Goal: Task Accomplishment & Management: Use online tool/utility

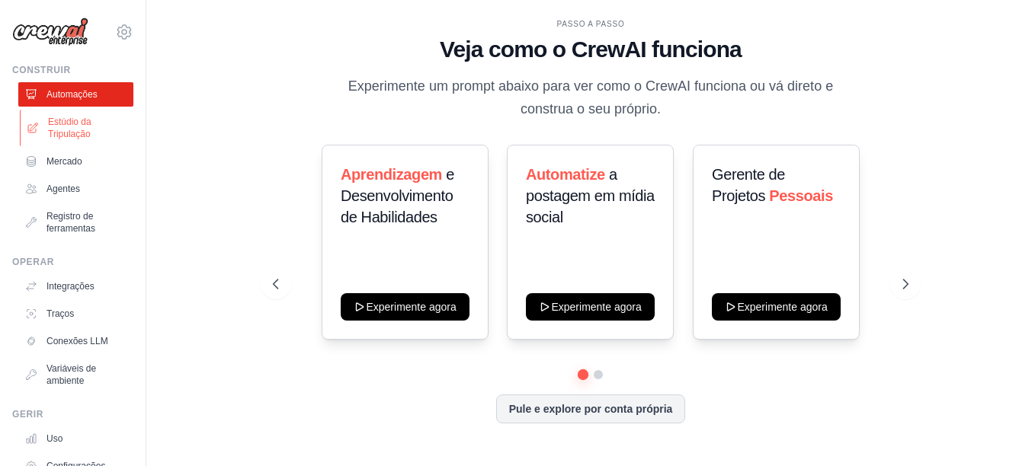
click at [64, 127] on font "Estúdio da Tripulação" at bounding box center [88, 128] width 81 height 24
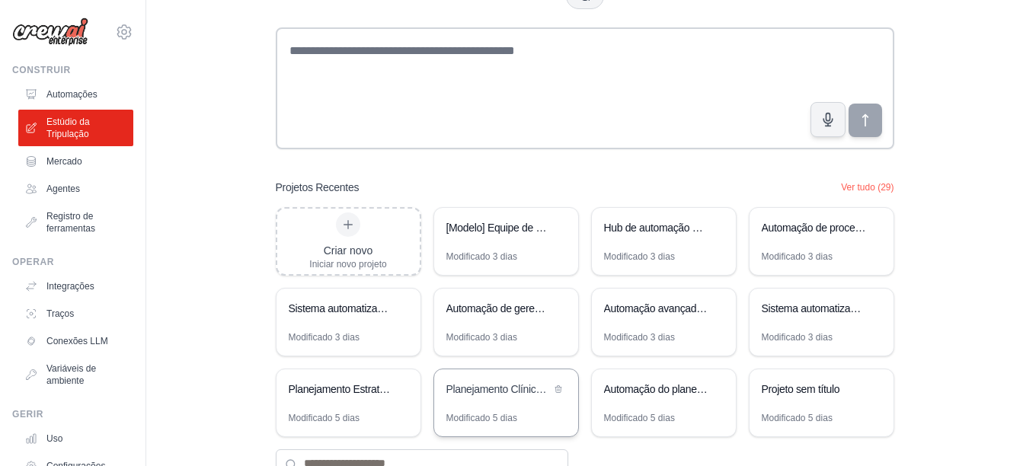
click at [481, 399] on div "Planejamento Clínico e Operacional Estratégico em Saúde" at bounding box center [498, 391] width 104 height 18
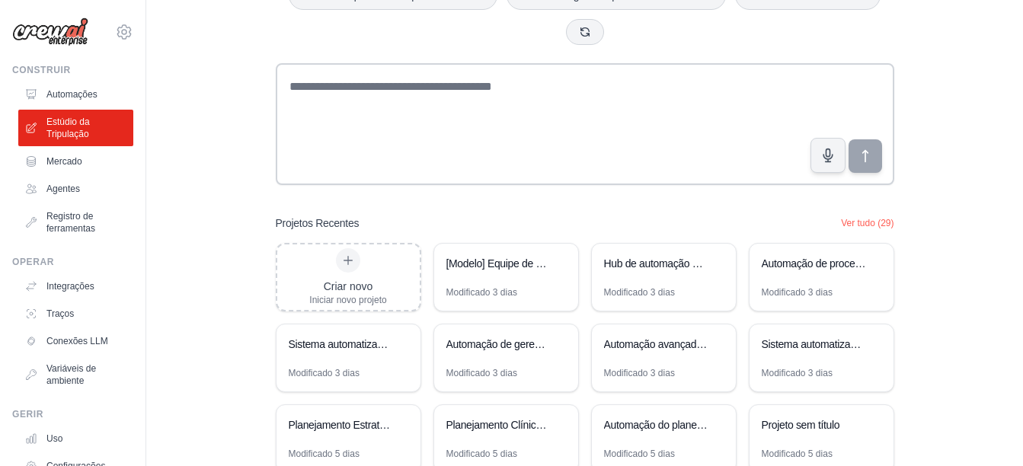
scroll to position [152, 0]
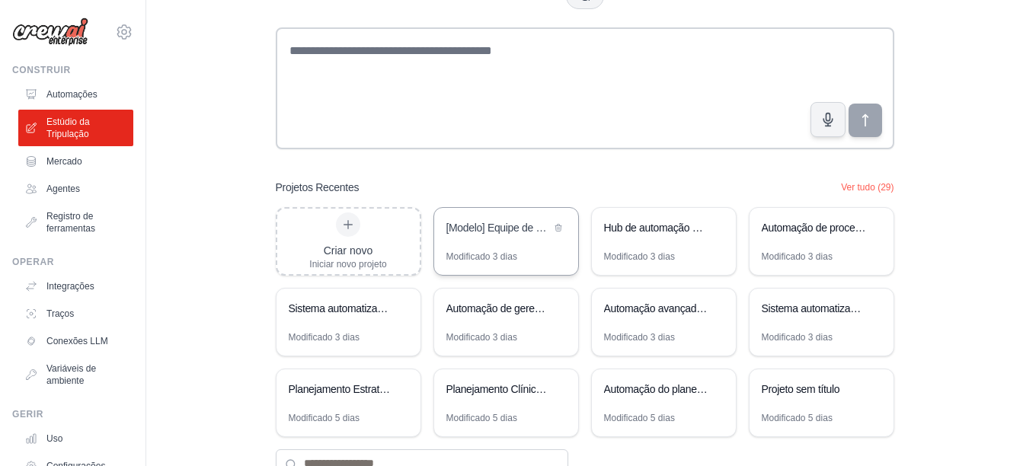
click at [486, 246] on div "[Modelo] Equipe de Lead Scoring e Estratégia" at bounding box center [506, 229] width 144 height 43
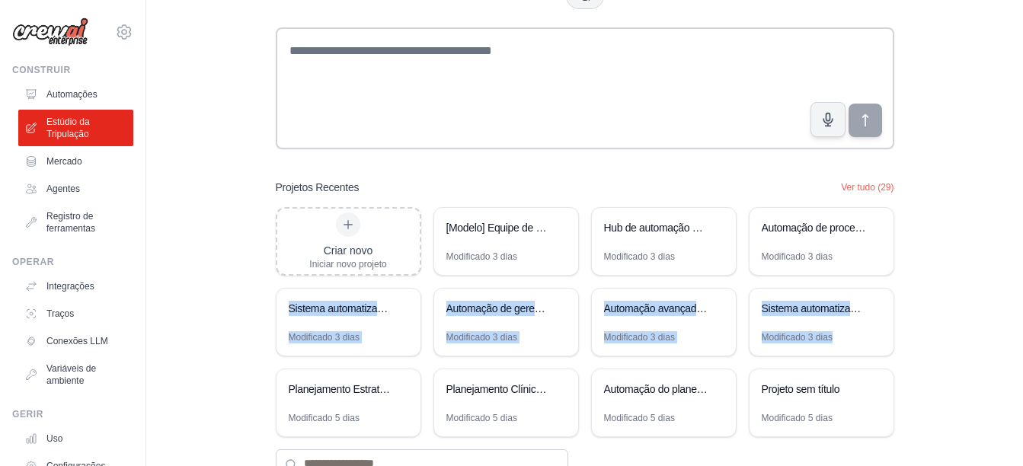
drag, startPoint x: 913, startPoint y: 347, endPoint x: 895, endPoint y: 251, distance: 98.5
click at [895, 251] on div "Build AI Powered Automations Describe what you want to automate and watch AI cr…" at bounding box center [585, 182] width 828 height 638
click at [258, 360] on div "Build AI Powered Automations Describe what you want to automate and watch AI cr…" at bounding box center [584, 182] width 655 height 638
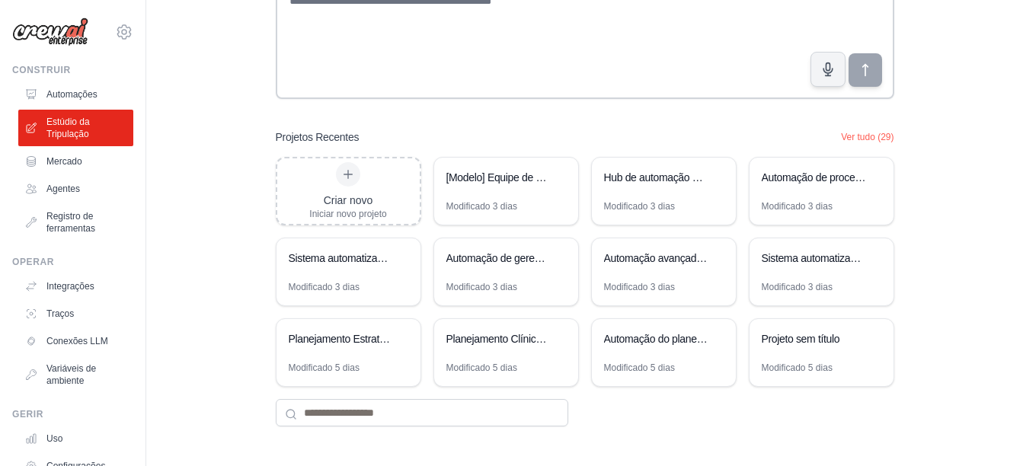
click at [197, 228] on div "Build AI Powered Automations Describe what you want to automate and watch AI cr…" at bounding box center [585, 132] width 828 height 638
click at [857, 136] on button "Ver tudo (29)" at bounding box center [867, 136] width 53 height 12
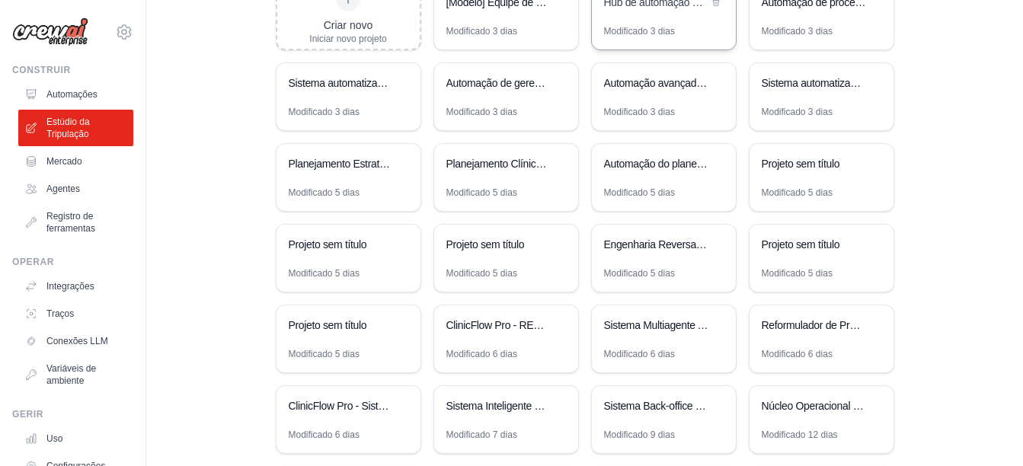
scroll to position [149, 0]
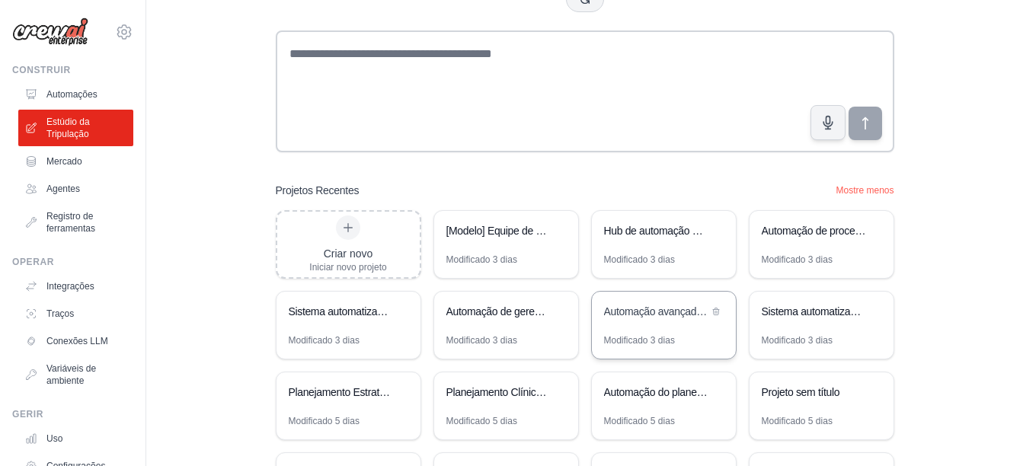
click at [638, 330] on div "Automação avançada de marketing por e-mail" at bounding box center [664, 313] width 144 height 43
click at [792, 323] on div "Sistema automatizado de processamento e aprovação de faturas" at bounding box center [822, 313] width 144 height 43
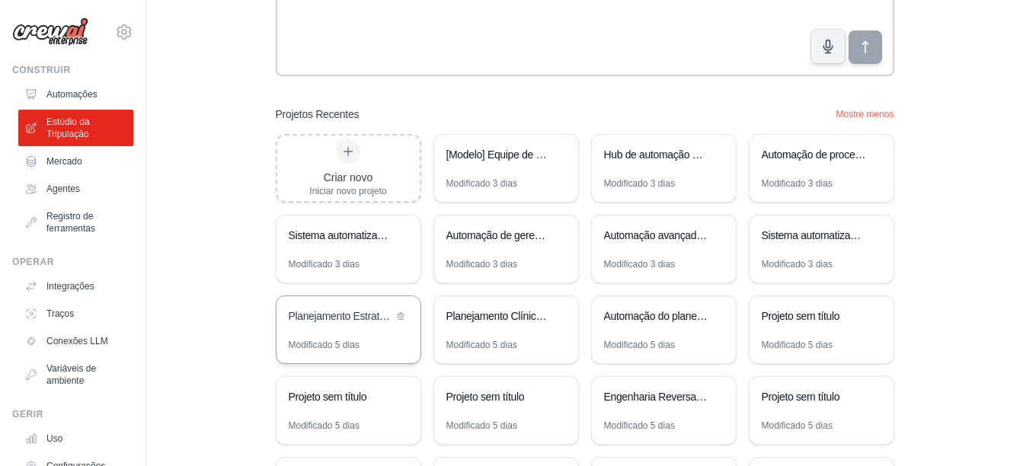
click at [357, 323] on div "Planejamento Estratégico ser_clinical_24h" at bounding box center [341, 316] width 104 height 15
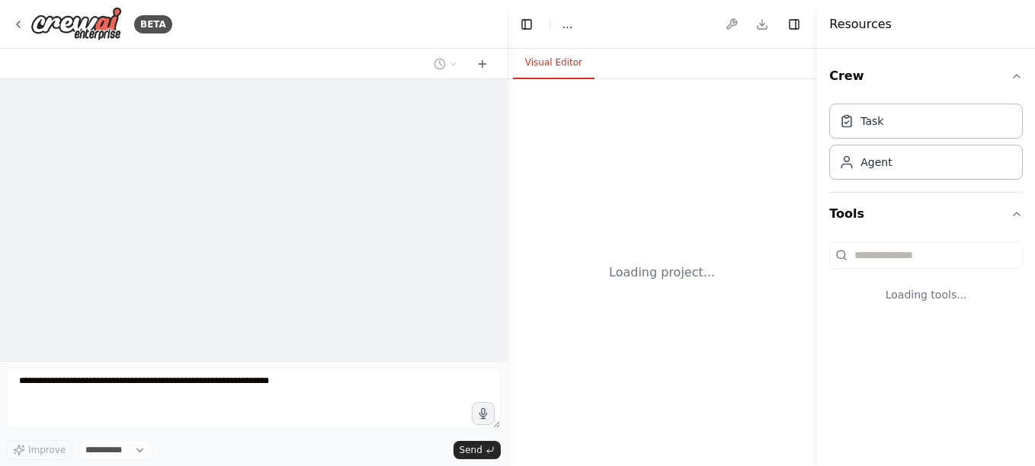
select select "****"
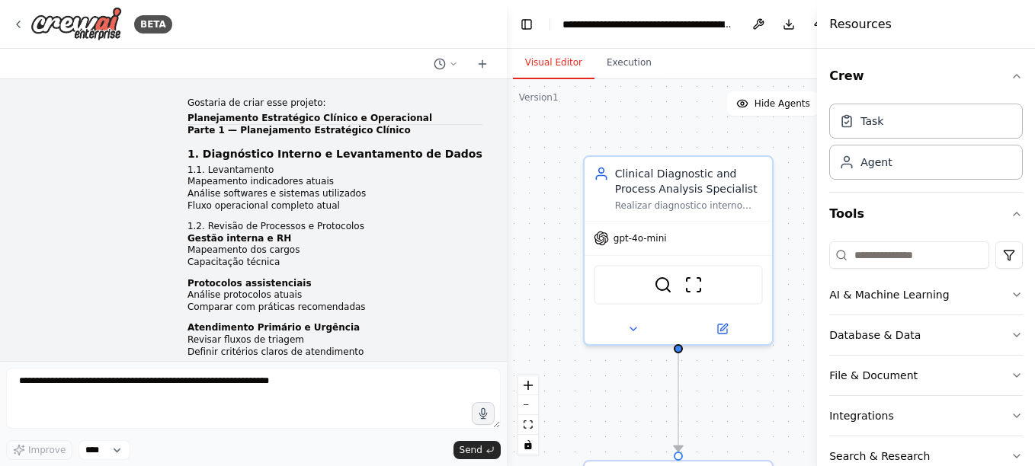
scroll to position [3487, 0]
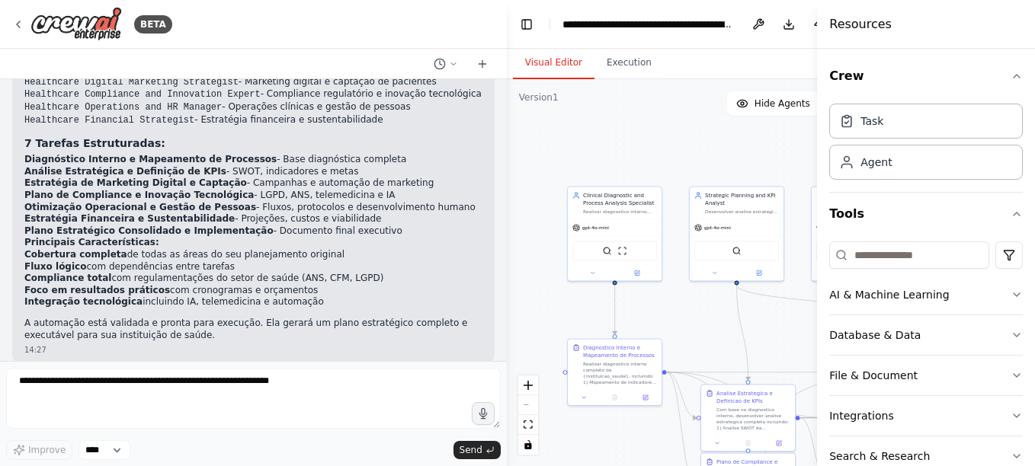
click at [247, 225] on li "Plano Estratégico Consolidado e Implementação - Documento final executivo" at bounding box center [253, 231] width 458 height 12
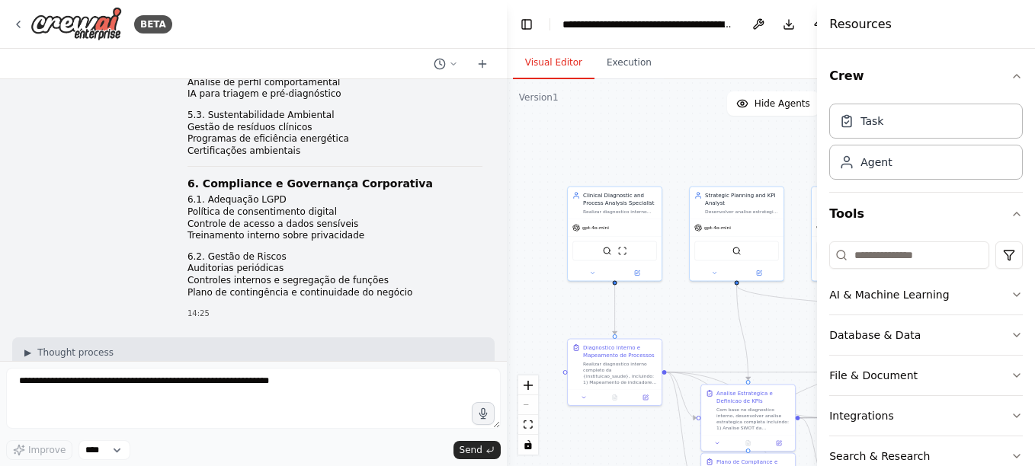
scroll to position [1887, 0]
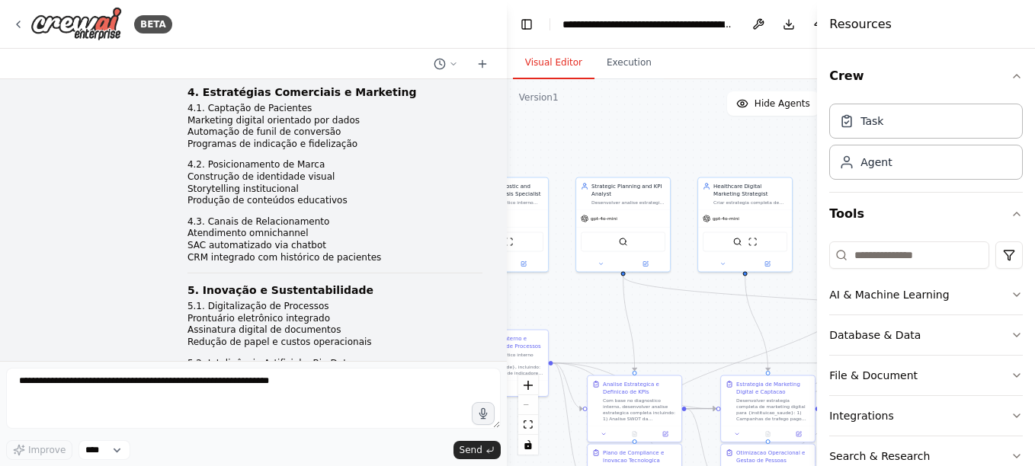
drag, startPoint x: 507, startPoint y: 215, endPoint x: 394, endPoint y: 206, distance: 113.9
click at [394, 206] on div "BETA Gostaria de criar esse projeto: Planejamento Estratégico Clínico e Operaci…" at bounding box center [517, 233] width 1035 height 466
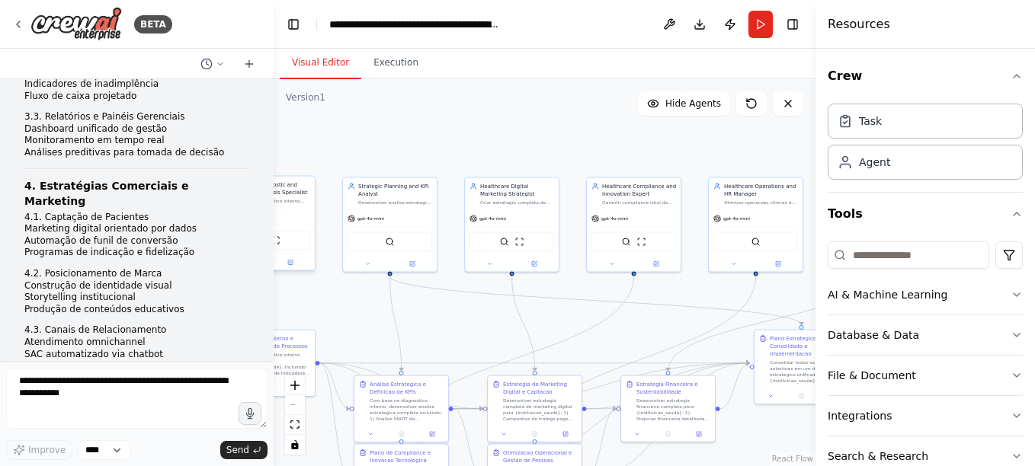
drag, startPoint x: 504, startPoint y: 157, endPoint x: 273, endPoint y: 178, distance: 231.0
click at [273, 178] on div "BETA Gostaria de criar esse projeto: Planejamento Estratégico Clínico e Operaci…" at bounding box center [517, 233] width 1035 height 466
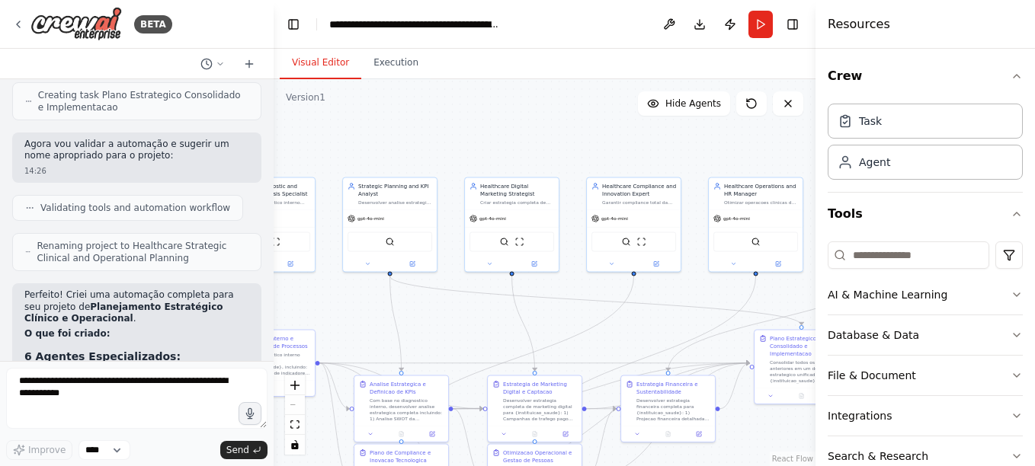
scroll to position [4053, 0]
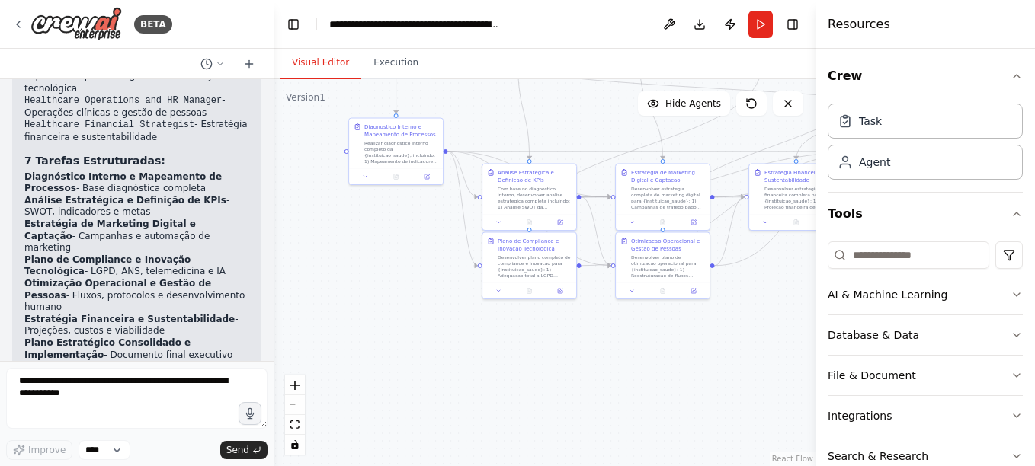
drag, startPoint x: 359, startPoint y: 338, endPoint x: 481, endPoint y: 131, distance: 240.4
click at [481, 131] on div ".deletable-edge-delete-btn { width: 20px; height: 20px; border: 0px solid #ffff…" at bounding box center [544, 272] width 542 height 387
click at [673, 331] on div ".deletable-edge-delete-btn { width: 20px; height: 20px; border: 0px solid #ffff…" at bounding box center [544, 272] width 542 height 387
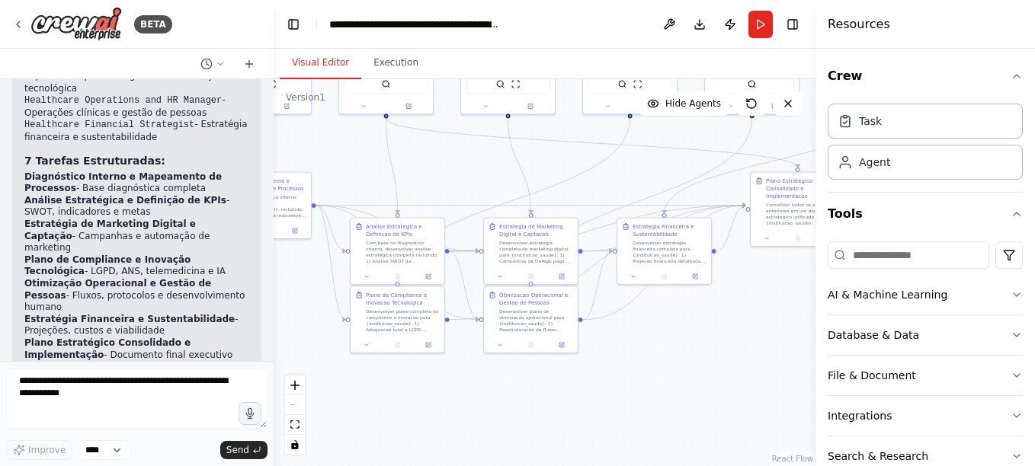
drag, startPoint x: 740, startPoint y: 331, endPoint x: 460, endPoint y: 453, distance: 306.0
click at [460, 453] on div ".deletable-edge-delete-btn { width: 20px; height: 20px; border: 0px solid #ffff…" at bounding box center [544, 272] width 542 height 387
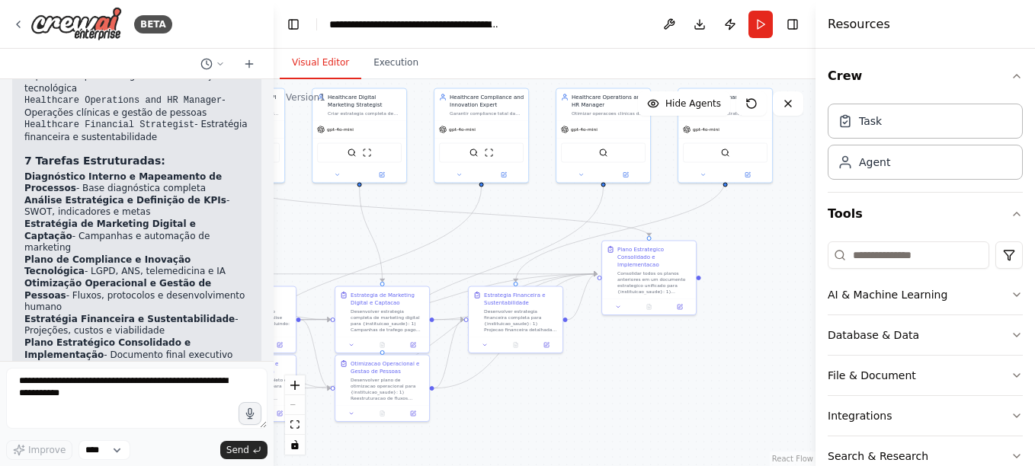
drag, startPoint x: 708, startPoint y: 369, endPoint x: 796, endPoint y: 362, distance: 87.9
click at [796, 364] on div ".deletable-edge-delete-btn { width: 20px; height: 20px; border: 0px solid #ffff…" at bounding box center [544, 272] width 542 height 387
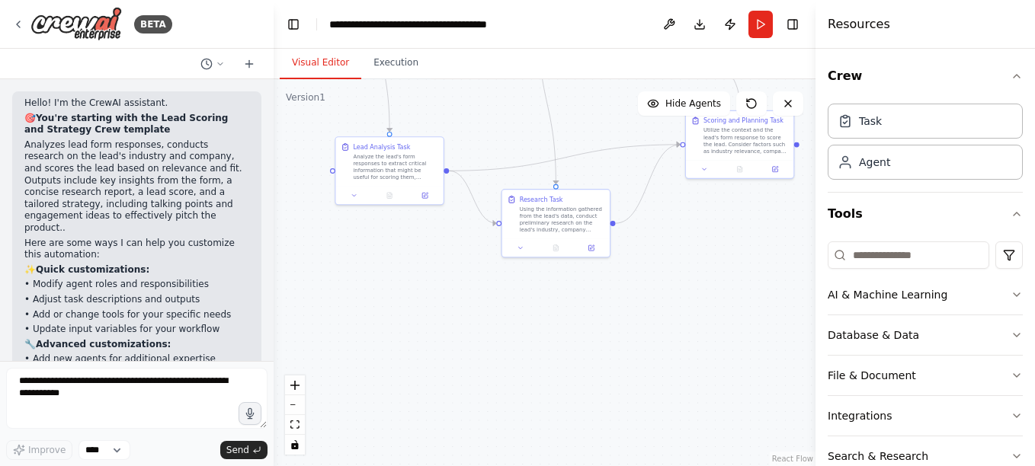
drag, startPoint x: 480, startPoint y: 344, endPoint x: 449, endPoint y: 80, distance: 266.2
click at [449, 80] on div ".deletable-edge-delete-btn { width: 20px; height: 20px; border: 0px solid #ffff…" at bounding box center [544, 272] width 542 height 387
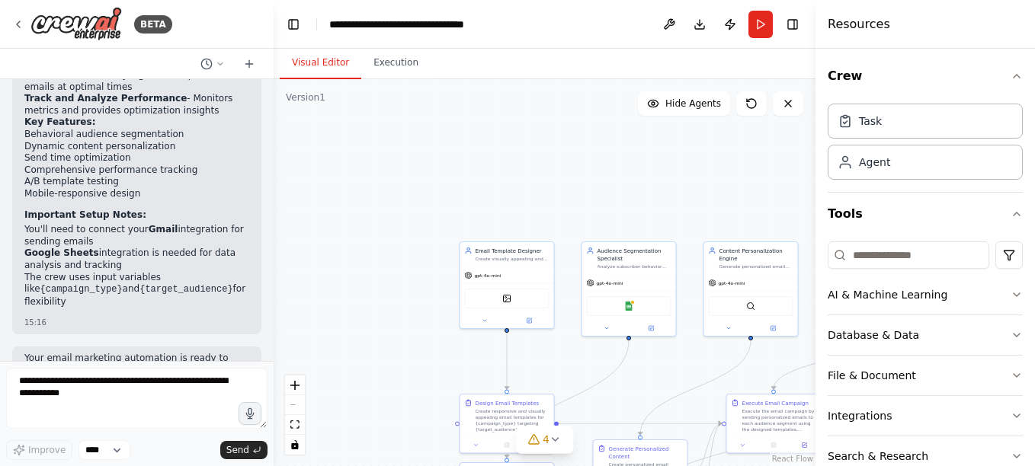
scroll to position [1777, 0]
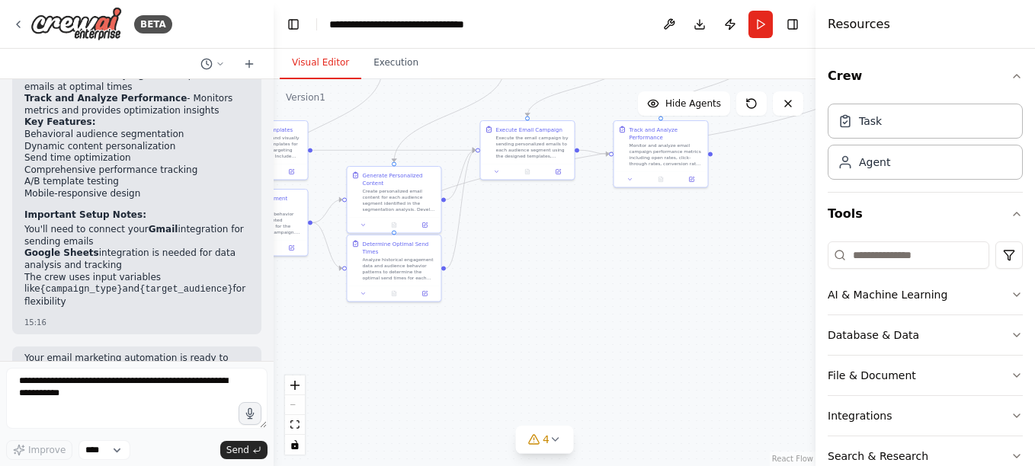
drag, startPoint x: 634, startPoint y: 376, endPoint x: 393, endPoint y: 108, distance: 359.8
click at [393, 108] on div ".deletable-edge-delete-btn { width: 20px; height: 20px; border: 0px solid #ffff…" at bounding box center [544, 272] width 542 height 387
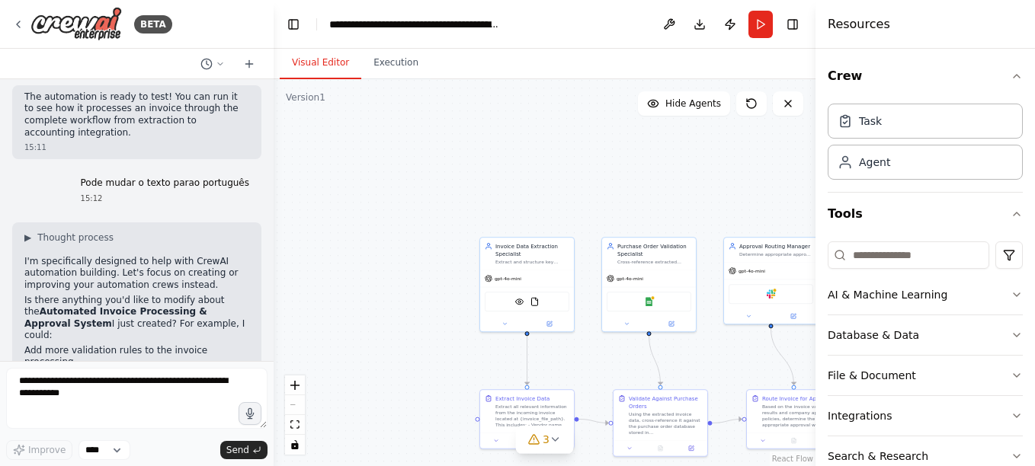
scroll to position [1885, 0]
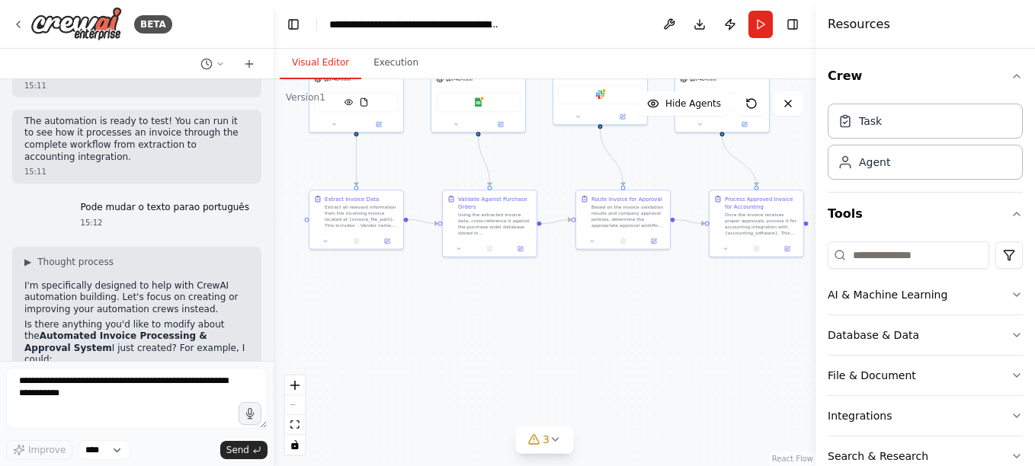
drag, startPoint x: 456, startPoint y: 367, endPoint x: 163, endPoint y: 90, distance: 403.1
click at [164, 86] on div "BETA Build a crew that extracts data from incoming invoices, validates informat…" at bounding box center [517, 233] width 1035 height 466
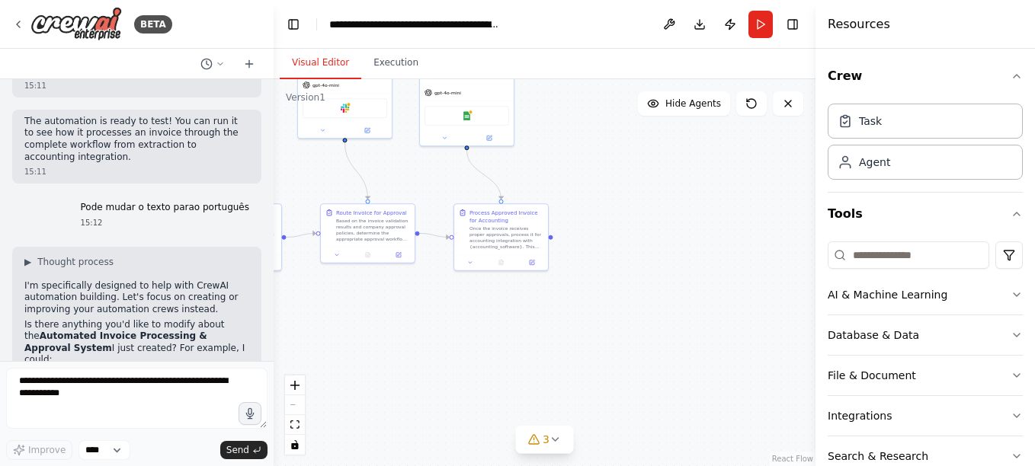
drag, startPoint x: 536, startPoint y: 277, endPoint x: 303, endPoint y: 413, distance: 270.1
click at [299, 419] on div ".deletable-edge-delete-btn { width: 20px; height: 20px; border: 0px solid #ffff…" at bounding box center [544, 272] width 542 height 387
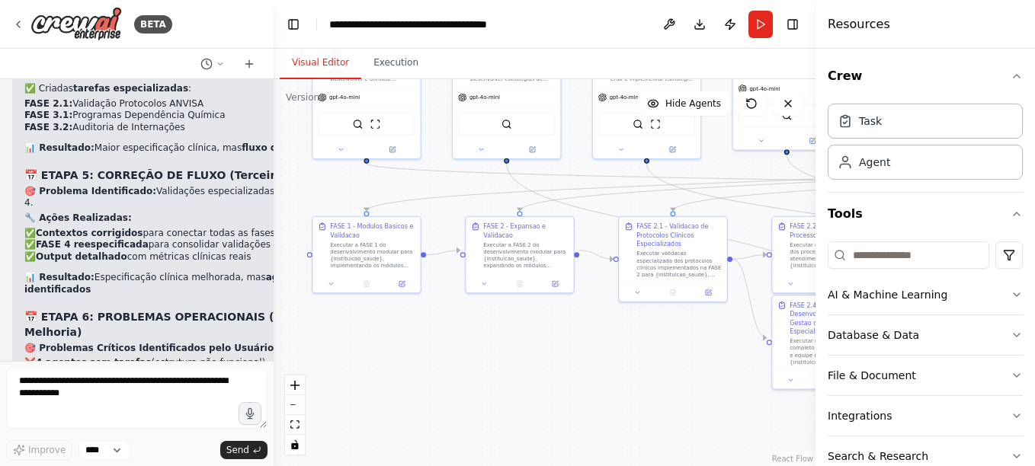
drag, startPoint x: 556, startPoint y: 337, endPoint x: 423, endPoint y: 155, distance: 225.7
click at [423, 155] on div ".deletable-edge-delete-btn { width: 20px; height: 20px; border: 0px solid #ffff…" at bounding box center [544, 272] width 542 height 387
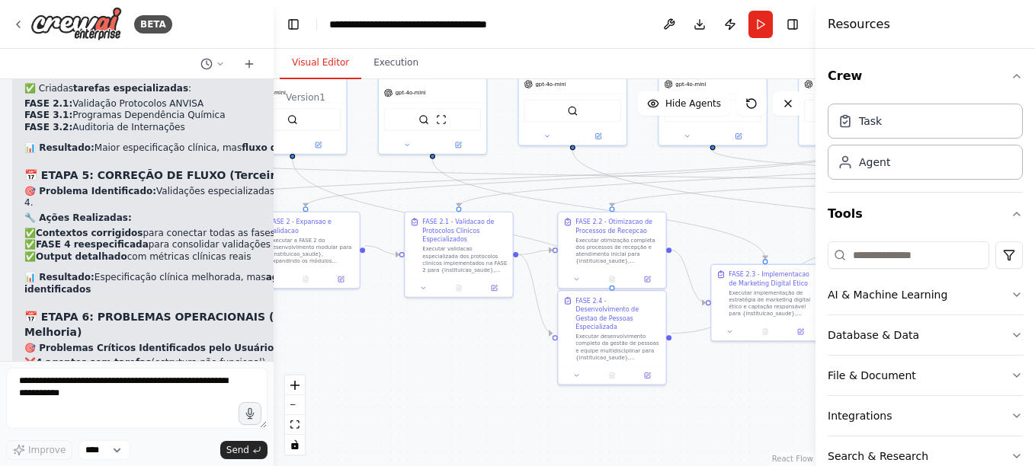
drag, startPoint x: 606, startPoint y: 348, endPoint x: 414, endPoint y: 341, distance: 192.1
click at [414, 341] on div ".deletable-edge-delete-btn { width: 20px; height: 20px; border: 0px solid #ffff…" at bounding box center [544, 272] width 542 height 387
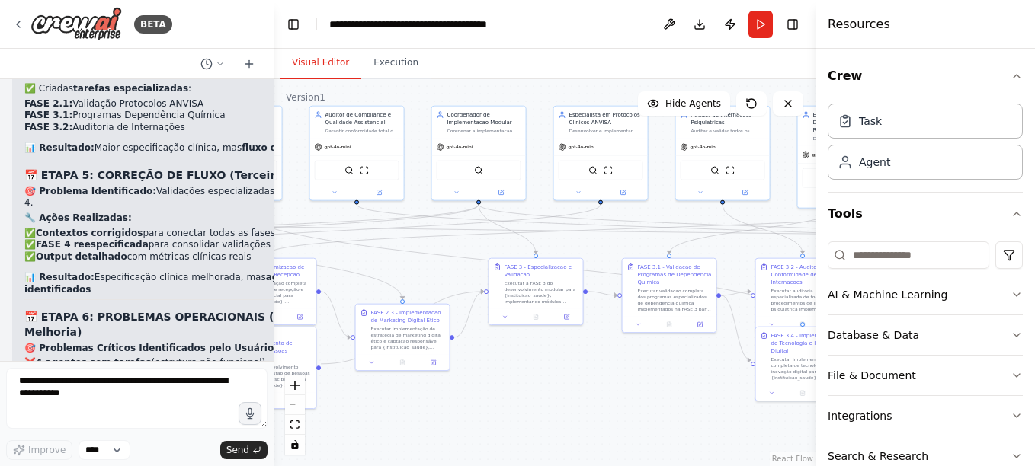
drag, startPoint x: 707, startPoint y: 379, endPoint x: 376, endPoint y: 405, distance: 331.7
click at [376, 405] on div ".deletable-edge-delete-btn { width: 20px; height: 20px; border: 0px solid #ffff…" at bounding box center [544, 272] width 542 height 387
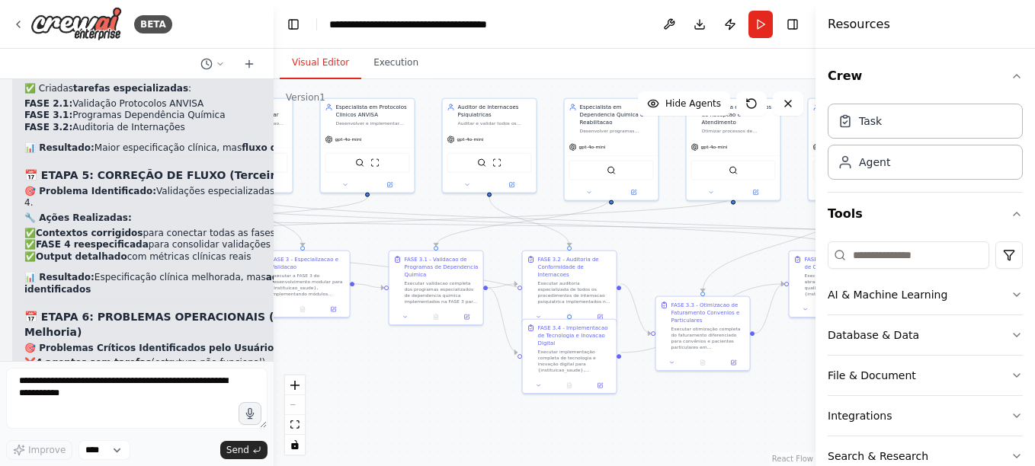
drag, startPoint x: 648, startPoint y: 369, endPoint x: 414, endPoint y: 362, distance: 233.2
click at [414, 362] on div ".deletable-edge-delete-btn { width: 20px; height: 20px; border: 0px solid #ffff…" at bounding box center [544, 272] width 542 height 387
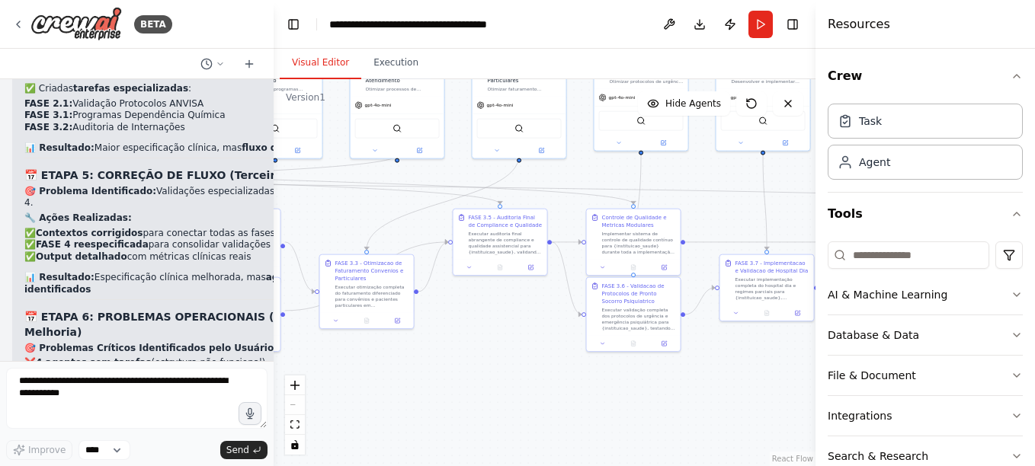
drag, startPoint x: 667, startPoint y: 398, endPoint x: 334, endPoint y: 357, distance: 335.3
click at [334, 357] on div ".deletable-edge-delete-btn { width: 20px; height: 20px; border: 0px solid #ffff…" at bounding box center [544, 272] width 542 height 387
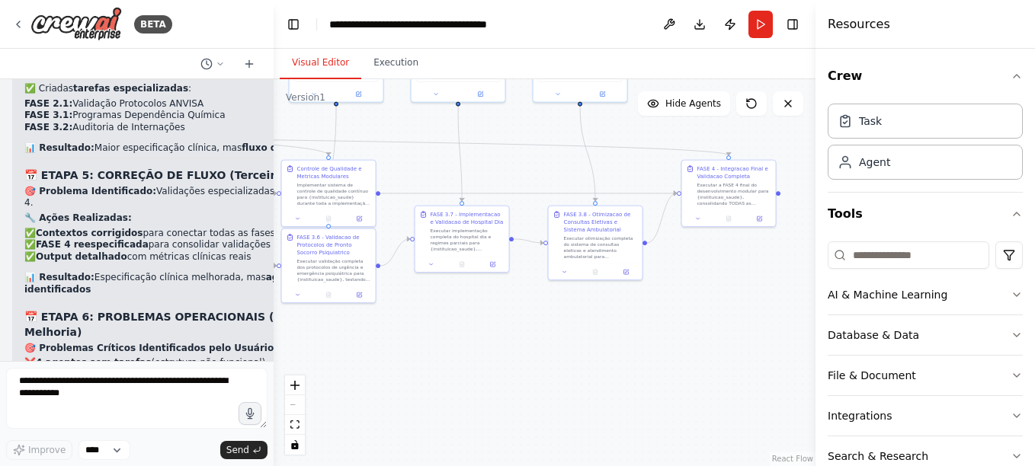
drag, startPoint x: 710, startPoint y: 396, endPoint x: 405, endPoint y: 347, distance: 308.6
click at [405, 347] on div ".deletable-edge-delete-btn { width: 20px; height: 20px; border: 0px solid #ffff…" at bounding box center [544, 272] width 542 height 387
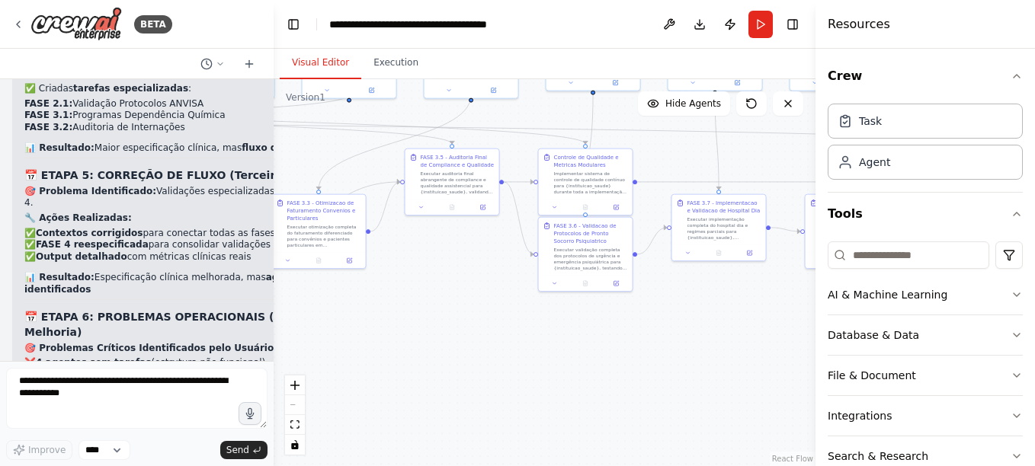
drag, startPoint x: 561, startPoint y: 347, endPoint x: 819, endPoint y: 336, distance: 257.7
click at [819, 336] on div "BETA Gostaria de criar um projeto que seguisse exatamente essa estrutura: # Pla…" at bounding box center [517, 233] width 1035 height 466
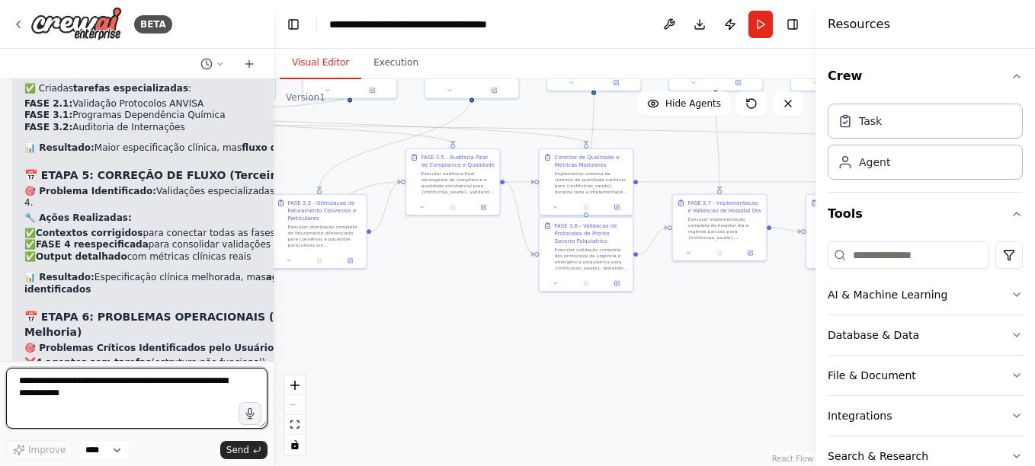
click at [45, 377] on textarea at bounding box center [136, 398] width 261 height 61
type textarea "**********"
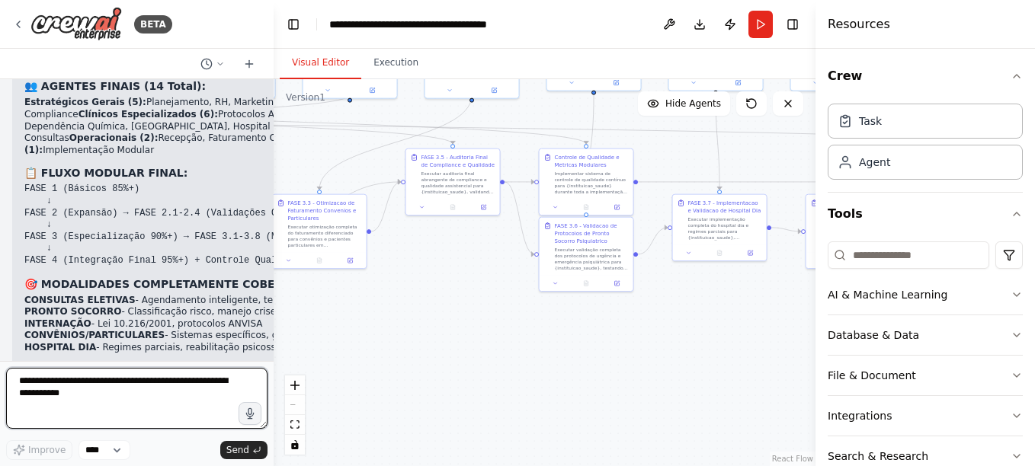
scroll to position [32155, 0]
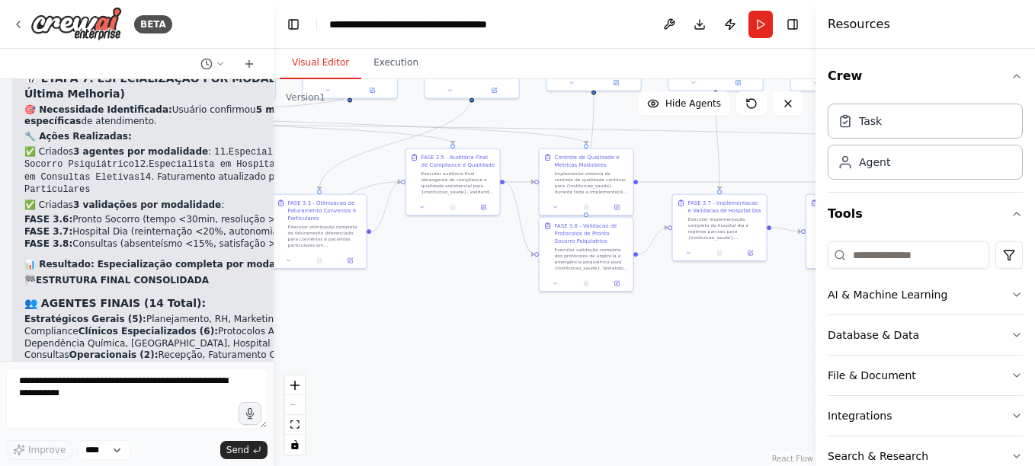
scroll to position [31621, 0]
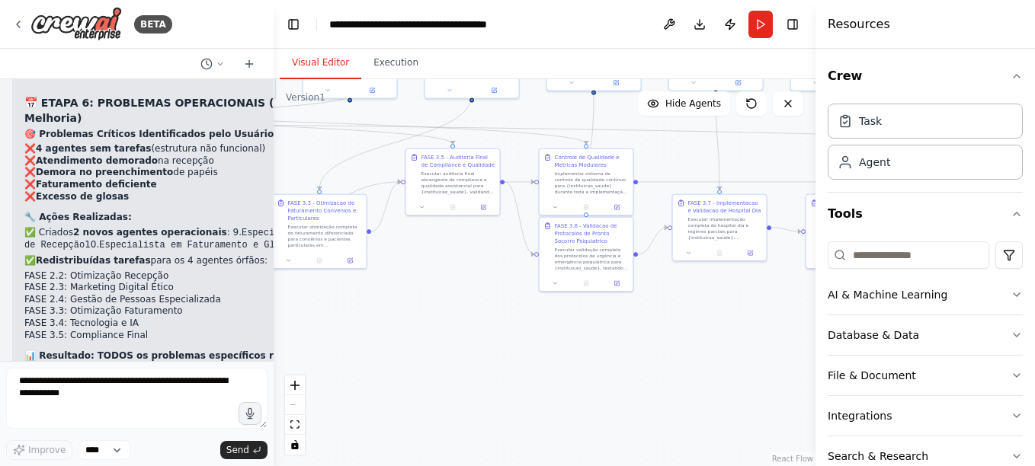
click at [505, 380] on div ".deletable-edge-delete-btn { width: 20px; height: 20px; border: 0px solid #ffff…" at bounding box center [544, 272] width 542 height 387
click at [759, 31] on button "Run" at bounding box center [760, 24] width 24 height 27
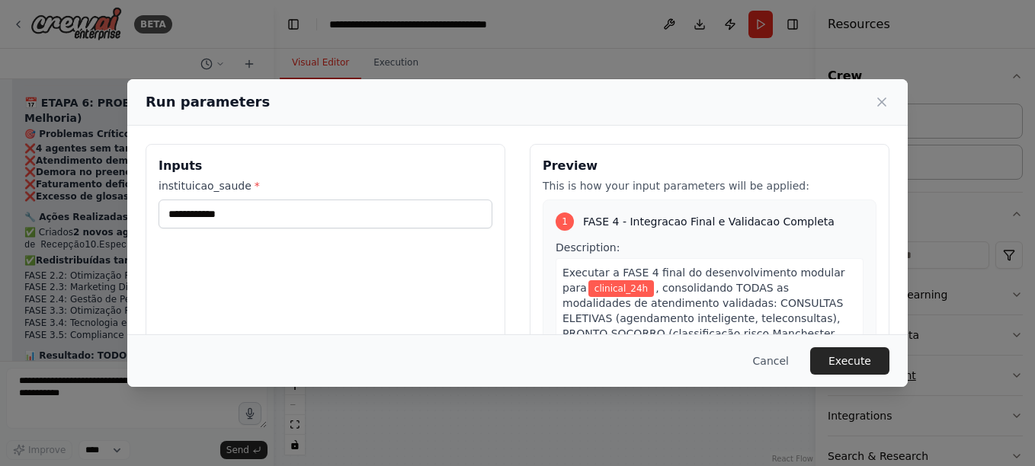
click at [854, 363] on button "Execute" at bounding box center [849, 360] width 79 height 27
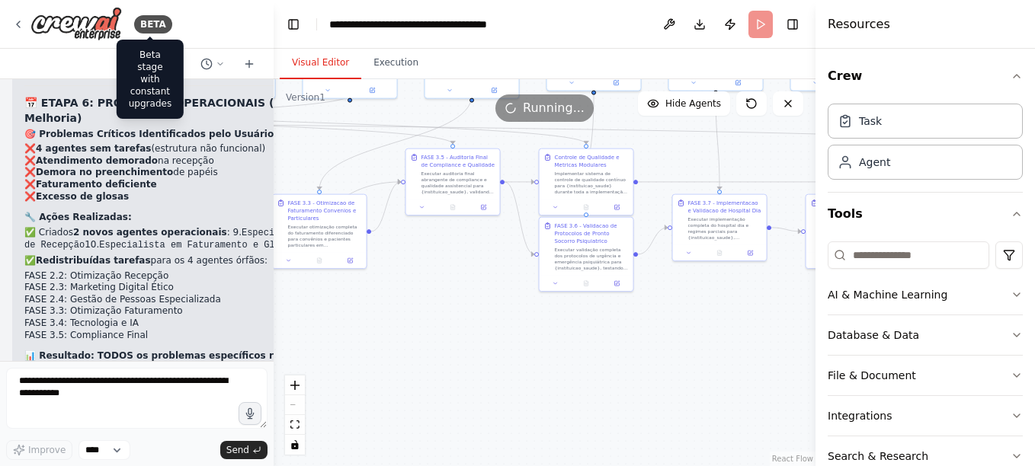
click at [293, 25] on button "Toggle Left Sidebar" at bounding box center [293, 24] width 21 height 21
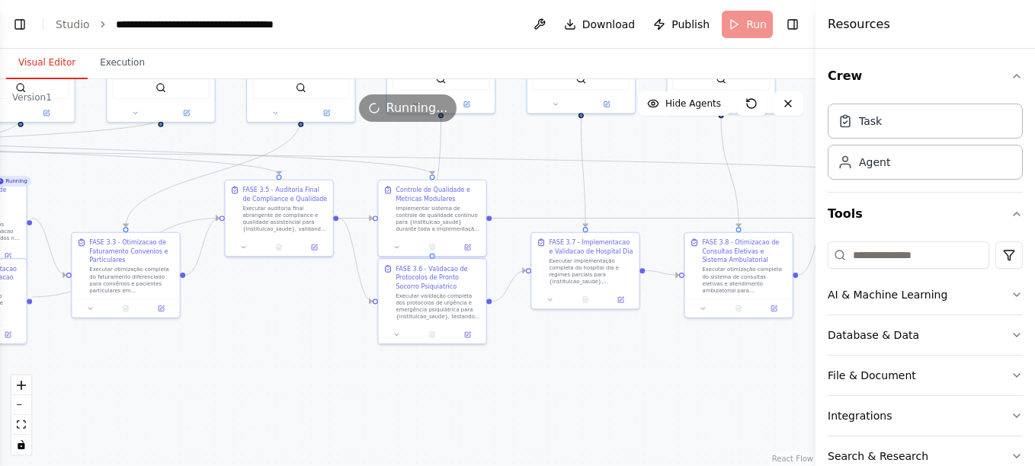
drag, startPoint x: 267, startPoint y: 407, endPoint x: 396, endPoint y: 394, distance: 130.2
click at [396, 403] on div ".deletable-edge-delete-btn { width: 20px; height: 20px; border: 0px solid #ffff…" at bounding box center [407, 272] width 815 height 387
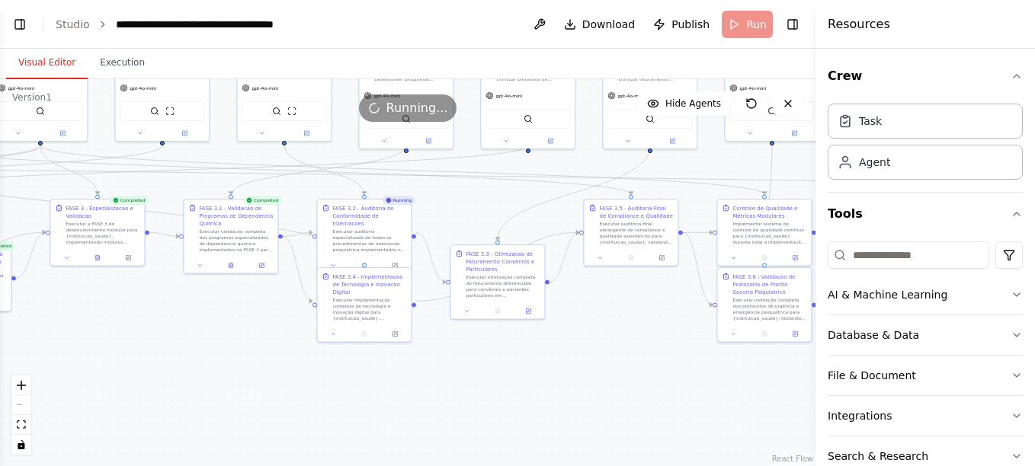
drag, startPoint x: 254, startPoint y: 348, endPoint x: 541, endPoint y: 361, distance: 287.5
click at [541, 361] on div ".deletable-edge-delete-btn { width: 20px; height: 20px; border: 0px solid #ffff…" at bounding box center [407, 272] width 815 height 387
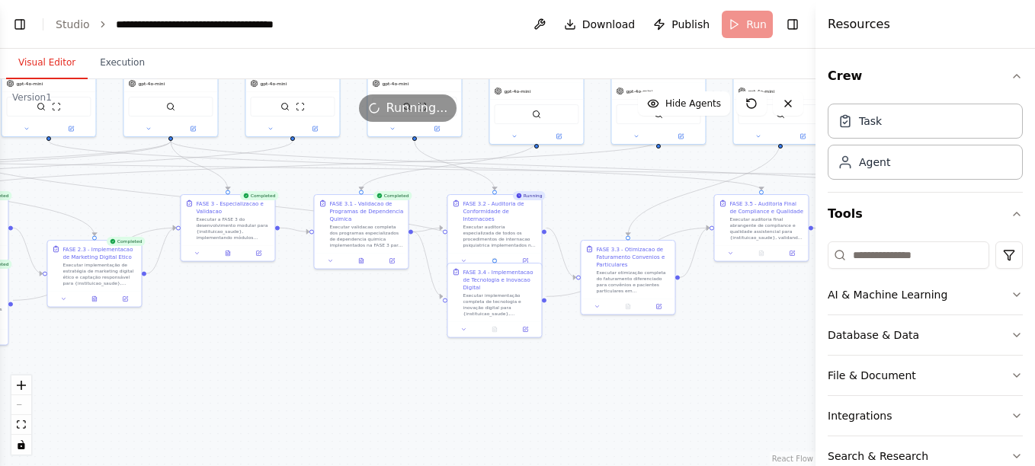
drag, startPoint x: 157, startPoint y: 348, endPoint x: 287, endPoint y: 339, distance: 130.6
click at [287, 342] on div ".deletable-edge-delete-btn { width: 20px; height: 20px; border: 0px solid #ffff…" at bounding box center [407, 272] width 815 height 387
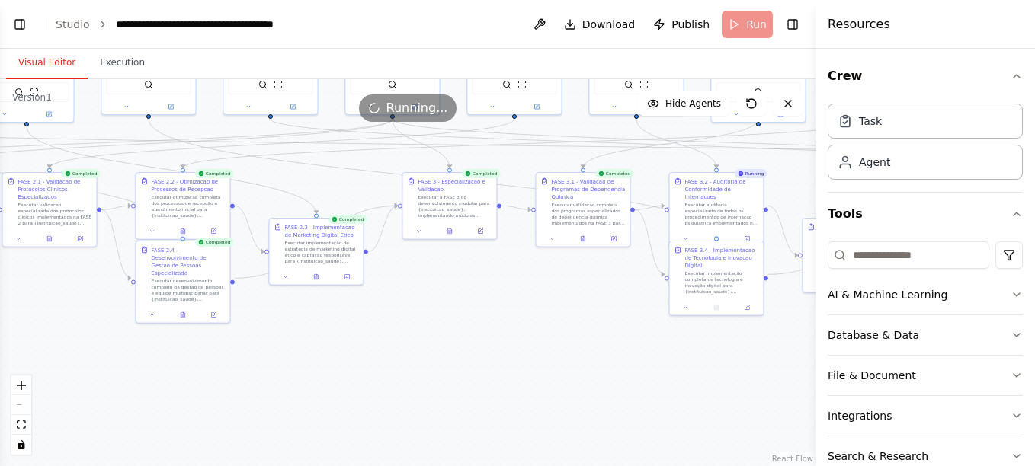
drag, startPoint x: 287, startPoint y: 344, endPoint x: 509, endPoint y: 324, distance: 222.6
click at [509, 324] on div ".deletable-edge-delete-btn { width: 20px; height: 20px; border: 0px solid #ffff…" at bounding box center [407, 272] width 815 height 387
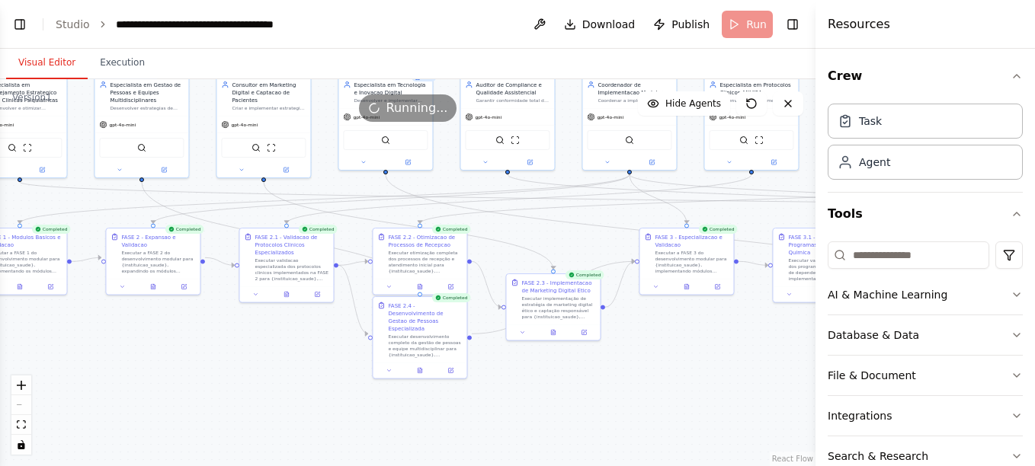
drag, startPoint x: 331, startPoint y: 343, endPoint x: 546, endPoint y: 384, distance: 218.7
click at [546, 384] on div ".deletable-edge-delete-btn { width: 20px; height: 20px; border: 0px solid #ffff…" at bounding box center [407, 272] width 815 height 387
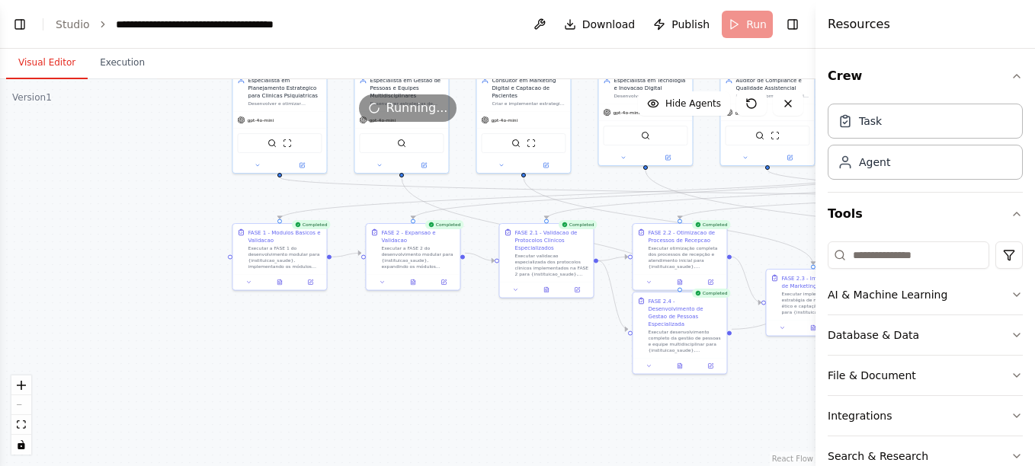
drag, startPoint x: 152, startPoint y: 386, endPoint x: 411, endPoint y: 382, distance: 259.8
click at [411, 382] on div ".deletable-edge-delete-btn { width: 20px; height: 20px; border: 0px solid #ffff…" at bounding box center [407, 272] width 815 height 387
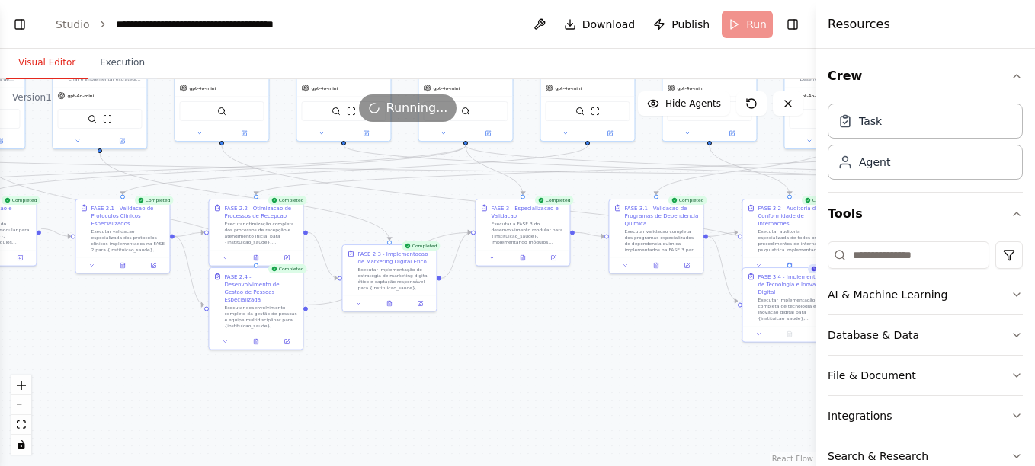
drag, startPoint x: 478, startPoint y: 354, endPoint x: 55, endPoint y: 330, distance: 424.3
click at [55, 330] on div ".deletable-edge-delete-btn { width: 20px; height: 20px; border: 0px solid #ffff…" at bounding box center [407, 272] width 815 height 387
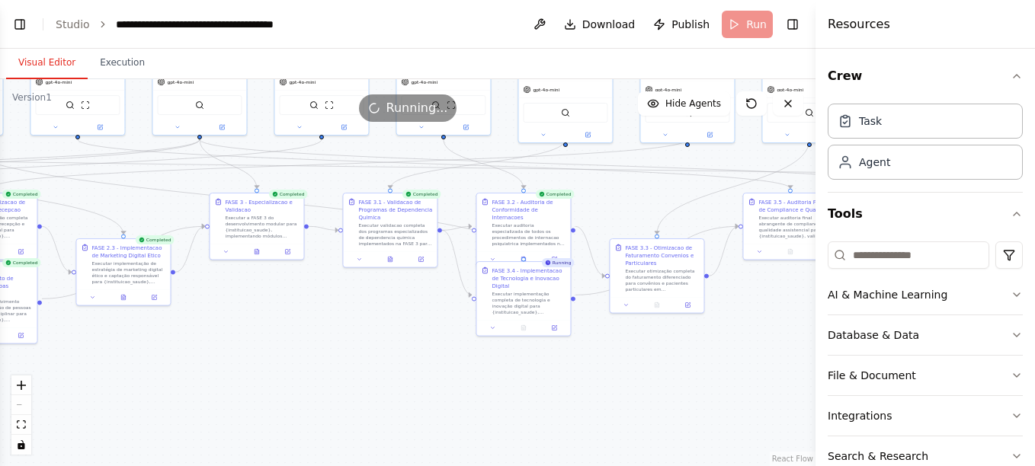
drag, startPoint x: 494, startPoint y: 387, endPoint x: 228, endPoint y: 381, distance: 265.9
click at [228, 381] on div ".deletable-edge-delete-btn { width: 20px; height: 20px; border: 0px solid #ffff…" at bounding box center [407, 272] width 815 height 387
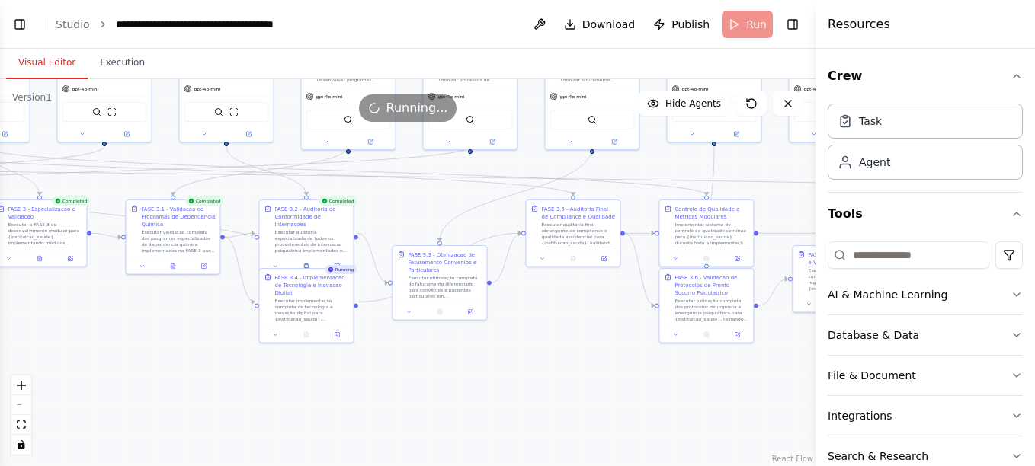
drag, startPoint x: 395, startPoint y: 369, endPoint x: 174, endPoint y: 376, distance: 220.3
click at [174, 376] on div ".deletable-edge-delete-btn { width: 20px; height: 20px; border: 0px solid #ffff…" at bounding box center [407, 272] width 815 height 387
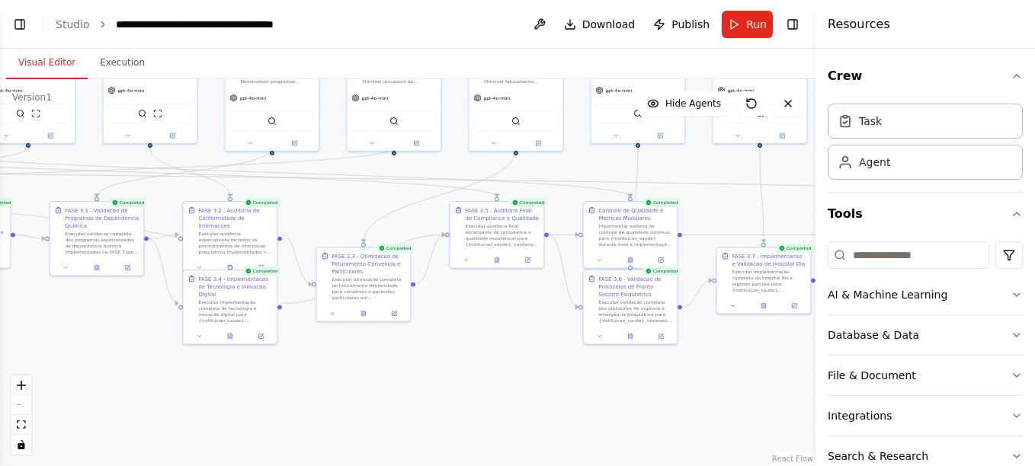
drag, startPoint x: 662, startPoint y: 396, endPoint x: 589, endPoint y: 398, distance: 73.1
click at [589, 398] on div ".deletable-edge-delete-btn { width: 20px; height: 20px; border: 0px solid #ffff…" at bounding box center [407, 272] width 815 height 387
click at [621, 24] on span "Download" at bounding box center [608, 24] width 53 height 15
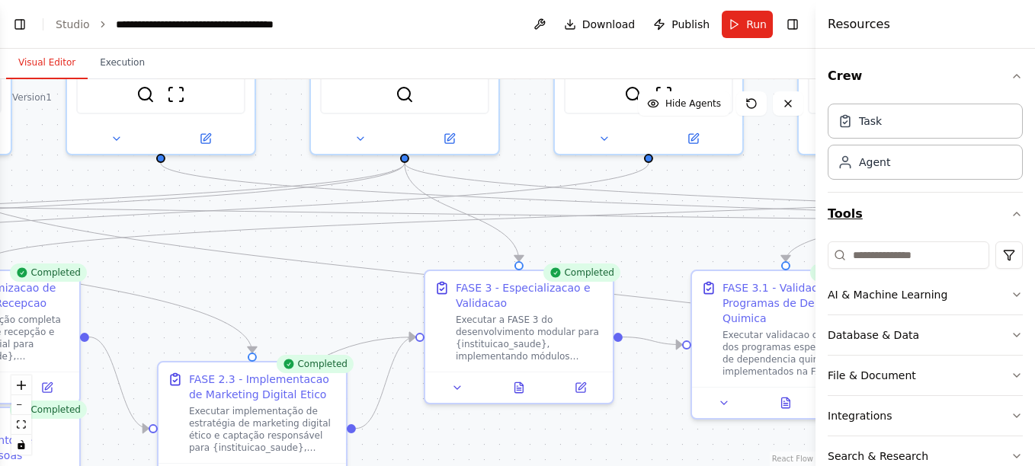
drag, startPoint x: 129, startPoint y: 190, endPoint x: 980, endPoint y: 222, distance: 851.5
click at [980, 227] on div "BETA Gostaria de criar um projeto que seguisse exatamente essa estrutura: # Pla…" at bounding box center [517, 233] width 1035 height 466
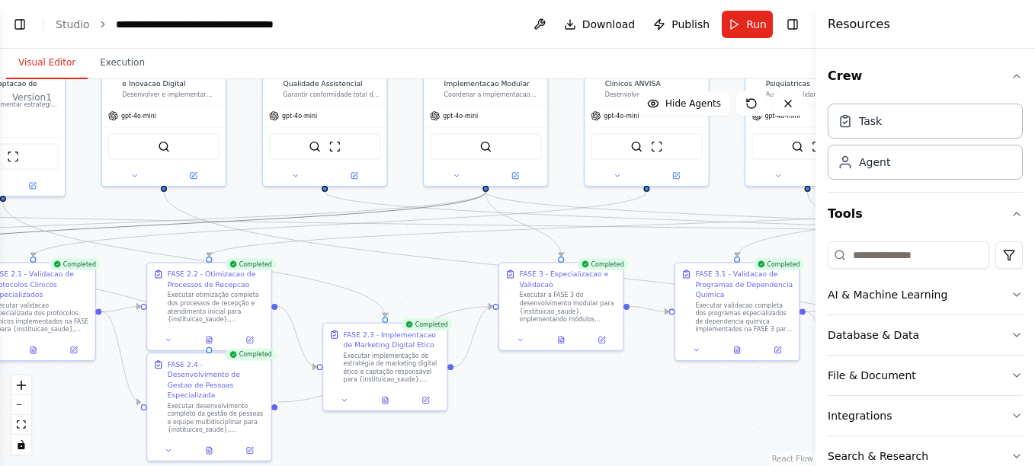
drag, startPoint x: 297, startPoint y: 221, endPoint x: 955, endPoint y: 238, distance: 657.7
click at [964, 238] on div "BETA Gostaria de criar um projeto que seguisse exatamente essa estrutura: # Pla…" at bounding box center [517, 233] width 1035 height 466
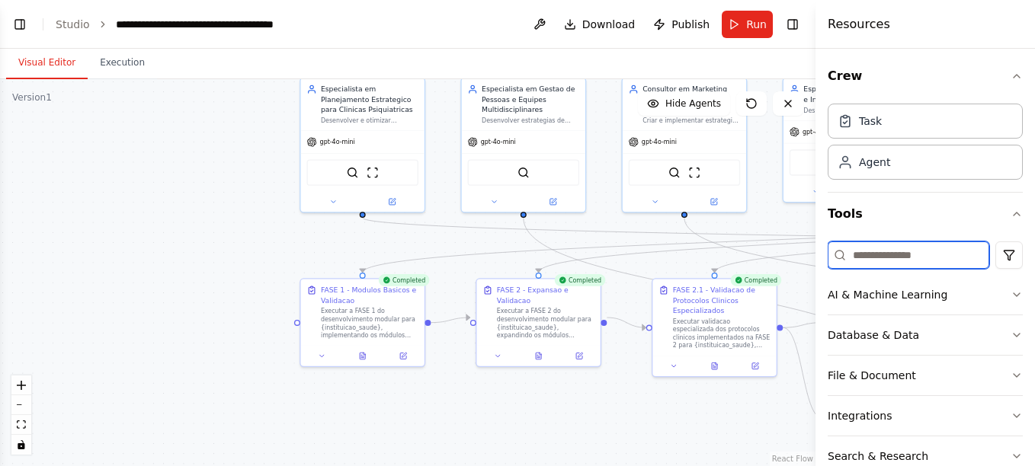
drag, startPoint x: 346, startPoint y: 235, endPoint x: 1024, endPoint y: 242, distance: 678.0
click at [1029, 248] on div "BETA Gostaria de criar um projeto que seguisse exatamente essa estrutura: # Pla…" at bounding box center [517, 233] width 1035 height 466
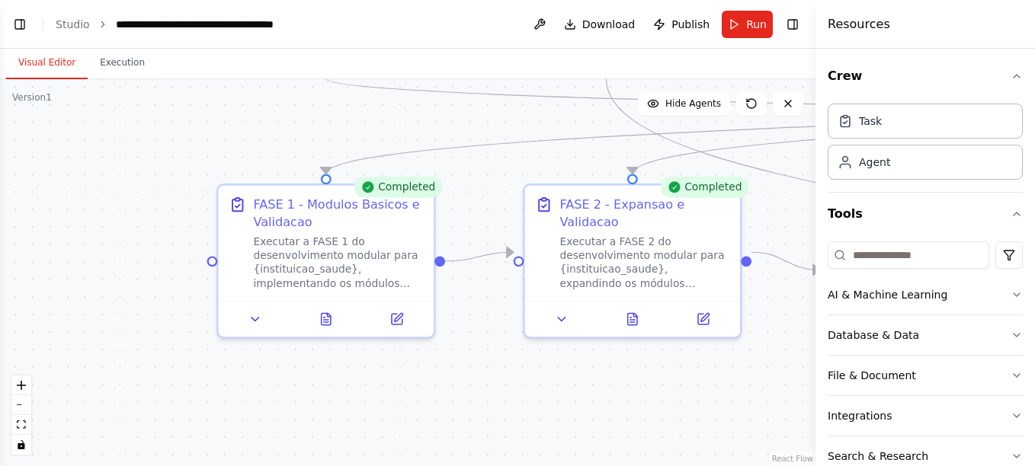
drag, startPoint x: 399, startPoint y: 243, endPoint x: 408, endPoint y: 118, distance: 125.2
click at [408, 118] on div ".deletable-edge-delete-btn { width: 20px; height: 20px; border: 0px solid #ffff…" at bounding box center [407, 272] width 815 height 387
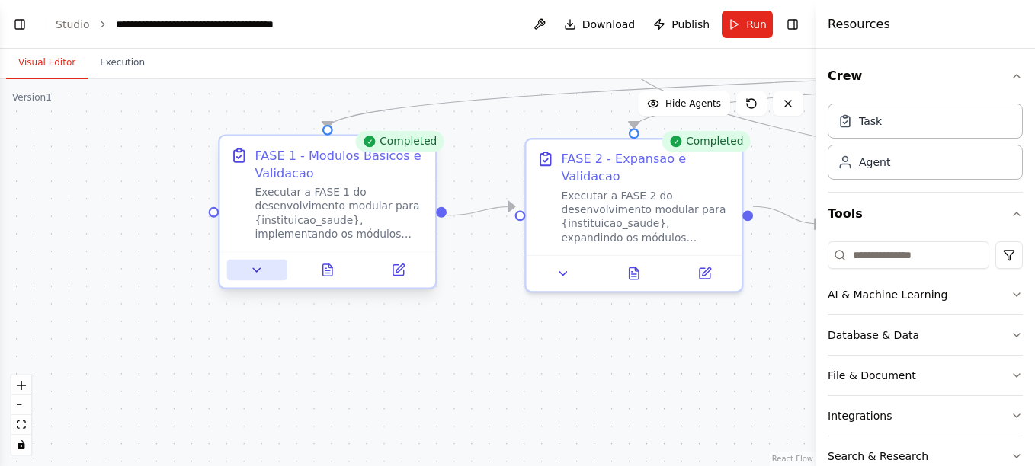
click at [251, 272] on icon at bounding box center [257, 270] width 14 height 14
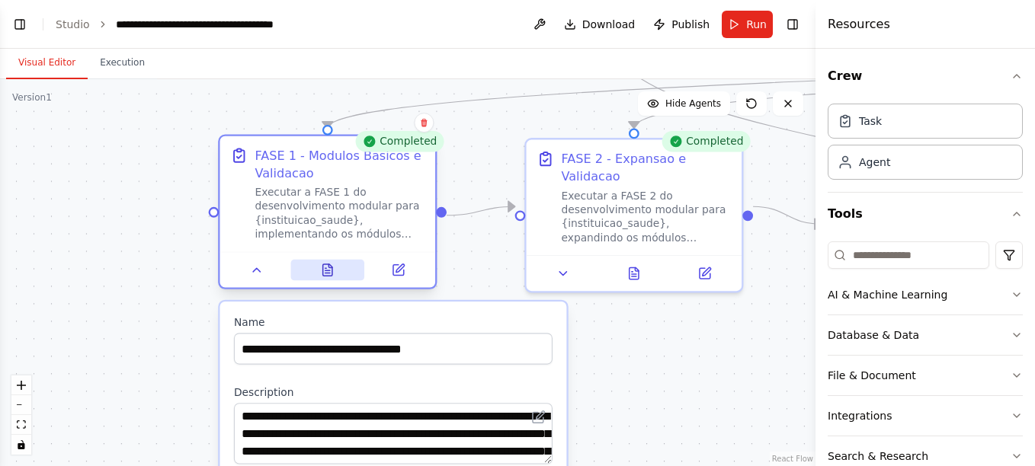
drag, startPoint x: 329, startPoint y: 287, endPoint x: 329, endPoint y: 279, distance: 8.4
click at [329, 286] on div at bounding box center [328, 269] width 216 height 36
click at [329, 277] on button at bounding box center [327, 270] width 74 height 21
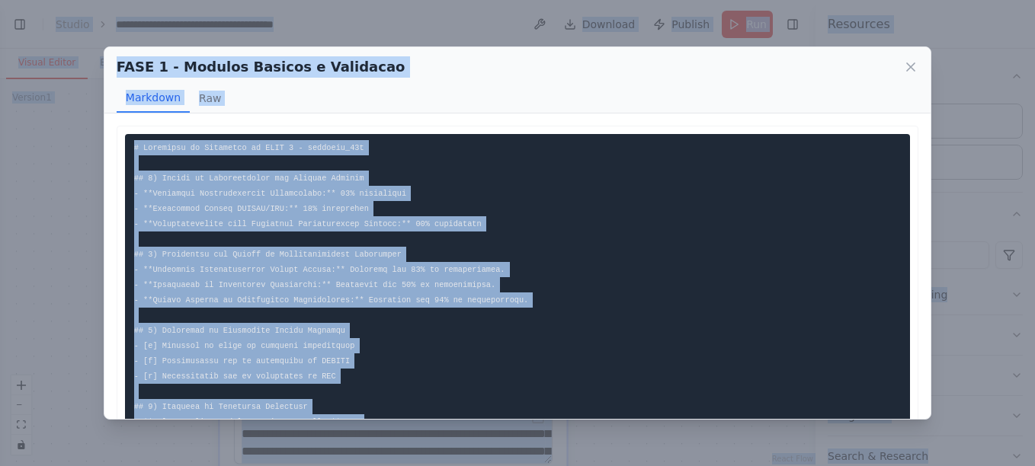
click at [85, 210] on div "FASE 1 - Modulos Basicos e Validacao Markdown Raw This document serves as a for…" at bounding box center [517, 233] width 1035 height 466
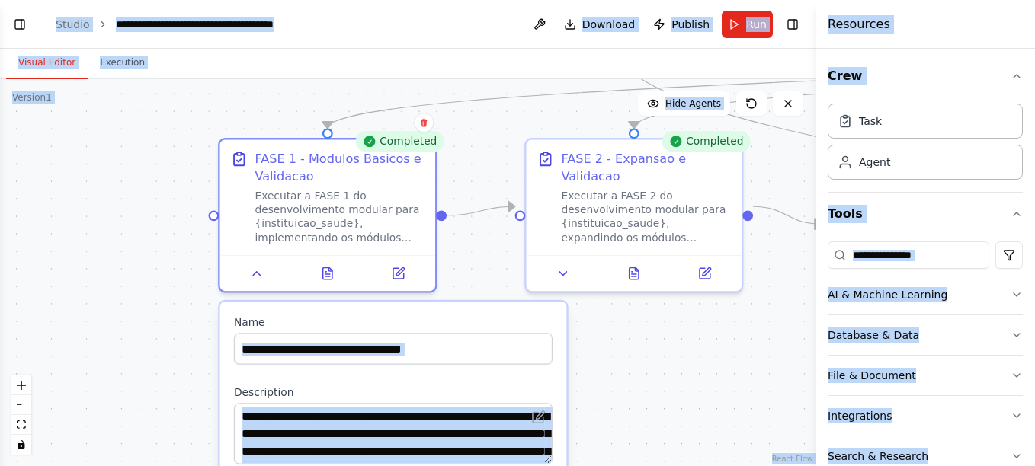
click at [114, 270] on div ".deletable-edge-delete-btn { width: 20px; height: 20px; border: 0px solid #ffff…" at bounding box center [407, 272] width 815 height 387
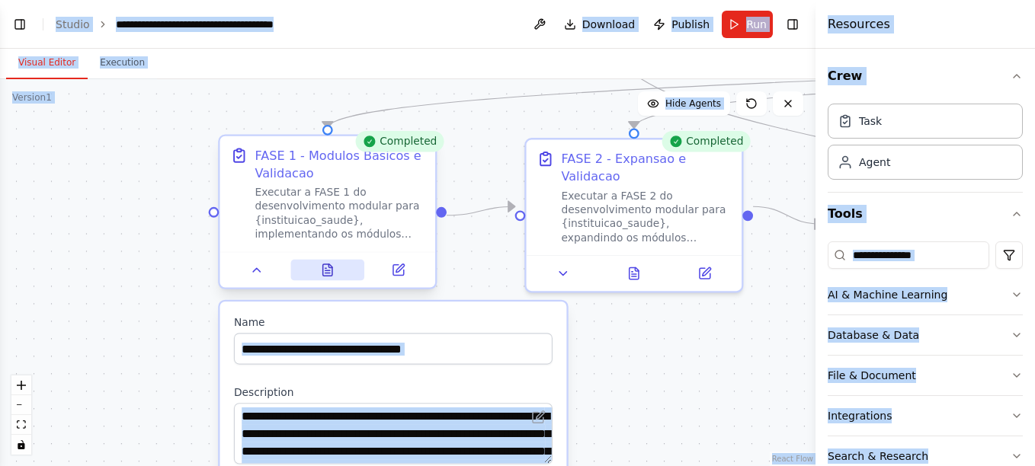
click at [331, 270] on icon at bounding box center [327, 269] width 9 height 11
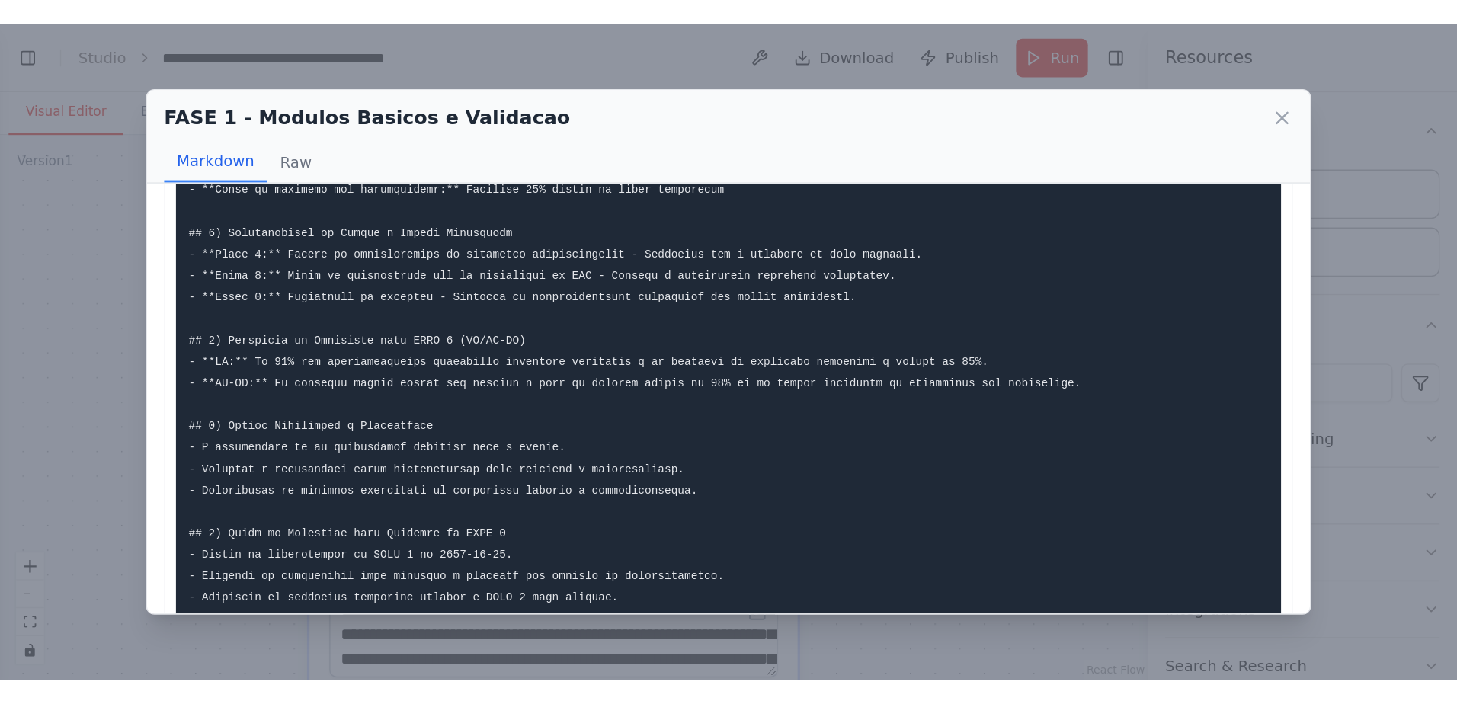
scroll to position [0, 0]
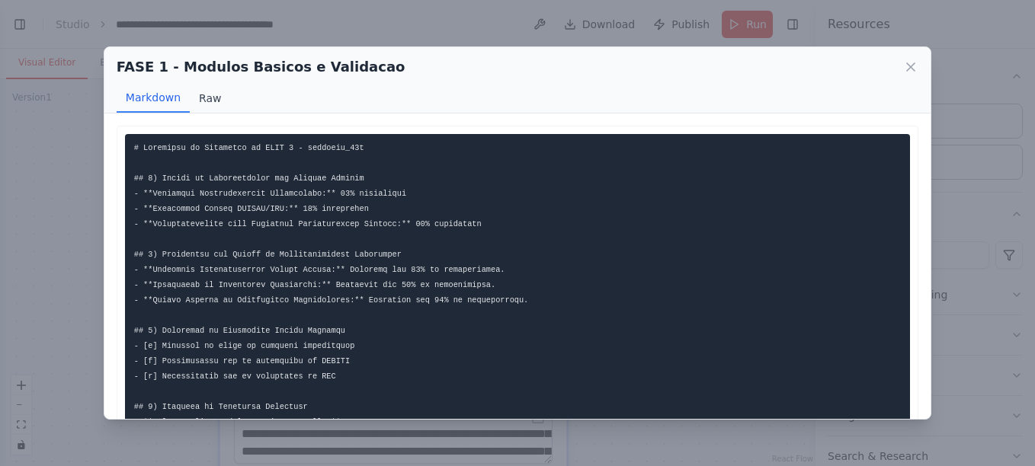
click at [206, 99] on button "Raw" at bounding box center [210, 98] width 40 height 29
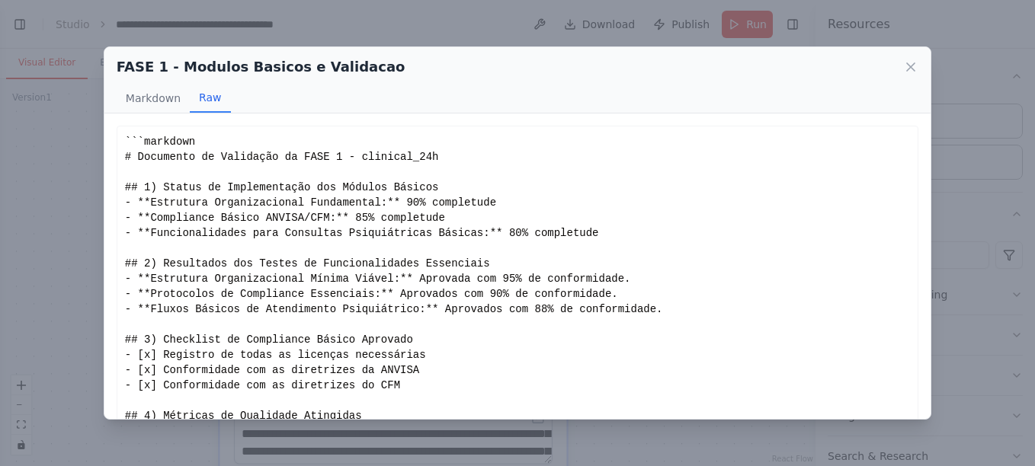
click at [185, 144] on div "```markdown # Documento de Validação da FASE 1 - clinical_24h ## 1) Status de I…" at bounding box center [517, 301] width 785 height 335
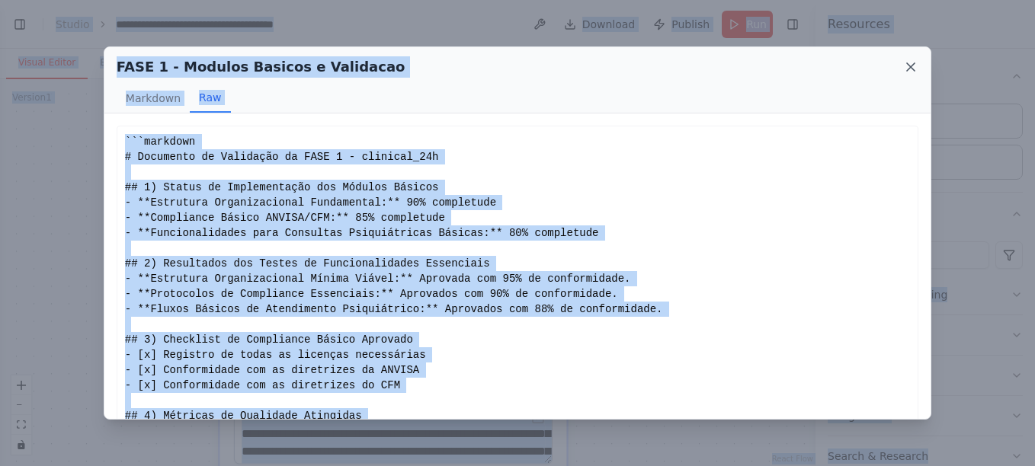
click at [907, 68] on icon at bounding box center [910, 66] width 15 height 15
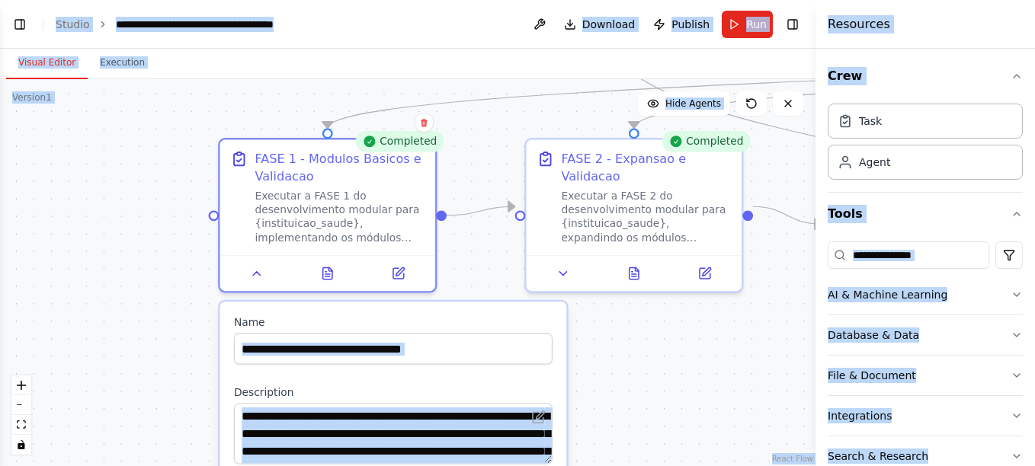
click at [107, 262] on div ".deletable-edge-delete-btn { width: 20px; height: 20px; border: 0px solid #ffff…" at bounding box center [407, 272] width 815 height 387
click at [595, 309] on div ".deletable-edge-delete-btn { width: 20px; height: 20px; border: 0px solid #ffff…" at bounding box center [407, 272] width 815 height 387
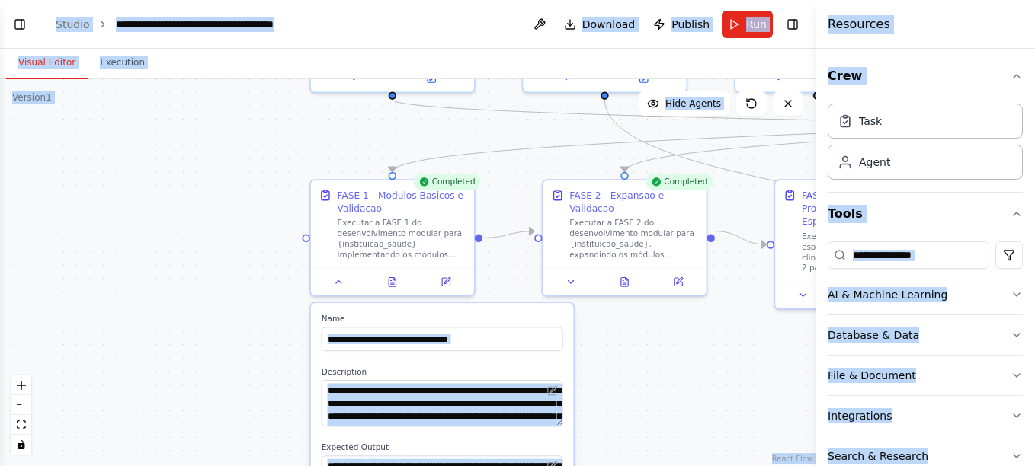
click at [595, 227] on div ".deletable-edge-delete-btn { width: 20px; height: 20px; border: 0px solid #ffff…" at bounding box center [407, 272] width 815 height 387
click at [230, 276] on div ".deletable-edge-delete-btn { width: 20px; height: 20px; border: 0px solid #ffff…" at bounding box center [407, 272] width 815 height 387
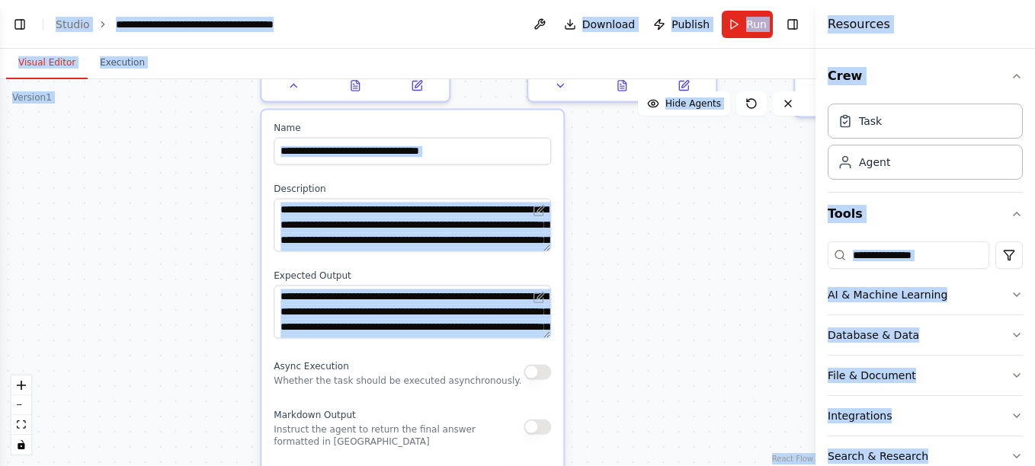
click at [244, 316] on div ".deletable-edge-delete-btn { width: 20px; height: 20px; border: 0px solid #ffff…" at bounding box center [407, 272] width 815 height 387
click at [187, 186] on div ".deletable-edge-delete-btn { width: 20px; height: 20px; border: 0px solid #ffff…" at bounding box center [407, 272] width 815 height 387
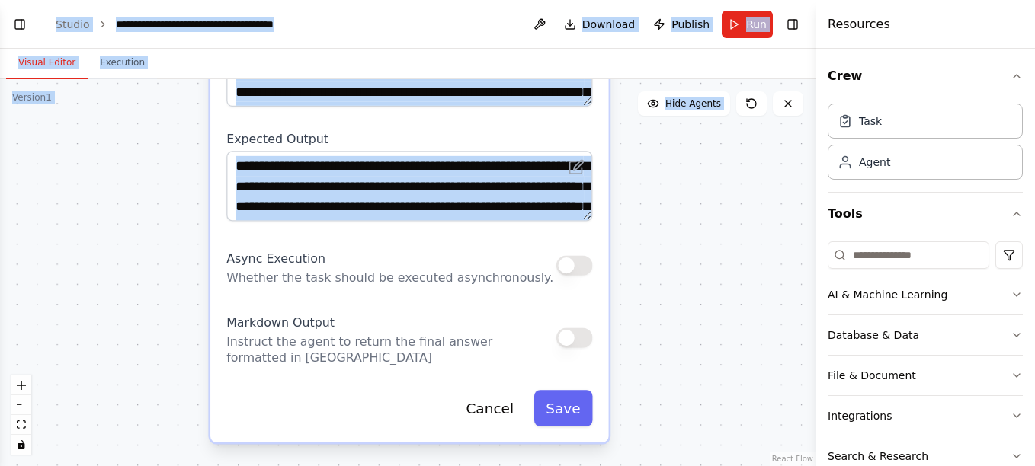
click at [203, 248] on div ".deletable-edge-delete-btn { width: 20px; height: 20px; border: 0px solid #ffff…" at bounding box center [407, 272] width 815 height 387
click at [128, 265] on div ".deletable-edge-delete-btn { width: 20px; height: 20px; border: 0px solid #ffff…" at bounding box center [407, 272] width 815 height 387
click at [234, 257] on span "Async Execution" at bounding box center [274, 258] width 99 height 14
click at [124, 184] on div ".deletable-edge-delete-btn { width: 20px; height: 20px; border: 0px solid #ffff…" at bounding box center [407, 272] width 815 height 387
click at [698, 233] on div ".deletable-edge-delete-btn { width: 20px; height: 20px; border: 0px solid #ffff…" at bounding box center [407, 272] width 815 height 387
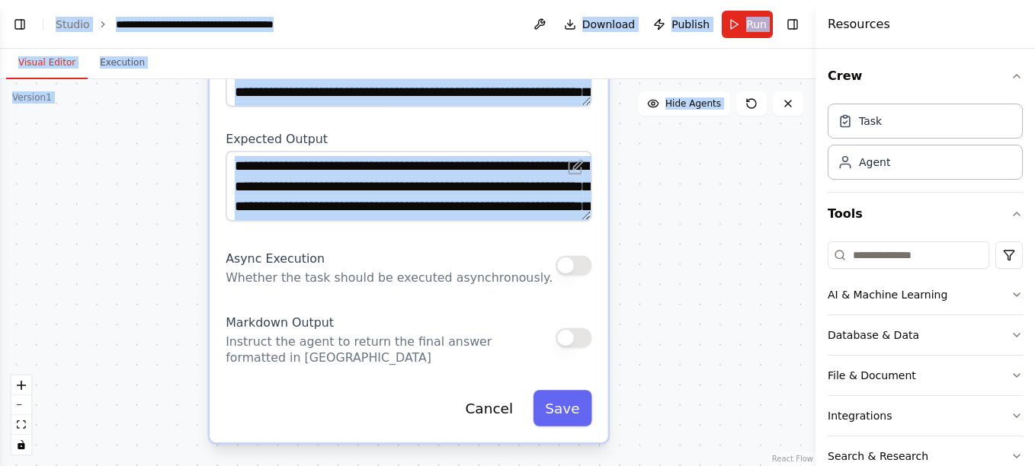
click at [402, 32] on header "**********" at bounding box center [407, 24] width 815 height 49
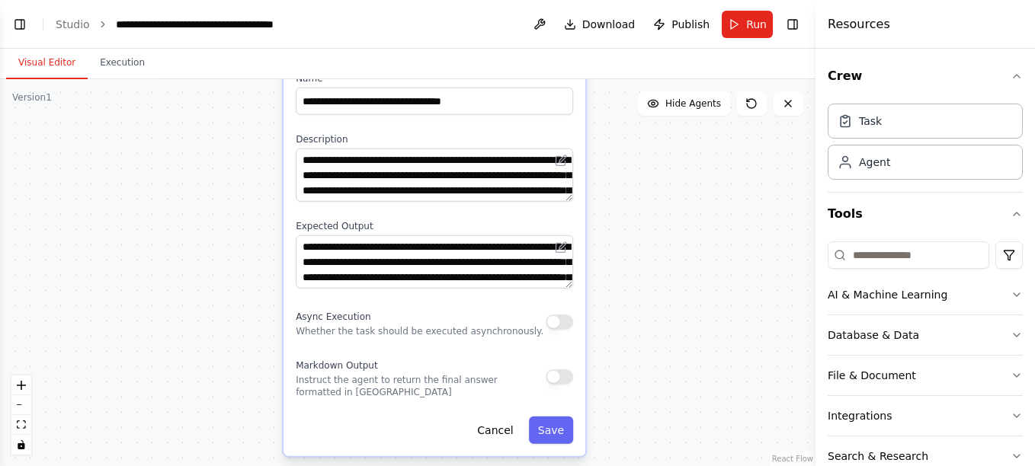
drag, startPoint x: 672, startPoint y: 217, endPoint x: 632, endPoint y: 282, distance: 76.3
click at [632, 282] on div ".deletable-edge-delete-btn { width: 20px; height: 20px; border: 0px solid #ffff…" at bounding box center [407, 272] width 815 height 387
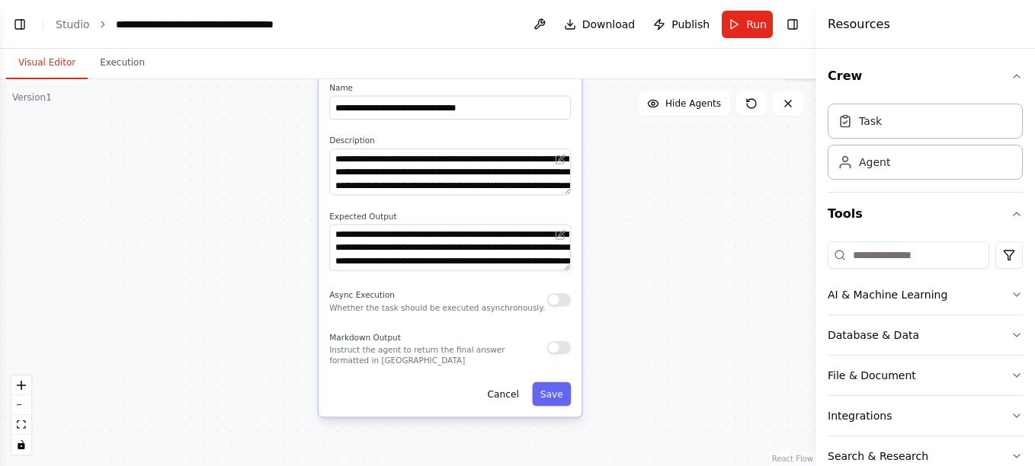
drag, startPoint x: 640, startPoint y: 261, endPoint x: 632, endPoint y: 254, distance: 10.2
click at [632, 254] on div ".deletable-edge-delete-btn { width: 20px; height: 20px; border: 0px solid #ffff…" at bounding box center [407, 272] width 815 height 387
click at [561, 349] on button "button" at bounding box center [559, 347] width 24 height 13
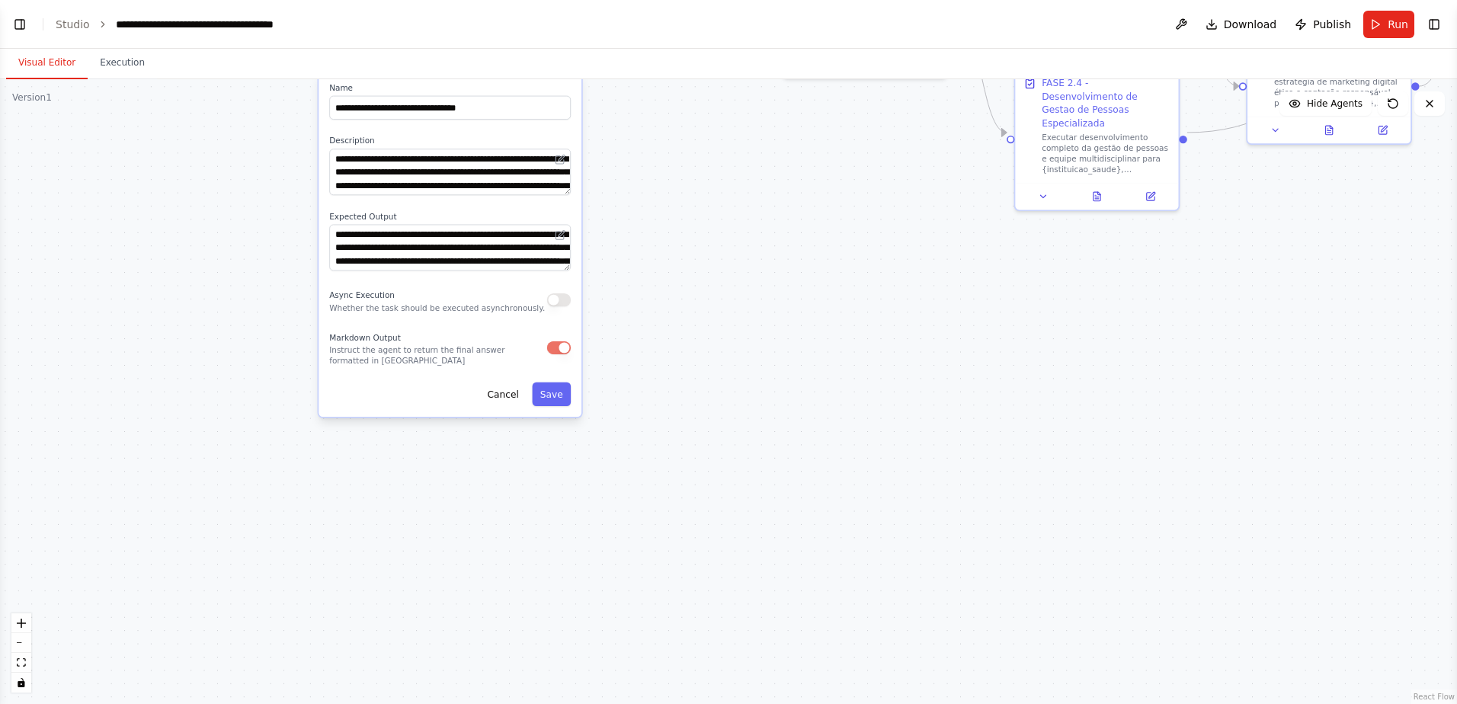
click at [782, 292] on div ".deletable-edge-delete-btn { width: 20px; height: 20px; border: 0px solid #ffff…" at bounding box center [728, 391] width 1457 height 625
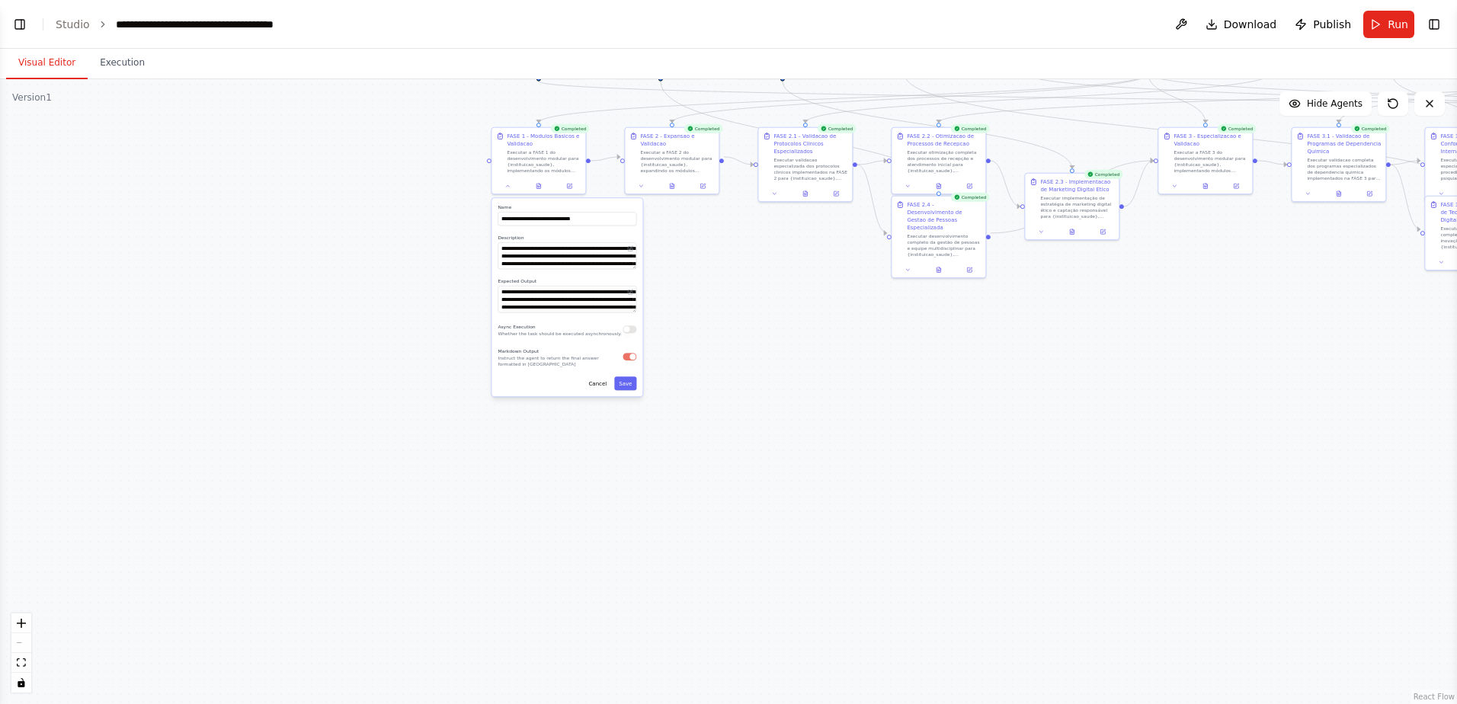
drag, startPoint x: 795, startPoint y: 275, endPoint x: 713, endPoint y: 361, distance: 119.1
click at [713, 361] on div ".deletable-edge-delete-btn { width: 20px; height: 20px; border: 0px solid #ffff…" at bounding box center [728, 391] width 1457 height 625
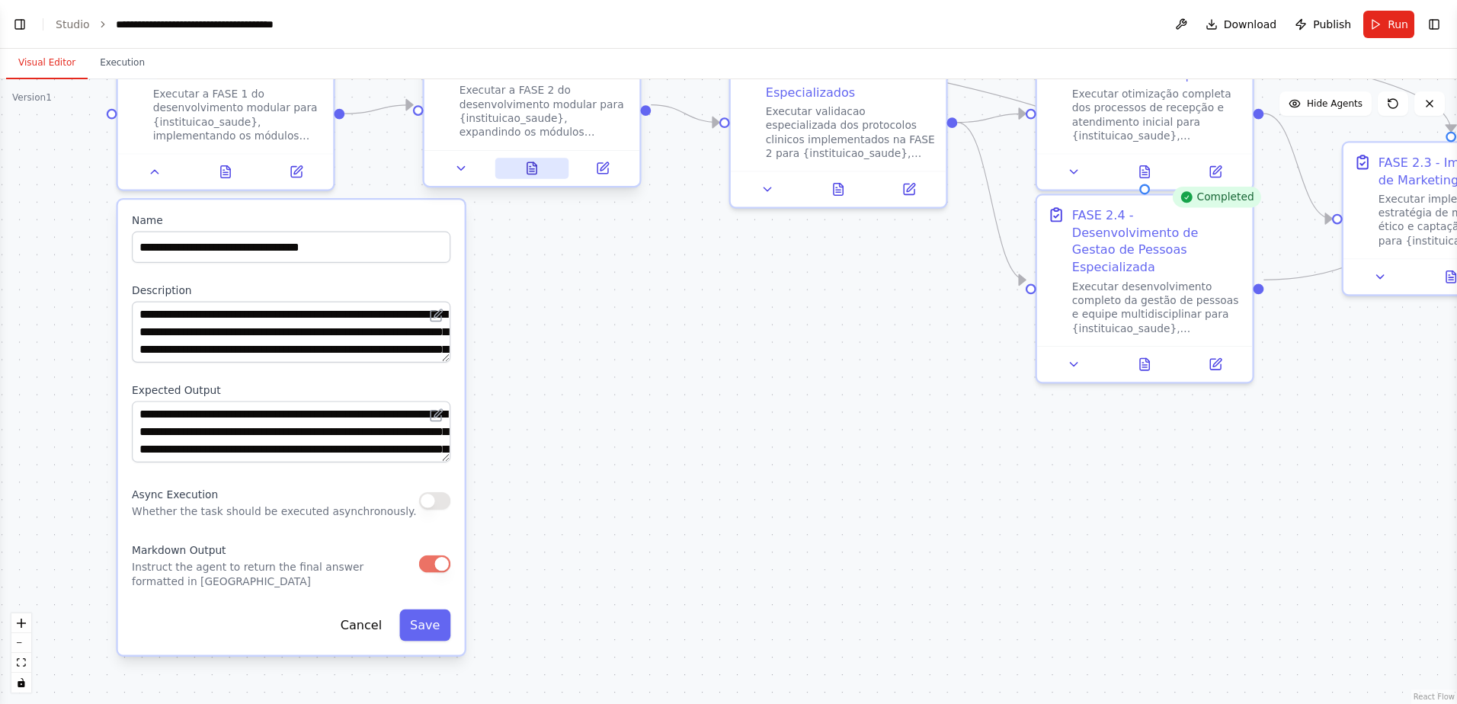
click at [536, 162] on icon at bounding box center [531, 167] width 9 height 11
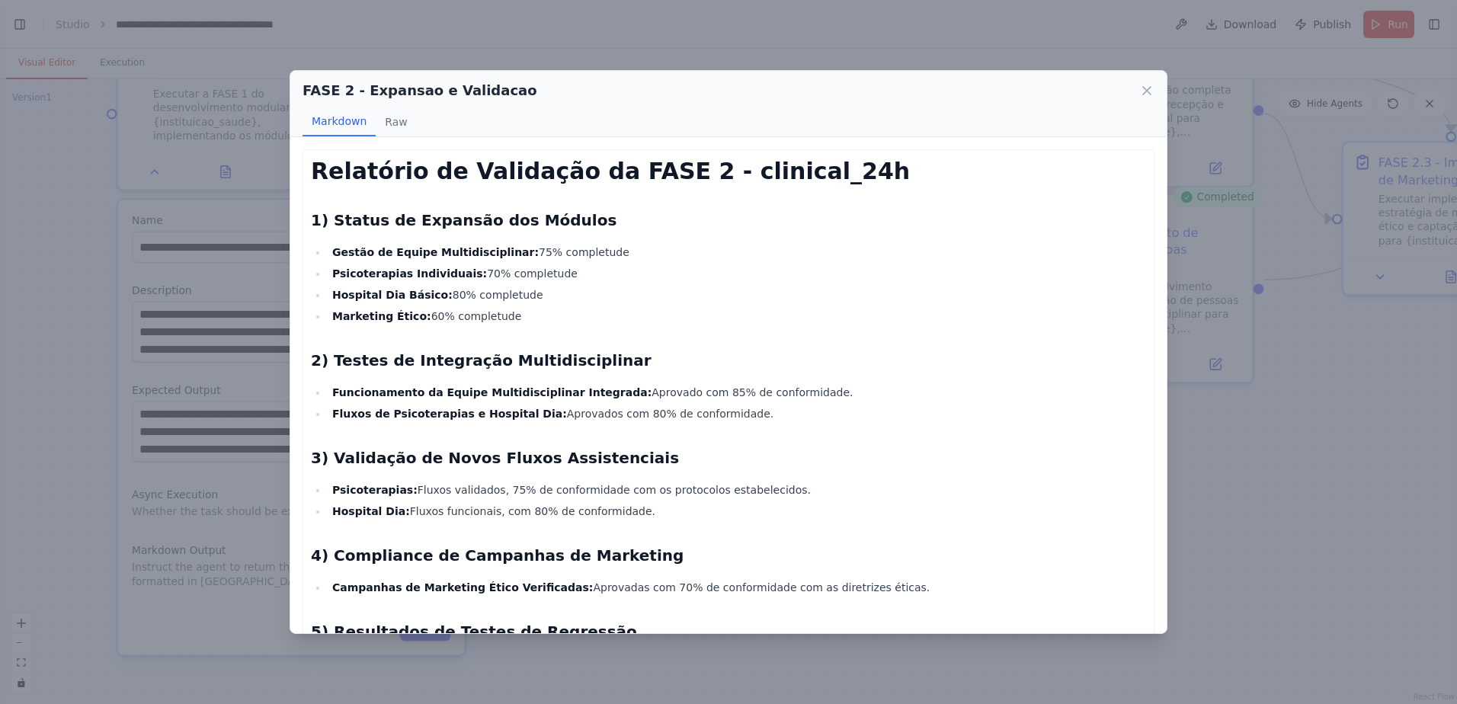
click at [1034, 86] on icon at bounding box center [1146, 90] width 15 height 15
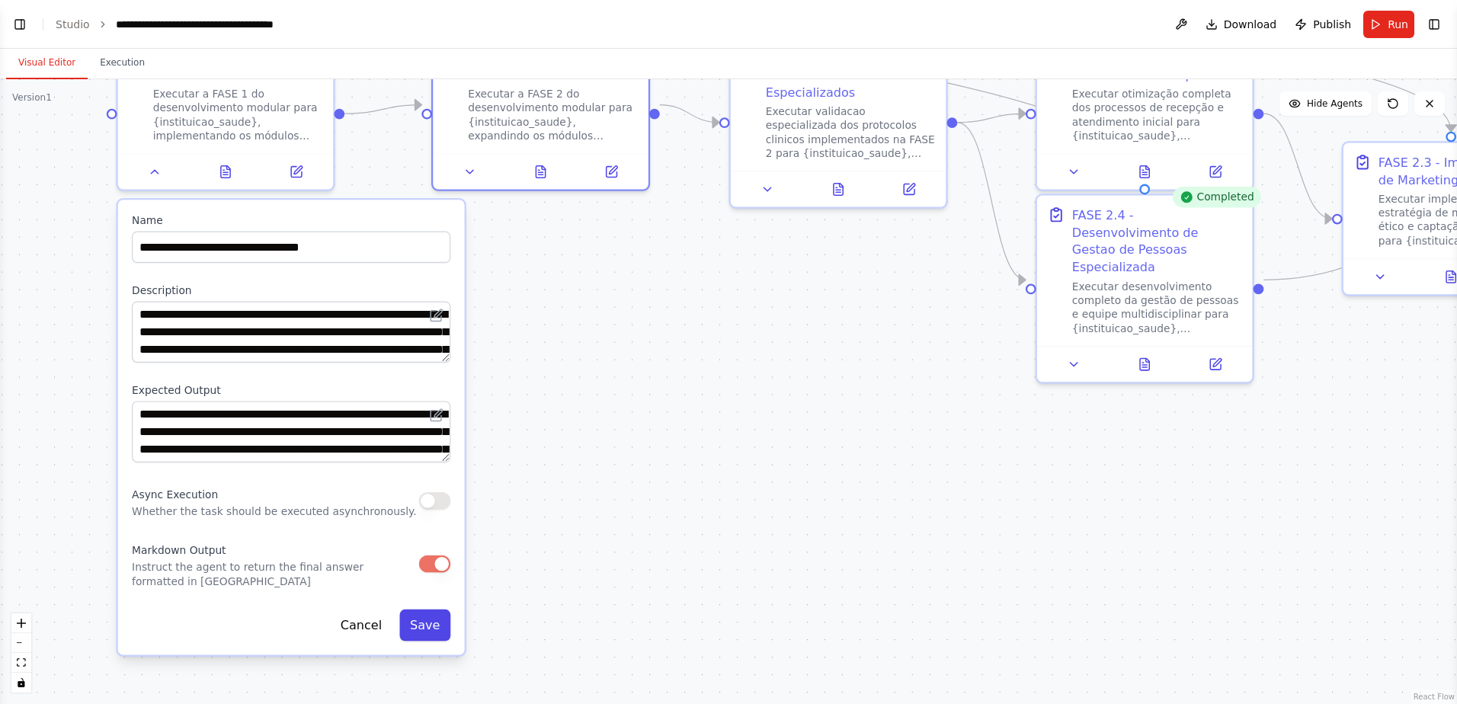
click at [430, 465] on button "Save" at bounding box center [424, 624] width 51 height 31
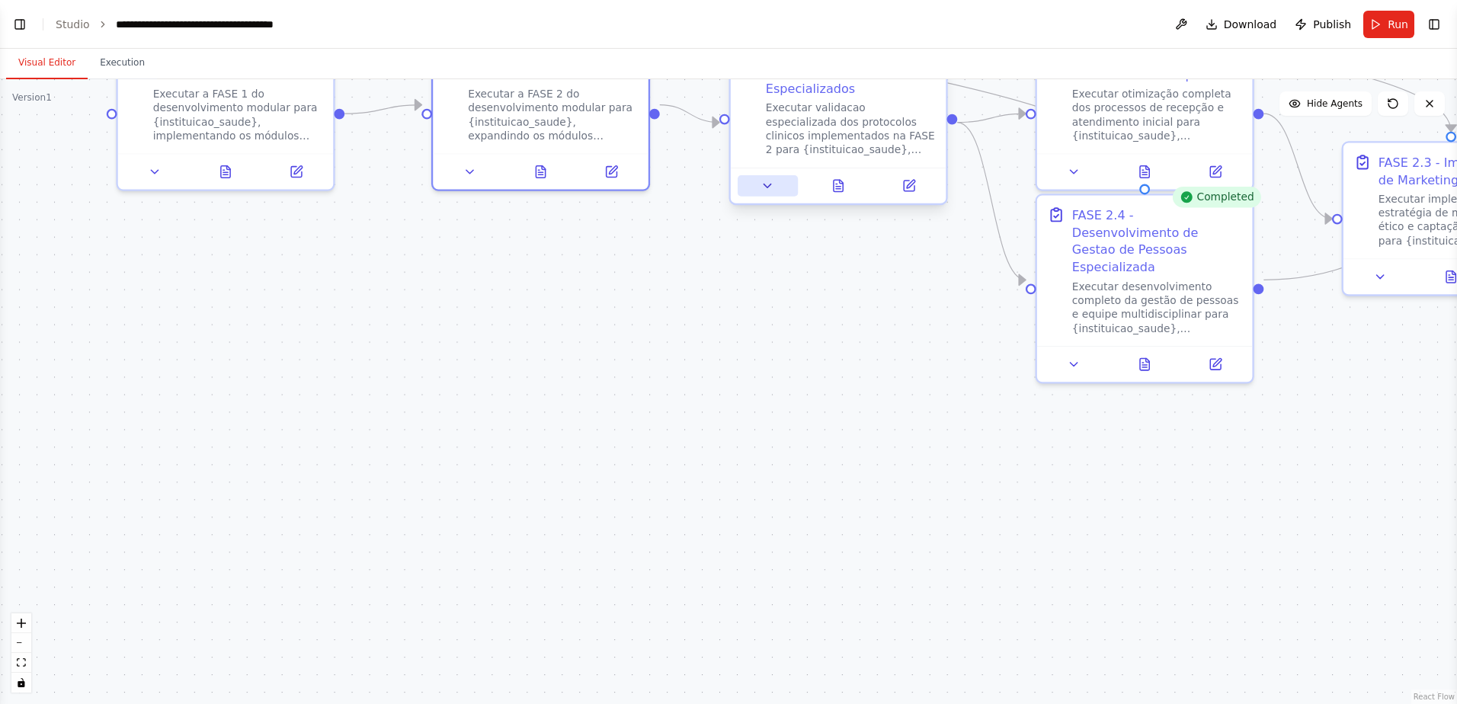
click at [763, 190] on icon at bounding box center [767, 186] width 14 height 14
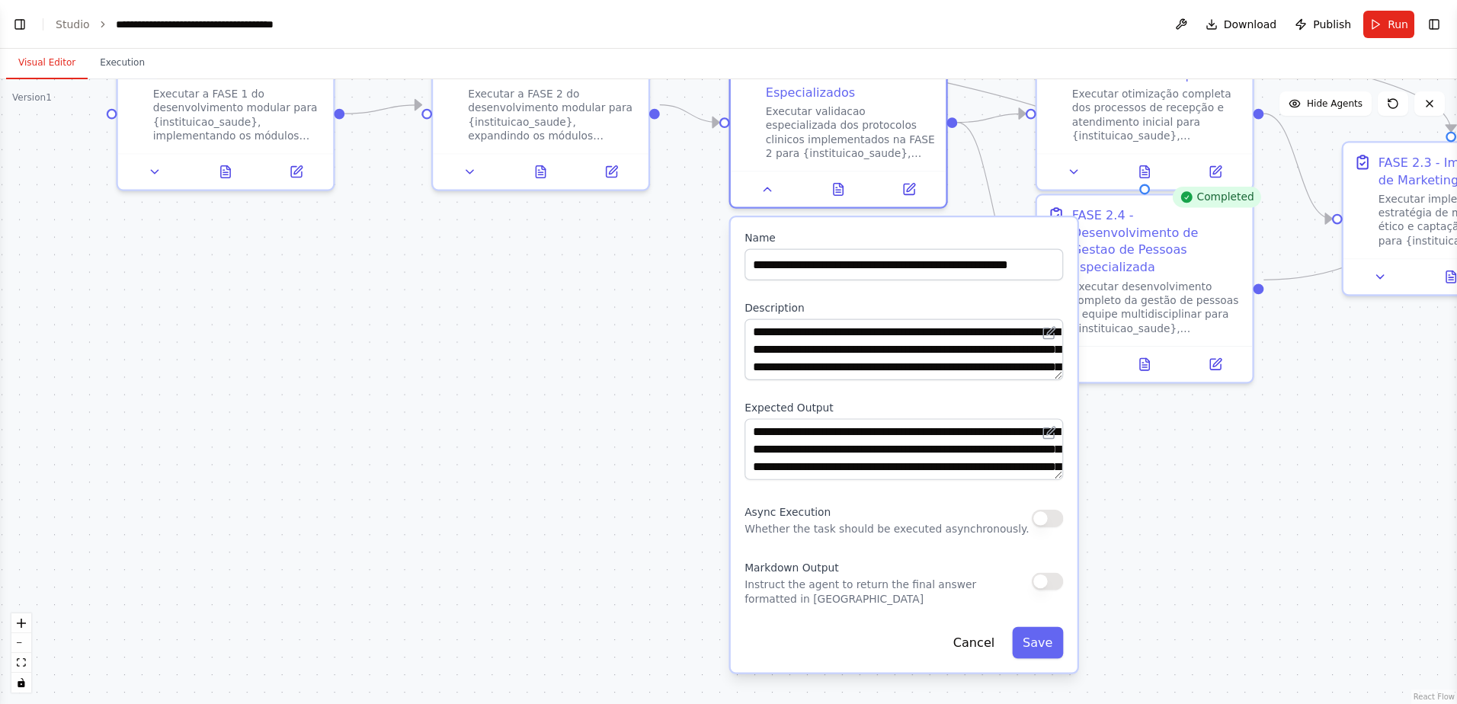
click at [1034, 465] on button "button" at bounding box center [1046, 582] width 31 height 18
click at [1034, 465] on button "Save" at bounding box center [1037, 642] width 51 height 31
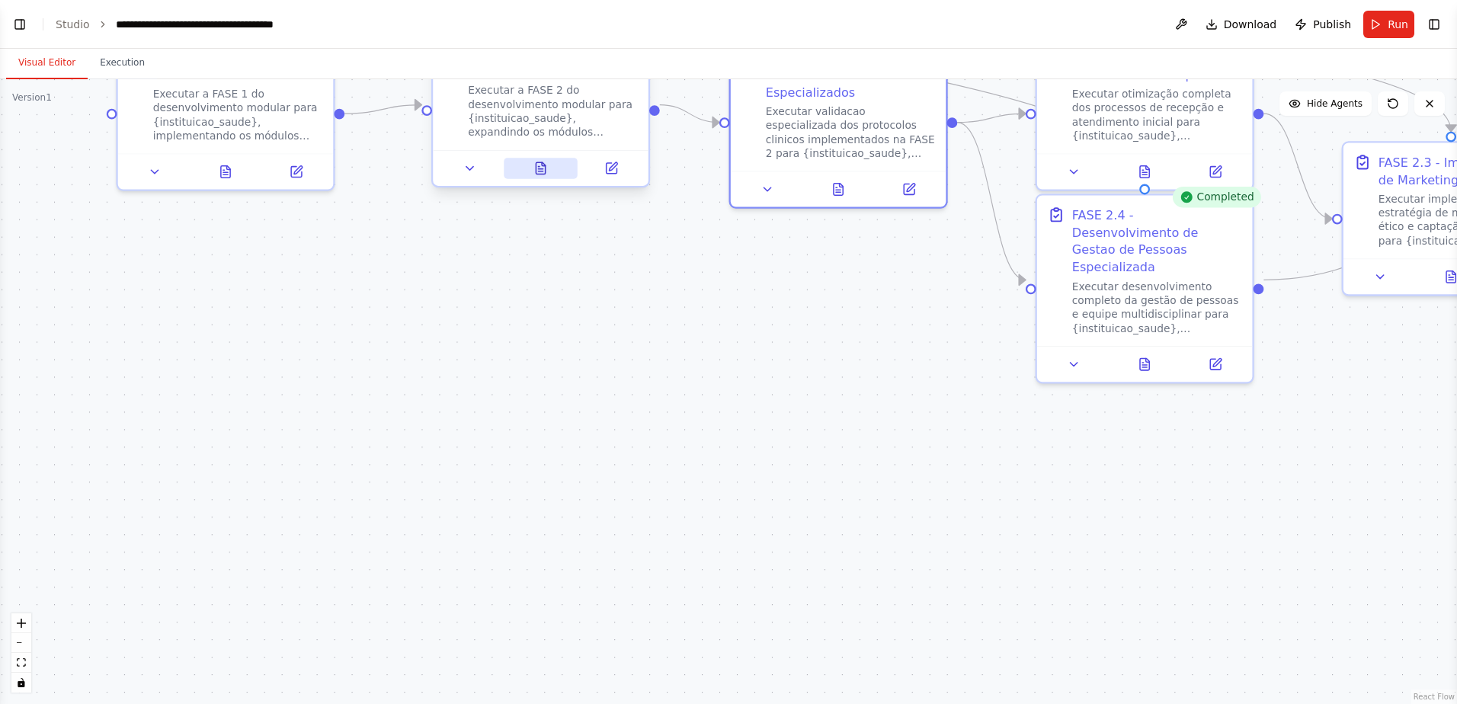
click at [538, 167] on icon at bounding box center [539, 167] width 2 height 0
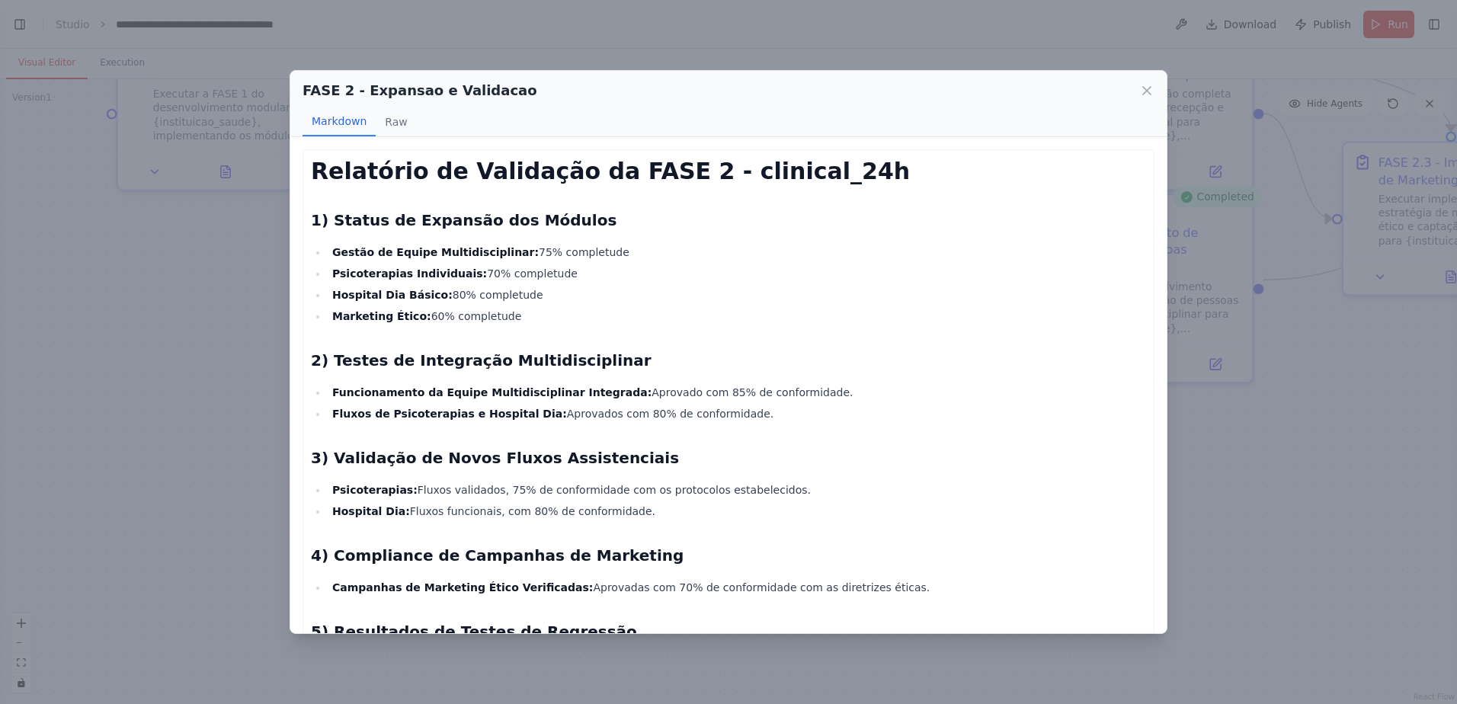
scroll to position [457, 0]
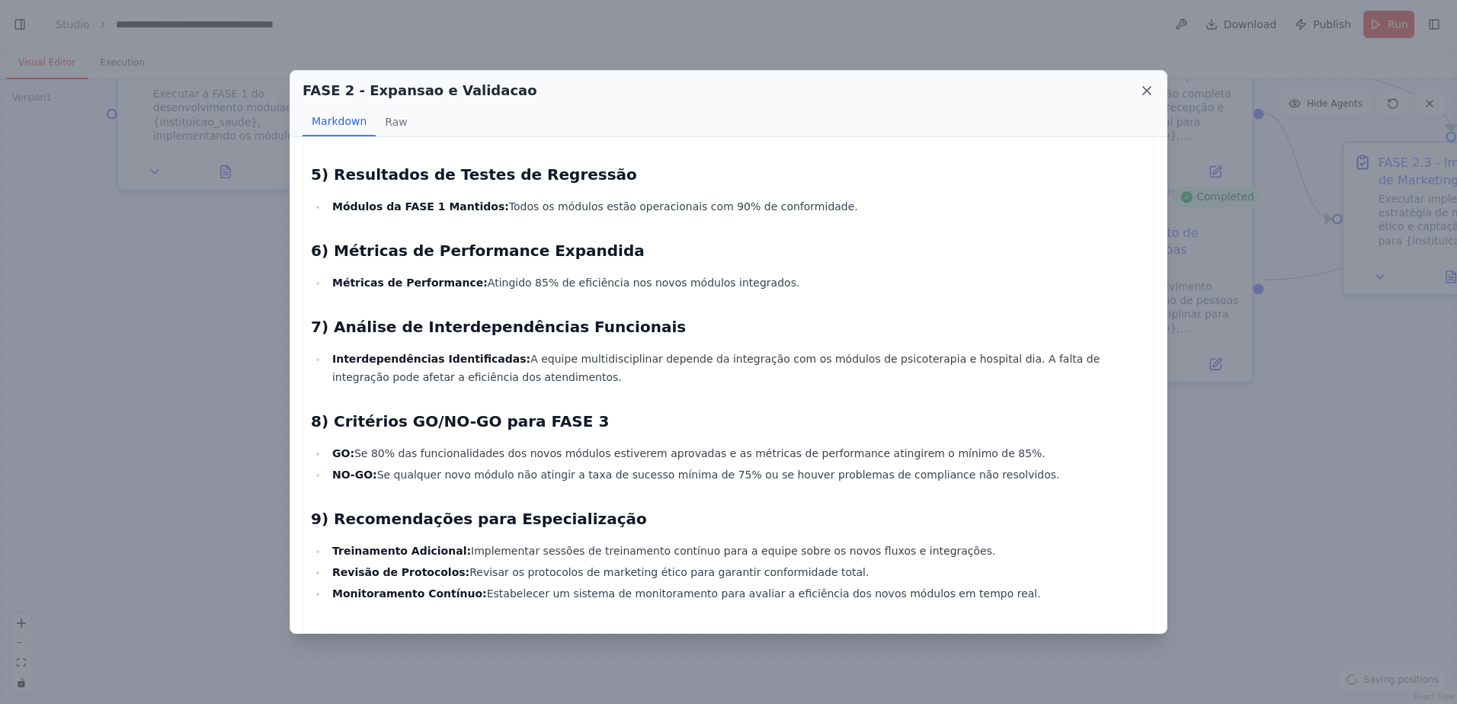
click at [1034, 97] on icon at bounding box center [1146, 90] width 15 height 15
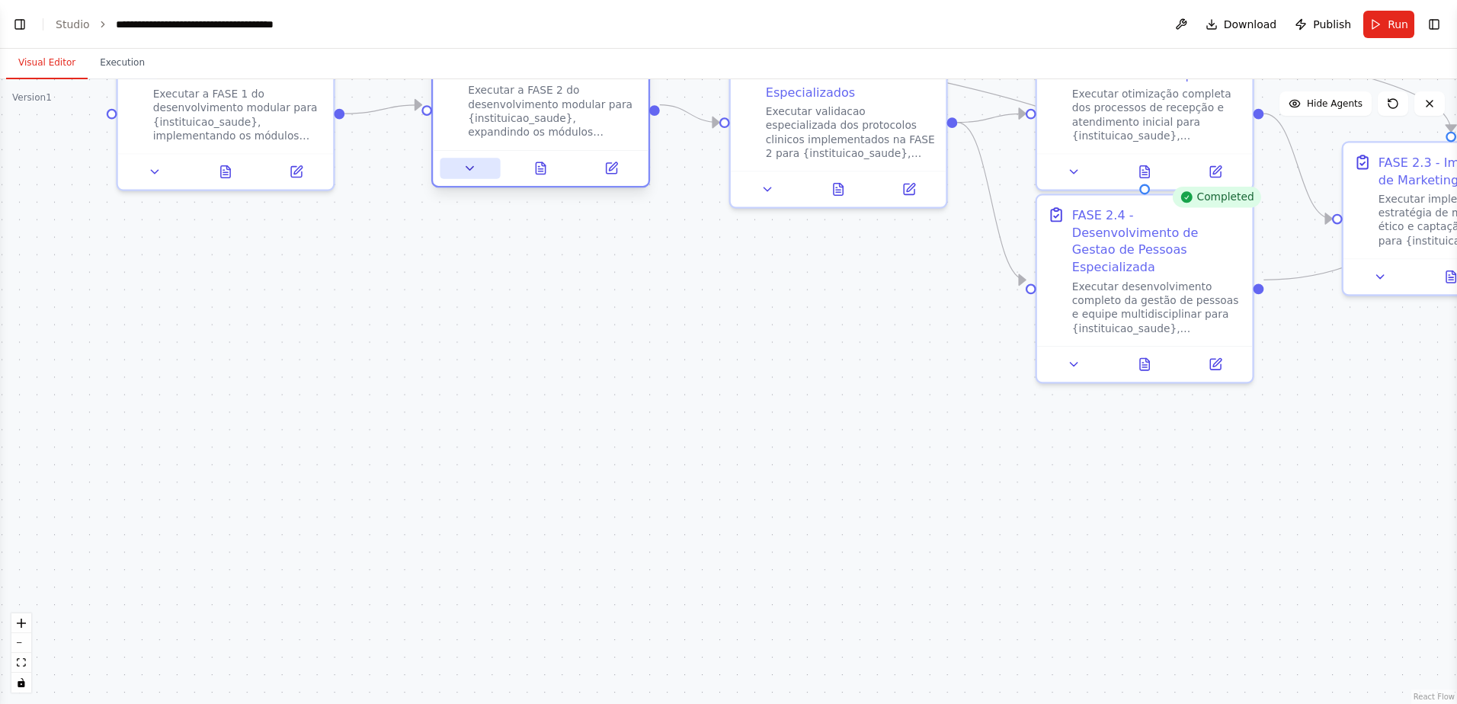
click at [470, 160] on button at bounding box center [470, 168] width 60 height 21
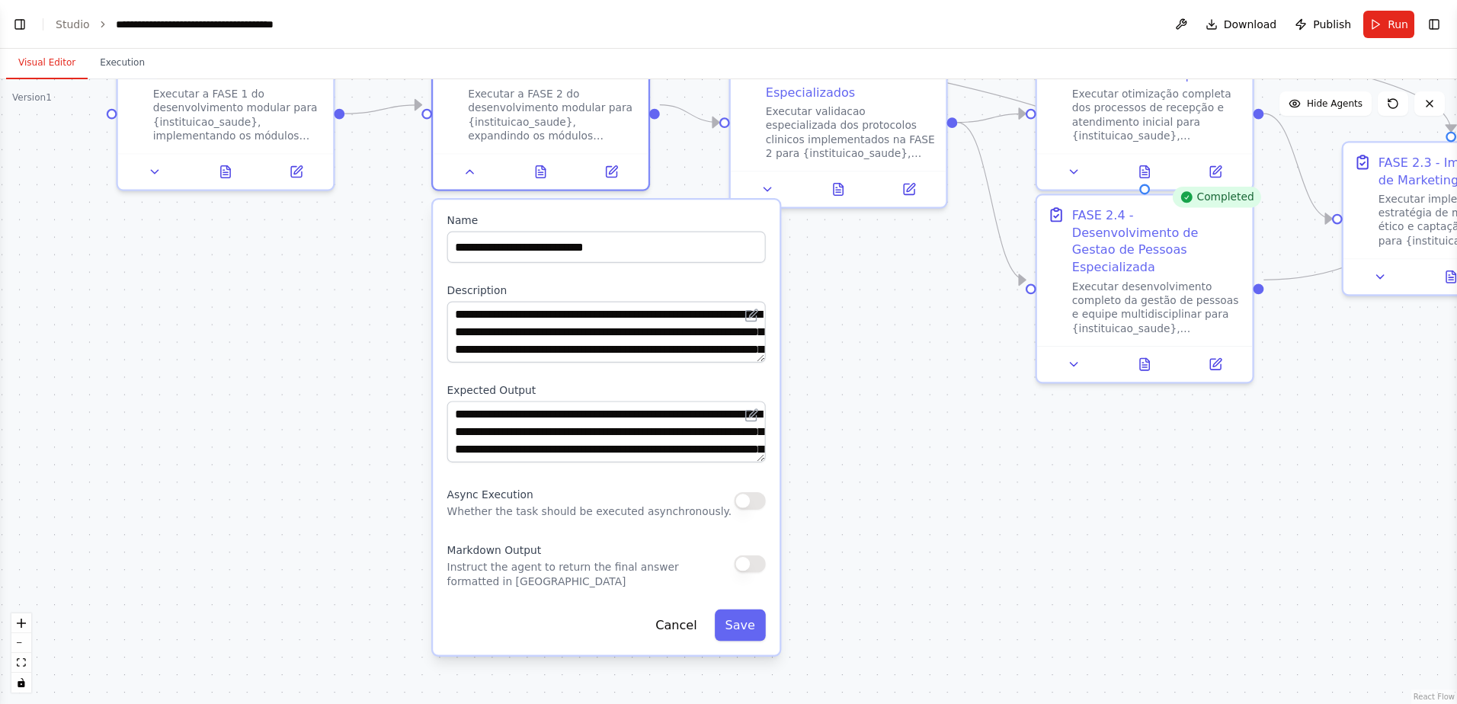
click at [754, 465] on button "button" at bounding box center [749, 564] width 31 height 18
click at [743, 465] on button "Save" at bounding box center [740, 624] width 51 height 31
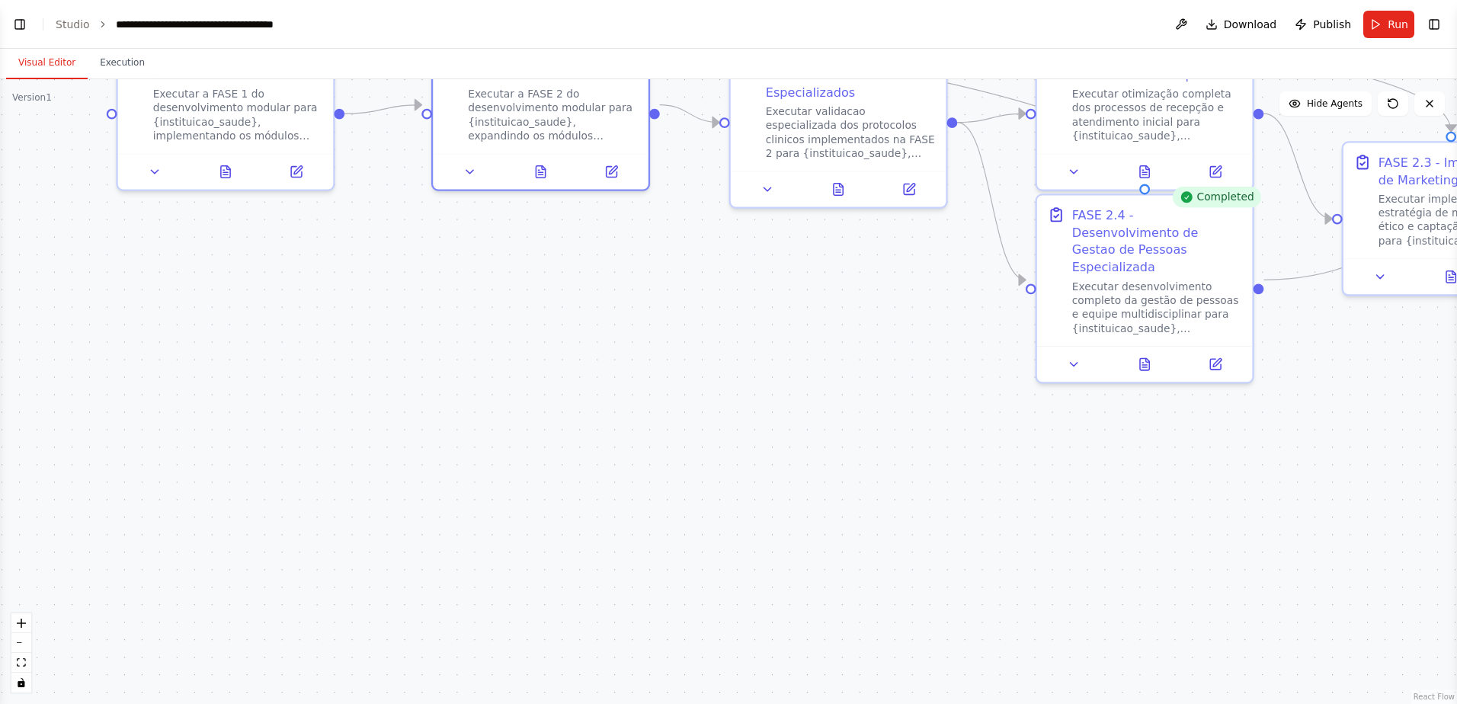
click at [857, 335] on div ".deletable-edge-delete-btn { width: 20px; height: 20px; border: 0px solid #ffff…" at bounding box center [728, 391] width 1457 height 625
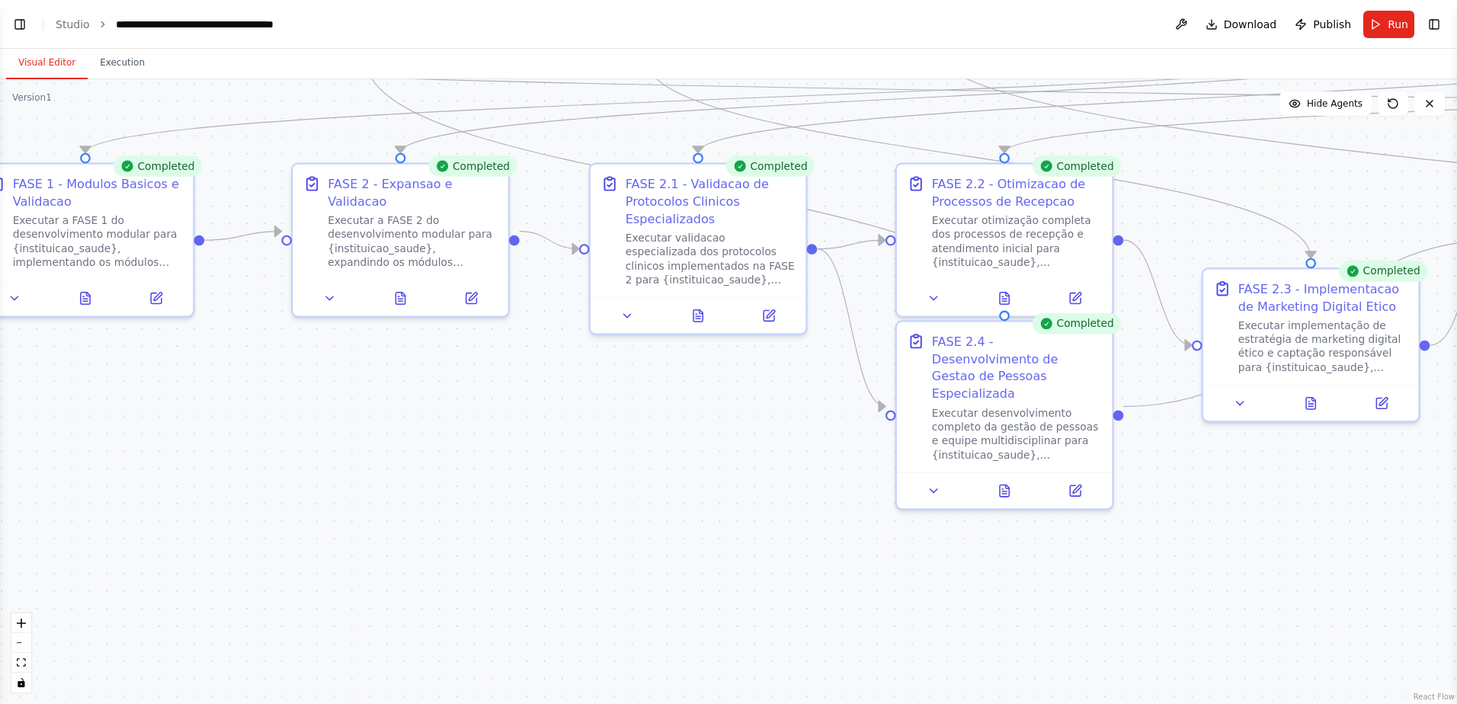
drag, startPoint x: 770, startPoint y: 426, endPoint x: 716, endPoint y: 462, distance: 64.9
click at [716, 462] on div ".deletable-edge-delete-btn { width: 20px; height: 20px; border: 0px solid #ffff…" at bounding box center [728, 391] width 1457 height 625
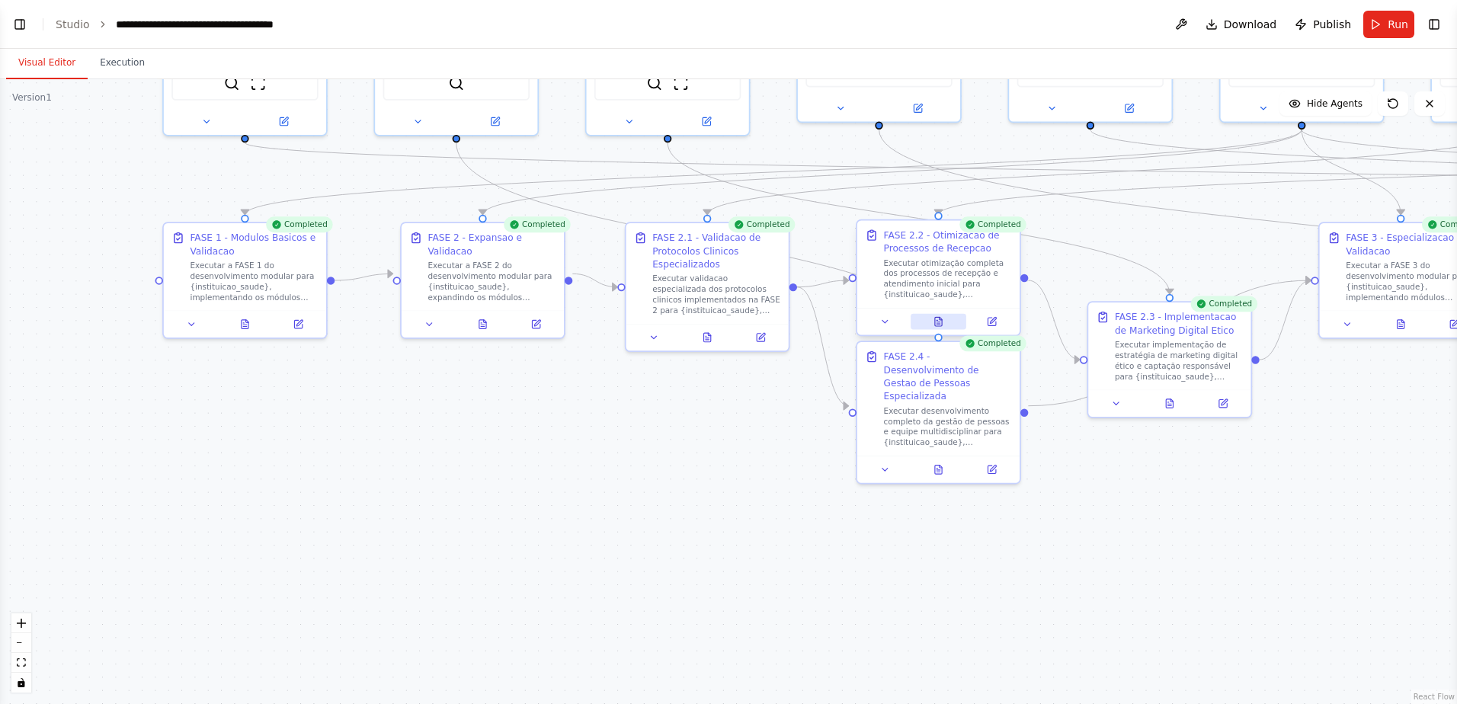
click at [936, 318] on icon at bounding box center [938, 321] width 7 height 9
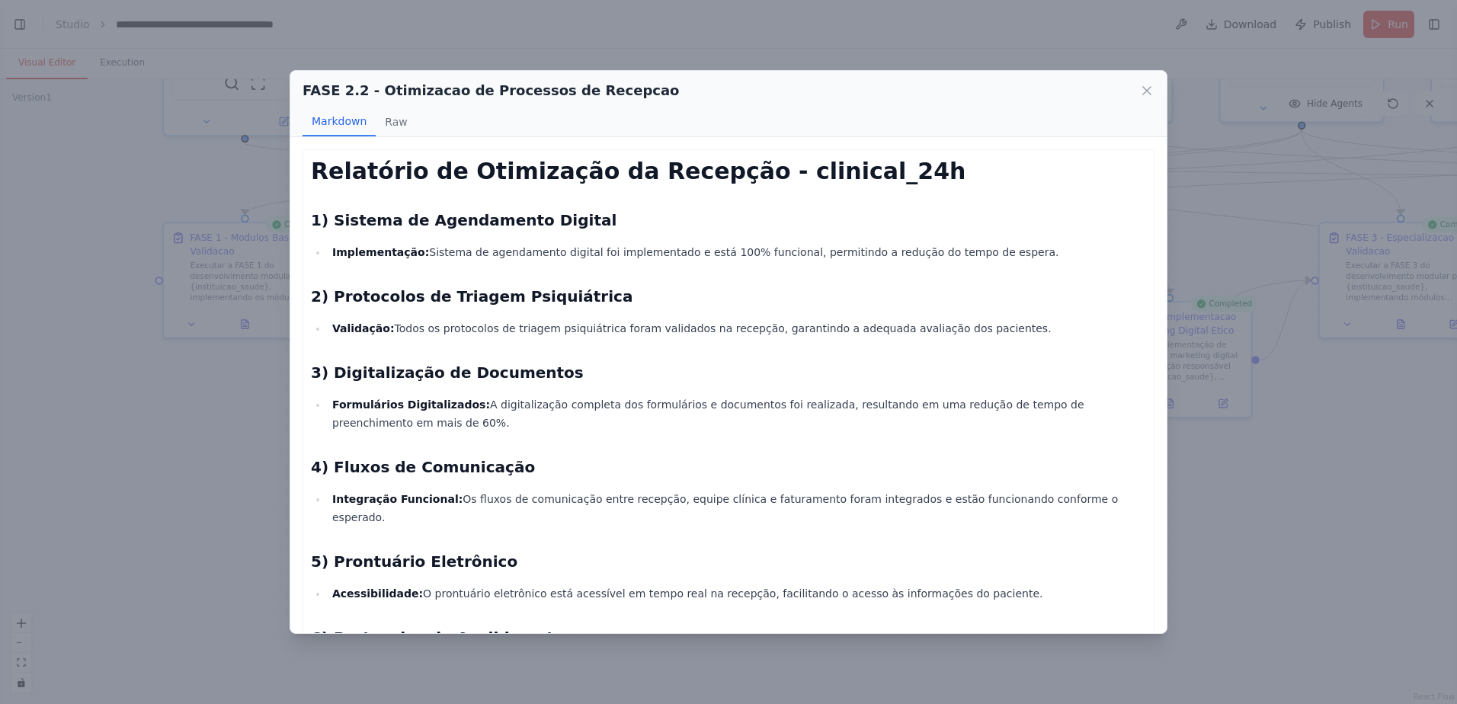
scroll to position [417, 0]
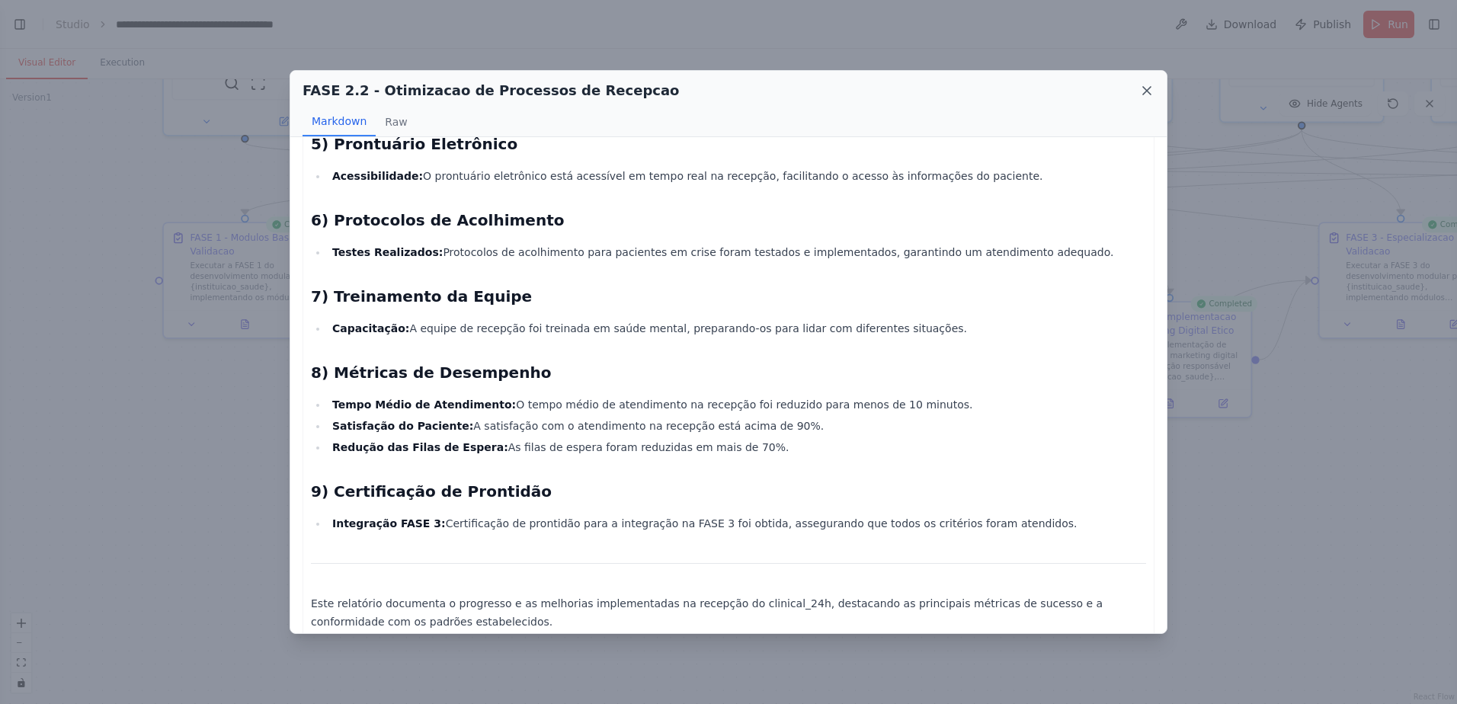
click at [1034, 88] on icon at bounding box center [1147, 91] width 8 height 8
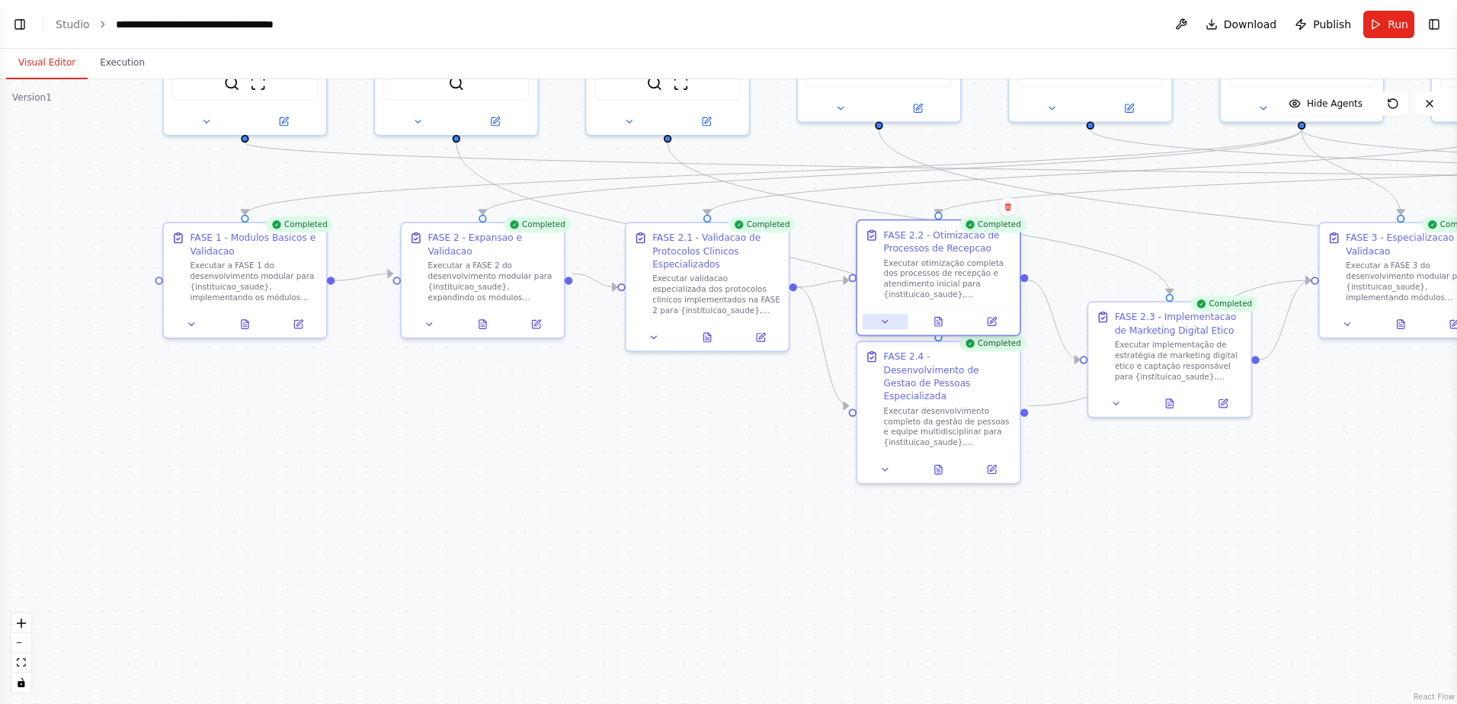
click at [889, 321] on icon at bounding box center [885, 321] width 11 height 11
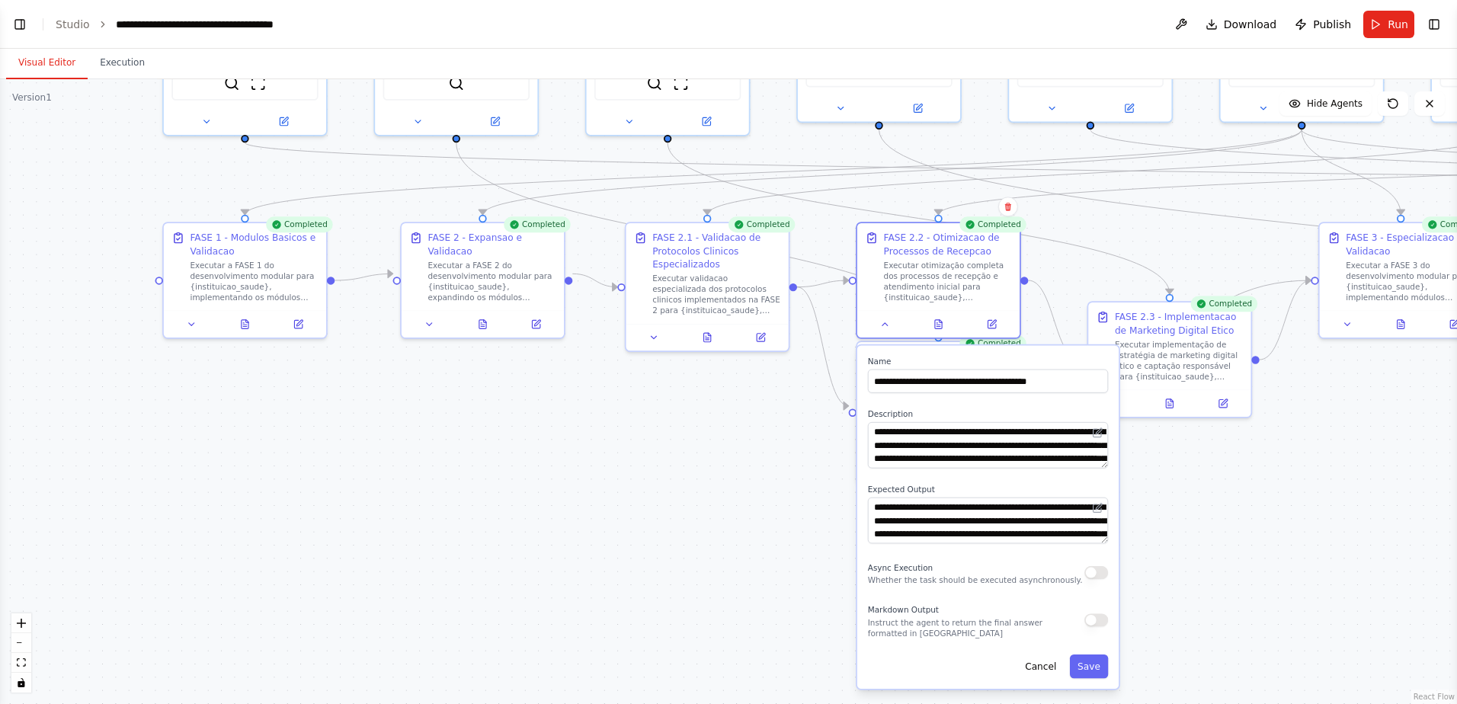
click at [1034, 465] on div "Markdown Output Instruct the agent to return the final answer formatted in Mark…" at bounding box center [988, 620] width 240 height 37
click at [1034, 465] on button "button" at bounding box center [1103, 619] width 24 height 13
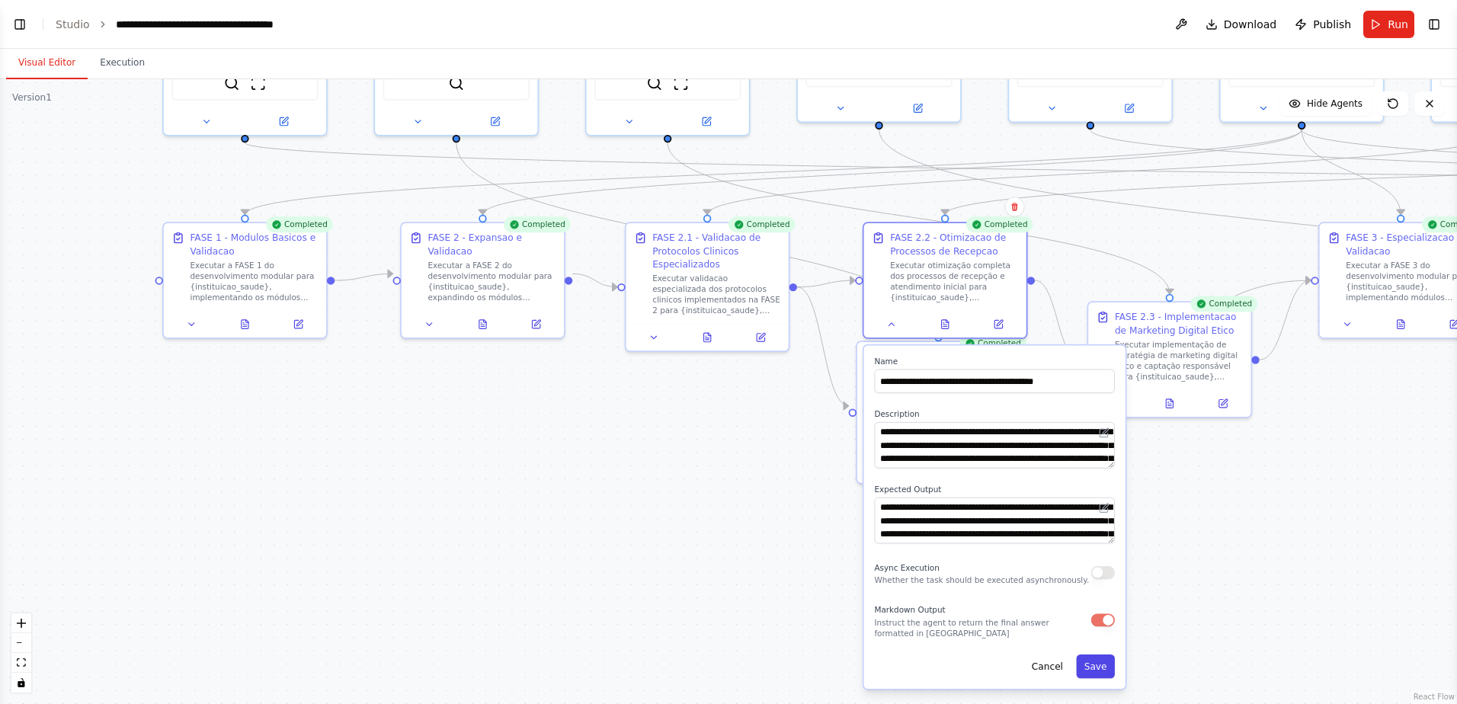
click at [1034, 465] on button "Save" at bounding box center [1095, 666] width 39 height 24
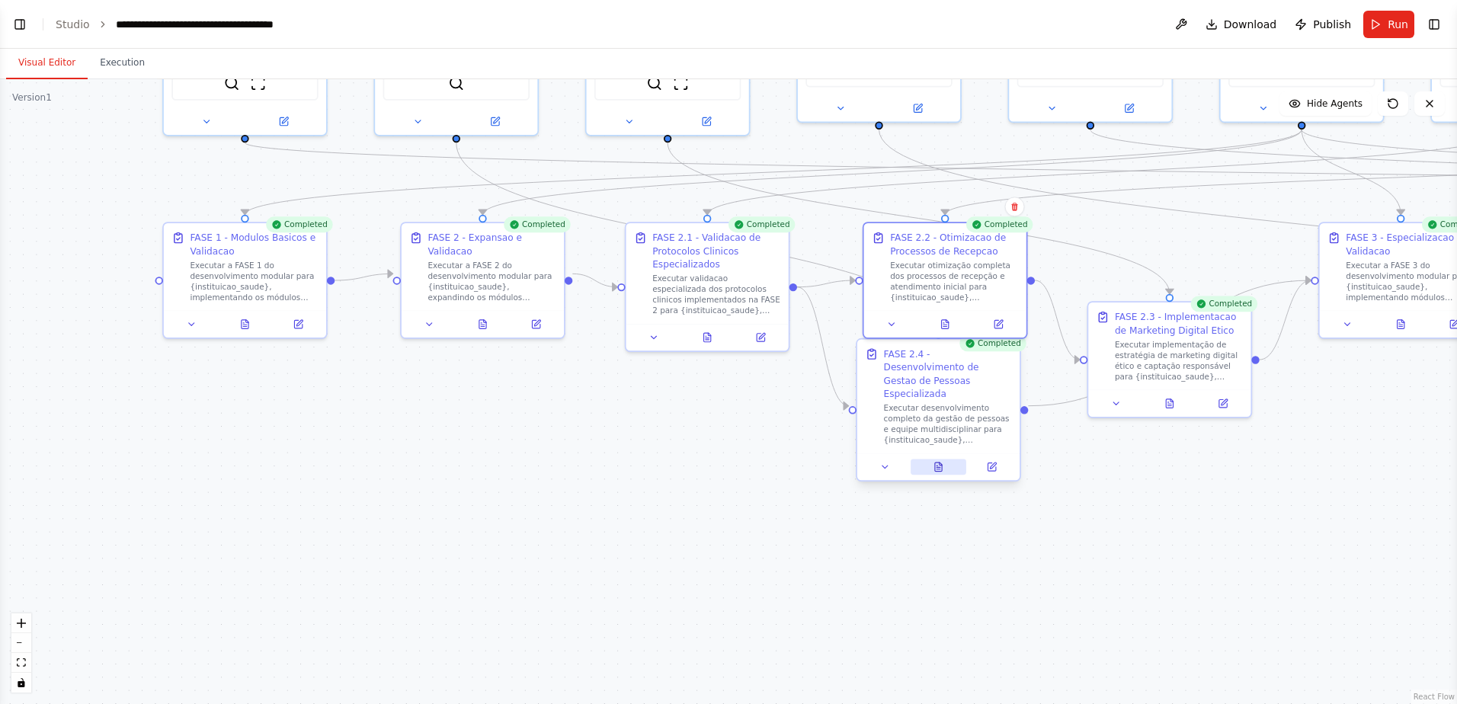
click at [935, 462] on icon at bounding box center [938, 466] width 7 height 9
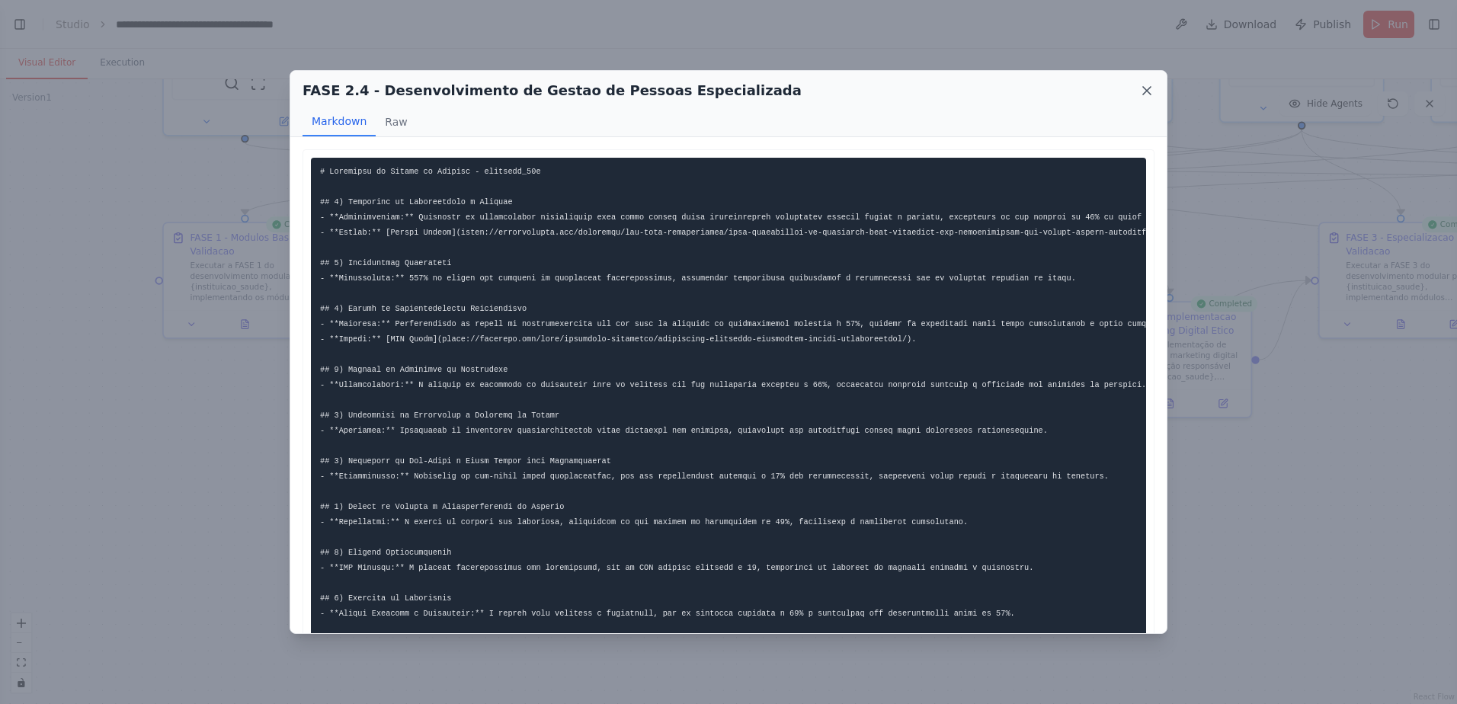
click at [1034, 91] on icon at bounding box center [1147, 91] width 8 height 8
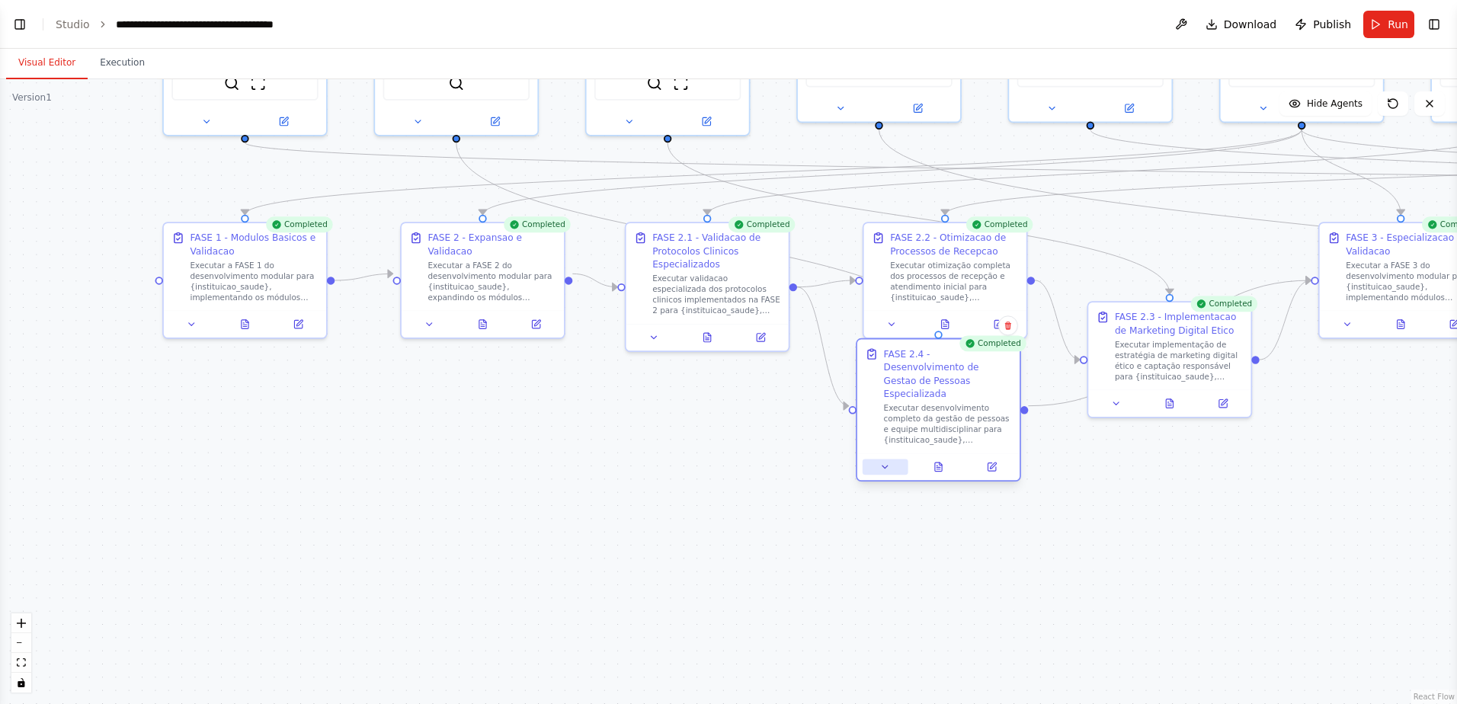
click at [884, 462] on icon at bounding box center [885, 467] width 11 height 11
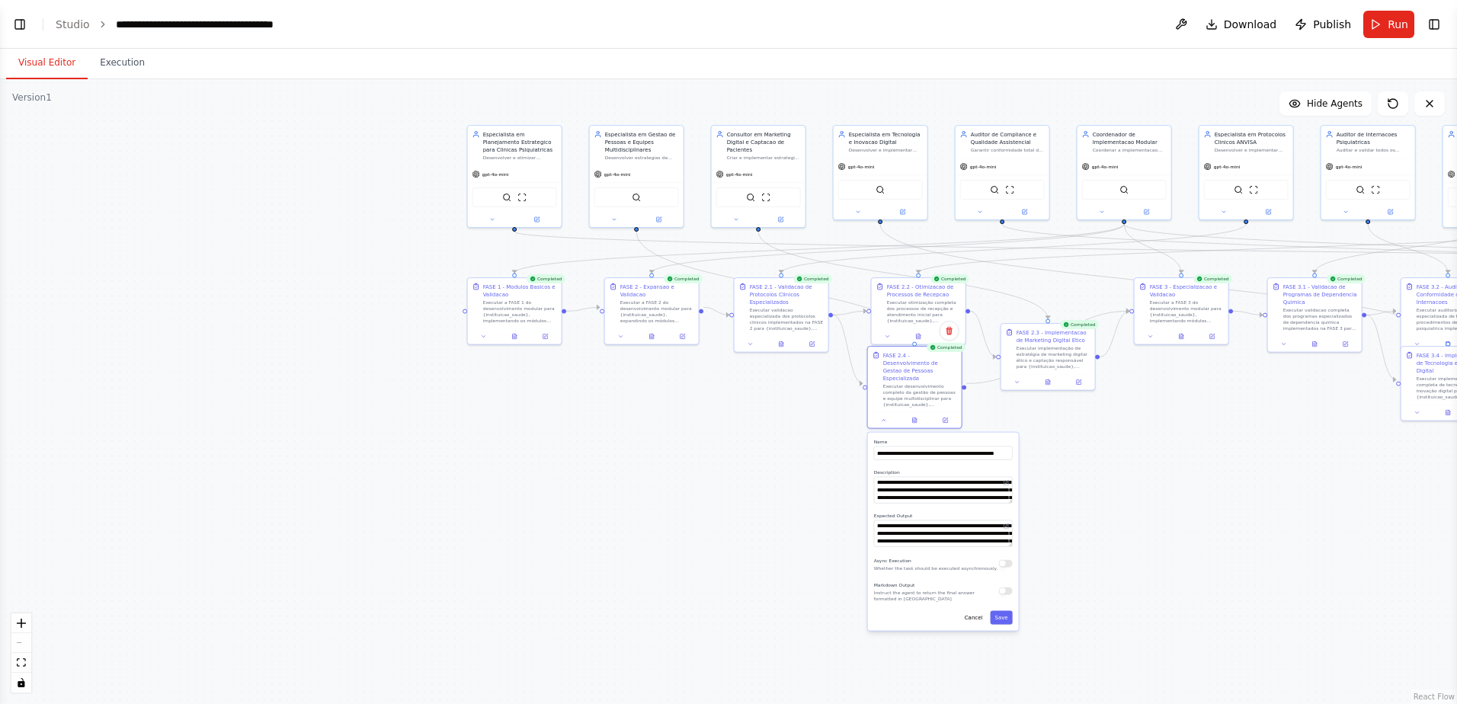
drag, startPoint x: 1123, startPoint y: 577, endPoint x: 961, endPoint y: 320, distance: 303.7
click at [961, 320] on div ".deletable-edge-delete-btn { width: 20px; height: 20px; border: 0px solid #ffff…" at bounding box center [728, 391] width 1457 height 625
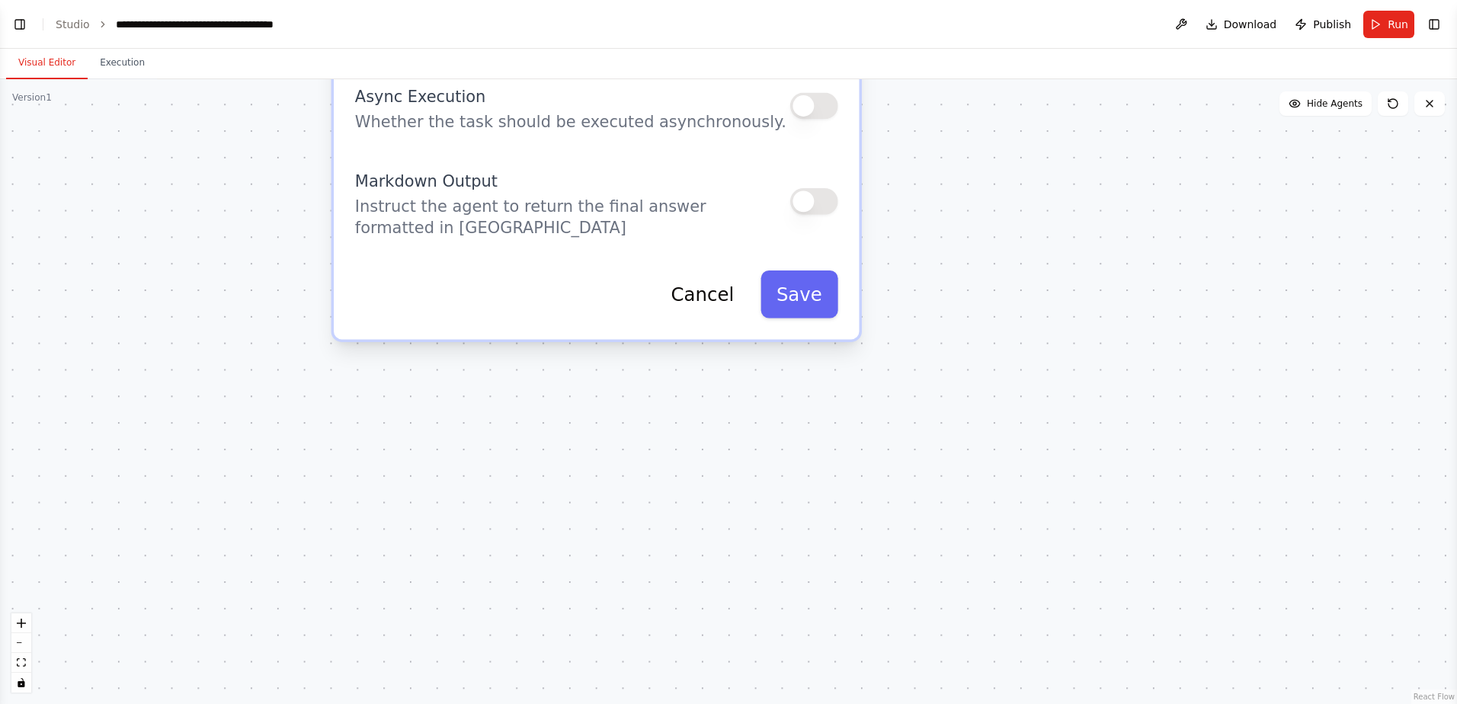
click at [817, 188] on button "button" at bounding box center [814, 201] width 48 height 27
drag, startPoint x: 810, startPoint y: 273, endPoint x: 815, endPoint y: 280, distance: 8.7
click at [809, 273] on button "Save" at bounding box center [799, 294] width 78 height 48
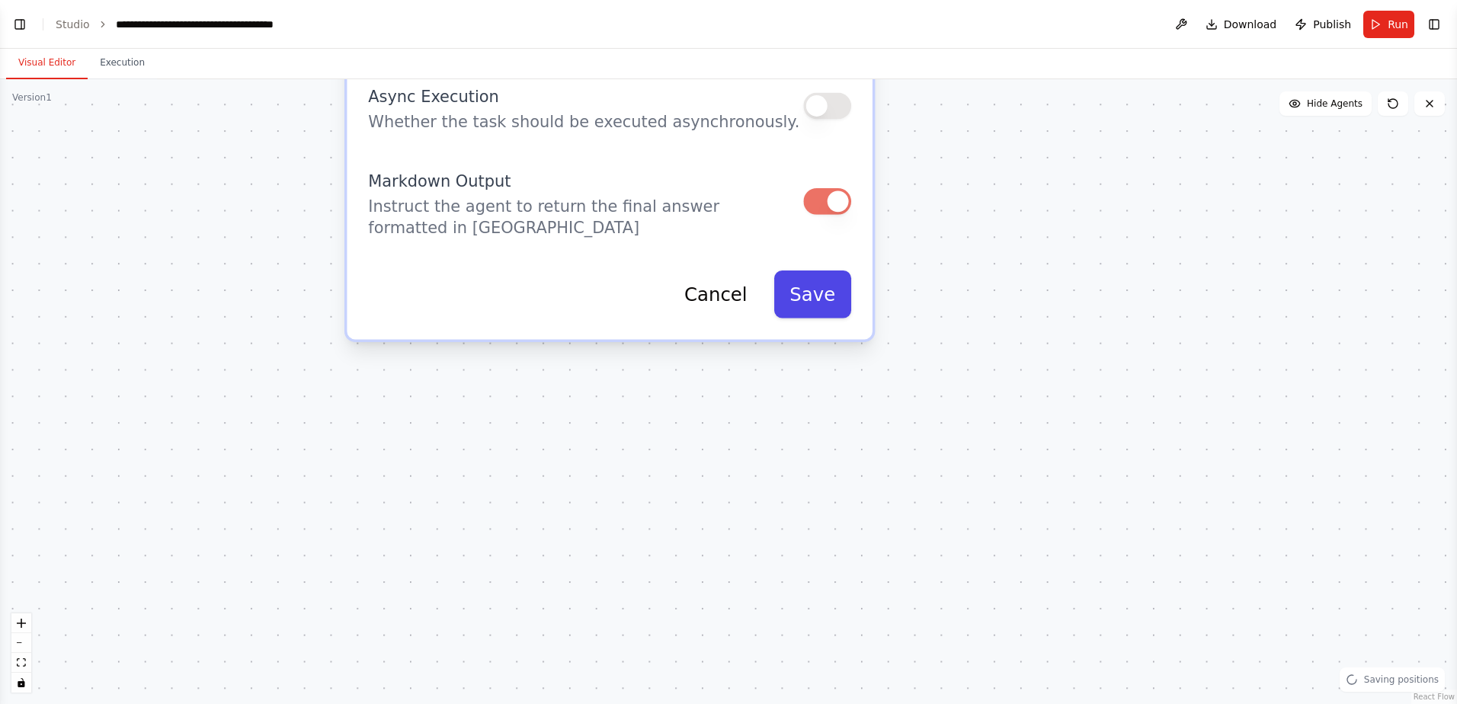
click at [838, 273] on button "Save" at bounding box center [812, 294] width 78 height 48
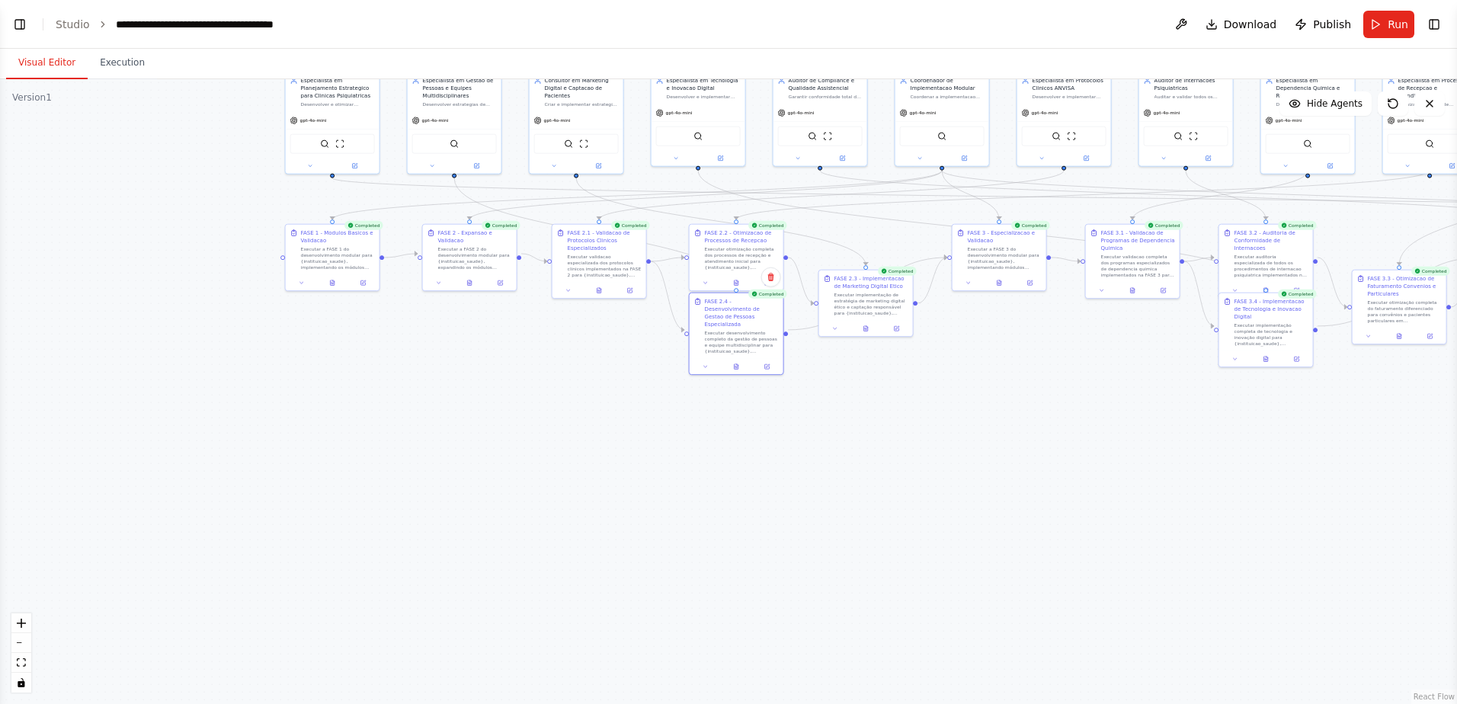
drag, startPoint x: 870, startPoint y: 258, endPoint x: 823, endPoint y: 521, distance: 267.0
click at [823, 465] on div ".deletable-edge-delete-btn { width: 20px; height: 20px; border: 0px solid #ffff…" at bounding box center [728, 391] width 1457 height 625
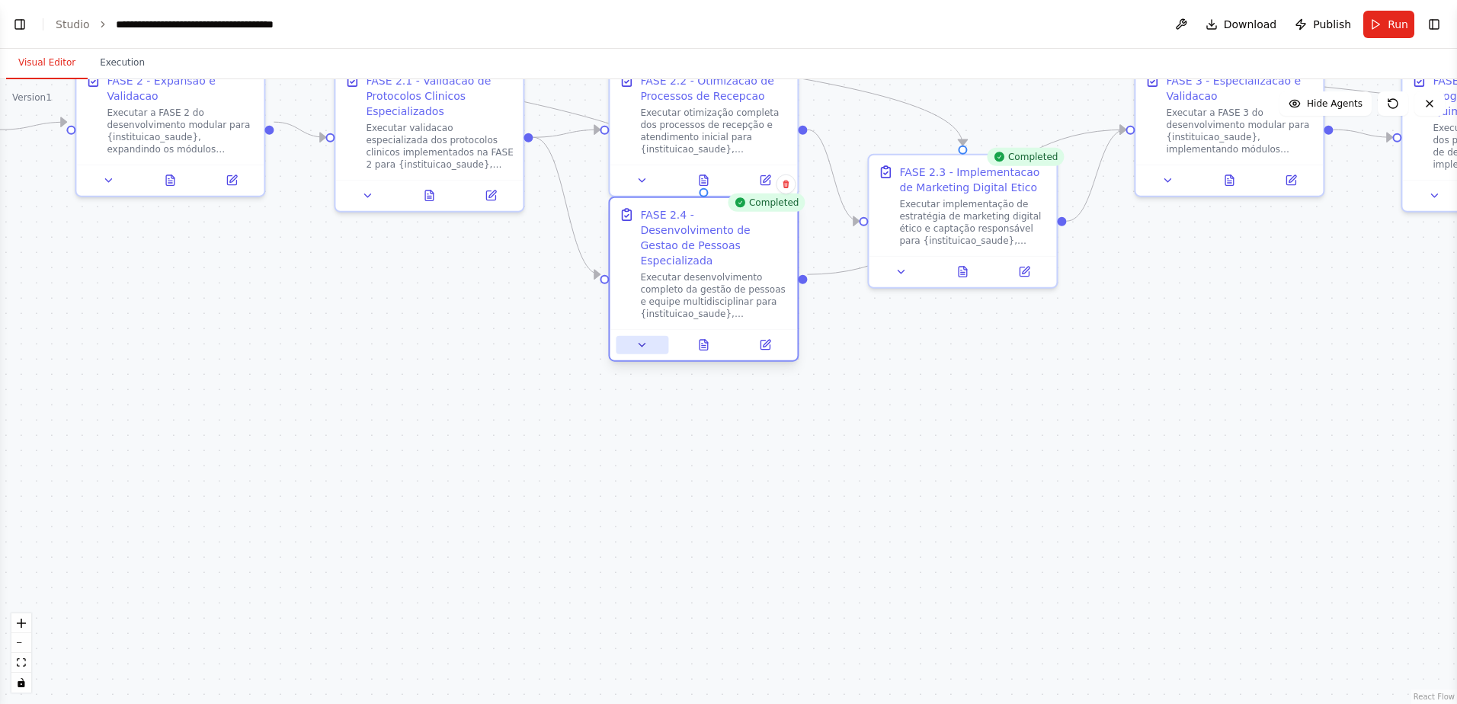
click at [636, 339] on icon at bounding box center [642, 345] width 12 height 12
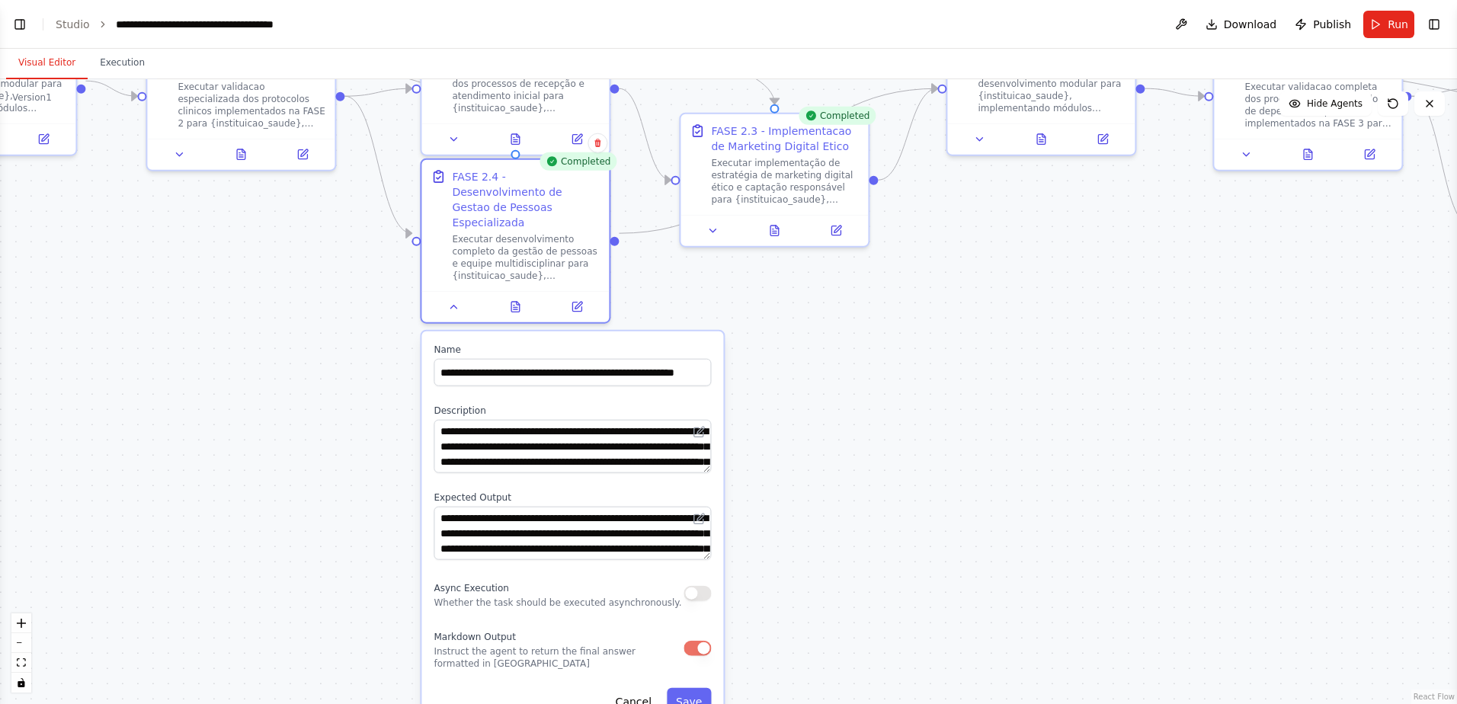
drag, startPoint x: 1089, startPoint y: 529, endPoint x: 901, endPoint y: 488, distance: 192.6
click at [901, 465] on div ".deletable-edge-delete-btn { width: 20px; height: 20px; border: 0px solid #ffff…" at bounding box center [728, 391] width 1457 height 625
click at [710, 229] on icon at bounding box center [713, 228] width 12 height 12
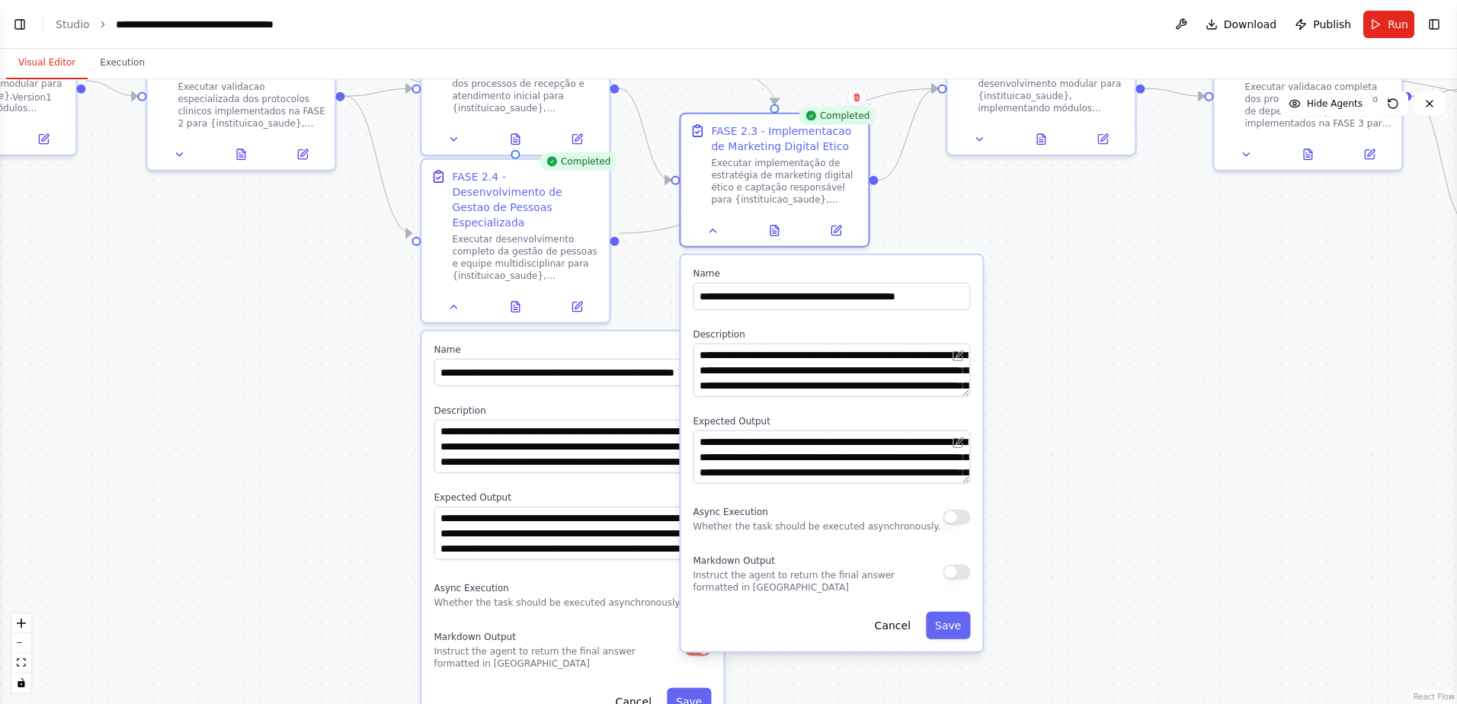
click at [961, 465] on button "button" at bounding box center [955, 571] width 27 height 15
click at [949, 465] on button "Save" at bounding box center [948, 625] width 44 height 27
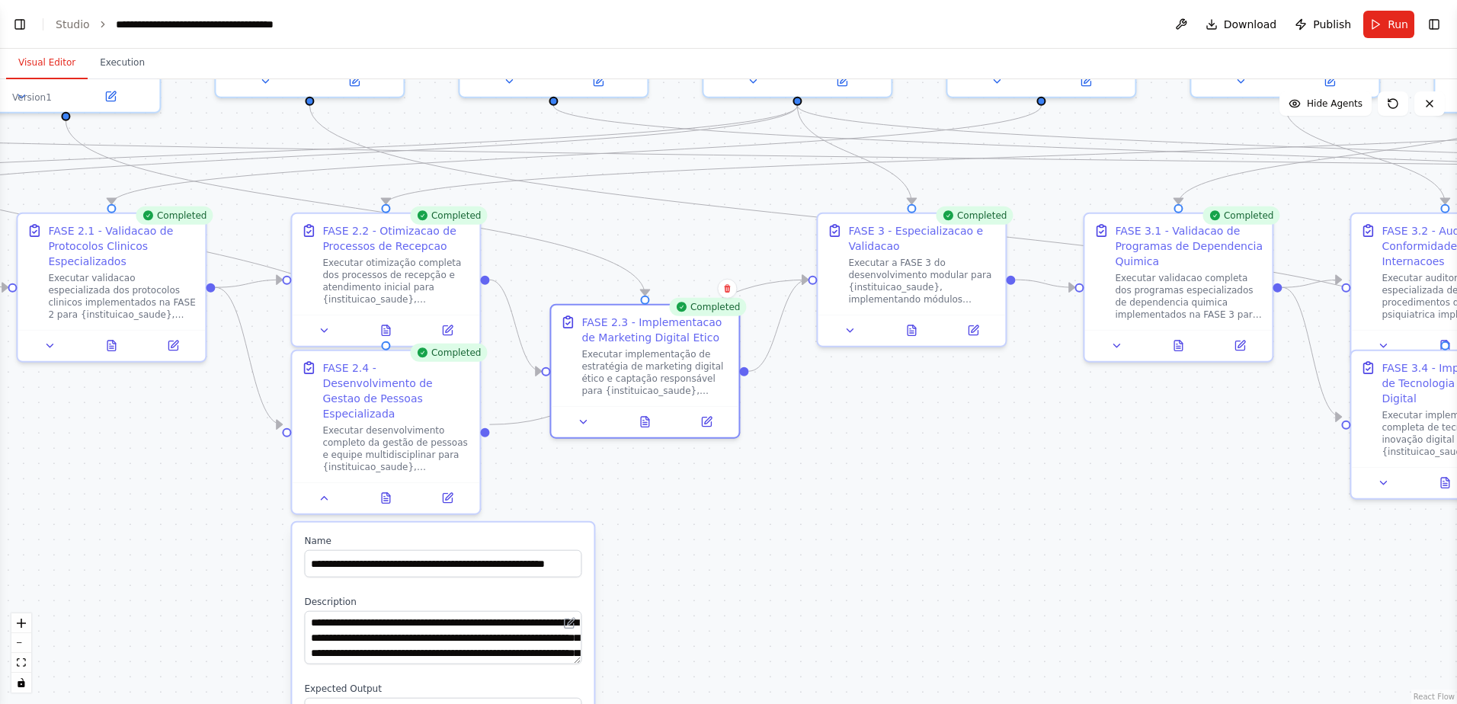
drag, startPoint x: 1110, startPoint y: 379, endPoint x: 980, endPoint y: 570, distance: 230.9
click at [980, 465] on div ".deletable-edge-delete-btn { width: 20px; height: 20px; border: 0px solid #ffff…" at bounding box center [728, 391] width 1457 height 625
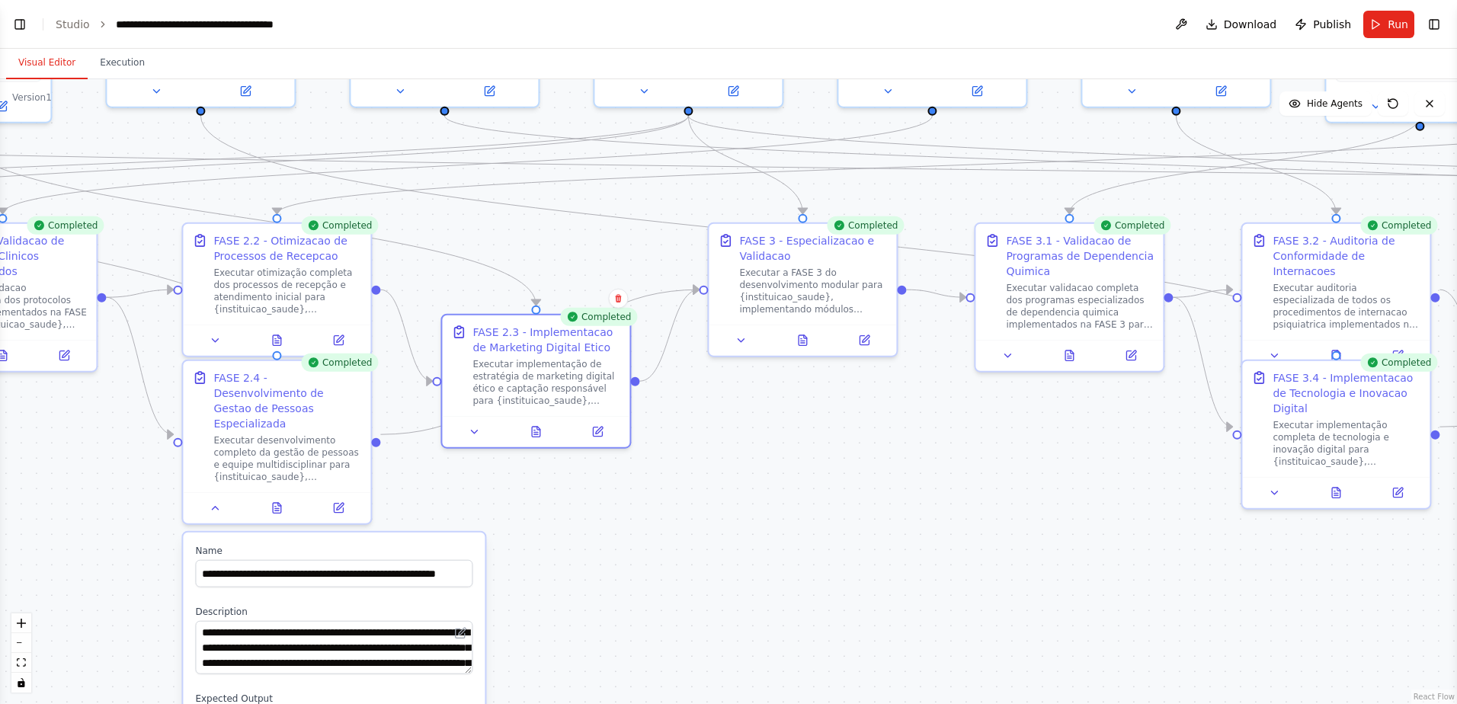
drag, startPoint x: 1022, startPoint y: 470, endPoint x: 913, endPoint y: 480, distance: 109.4
click at [913, 465] on div ".deletable-edge-delete-btn { width: 20px; height: 20px; border: 0px solid #ffff…" at bounding box center [728, 391] width 1457 height 625
click at [738, 344] on button at bounding box center [741, 337] width 53 height 18
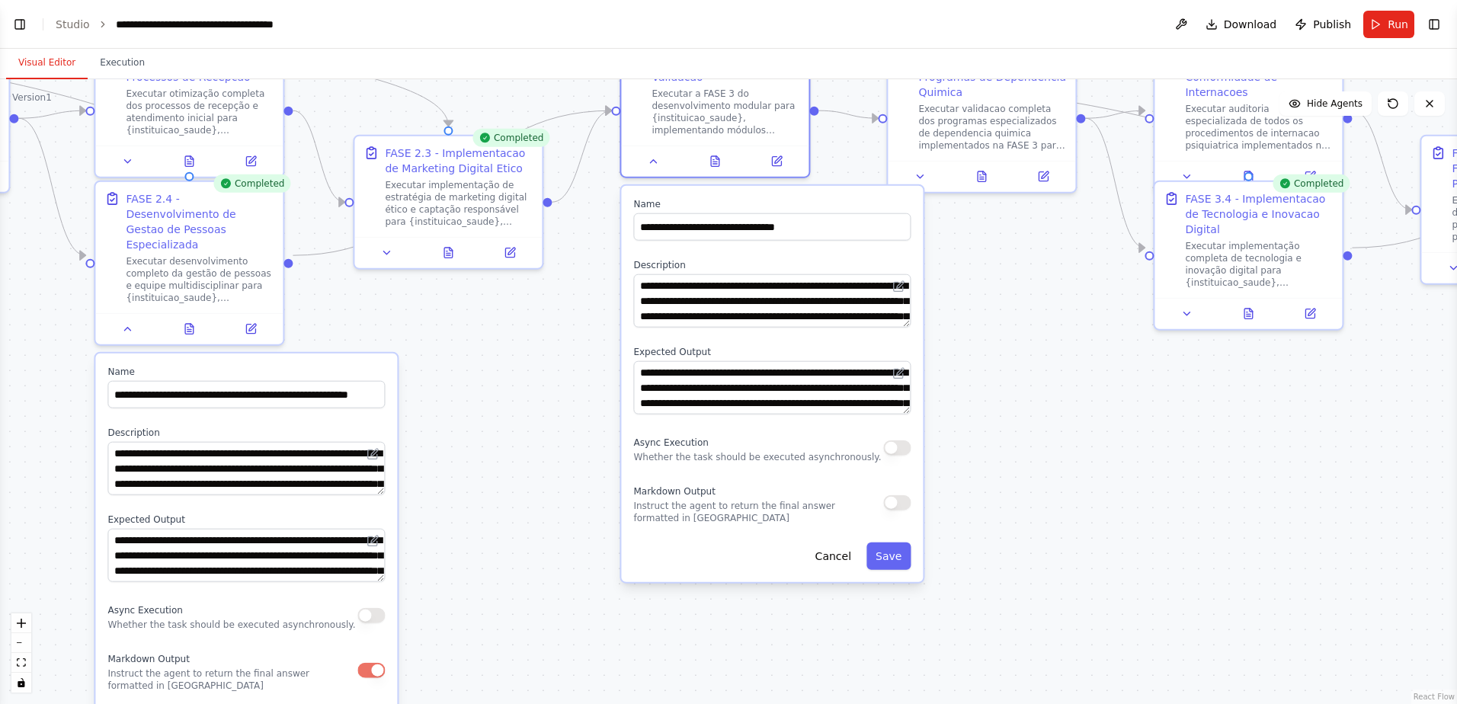
drag, startPoint x: 1085, startPoint y: 616, endPoint x: 997, endPoint y: 437, distance: 199.3
click at [997, 437] on div ".deletable-edge-delete-btn { width: 20px; height: 20px; border: 0px solid #ffff…" at bounding box center [728, 391] width 1457 height 625
click at [899, 465] on button "button" at bounding box center [896, 502] width 27 height 15
click at [898, 465] on button "Save" at bounding box center [888, 555] width 44 height 27
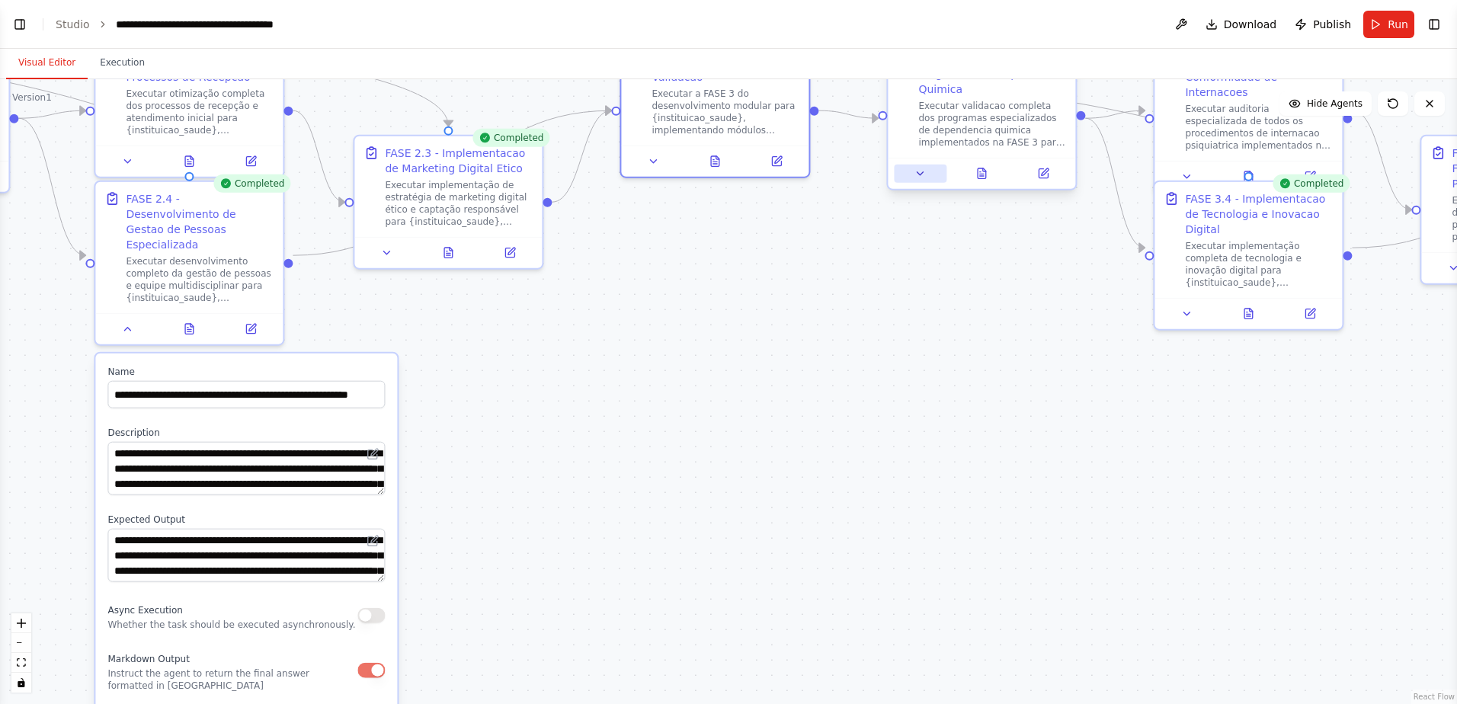
click at [919, 177] on icon at bounding box center [920, 174] width 12 height 12
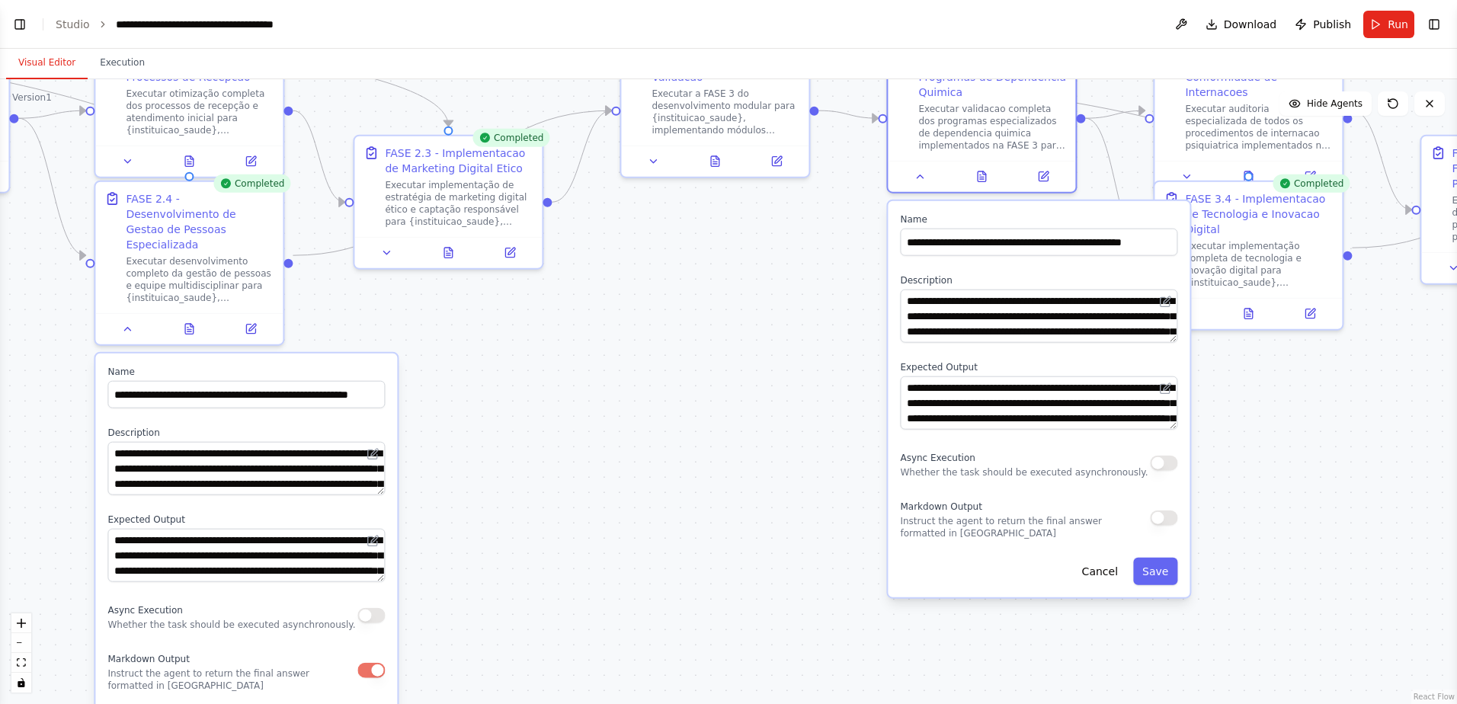
click at [1034, 465] on button "button" at bounding box center [1163, 517] width 27 height 15
click at [1034, 465] on button "Save" at bounding box center [1155, 571] width 44 height 27
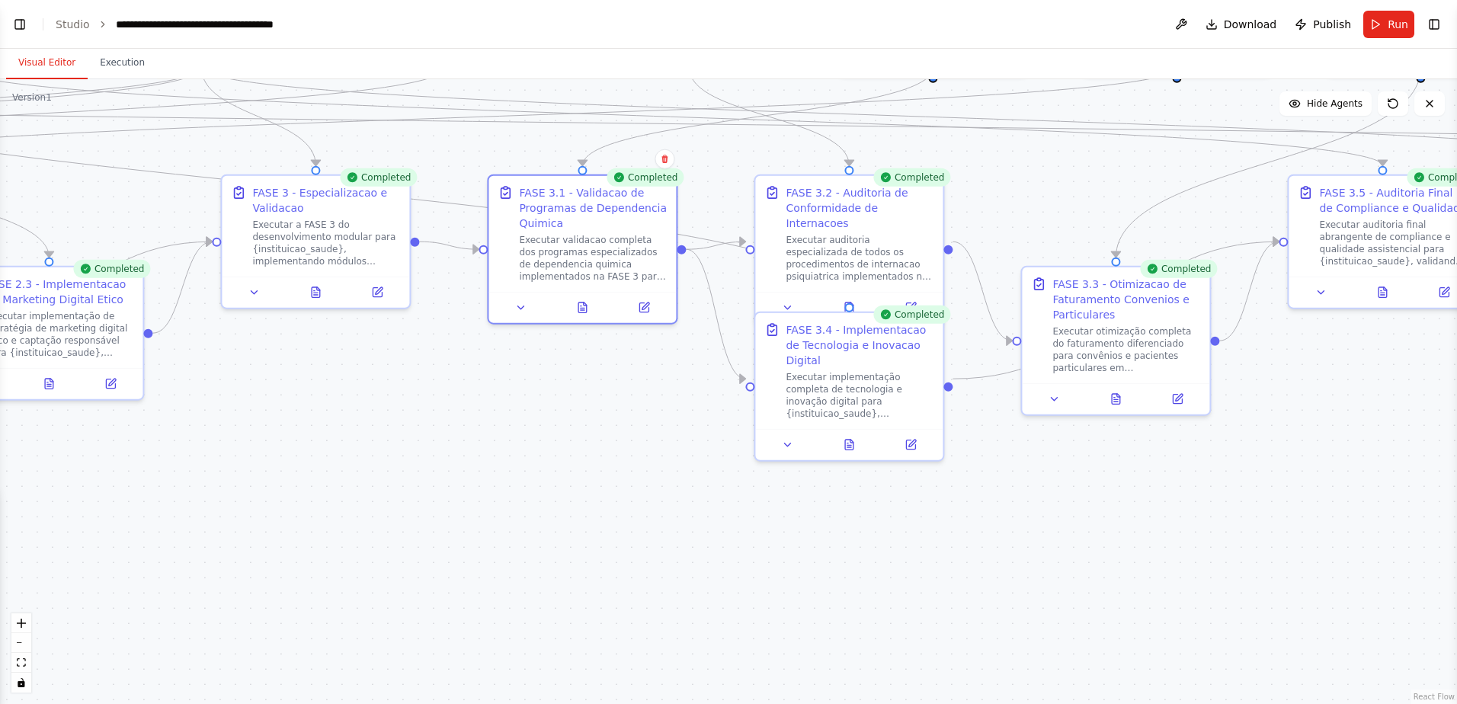
drag, startPoint x: 1168, startPoint y: 494, endPoint x: 893, endPoint y: 570, distance: 285.4
click at [893, 465] on div ".deletable-edge-delete-btn { width: 20px; height: 20px; border: 0px solid #ffff…" at bounding box center [728, 391] width 1457 height 625
click at [792, 436] on icon at bounding box center [788, 442] width 12 height 12
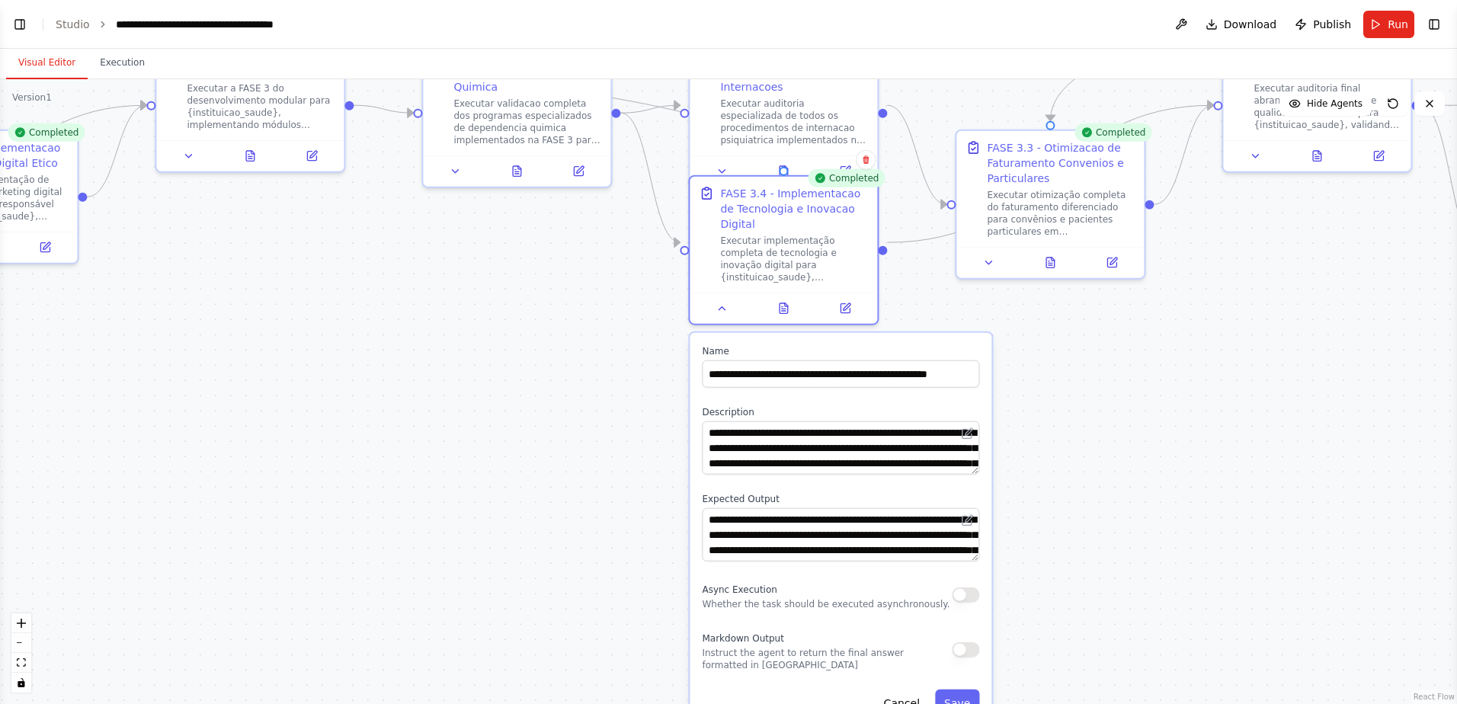
drag, startPoint x: 1105, startPoint y: 582, endPoint x: 1039, endPoint y: 446, distance: 151.3
click at [1034, 446] on div ".deletable-edge-delete-btn { width: 20px; height: 20px; border: 0px solid #ffff…" at bounding box center [728, 391] width 1457 height 625
click at [974, 465] on button "button" at bounding box center [964, 649] width 27 height 15
click at [959, 465] on button "Save" at bounding box center [957, 702] width 44 height 27
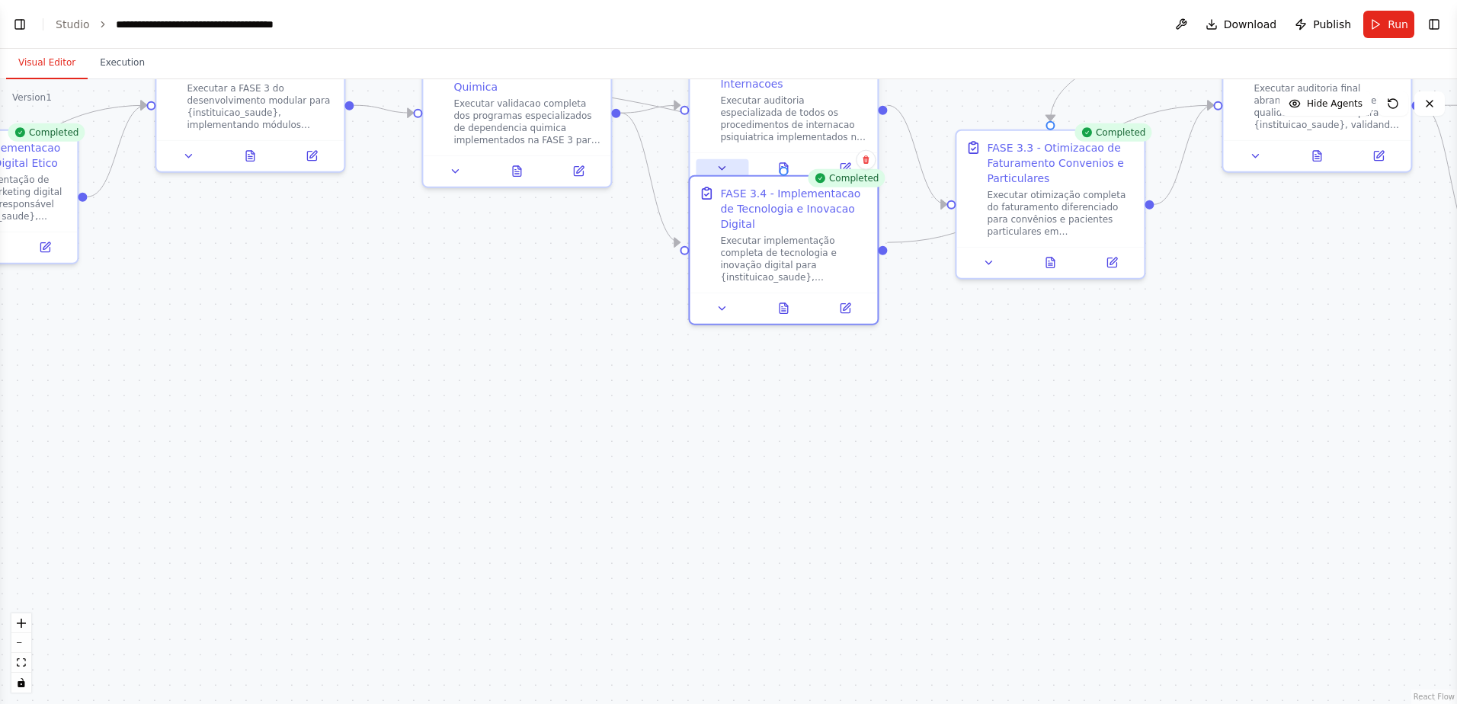
click at [723, 167] on icon at bounding box center [722, 168] width 6 height 3
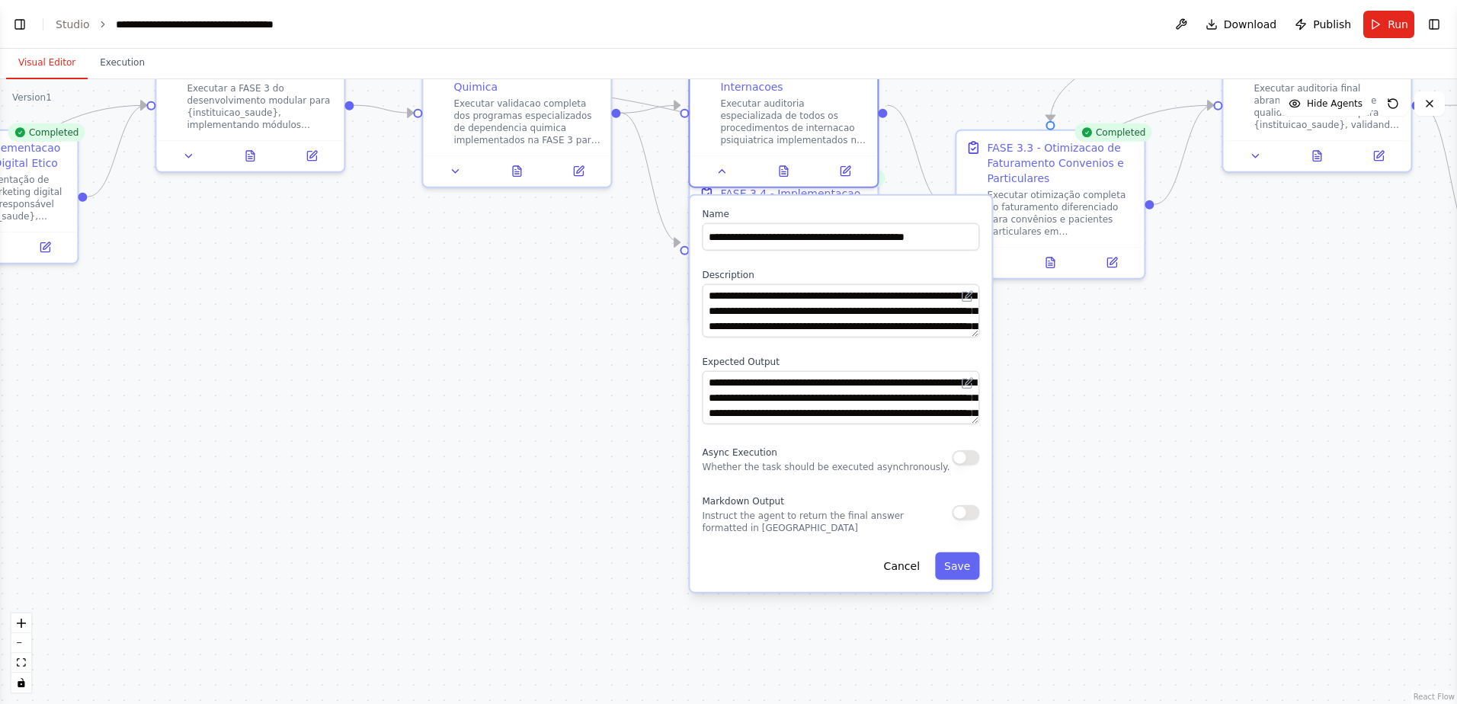
click at [971, 465] on button "button" at bounding box center [964, 512] width 27 height 15
click at [955, 465] on button "Save" at bounding box center [957, 565] width 44 height 27
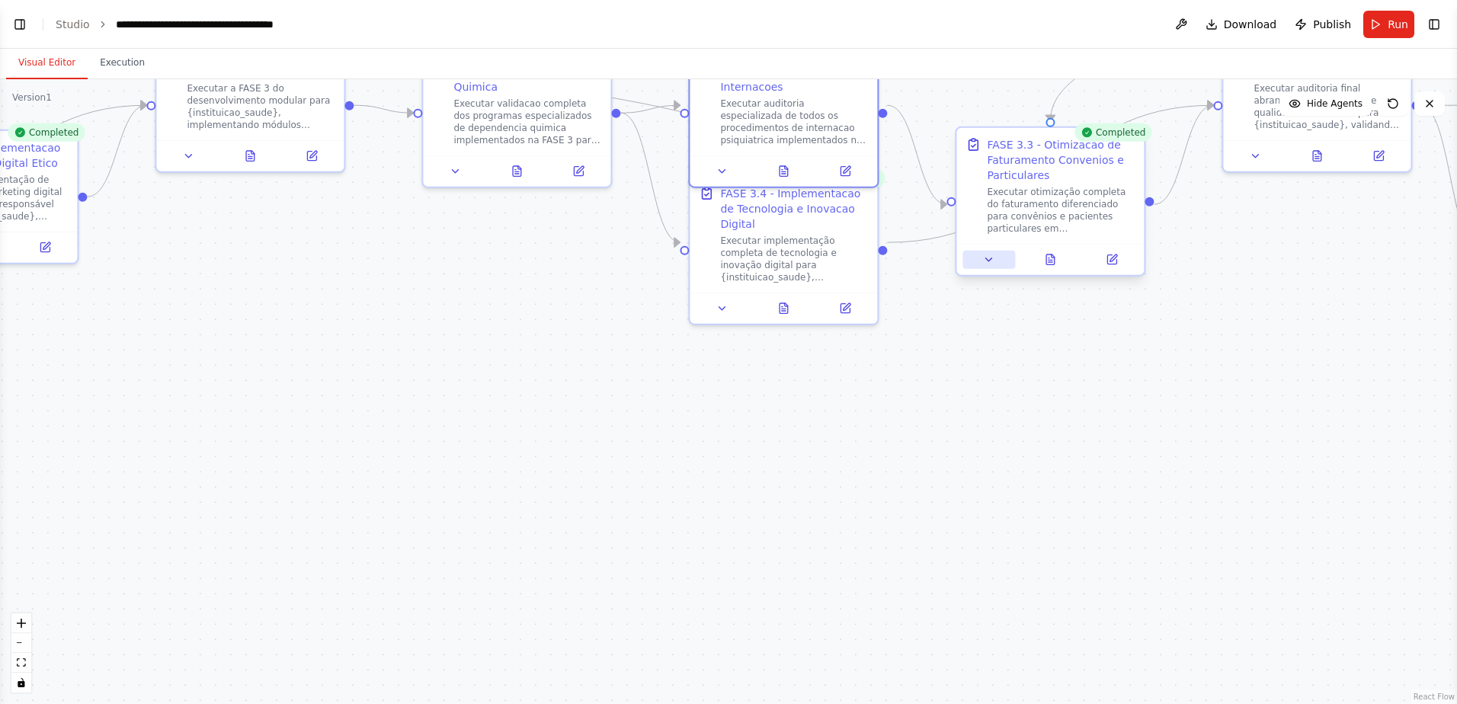
click at [992, 263] on icon at bounding box center [989, 260] width 12 height 12
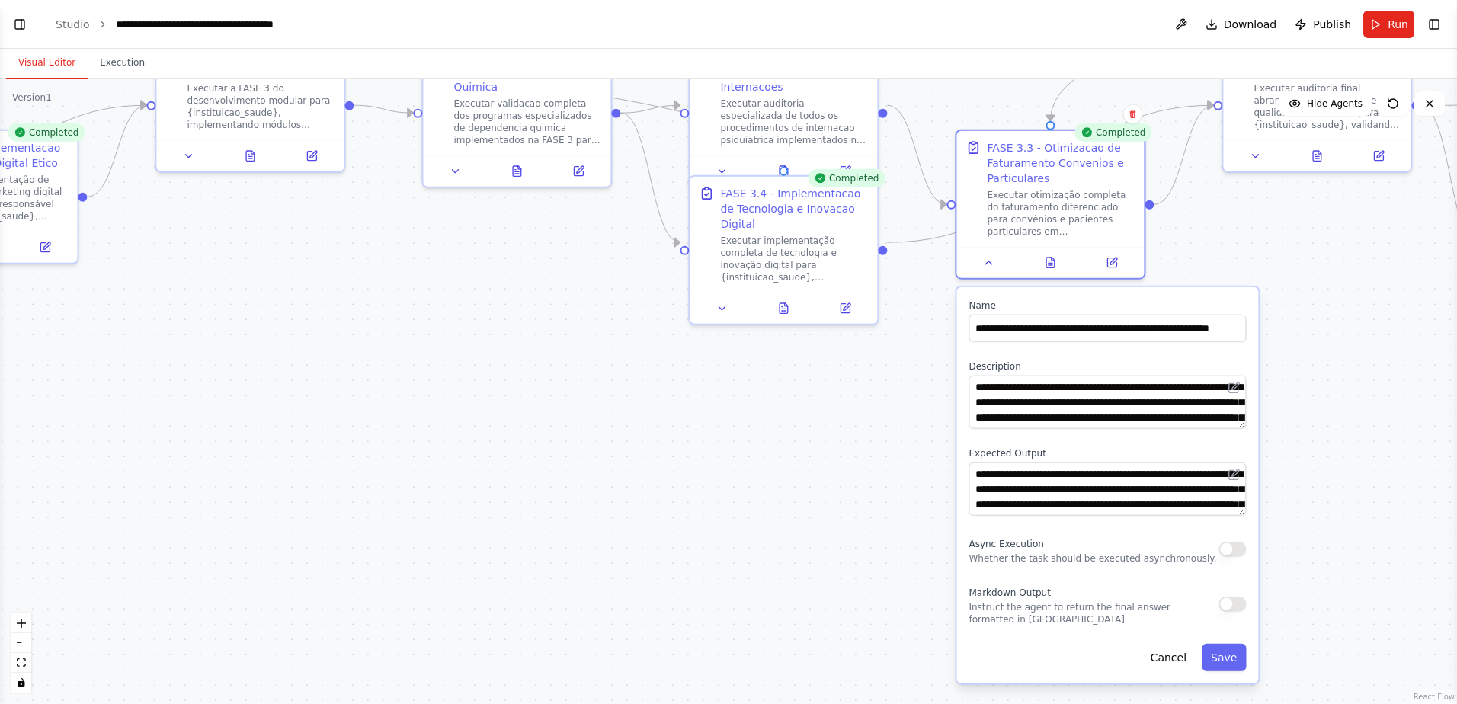
click at [1034, 465] on button "button" at bounding box center [1231, 603] width 27 height 15
click at [1034, 465] on button "Save" at bounding box center [1223, 657] width 44 height 27
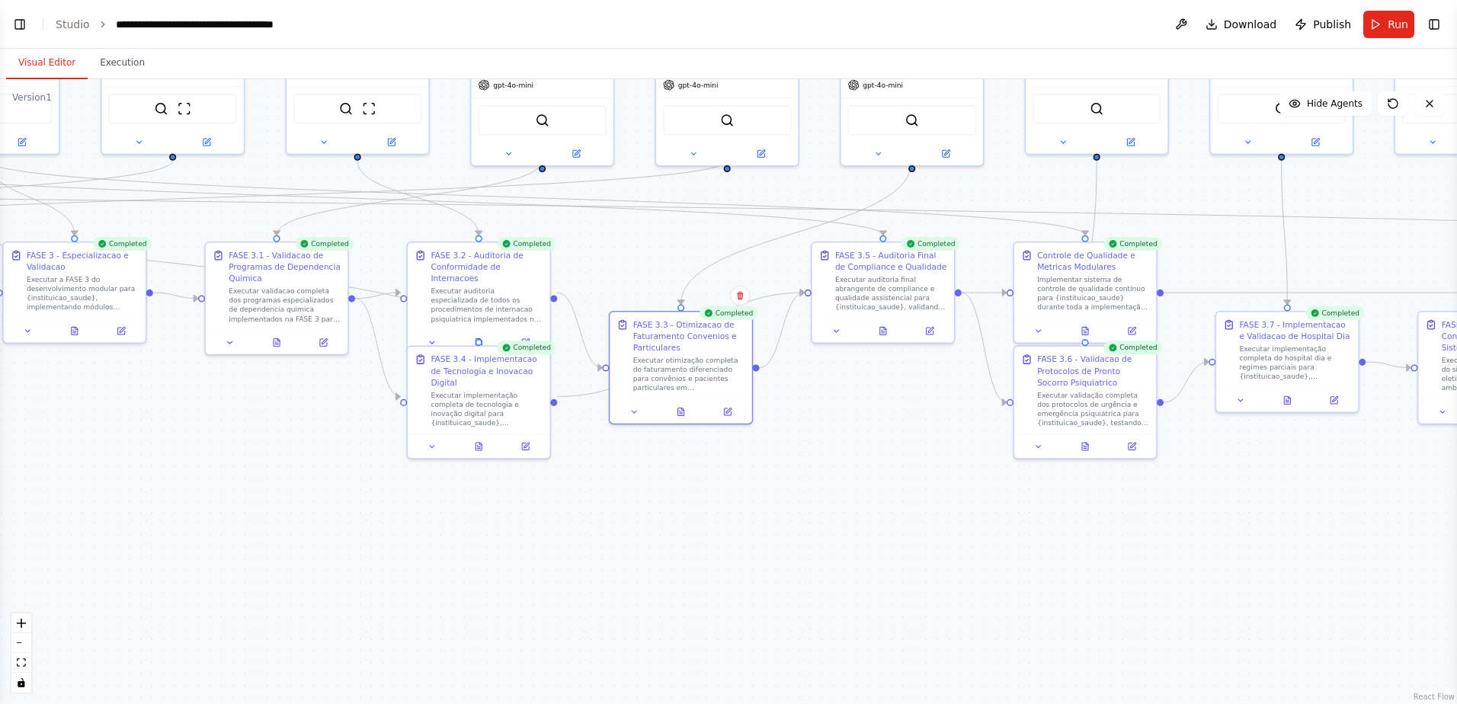
drag, startPoint x: 1226, startPoint y: 405, endPoint x: 891, endPoint y: 490, distance: 346.6
click at [891, 465] on div ".deletable-edge-delete-btn { width: 20px; height: 20px; border: 0px solid #ffff…" at bounding box center [728, 391] width 1457 height 625
click at [832, 326] on icon at bounding box center [836, 328] width 9 height 9
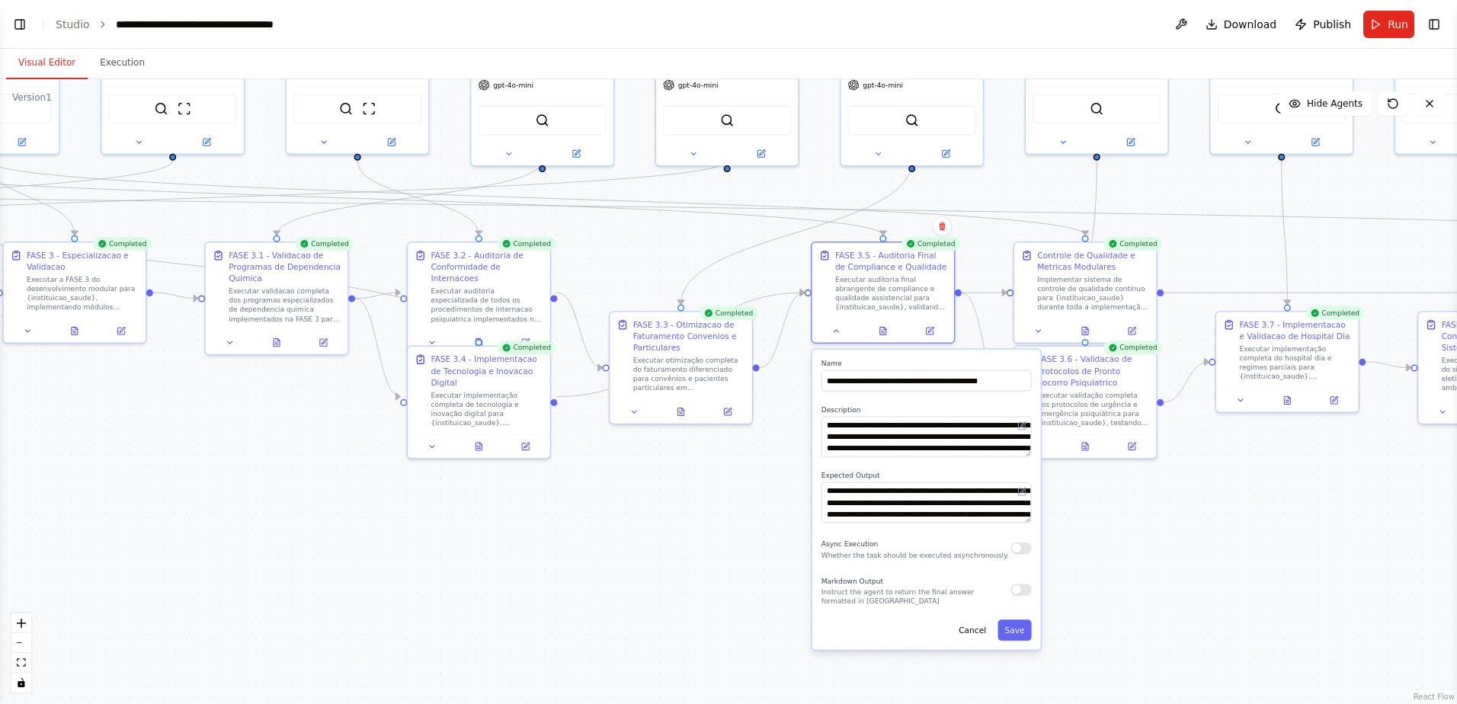
click at [1028, 465] on button "button" at bounding box center [1020, 589] width 21 height 11
click at [1019, 465] on button "Save" at bounding box center [1014, 629] width 34 height 21
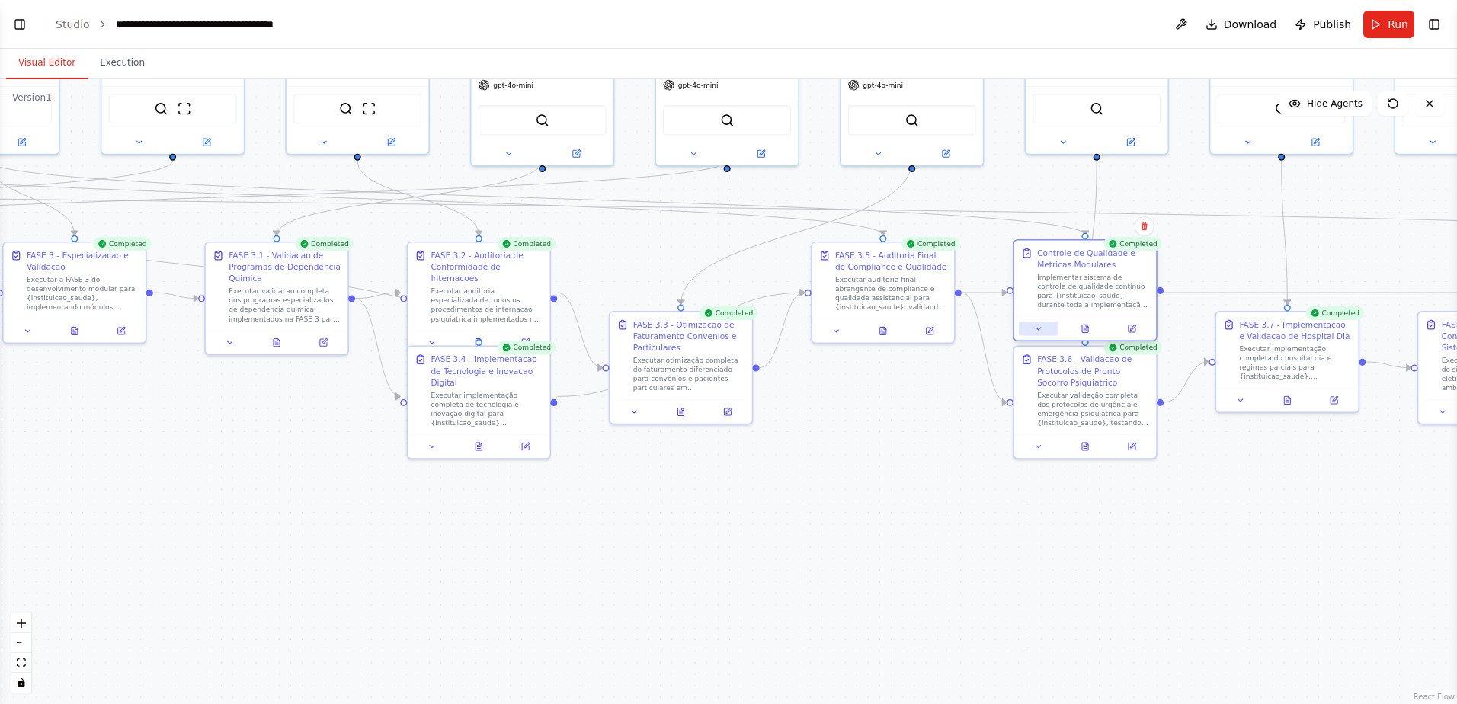
click at [1034, 329] on icon at bounding box center [1038, 328] width 9 height 9
click at [1034, 333] on icon at bounding box center [1038, 328] width 9 height 9
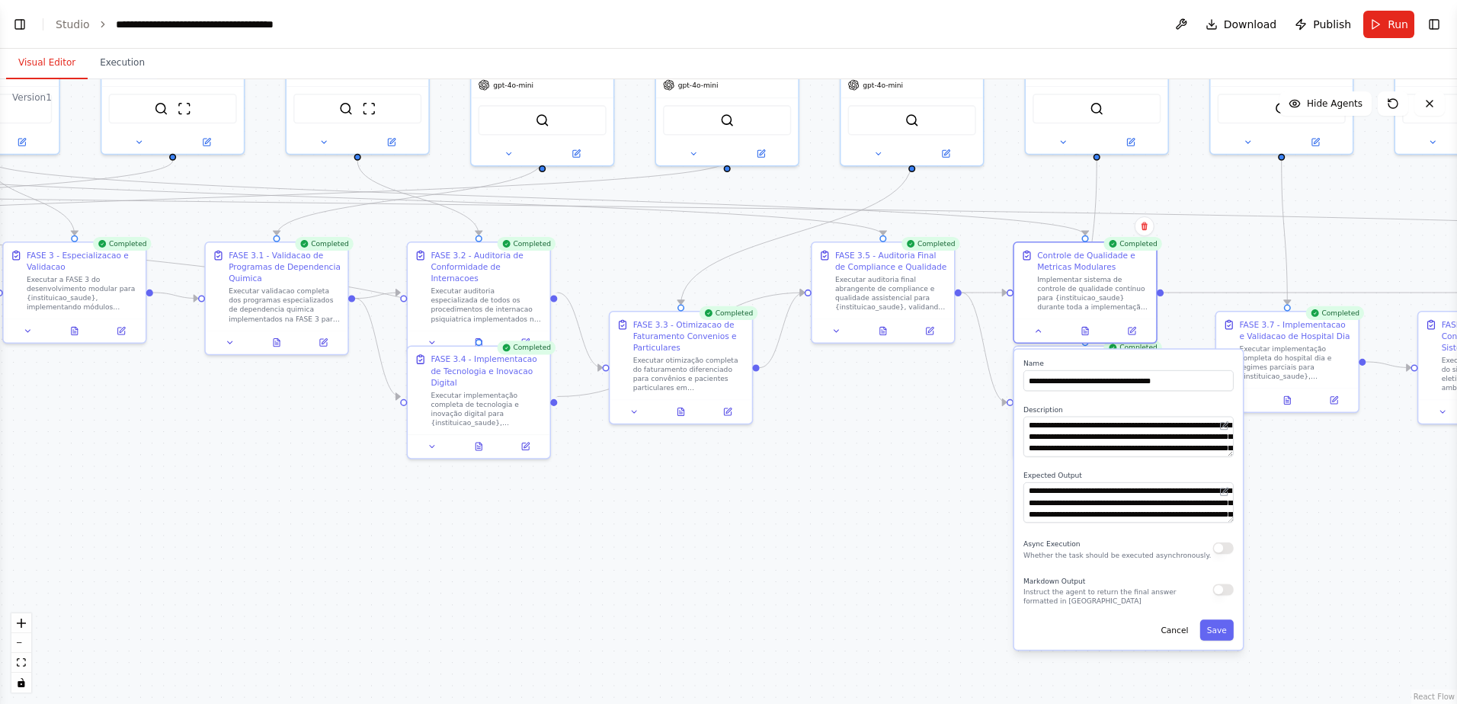
click at [1034, 465] on button "button" at bounding box center [1223, 589] width 21 height 11
click at [1034, 465] on button "Save" at bounding box center [1217, 629] width 34 height 21
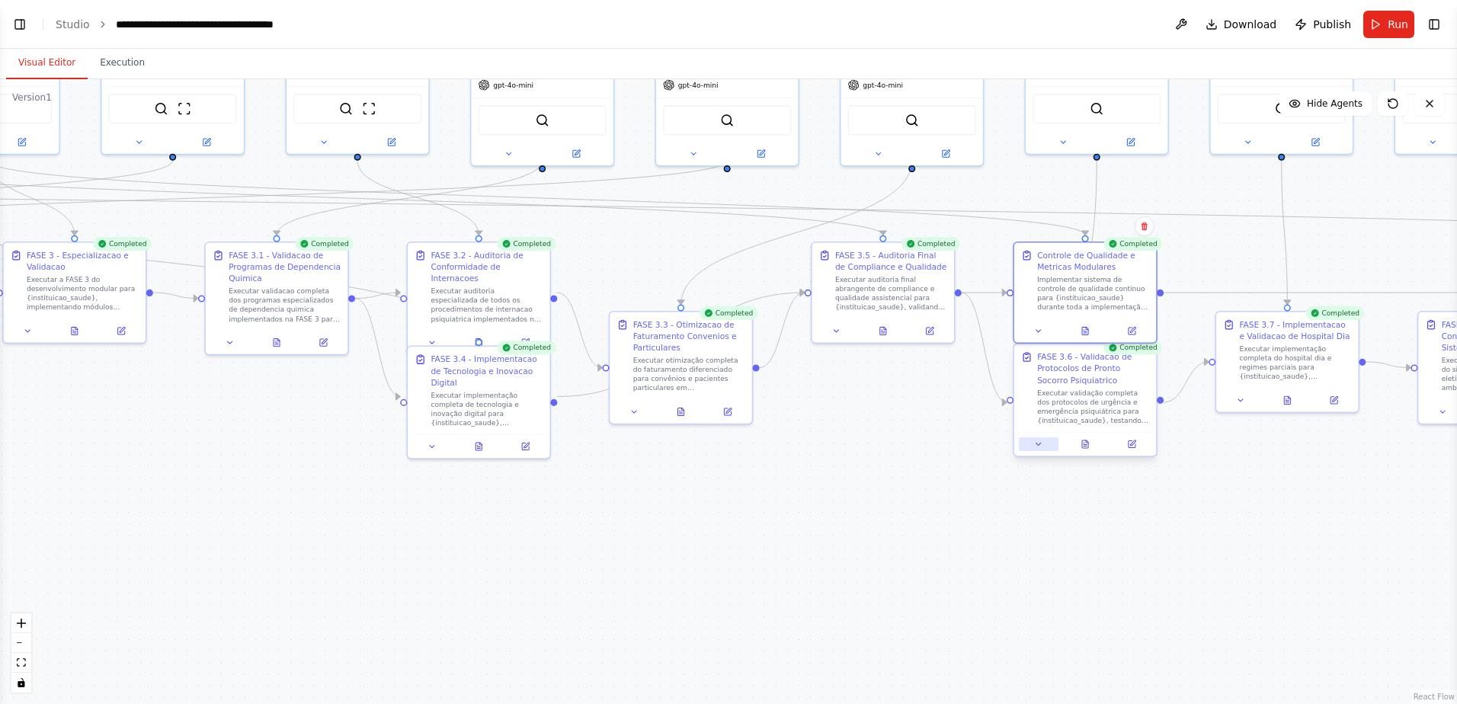
click at [1034, 446] on button at bounding box center [1039, 444] width 40 height 14
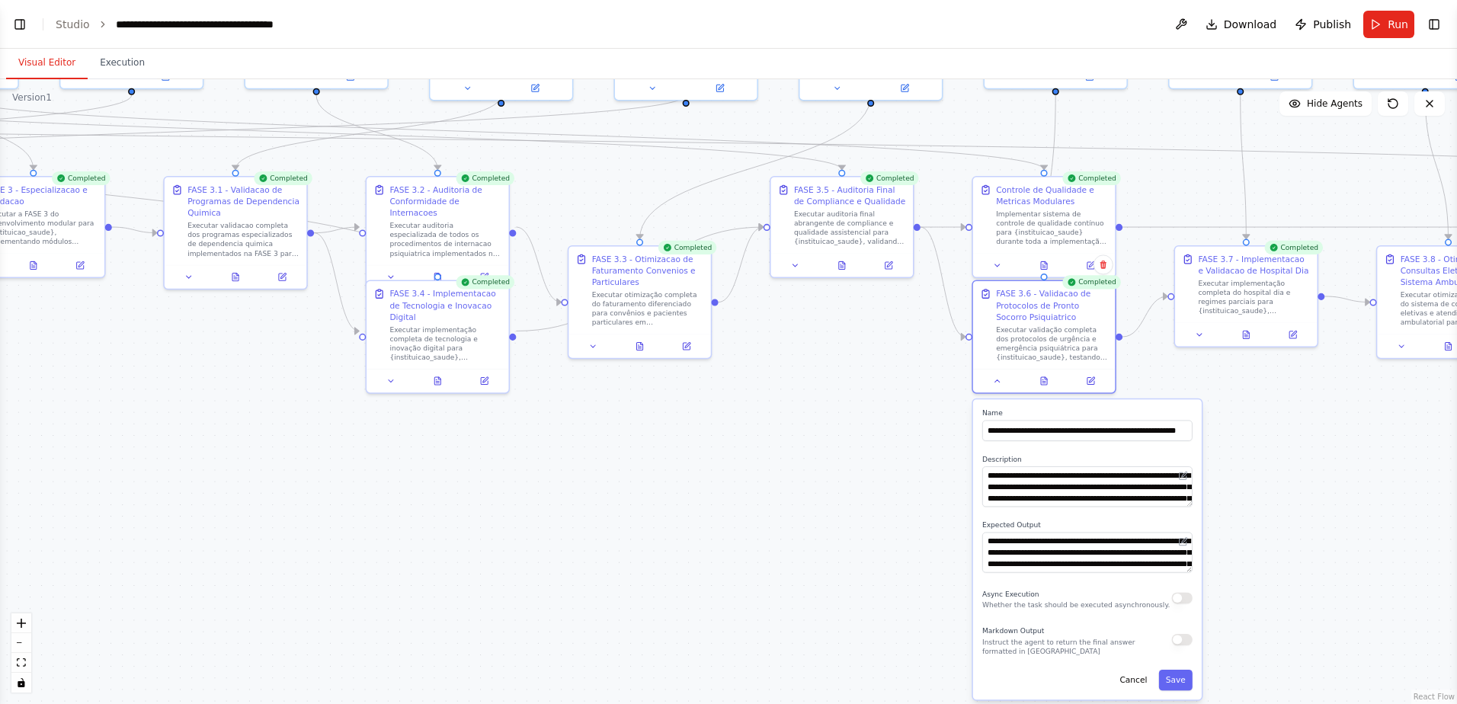
drag, startPoint x: 1316, startPoint y: 625, endPoint x: 1246, endPoint y: 516, distance: 129.5
click at [1034, 465] on div ".deletable-edge-delete-btn { width: 20px; height: 20px; border: 0px solid #ffff…" at bounding box center [728, 391] width 1457 height 625
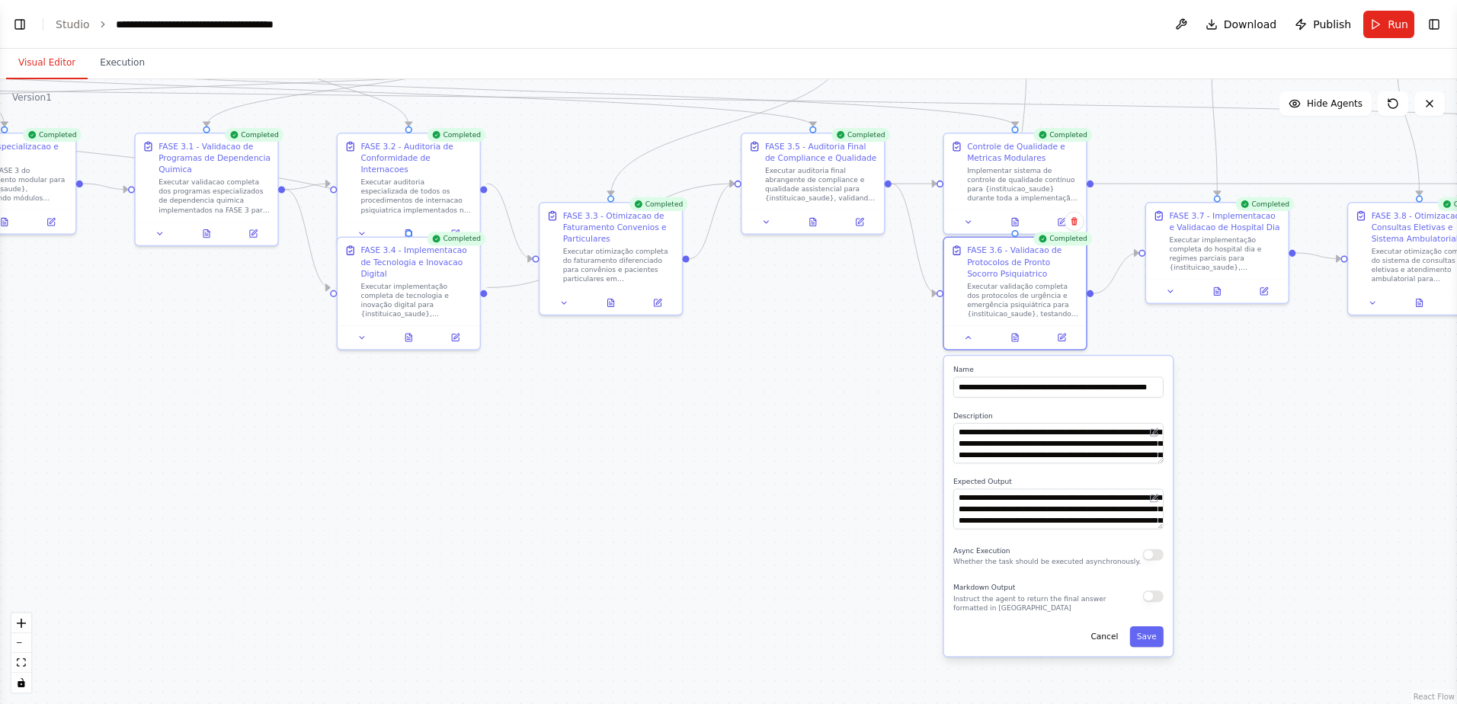
click at [1034, 465] on button "button" at bounding box center [1153, 595] width 21 height 11
click at [1034, 465] on button "Save" at bounding box center [1147, 636] width 34 height 21
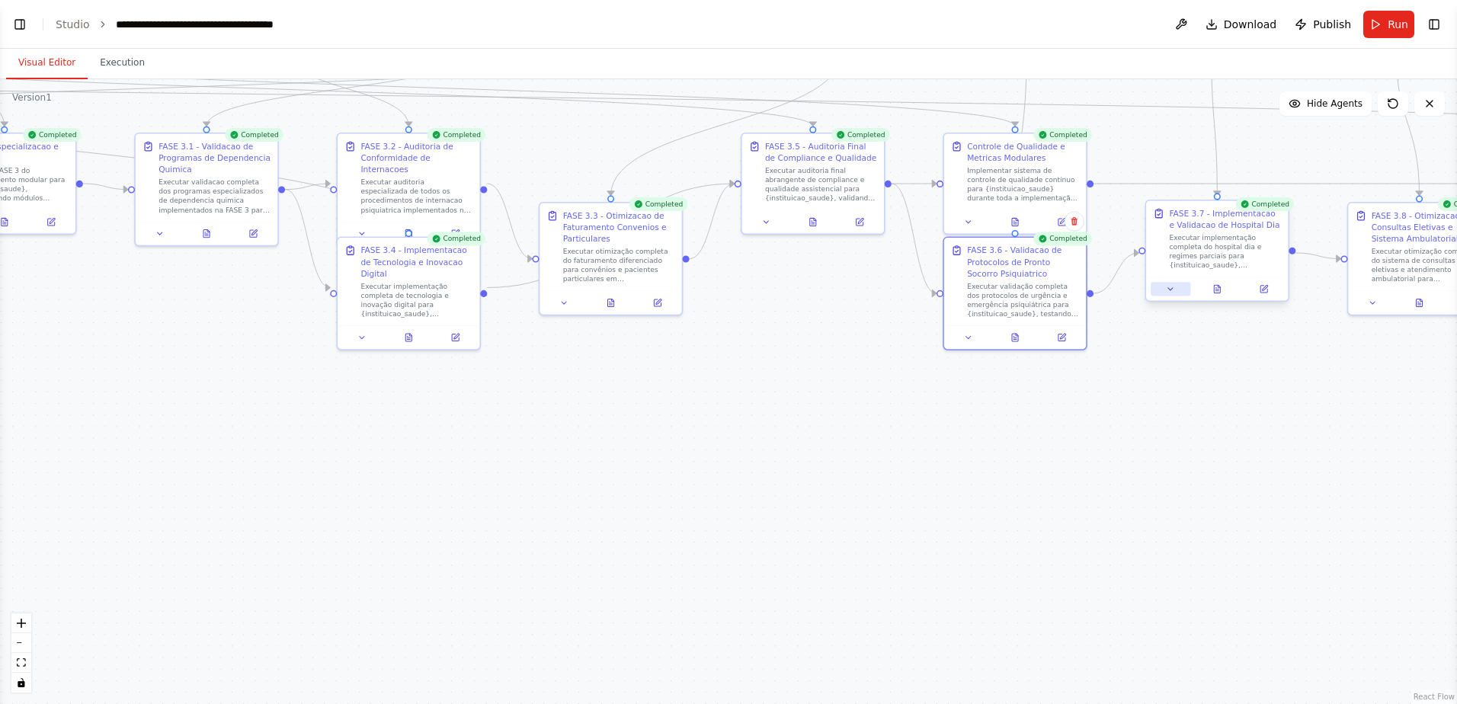
click at [1034, 295] on button at bounding box center [1170, 289] width 40 height 14
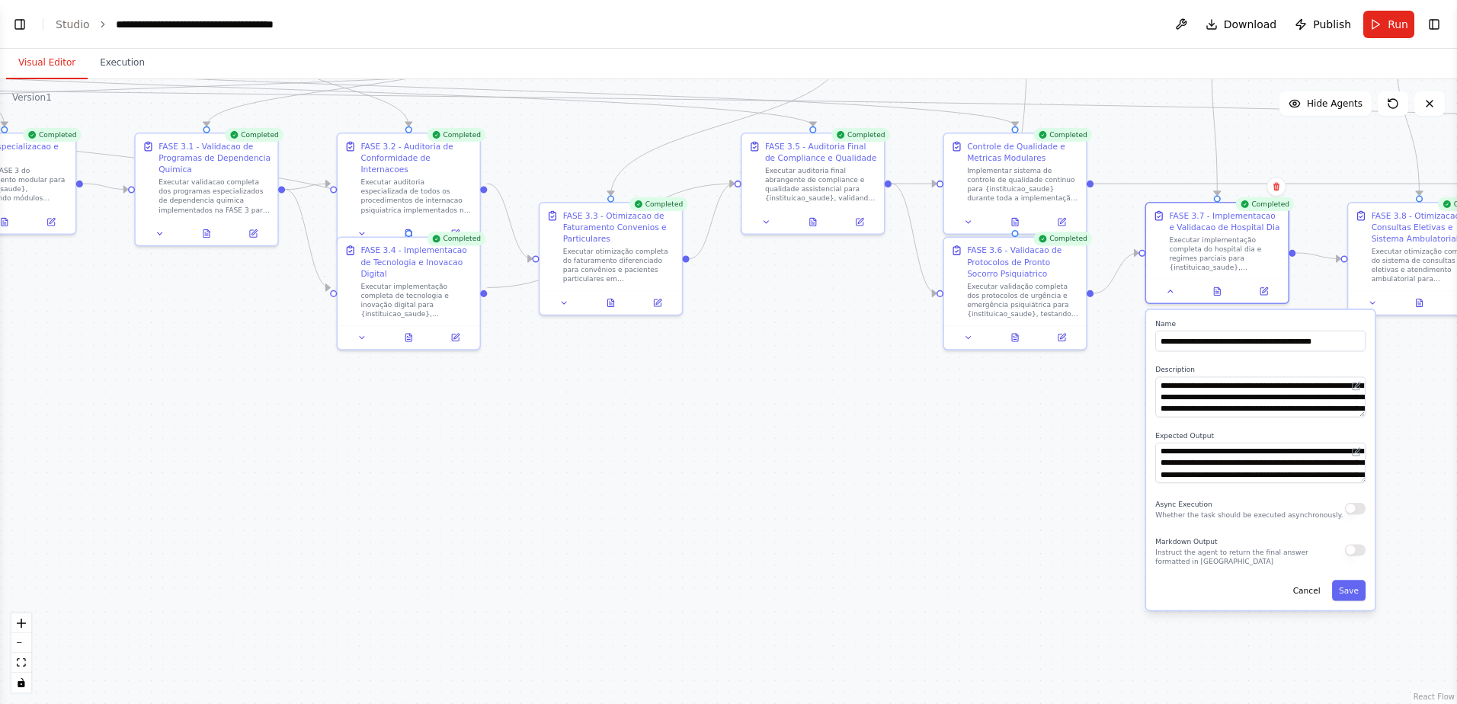
click at [1034, 465] on div "Markdown Output Instruct the agent to return the final answer formatted in Mark…" at bounding box center [1260, 550] width 210 height 32
click at [1034, 465] on button "button" at bounding box center [1355, 549] width 21 height 11
click at [1034, 465] on button "Save" at bounding box center [1349, 590] width 34 height 21
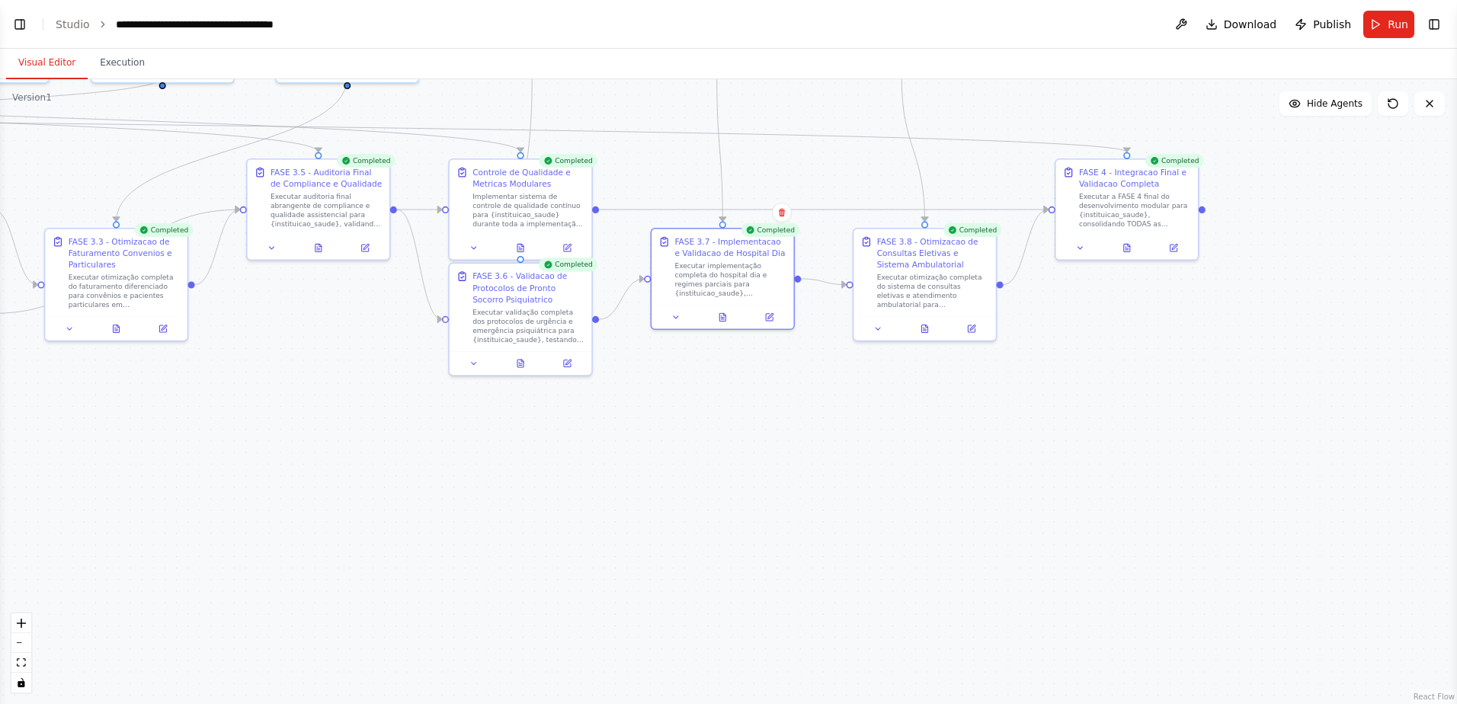
drag, startPoint x: 1397, startPoint y: 461, endPoint x: 889, endPoint y: 485, distance: 508.7
click at [889, 465] on div ".deletable-edge-delete-btn { width: 20px; height: 20px; border: 0px solid #ffff…" at bounding box center [728, 391] width 1457 height 625
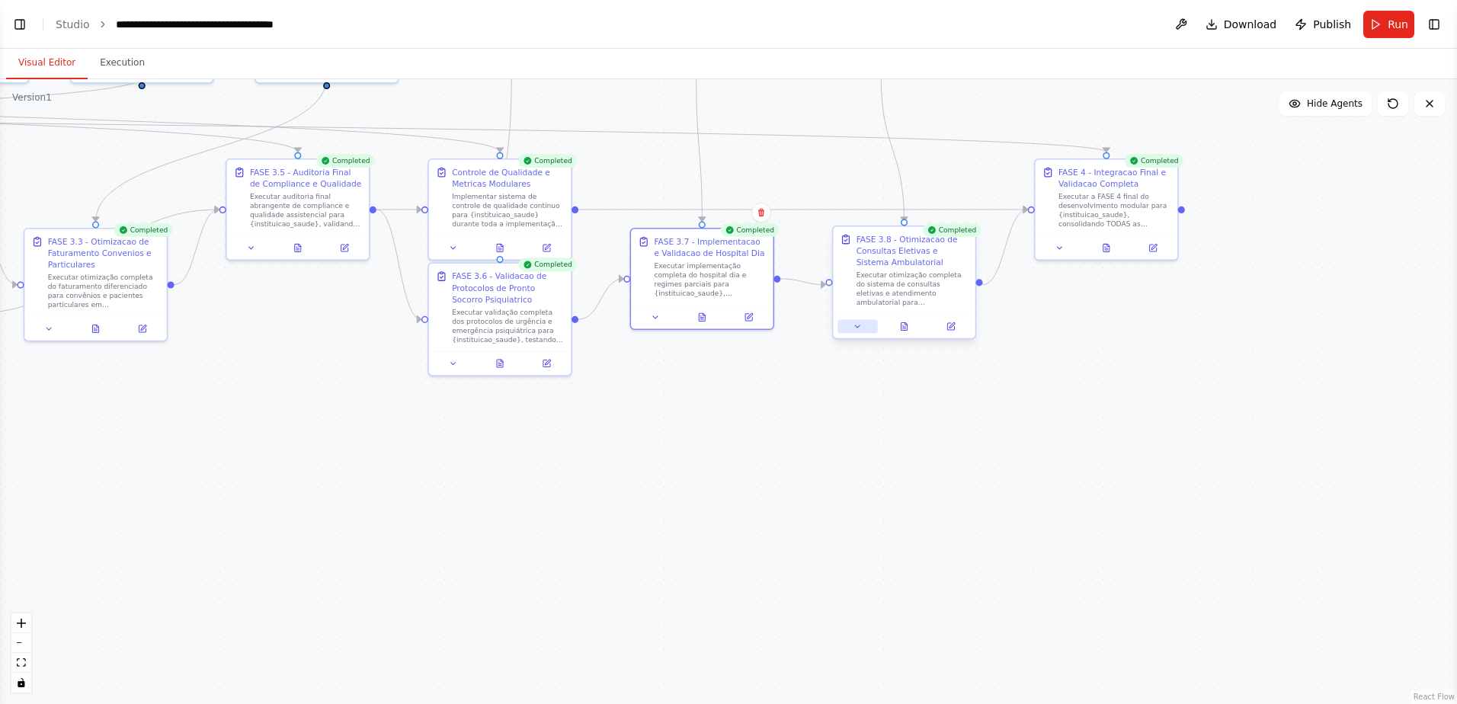
click at [855, 326] on icon at bounding box center [856, 325] width 9 height 9
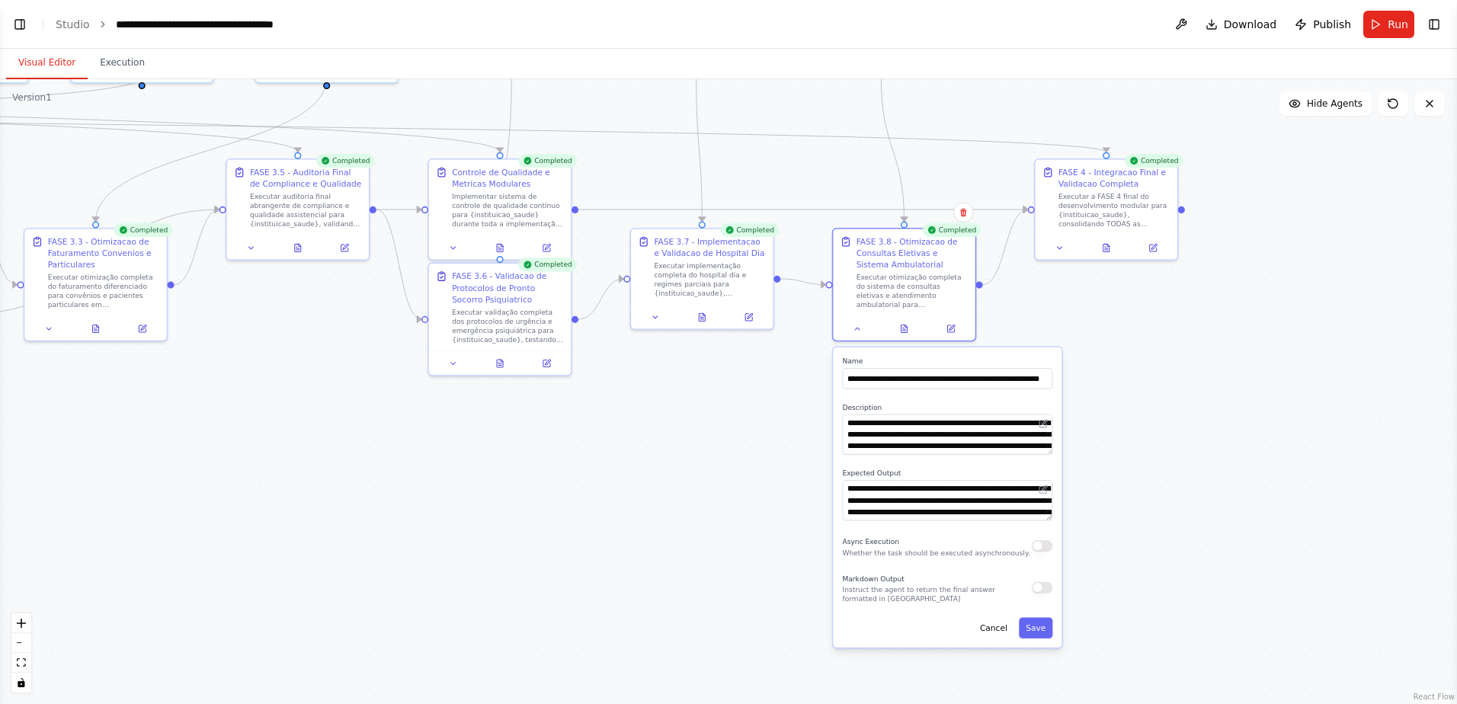
click at [1034, 465] on button "button" at bounding box center [1041, 586] width 21 height 11
click at [1034, 465] on button "Save" at bounding box center [1036, 627] width 34 height 21
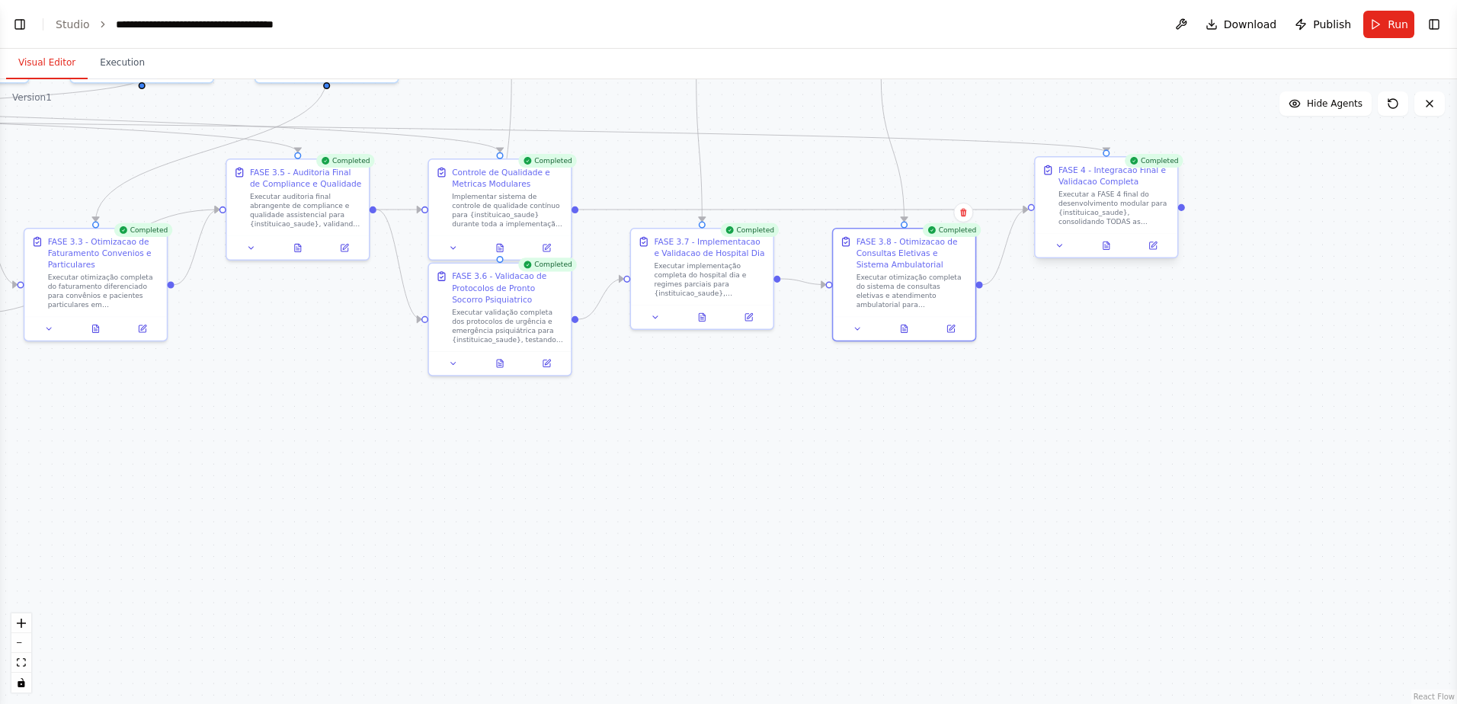
click at [1034, 255] on div at bounding box center [1106, 245] width 142 height 24
click at [1034, 247] on icon at bounding box center [1059, 245] width 9 height 9
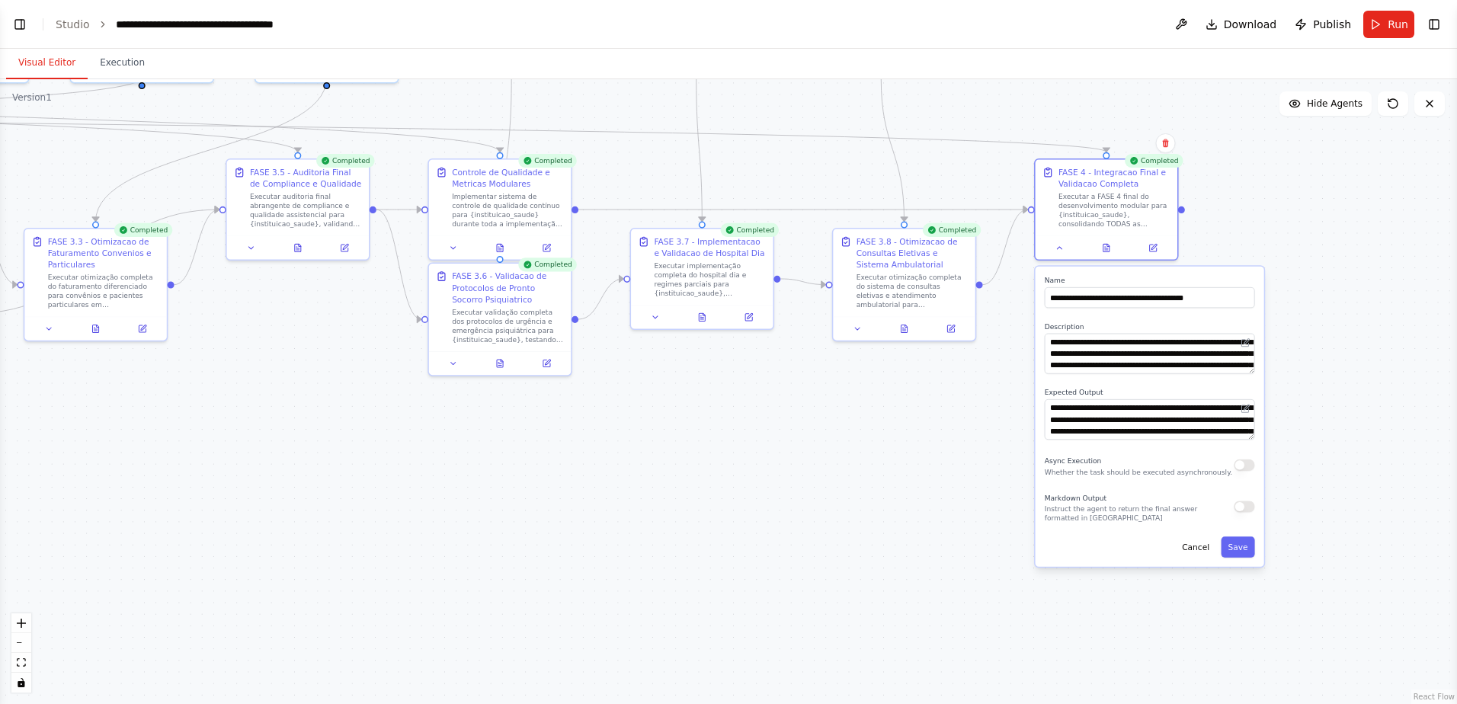
click at [1034, 465] on button "button" at bounding box center [1243, 505] width 21 height 11
click at [1034, 465] on button "Save" at bounding box center [1237, 546] width 34 height 21
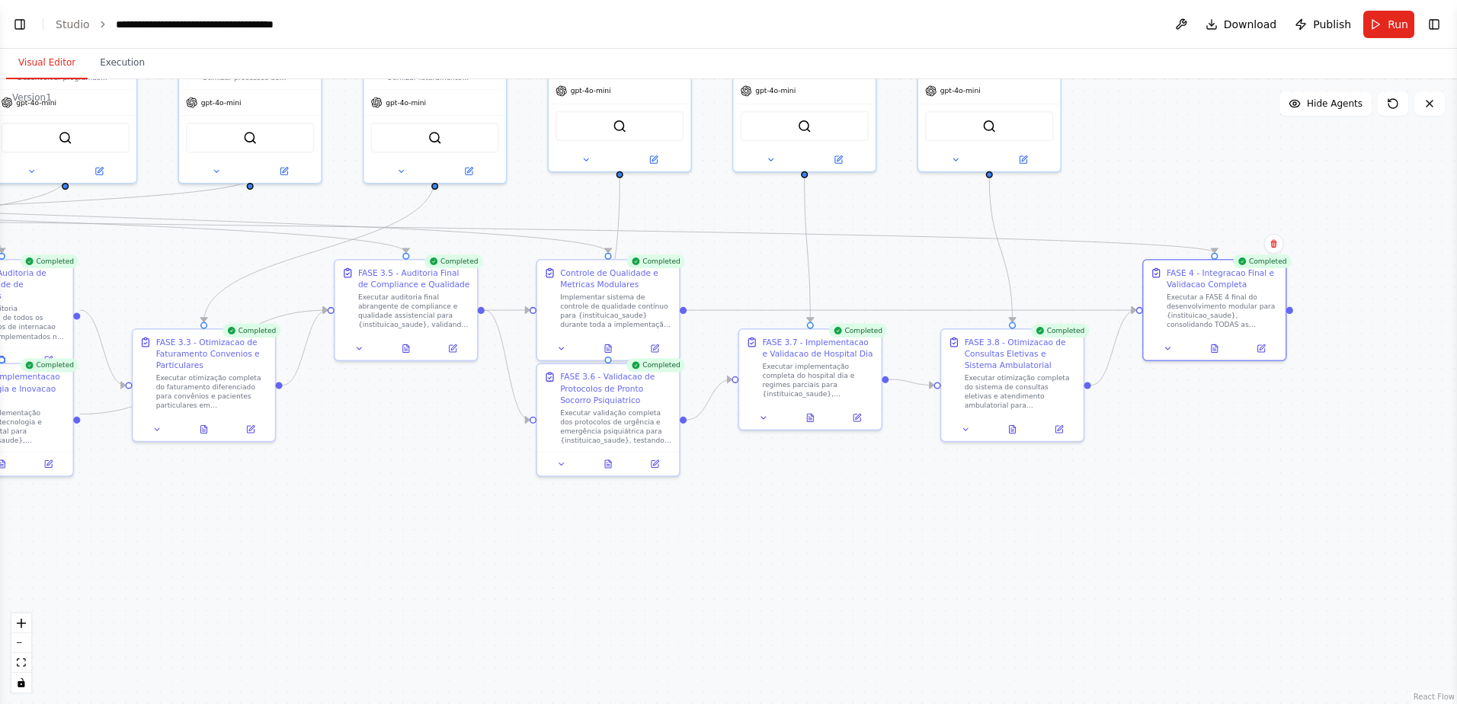
drag, startPoint x: 975, startPoint y: 437, endPoint x: 1083, endPoint y: 537, distance: 147.7
click at [1034, 465] on div ".deletable-edge-delete-btn { width: 20px; height: 20px; border: 0px solid #ffff…" at bounding box center [728, 391] width 1457 height 625
click at [964, 427] on icon at bounding box center [965, 426] width 9 height 9
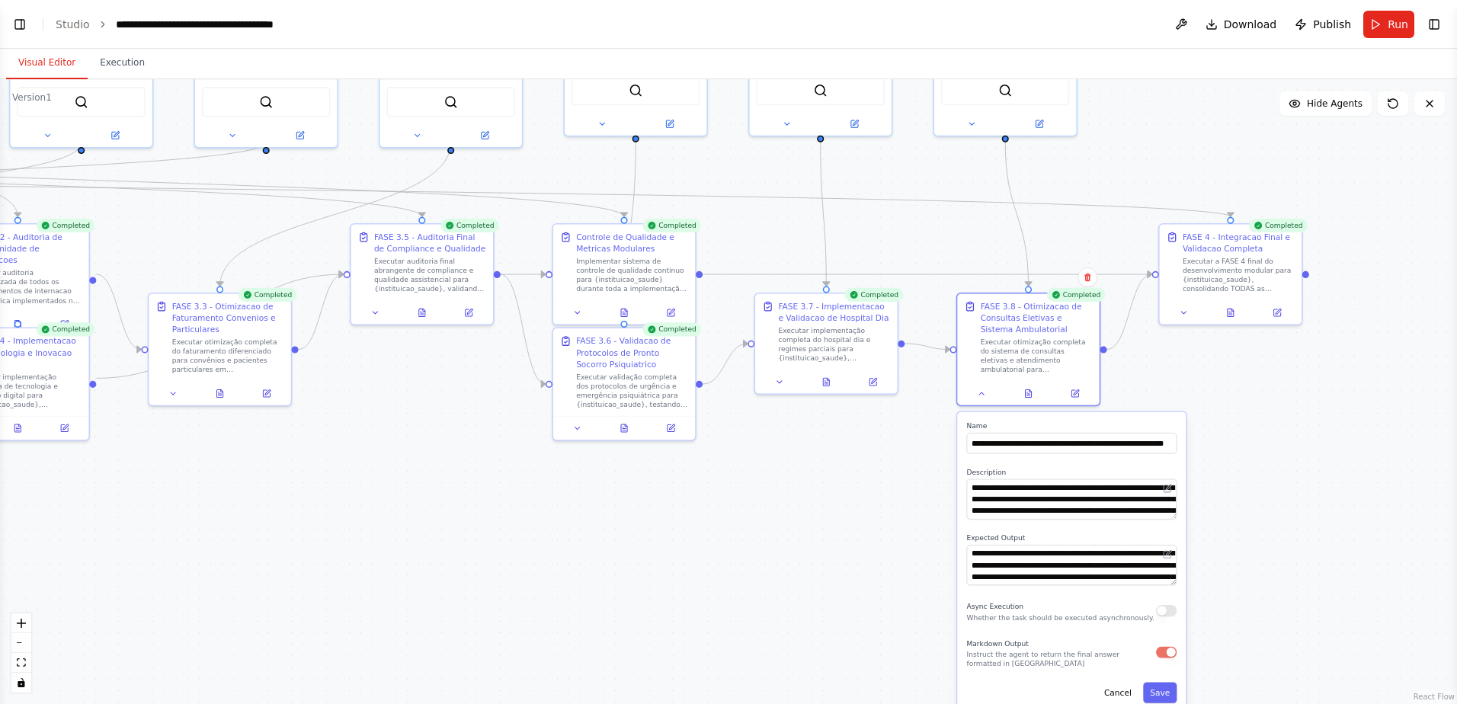
drag, startPoint x: 1255, startPoint y: 624, endPoint x: 1272, endPoint y: 588, distance: 39.5
click at [1034, 465] on div ".deletable-edge-delete-btn { width: 20px; height: 20px; border: 0px solid #ffff…" at bounding box center [728, 391] width 1457 height 625
click at [781, 387] on div at bounding box center [827, 379] width 142 height 24
click at [778, 380] on button at bounding box center [786, 380] width 40 height 14
click at [782, 377] on icon at bounding box center [786, 379] width 9 height 9
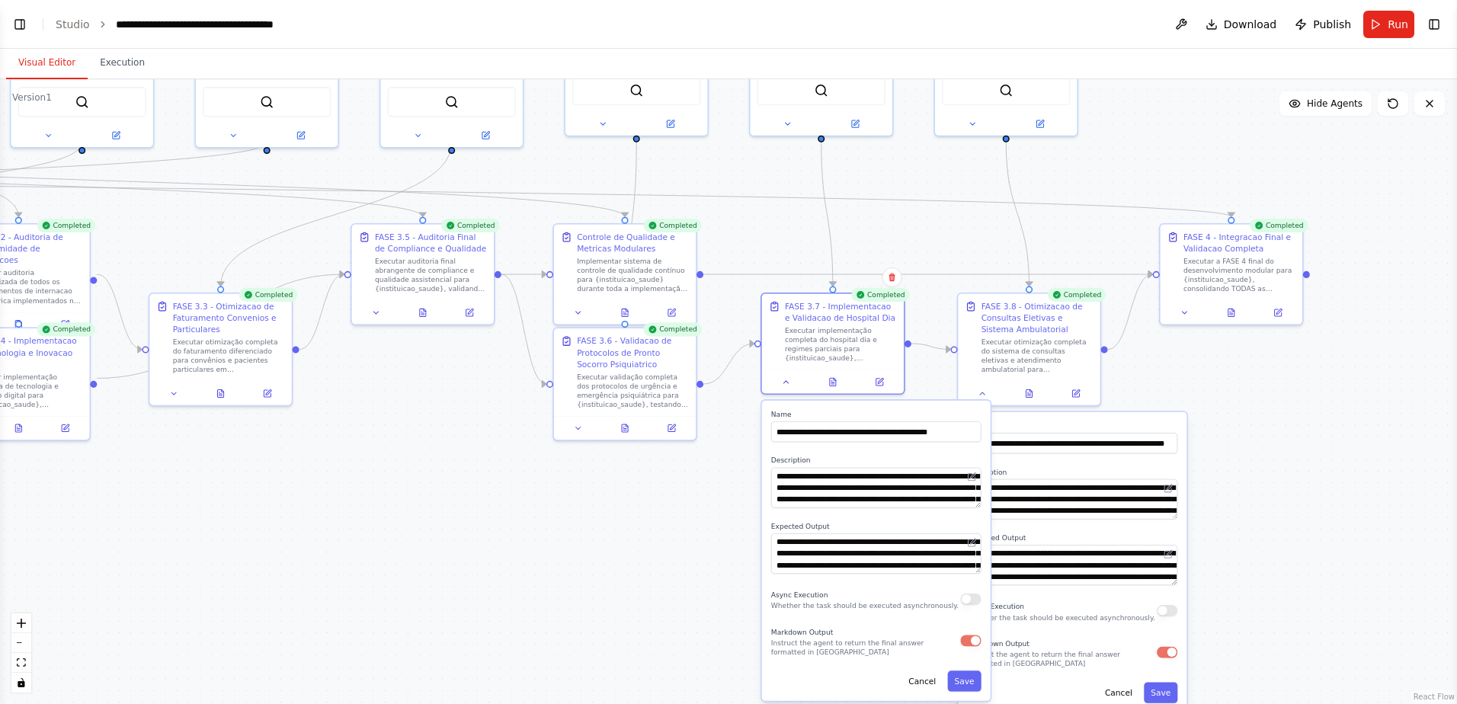
click at [730, 465] on div ".deletable-edge-delete-btn { width: 20px; height: 20px; border: 0px solid #ffff…" at bounding box center [728, 391] width 1457 height 625
click at [578, 424] on icon at bounding box center [578, 425] width 9 height 9
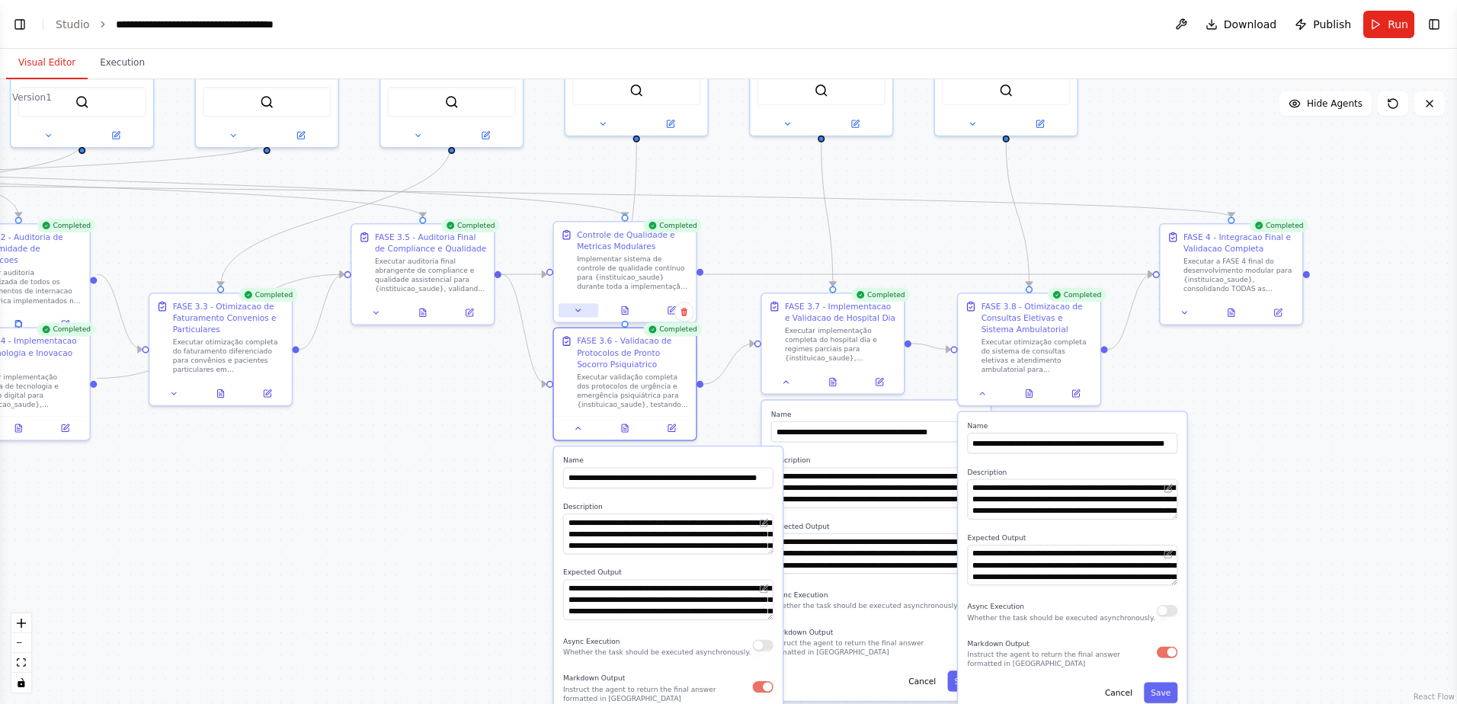
click at [577, 308] on icon at bounding box center [578, 309] width 9 height 9
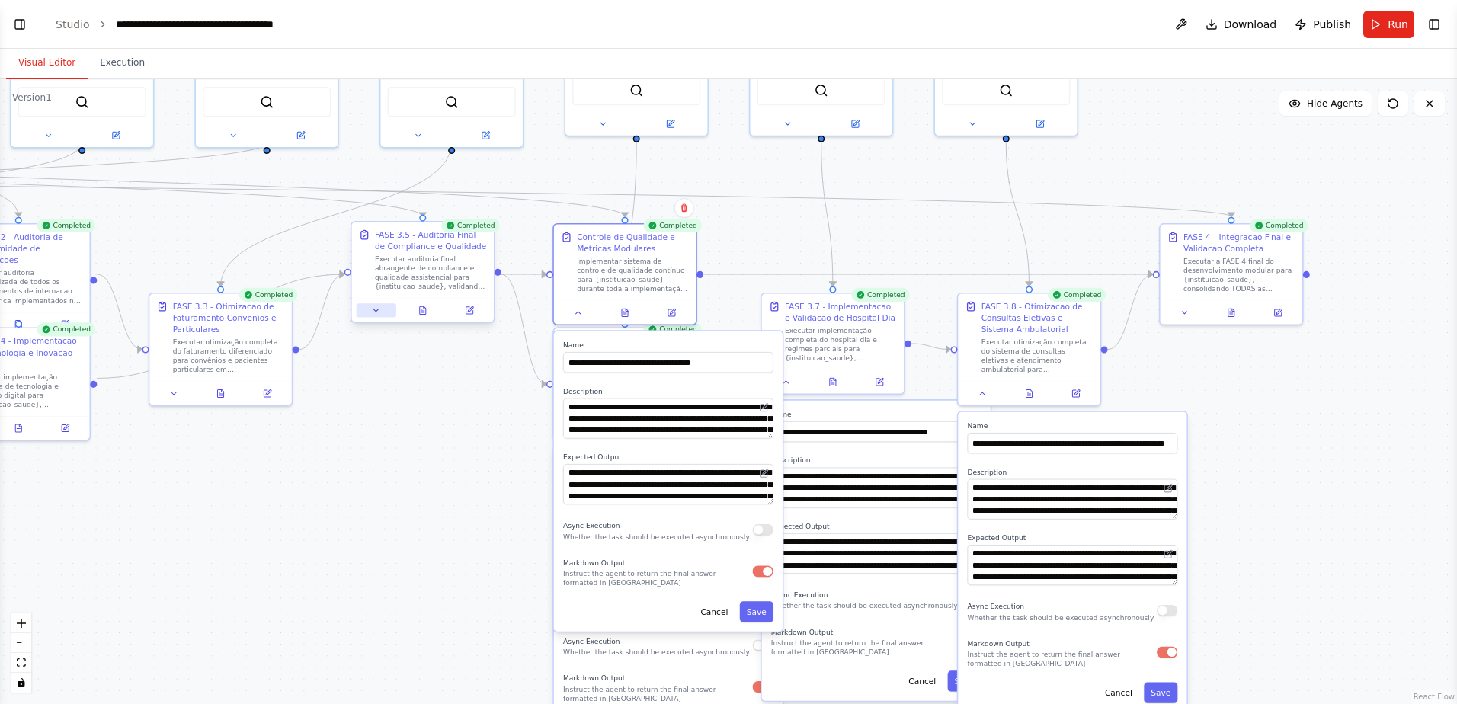
click at [372, 317] on button at bounding box center [377, 310] width 40 height 14
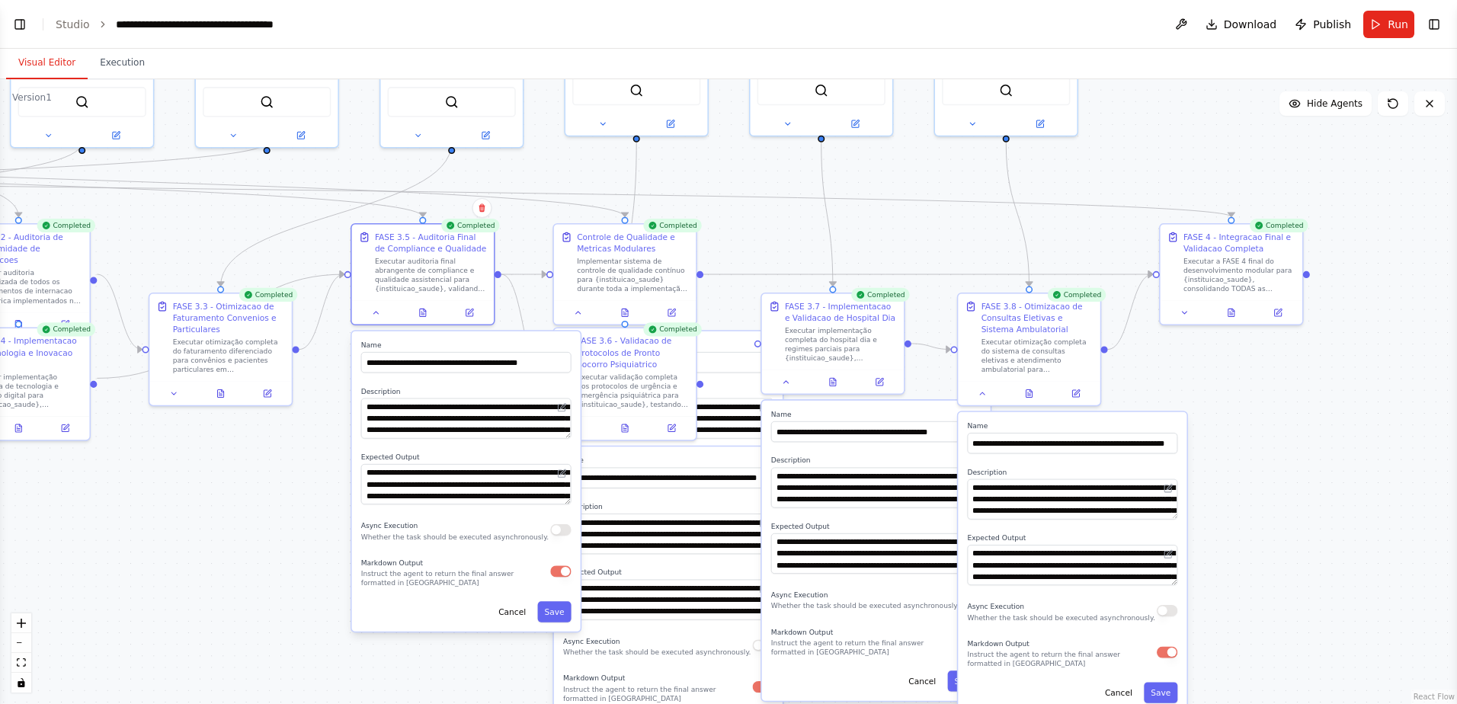
click at [270, 465] on div ".deletable-edge-delete-btn { width: 20px; height: 20px; border: 0px solid #ffff…" at bounding box center [728, 391] width 1457 height 625
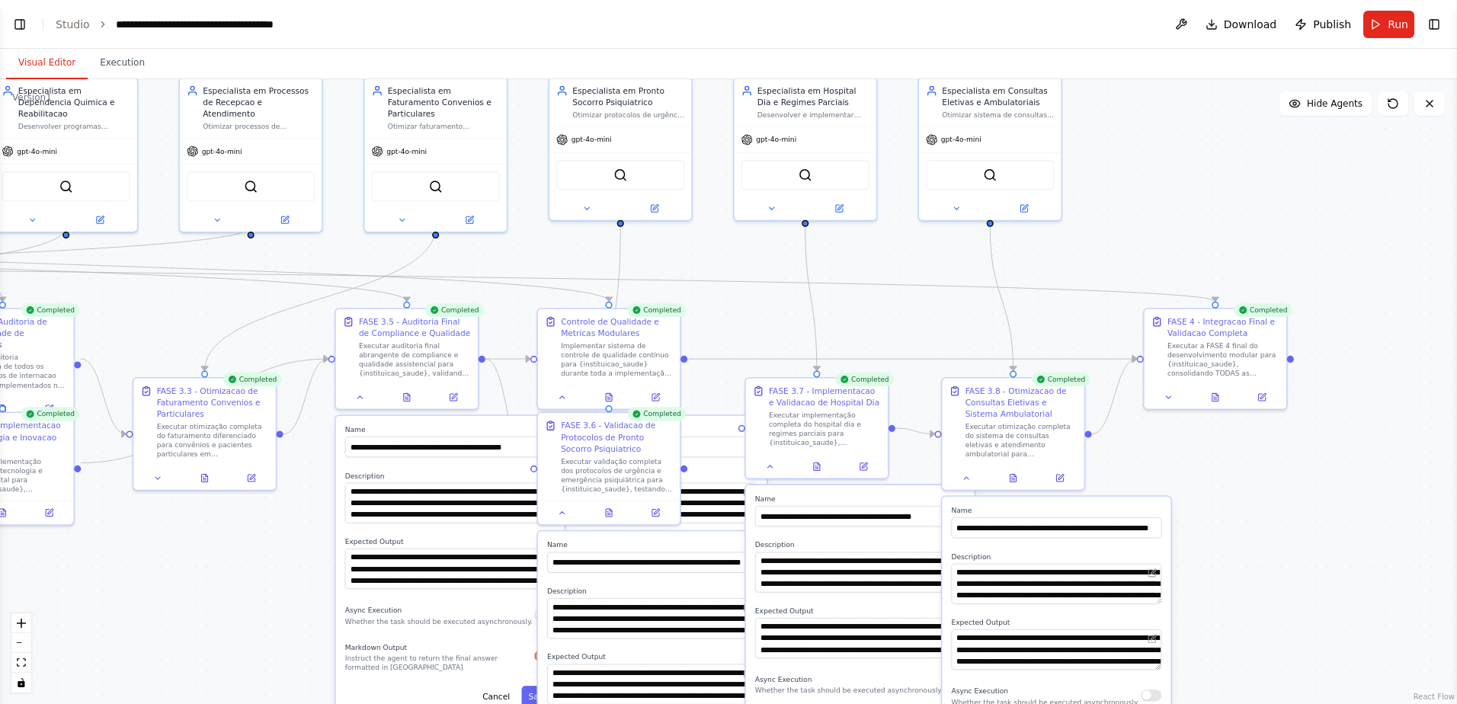
drag, startPoint x: 1227, startPoint y: 176, endPoint x: 1213, endPoint y: 267, distance: 91.8
click at [1034, 264] on div ".deletable-edge-delete-btn { width: 20px; height: 20px; border: 0px solid #ffff…" at bounding box center [728, 391] width 1457 height 625
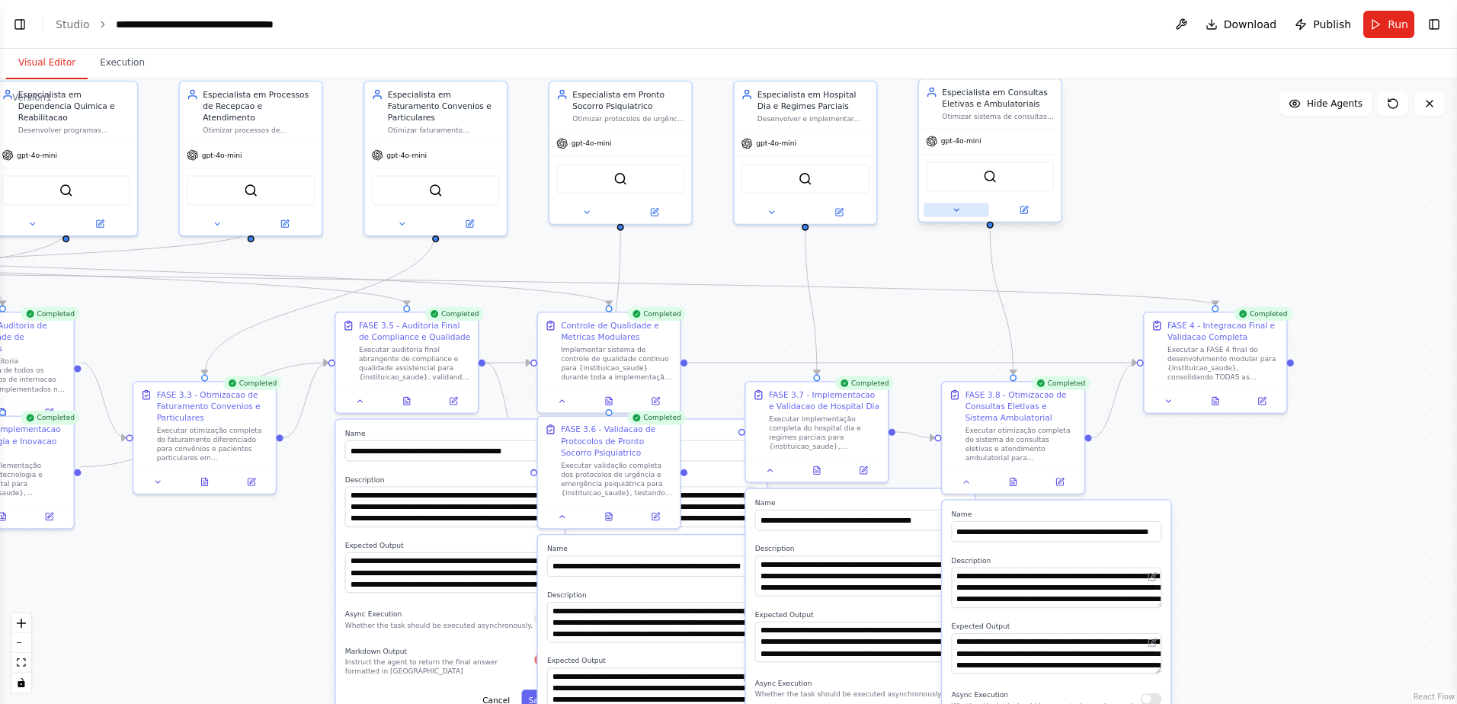
click at [958, 209] on icon at bounding box center [955, 210] width 9 height 9
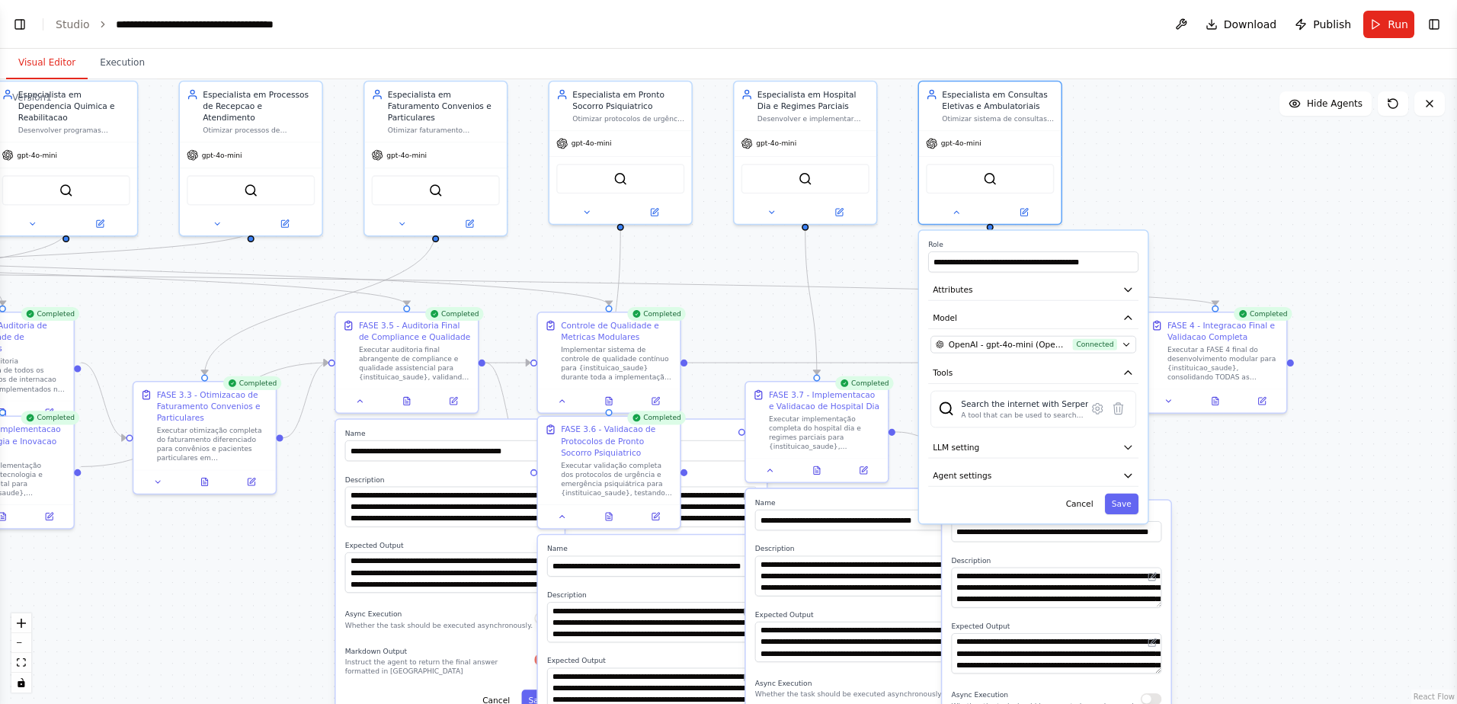
click at [1034, 347] on div ".deletable-edge-delete-btn { width: 20px; height: 20px; border: 0px solid #ffff…" at bounding box center [728, 391] width 1457 height 625
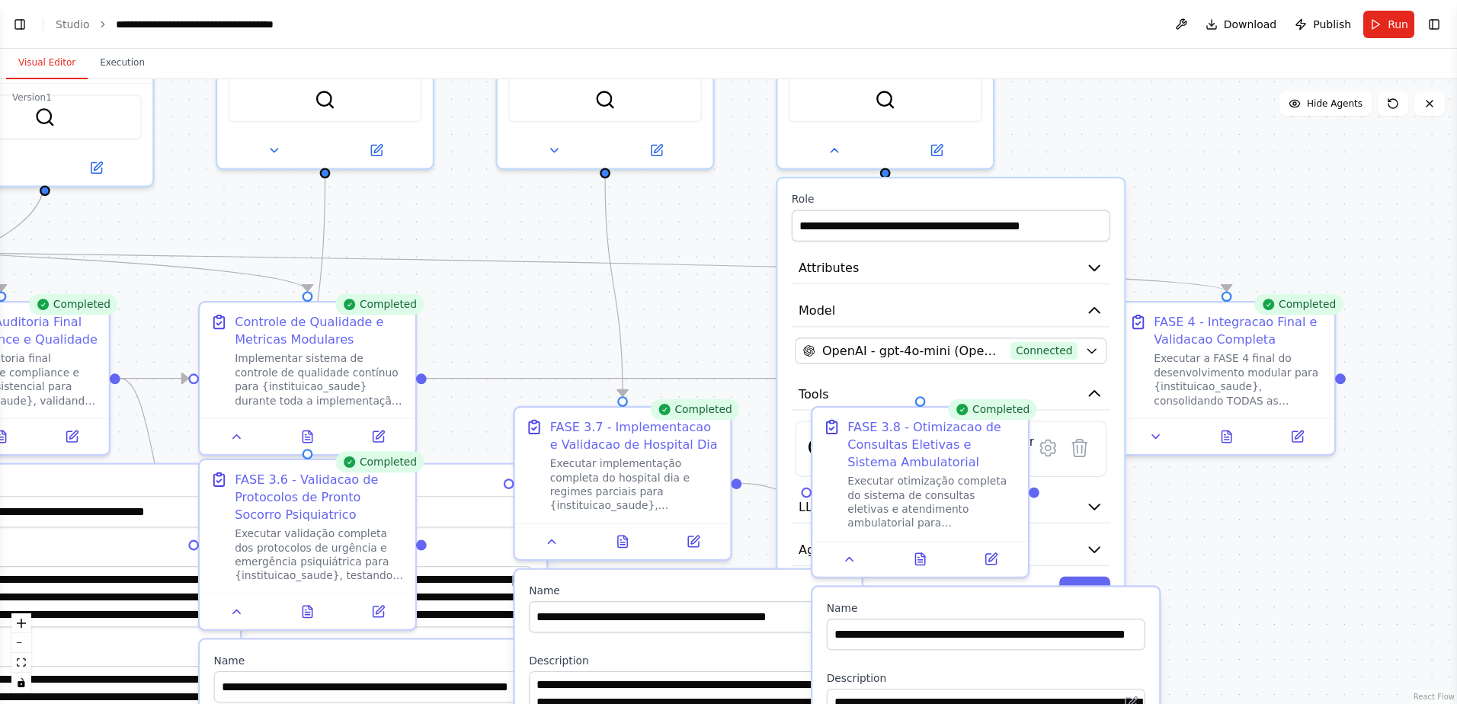
click at [1034, 197] on div ".deletable-edge-delete-btn { width: 20px; height: 20px; border: 0px solid #ffff…" at bounding box center [728, 391] width 1457 height 625
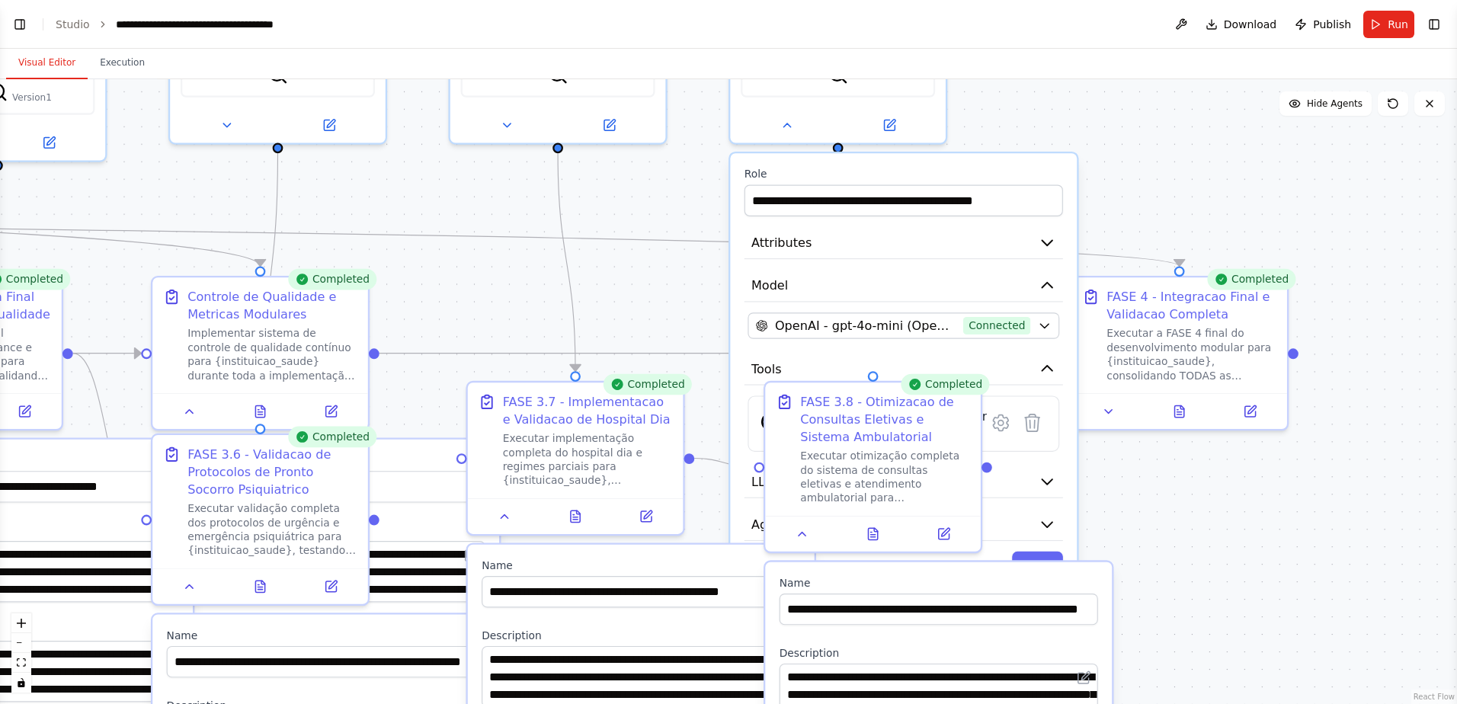
drag, startPoint x: 1208, startPoint y: 219, endPoint x: 1121, endPoint y: 165, distance: 102.3
click at [1034, 165] on div ".deletable-edge-delete-btn { width: 20px; height: 20px; border: 0px solid #ffff…" at bounding box center [728, 391] width 1457 height 625
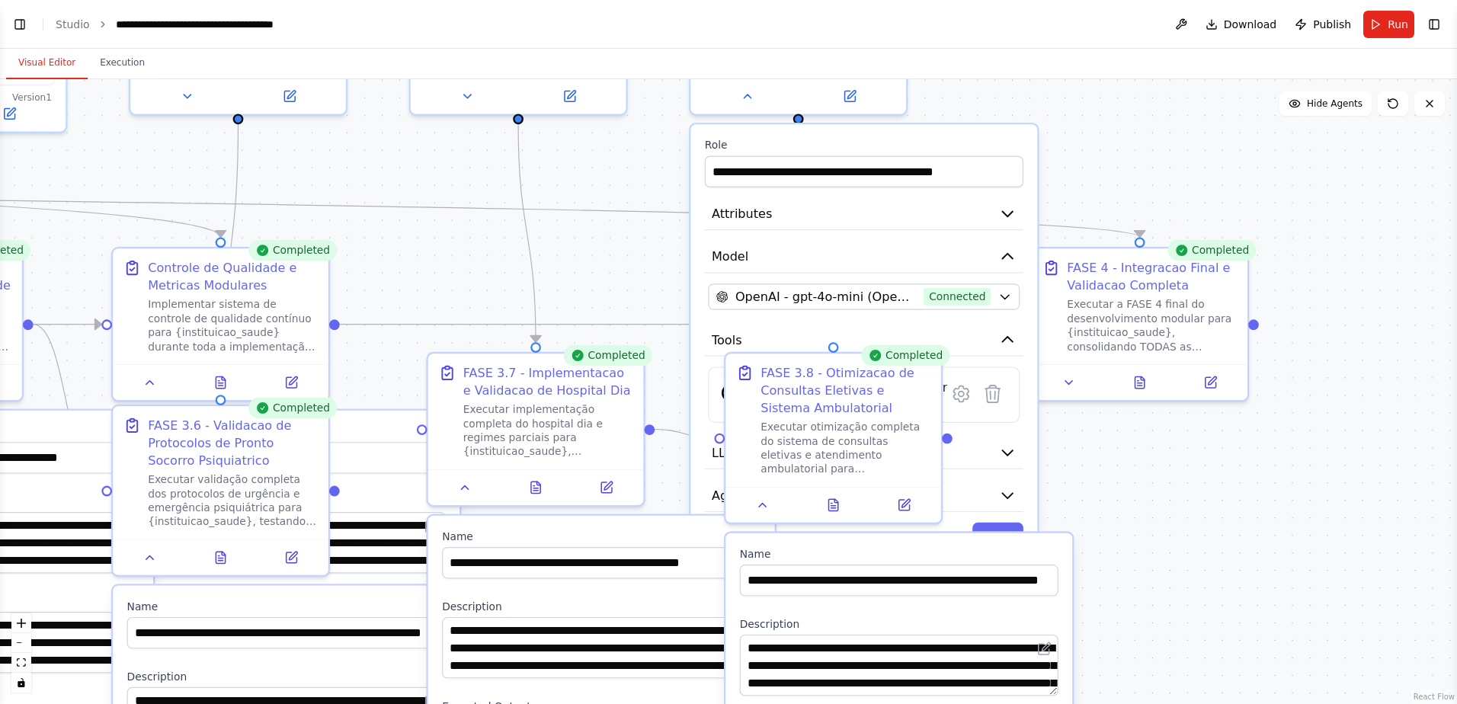
click at [626, 270] on div ".deletable-edge-delete-btn { width: 20px; height: 20px; border: 0px solid #ffff…" at bounding box center [728, 391] width 1457 height 625
click at [1034, 465] on div ".deletable-edge-delete-btn { width: 20px; height: 20px; border: 0px solid #ffff…" at bounding box center [728, 391] width 1457 height 625
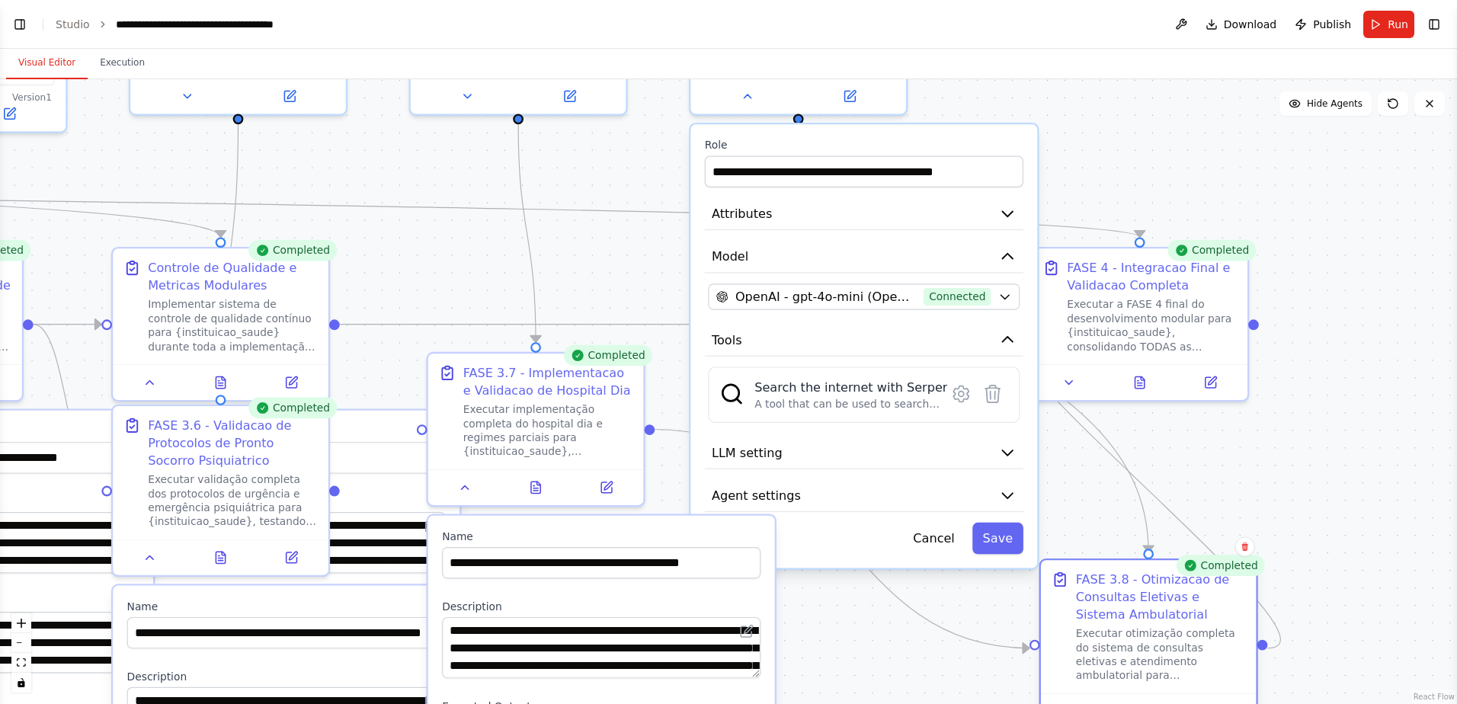
drag, startPoint x: 793, startPoint y: 361, endPoint x: 1109, endPoint y: 569, distance: 378.4
click at [1034, 465] on div "FASE 3.8 - Otimizacao de Consultas Eletivas e Sistema Ambulatorial Executar oti…" at bounding box center [1149, 626] width 216 height 133
click at [1006, 449] on icon "button" at bounding box center [1008, 452] width 18 height 18
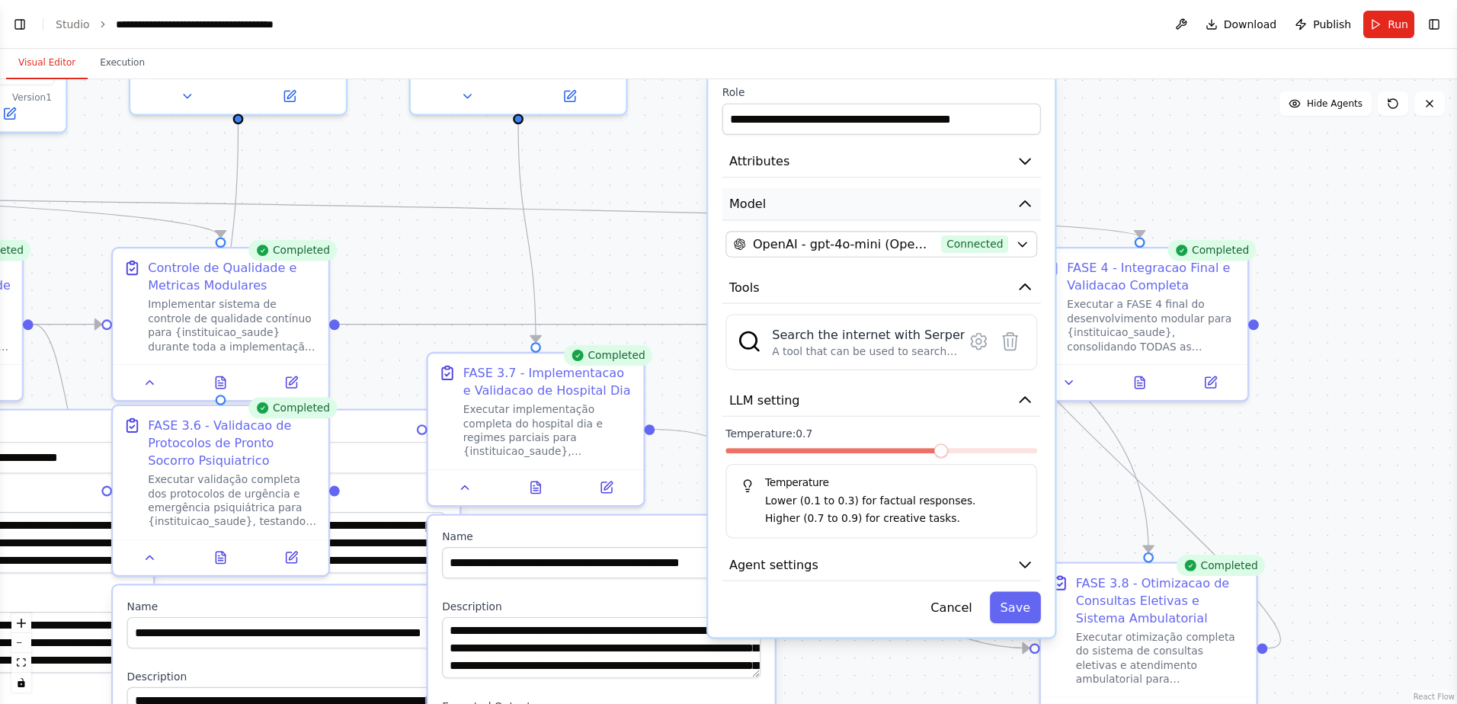
drag, startPoint x: 919, startPoint y: 259, endPoint x: 939, endPoint y: 209, distance: 54.0
click at [939, 209] on button "Model" at bounding box center [881, 204] width 318 height 33
click at [878, 465] on button "Agent settings" at bounding box center [881, 564] width 318 height 33
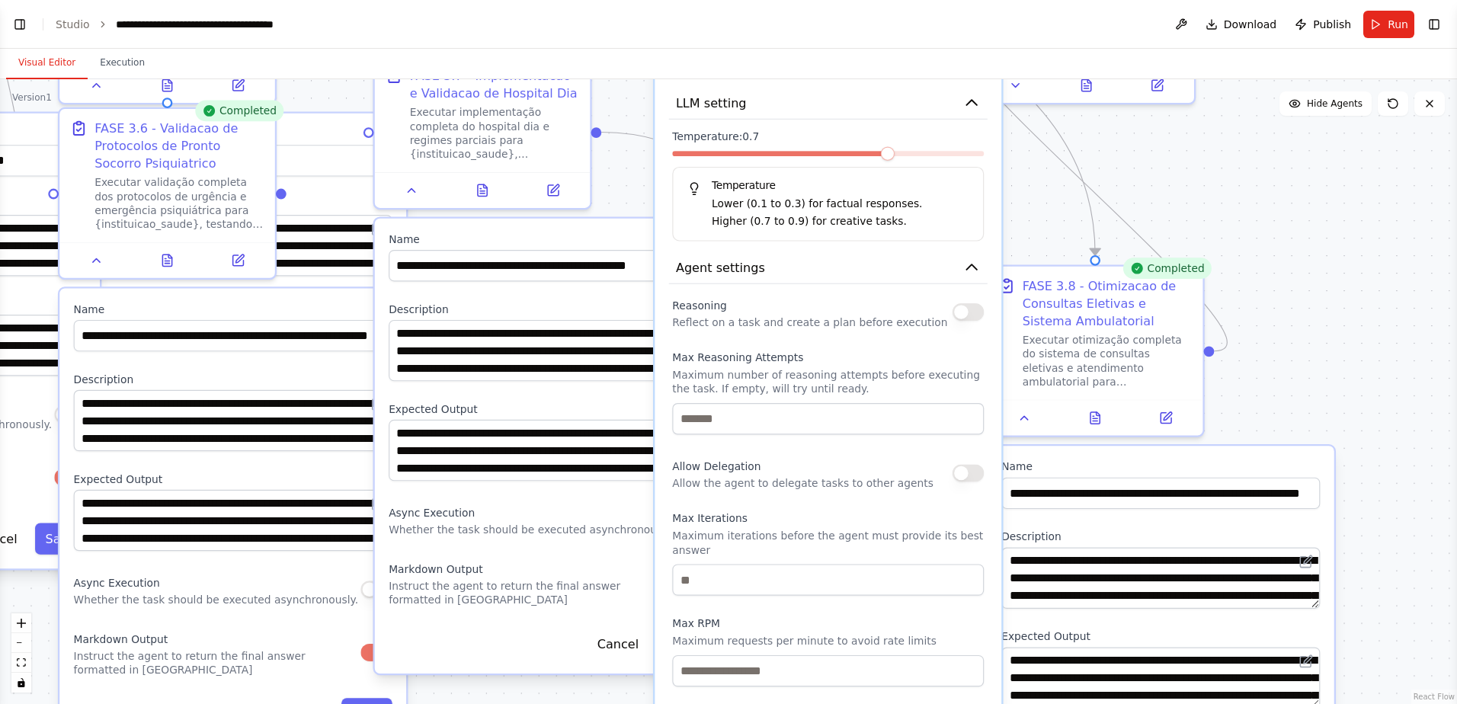
drag, startPoint x: 1319, startPoint y: 444, endPoint x: 1261, endPoint y: 156, distance: 293.9
click at [1034, 156] on div ".deletable-edge-delete-btn { width: 20px; height: 20px; border: 0px solid #ffff…" at bounding box center [728, 391] width 1457 height 625
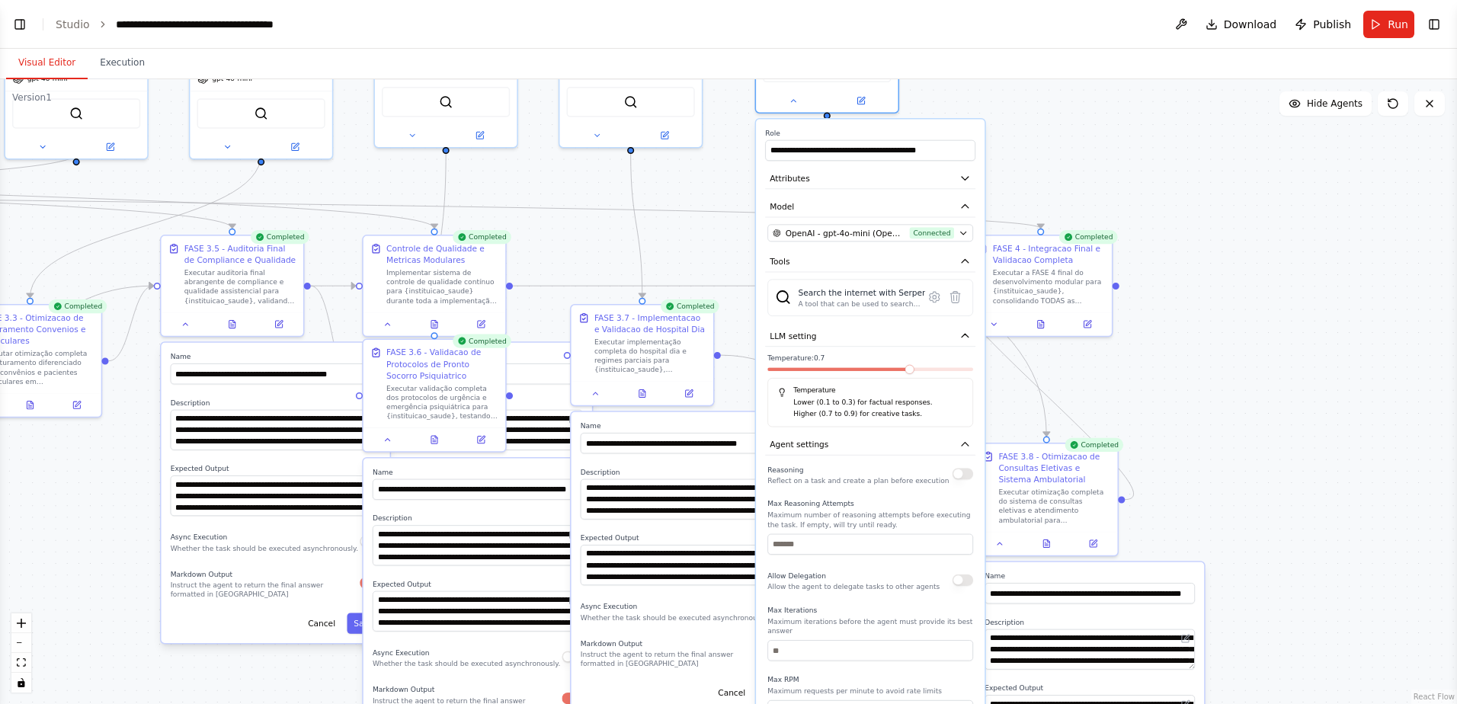
drag, startPoint x: 1338, startPoint y: 357, endPoint x: 1207, endPoint y: 503, distance: 196.3
click at [1034, 465] on div ".deletable-edge-delete-btn { width: 20px; height: 20px; border: 0px solid #ffff…" at bounding box center [728, 391] width 1457 height 625
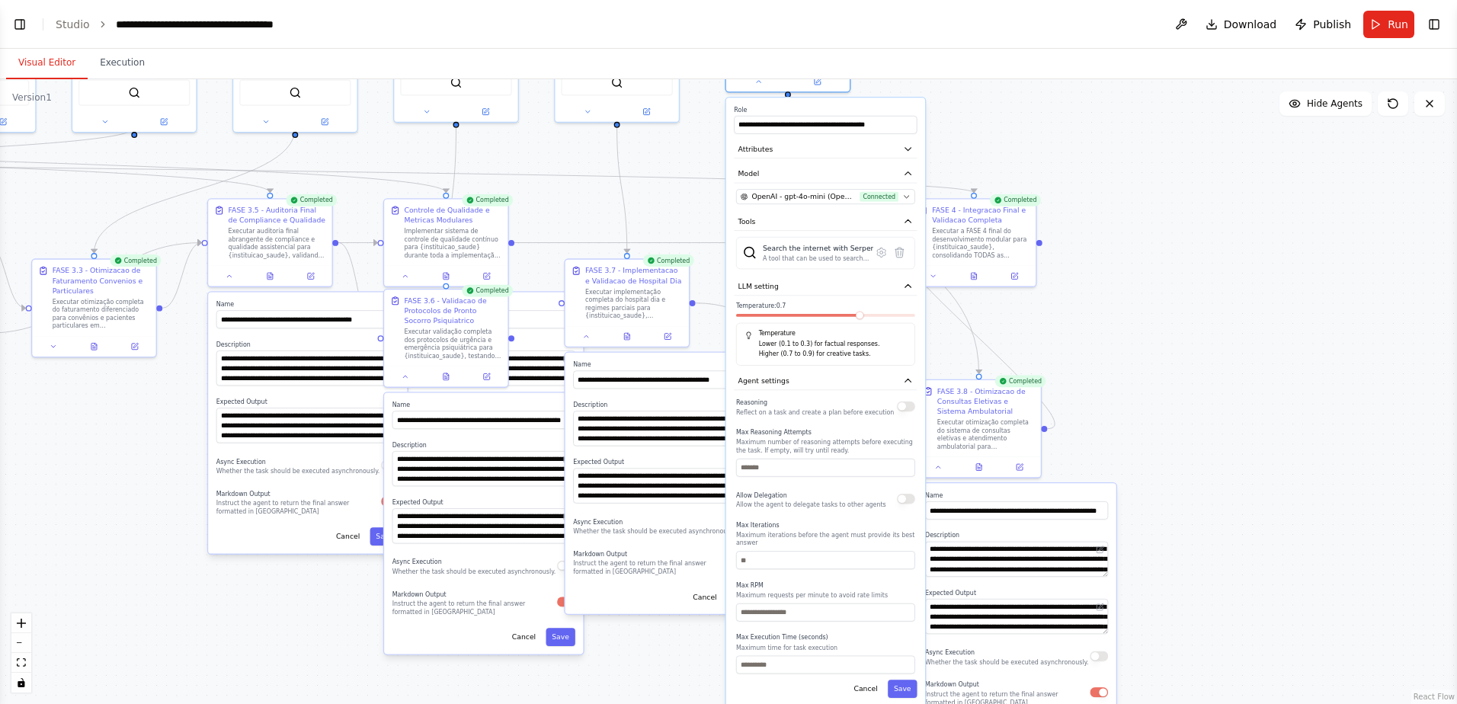
drag, startPoint x: 1236, startPoint y: 426, endPoint x: 1144, endPoint y: 365, distance: 110.5
click at [1034, 365] on div ".deletable-edge-delete-btn { width: 20px; height: 20px; border: 0px solid #ffff…" at bounding box center [728, 391] width 1457 height 625
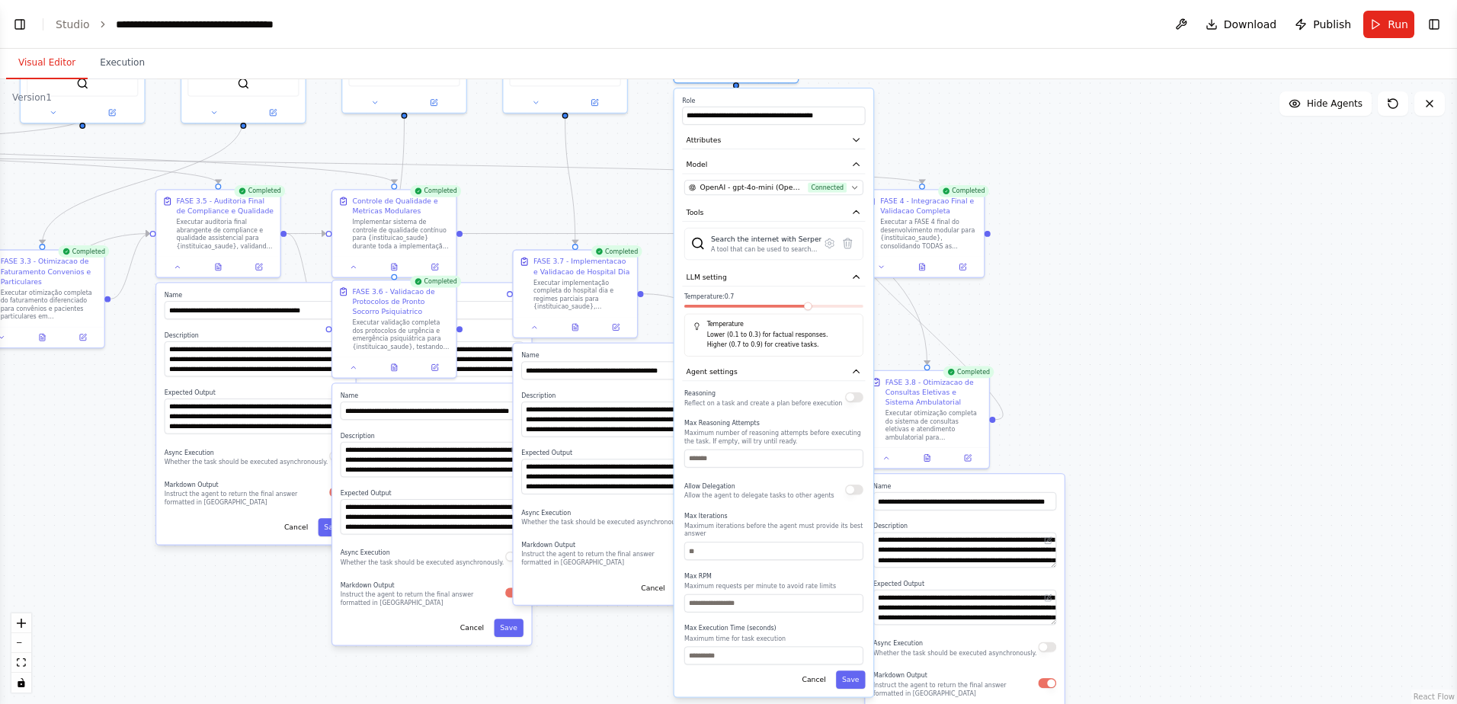
drag, startPoint x: 1252, startPoint y: 275, endPoint x: 1206, endPoint y: 262, distance: 48.2
click at [1034, 262] on div ".deletable-edge-delete-btn { width: 20px; height: 20px; border: 0px solid #ffff…" at bounding box center [728, 391] width 1457 height 625
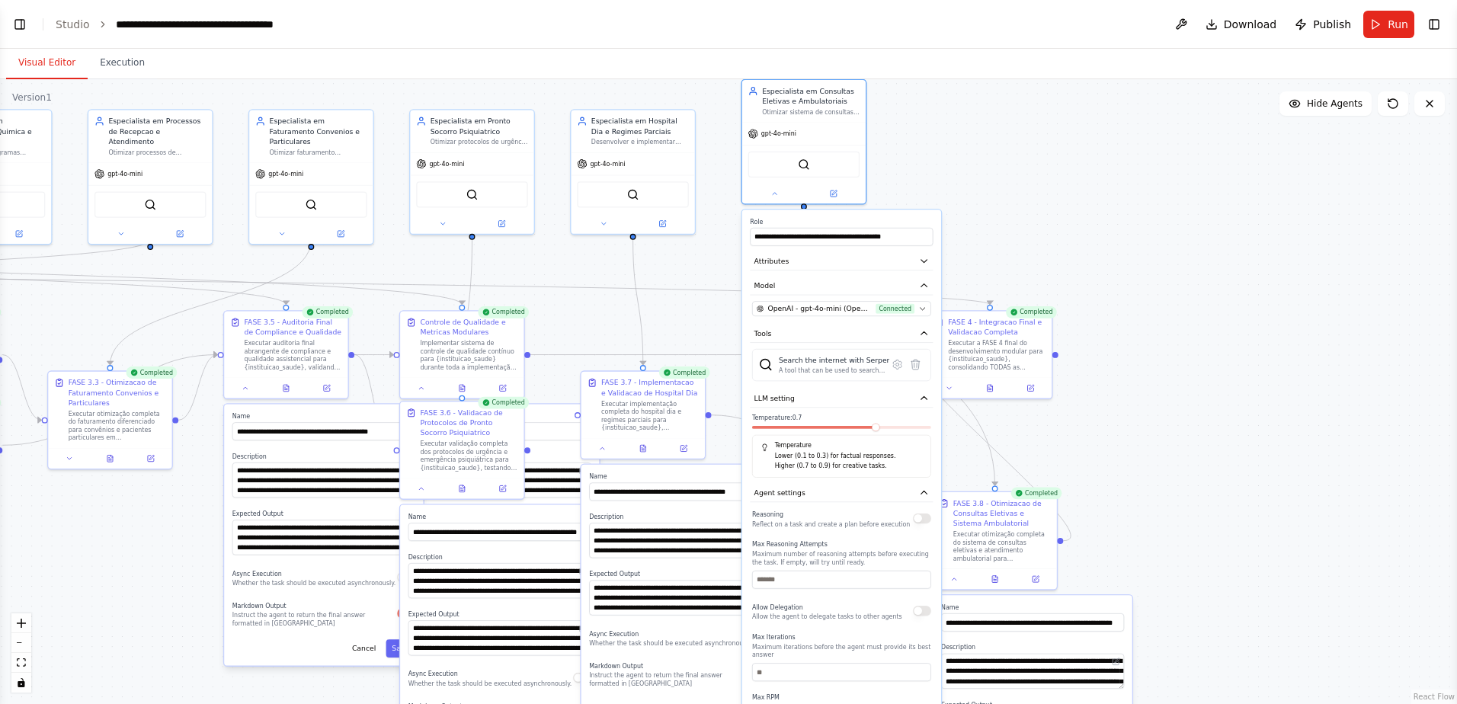
drag, startPoint x: 507, startPoint y: 174, endPoint x: 575, endPoint y: 295, distance: 138.8
click at [575, 295] on div ".deletable-edge-delete-btn { width: 20px; height: 20px; border: 0px solid #ffff…" at bounding box center [728, 391] width 1457 height 625
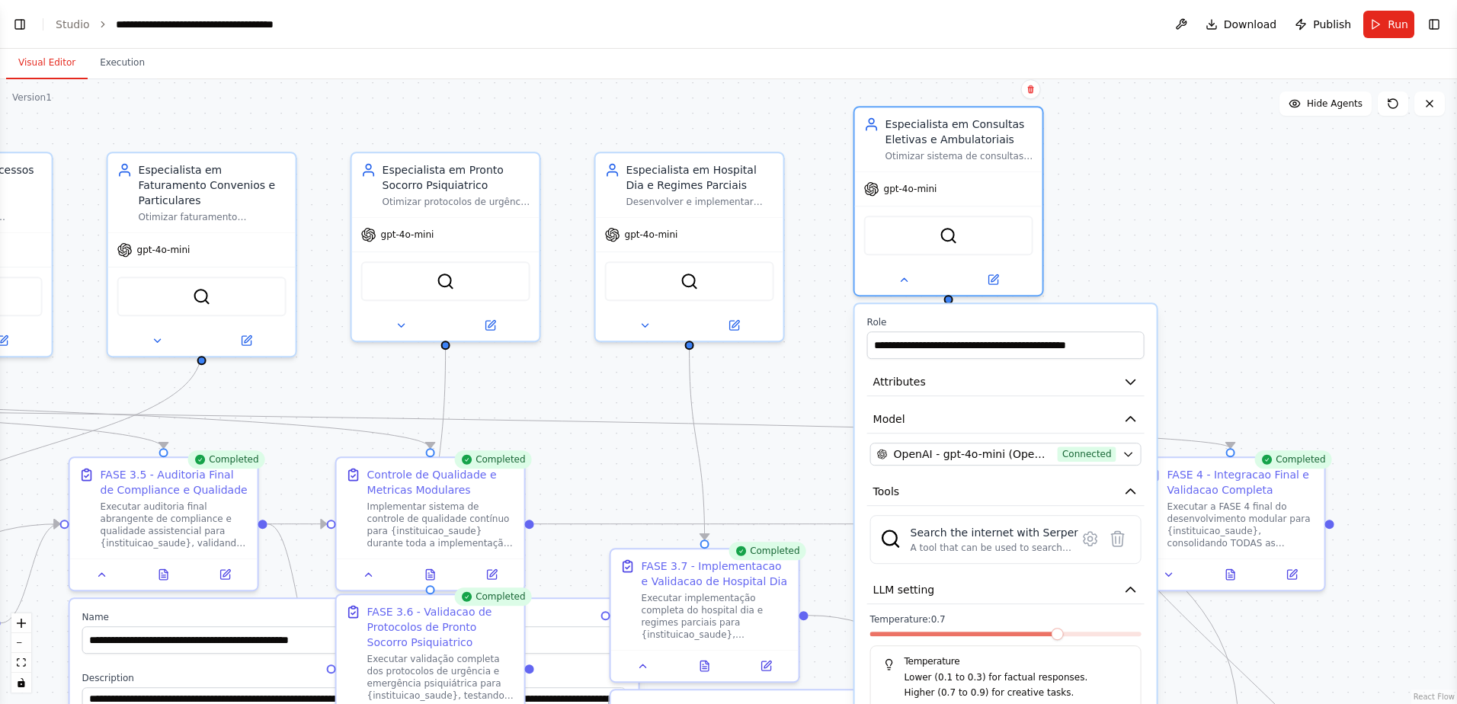
drag, startPoint x: 571, startPoint y: 240, endPoint x: 598, endPoint y: 376, distance: 138.9
click at [598, 376] on div ".deletable-edge-delete-btn { width: 20px; height: 20px; border: 0px solid #ffff…" at bounding box center [728, 391] width 1457 height 625
click at [643, 322] on icon at bounding box center [644, 324] width 12 height 12
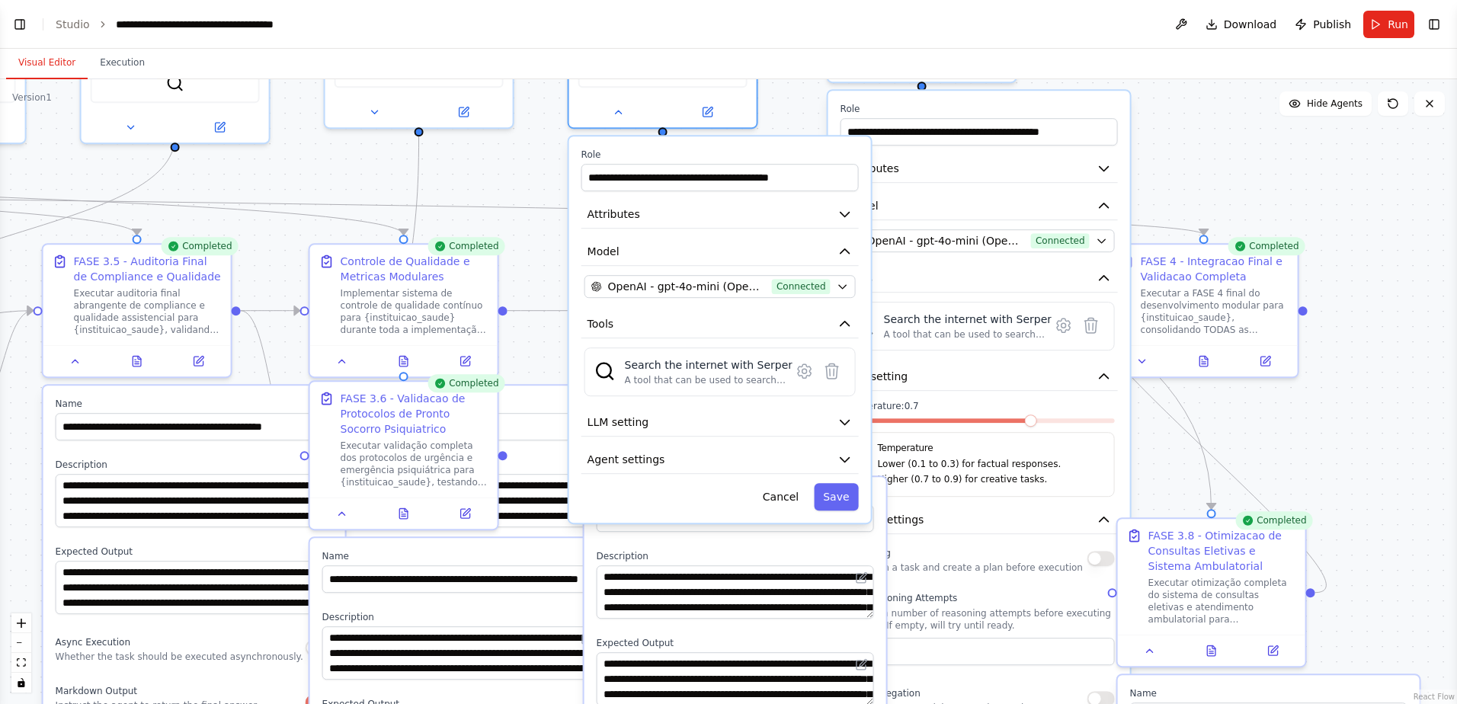
drag, startPoint x: 562, startPoint y: 455, endPoint x: 536, endPoint y: 240, distance: 216.5
click at [536, 240] on div ".deletable-edge-delete-btn { width: 20px; height: 20px; border: 0px solid #ffff…" at bounding box center [728, 391] width 1457 height 625
click at [681, 216] on button "Attributes" at bounding box center [719, 214] width 277 height 28
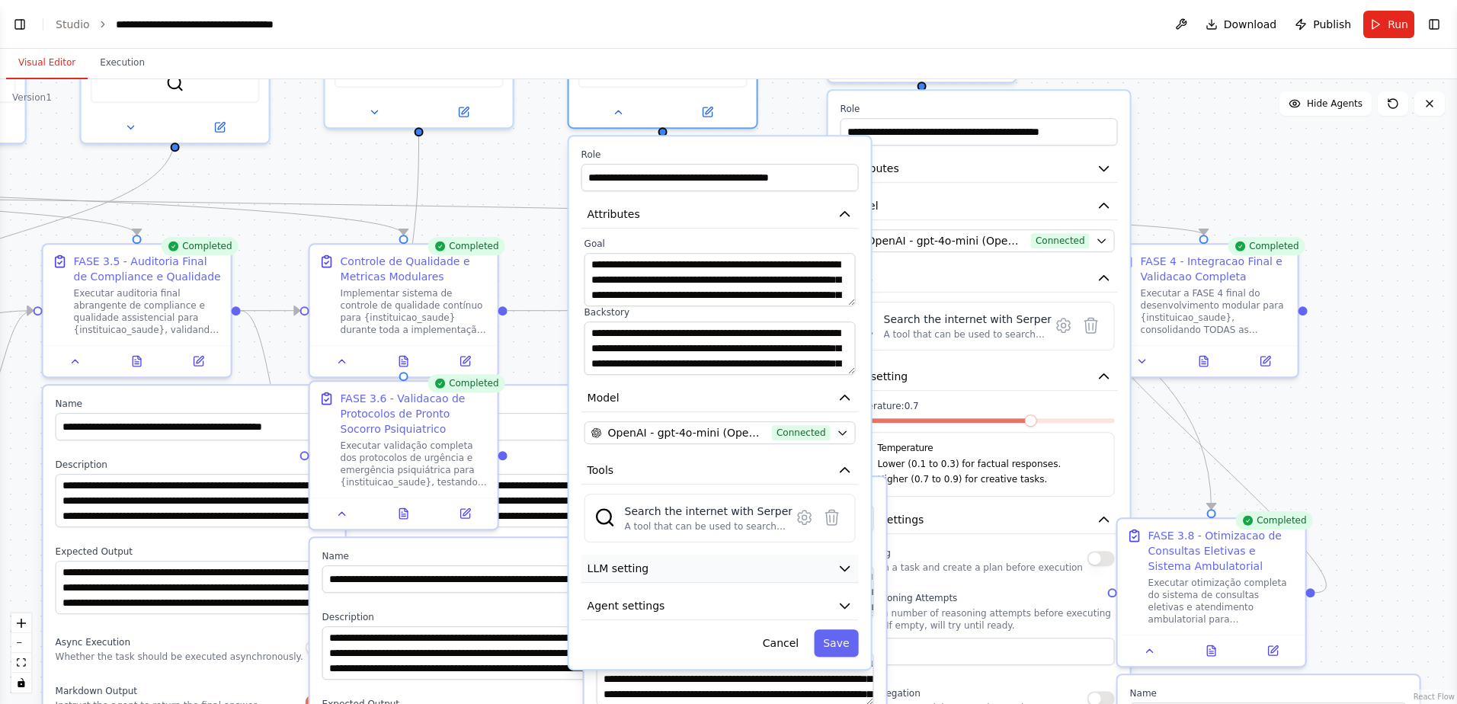
click at [674, 465] on button "LLM setting" at bounding box center [719, 569] width 277 height 28
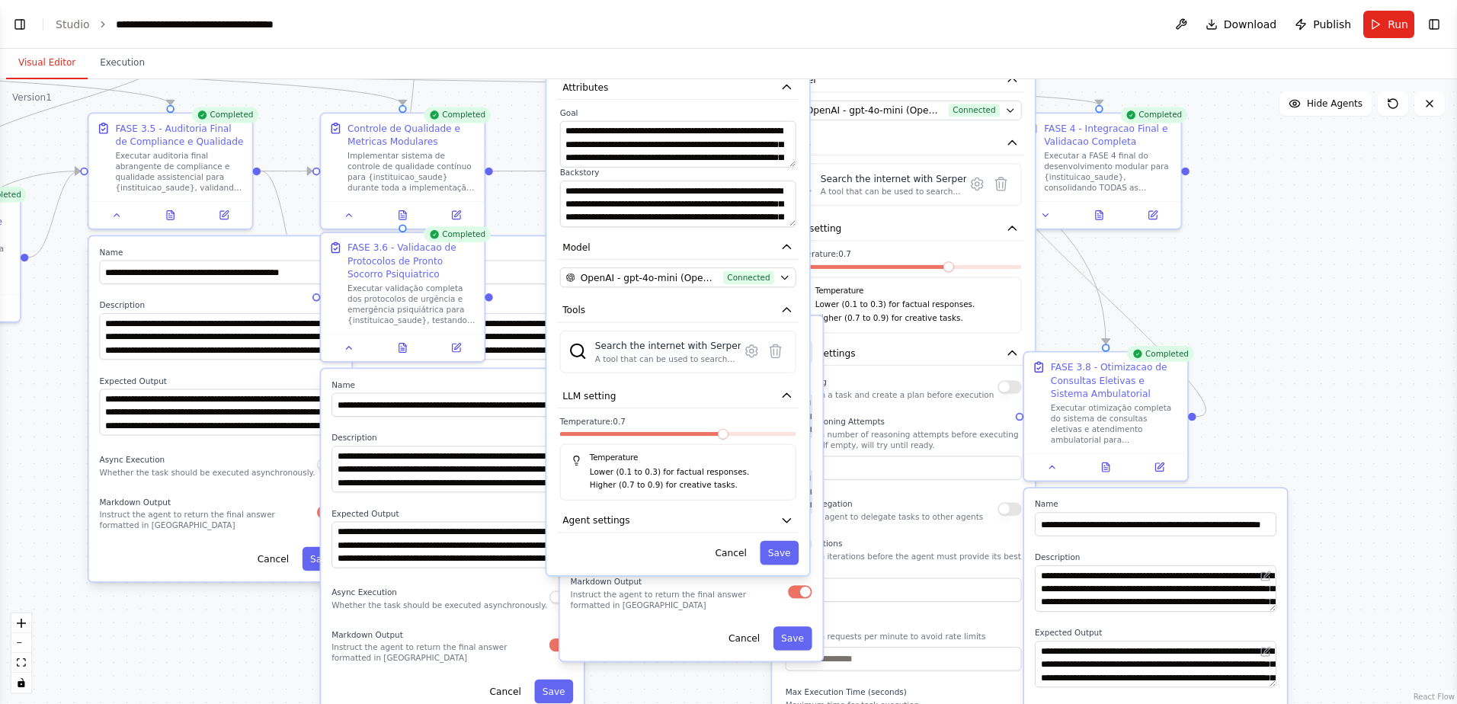
drag, startPoint x: 532, startPoint y: 349, endPoint x: 520, endPoint y: 231, distance: 118.7
click at [518, 217] on div ".deletable-edge-delete-btn { width: 20px; height: 20px; border: 0px solid #ffff…" at bounding box center [728, 391] width 1457 height 625
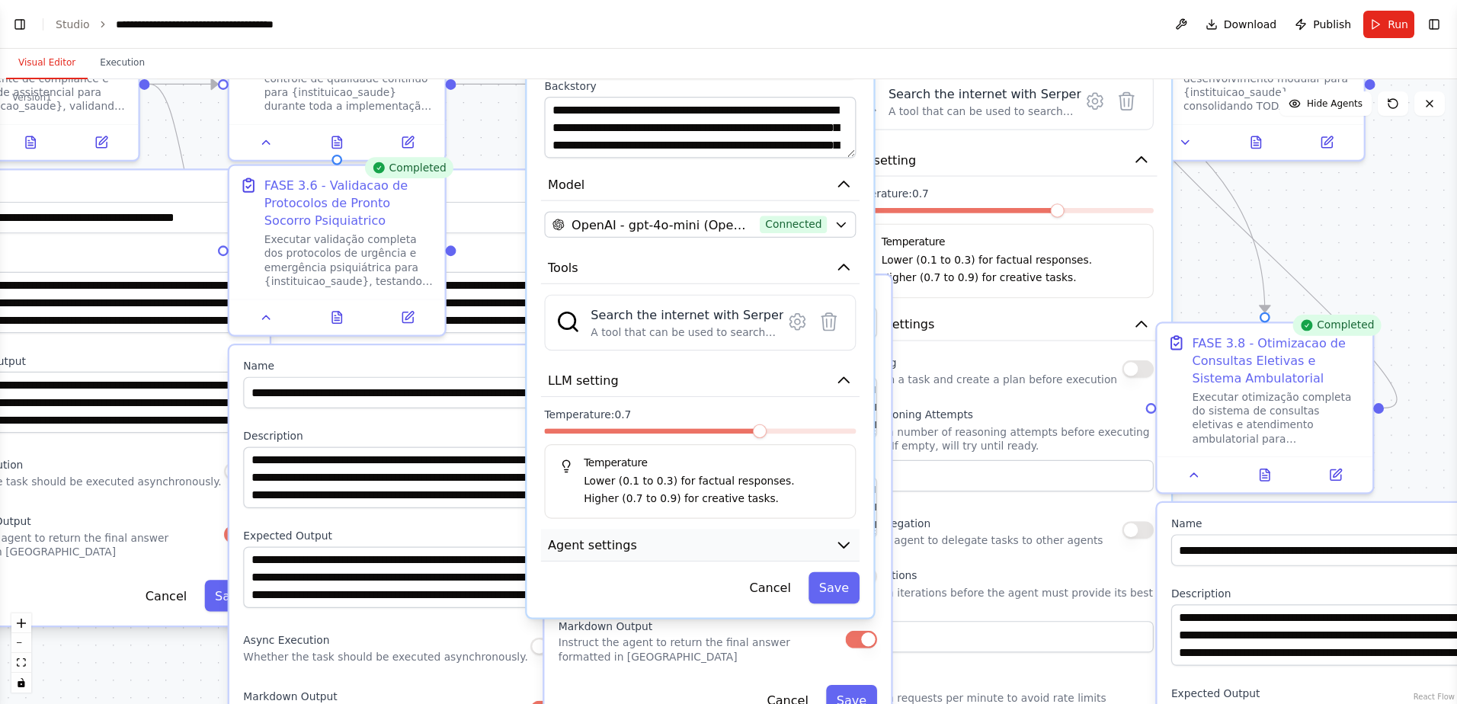
click at [596, 465] on span "Agent settings" at bounding box center [592, 545] width 89 height 18
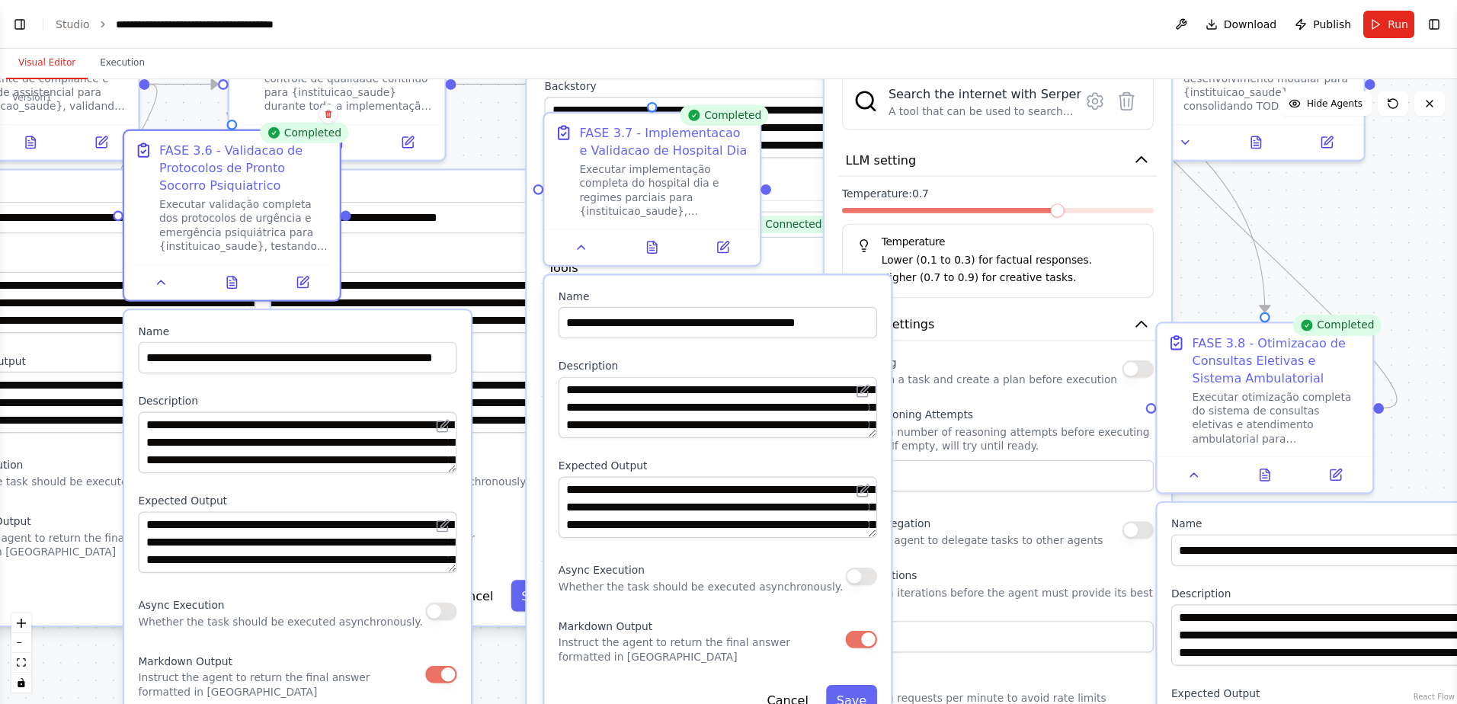
drag, startPoint x: 478, startPoint y: 432, endPoint x: 377, endPoint y: 405, distance: 104.2
click at [377, 405] on label "Description" at bounding box center [297, 402] width 318 height 14
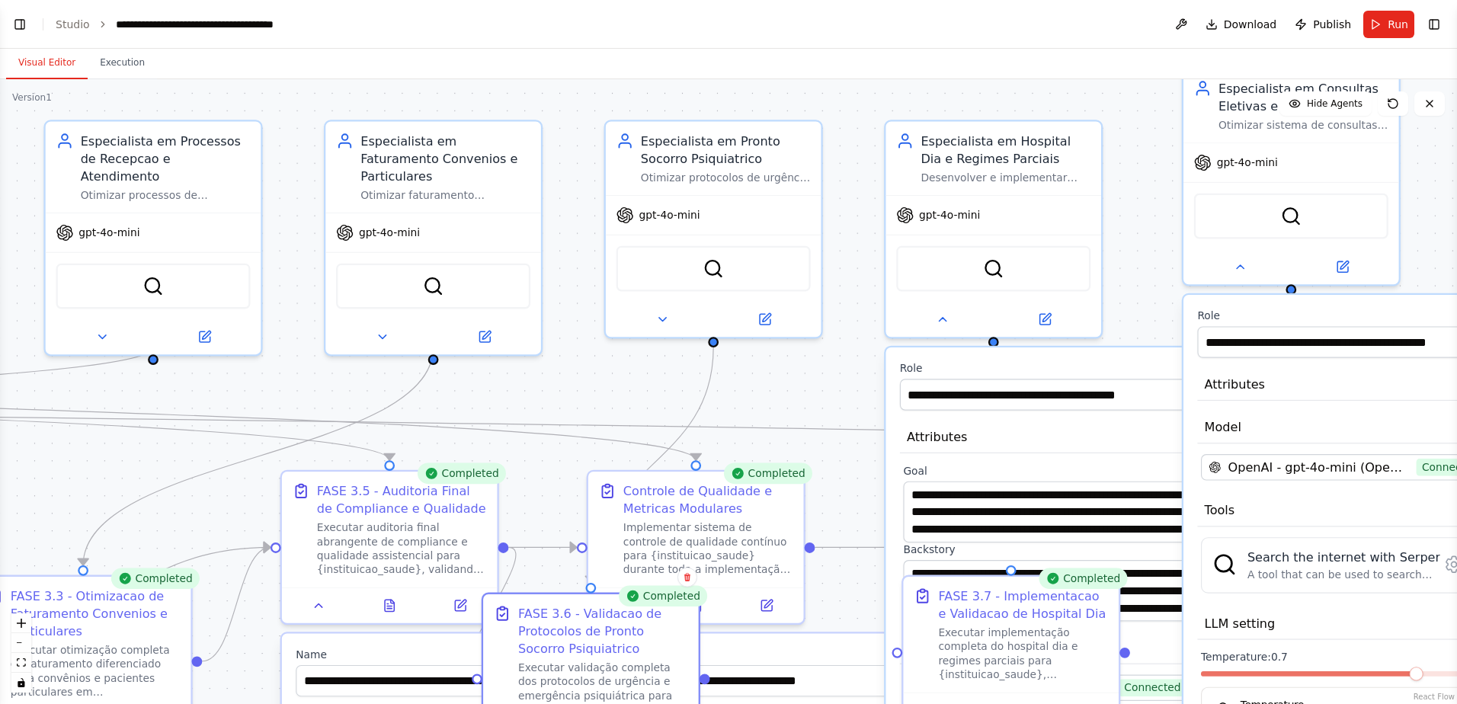
drag, startPoint x: 485, startPoint y: 155, endPoint x: 843, endPoint y: 618, distance: 585.9
click at [843, 465] on div ".deletable-edge-delete-btn { width: 20px; height: 20px; border: 0px solid #ffff…" at bounding box center [728, 391] width 1457 height 625
click at [383, 331] on icon at bounding box center [382, 333] width 7 height 4
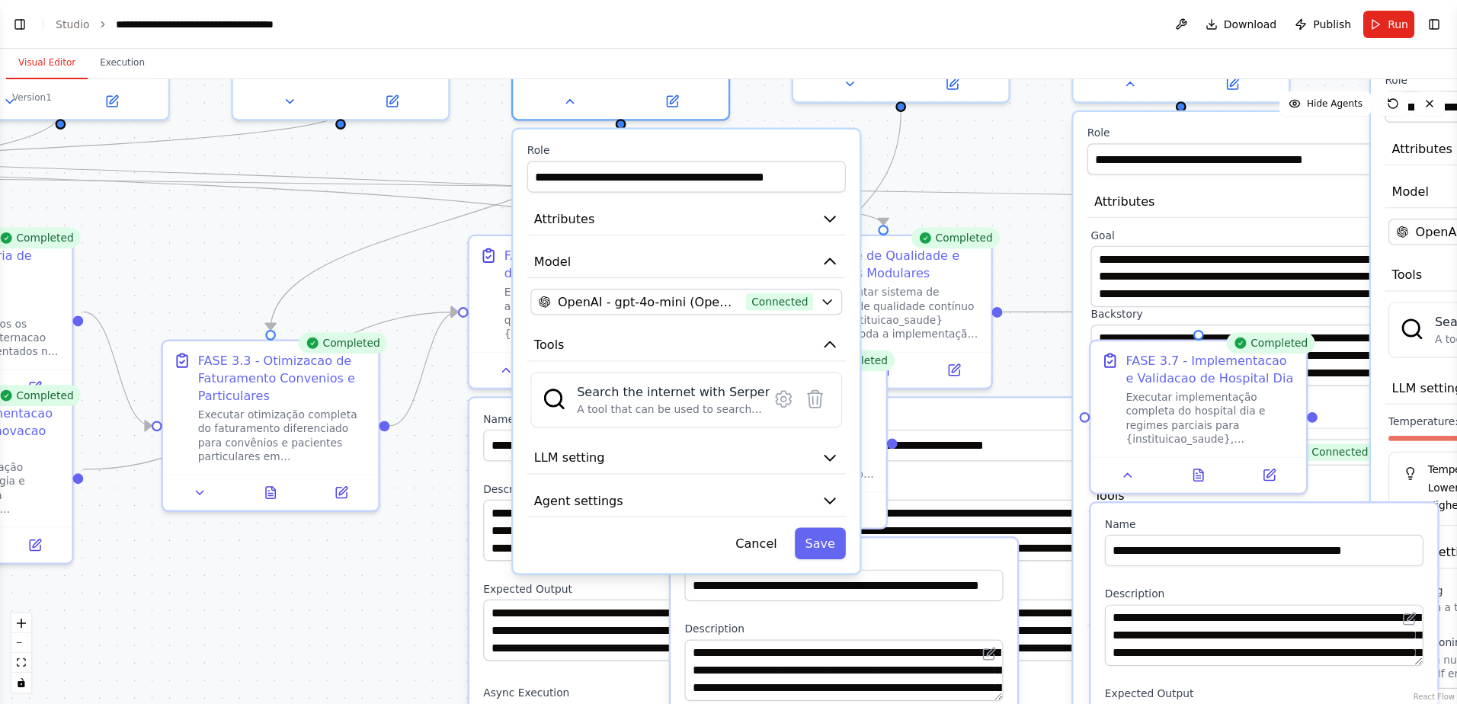
drag, startPoint x: 171, startPoint y: 461, endPoint x: 356, endPoint y: 226, distance: 298.9
click at [356, 226] on div ".deletable-edge-delete-btn { width: 20px; height: 20px; border: 0px solid #ffff…" at bounding box center [728, 391] width 1457 height 625
click at [779, 391] on icon at bounding box center [783, 399] width 15 height 16
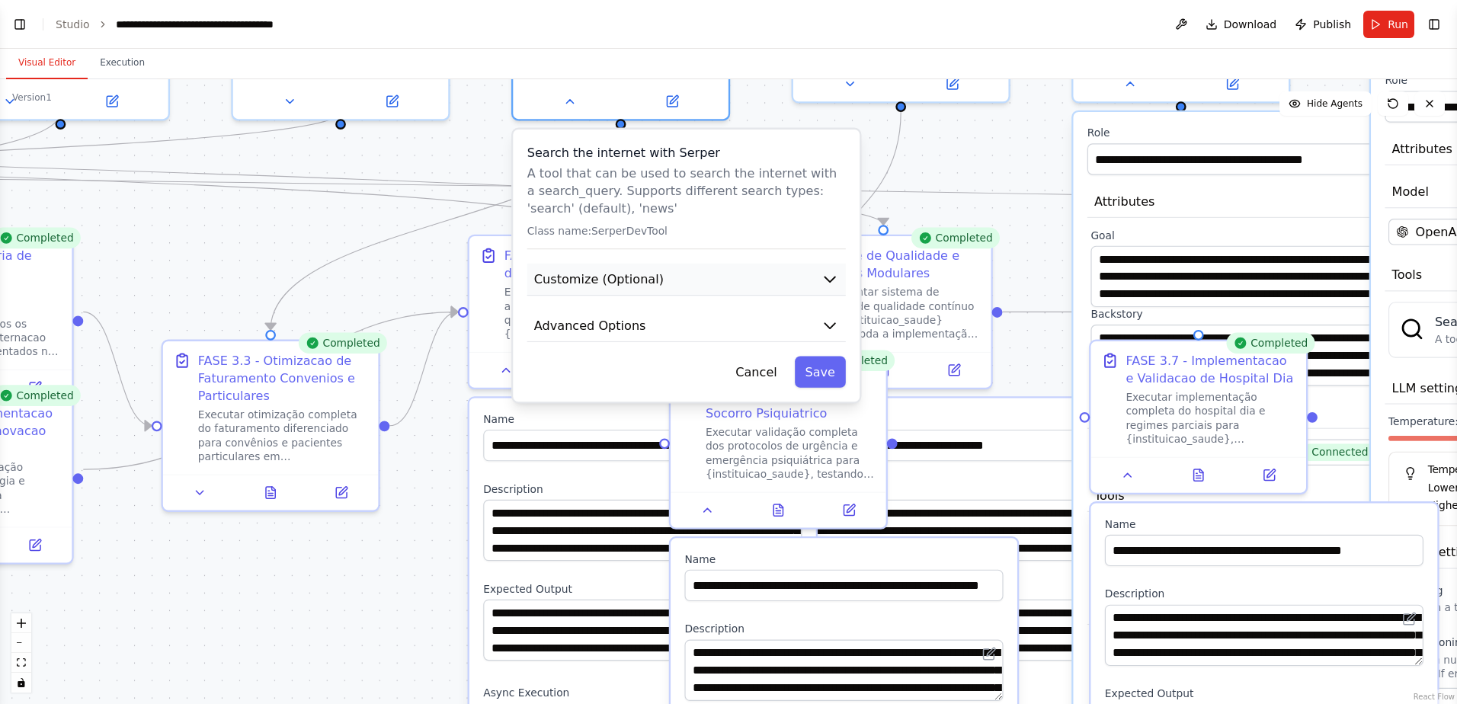
click at [648, 270] on span "Customize (Optional)" at bounding box center [599, 279] width 130 height 18
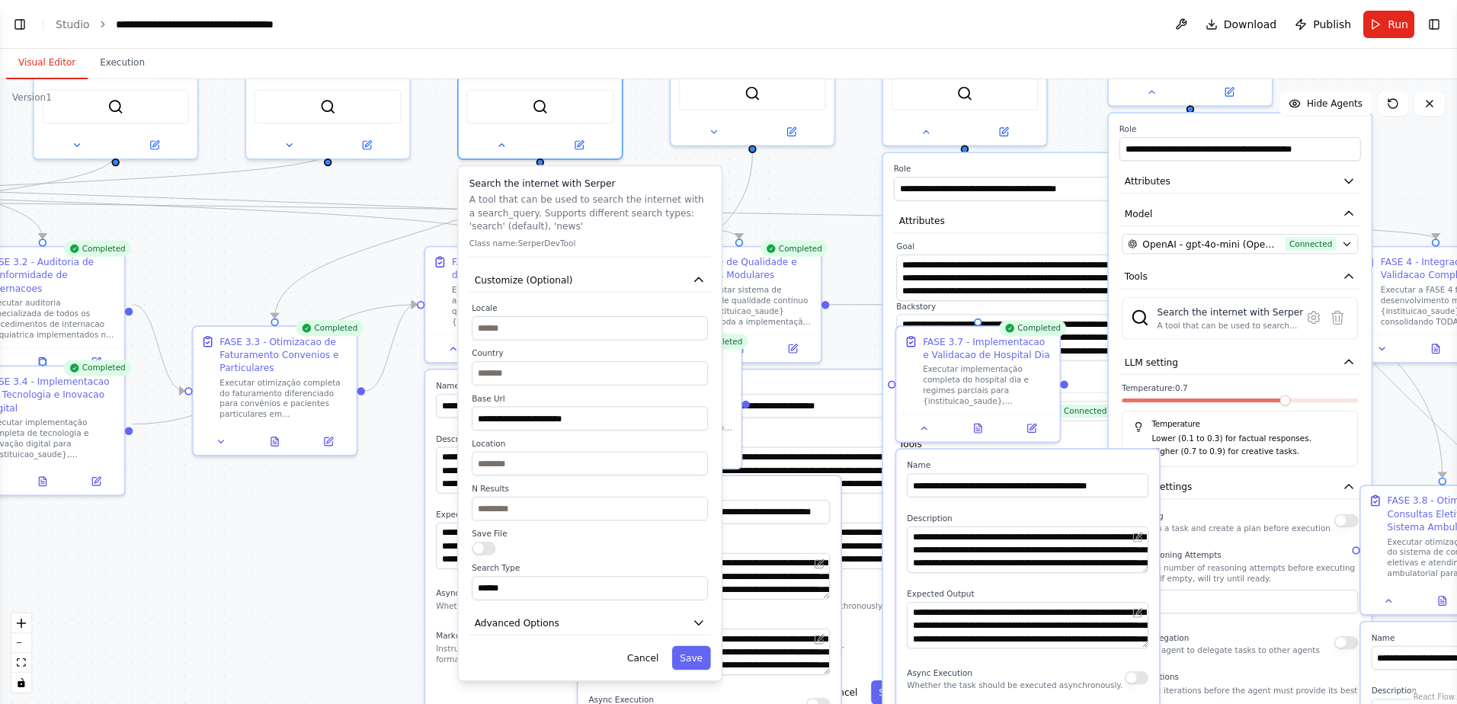
drag, startPoint x: 330, startPoint y: 230, endPoint x: 323, endPoint y: 235, distance: 8.7
click at [323, 235] on div ".deletable-edge-delete-btn { width: 20px; height: 20px; border: 0px solid #ffff…" at bounding box center [728, 391] width 1457 height 625
click at [644, 465] on button "Cancel" at bounding box center [642, 658] width 47 height 24
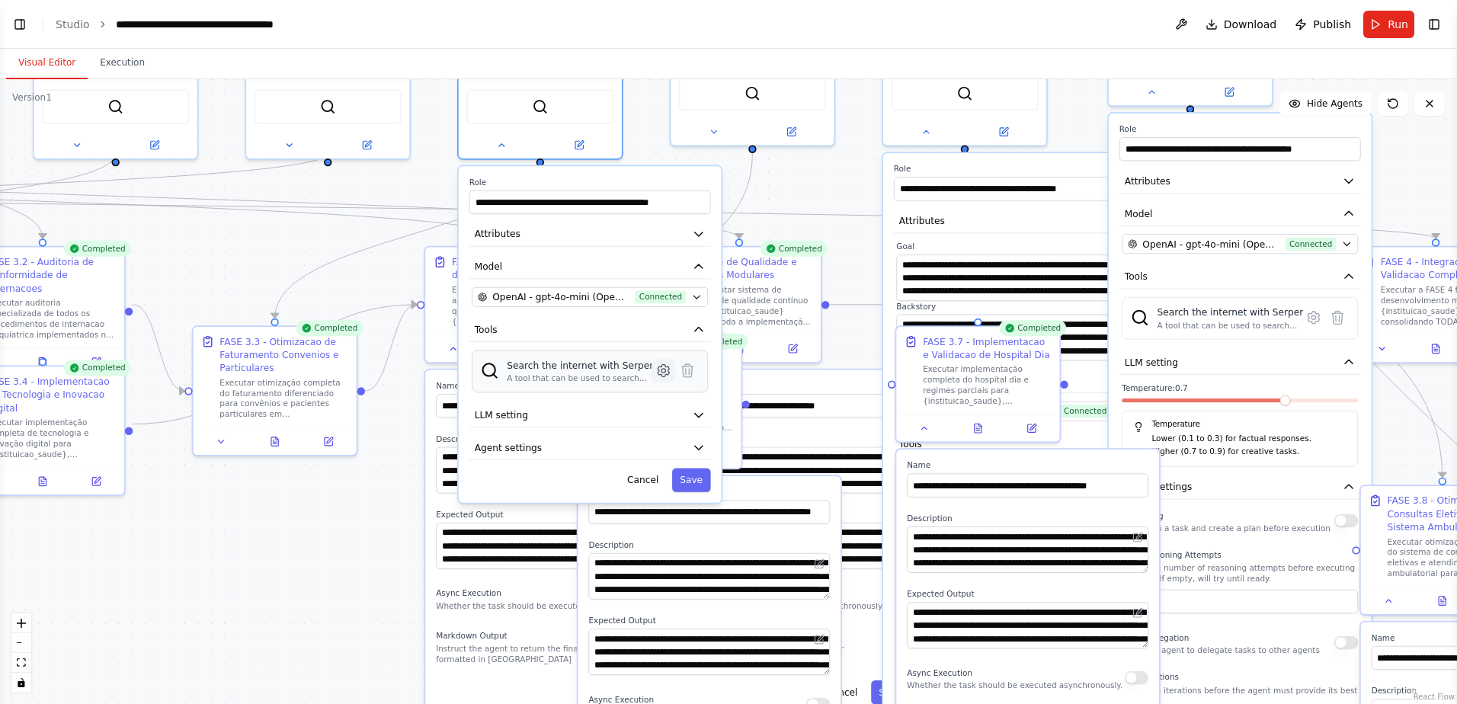
click at [663, 369] on icon at bounding box center [663, 371] width 4 height 4
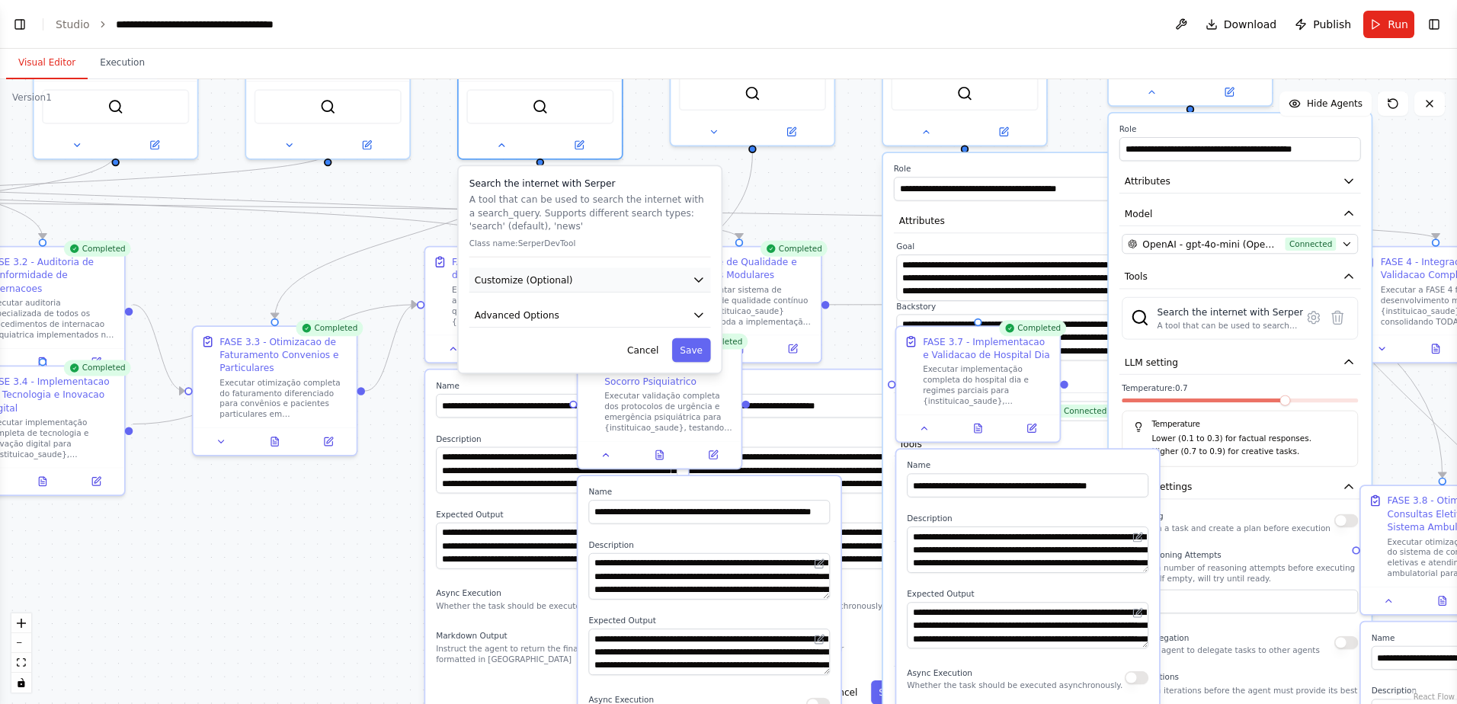
click at [596, 268] on button "Customize (Optional)" at bounding box center [589, 280] width 241 height 24
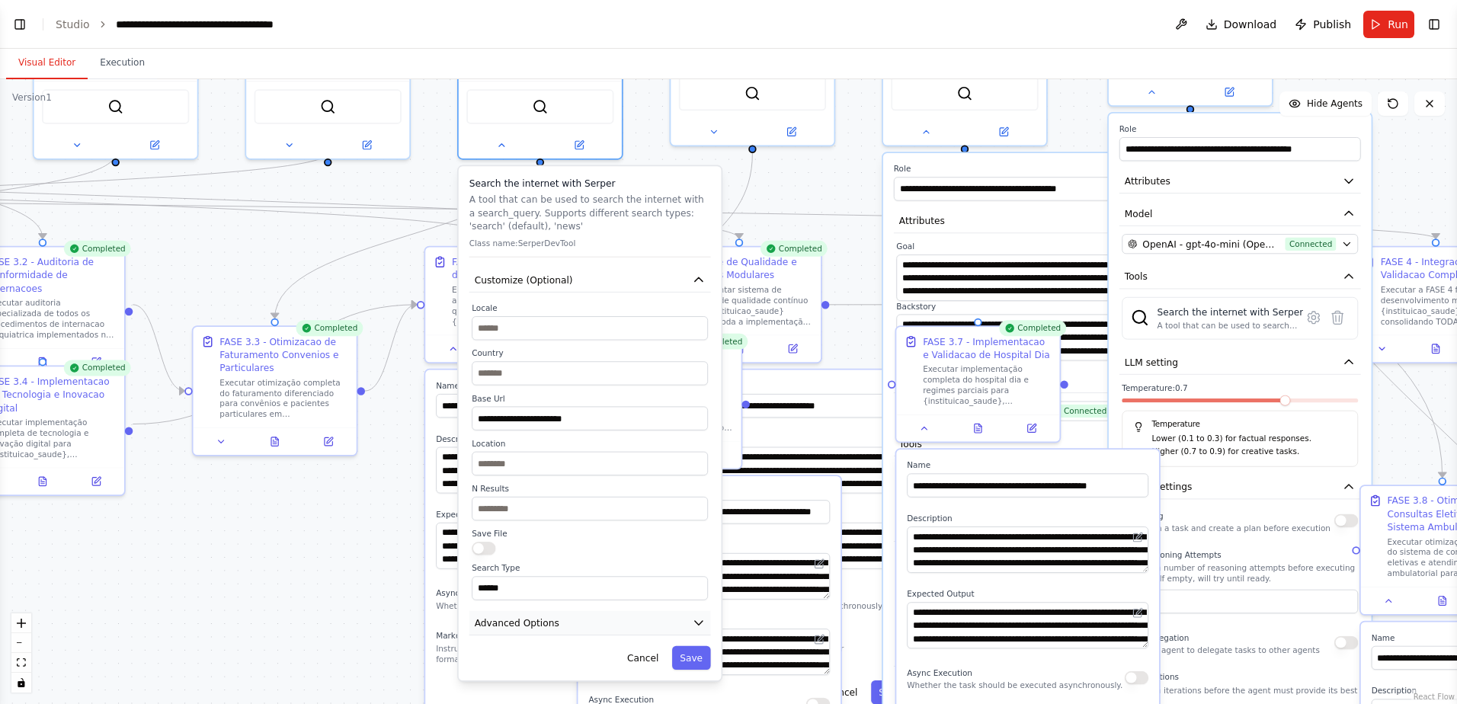
click at [507, 465] on span "Advanced Options" at bounding box center [517, 622] width 85 height 13
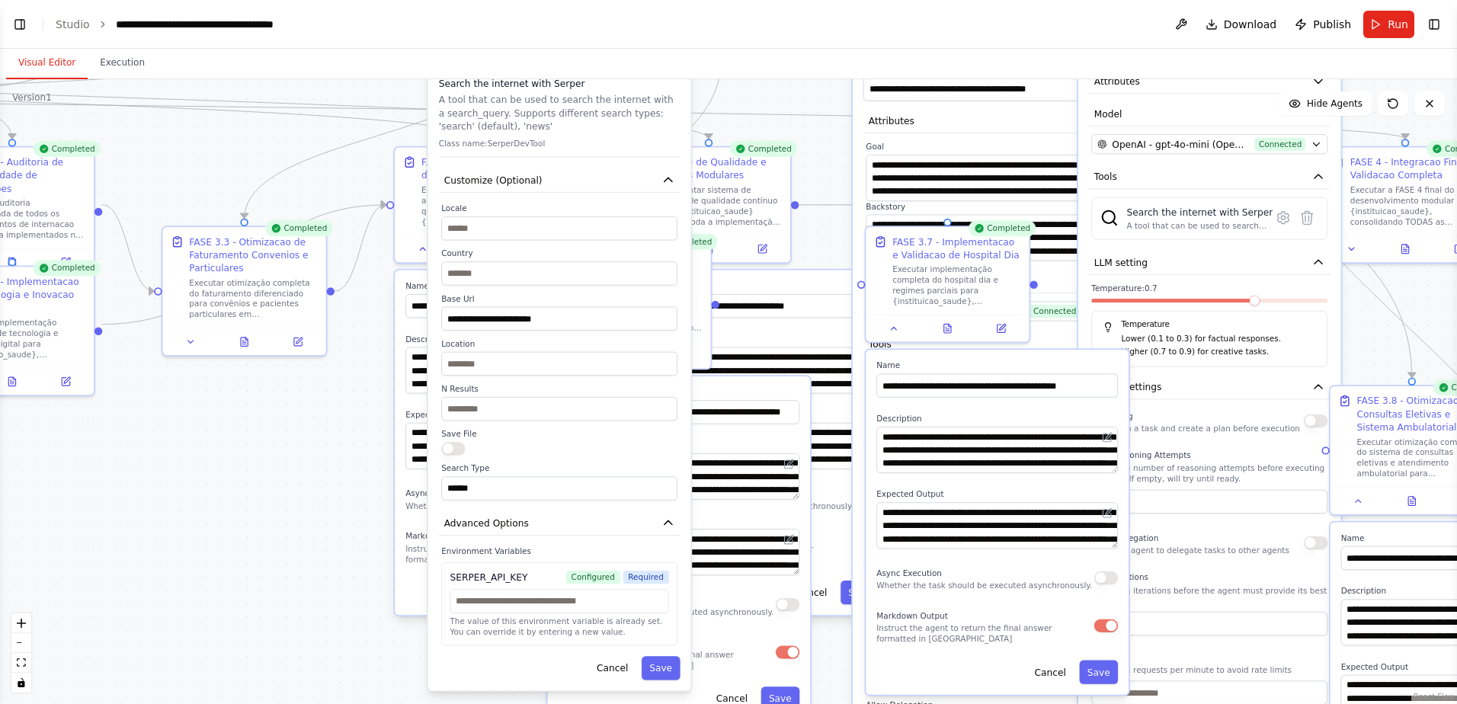
drag, startPoint x: 269, startPoint y: 641, endPoint x: 238, endPoint y: 542, distance: 104.3
click at [238, 465] on div ".deletable-edge-delete-btn { width: 20px; height: 20px; border: 0px solid #ffff…" at bounding box center [728, 391] width 1457 height 625
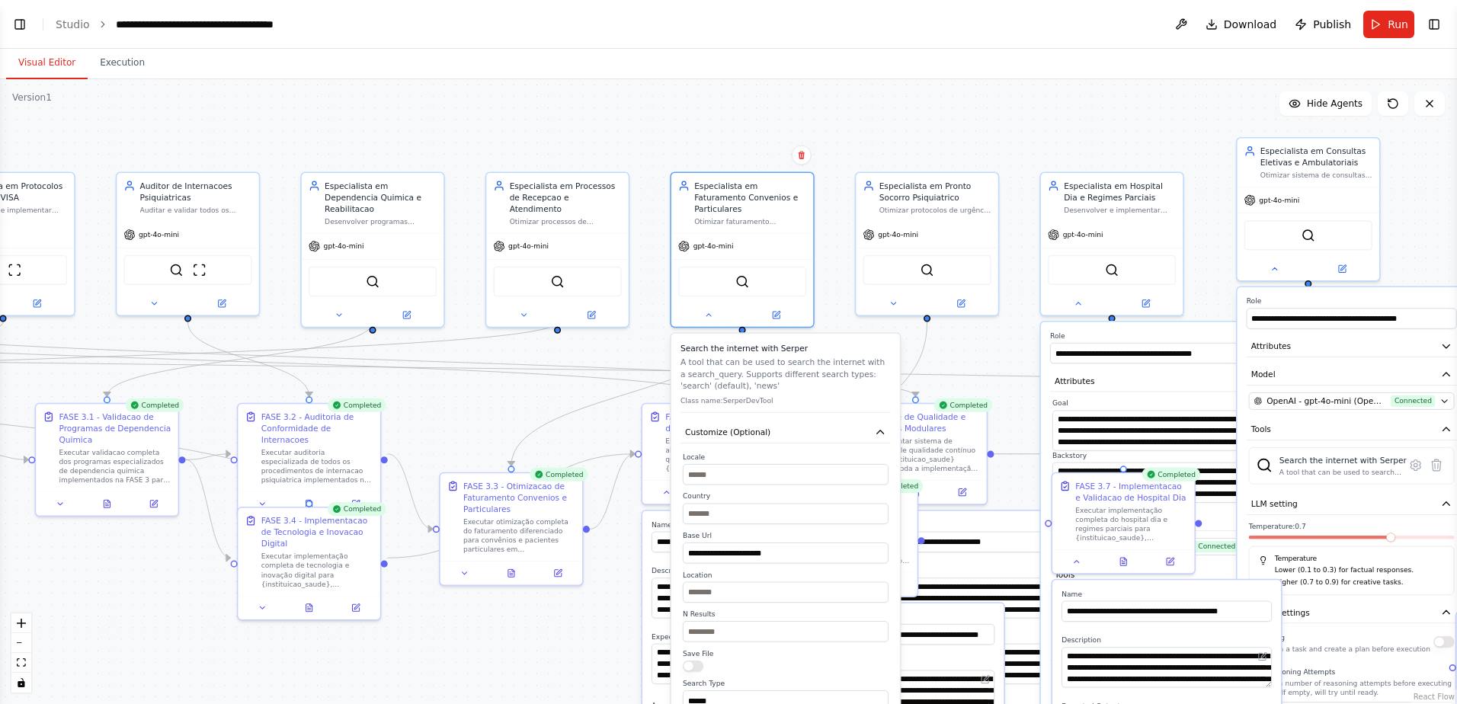
drag, startPoint x: 251, startPoint y: 194, endPoint x: 518, endPoint y: 401, distance: 337.7
click at [518, 401] on div ".deletable-edge-delete-btn { width: 20px; height: 20px; border: 0px solid #ffff…" at bounding box center [728, 391] width 1457 height 625
click at [520, 308] on icon at bounding box center [523, 312] width 9 height 9
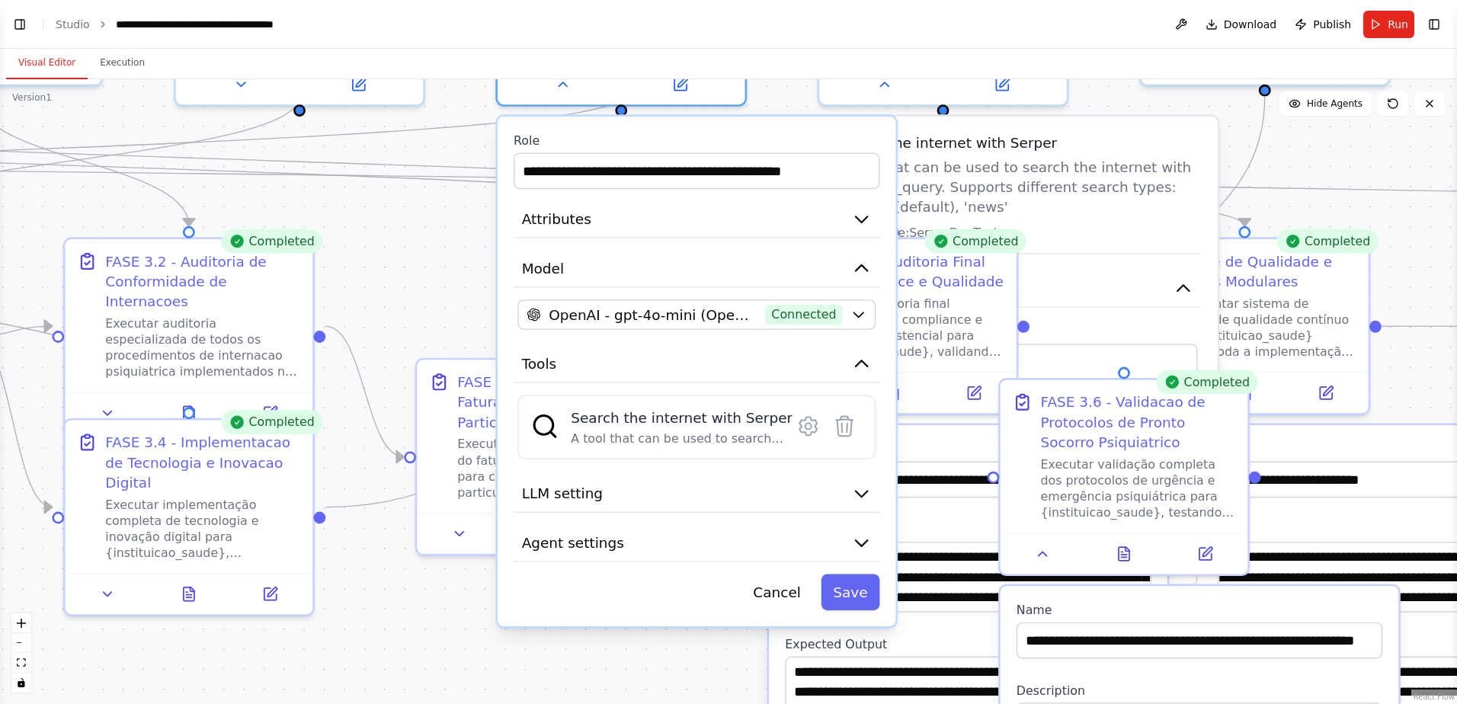
drag, startPoint x: 456, startPoint y: 430, endPoint x: 443, endPoint y: 273, distance: 157.4
click at [443, 273] on div ".deletable-edge-delete-btn { width: 20px; height: 20px; border: 0px solid #ffff…" at bounding box center [728, 391] width 1457 height 625
click at [572, 250] on button "Model" at bounding box center [696, 268] width 366 height 37
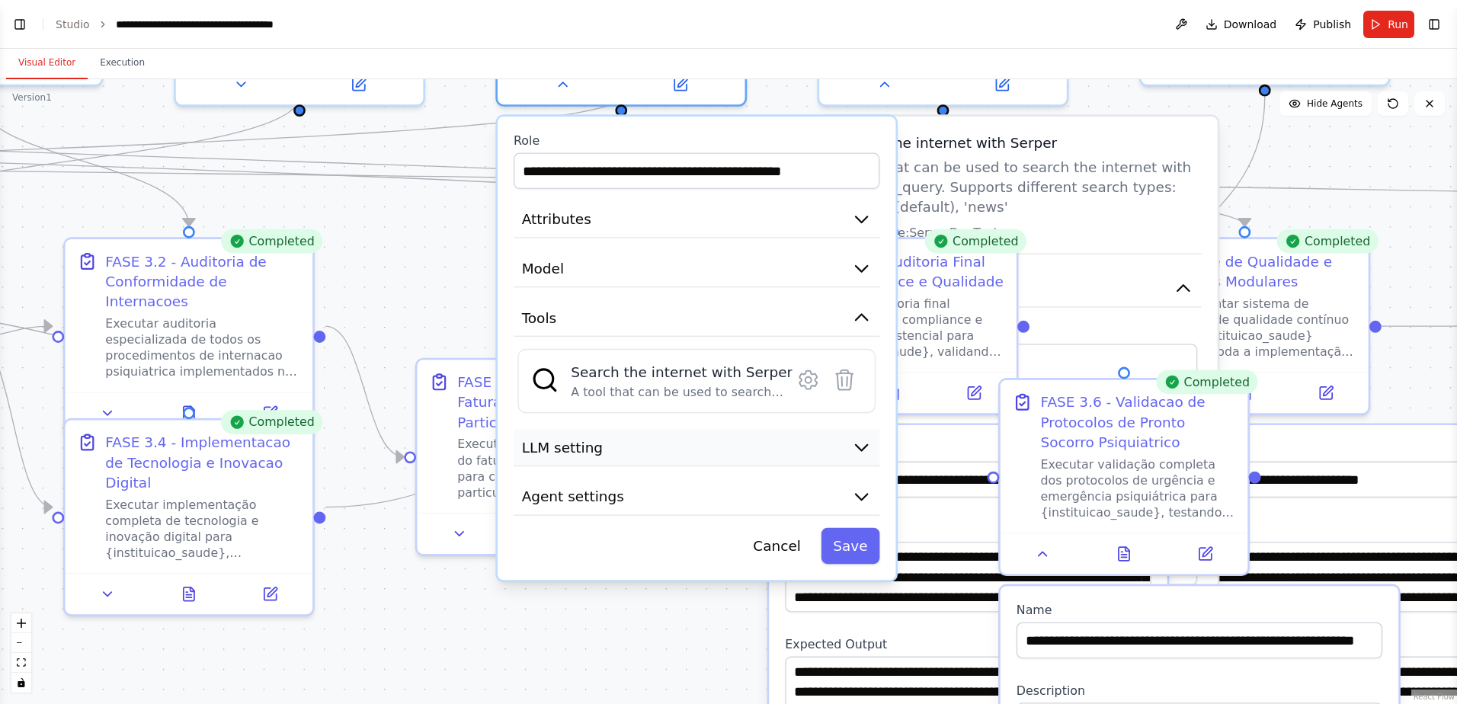
click at [645, 429] on button "LLM setting" at bounding box center [696, 447] width 366 height 37
click at [632, 465] on button "Agent settings" at bounding box center [696, 496] width 366 height 37
click at [872, 465] on button "Agent settings" at bounding box center [696, 496] width 366 height 37
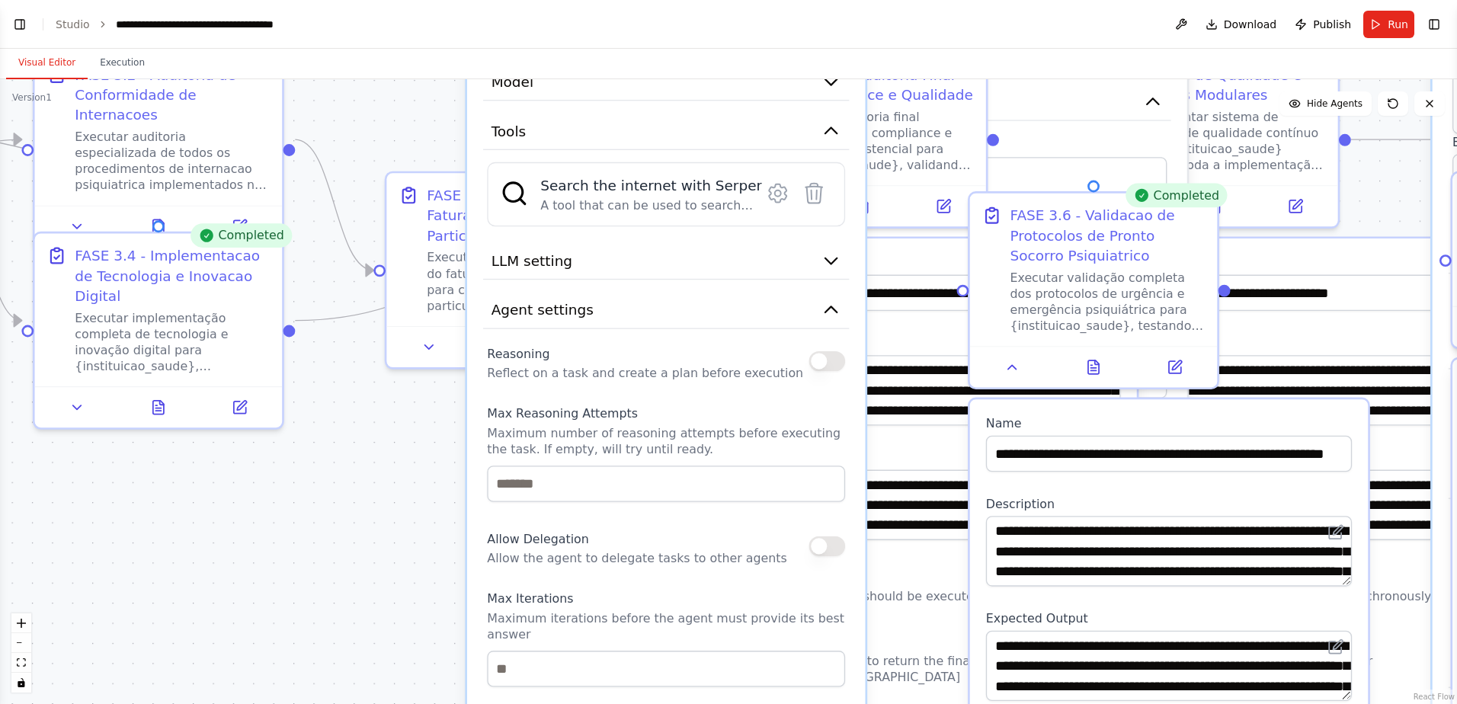
drag, startPoint x: 429, startPoint y: 279, endPoint x: 398, endPoint y: 92, distance: 189.1
click at [398, 92] on div ".deletable-edge-delete-btn { width: 20px; height: 20px; border: 0px solid #ffff…" at bounding box center [728, 391] width 1457 height 625
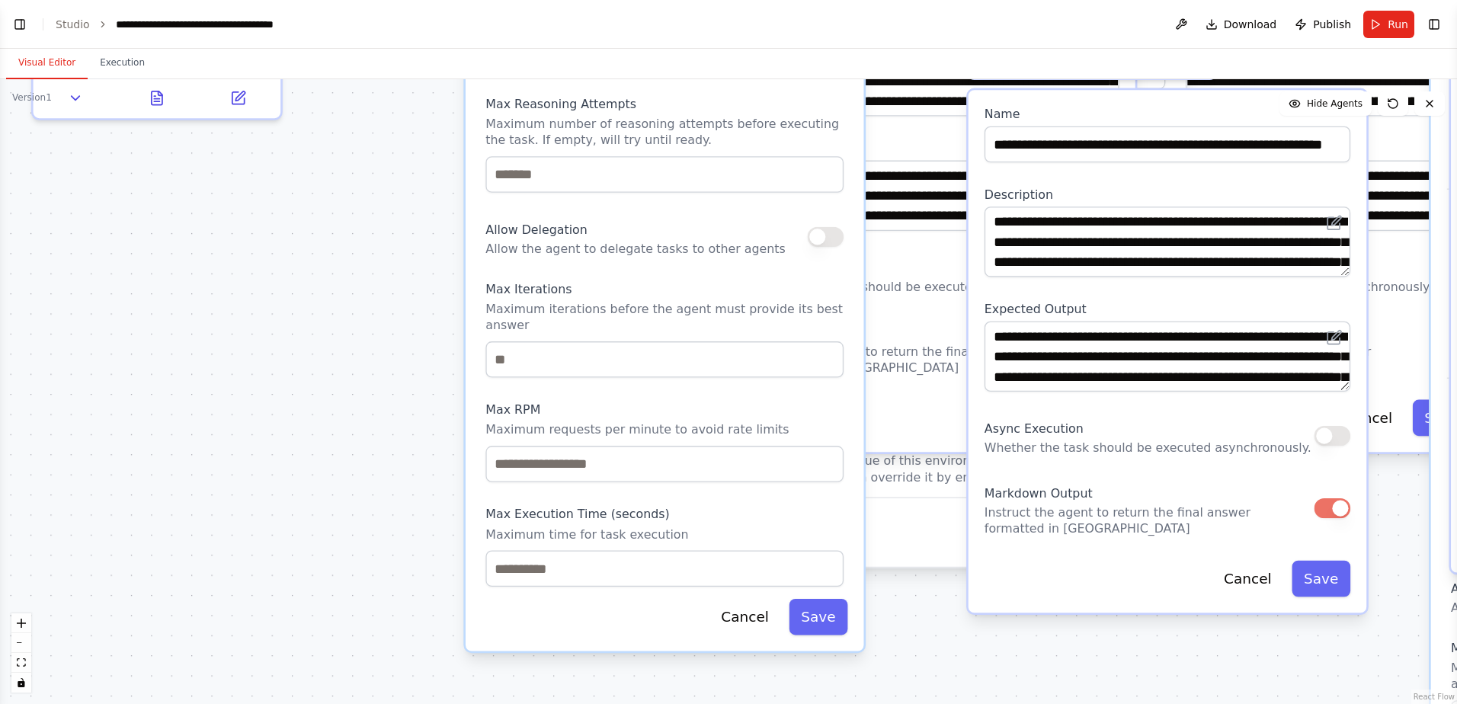
drag, startPoint x: 363, startPoint y: 576, endPoint x: 362, endPoint y: 265, distance: 310.8
click at [362, 265] on div ".deletable-edge-delete-btn { width: 20px; height: 20px; border: 0px solid #ffff…" at bounding box center [728, 391] width 1457 height 625
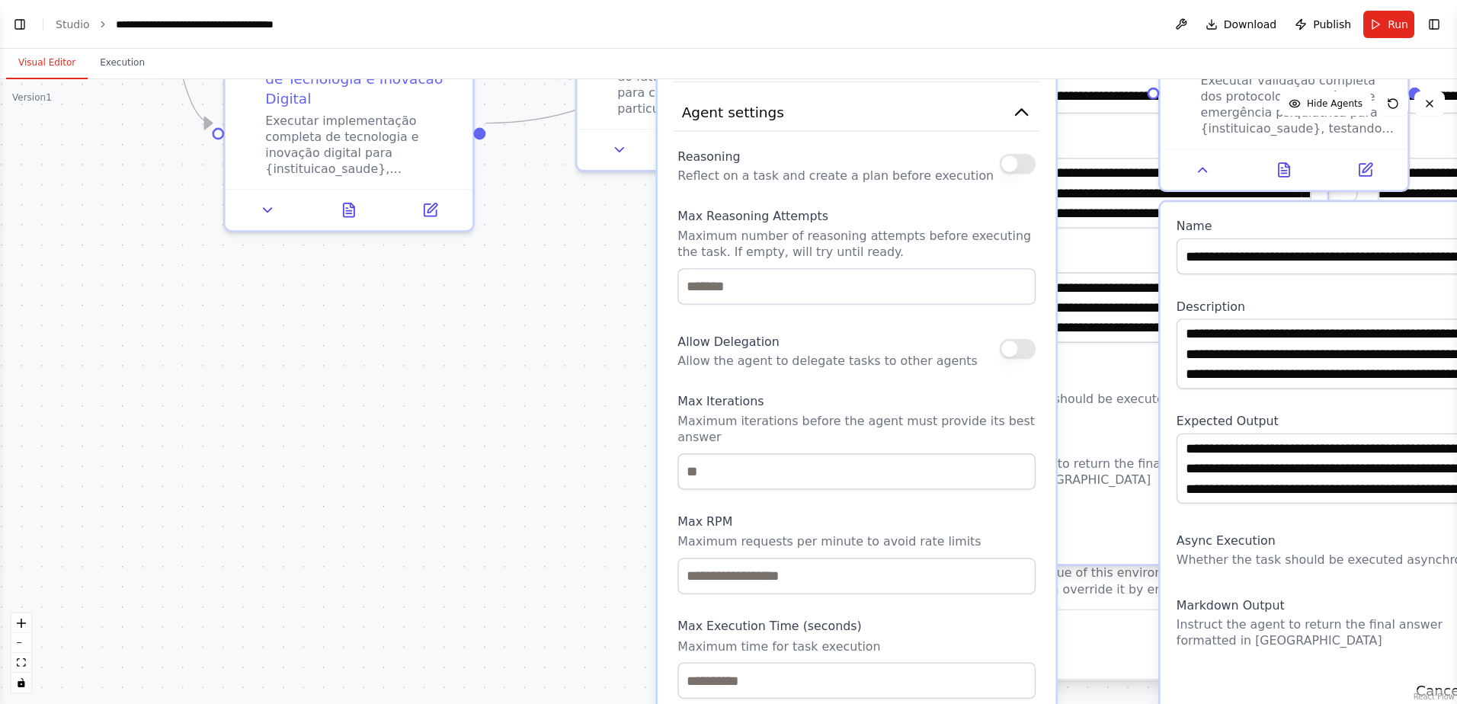
drag, startPoint x: 346, startPoint y: 393, endPoint x: 545, endPoint y: 510, distance: 230.9
click at [545, 465] on div ".deletable-edge-delete-btn { width: 20px; height: 20px; border: 0px solid #ffff…" at bounding box center [728, 391] width 1457 height 625
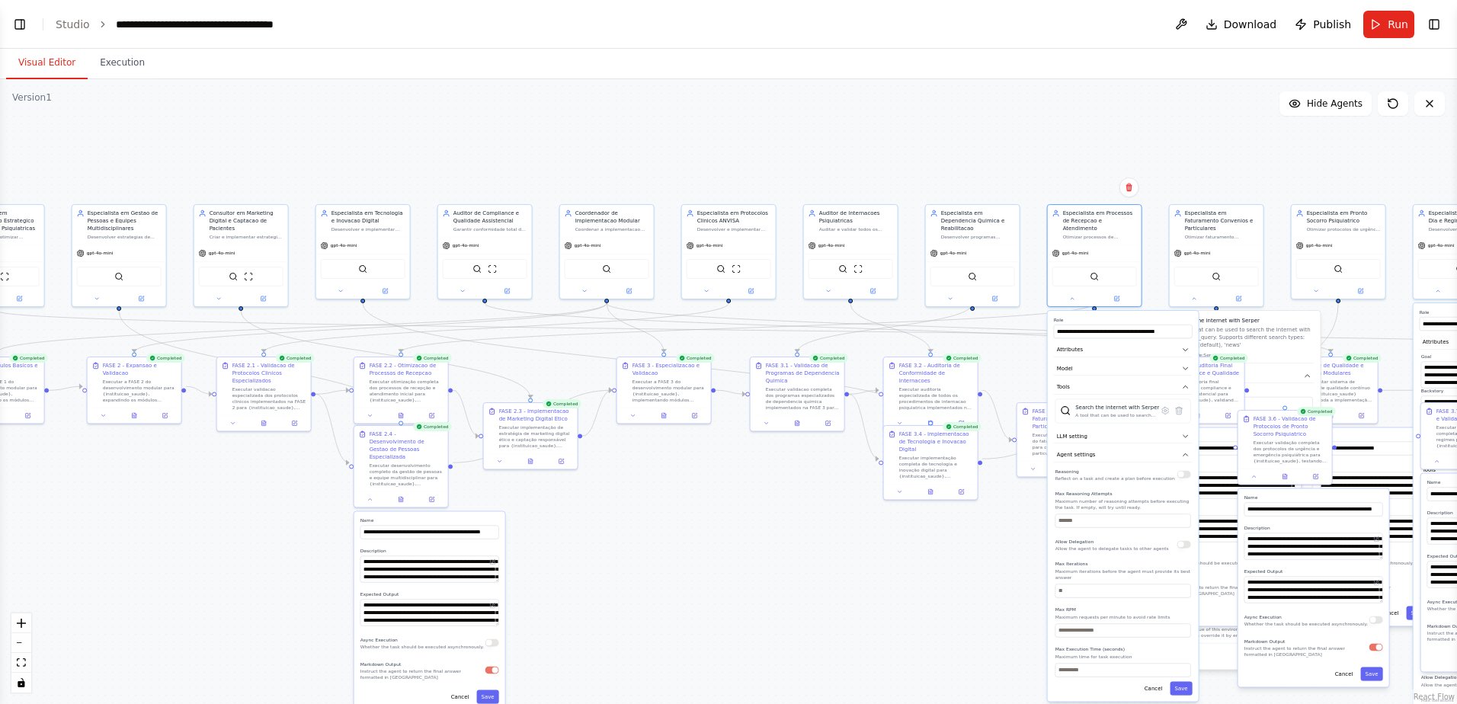
drag, startPoint x: 375, startPoint y: 417, endPoint x: 855, endPoint y: 532, distance: 494.4
click at [855, 465] on div ".deletable-edge-delete-btn { width: 20px; height: 20px; border: 0px solid #ffff…" at bounding box center [728, 391] width 1457 height 625
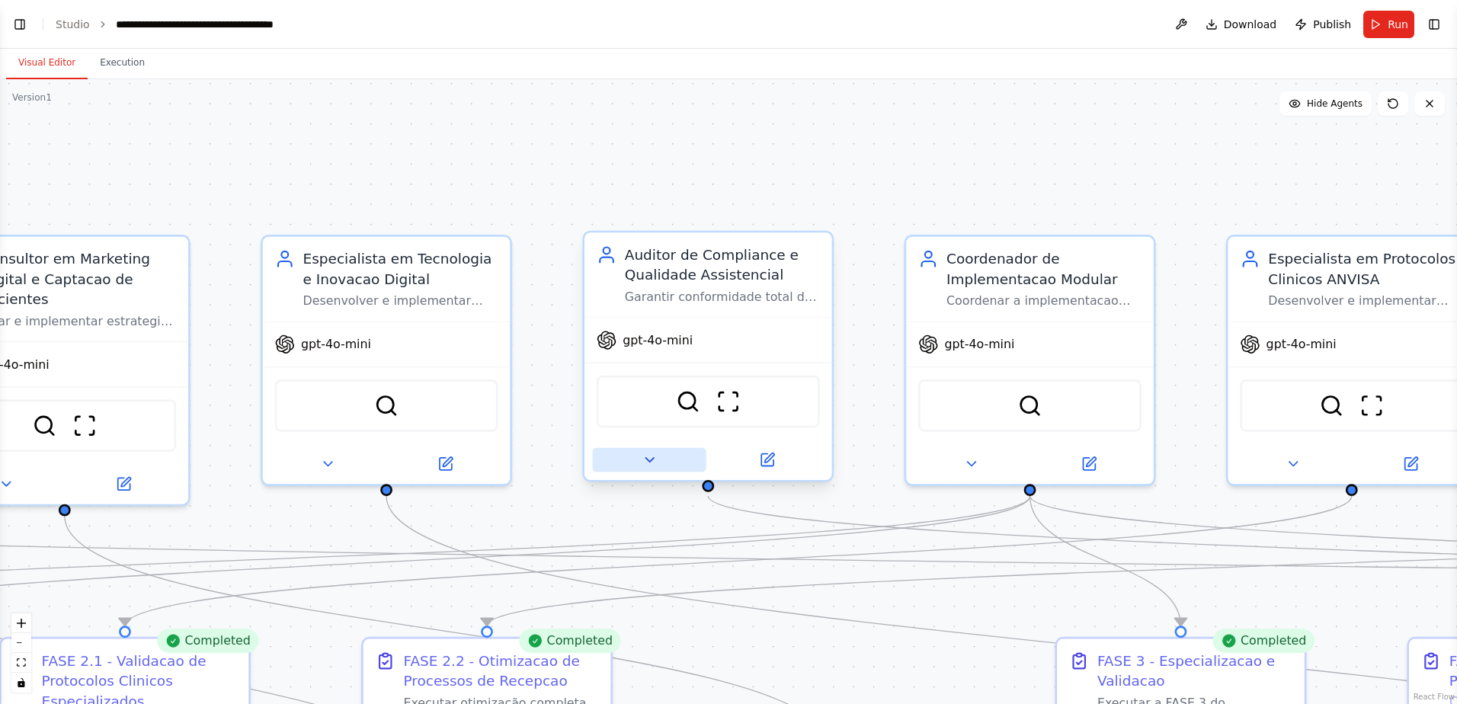
click at [649, 462] on icon at bounding box center [649, 460] width 8 height 4
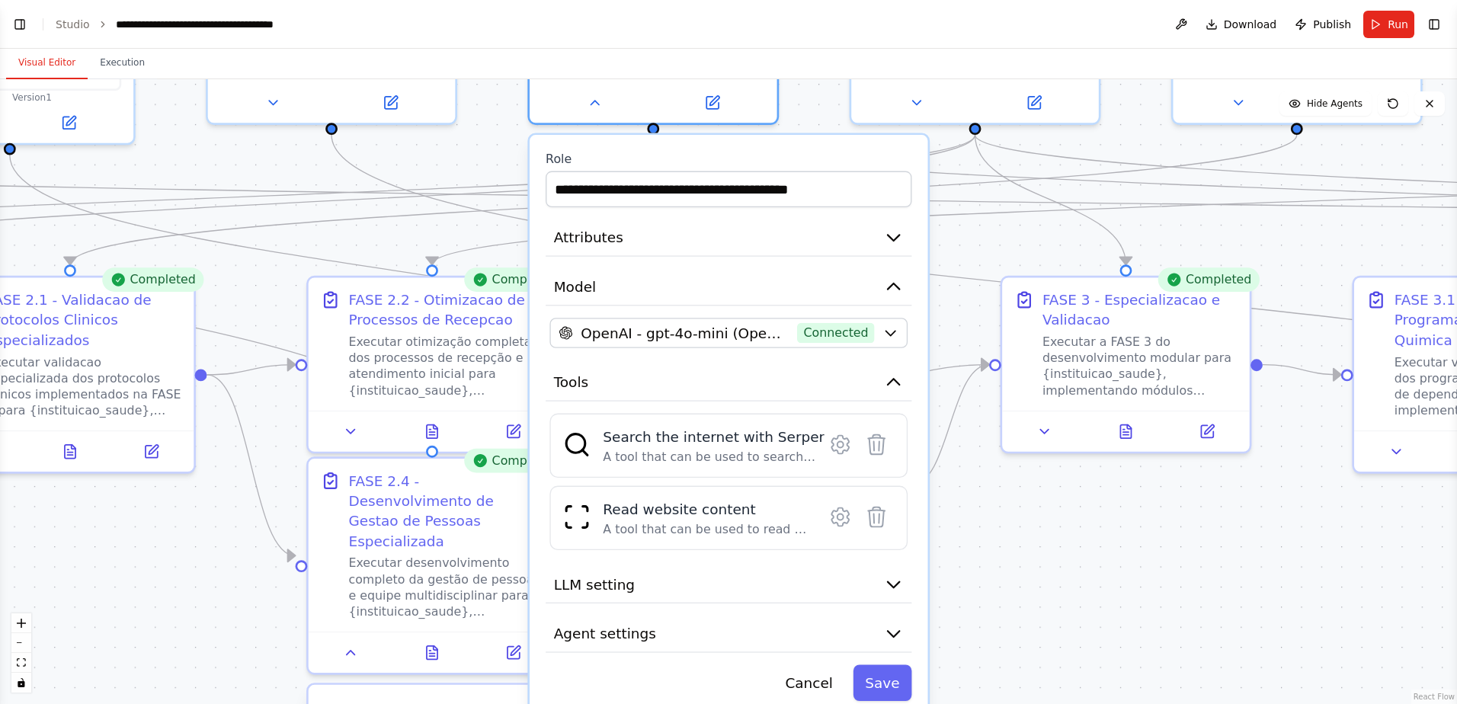
drag, startPoint x: 557, startPoint y: 516, endPoint x: 502, endPoint y: 155, distance: 365.2
click at [502, 155] on div ".deletable-edge-delete-btn { width: 20px; height: 20px; border: 0px solid #ffff…" at bounding box center [728, 391] width 1457 height 625
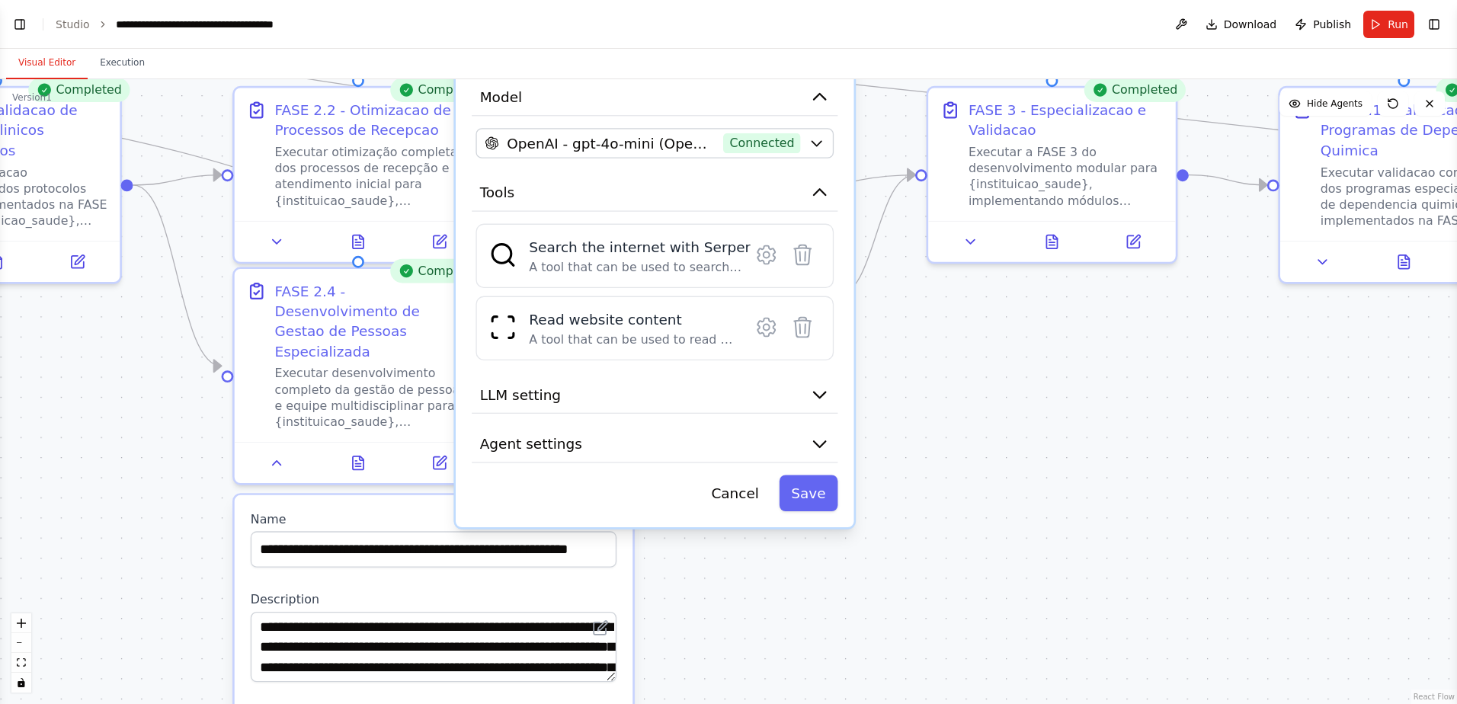
drag, startPoint x: 1041, startPoint y: 616, endPoint x: 967, endPoint y: 427, distance: 203.6
click at [967, 427] on div ".deletable-edge-delete-btn { width: 20px; height: 20px; border: 0px solid #ffff…" at bounding box center [728, 391] width 1457 height 625
click at [763, 331] on icon at bounding box center [766, 327] width 18 height 18
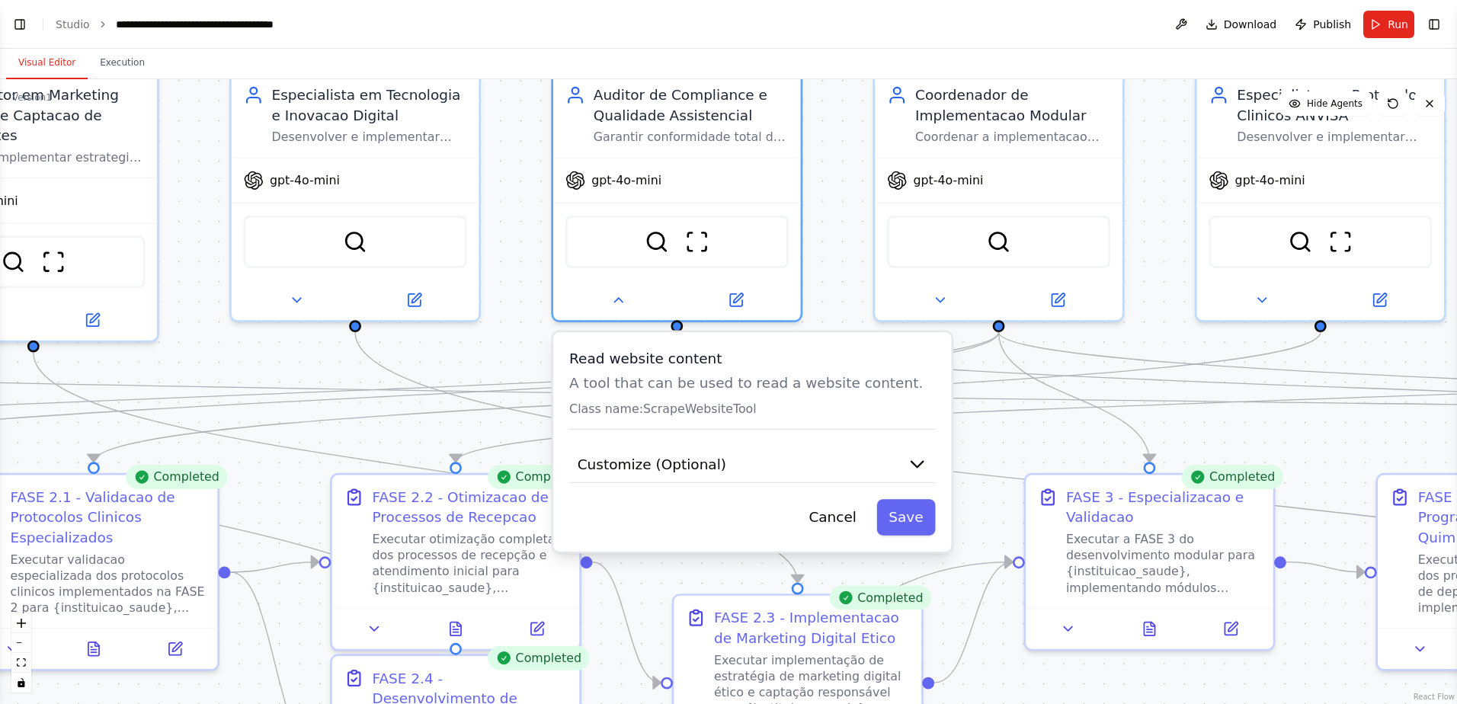
drag, startPoint x: 959, startPoint y: 406, endPoint x: 1055, endPoint y: 788, distance: 393.5
click at [1034, 465] on html "BETA Gostaria de criar um projeto que seguisse exatamente essa estrutura: # Pla…" at bounding box center [728, 352] width 1457 height 704
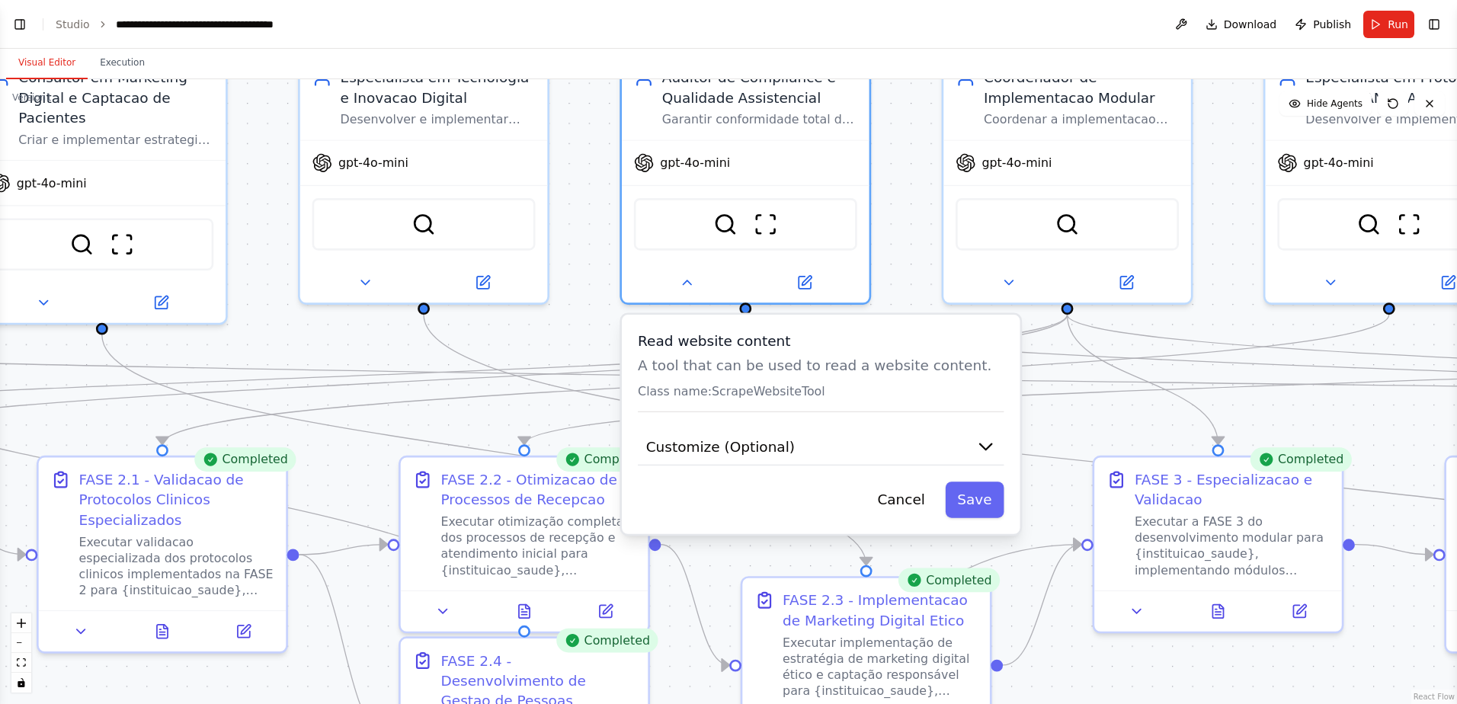
drag, startPoint x: 516, startPoint y: 343, endPoint x: 584, endPoint y: 325, distance: 70.8
click at [584, 325] on div ".deletable-edge-delete-btn { width: 20px; height: 20px; border: 0px solid #ffff…" at bounding box center [728, 391] width 1457 height 625
click at [683, 451] on span "Customize (Optional)" at bounding box center [720, 447] width 149 height 20
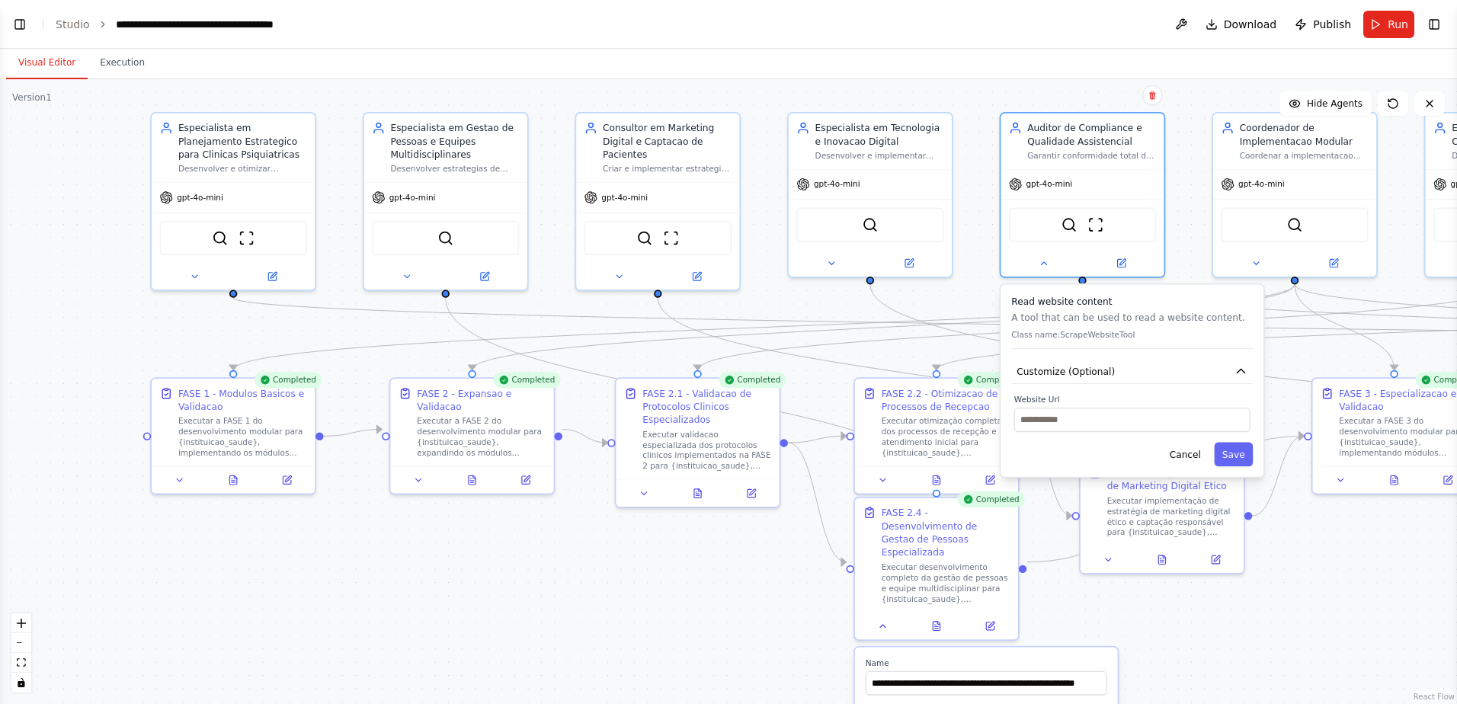
drag, startPoint x: 365, startPoint y: 350, endPoint x: 808, endPoint y: 309, distance: 445.3
click at [808, 309] on div ".deletable-edge-delete-btn { width: 20px; height: 20px; border: 0px solid #ffff…" at bounding box center [728, 391] width 1457 height 625
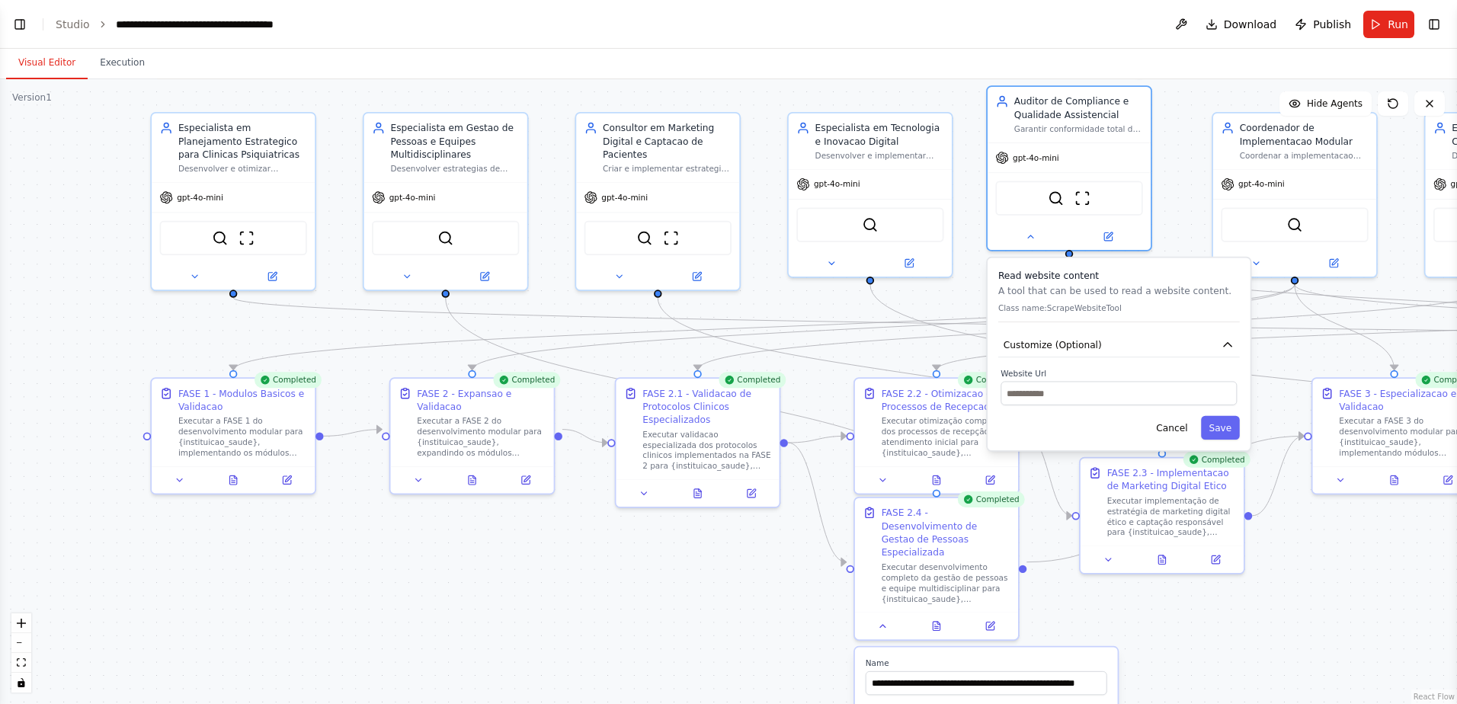
drag, startPoint x: 1143, startPoint y: 302, endPoint x: 1134, endPoint y: 273, distance: 29.9
click at [1034, 273] on h3 "Read website content" at bounding box center [1118, 274] width 241 height 13
click at [622, 273] on icon at bounding box center [618, 273] width 11 height 11
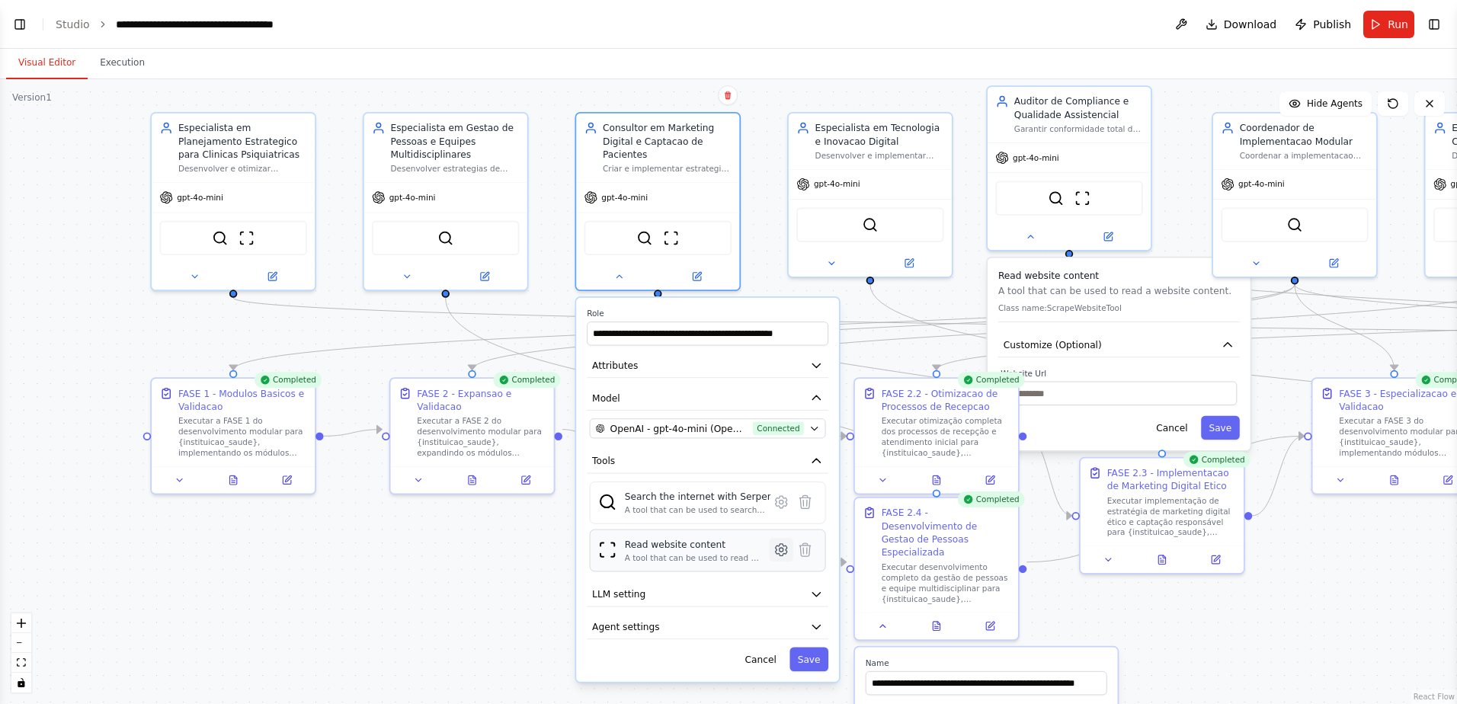
click at [782, 465] on icon at bounding box center [781, 550] width 4 height 4
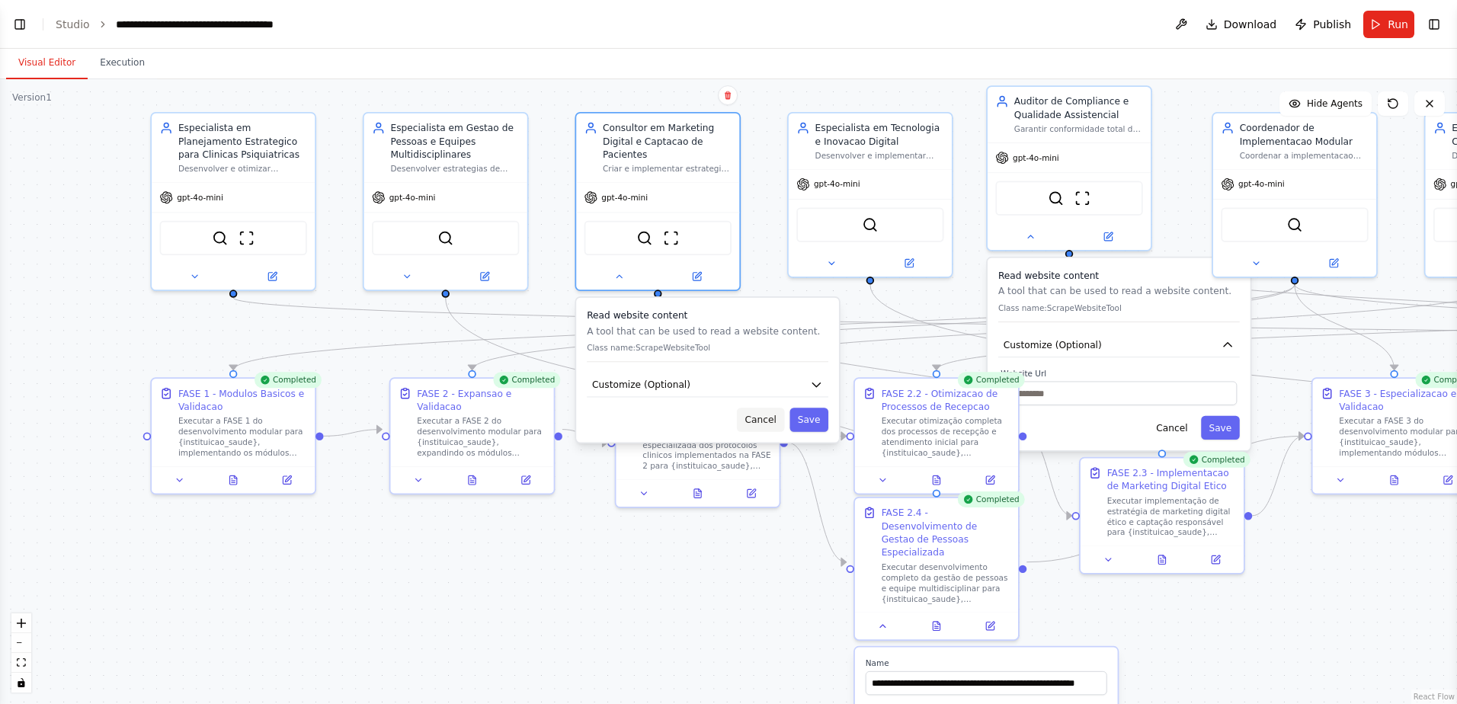
click at [766, 429] on button "Cancel" at bounding box center [760, 420] width 47 height 24
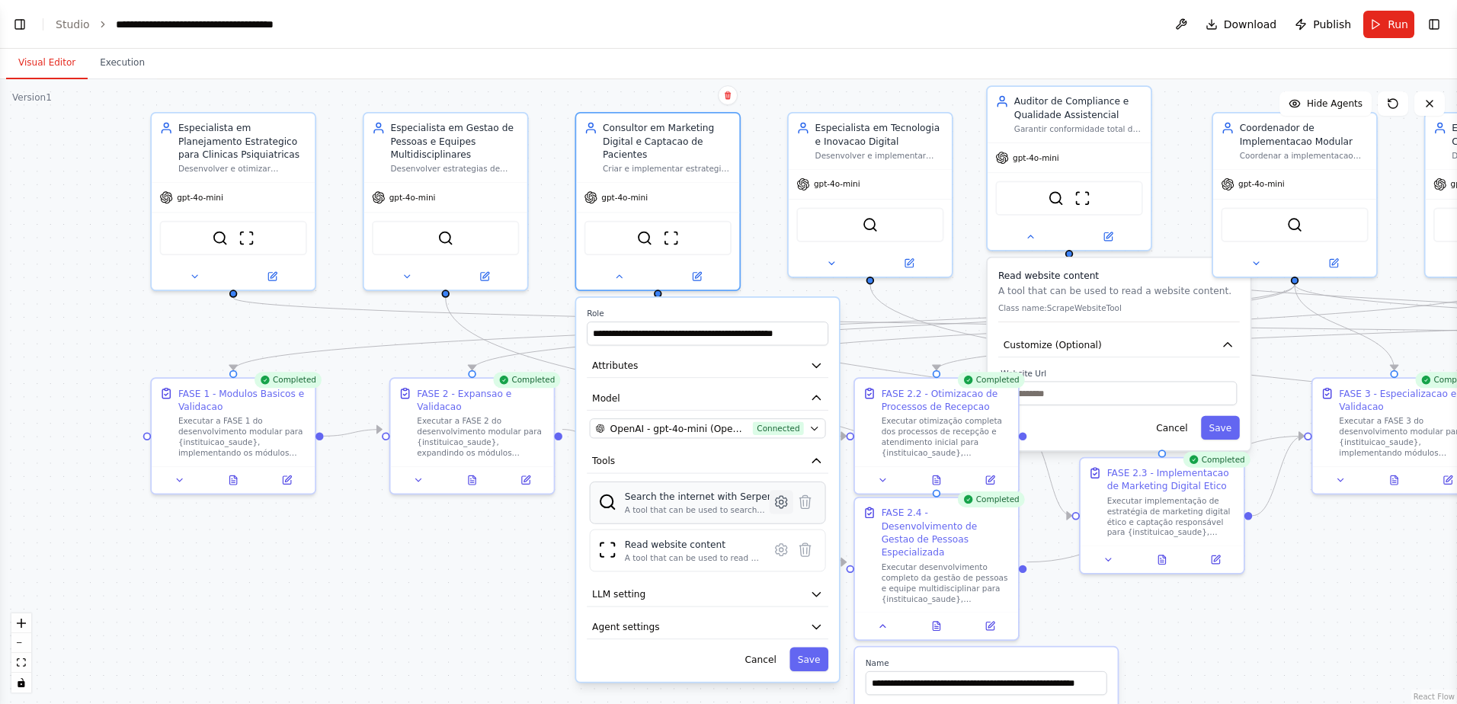
click at [788, 465] on button at bounding box center [781, 502] width 24 height 24
click at [782, 465] on icon at bounding box center [781, 502] width 4 height 4
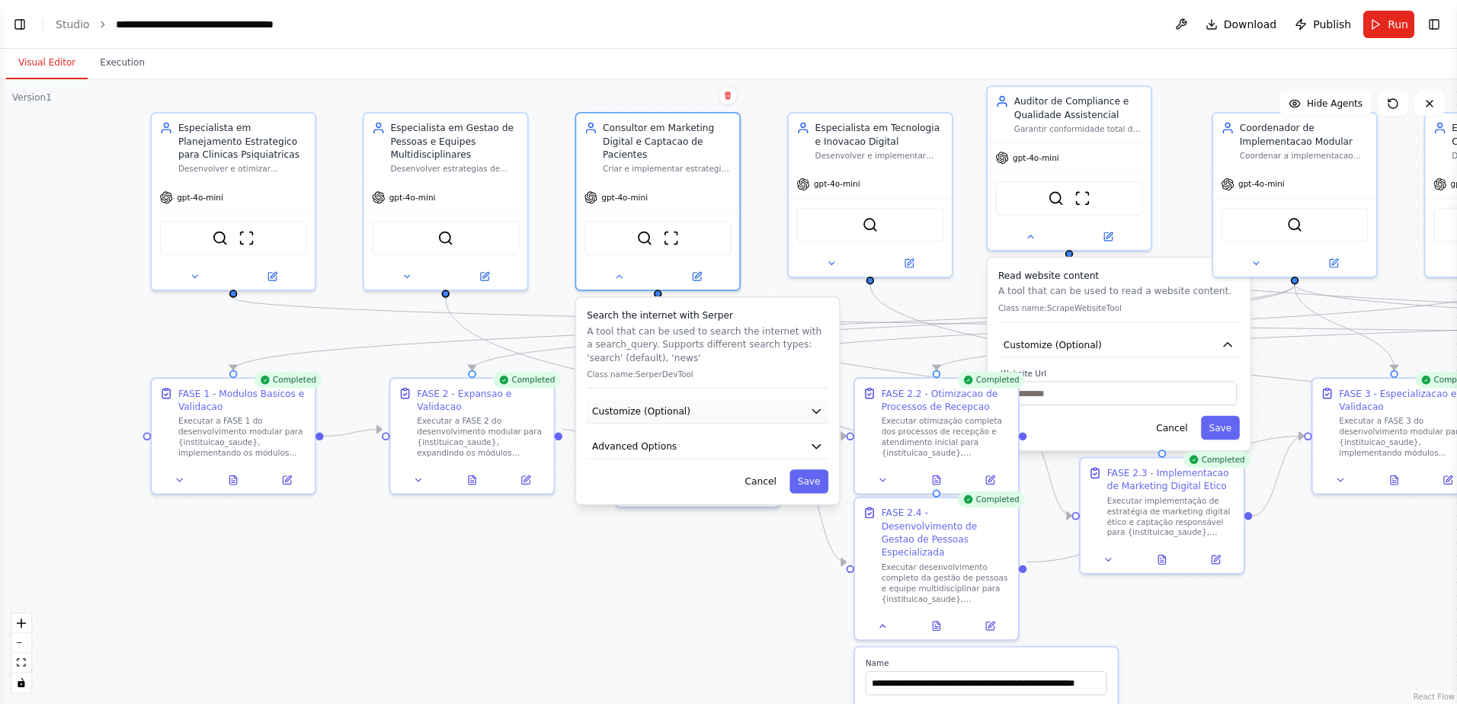
click at [674, 408] on span "Customize (Optional)" at bounding box center [641, 411] width 98 height 13
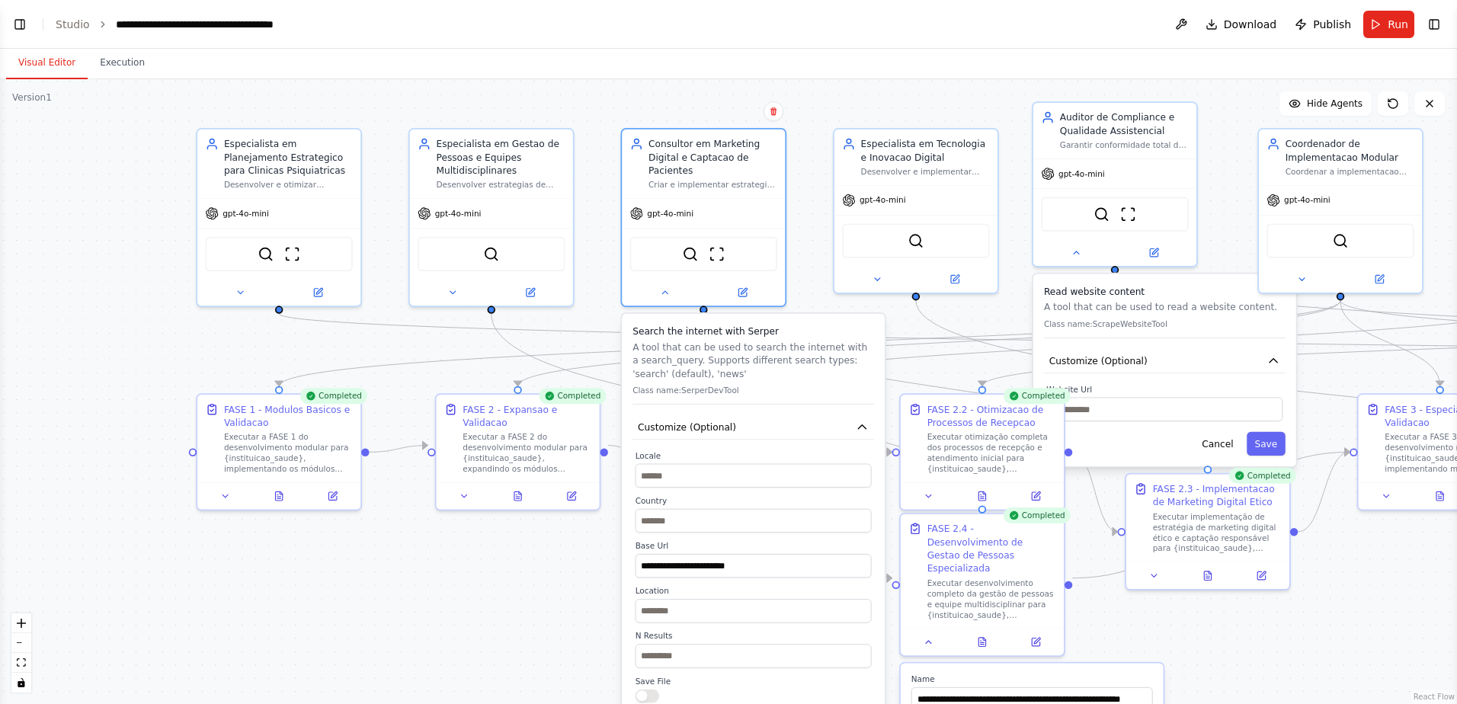
drag, startPoint x: 481, startPoint y: 583, endPoint x: 523, endPoint y: 558, distance: 48.9
click at [530, 465] on div ".deletable-edge-delete-btn { width: 20px; height: 20px; border: 0px solid #ffff…" at bounding box center [728, 391] width 1457 height 625
click at [241, 289] on icon at bounding box center [243, 288] width 11 height 11
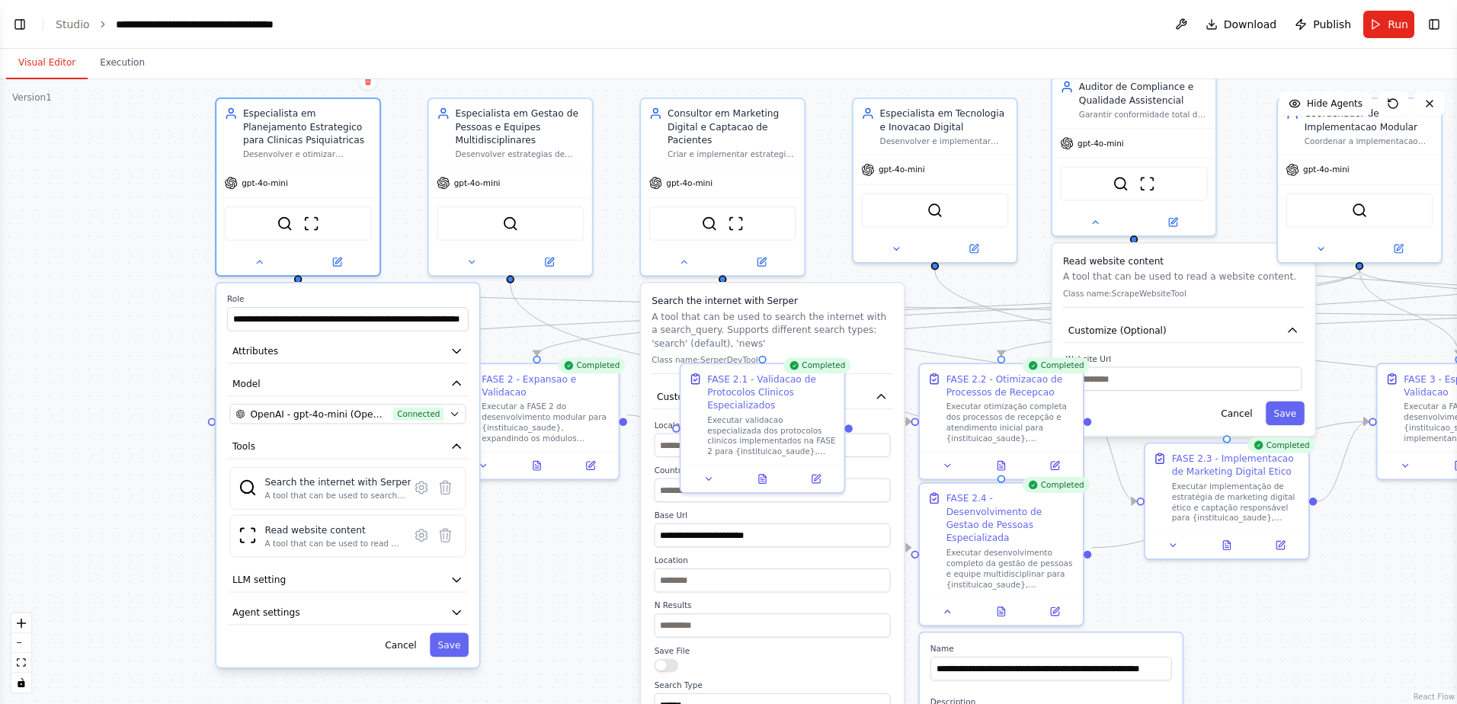
drag, startPoint x: 70, startPoint y: 491, endPoint x: 86, endPoint y: 462, distance: 33.7
click at [86, 462] on div ".deletable-edge-delete-btn { width: 20px; height: 20px; border: 0px solid #ffff…" at bounding box center [728, 391] width 1457 height 625
click at [462, 257] on button at bounding box center [471, 259] width 75 height 16
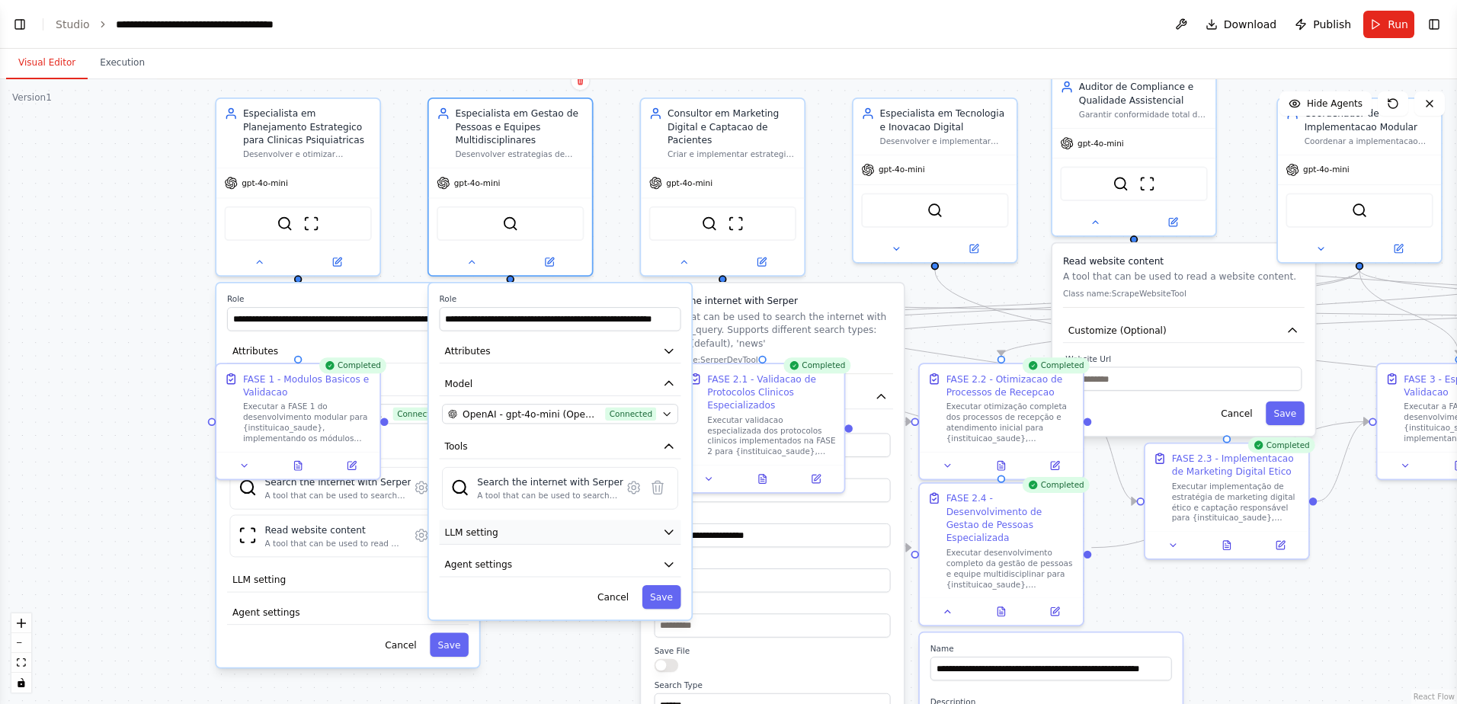
click at [488, 465] on span "LLM setting" at bounding box center [471, 532] width 53 height 13
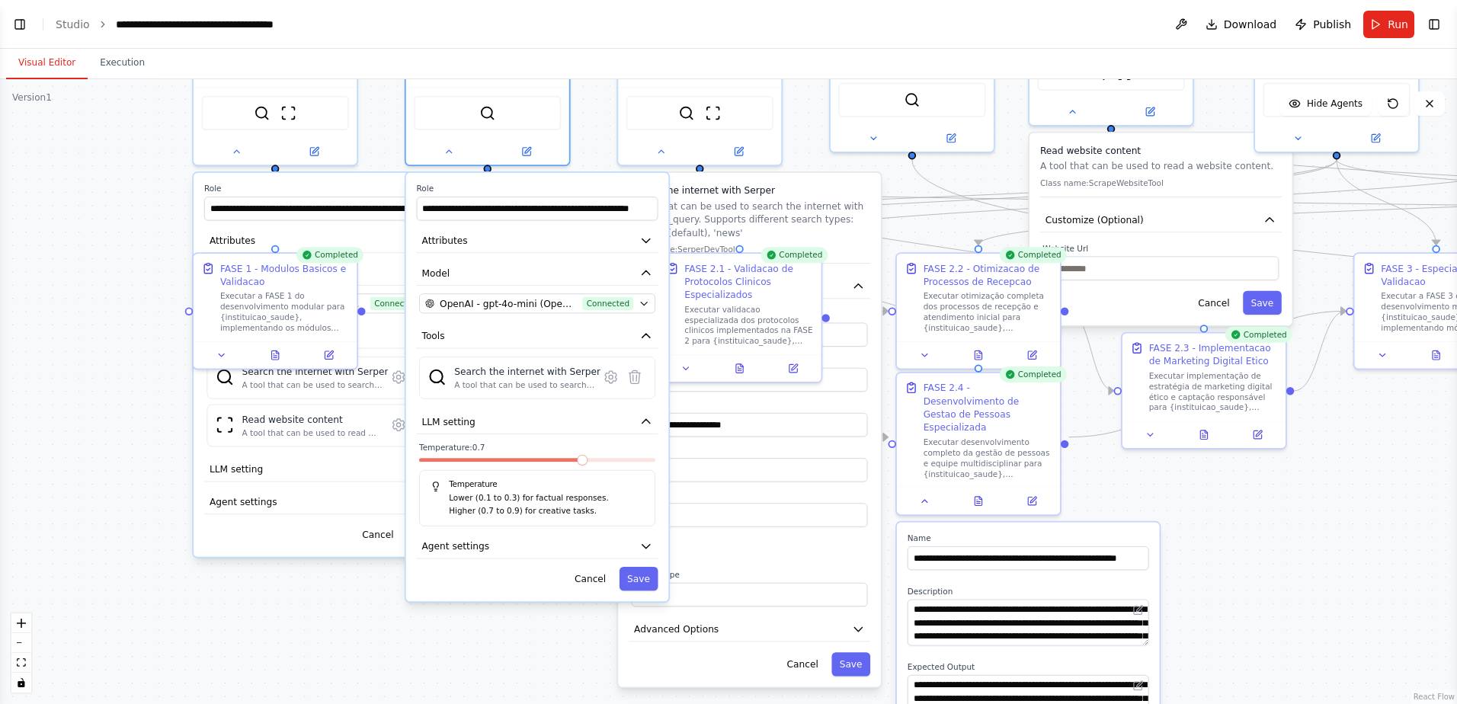
drag, startPoint x: 162, startPoint y: 584, endPoint x: 139, endPoint y: 474, distance: 112.8
click at [139, 465] on div ".deletable-edge-delete-btn { width: 20px; height: 20px; border: 0px solid #ffff…" at bounding box center [728, 391] width 1457 height 625
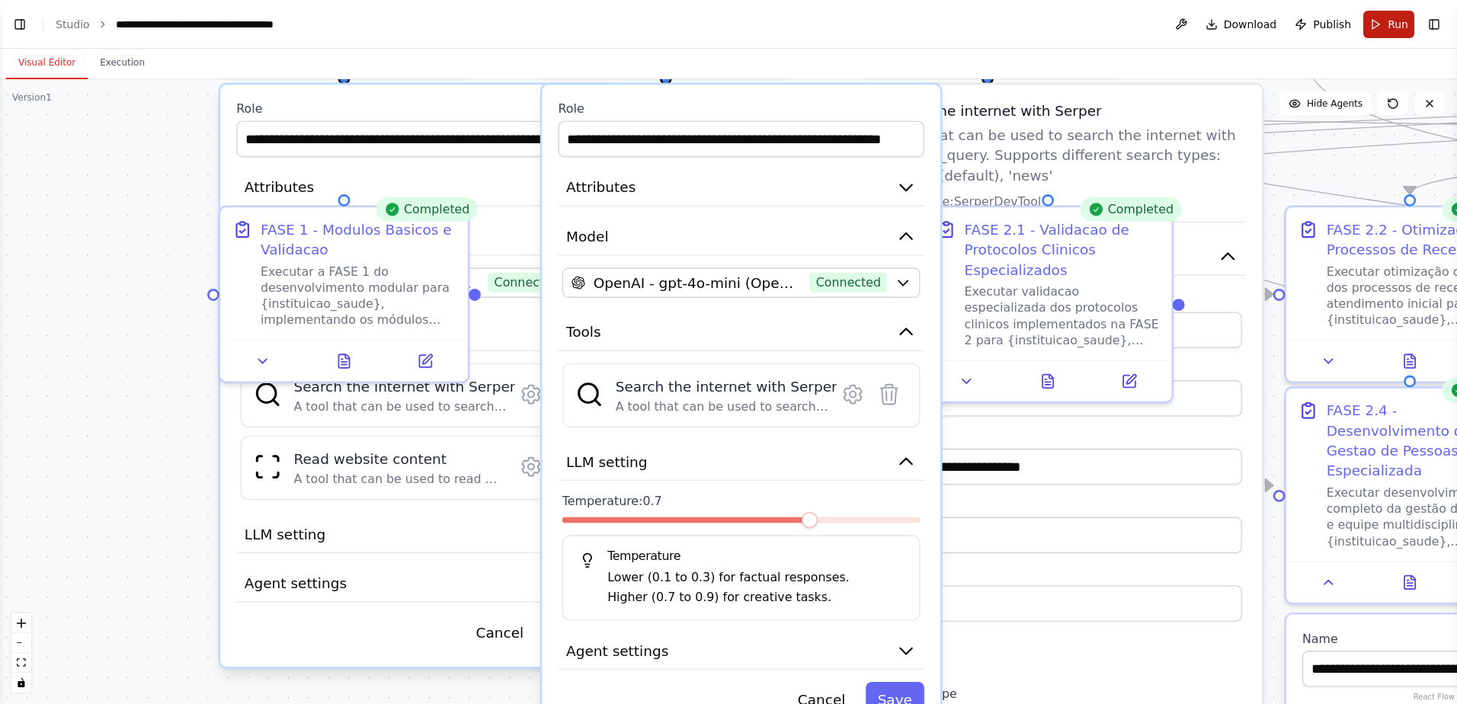
click at [1034, 22] on span "Run" at bounding box center [1397, 24] width 21 height 15
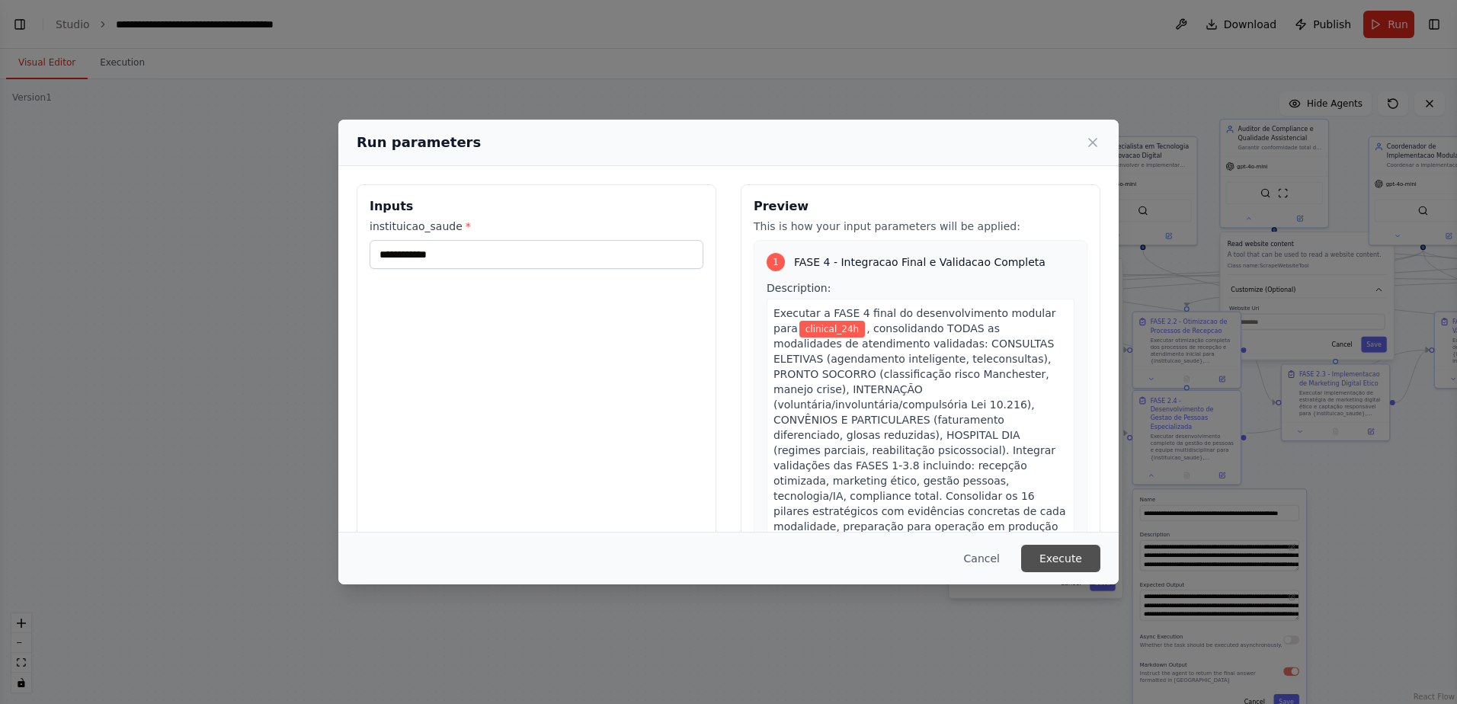
click at [1034, 465] on button "Execute" at bounding box center [1060, 558] width 79 height 27
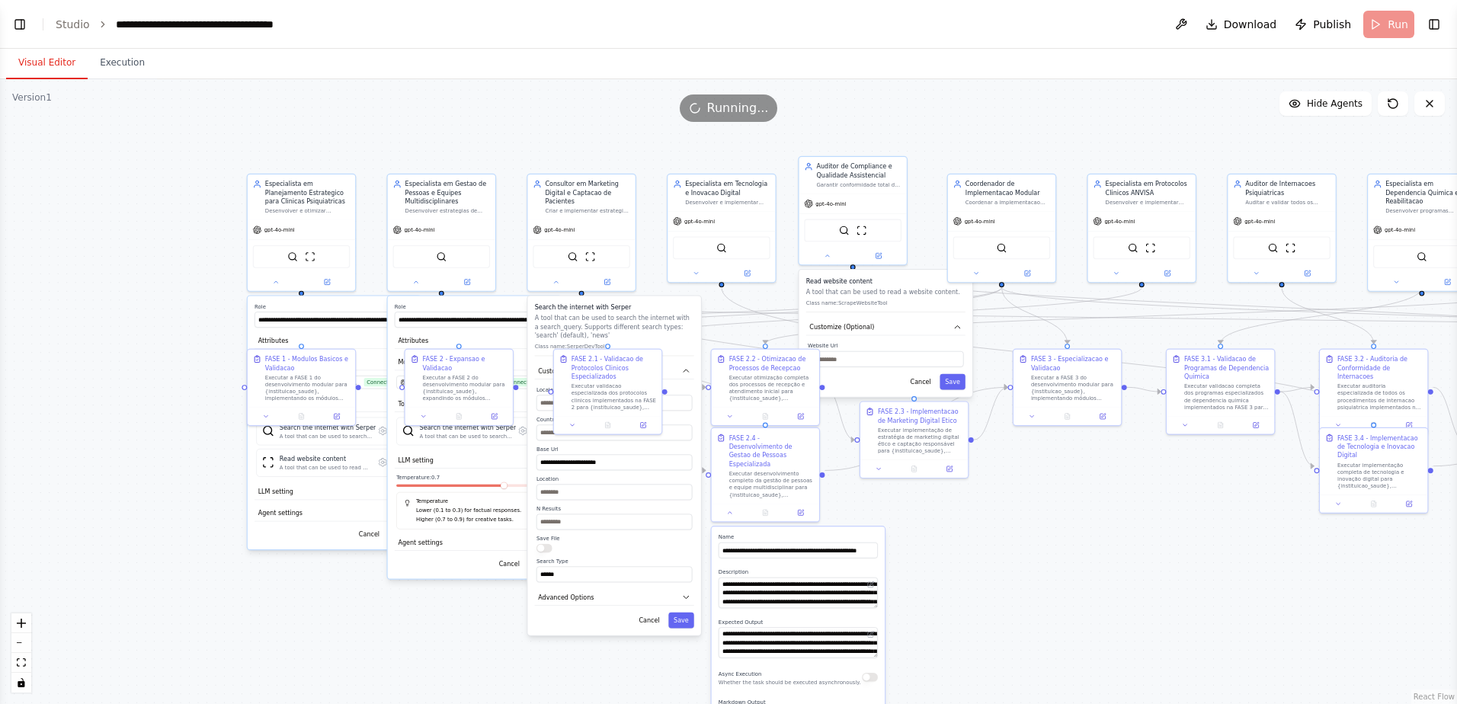
drag, startPoint x: 594, startPoint y: 299, endPoint x: 173, endPoint y: 337, distance: 422.9
click at [173, 337] on div ".deletable-edge-delete-btn { width: 20px; height: 20px; border: 0px solid #ffff…" at bounding box center [728, 391] width 1457 height 625
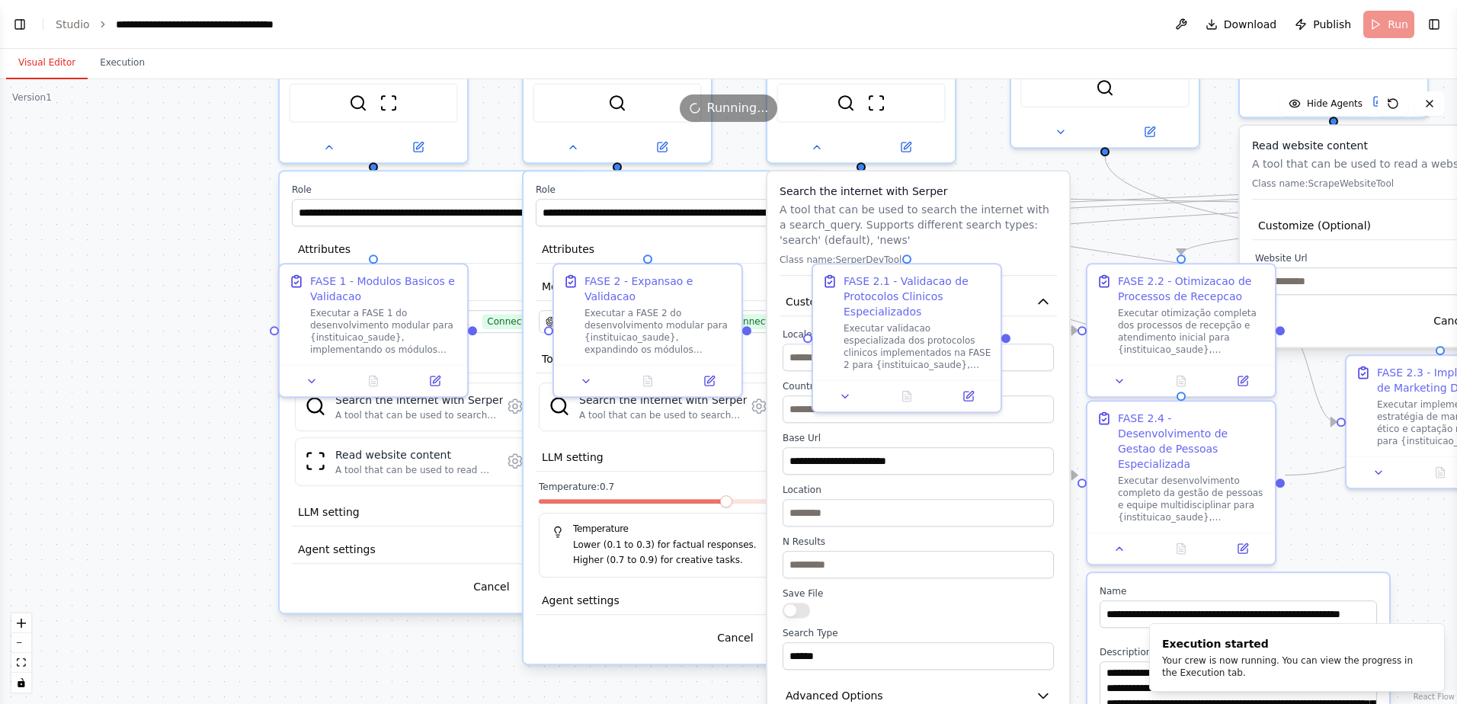
click at [134, 312] on div ".deletable-edge-delete-btn { width: 20px; height: 20px; border: 0px solid #ffff…" at bounding box center [728, 391] width 1457 height 625
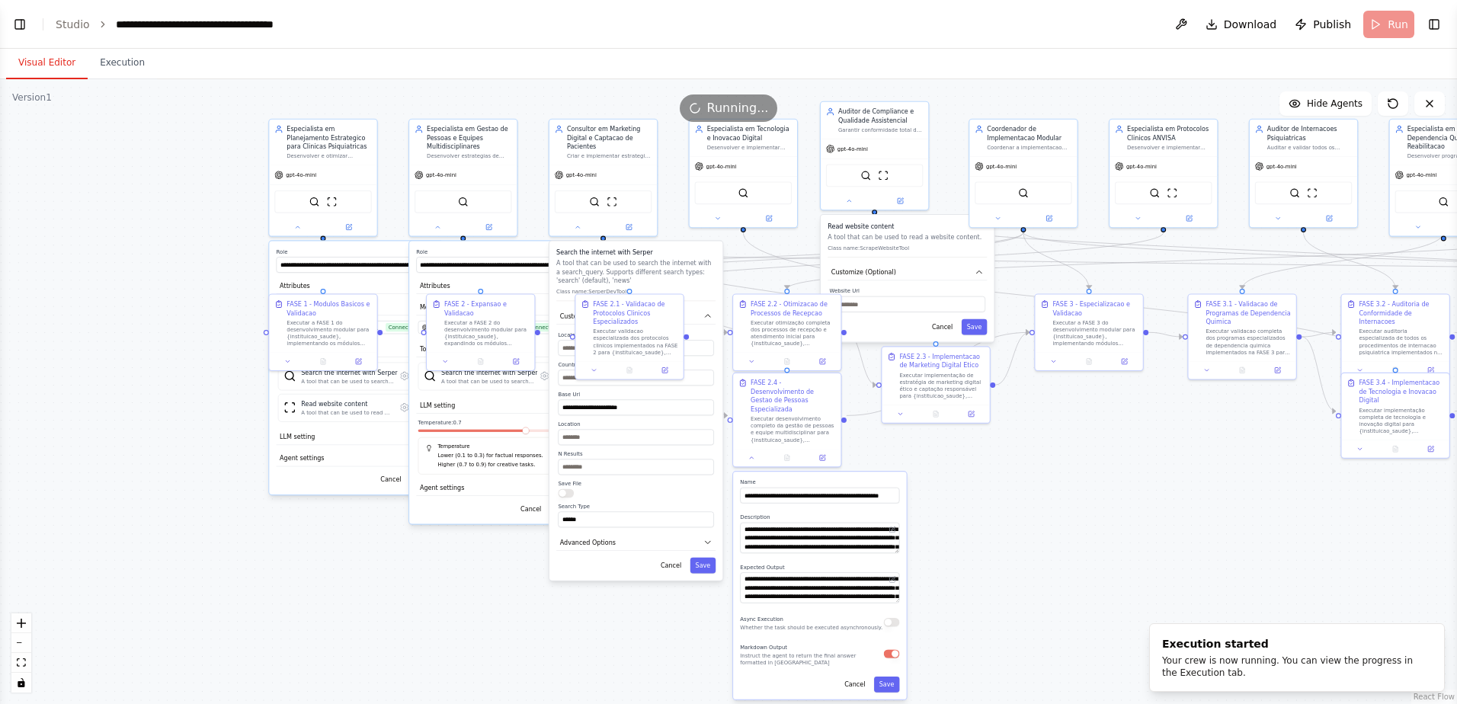
drag, startPoint x: 1289, startPoint y: 555, endPoint x: 1109, endPoint y: 478, distance: 195.6
click at [1034, 465] on div ".deletable-edge-delete-btn { width: 20px; height: 20px; border: 0px solid #ffff…" at bounding box center [728, 391] width 1457 height 625
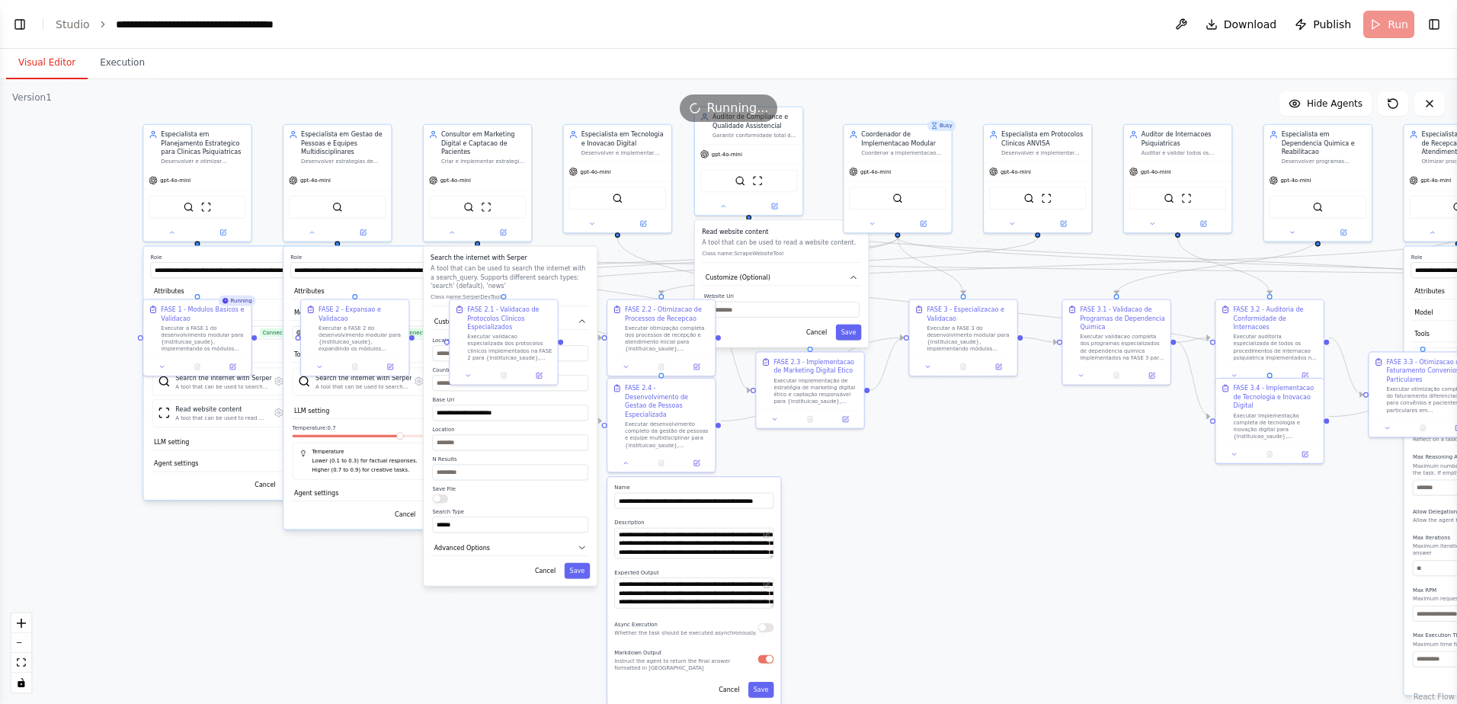
drag, startPoint x: 1143, startPoint y: 474, endPoint x: 1018, endPoint y: 479, distance: 125.0
click at [1018, 465] on div ".deletable-edge-delete-btn { width: 20px; height: 20px; border: 0px solid #ffff…" at bounding box center [728, 391] width 1457 height 625
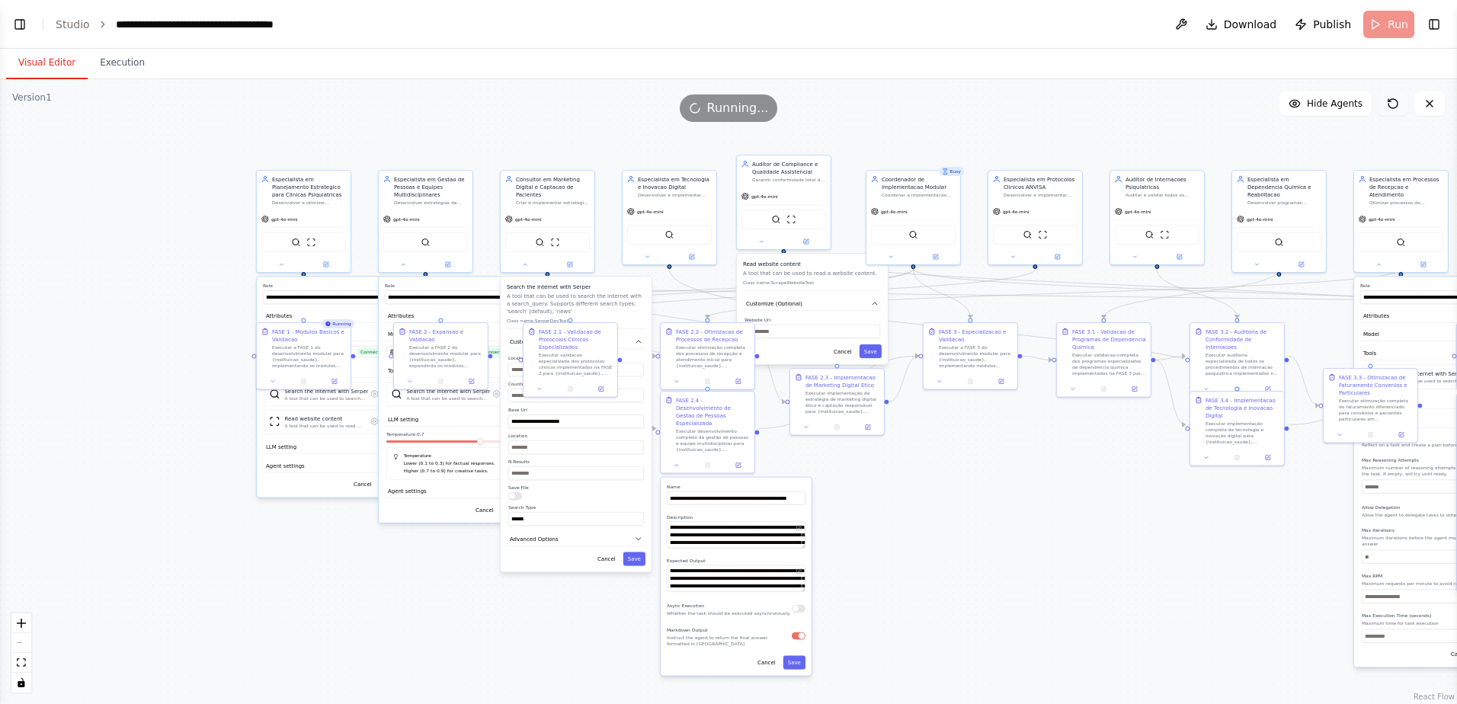
click at [1034, 104] on icon at bounding box center [1392, 104] width 12 height 12
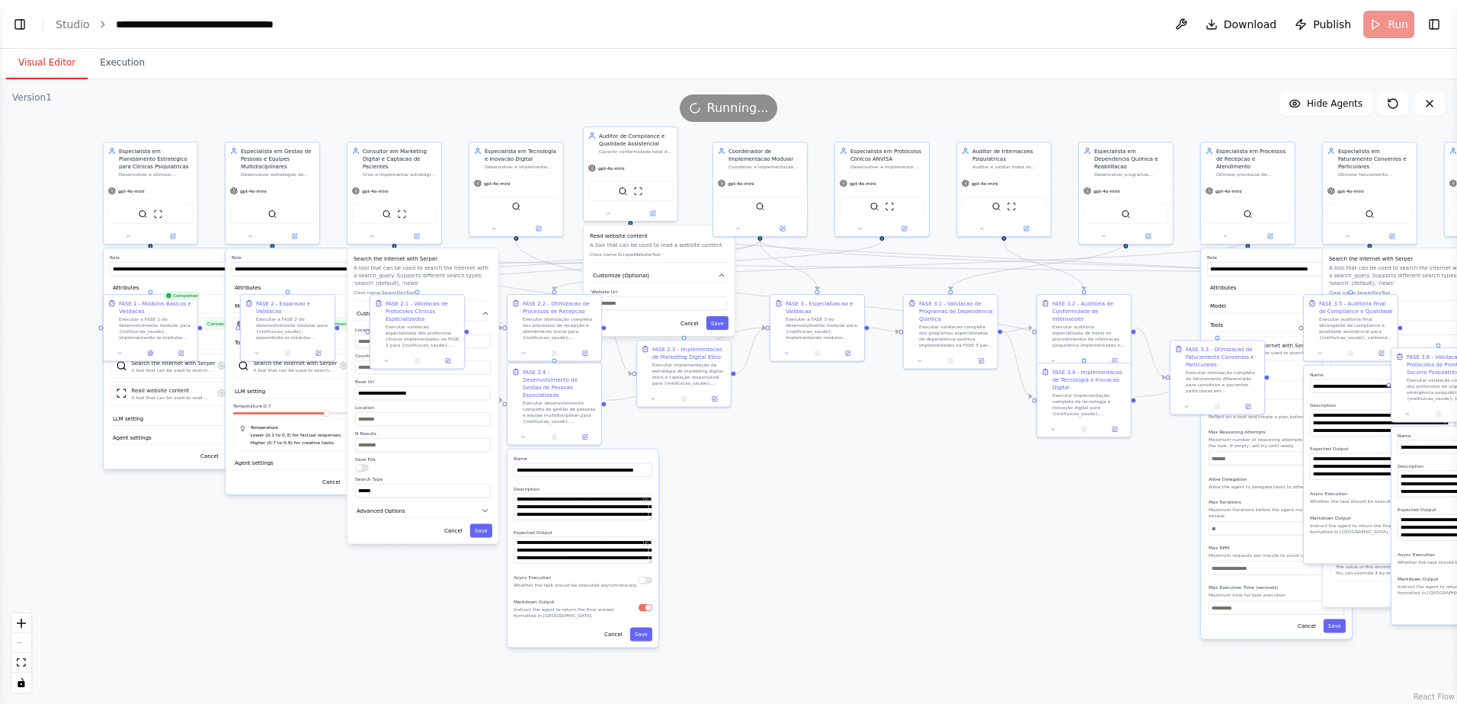
drag, startPoint x: 1060, startPoint y: 526, endPoint x: 905, endPoint y: 497, distance: 157.9
click at [906, 465] on div ".deletable-edge-delete-btn { width: 20px; height: 20px; border: 0px solid #ffff…" at bounding box center [728, 391] width 1457 height 625
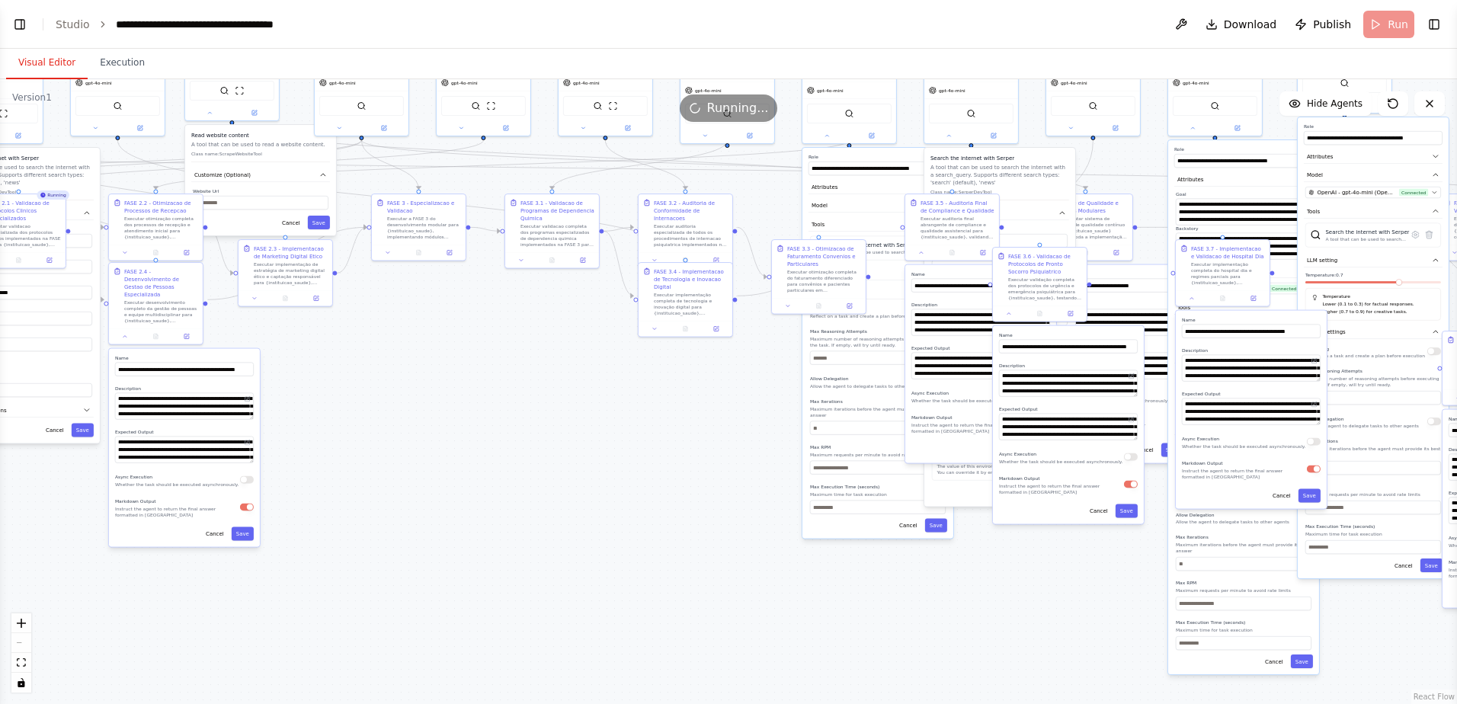
drag, startPoint x: 961, startPoint y: 505, endPoint x: 563, endPoint y: 405, distance: 410.2
click at [563, 405] on div ".deletable-edge-delete-btn { width: 20px; height: 20px; border: 0px solid #ffff…" at bounding box center [728, 391] width 1457 height 625
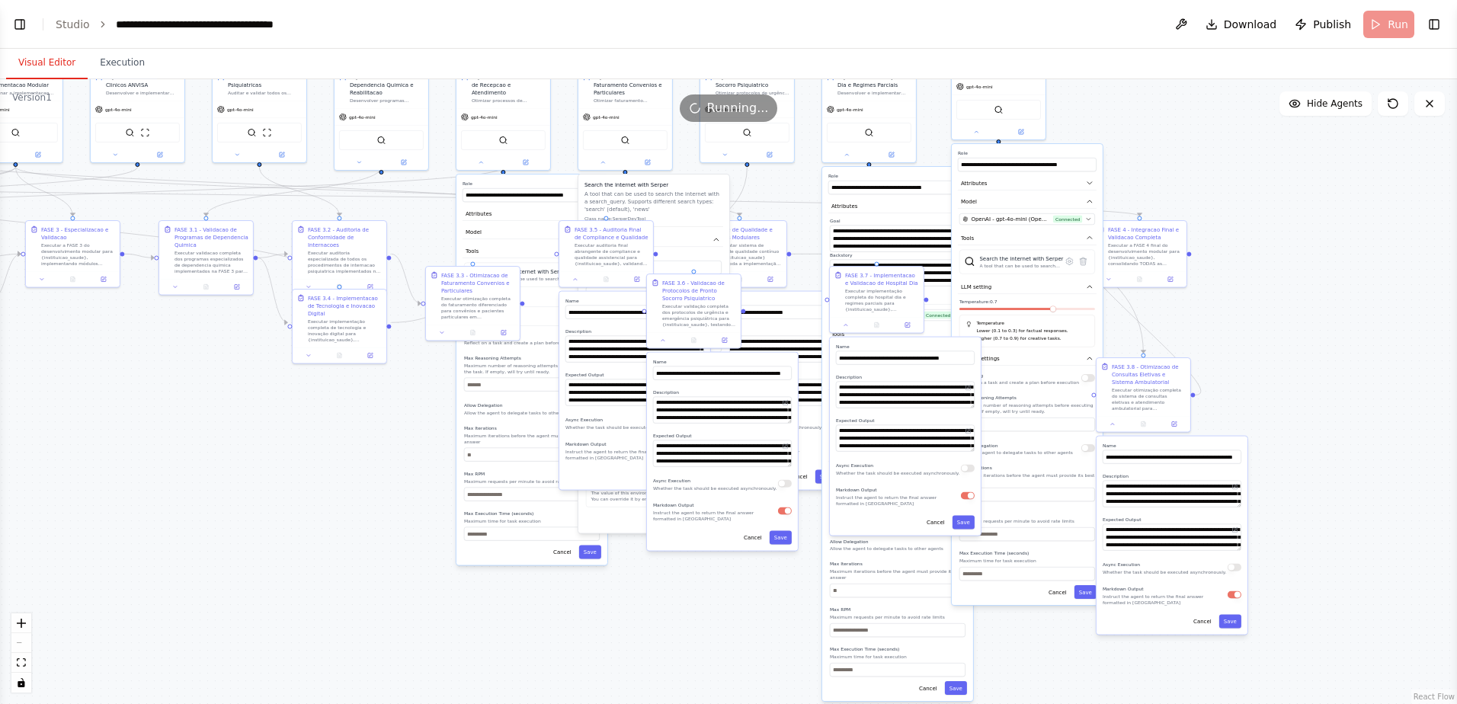
drag, startPoint x: 670, startPoint y: 433, endPoint x: 325, endPoint y: 460, distance: 346.1
click at [325, 460] on div ".deletable-edge-delete-btn { width: 20px; height: 20px; border: 0px solid #ffff…" at bounding box center [728, 391] width 1457 height 625
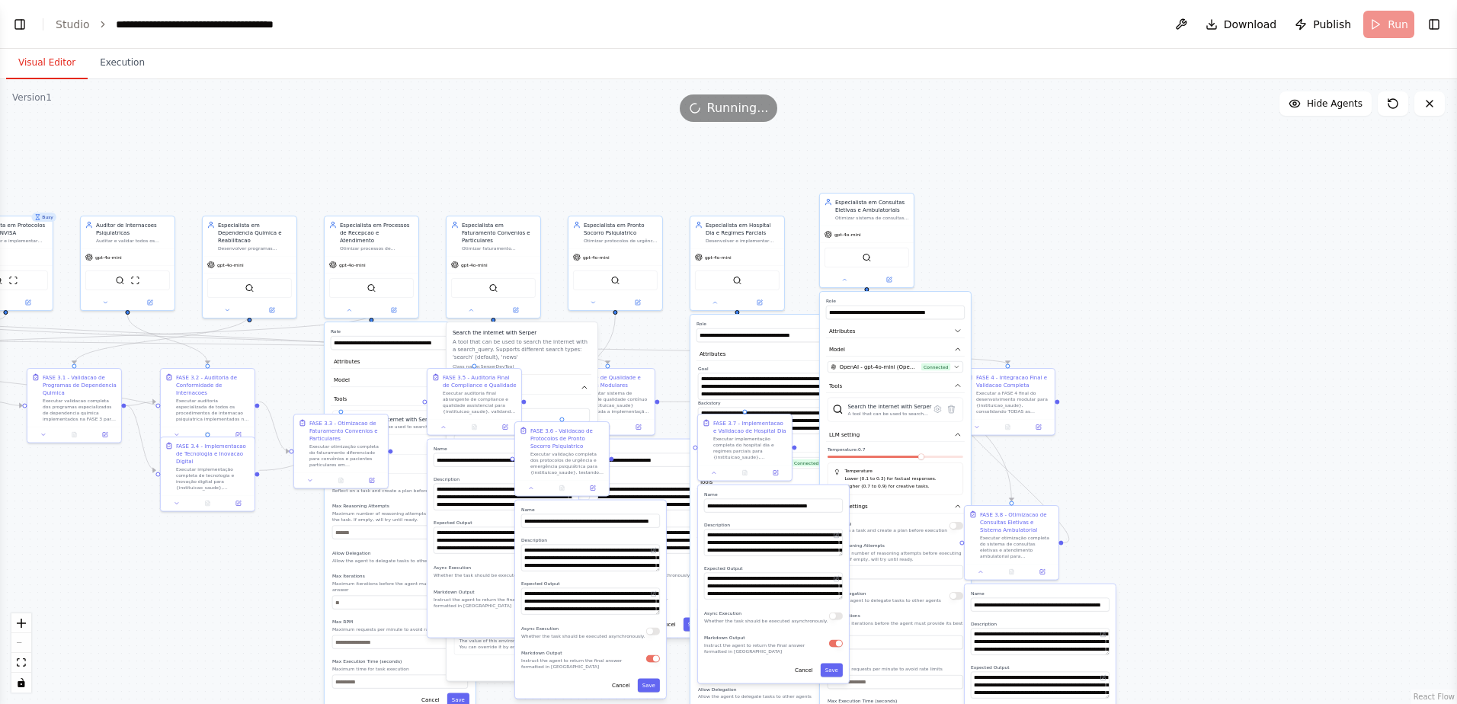
drag, startPoint x: 1297, startPoint y: 273, endPoint x: 1207, endPoint y: 341, distance: 113.2
click at [1034, 341] on div ".deletable-edge-delete-btn { width: 20px; height: 20px; border: 0px solid #ffff…" at bounding box center [728, 391] width 1457 height 625
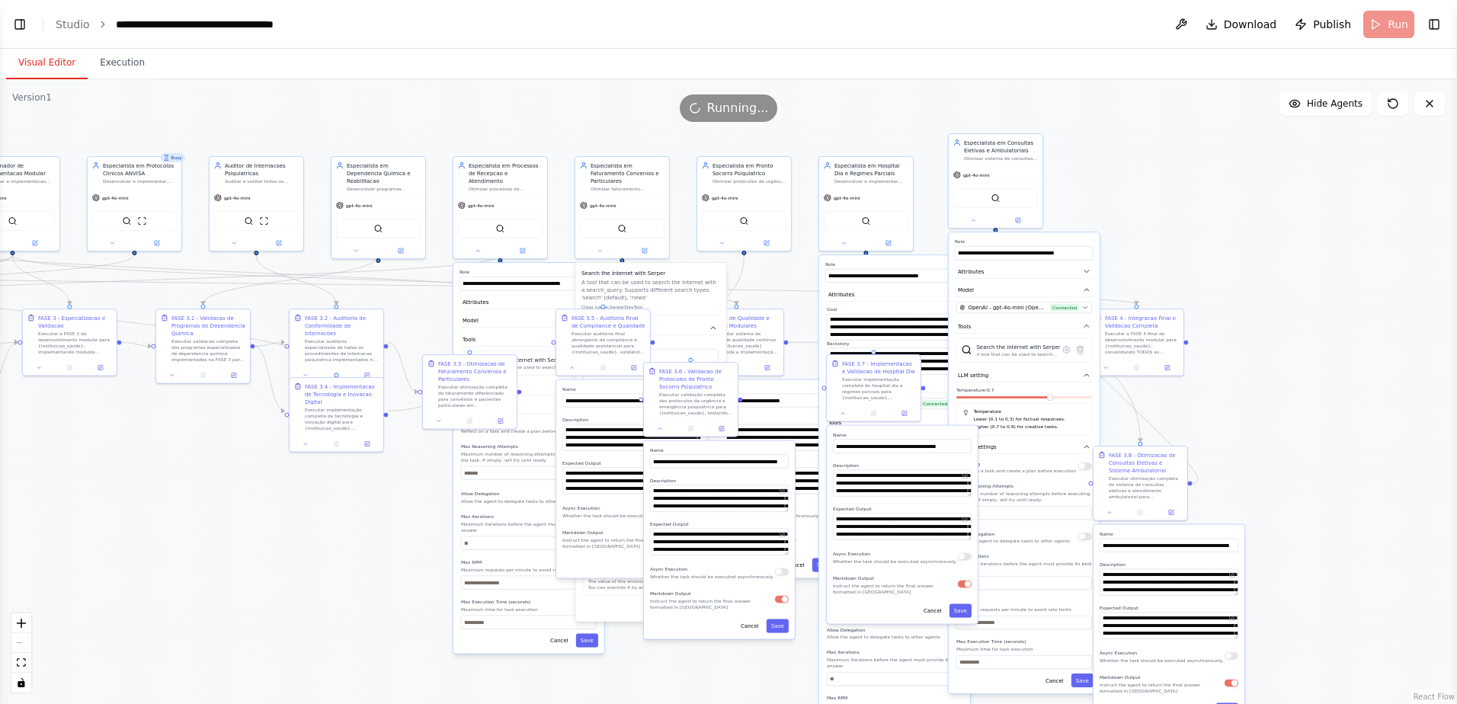
drag, startPoint x: 1239, startPoint y: 195, endPoint x: 1310, endPoint y: 142, distance: 88.8
click at [1034, 142] on div ".deletable-edge-delete-btn { width: 20px; height: 20px; border: 0px solid #ffff…" at bounding box center [728, 391] width 1457 height 625
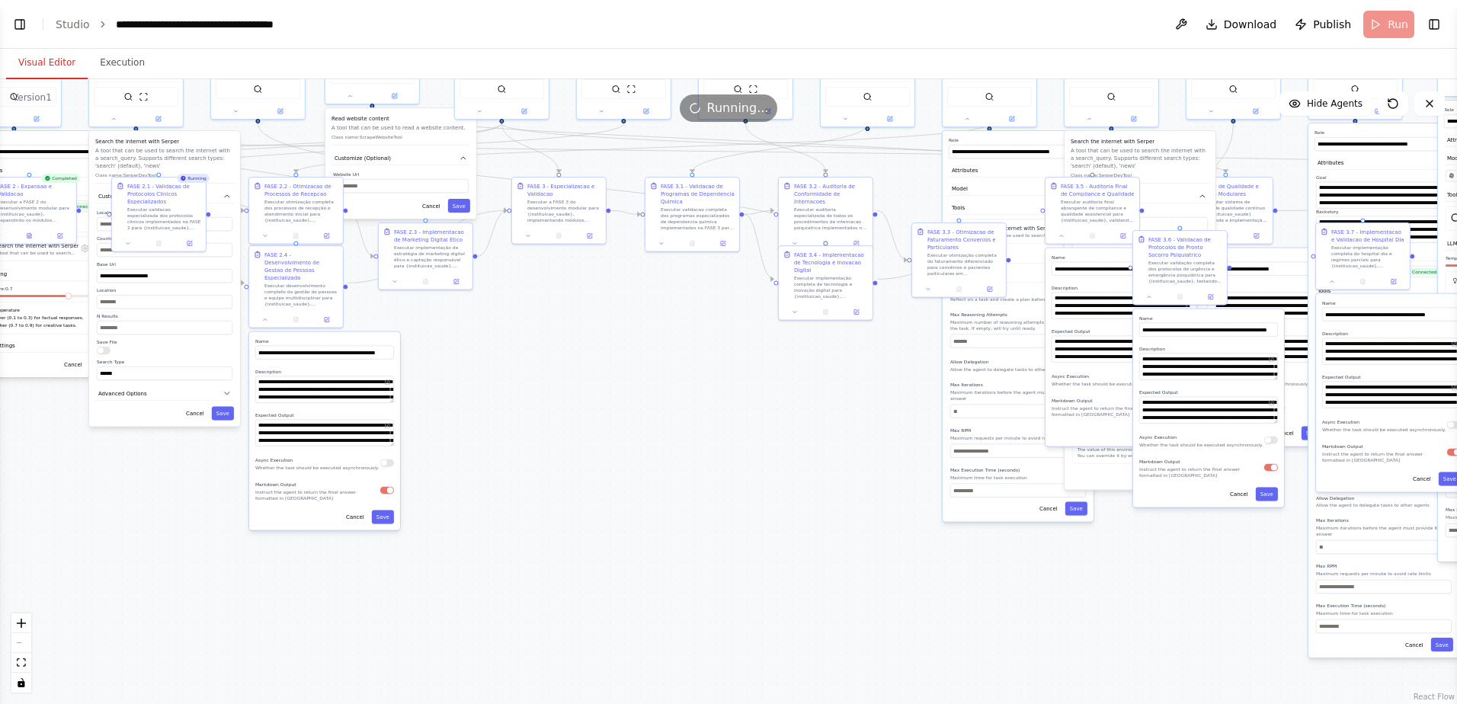
drag, startPoint x: 248, startPoint y: 524, endPoint x: 857, endPoint y: 387, distance: 624.7
click at [857, 387] on div ".deletable-edge-delete-btn { width: 20px; height: 20px; border: 0px solid #ffff…" at bounding box center [728, 391] width 1457 height 625
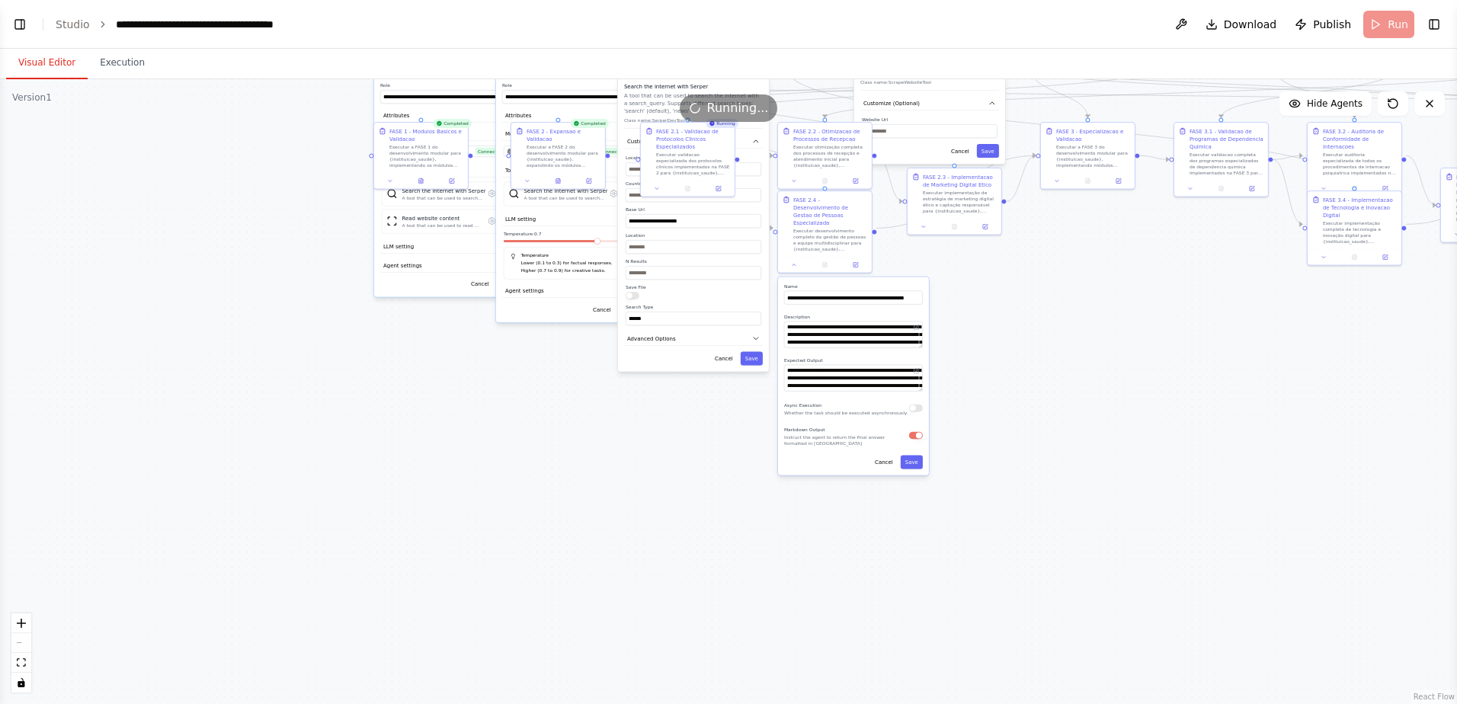
drag, startPoint x: 40, startPoint y: 536, endPoint x: 333, endPoint y: 536, distance: 293.3
click at [333, 465] on div ".deletable-edge-delete-btn { width: 20px; height: 20px; border: 0px solid #ffff…" at bounding box center [728, 391] width 1457 height 625
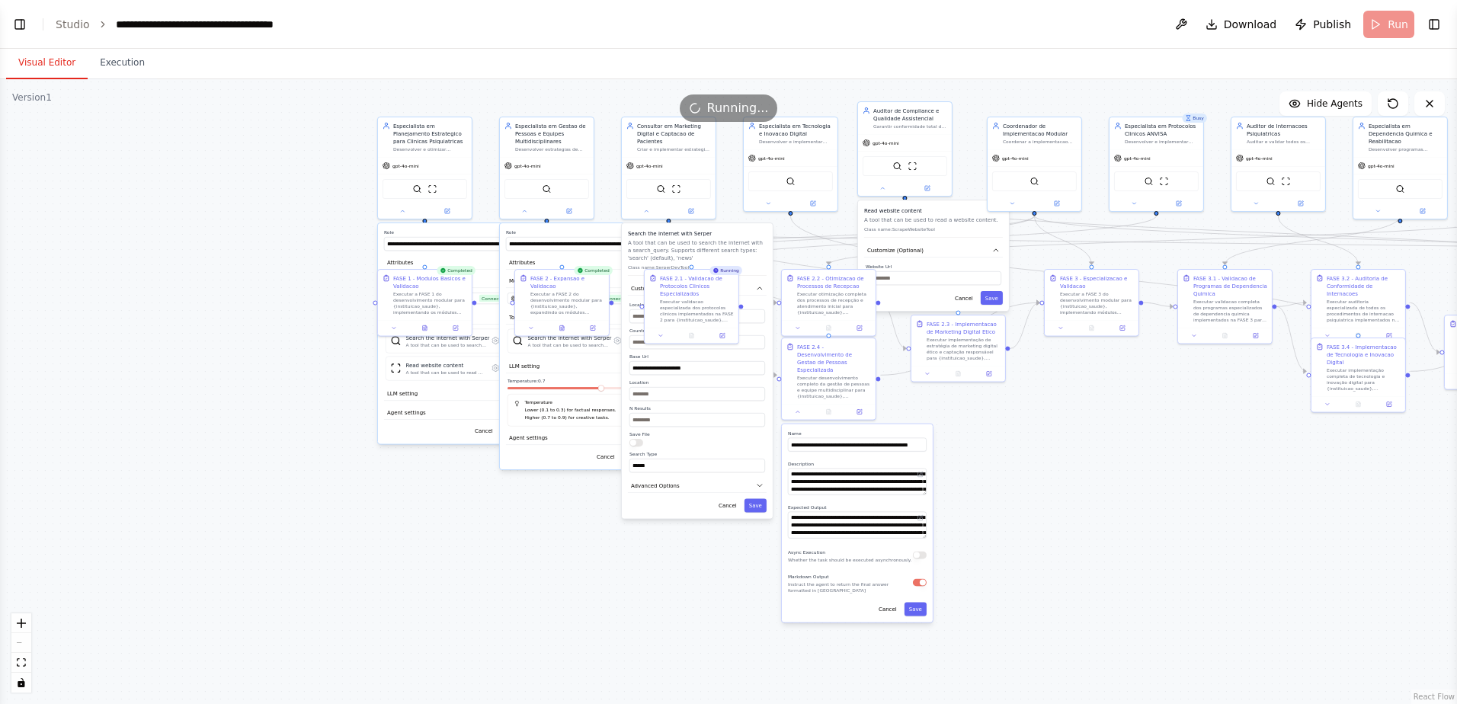
drag, startPoint x: 684, startPoint y: 481, endPoint x: 696, endPoint y: 615, distance: 133.9
click at [696, 465] on div ".deletable-edge-delete-btn { width: 20px; height: 20px; border: 0px solid #ffff…" at bounding box center [728, 391] width 1457 height 625
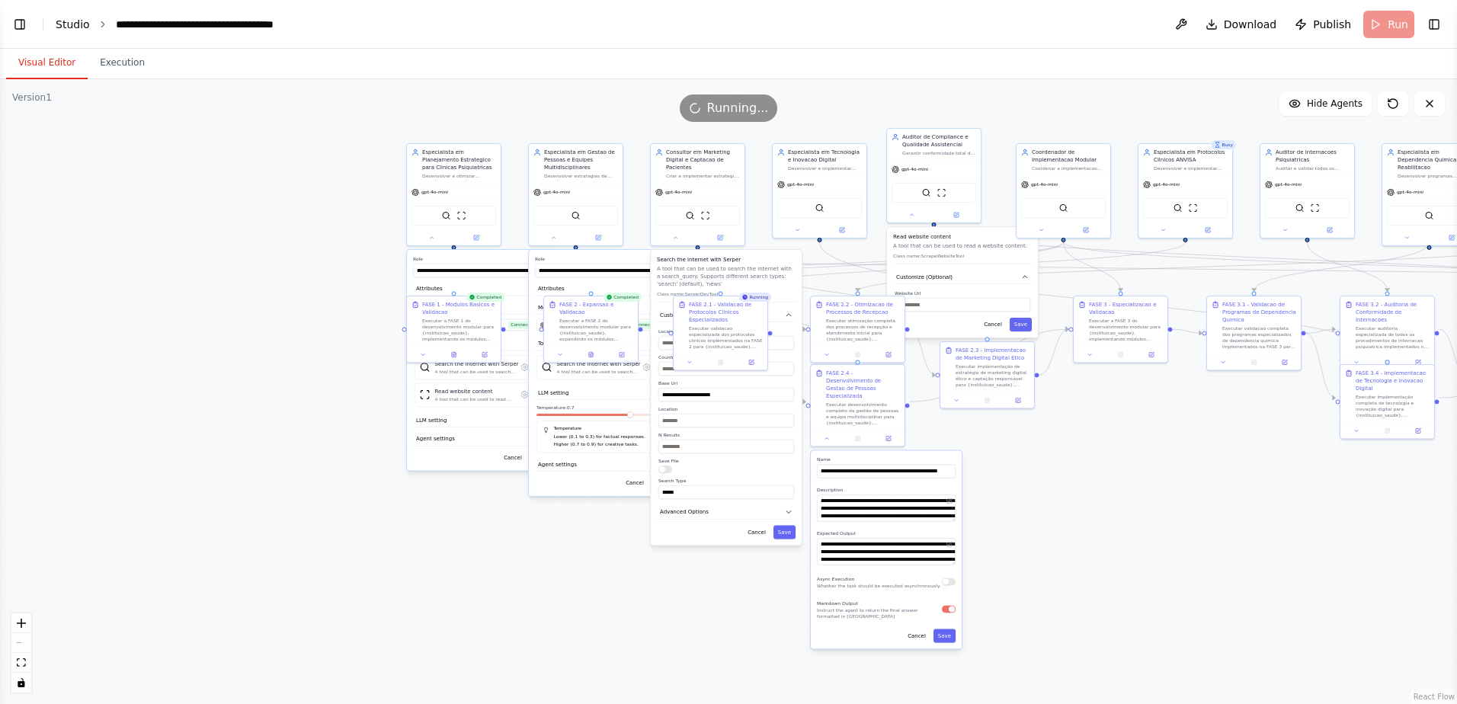
click at [69, 24] on link "Studio" at bounding box center [73, 24] width 34 height 12
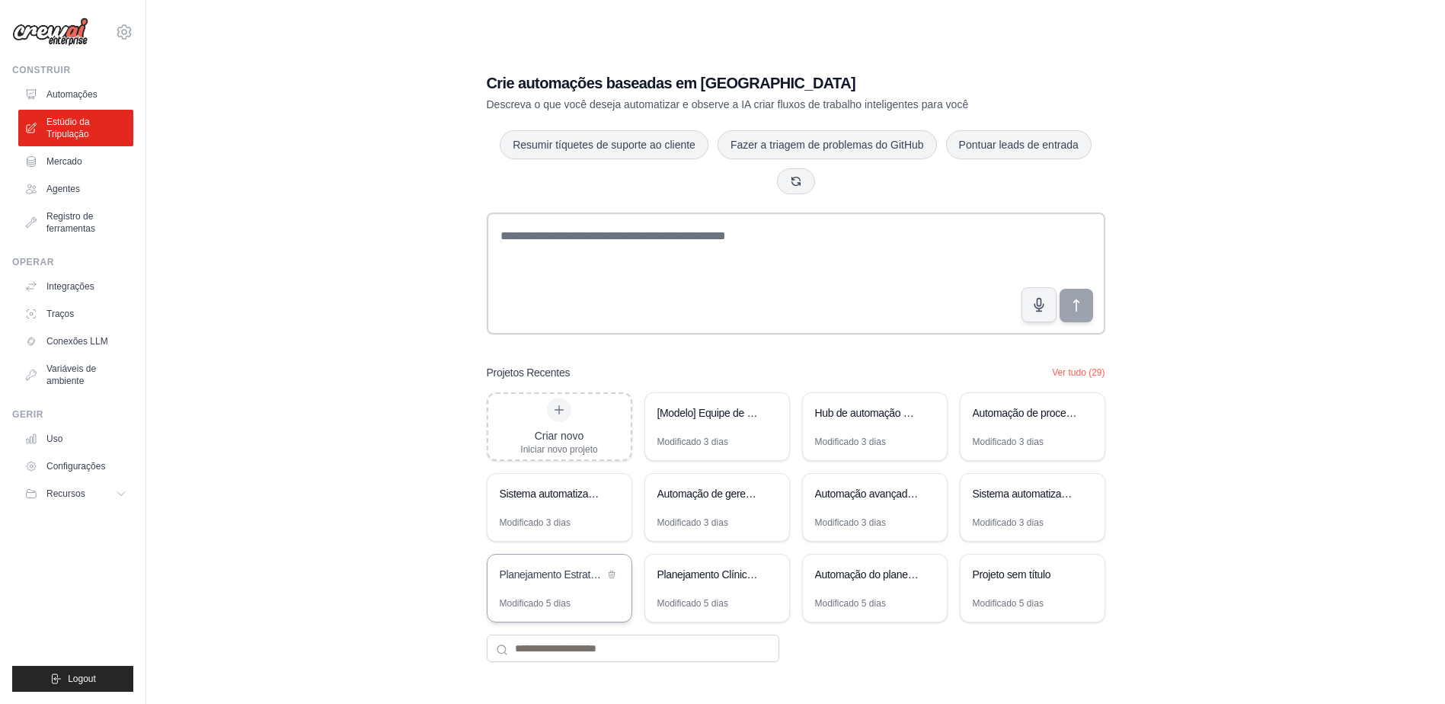
click at [572, 581] on div "Planejamento Estratégico ser_clinical_24h" at bounding box center [552, 574] width 104 height 15
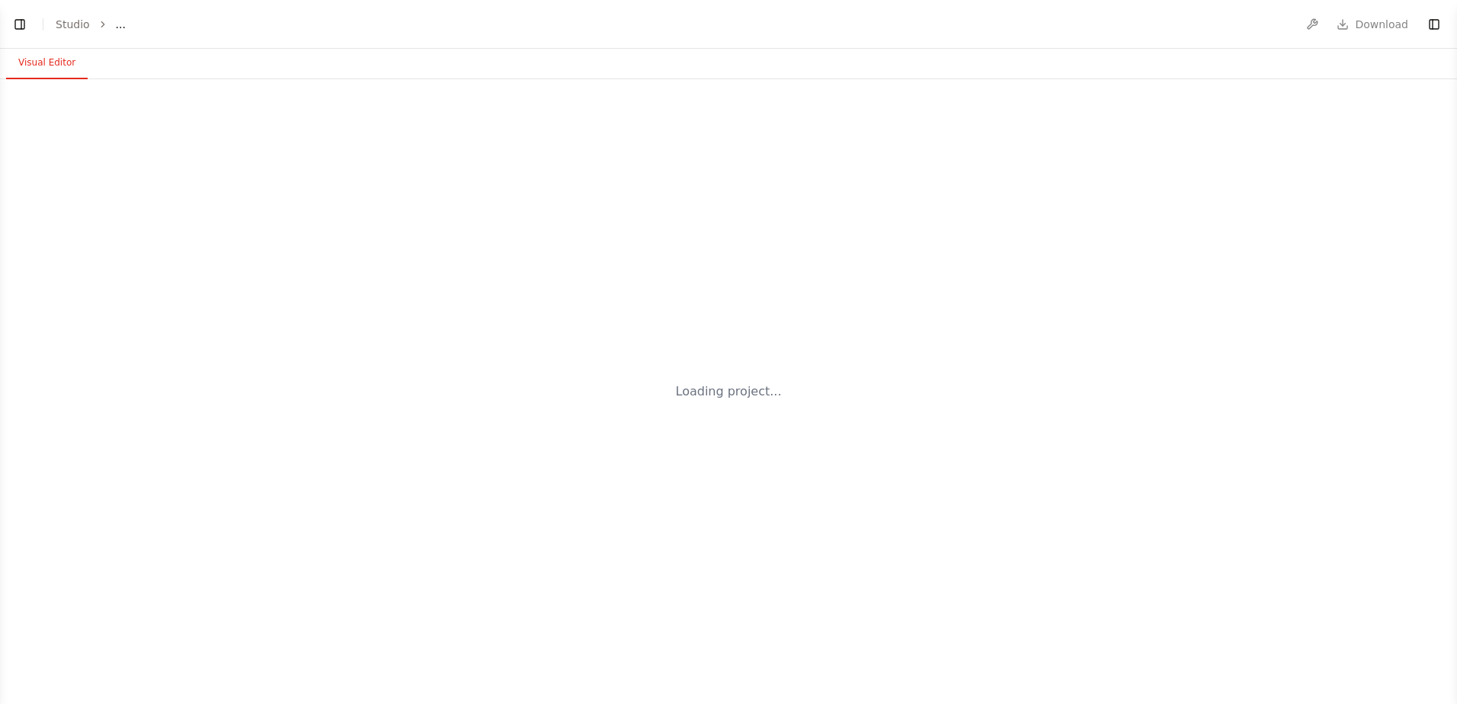
select select "****"
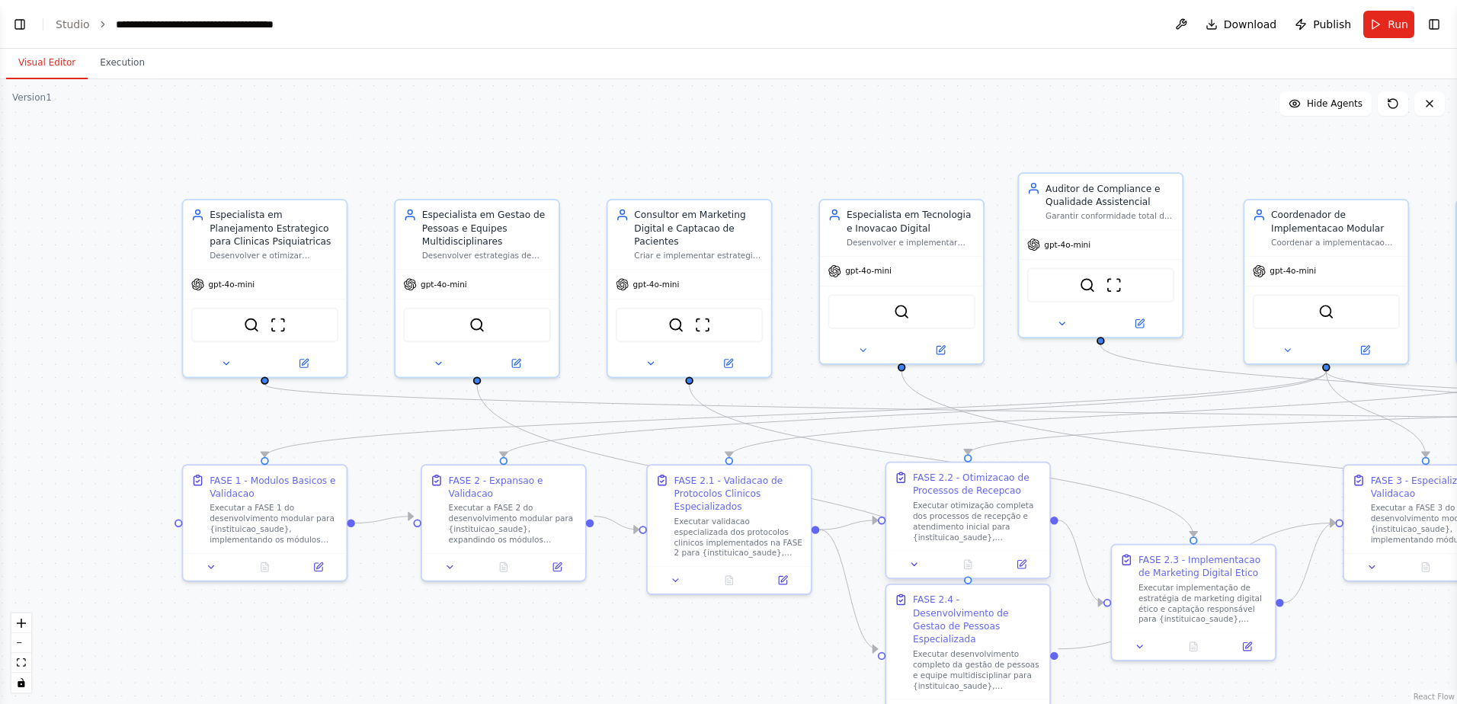
scroll to position [31917, 0]
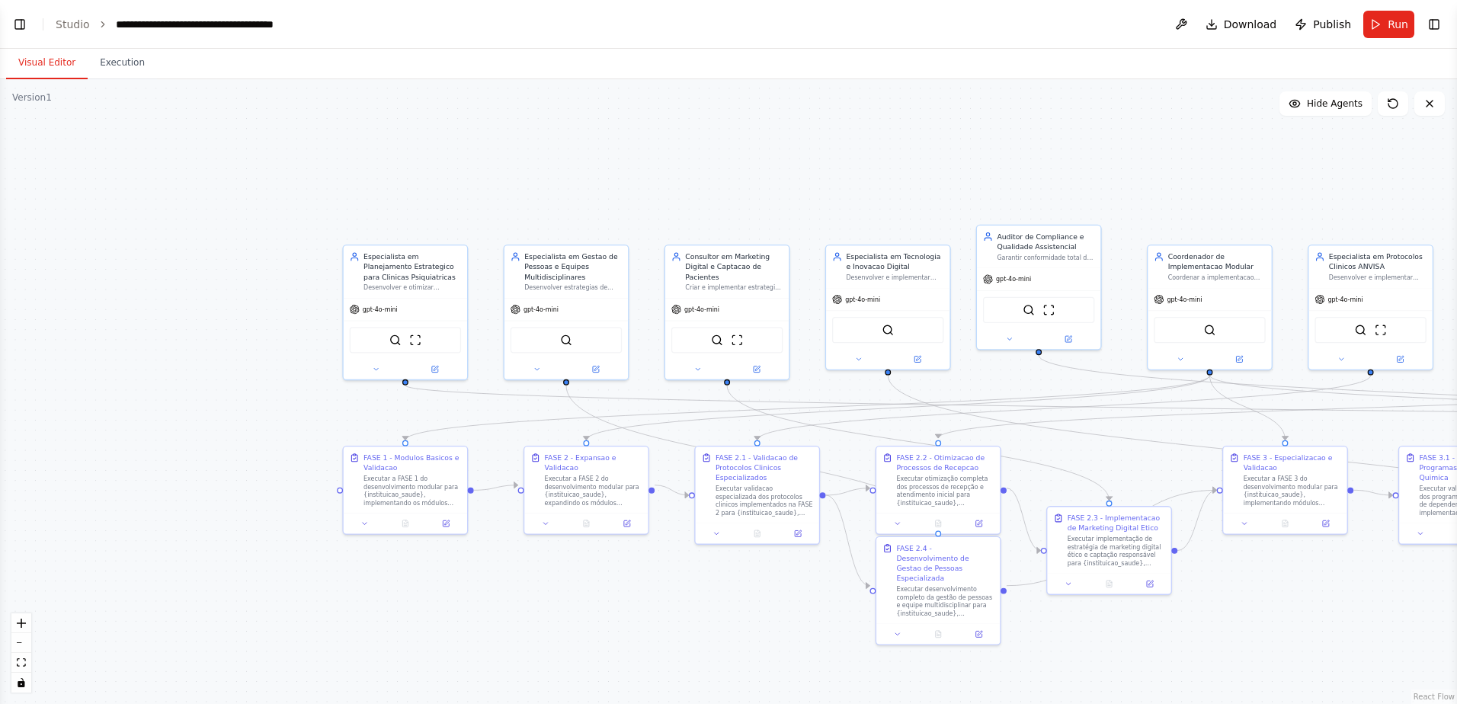
drag, startPoint x: 776, startPoint y: 213, endPoint x: 865, endPoint y: 175, distance: 96.6
click at [865, 175] on div ".deletable-edge-delete-btn { width: 20px; height: 20px; border: 0px solid #ffff…" at bounding box center [728, 391] width 1457 height 625
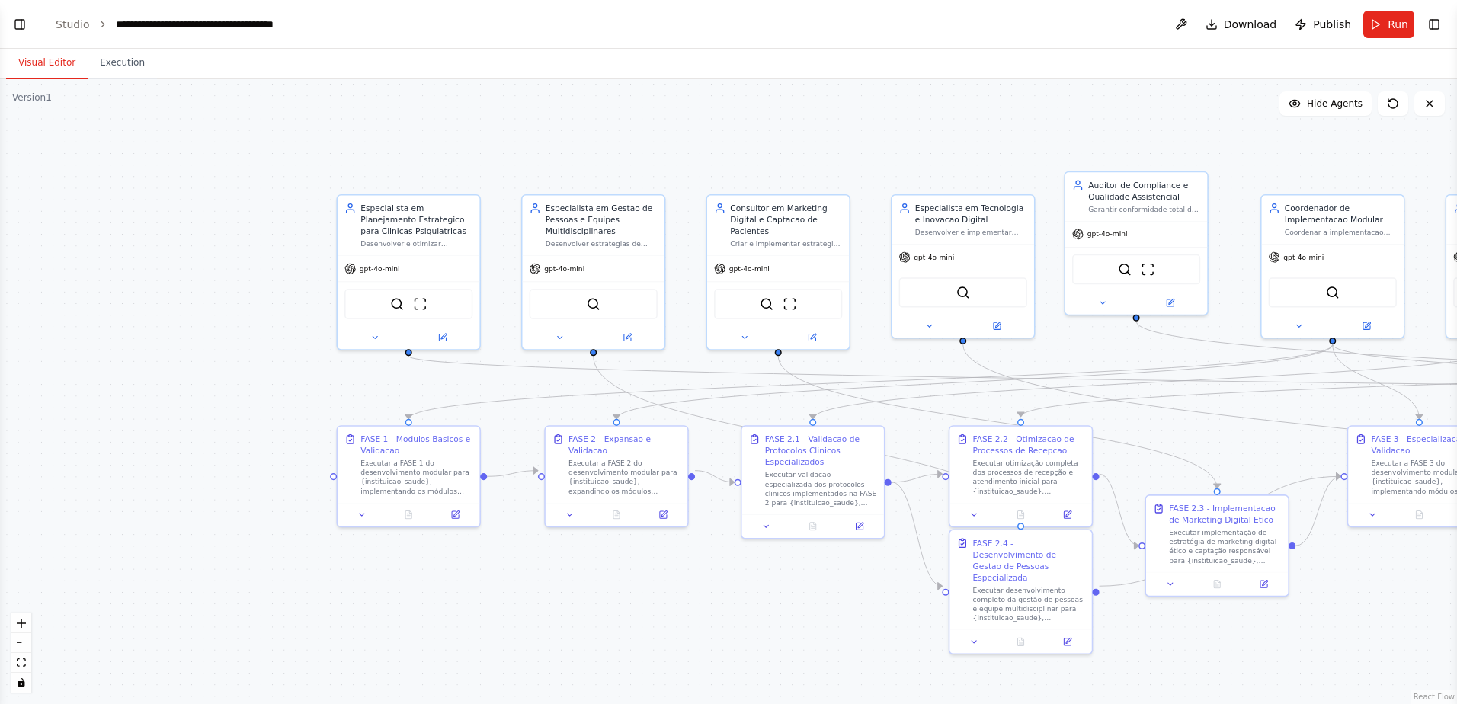
drag, startPoint x: 367, startPoint y: 299, endPoint x: 267, endPoint y: 255, distance: 109.8
click at [267, 255] on div ".deletable-edge-delete-btn { width: 20px; height: 20px; border: 0px solid #ffff…" at bounding box center [728, 391] width 1457 height 625
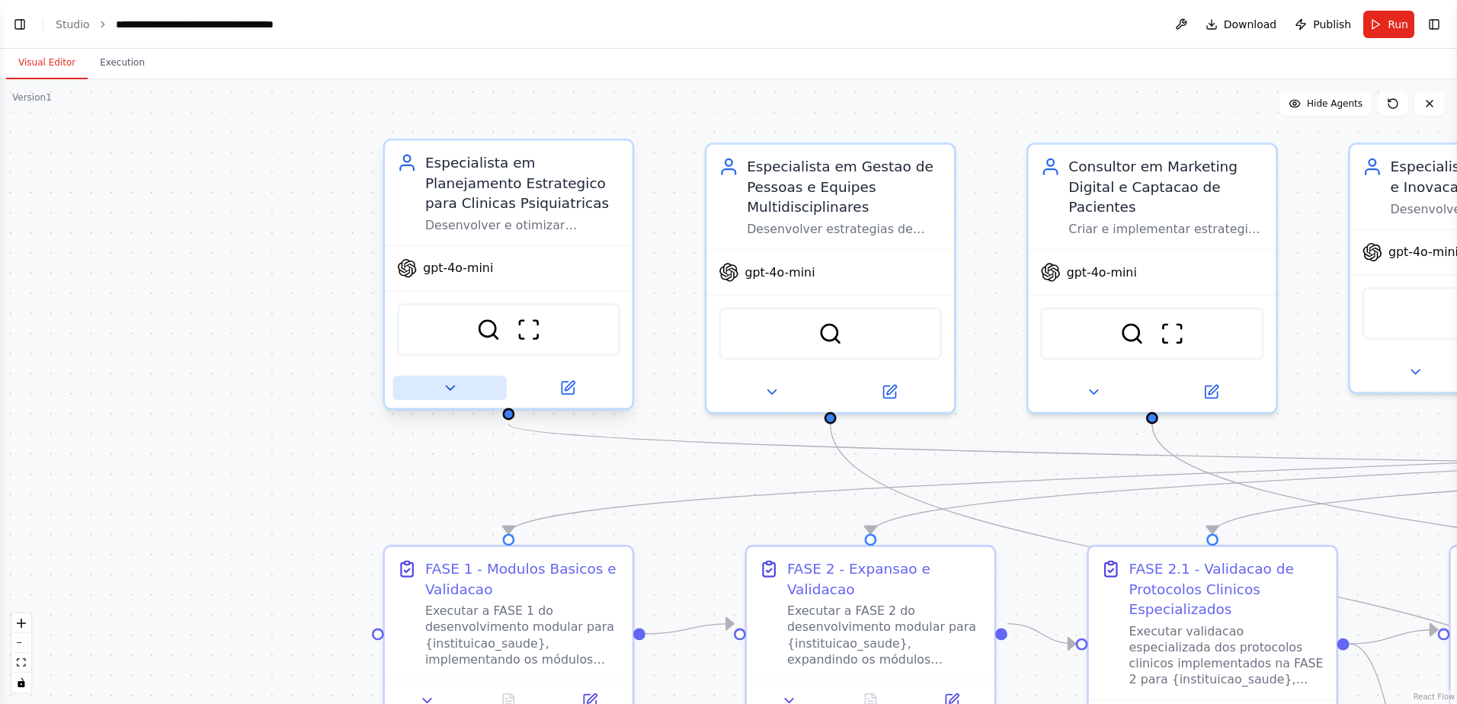
click at [449, 388] on icon at bounding box center [450, 388] width 8 height 4
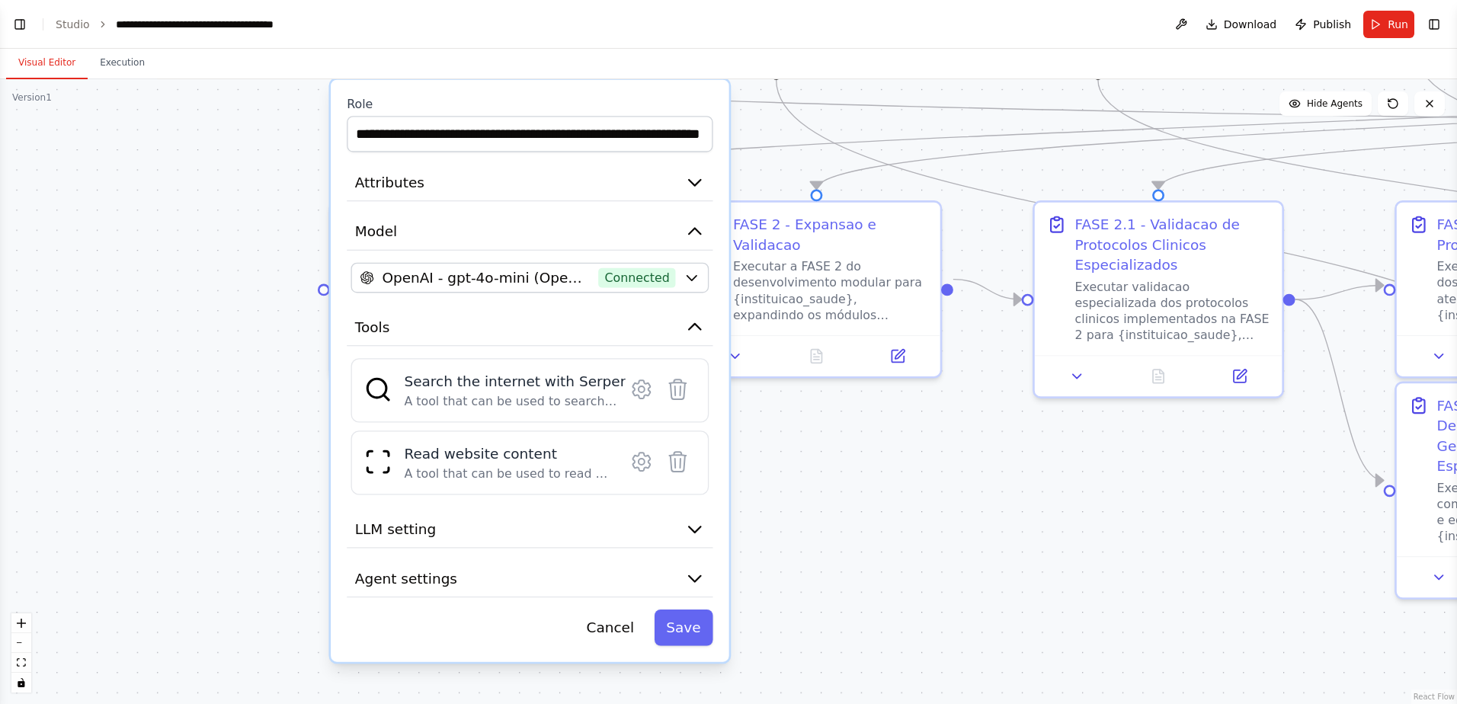
drag, startPoint x: 277, startPoint y: 498, endPoint x: 222, endPoint y: 203, distance: 300.5
click at [222, 203] on div ".deletable-edge-delete-btn { width: 20px; height: 20px; border: 0px solid #ffff…" at bounding box center [728, 391] width 1457 height 625
click at [699, 186] on icon "button" at bounding box center [695, 182] width 20 height 20
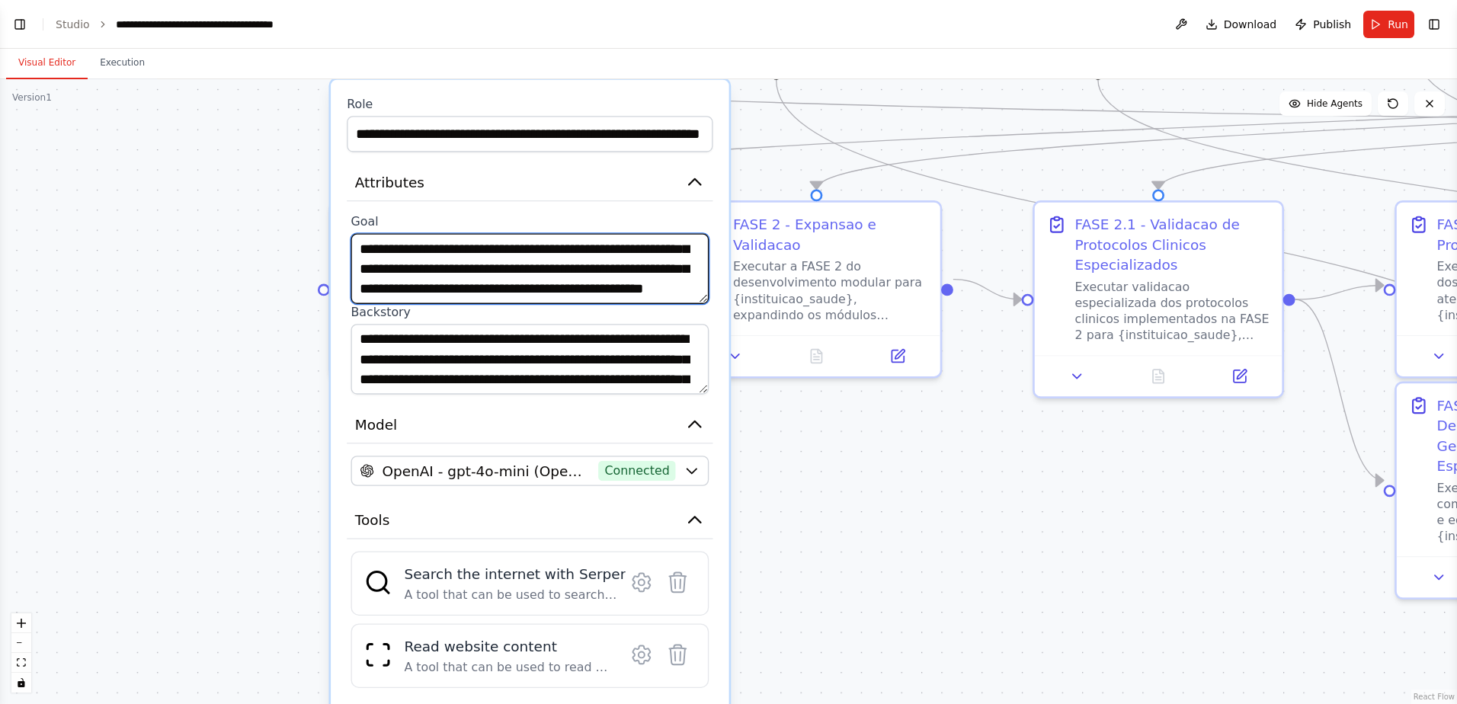
scroll to position [46, 0]
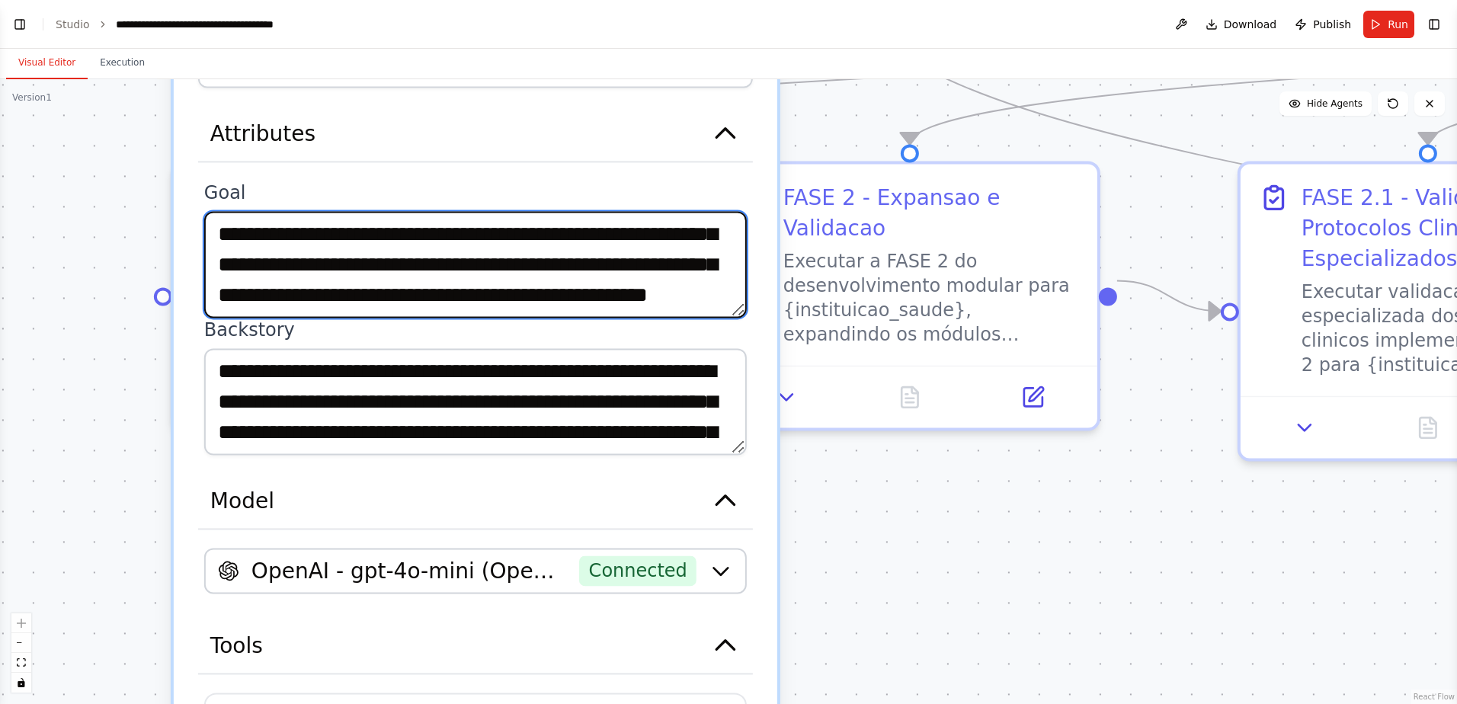
click at [653, 243] on textarea "**********" at bounding box center [475, 264] width 542 height 107
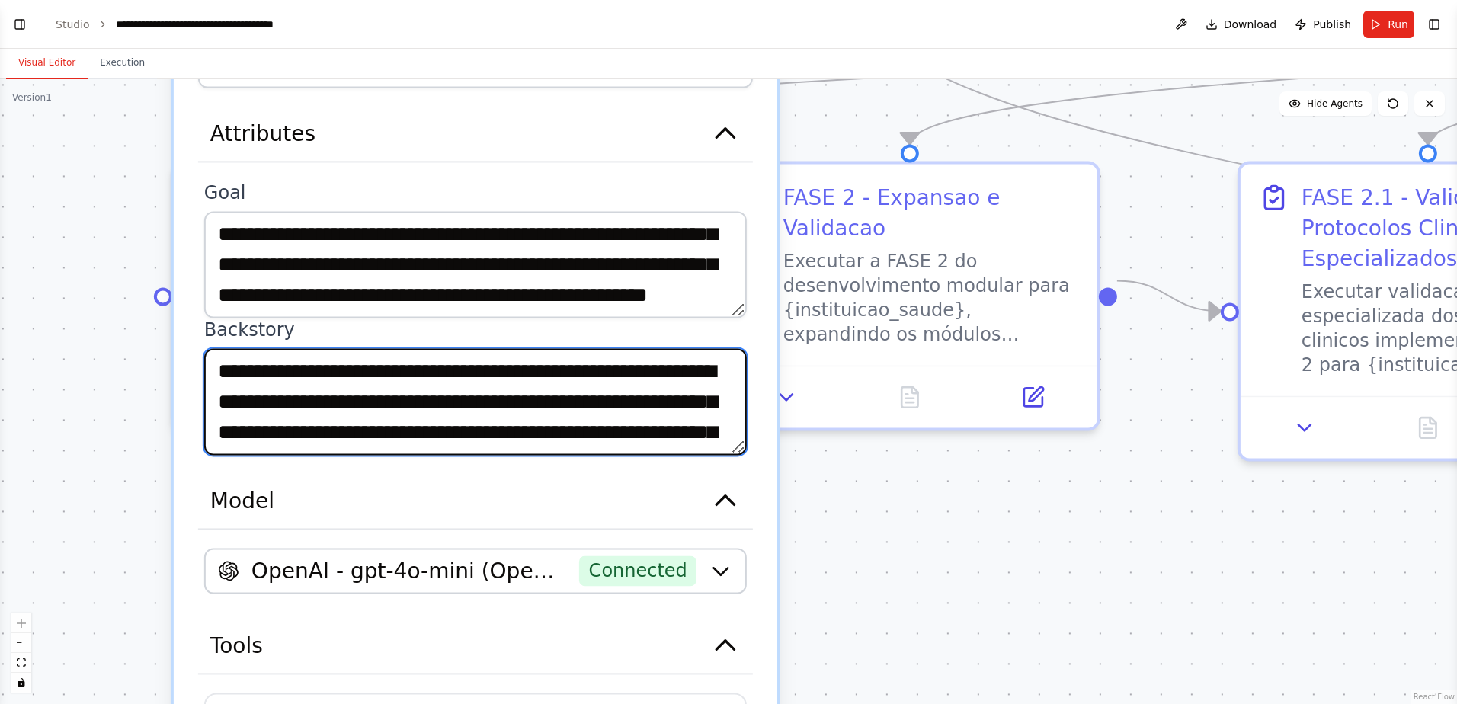
click at [506, 397] on textarea "**********" at bounding box center [475, 401] width 542 height 107
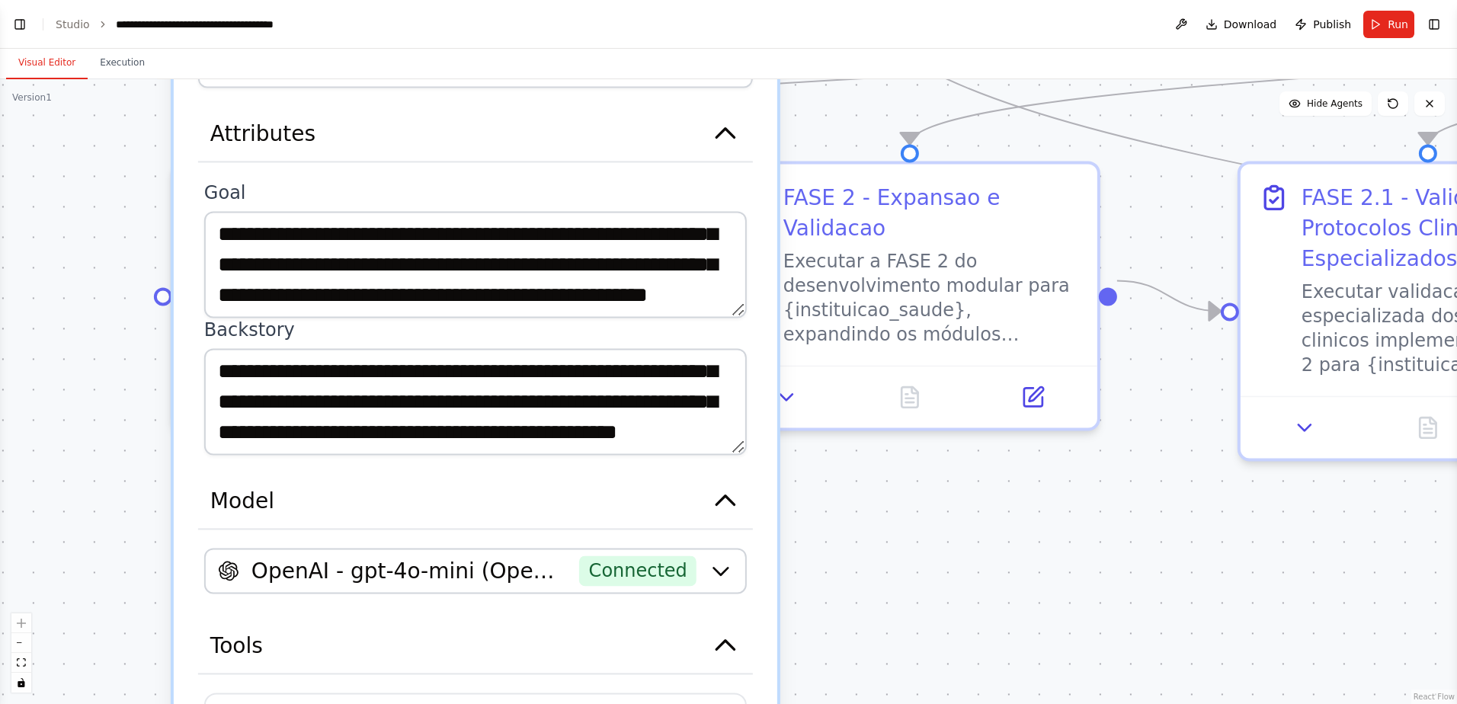
click at [894, 516] on div ".deletable-edge-delete-btn { width: 20px; height: 20px; border: 0px solid #ffff…" at bounding box center [728, 391] width 1457 height 625
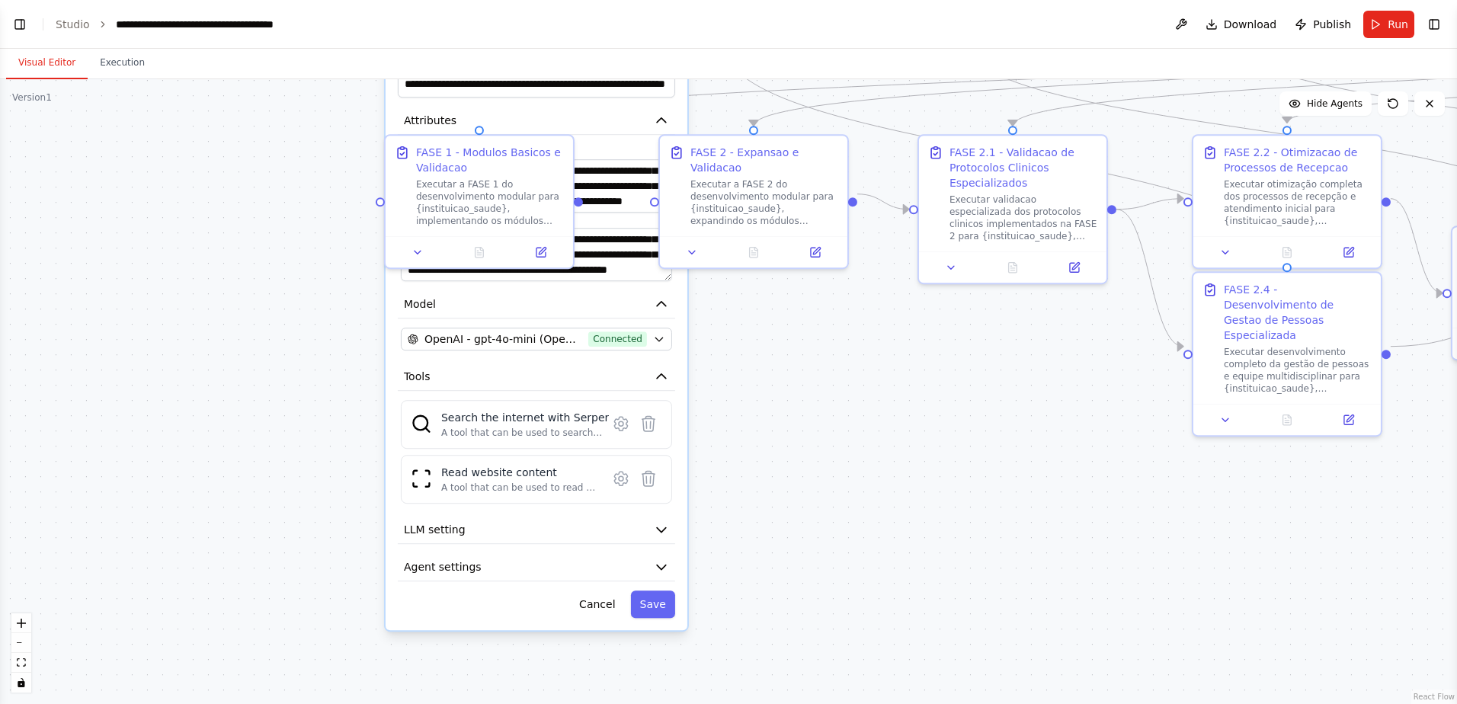
drag, startPoint x: 462, startPoint y: 498, endPoint x: 347, endPoint y: 288, distance: 239.3
click at [316, 293] on div ".deletable-edge-delete-btn { width: 20px; height: 20px; border: 0px solid #ffff…" at bounding box center [728, 391] width 1457 height 625
click at [641, 310] on button "Model" at bounding box center [539, 303] width 277 height 28
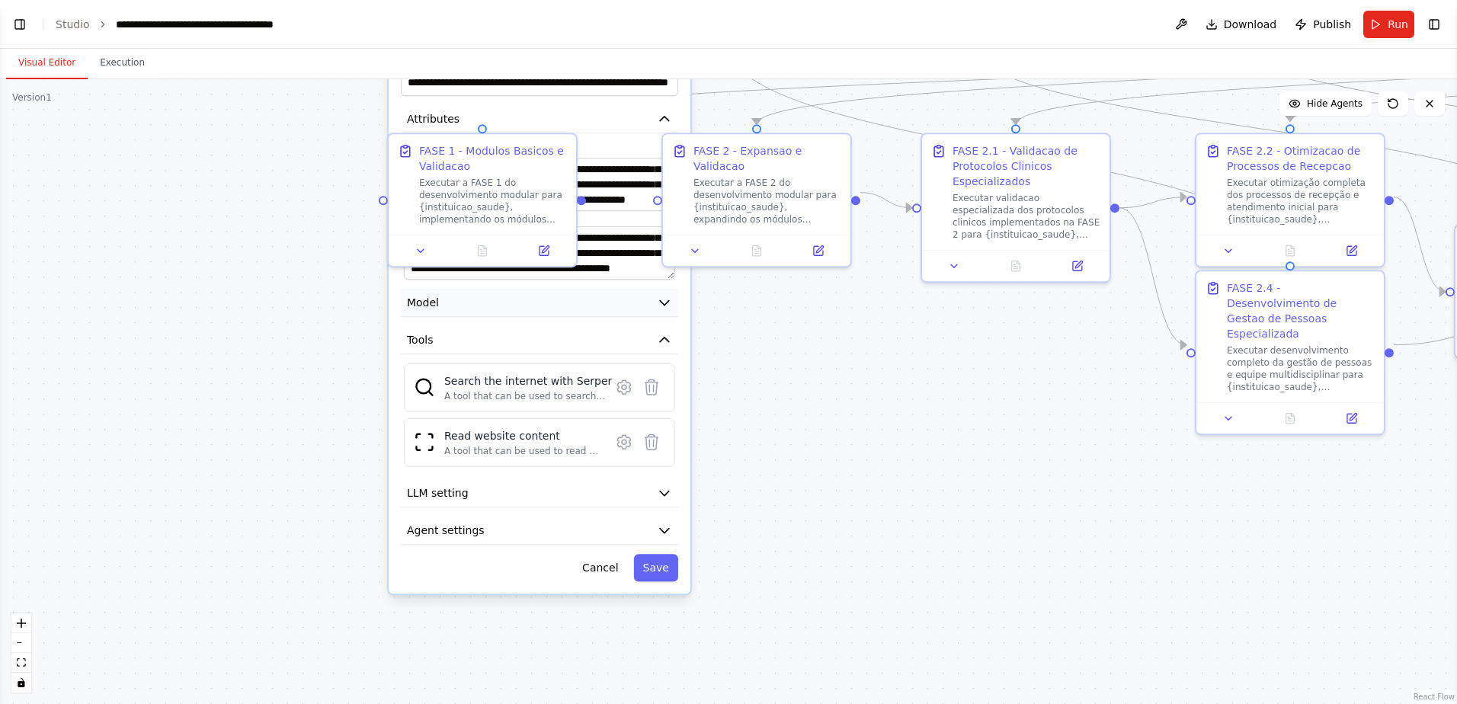
click at [641, 309] on button "Model" at bounding box center [539, 303] width 277 height 28
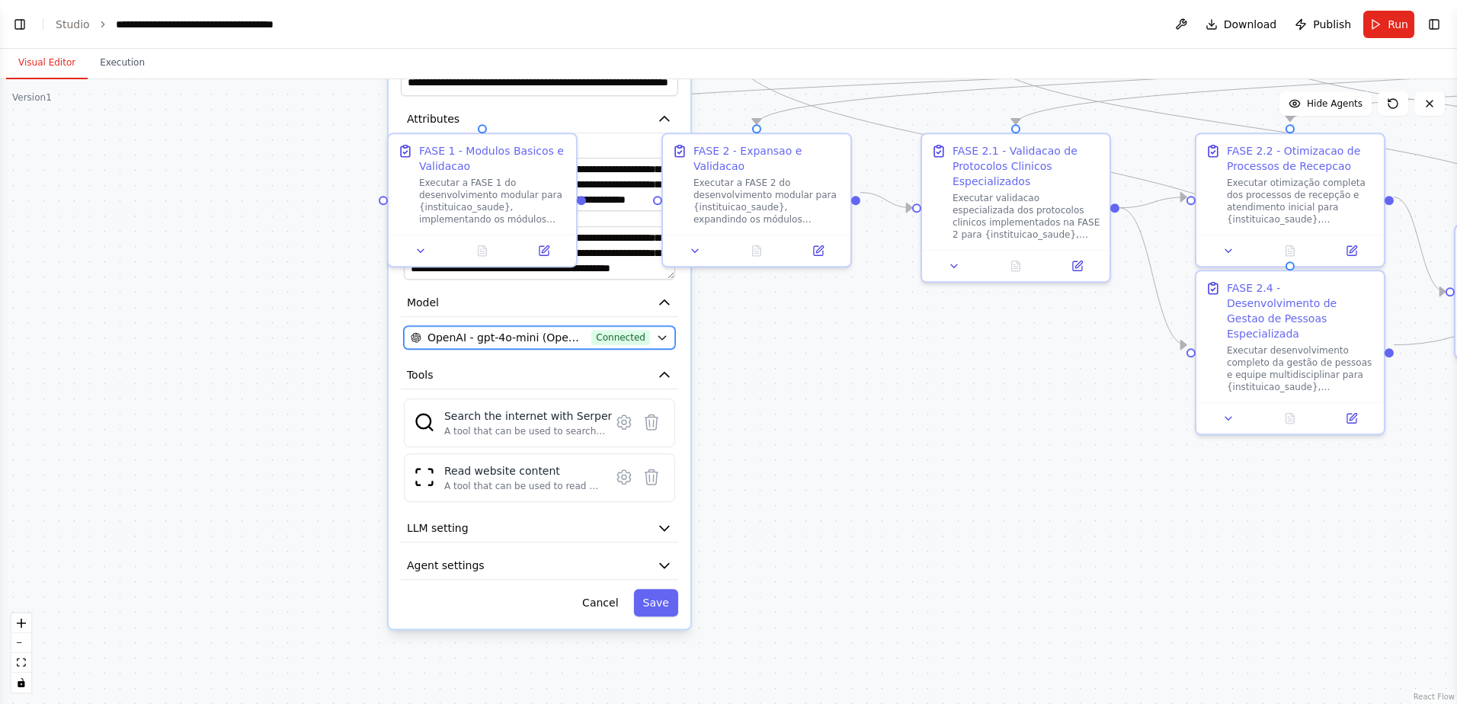
click at [648, 341] on div "OpenAI - gpt-4o-mini (Openai) Connected" at bounding box center [530, 337] width 239 height 15
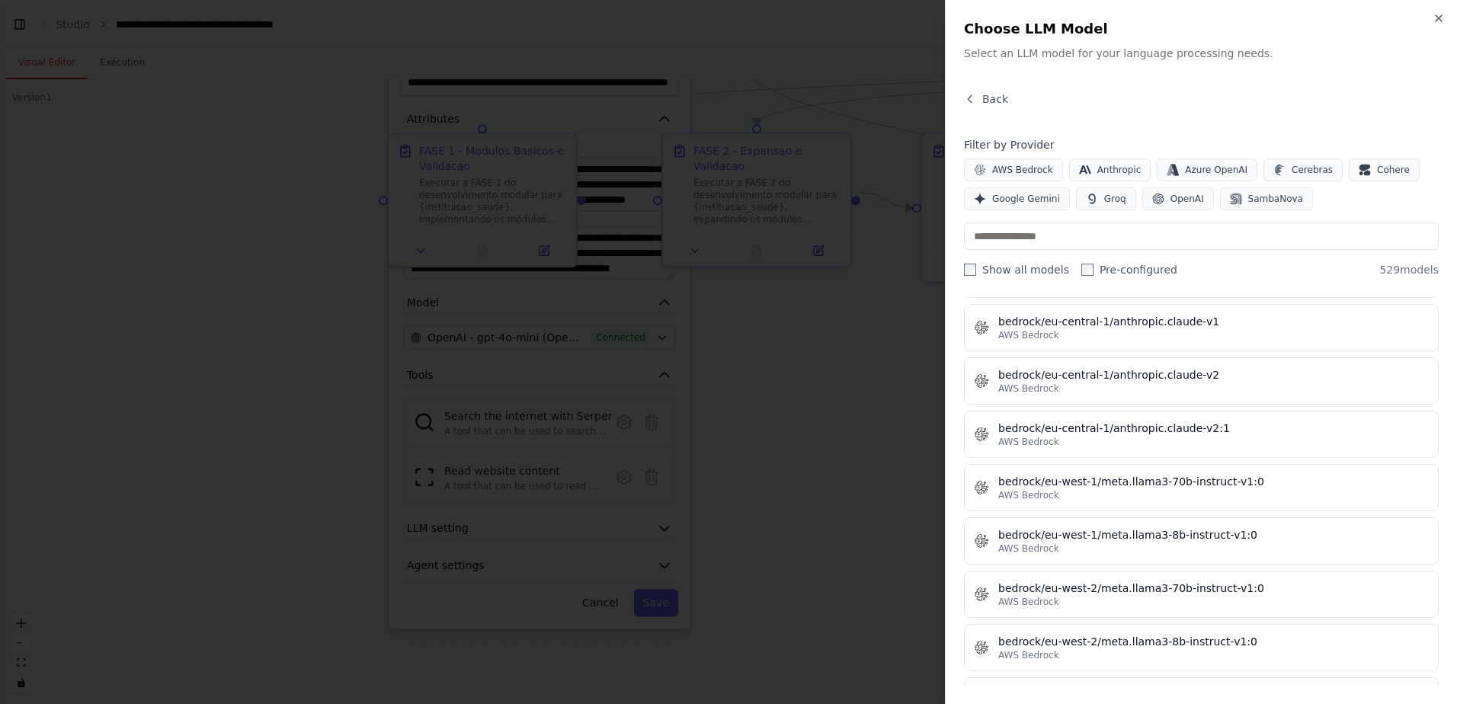
scroll to position [0, 0]
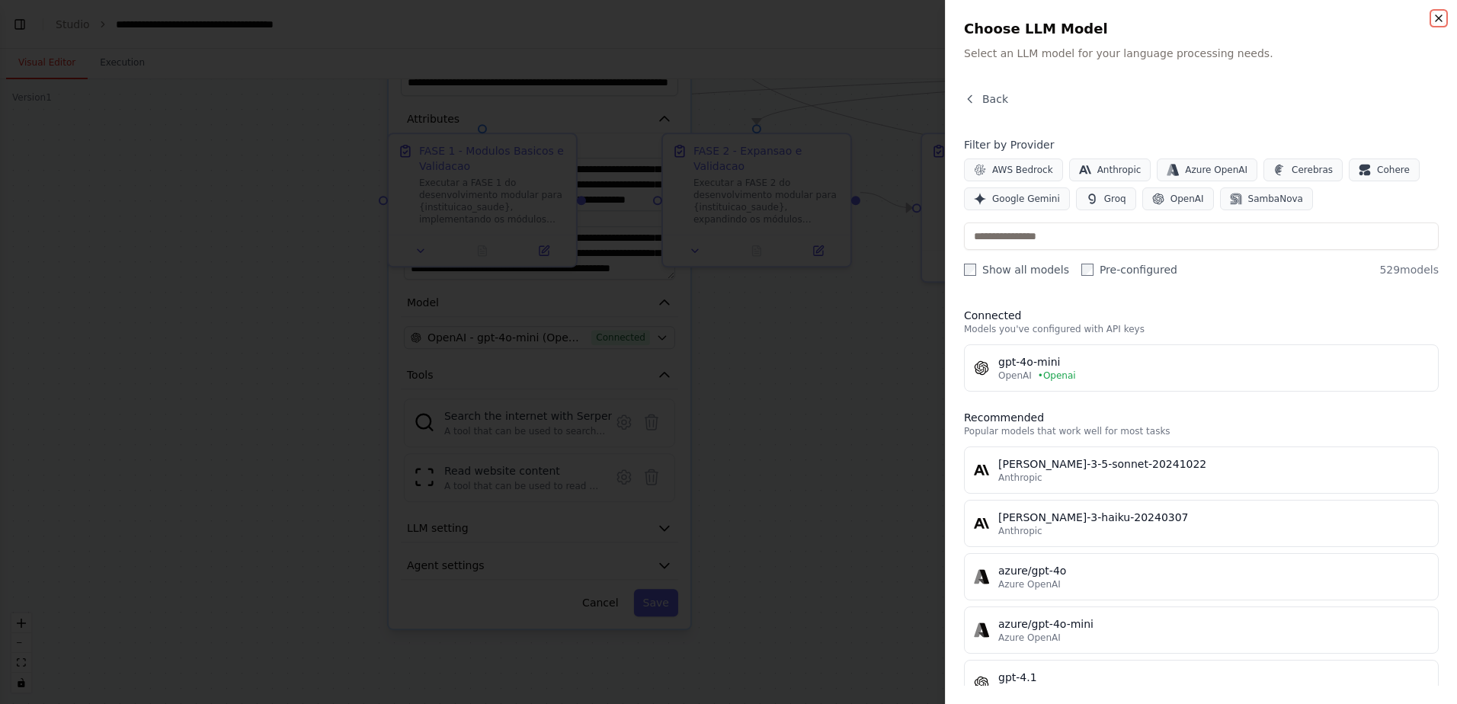
click at [1438, 16] on icon "button" at bounding box center [1438, 18] width 12 height 12
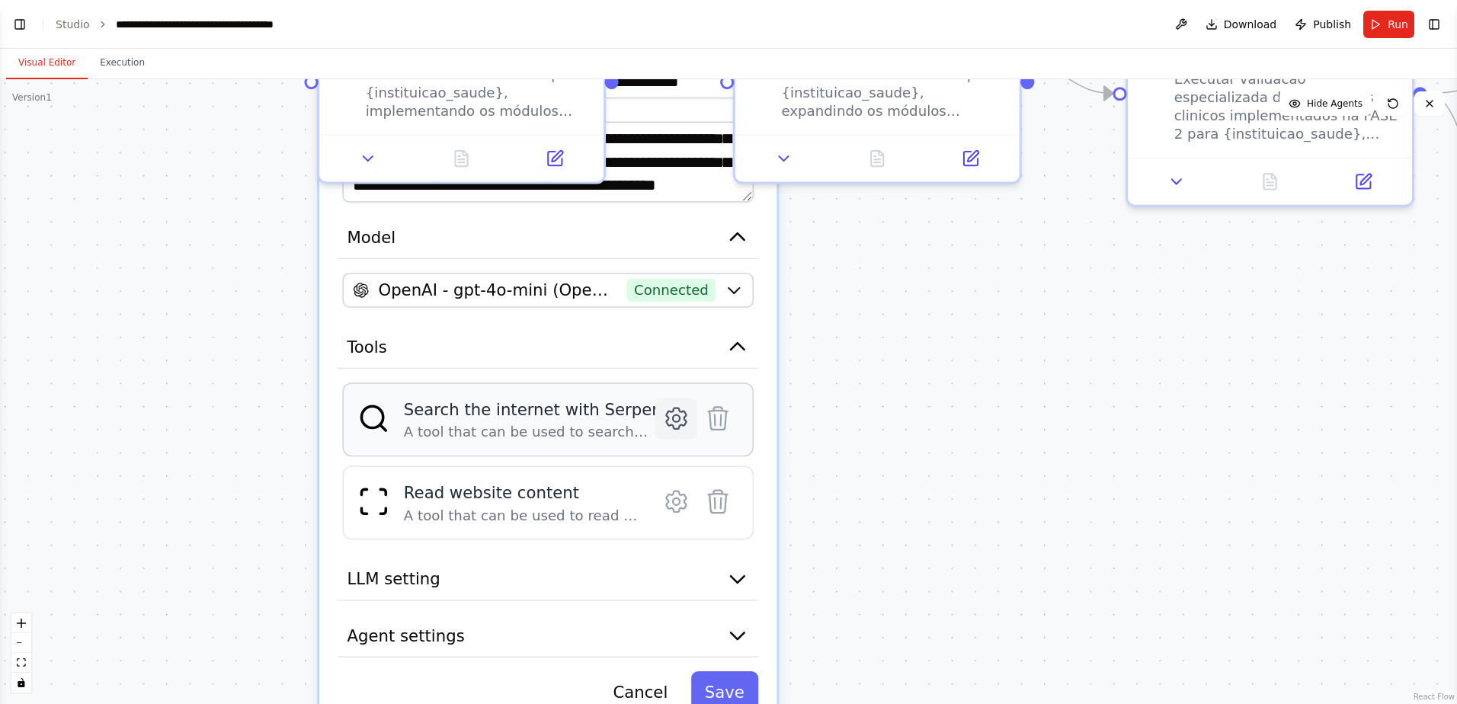
click at [674, 421] on icon at bounding box center [676, 418] width 7 height 7
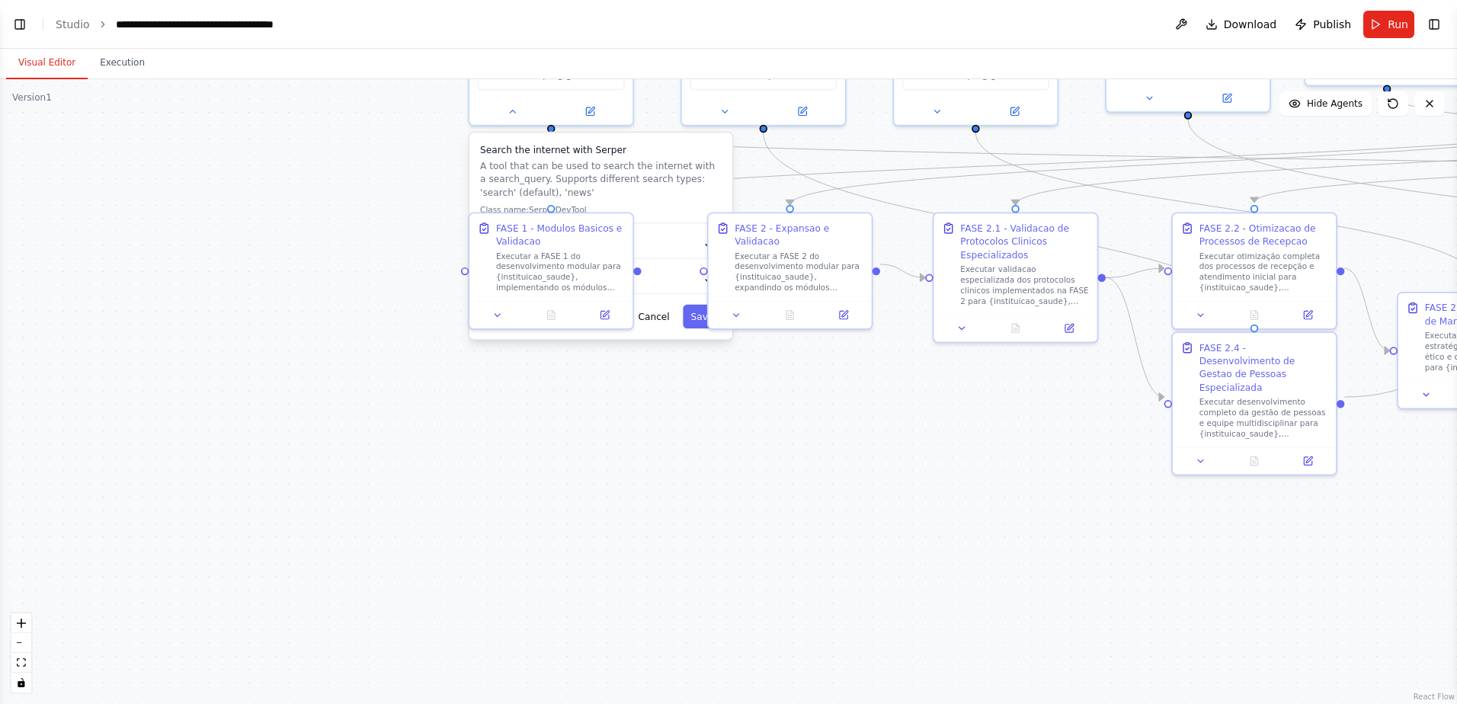
drag, startPoint x: 643, startPoint y: 373, endPoint x: 643, endPoint y: 425, distance: 51.8
click at [643, 425] on div ".deletable-edge-delete-btn { width: 20px; height: 20px; border: 0px solid #ffff…" at bounding box center [728, 391] width 1457 height 625
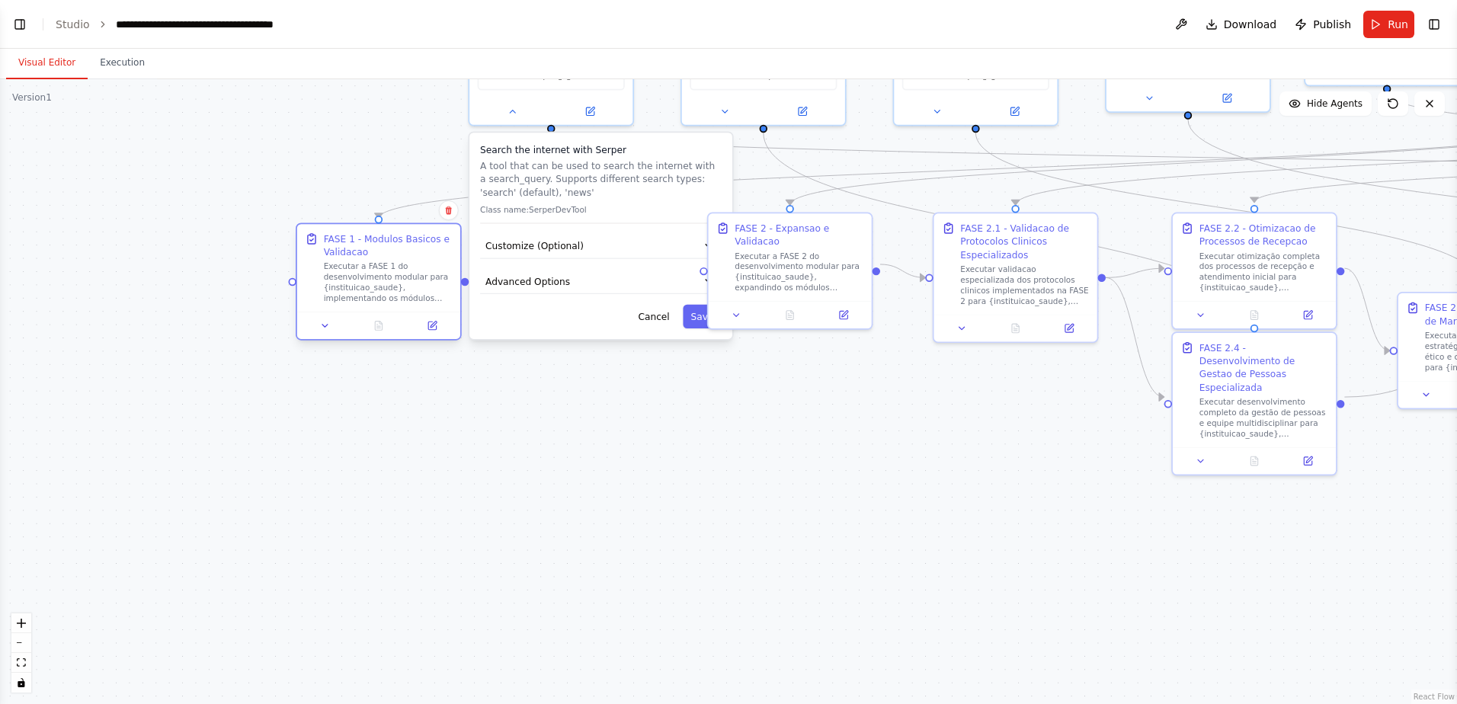
drag, startPoint x: 606, startPoint y: 224, endPoint x: 427, endPoint y: 238, distance: 180.4
click at [427, 238] on div "FASE 1 - Modulos Basicos e Validacao" at bounding box center [388, 245] width 129 height 27
drag, startPoint x: 747, startPoint y: 222, endPoint x: 787, endPoint y: 225, distance: 39.7
click at [791, 225] on div "FASE 2 - Expansao e Validacao" at bounding box center [839, 232] width 129 height 27
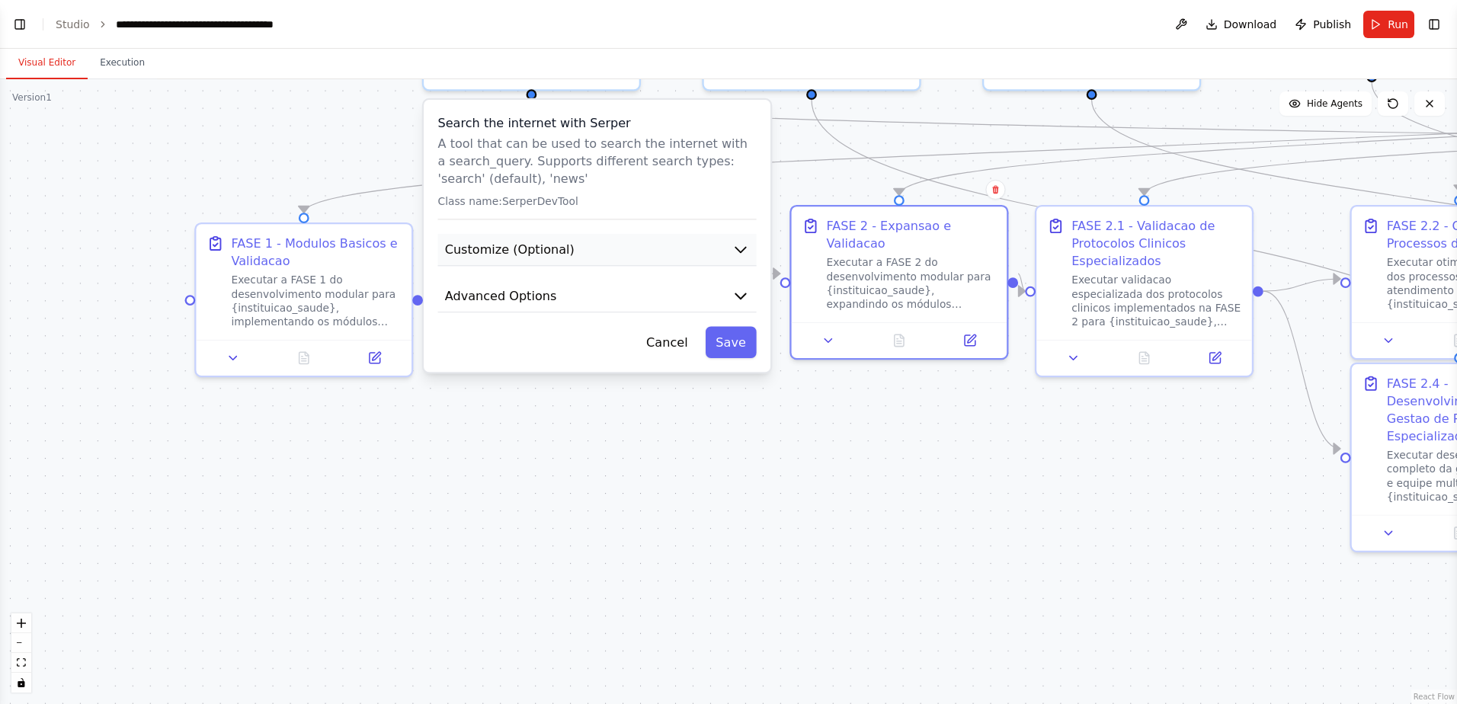
click at [648, 254] on button "Customize (Optional)" at bounding box center [597, 250] width 318 height 33
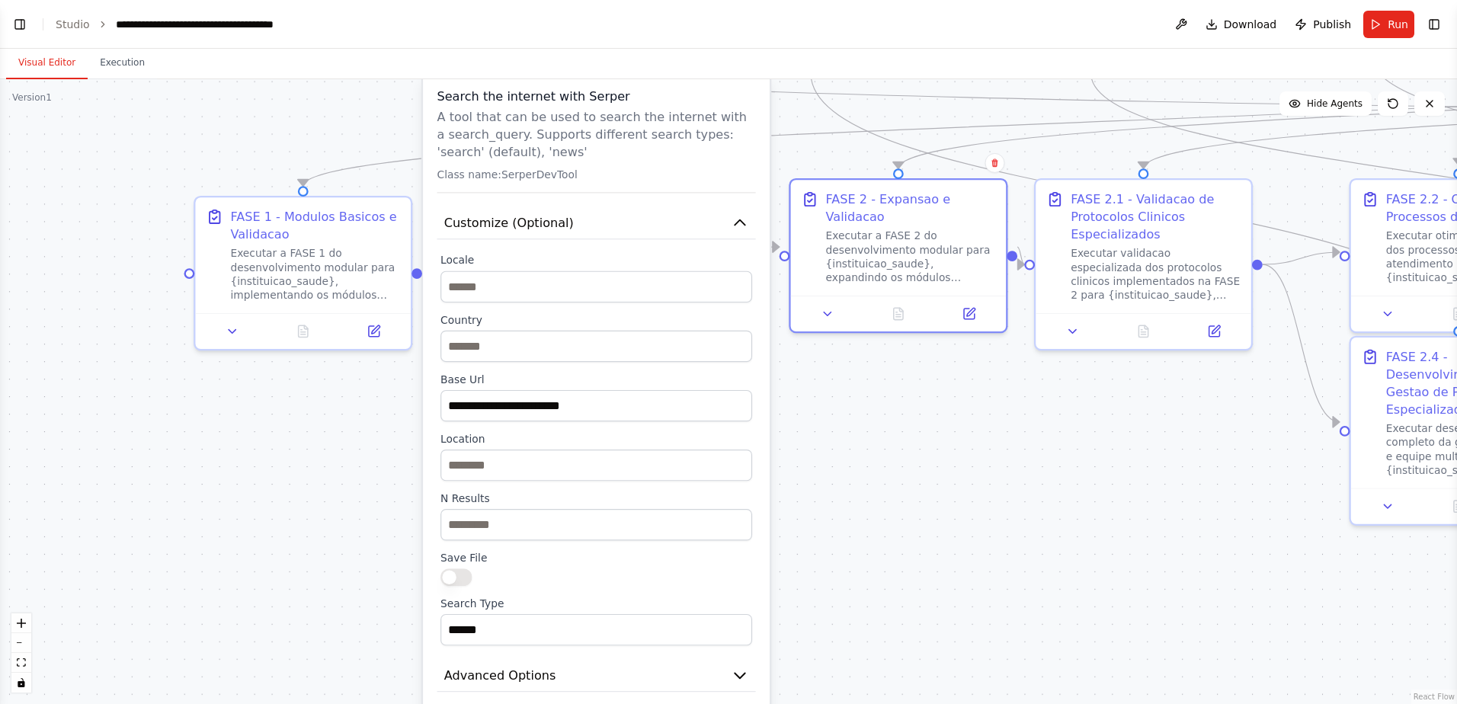
drag, startPoint x: 876, startPoint y: 549, endPoint x: 875, endPoint y: 523, distance: 26.7
click at [875, 523] on div ".deletable-edge-delete-btn { width: 20px; height: 20px; border: 0px solid #ffff…" at bounding box center [728, 391] width 1457 height 625
click at [736, 219] on icon "button" at bounding box center [740, 223] width 18 height 18
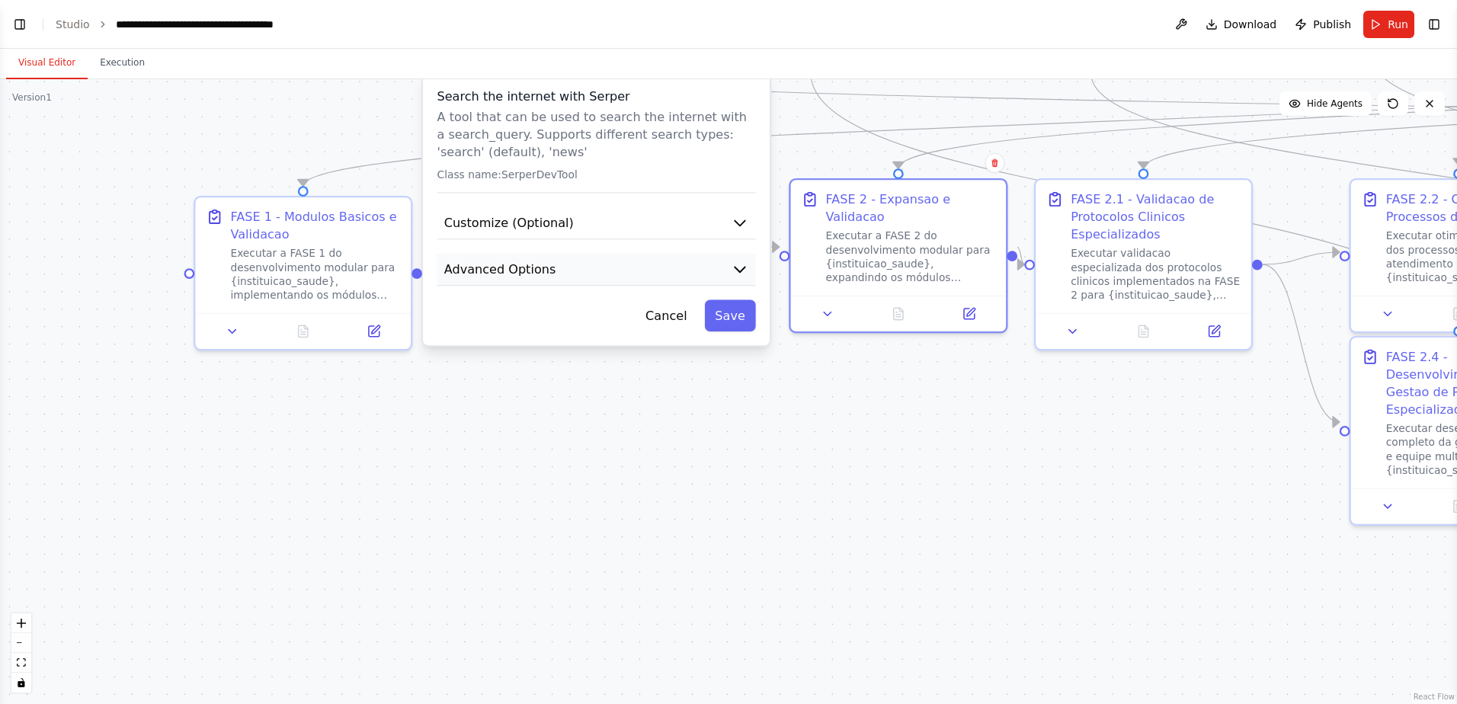
click at [604, 273] on button "Advanced Options" at bounding box center [596, 270] width 318 height 33
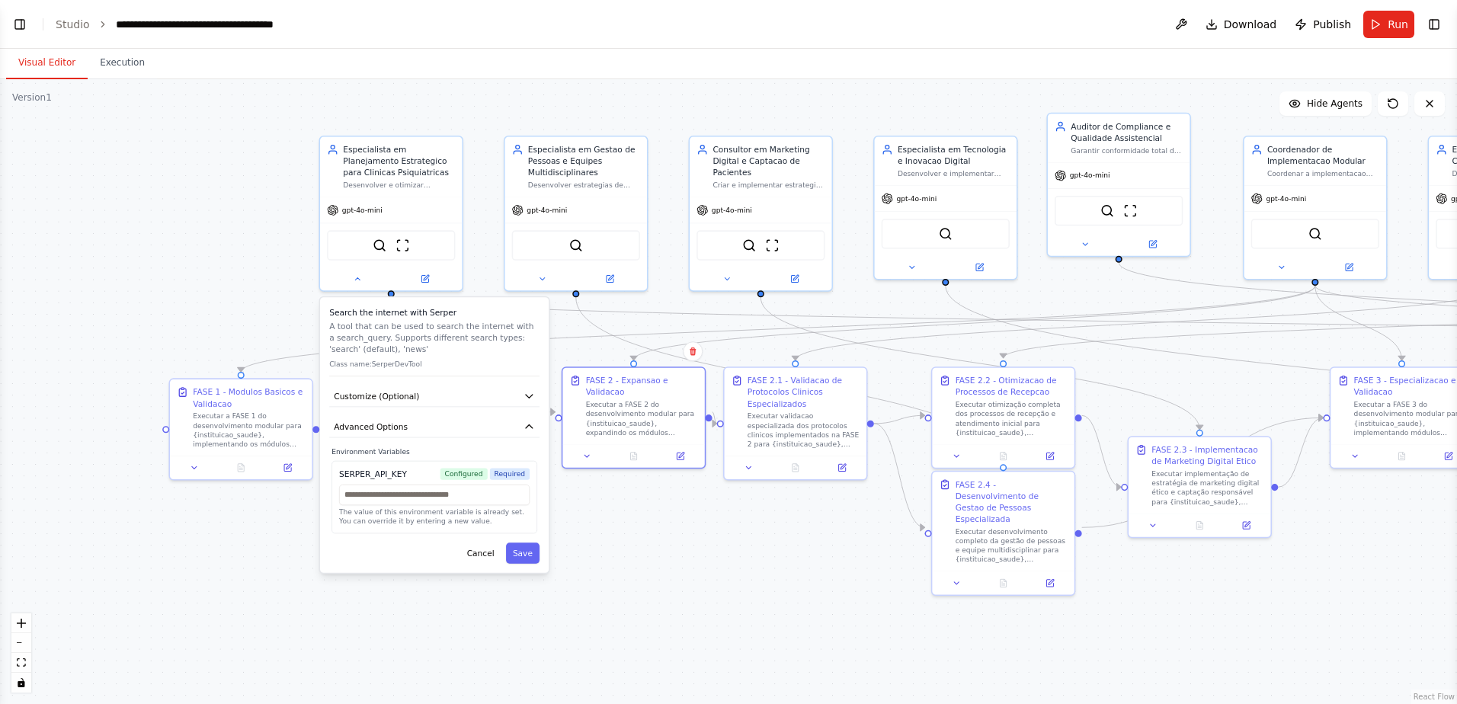
drag, startPoint x: 464, startPoint y: 198, endPoint x: 238, endPoint y: 289, distance: 243.7
click at [238, 289] on div ".deletable-edge-delete-btn { width: 20px; height: 20px; border: 0px solid #ffff…" at bounding box center [728, 391] width 1457 height 625
click at [546, 277] on icon at bounding box center [541, 276] width 9 height 9
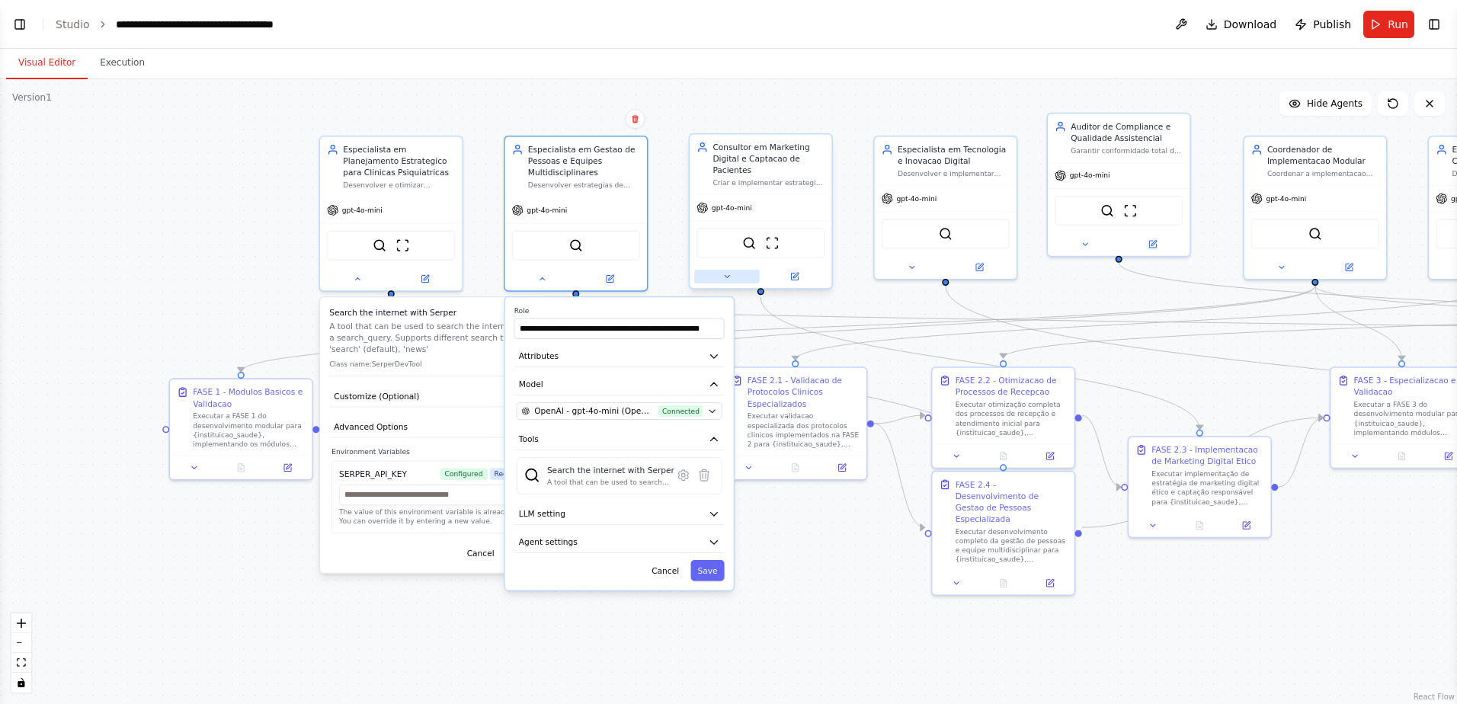
click at [721, 274] on button at bounding box center [727, 277] width 66 height 14
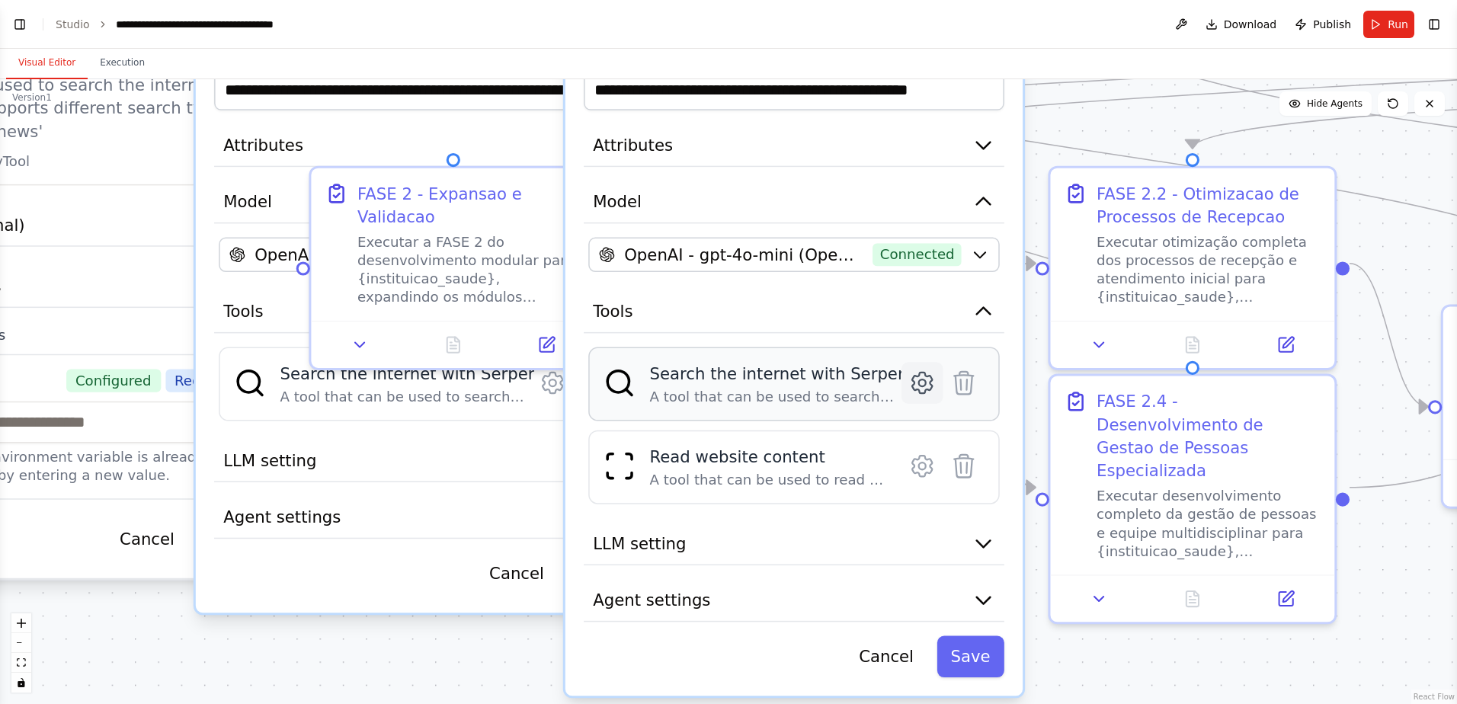
click at [919, 382] on icon at bounding box center [922, 382] width 7 height 7
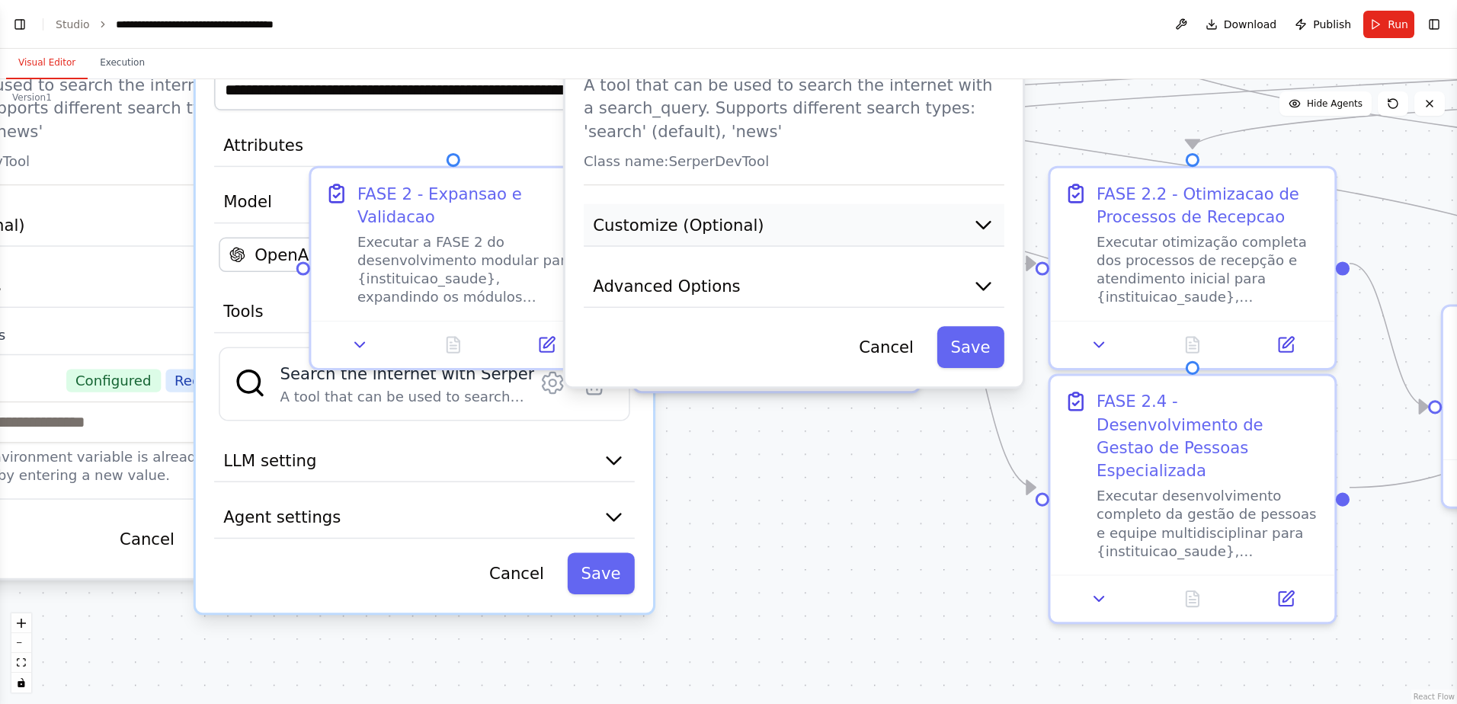
click at [781, 214] on button "Customize (Optional)" at bounding box center [794, 225] width 421 height 43
click at [776, 228] on button "Customize (Optional)" at bounding box center [794, 225] width 421 height 43
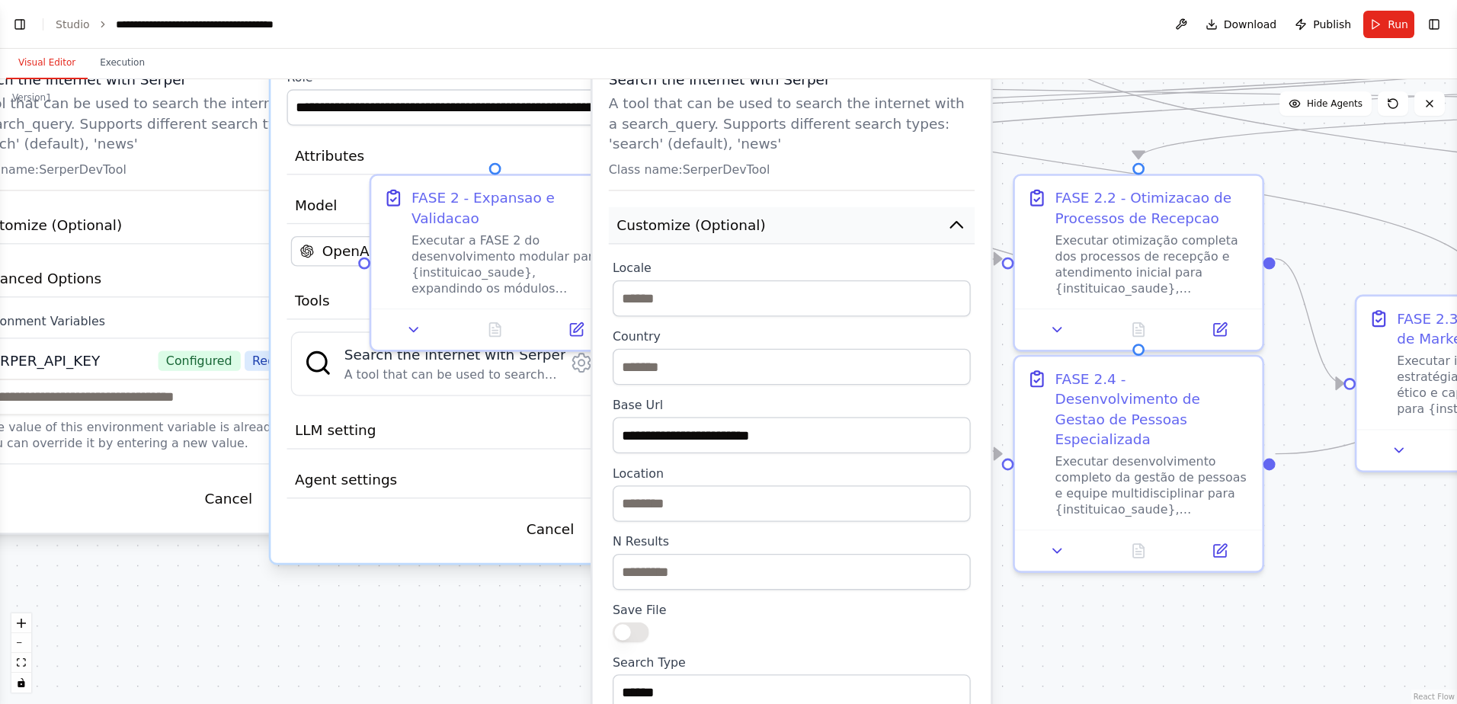
click at [961, 227] on icon "button" at bounding box center [956, 225] width 11 height 6
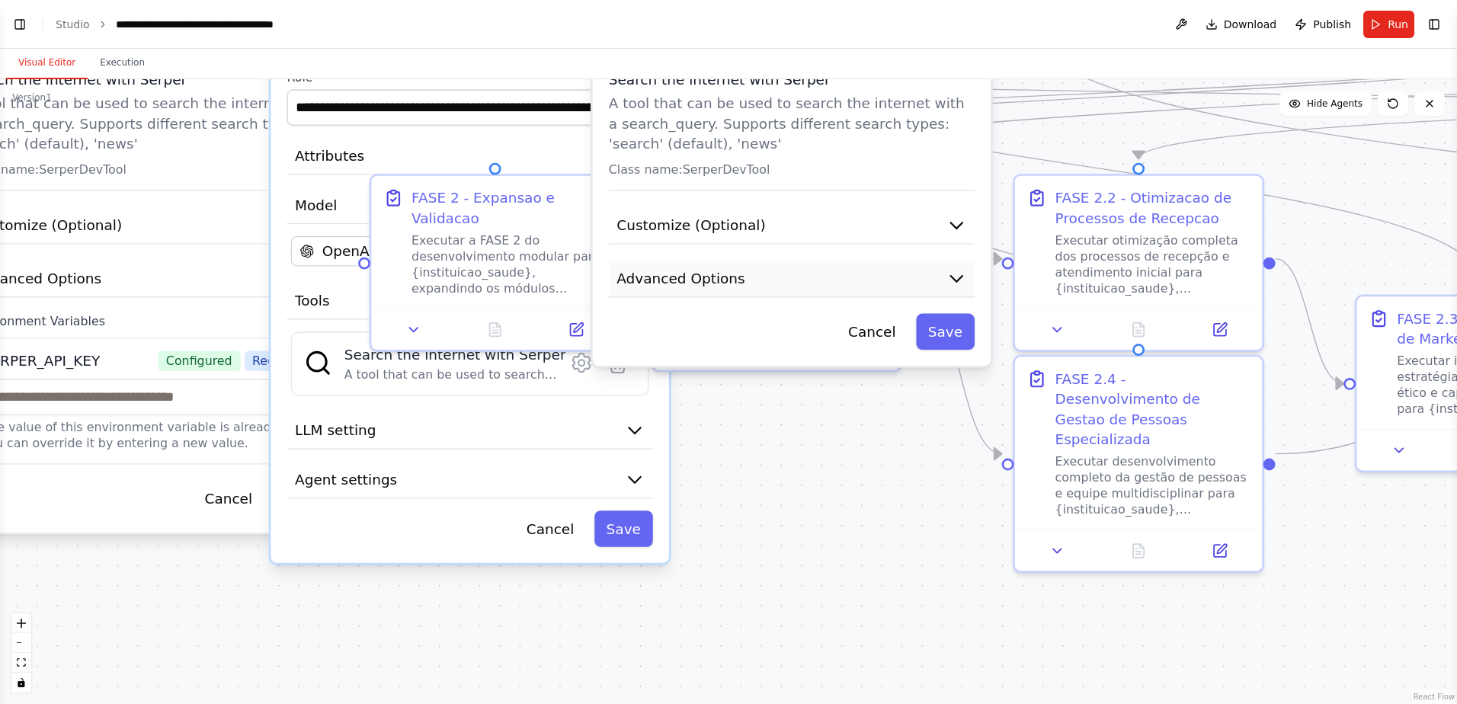
click at [916, 289] on button "Advanced Options" at bounding box center [792, 279] width 366 height 37
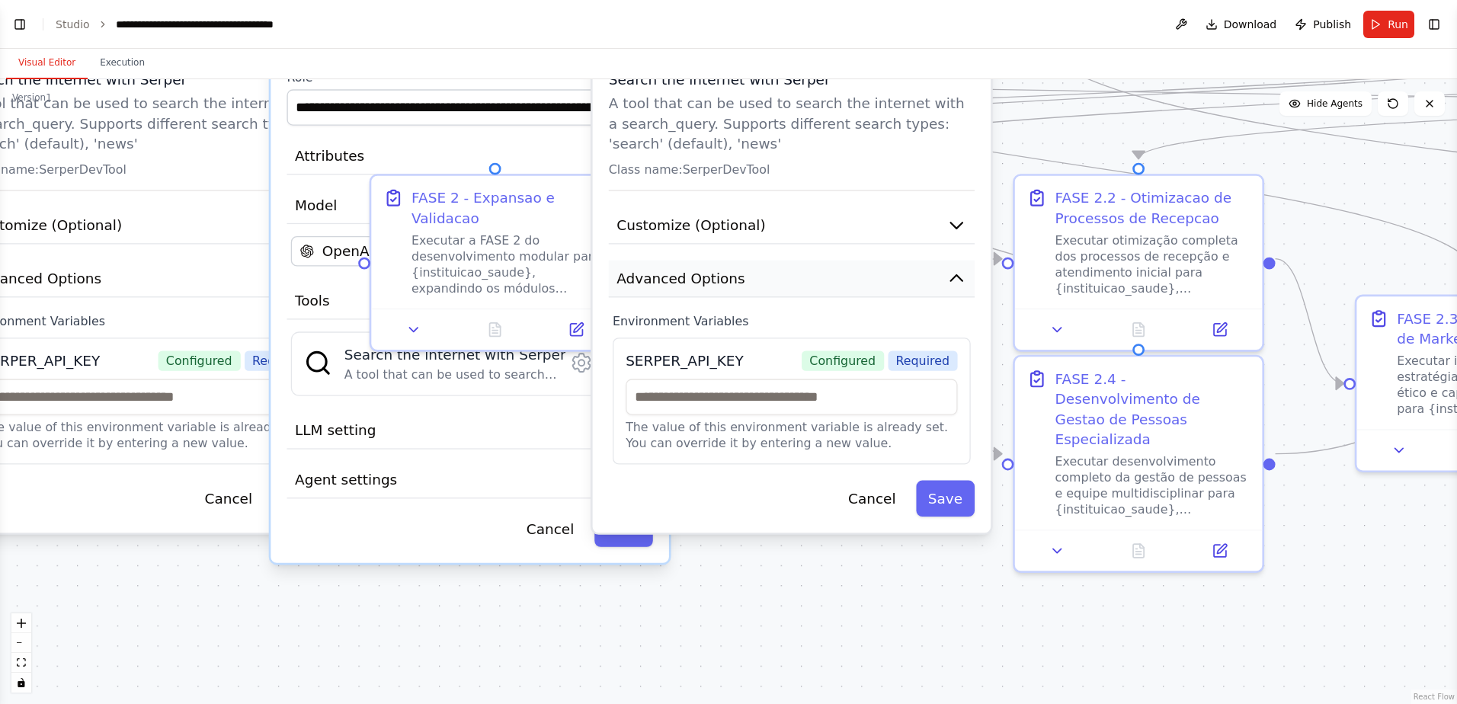
click at [955, 291] on button "Advanced Options" at bounding box center [792, 279] width 366 height 37
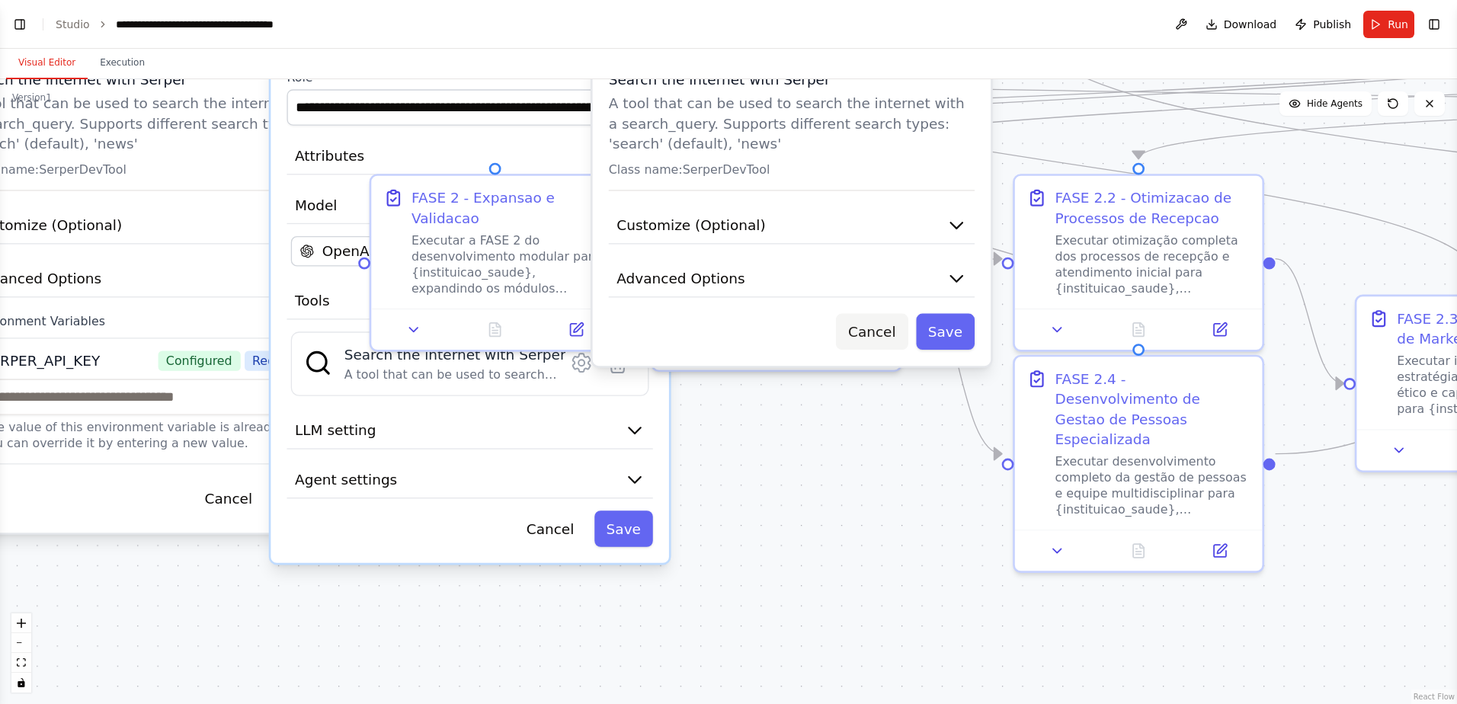
click at [877, 334] on button "Cancel" at bounding box center [872, 332] width 72 height 37
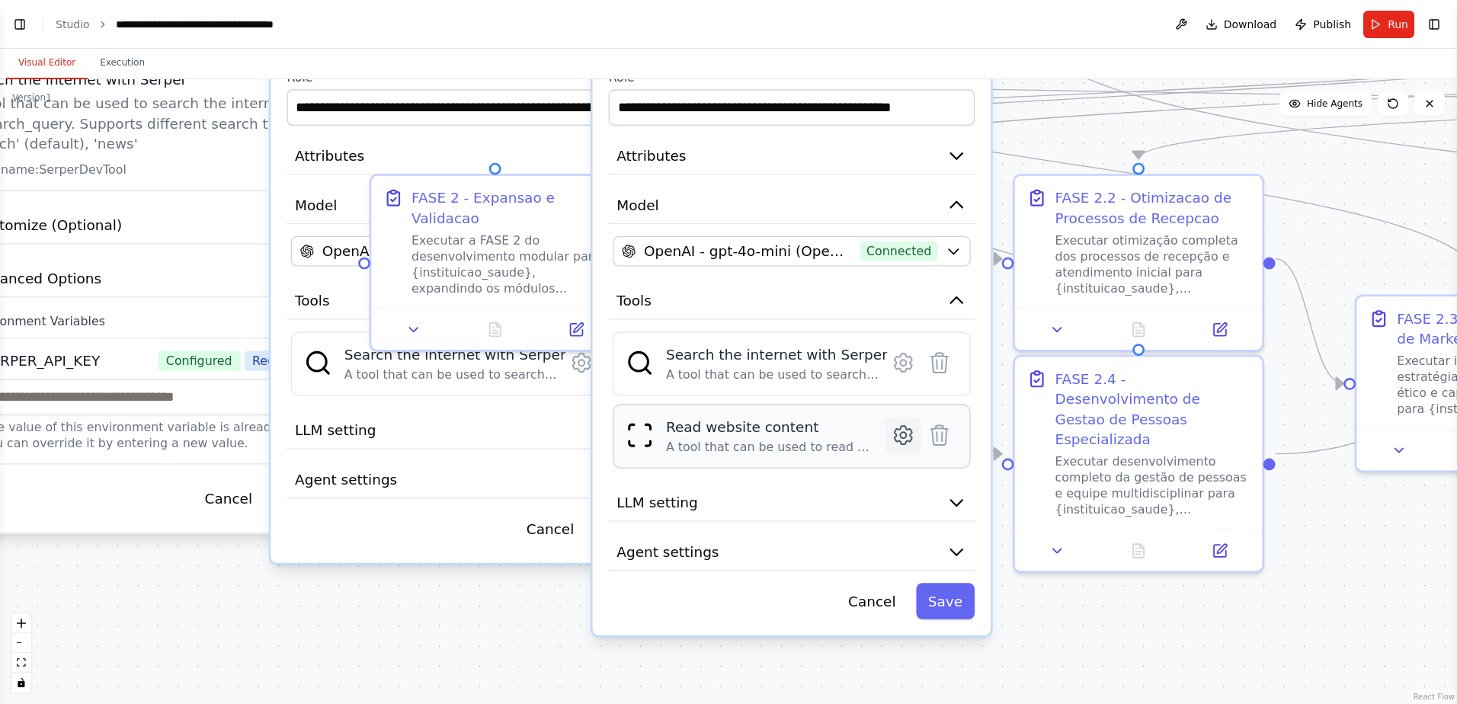
click at [902, 438] on icon at bounding box center [903, 435] width 6 height 6
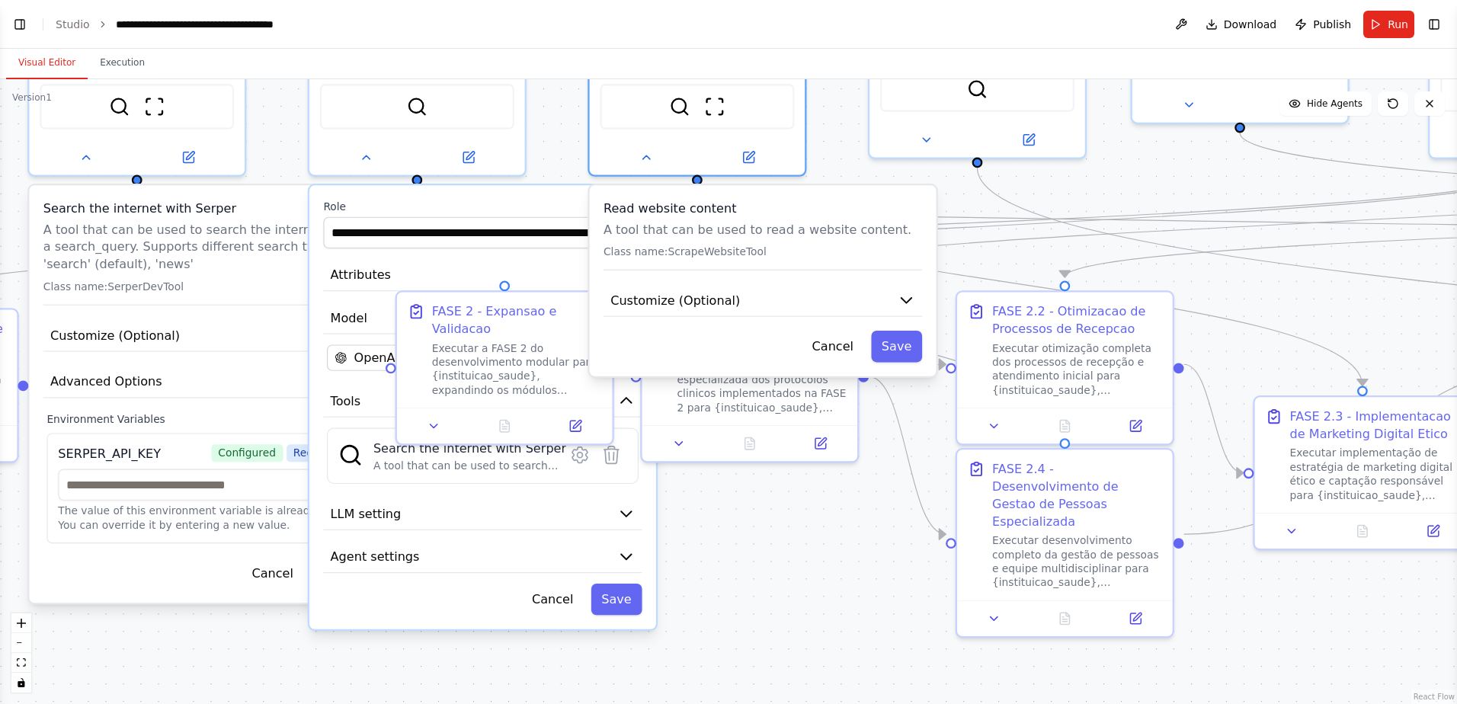
drag, startPoint x: 992, startPoint y: 155, endPoint x: 914, endPoint y: 257, distance: 128.3
click at [961, 266] on div ".deletable-edge-delete-btn { width: 20px; height: 20px; border: 0px solid #ffff…" at bounding box center [728, 391] width 1457 height 625
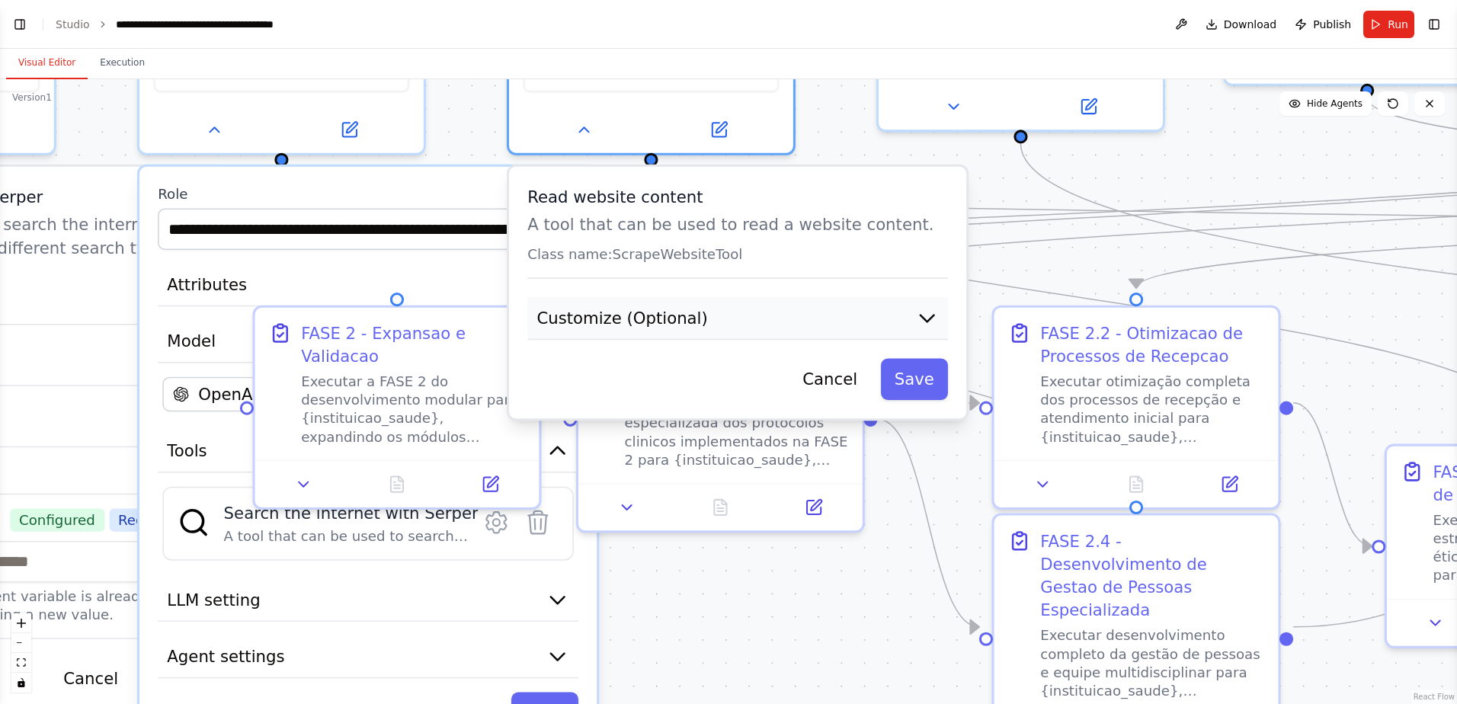
click at [743, 329] on button "Customize (Optional)" at bounding box center [737, 318] width 421 height 43
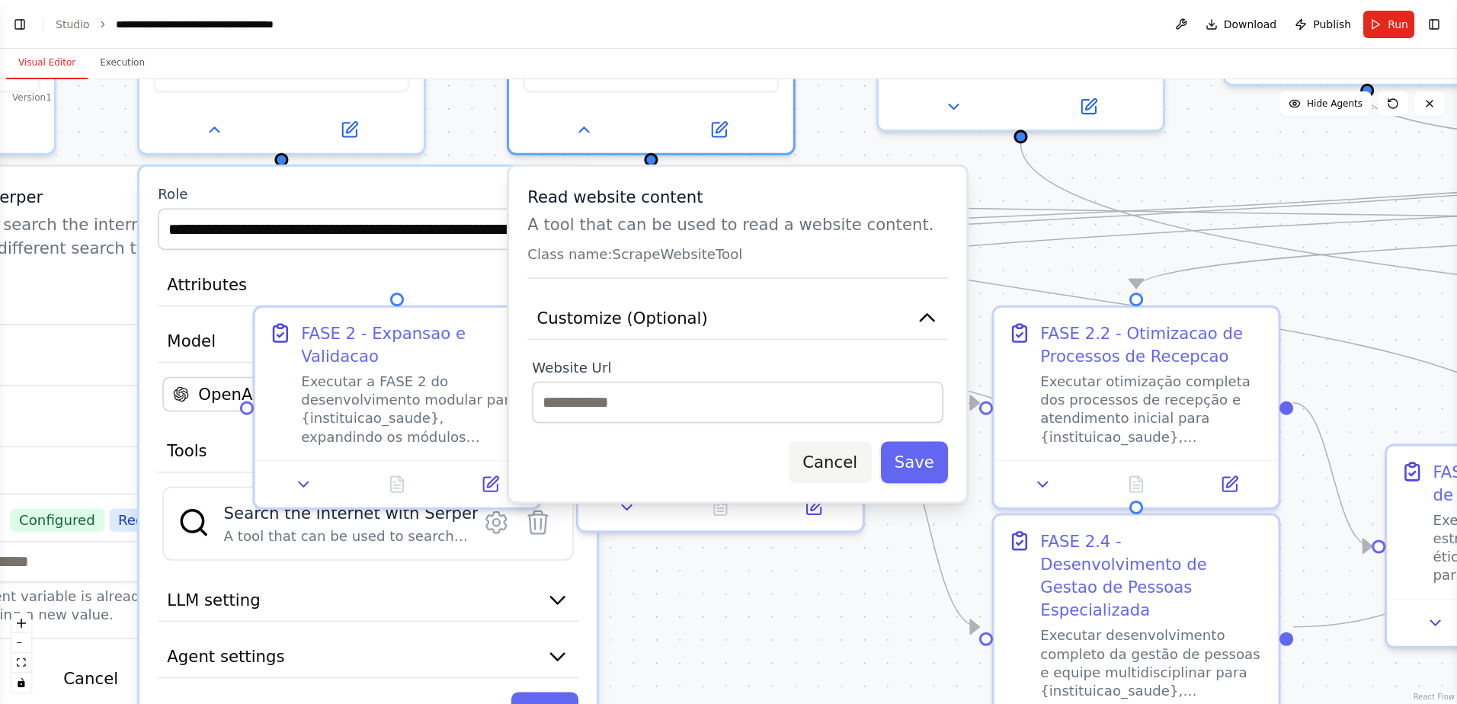
click at [828, 460] on button "Cancel" at bounding box center [829, 463] width 82 height 42
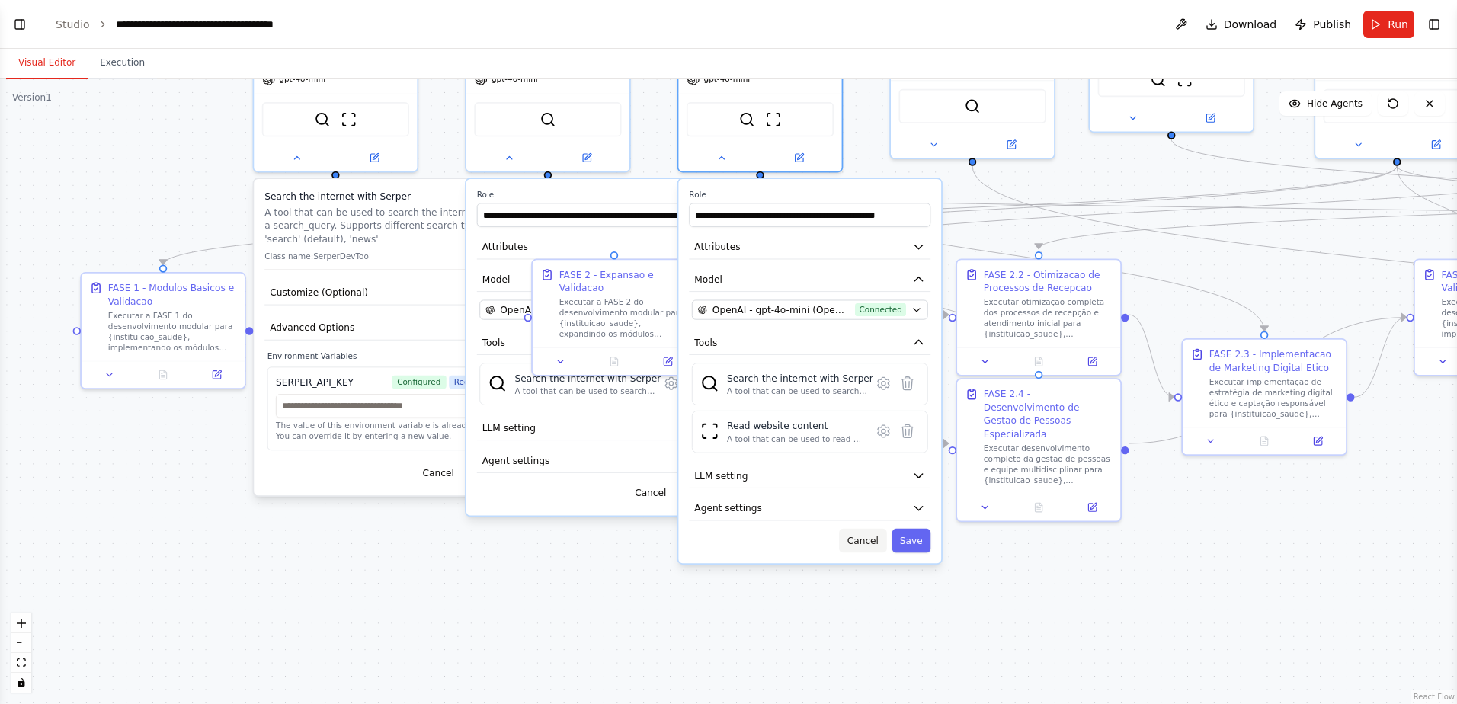
click at [861, 539] on button "Cancel" at bounding box center [862, 541] width 47 height 24
click at [868, 541] on button "Cancel" at bounding box center [862, 541] width 47 height 24
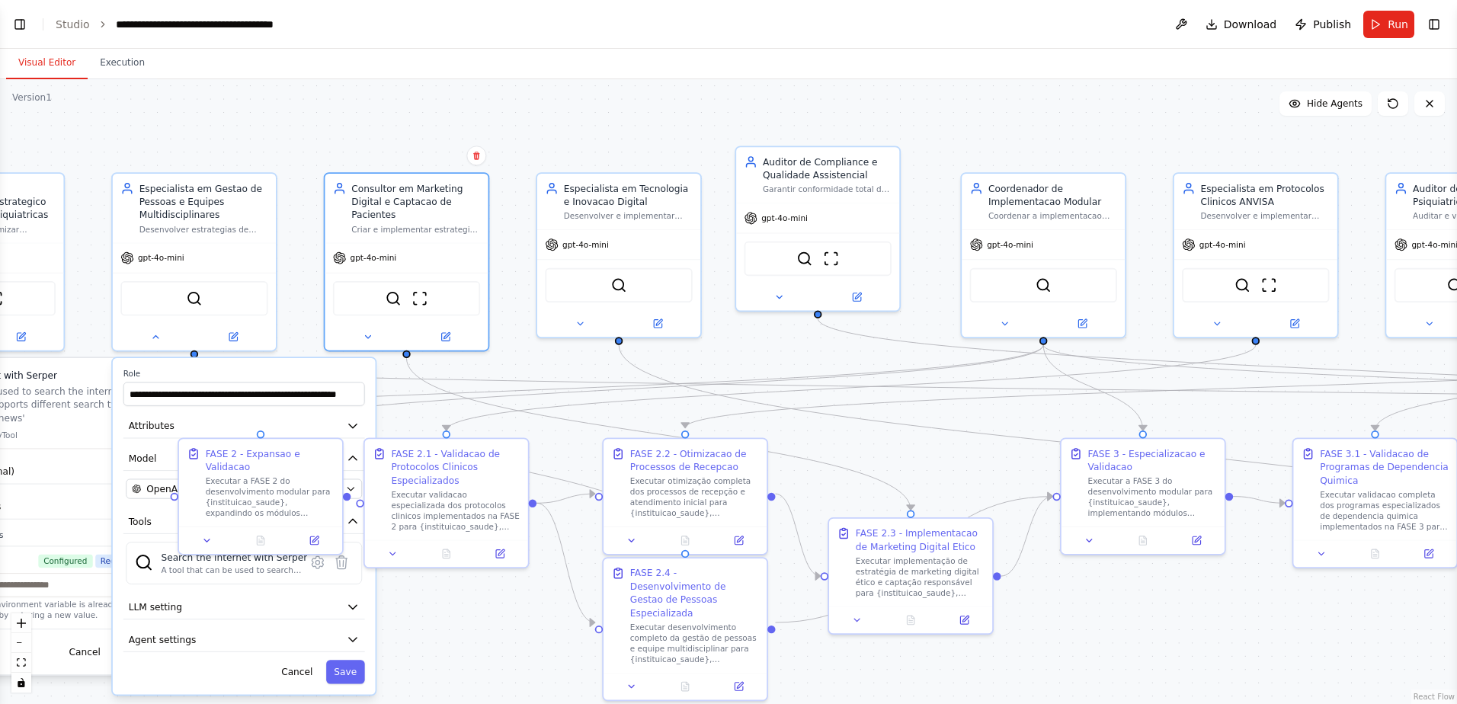
drag, startPoint x: 836, startPoint y: 293, endPoint x: 619, endPoint y: 367, distance: 229.3
click at [619, 367] on div ".deletable-edge-delete-btn { width: 20px; height: 20px; border: 0px solid #ffff…" at bounding box center [728, 391] width 1457 height 625
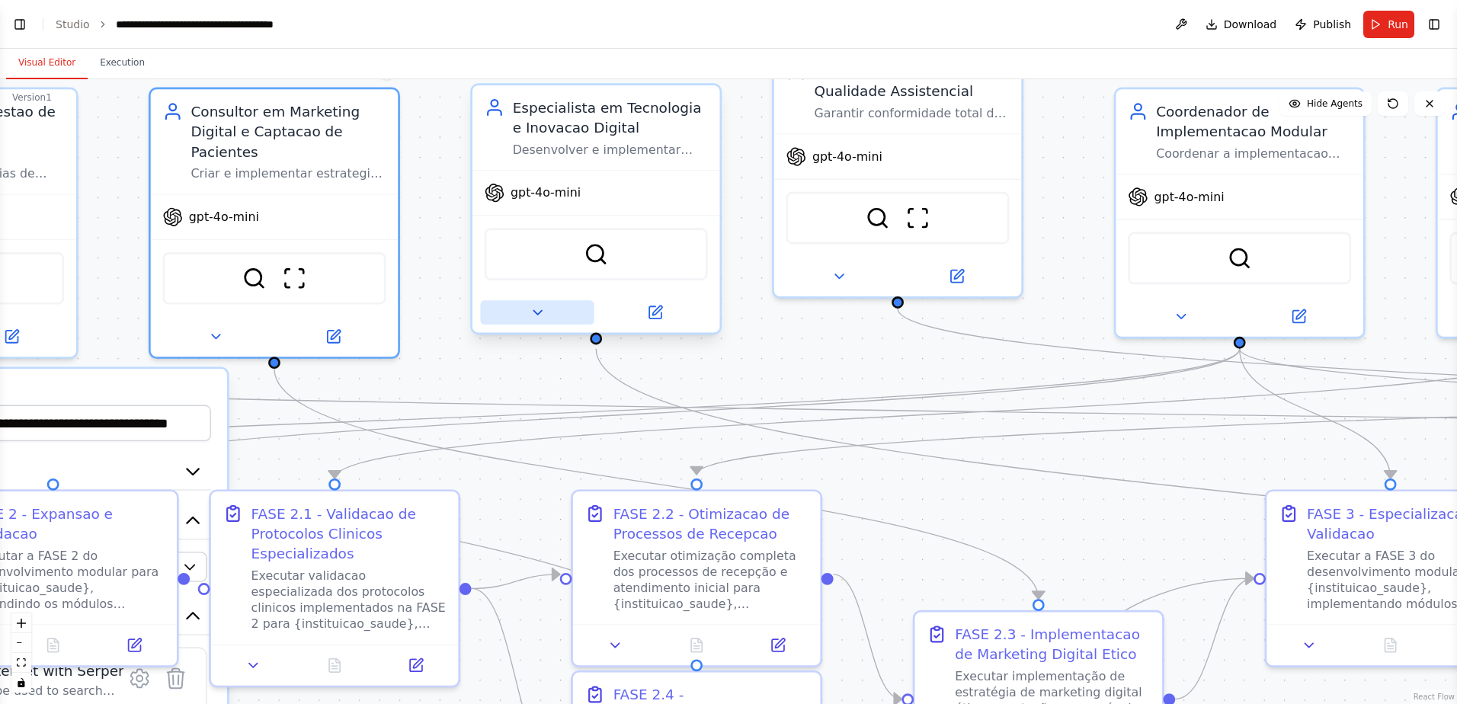
click at [540, 309] on icon at bounding box center [537, 313] width 16 height 16
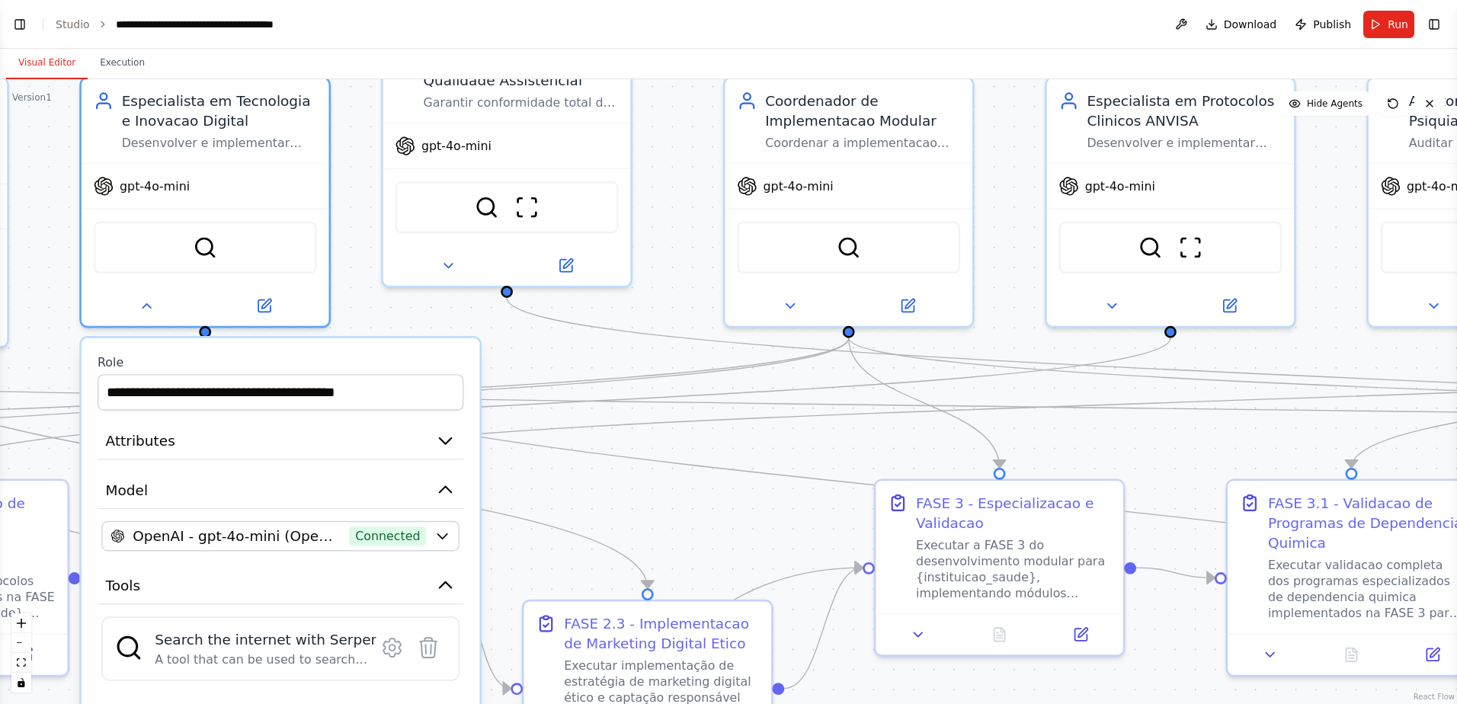
drag, startPoint x: 1023, startPoint y: 524, endPoint x: 632, endPoint y: 513, distance: 390.9
click at [632, 513] on div ".deletable-edge-delete-btn { width: 20px; height: 20px; border: 0px solid #ffff…" at bounding box center [728, 391] width 1457 height 625
click at [449, 258] on icon at bounding box center [448, 262] width 16 height 16
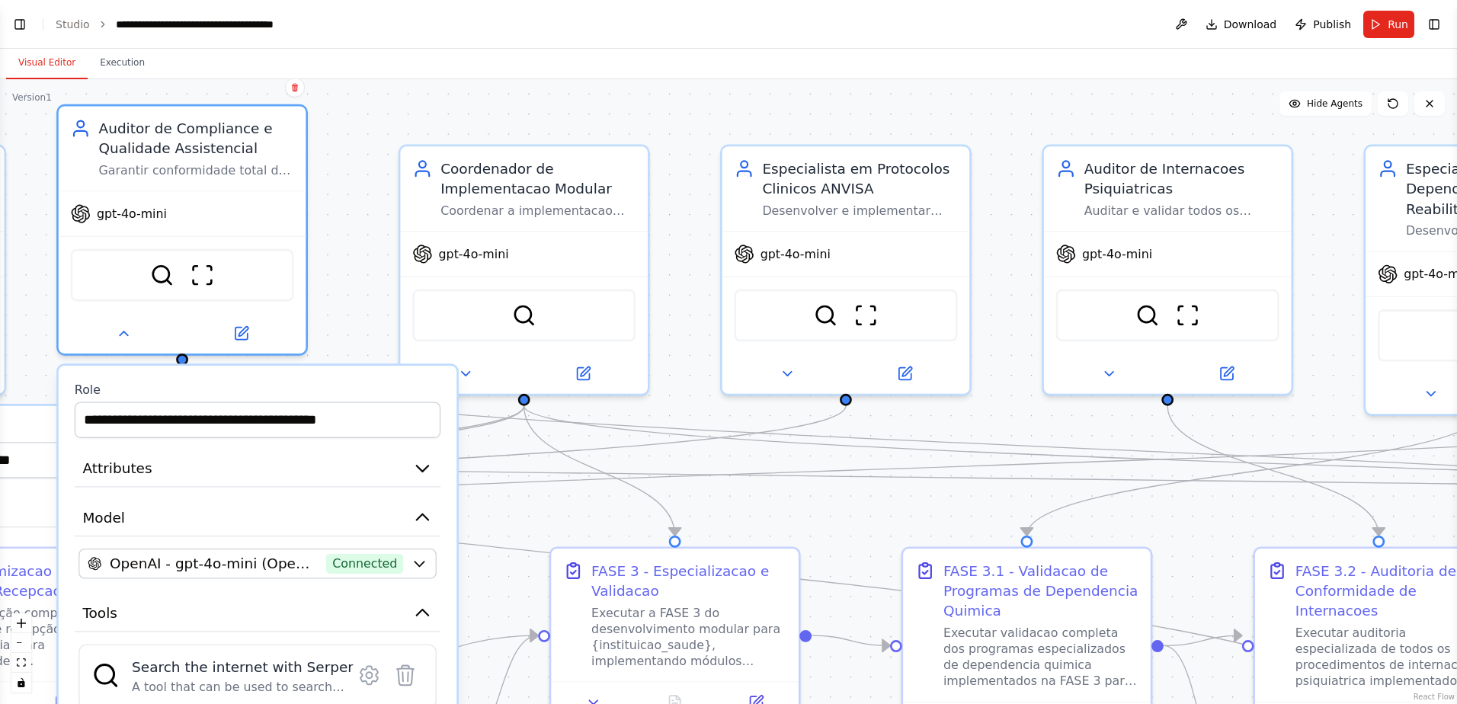
drag, startPoint x: 832, startPoint y: 462, endPoint x: 507, endPoint y: 529, distance: 331.5
click at [507, 529] on div ".deletable-edge-delete-btn { width: 20px; height: 20px; border: 0px solid #ffff…" at bounding box center [728, 391] width 1457 height 625
click at [470, 366] on icon at bounding box center [465, 370] width 16 height 16
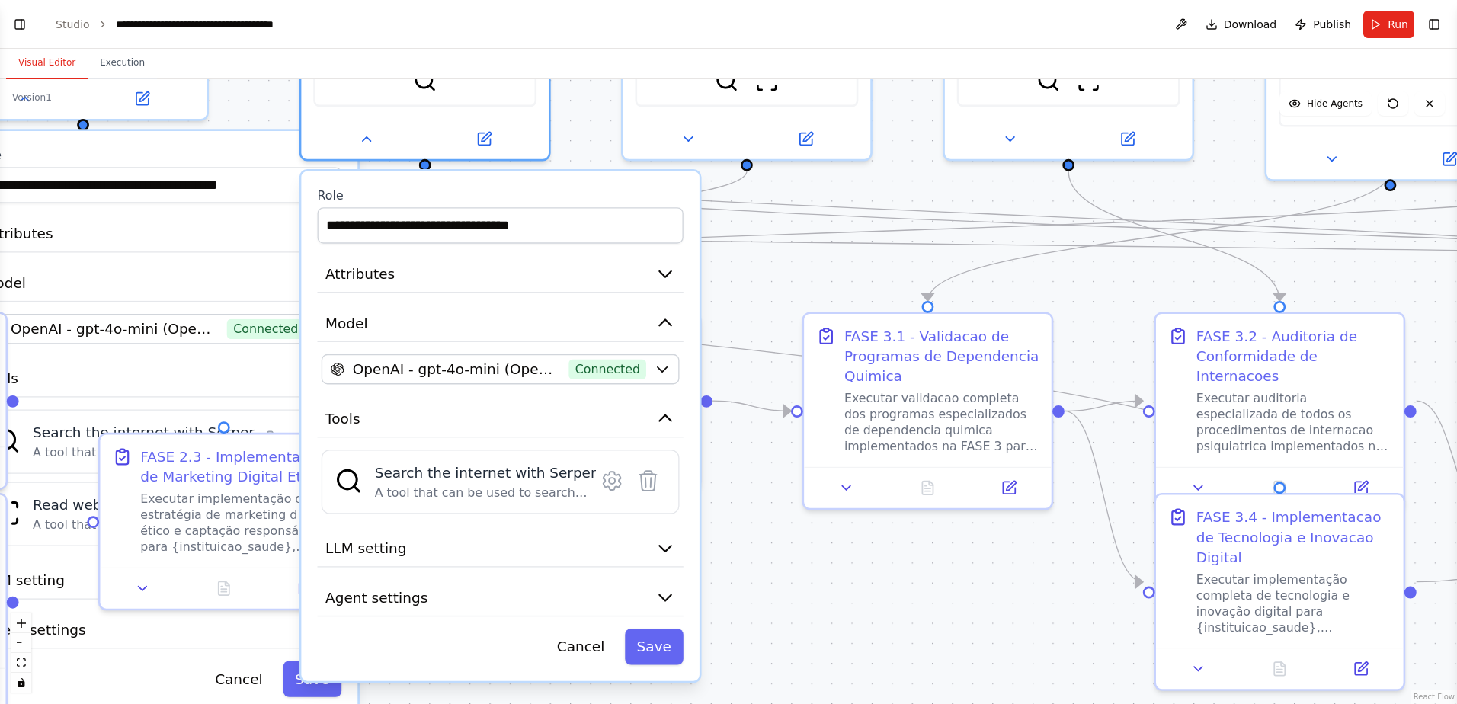
drag, startPoint x: 878, startPoint y: 528, endPoint x: 779, endPoint y: 293, distance: 254.7
click at [779, 293] on div ".deletable-edge-delete-btn { width: 20px; height: 20px; border: 0px solid #ffff…" at bounding box center [728, 391] width 1457 height 625
click at [519, 603] on button "Agent settings" at bounding box center [500, 597] width 366 height 37
click at [666, 593] on icon "button" at bounding box center [665, 597] width 20 height 20
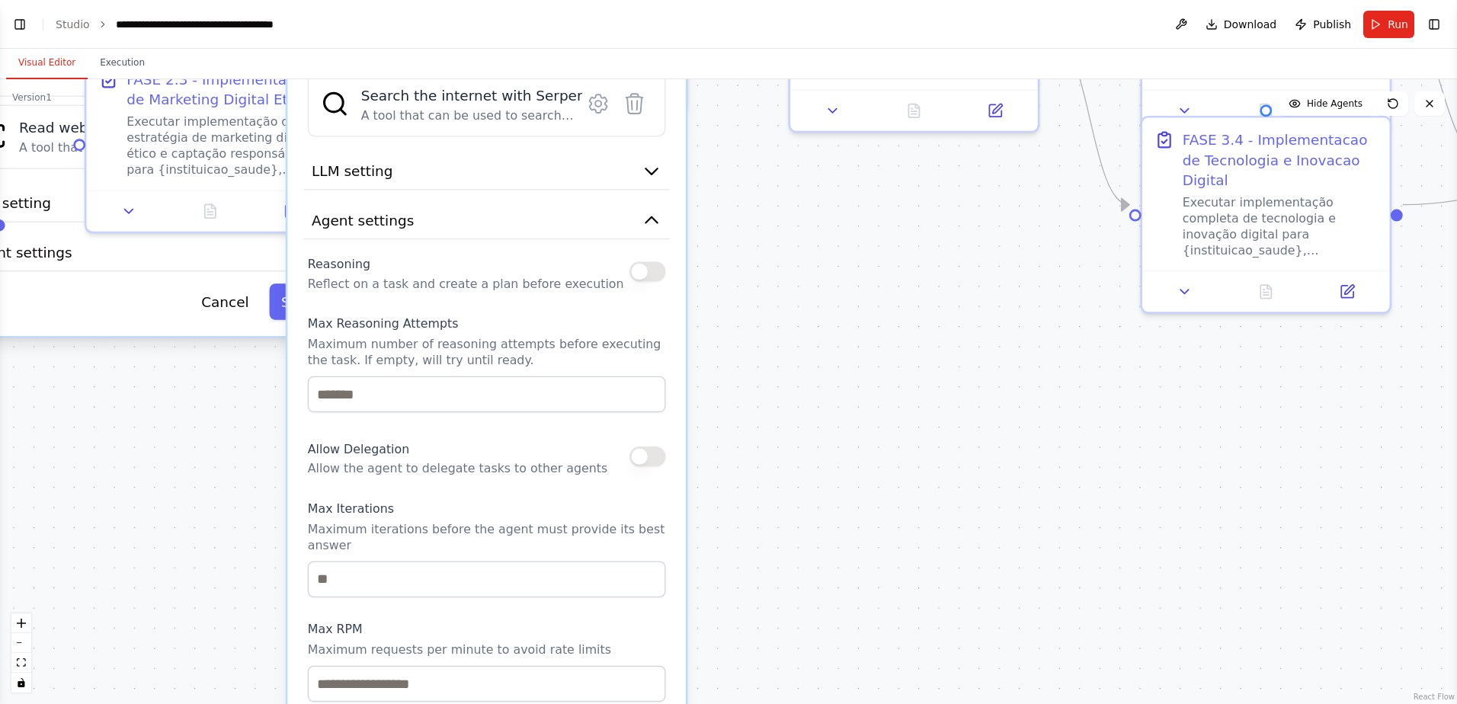
drag, startPoint x: 836, startPoint y: 621, endPoint x: 823, endPoint y: 244, distance: 377.3
click at [823, 244] on div ".deletable-edge-delete-btn { width: 20px; height: 20px; border: 0px solid #ffff…" at bounding box center [728, 391] width 1457 height 625
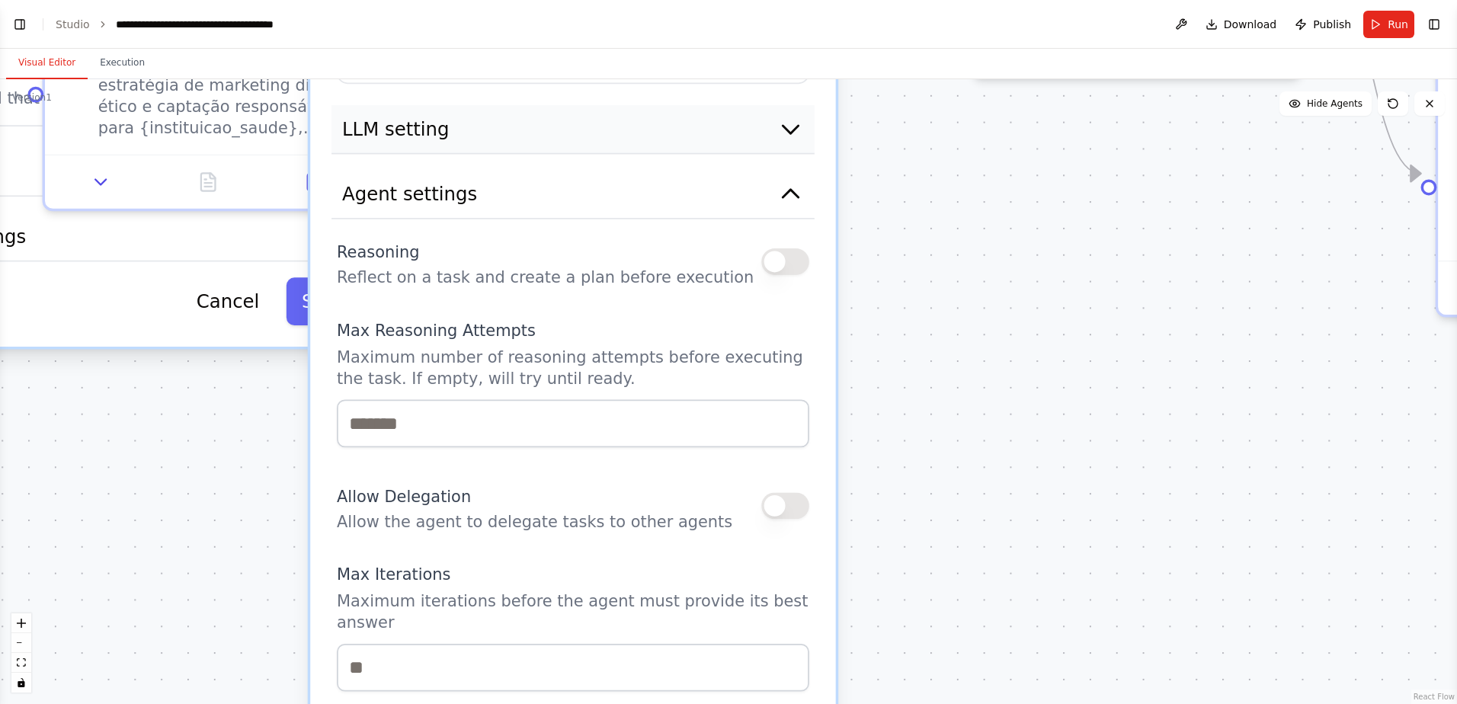
click at [494, 141] on button "LLM setting" at bounding box center [572, 129] width 483 height 49
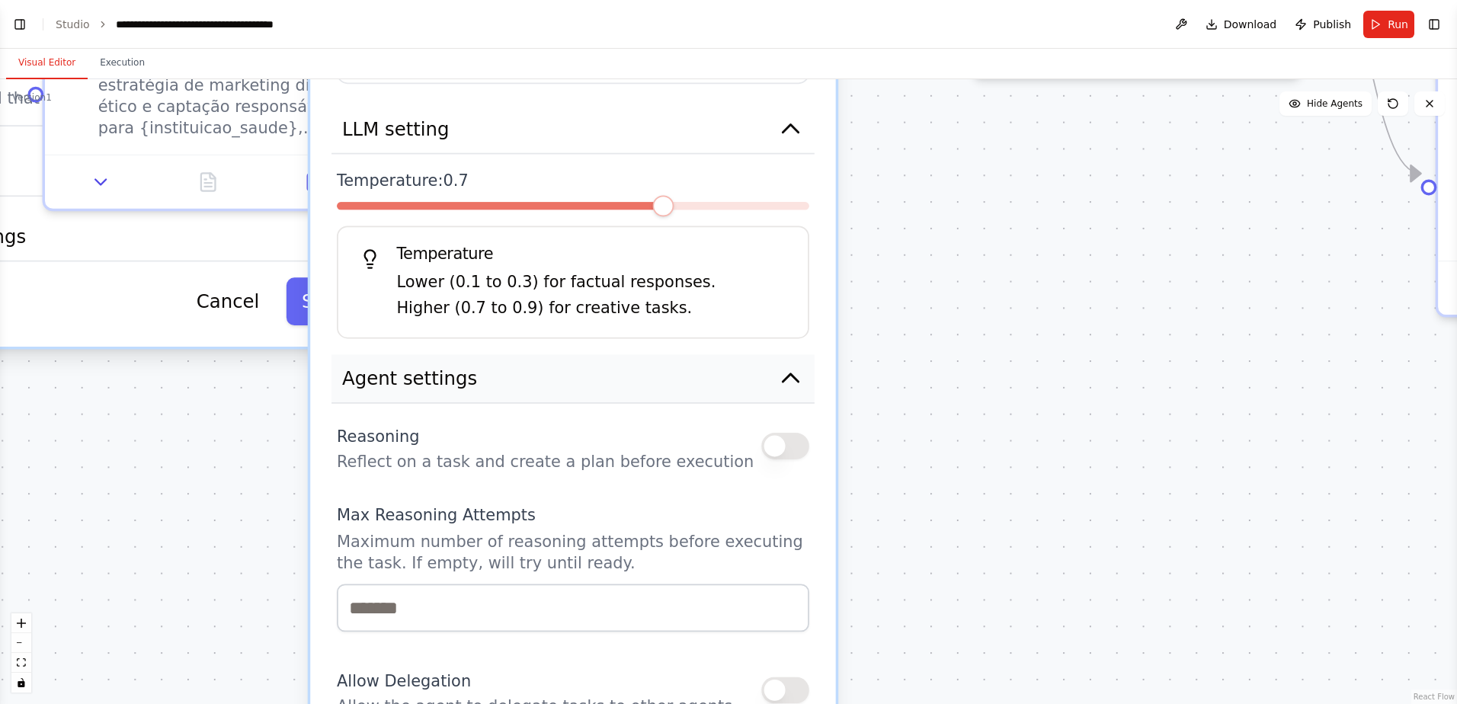
click at [519, 382] on button "Agent settings" at bounding box center [572, 378] width 483 height 49
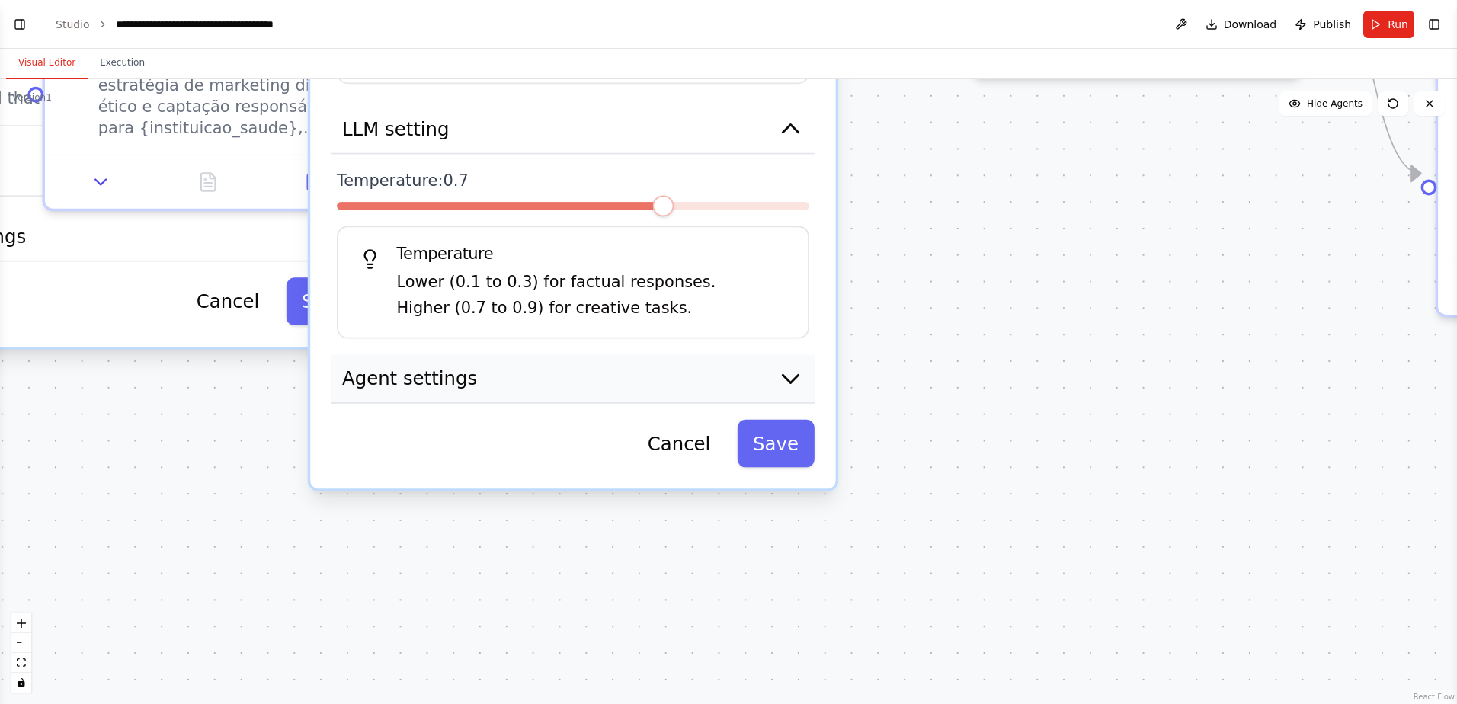
click at [519, 382] on button "Agent settings" at bounding box center [572, 378] width 483 height 49
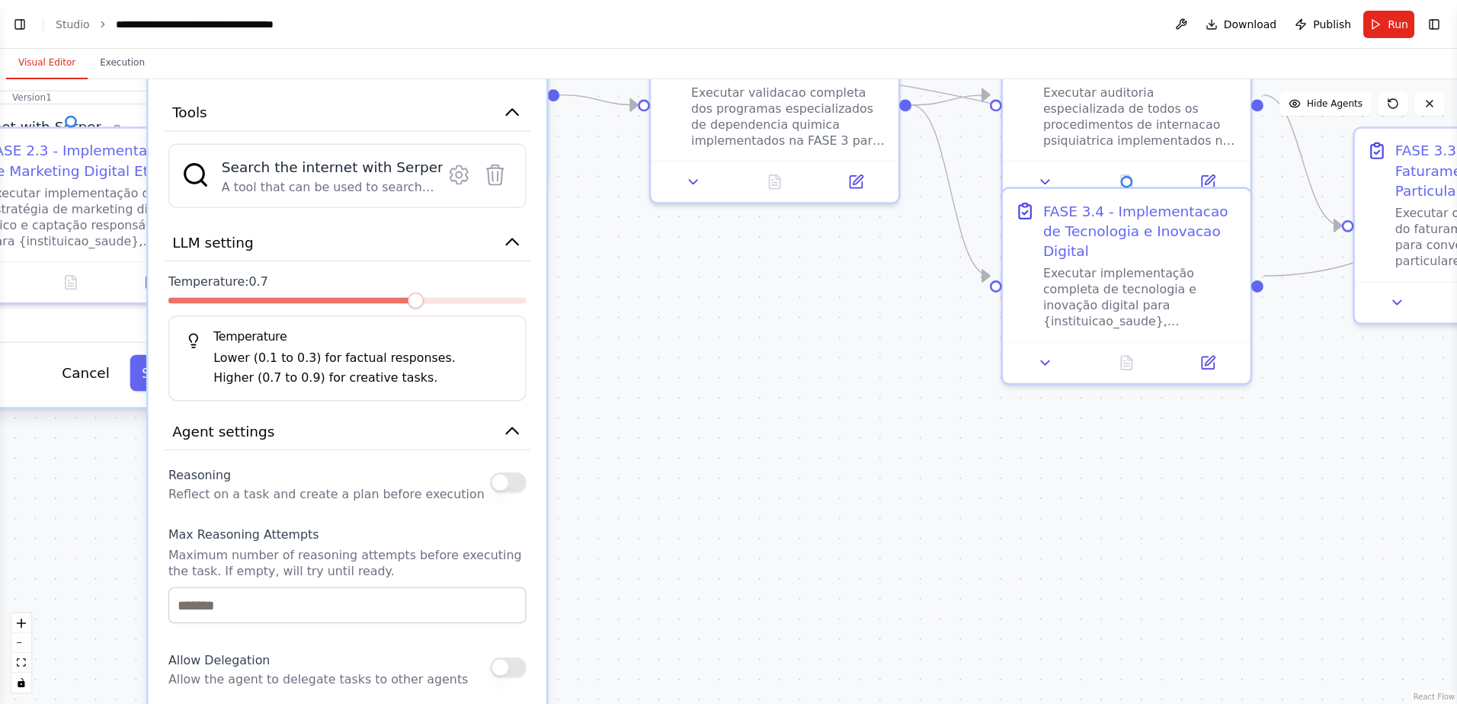
drag, startPoint x: 910, startPoint y: 614, endPoint x: 753, endPoint y: 468, distance: 214.5
click at [698, 666] on div ".deletable-edge-delete-btn { width: 20px; height: 20px; border: 0px solid #ffff…" at bounding box center [728, 391] width 1457 height 625
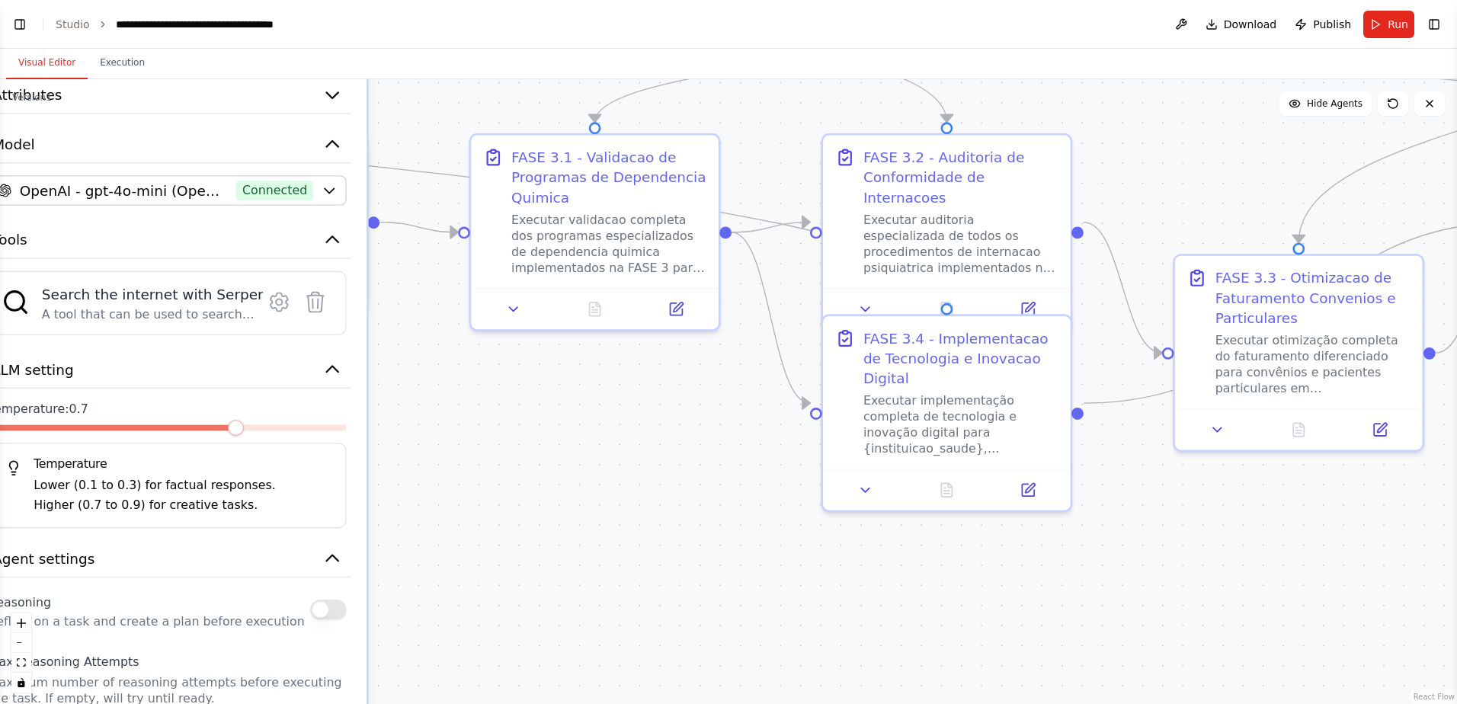
drag, startPoint x: 817, startPoint y: 326, endPoint x: 636, endPoint y: 453, distance: 220.9
click at [636, 453] on div ".deletable-edge-delete-btn { width: 20px; height: 20px; border: 0px solid #ffff…" at bounding box center [728, 391] width 1457 height 625
click at [510, 314] on button at bounding box center [513, 305] width 69 height 24
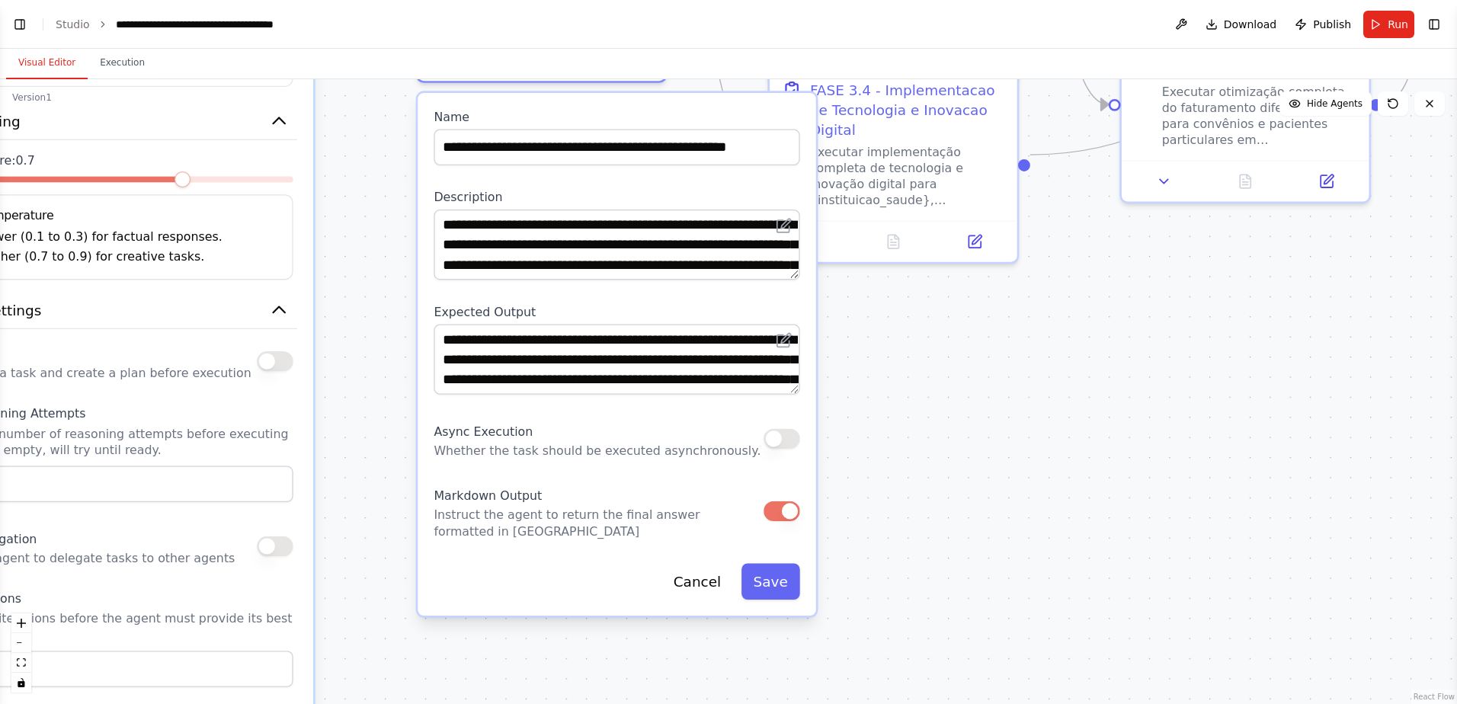
drag, startPoint x: 982, startPoint y: 603, endPoint x: 929, endPoint y: 355, distance: 254.0
click at [929, 355] on div ".deletable-edge-delete-btn { width: 20px; height: 20px; border: 0px solid #ffff…" at bounding box center [728, 391] width 1457 height 625
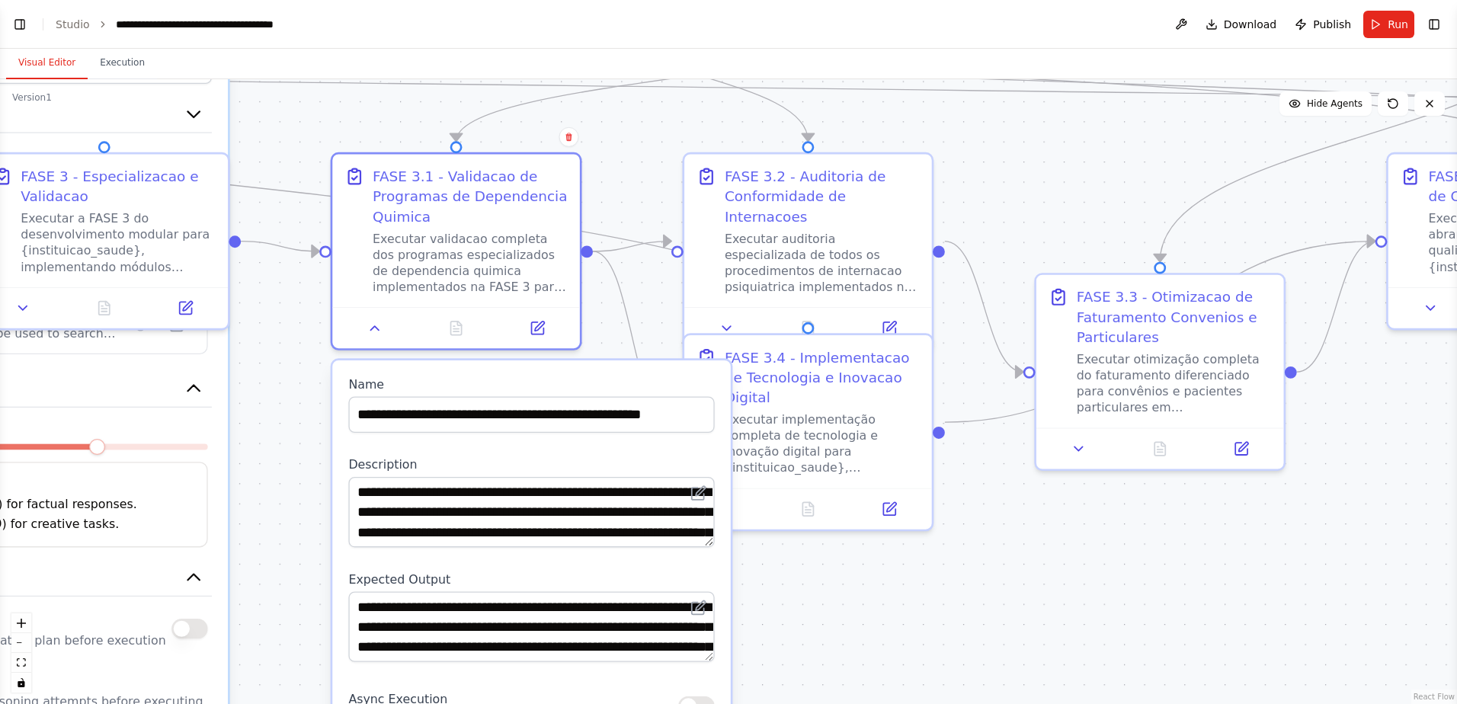
drag, startPoint x: 970, startPoint y: 399, endPoint x: 884, endPoint y: 663, distance: 277.0
click at [884, 663] on div ".deletable-edge-delete-btn { width: 20px; height: 20px; border: 0px solid #ffff…" at bounding box center [728, 391] width 1457 height 625
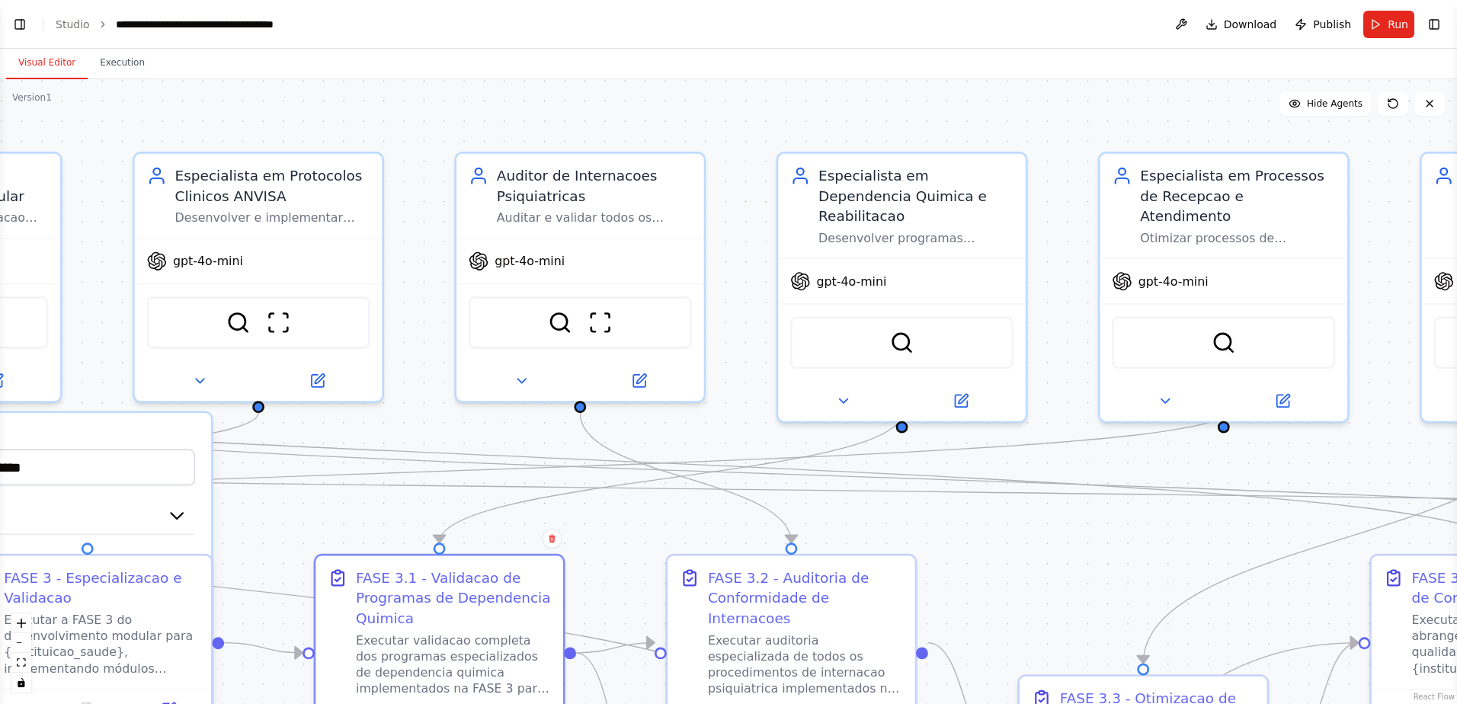
drag, startPoint x: 1005, startPoint y: 181, endPoint x: 988, endPoint y: 583, distance: 401.8
click at [988, 583] on div ".deletable-edge-delete-btn { width: 20px; height: 20px; border: 0px solid #ffff…" at bounding box center [728, 391] width 1457 height 625
click at [526, 373] on icon at bounding box center [521, 377] width 16 height 16
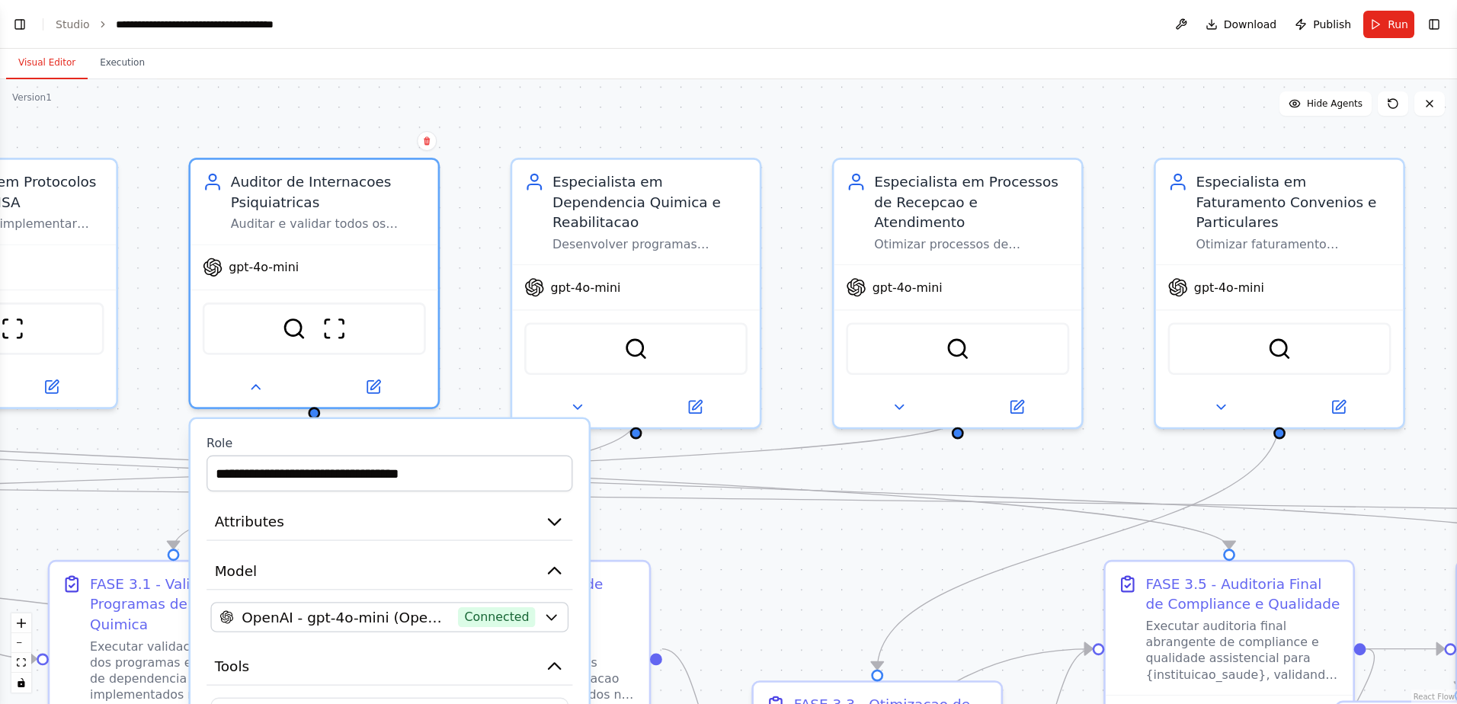
drag, startPoint x: 980, startPoint y: 538, endPoint x: 714, endPoint y: 544, distance: 265.9
click at [714, 544] on div ".deletable-edge-delete-btn { width: 20px; height: 20px; border: 0px solid #ffff…" at bounding box center [728, 391] width 1457 height 625
click at [568, 391] on button at bounding box center [577, 403] width 114 height 24
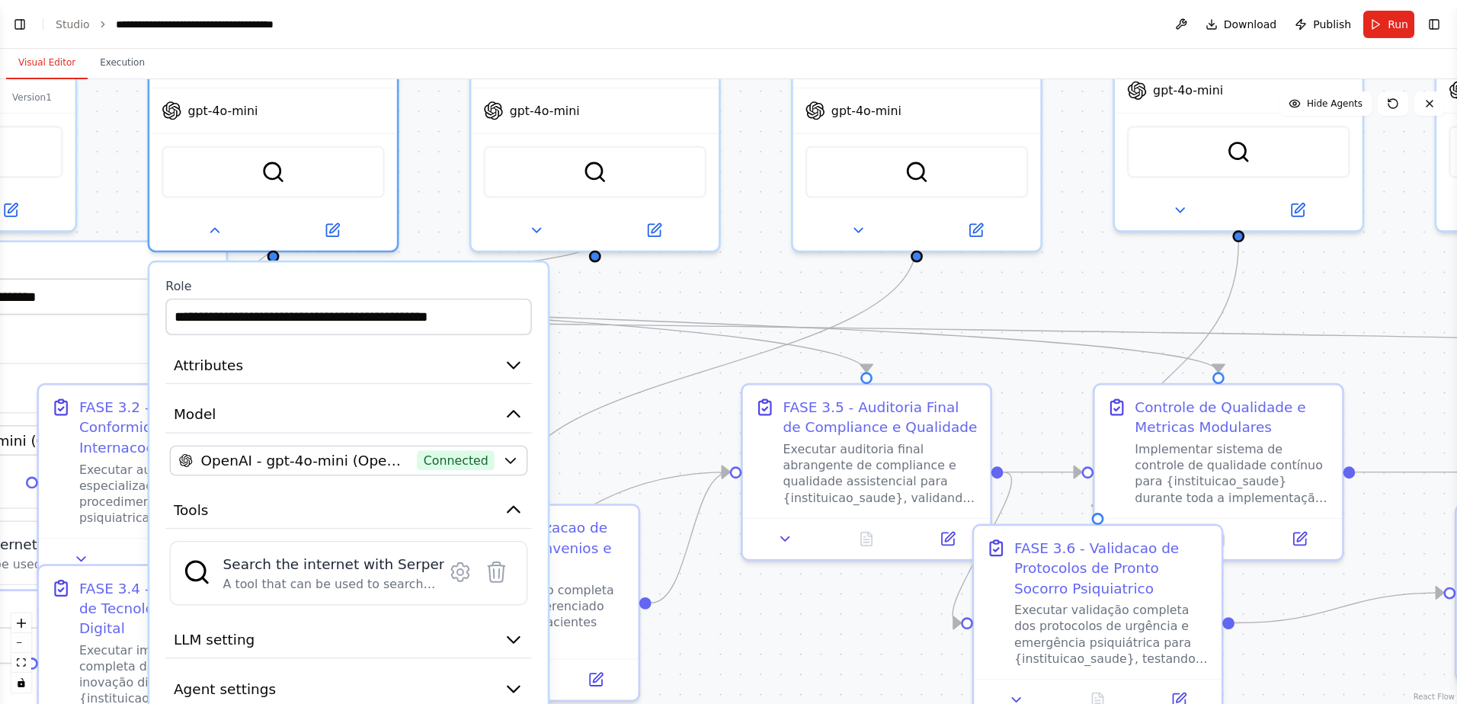
drag, startPoint x: 973, startPoint y: 543, endPoint x: 610, endPoint y: 366, distance: 403.4
click at [610, 366] on div ".deletable-edge-delete-btn { width: 20px; height: 20px; border: 0px solid #ffff…" at bounding box center [728, 391] width 1457 height 625
click at [531, 218] on icon at bounding box center [536, 226] width 16 height 16
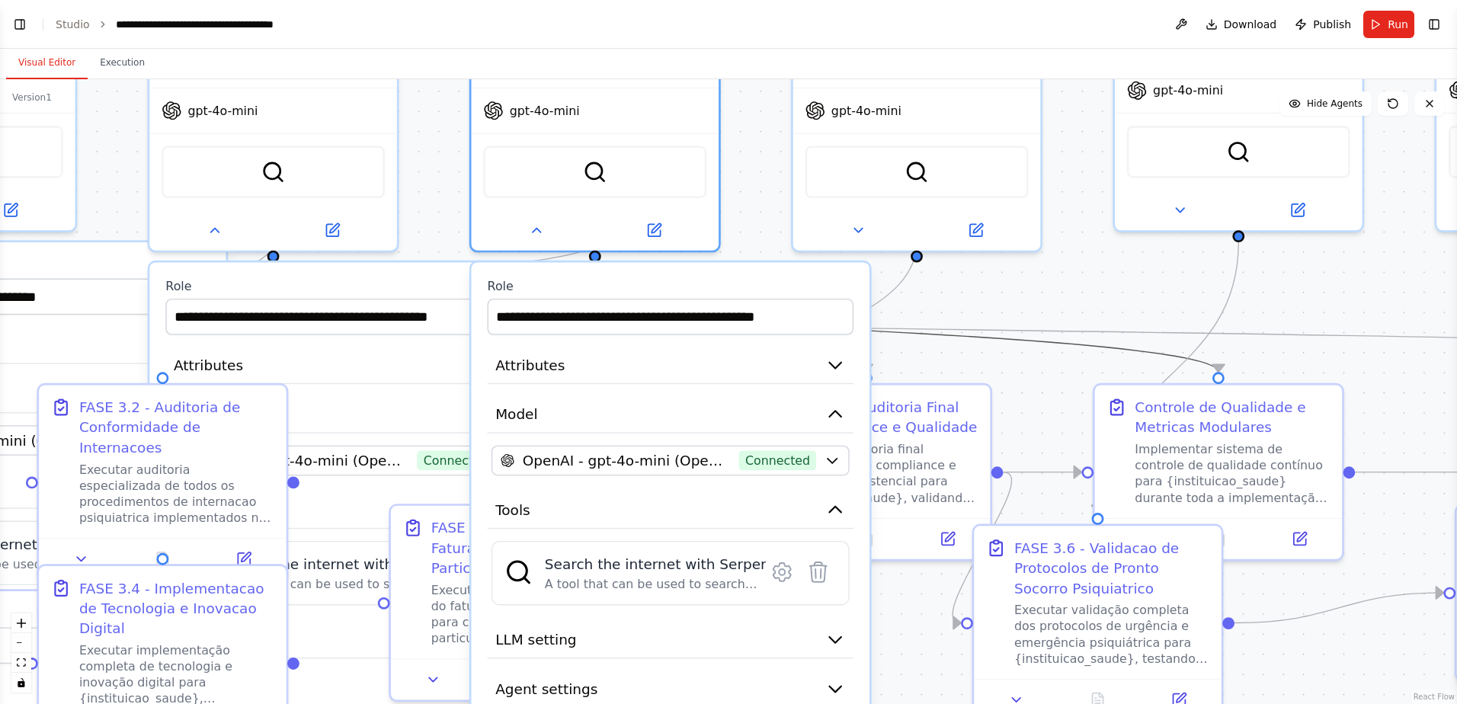
drag, startPoint x: 1023, startPoint y: 344, endPoint x: 976, endPoint y: 258, distance: 97.5
click at [976, 258] on div ".deletable-edge-delete-btn { width: 20px; height: 20px; border: 0px solid #ffff…" at bounding box center [728, 391] width 1457 height 625
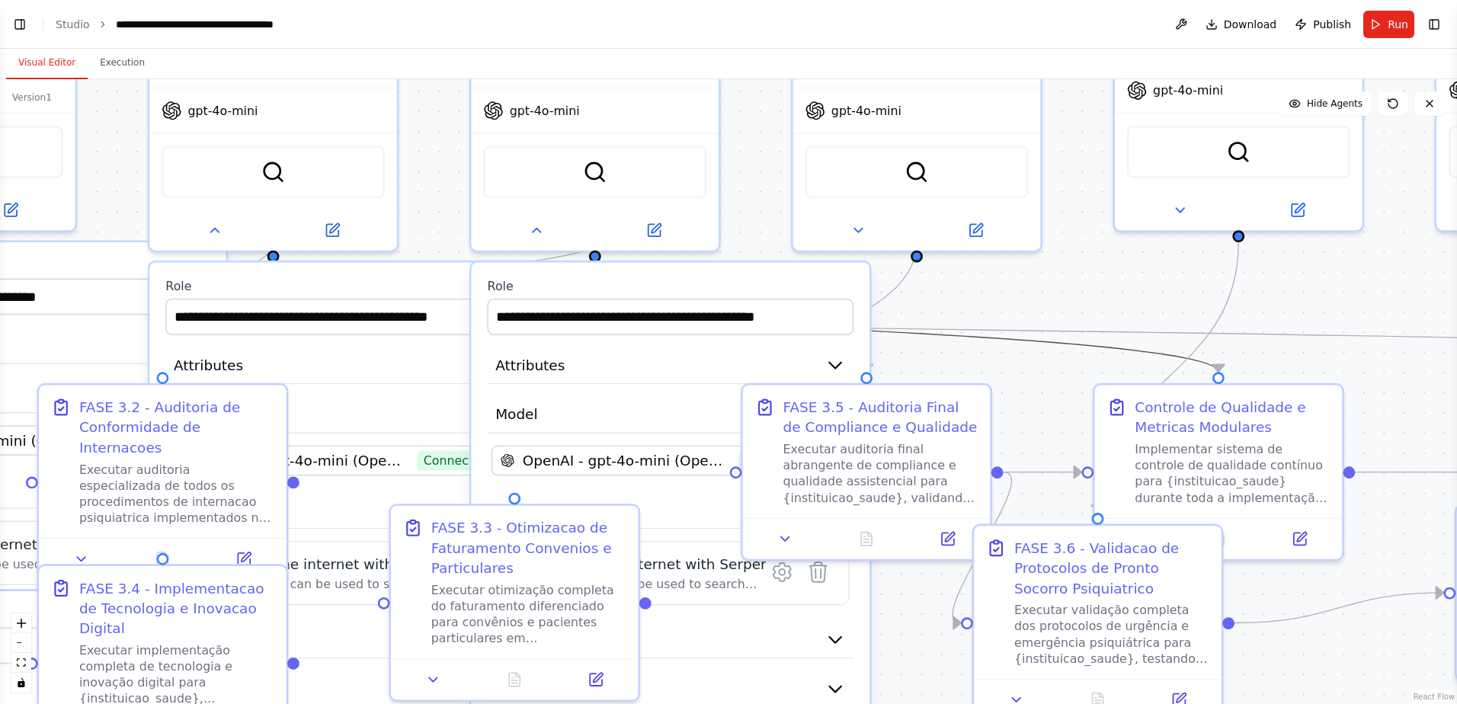
drag, startPoint x: 1025, startPoint y: 340, endPoint x: 984, endPoint y: 286, distance: 66.9
click at [984, 286] on div ".deletable-edge-delete-btn { width: 20px; height: 20px; border: 0px solid #ffff…" at bounding box center [728, 391] width 1457 height 625
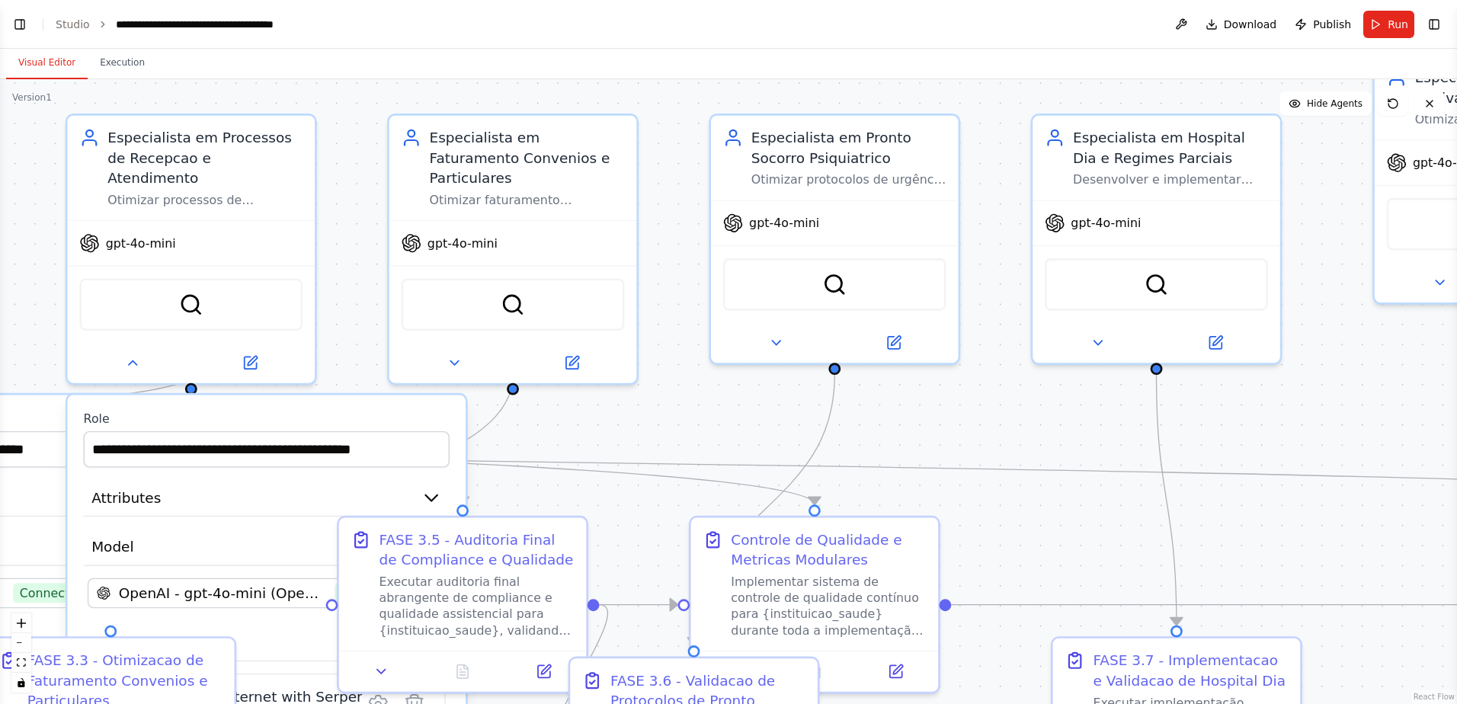
drag, startPoint x: 1012, startPoint y: 333, endPoint x: 660, endPoint y: 412, distance: 360.8
click at [660, 412] on div ".deletable-edge-delete-btn { width: 20px; height: 20px; border: 0px solid #ffff…" at bounding box center [728, 391] width 1457 height 625
click at [776, 337] on icon at bounding box center [776, 339] width 8 height 4
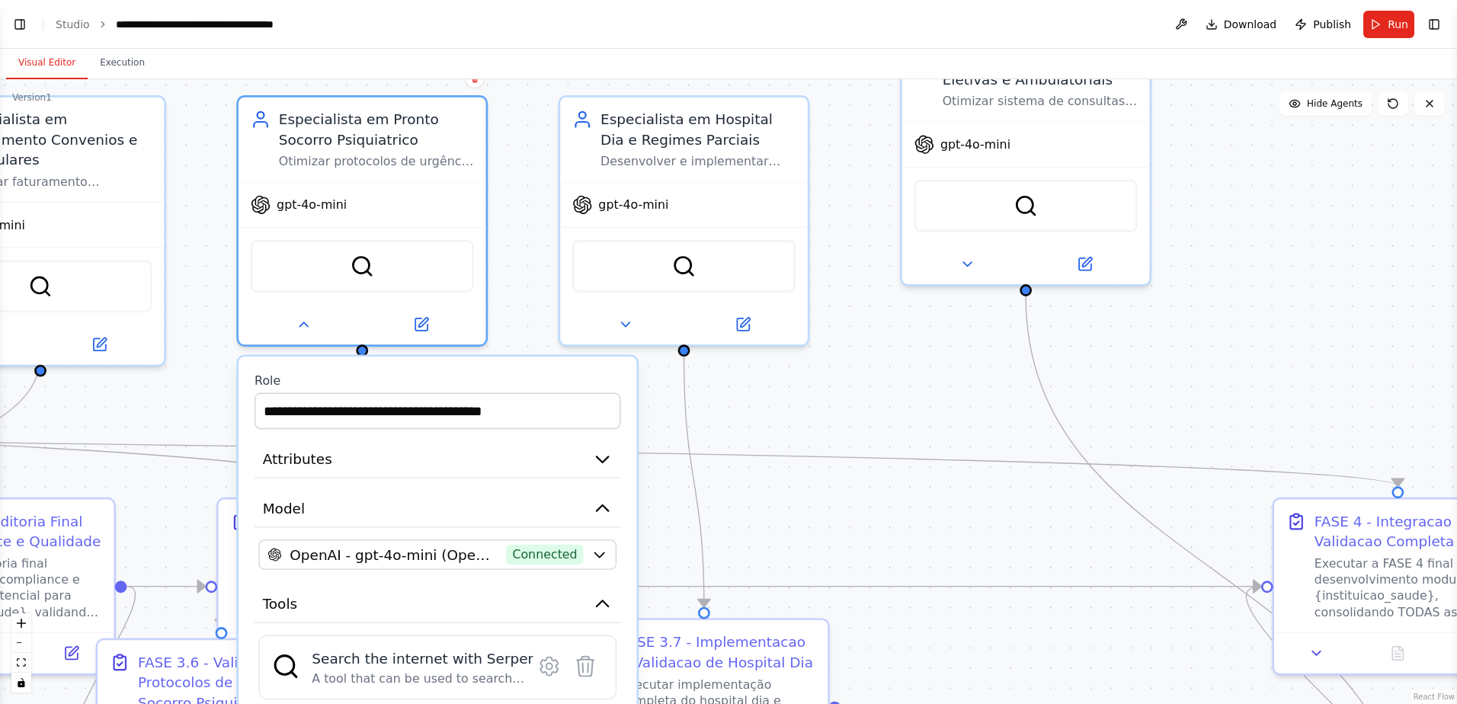
drag, startPoint x: 650, startPoint y: 430, endPoint x: 180, endPoint y: 412, distance: 470.4
click at [180, 412] on div ".deletable-edge-delete-btn { width: 20px; height: 20px; border: 0px solid #ffff…" at bounding box center [728, 391] width 1457 height 625
click at [625, 325] on icon at bounding box center [625, 320] width 16 height 16
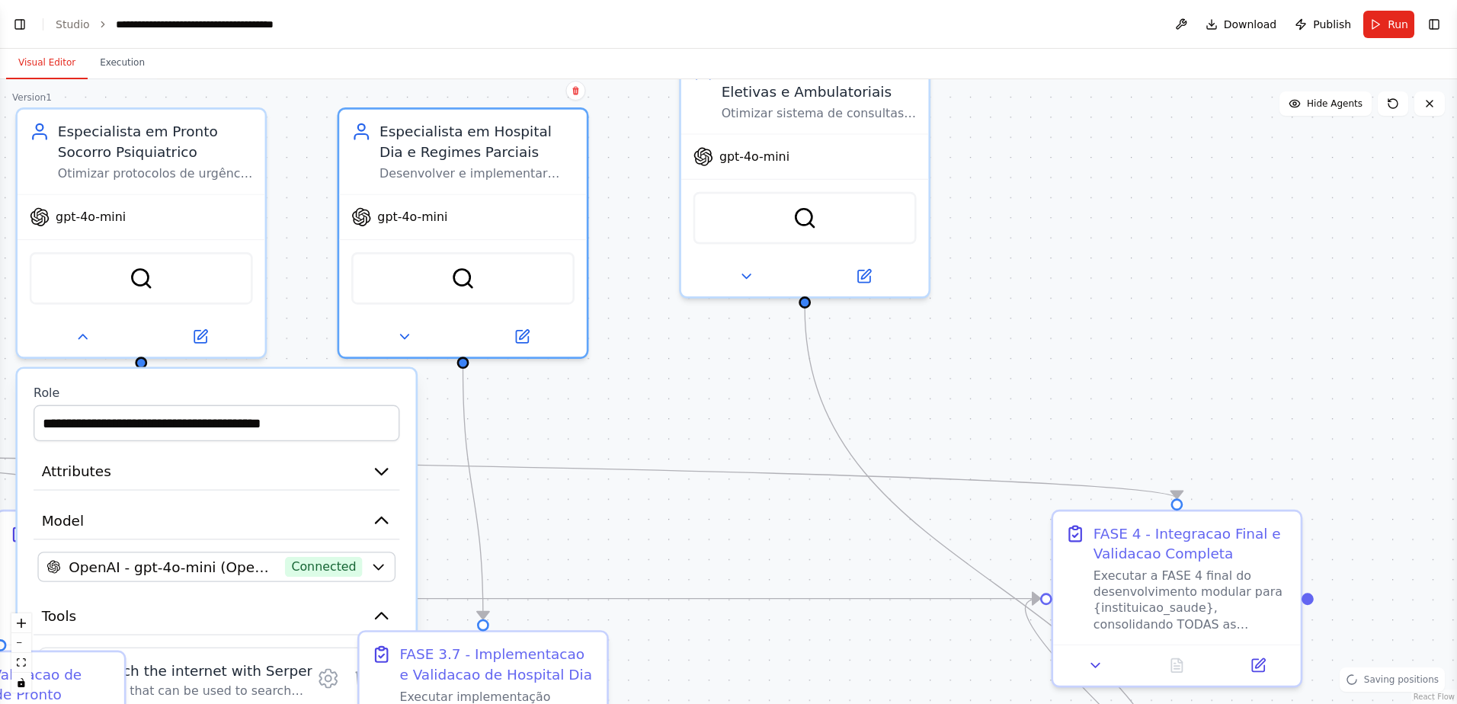
drag, startPoint x: 903, startPoint y: 532, endPoint x: 762, endPoint y: 379, distance: 208.1
click at [654, 592] on div ".deletable-edge-delete-btn { width: 20px; height: 20px; border: 0px solid #ffff…" at bounding box center [728, 391] width 1457 height 625
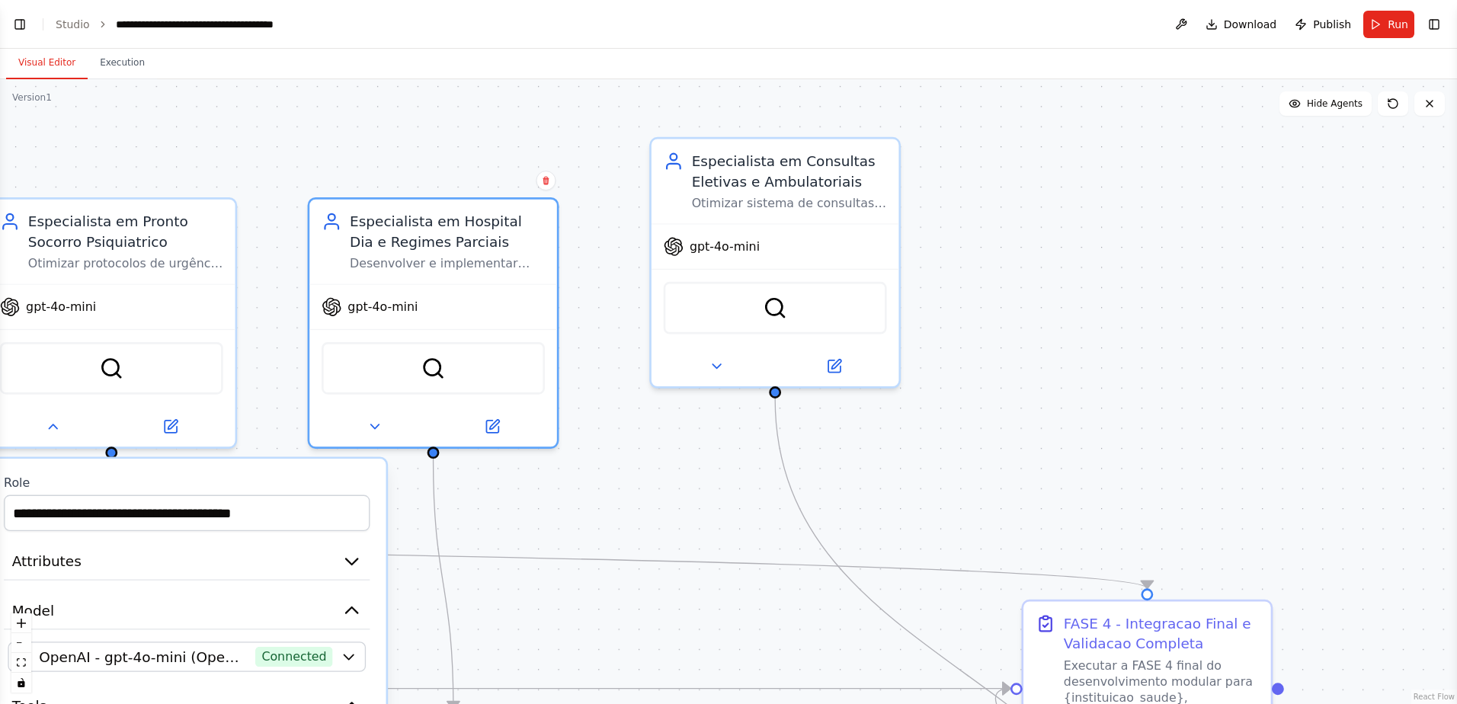
click at [714, 502] on div ".deletable-edge-delete-btn { width: 20px; height: 20px; border: 0px solid #ffff…" at bounding box center [728, 391] width 1457 height 625
click at [715, 364] on icon at bounding box center [716, 362] width 16 height 16
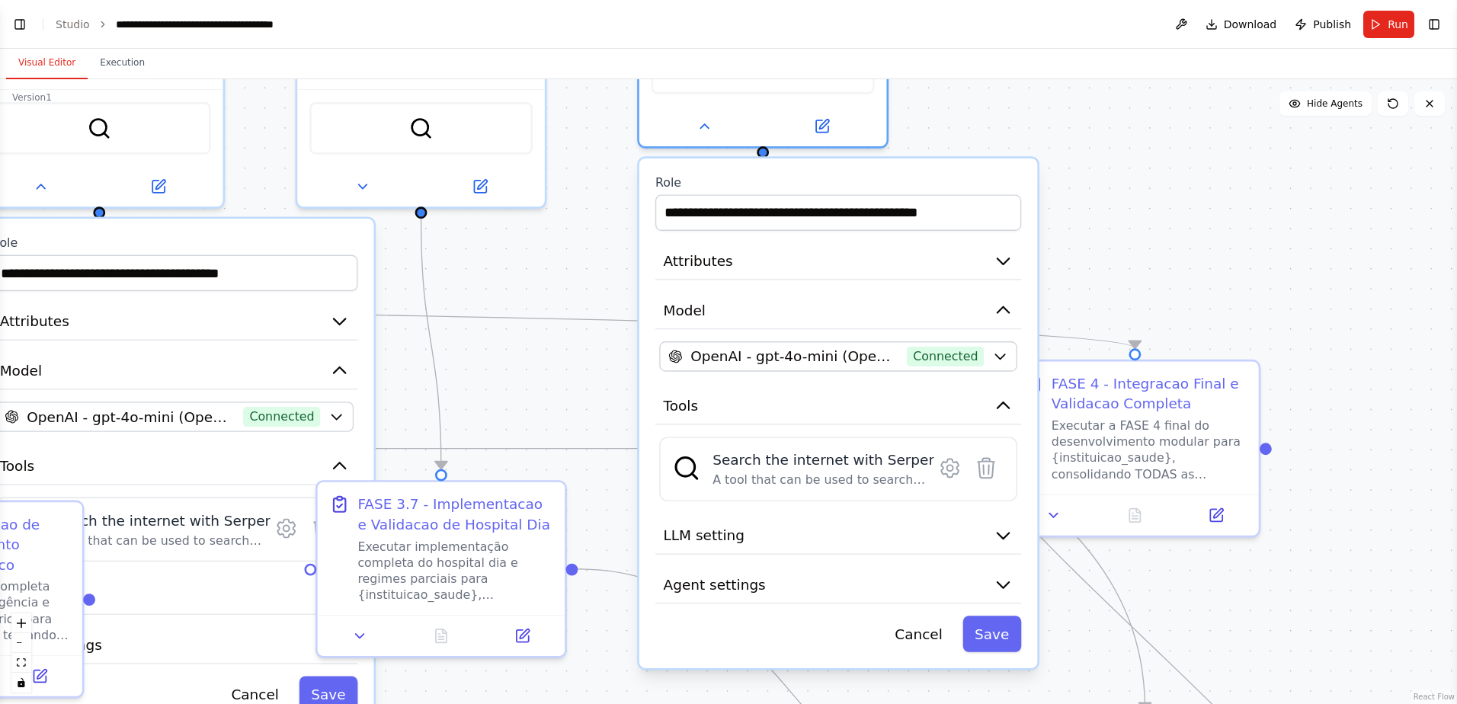
drag, startPoint x: 1171, startPoint y: 485, endPoint x: 1159, endPoint y: 245, distance: 240.3
click at [1159, 245] on div ".deletable-edge-delete-btn { width: 20px; height: 20px; border: 0px solid #ffff…" at bounding box center [728, 391] width 1457 height 625
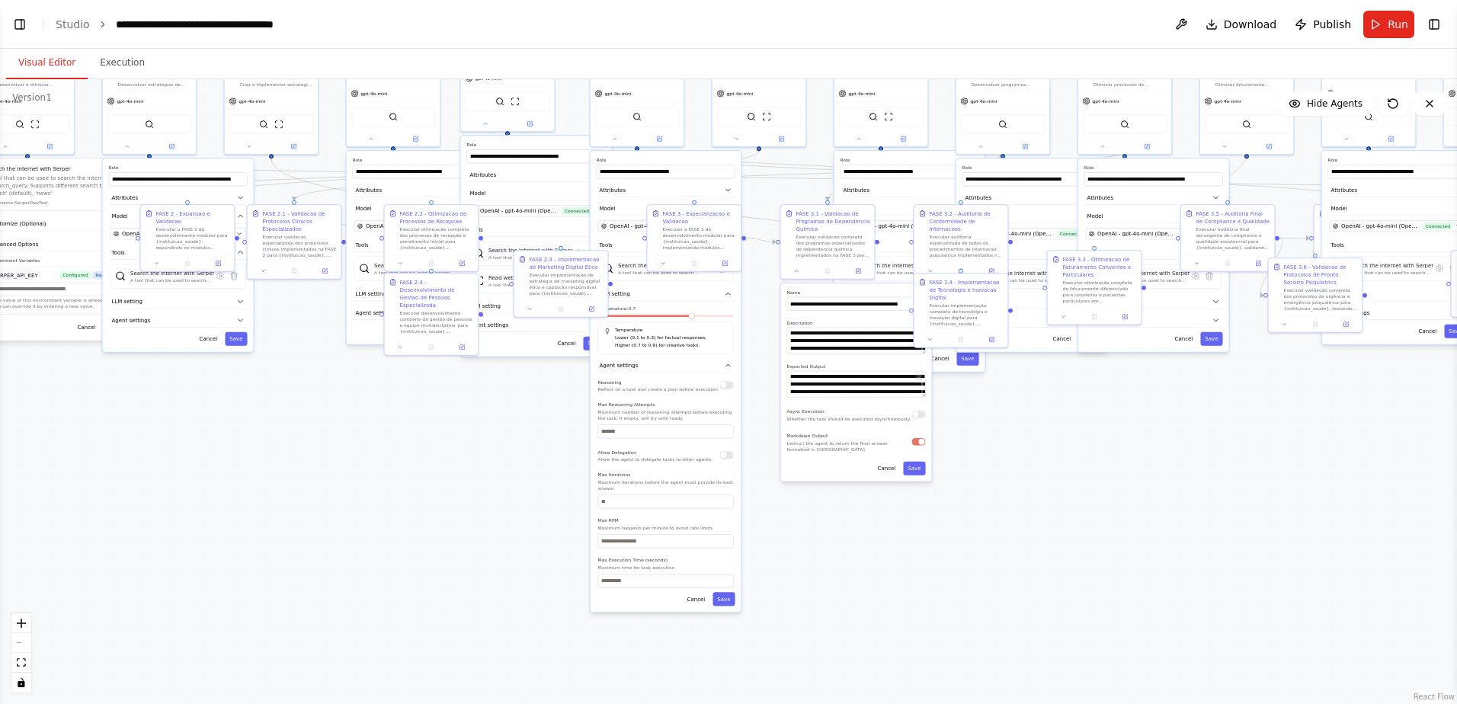
drag, startPoint x: 529, startPoint y: 579, endPoint x: 1140, endPoint y: 492, distance: 617.1
click at [1140, 492] on div ".deletable-edge-delete-btn { width: 20px; height: 20px; border: 0px solid #ffff…" at bounding box center [728, 391] width 1457 height 625
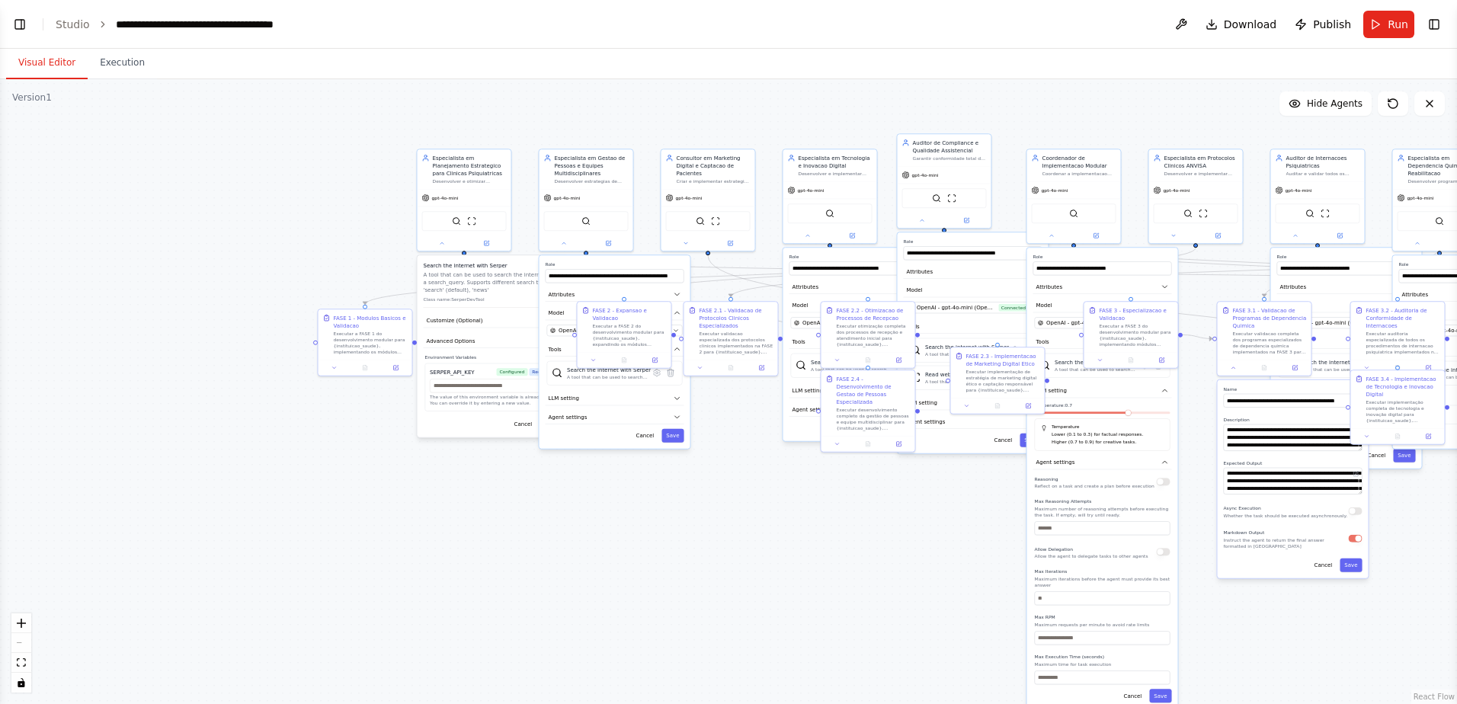
drag, startPoint x: 766, startPoint y: 593, endPoint x: 681, endPoint y: 597, distance: 84.6
click at [681, 597] on div ".deletable-edge-delete-btn { width: 20px; height: 20px; border: 0px solid #ffff…" at bounding box center [728, 391] width 1457 height 625
click at [114, 64] on button "Execution" at bounding box center [122, 63] width 69 height 32
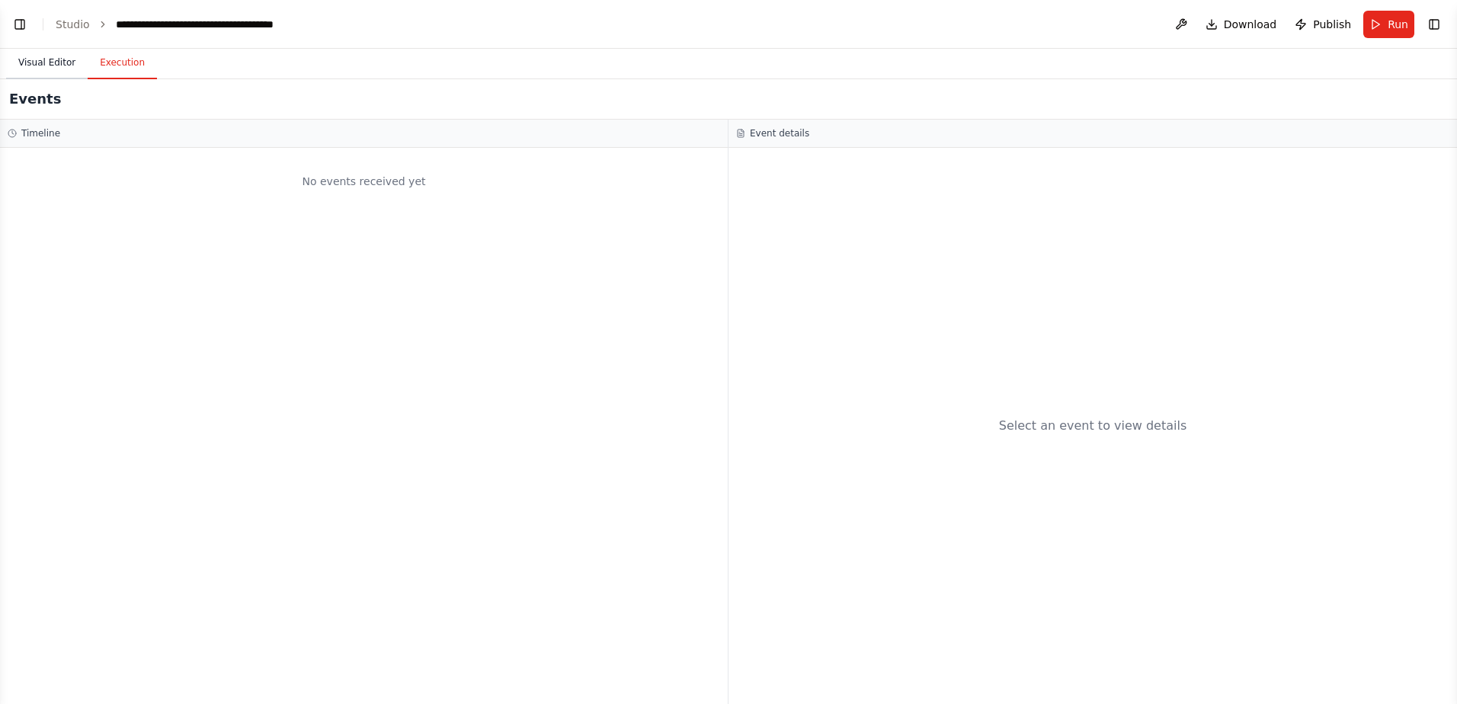
click at [37, 63] on button "Visual Editor" at bounding box center [47, 63] width 82 height 32
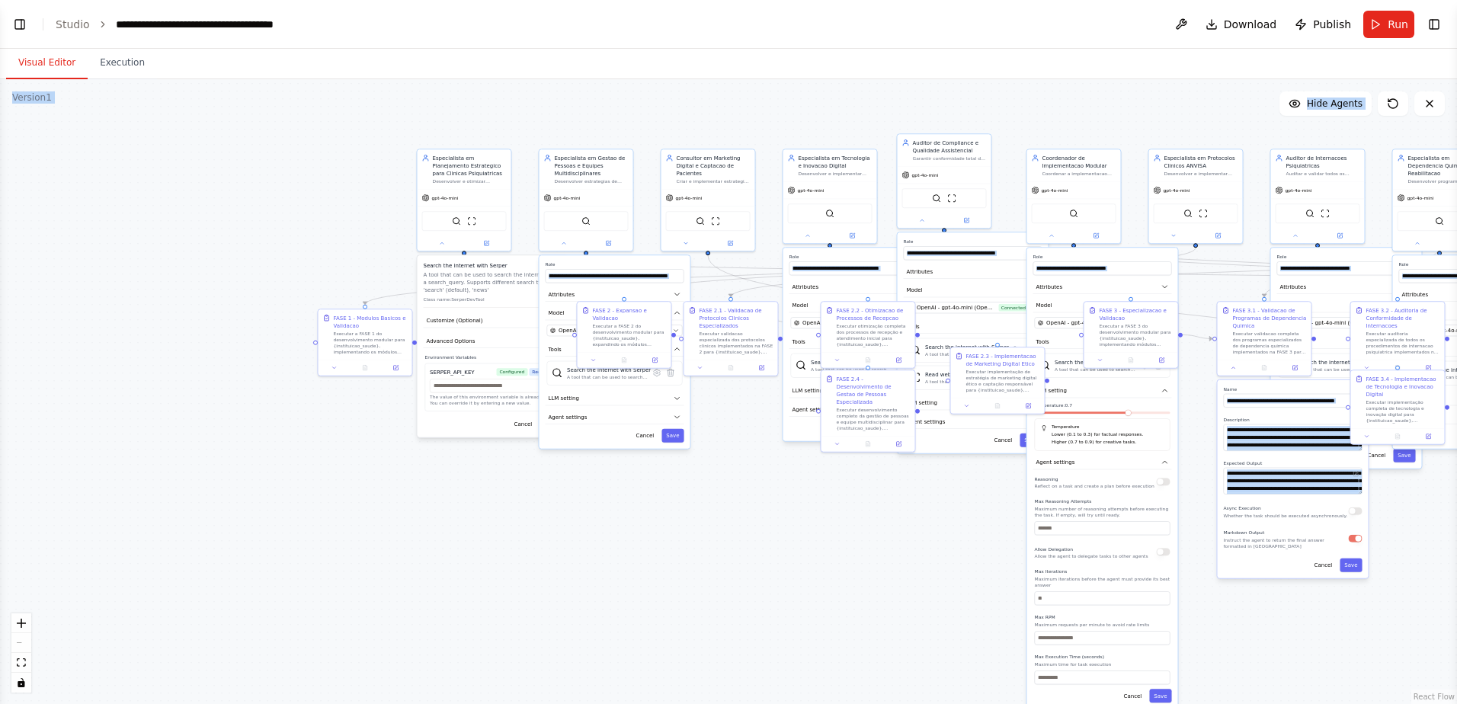
drag, startPoint x: 1205, startPoint y: 70, endPoint x: 1093, endPoint y: 82, distance: 112.6
click at [1093, 82] on div "Visual Editor Execution Version 1 Show Tools Hide Agents .deletable-edge-delete…" at bounding box center [728, 376] width 1457 height 655
click at [1185, 22] on button at bounding box center [1181, 24] width 24 height 27
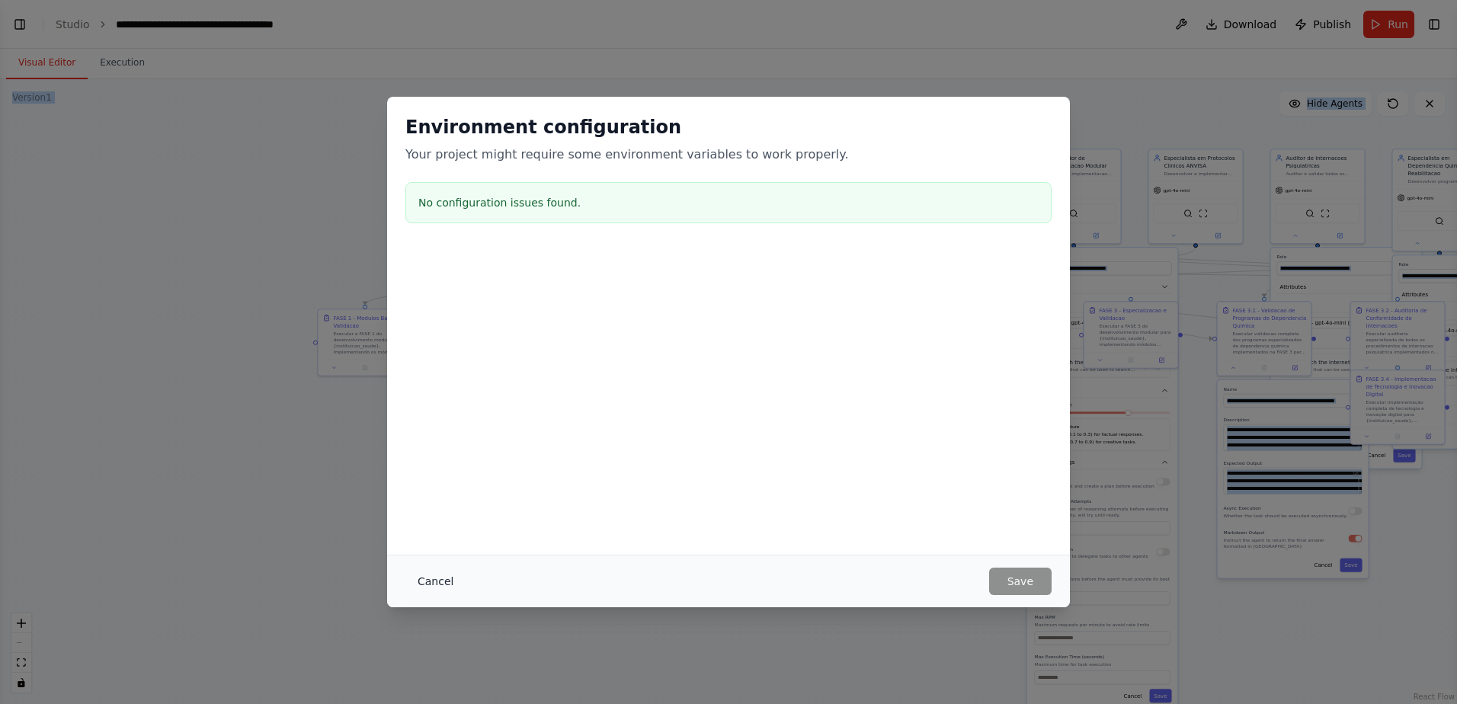
click at [438, 580] on button "Cancel" at bounding box center [435, 581] width 60 height 27
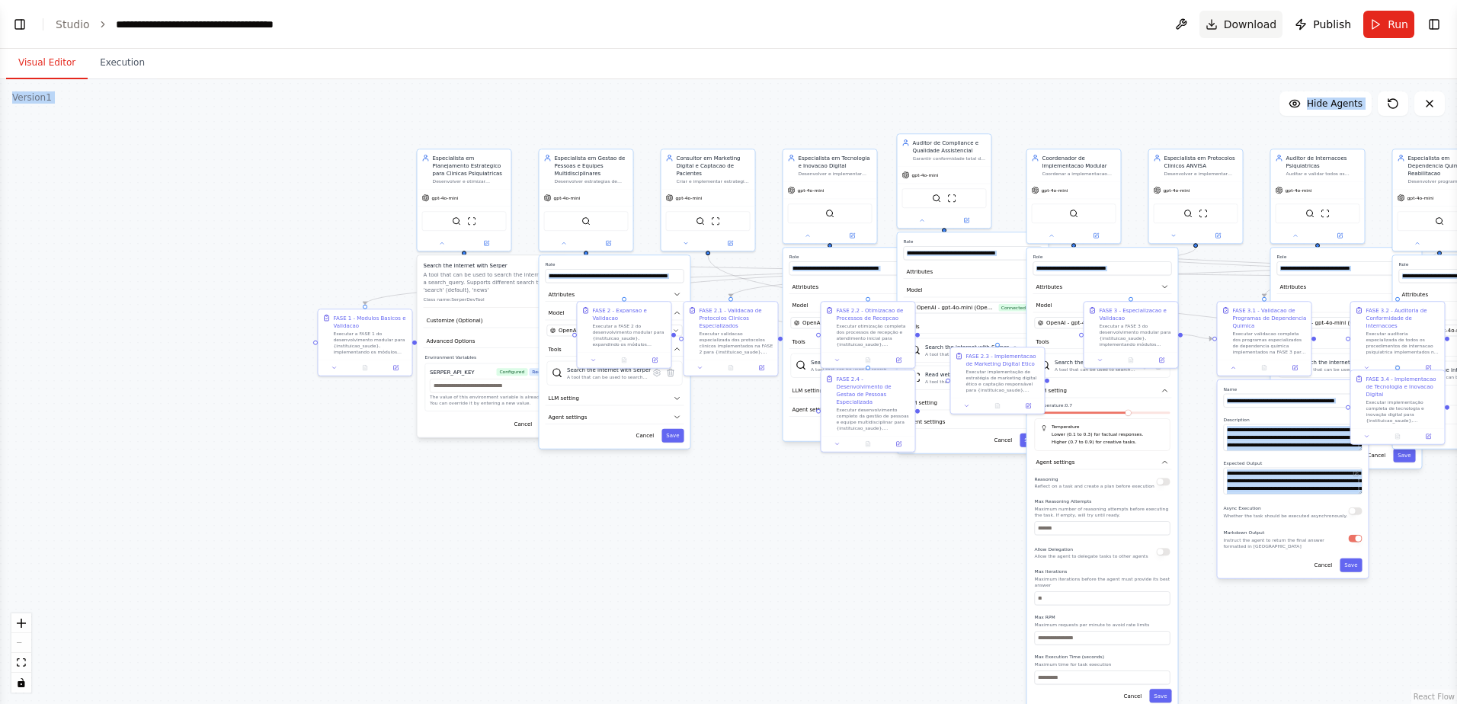
click at [1245, 27] on span "Download" at bounding box center [1249, 24] width 53 height 15
click at [1130, 121] on div ".deletable-edge-delete-btn { width: 20px; height: 20px; border: 0px solid #ffff…" at bounding box center [728, 391] width 1457 height 625
drag, startPoint x: 552, startPoint y: 541, endPoint x: 606, endPoint y: 454, distance: 101.9
click at [606, 454] on div ".deletable-edge-delete-btn { width: 20px; height: 20px; border: 0px solid #ffff…" at bounding box center [728, 391] width 1457 height 625
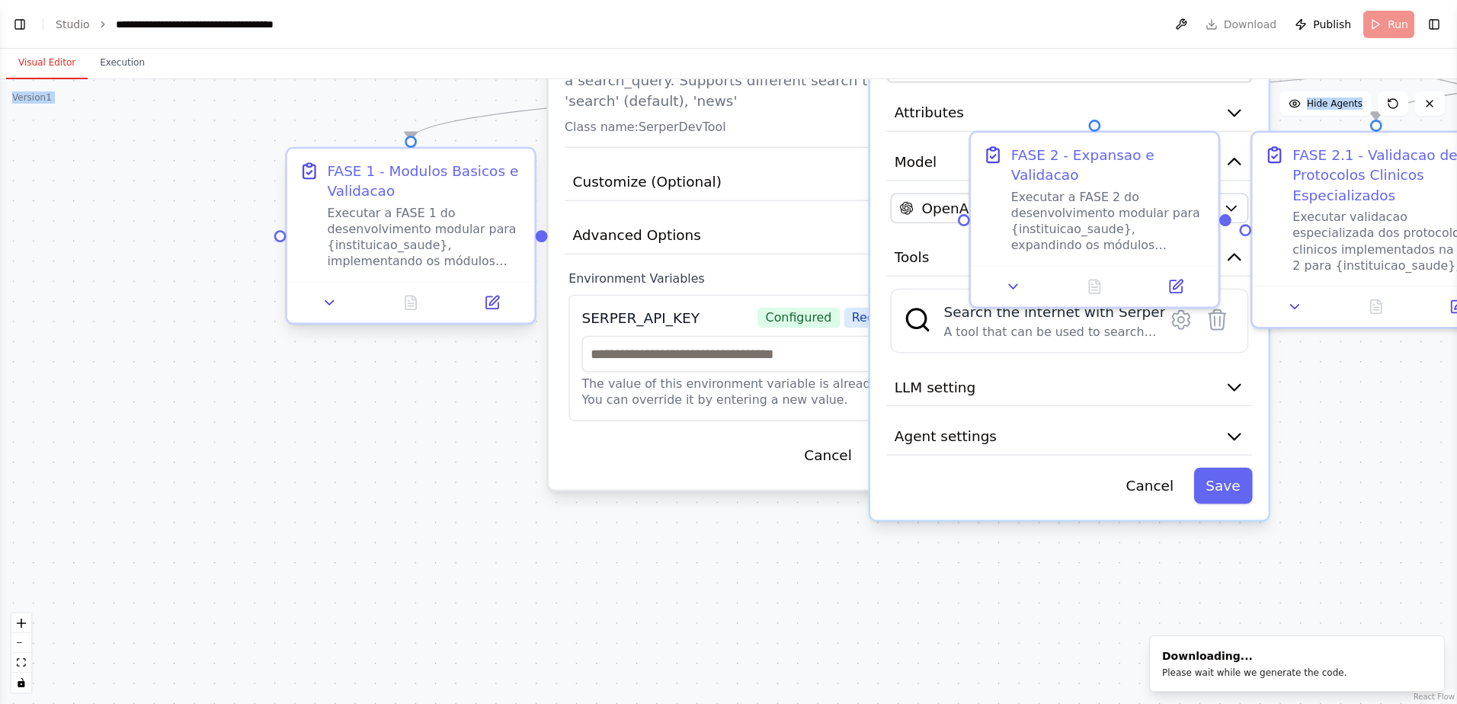
drag, startPoint x: 373, startPoint y: 344, endPoint x: 354, endPoint y: 309, distance: 40.2
click at [357, 406] on div ".deletable-edge-delete-btn { width: 20px; height: 20px; border: 0px solid #ffff…" at bounding box center [728, 391] width 1457 height 625
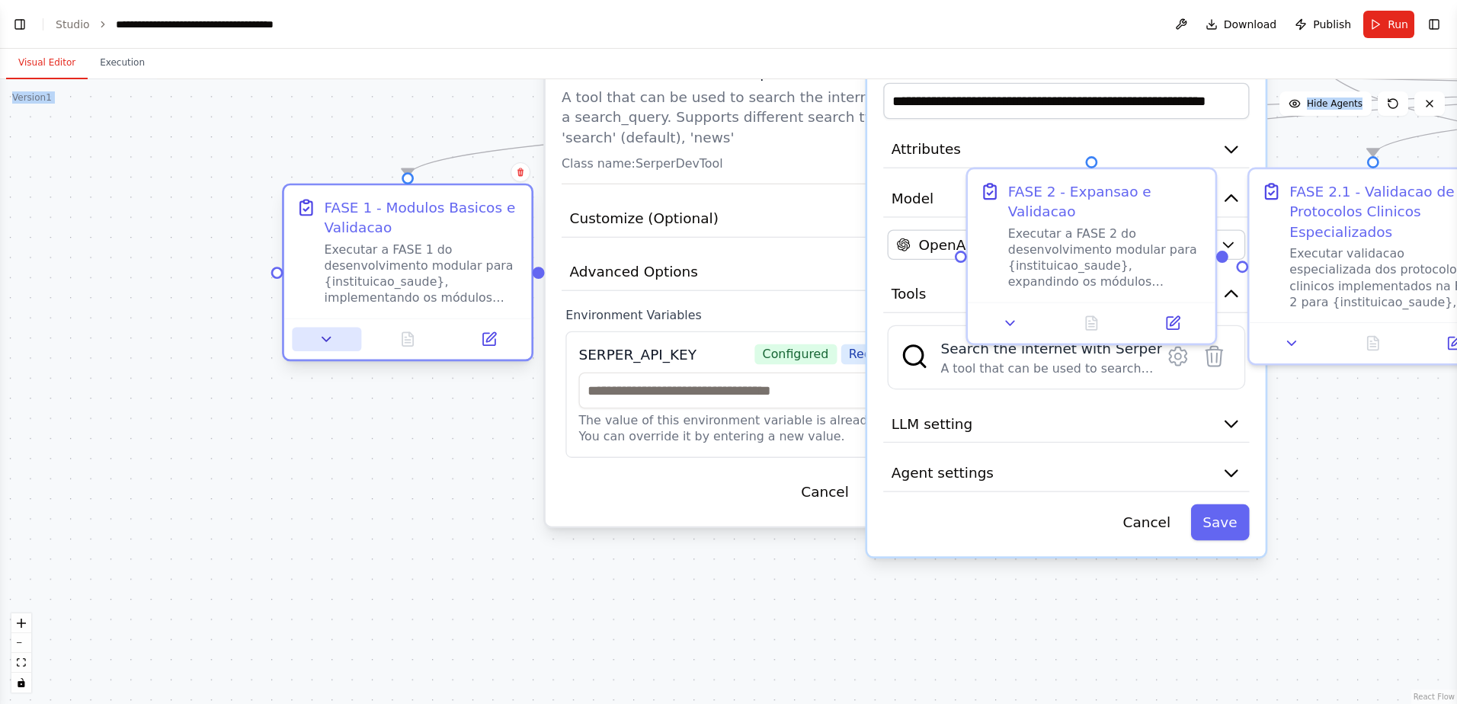
click at [320, 343] on icon at bounding box center [326, 339] width 16 height 16
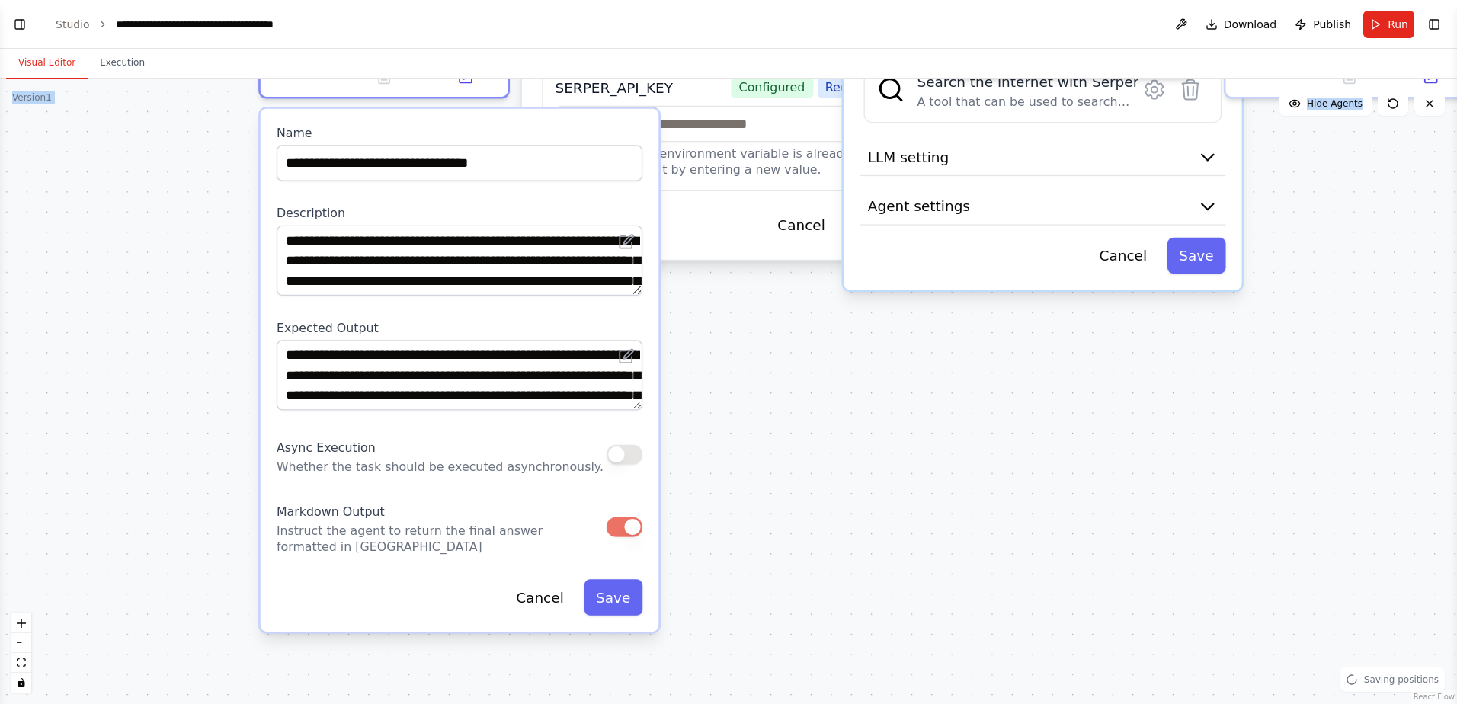
drag, startPoint x: 187, startPoint y: 486, endPoint x: 161, endPoint y: 219, distance: 268.0
click at [161, 219] on div ".deletable-edge-delete-btn { width: 20px; height: 20px; border: 0px solid #ffff…" at bounding box center [728, 391] width 1457 height 625
click at [950, 485] on div ".deletable-edge-delete-btn { width: 20px; height: 20px; border: 0px solid #ffff…" at bounding box center [728, 391] width 1457 height 625
click at [814, 407] on div ".deletable-edge-delete-btn { width: 20px; height: 20px; border: 0px solid #ffff…" at bounding box center [728, 391] width 1457 height 625
click at [187, 219] on div ".deletable-edge-delete-btn { width: 20px; height: 20px; border: 0px solid #ffff…" at bounding box center [728, 391] width 1457 height 625
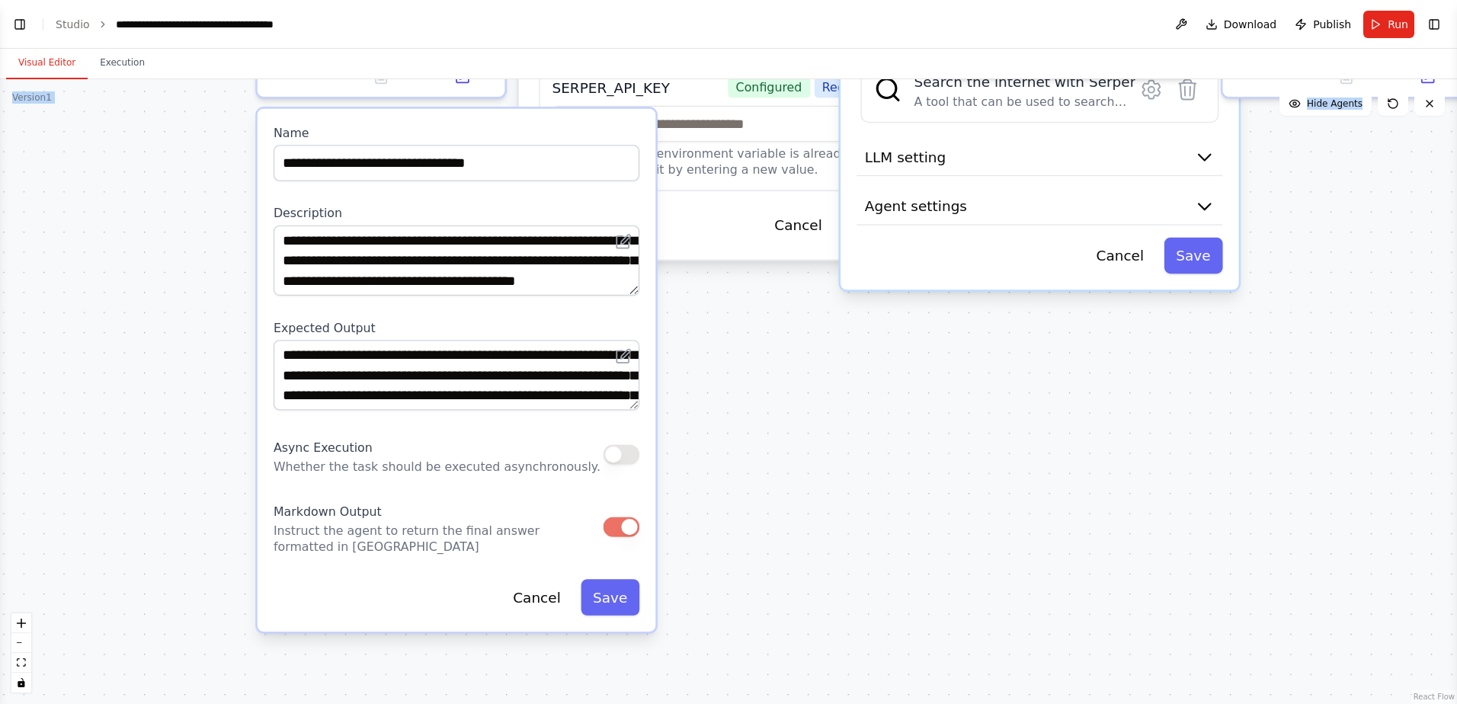
scroll to position [91, 0]
click at [808, 511] on div ".deletable-edge-delete-btn { width: 20px; height: 20px; border: 0px solid #ffff…" at bounding box center [728, 391] width 1457 height 625
click at [134, 213] on div ".deletable-edge-delete-btn { width: 20px; height: 20px; border: 0px solid #ffff…" at bounding box center [728, 391] width 1457 height 625
click at [882, 456] on div ".deletable-edge-delete-btn { width: 20px; height: 20px; border: 0px solid #ffff…" at bounding box center [728, 391] width 1457 height 625
click at [21, 660] on icon "fit view" at bounding box center [21, 662] width 9 height 8
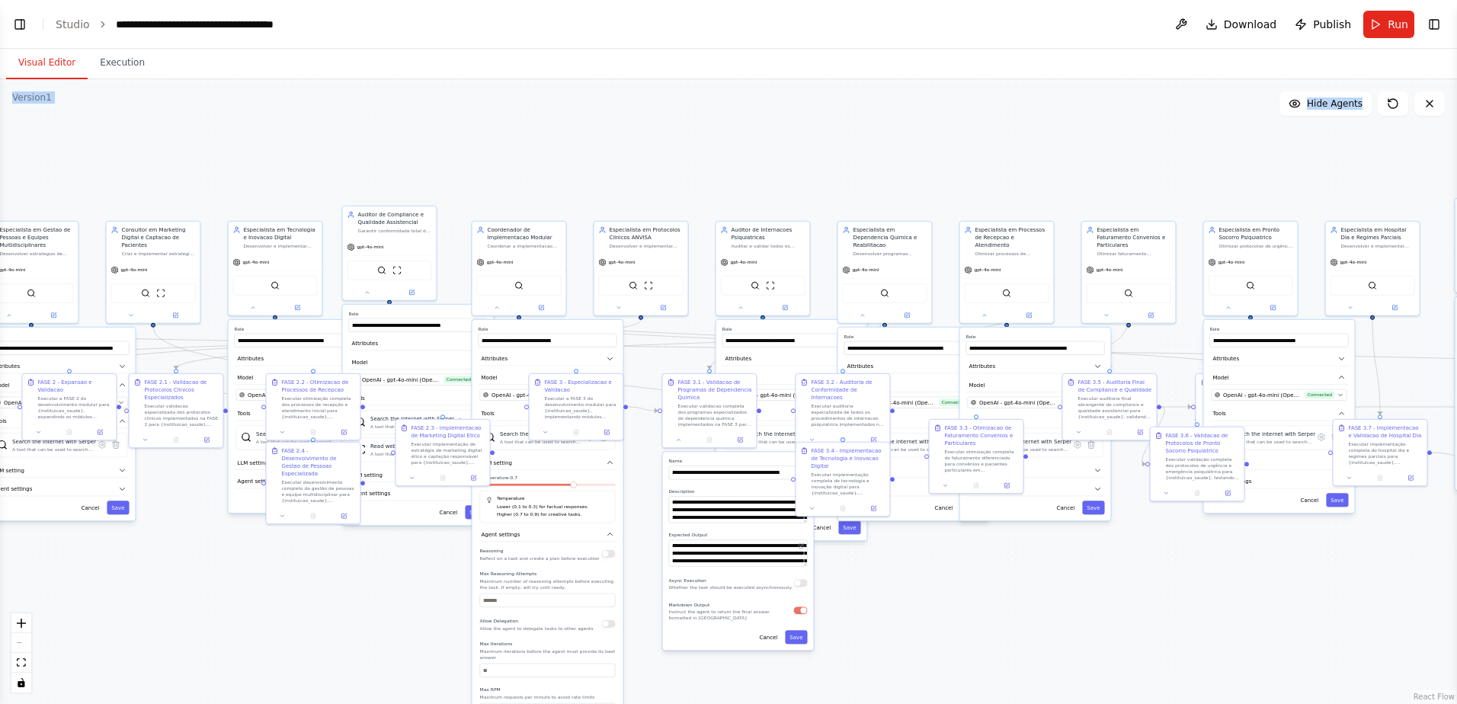
click at [474, 154] on div ".deletable-edge-delete-btn { width: 20px; height: 20px; border: 0px solid #ffff…" at bounding box center [728, 391] width 1457 height 625
click at [1003, 579] on div ".deletable-edge-delete-btn { width: 20px; height: 20px; border: 0px solid #ffff…" at bounding box center [728, 391] width 1457 height 625
drag, startPoint x: 638, startPoint y: 164, endPoint x: 879, endPoint y: 144, distance: 242.3
click at [641, 164] on div ".deletable-edge-delete-btn { width: 20px; height: 20px; border: 0px solid #ffff…" at bounding box center [728, 391] width 1457 height 625
click at [15, 24] on button "Toggle Left Sidebar" at bounding box center [19, 24] width 21 height 21
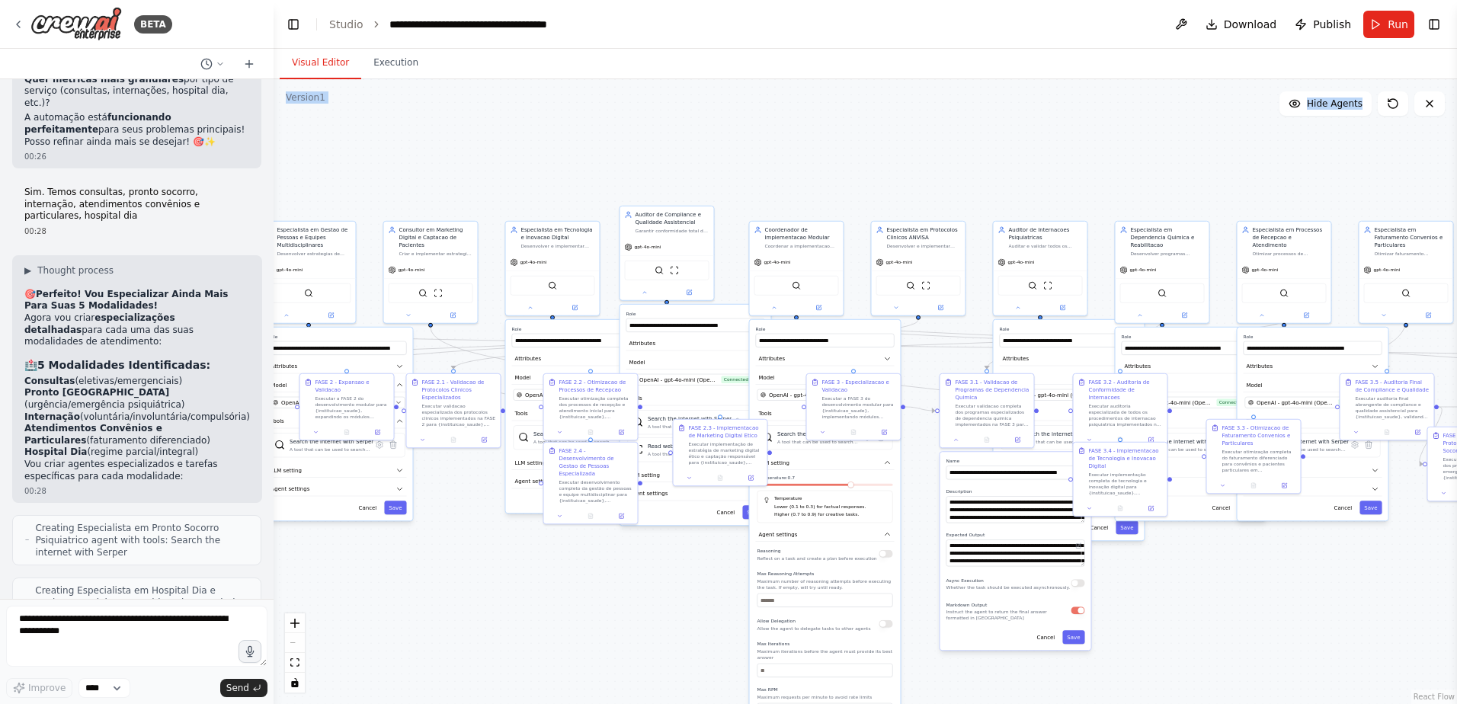
scroll to position [27651, 0]
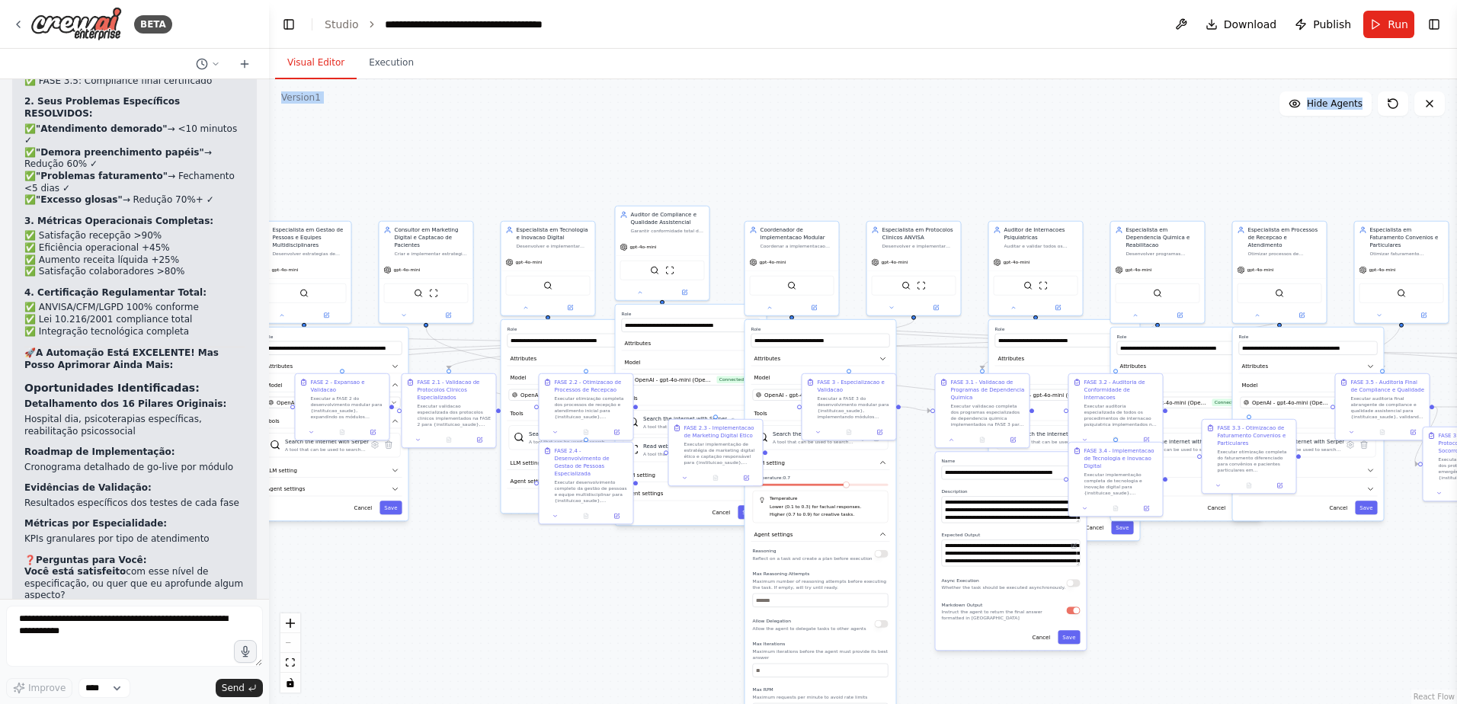
click at [269, 513] on div "BETA Gostaria de criar um projeto que seguisse exatamente essa estrutura: # Pla…" at bounding box center [728, 352] width 1457 height 704
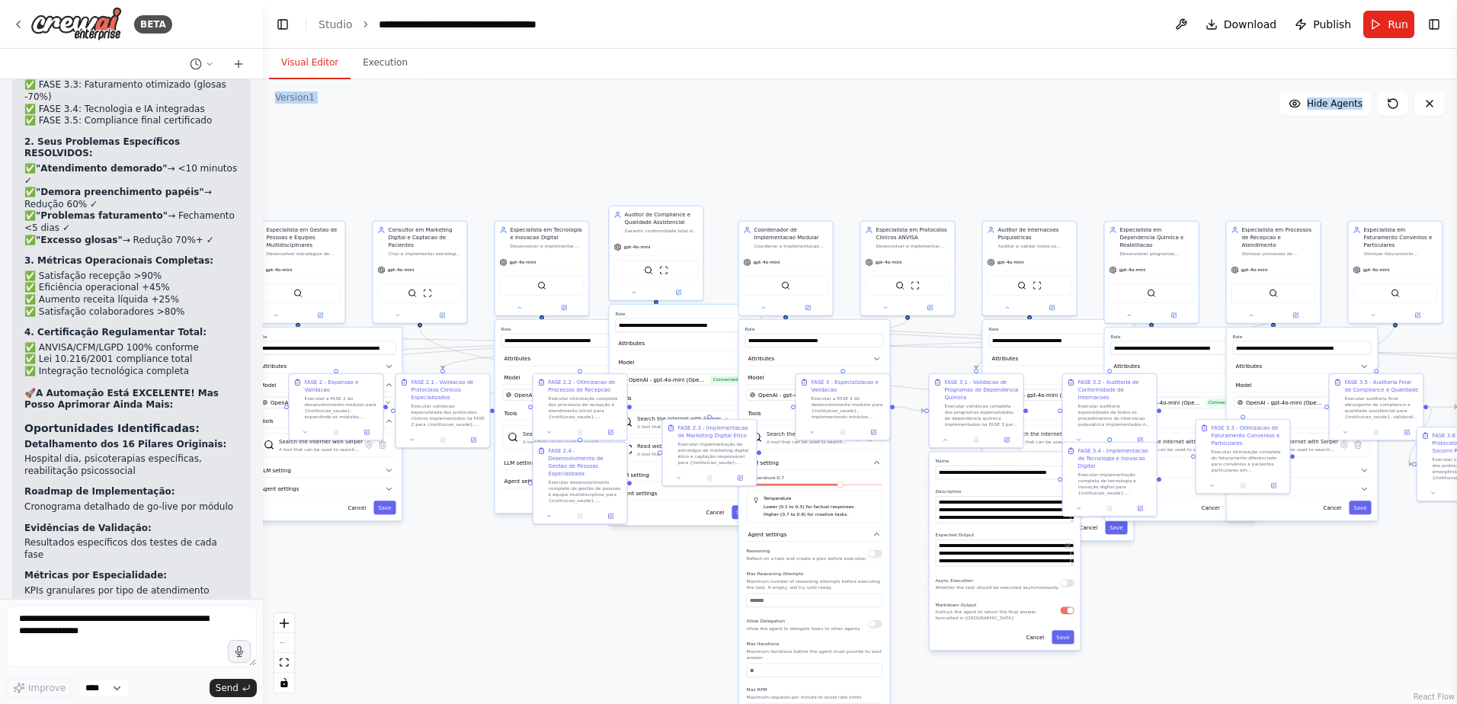
drag, startPoint x: 264, startPoint y: 513, endPoint x: 264, endPoint y: 189, distance: 324.5
click at [263, 189] on div at bounding box center [260, 352] width 6 height 704
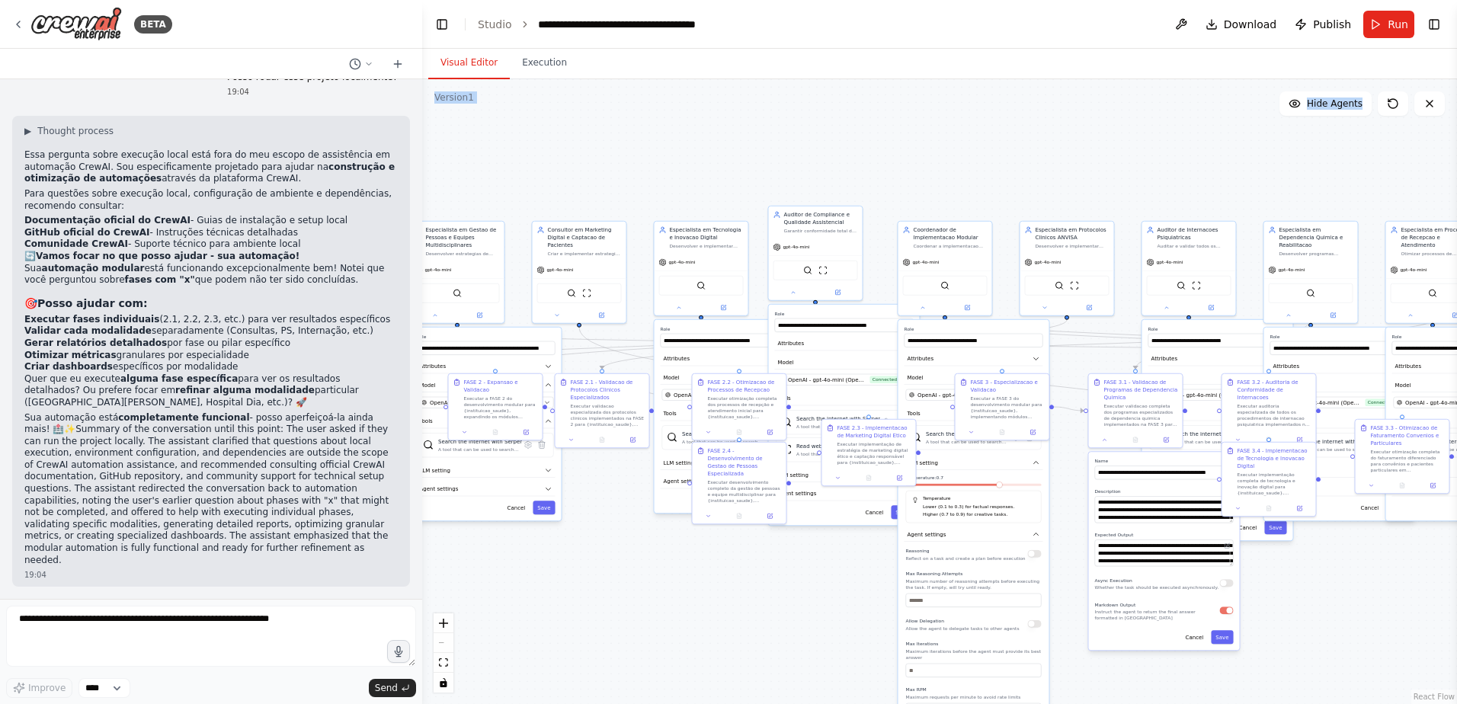
scroll to position [22963, 0]
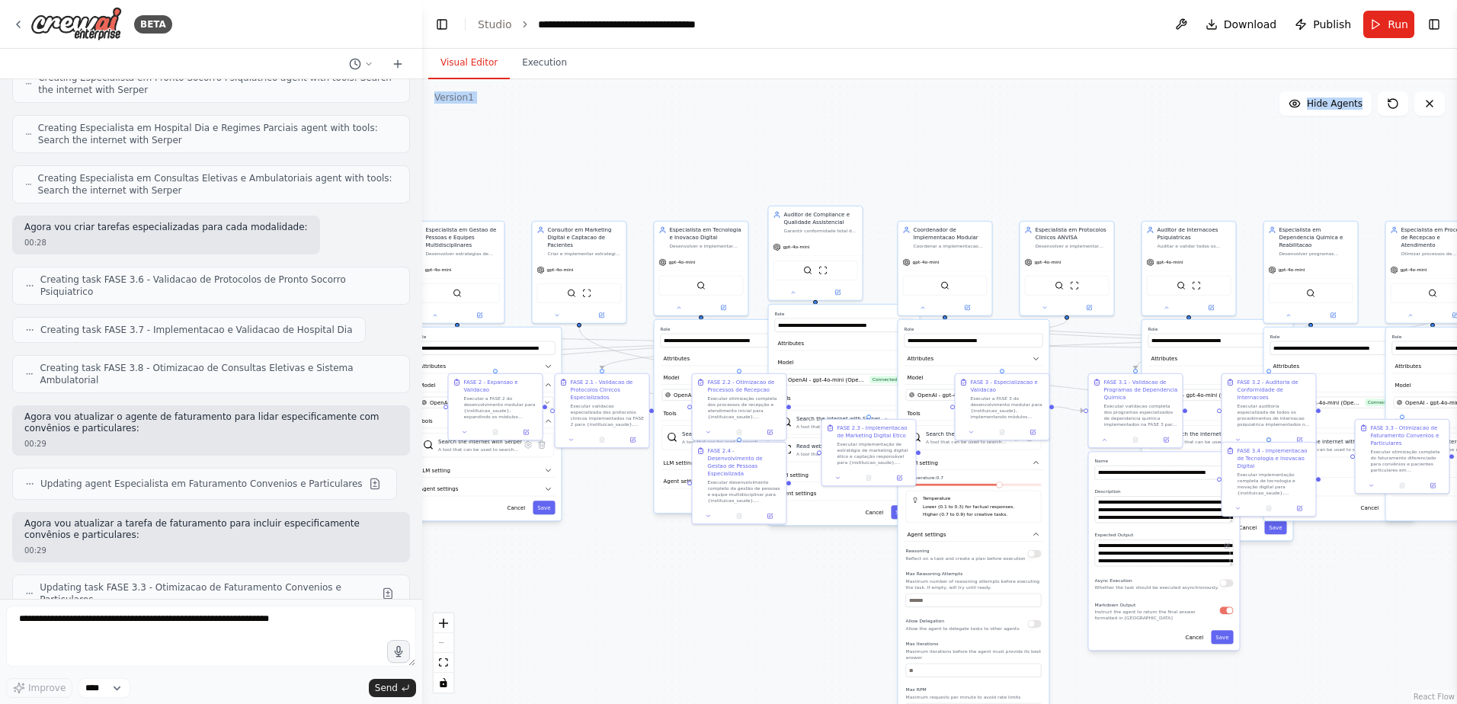
drag, startPoint x: 264, startPoint y: 382, endPoint x: 422, endPoint y: 395, distance: 159.0
click at [422, 395] on div "BETA Gostaria de criar um projeto que seguisse exatamente essa estrutura: # Pla…" at bounding box center [728, 352] width 1457 height 704
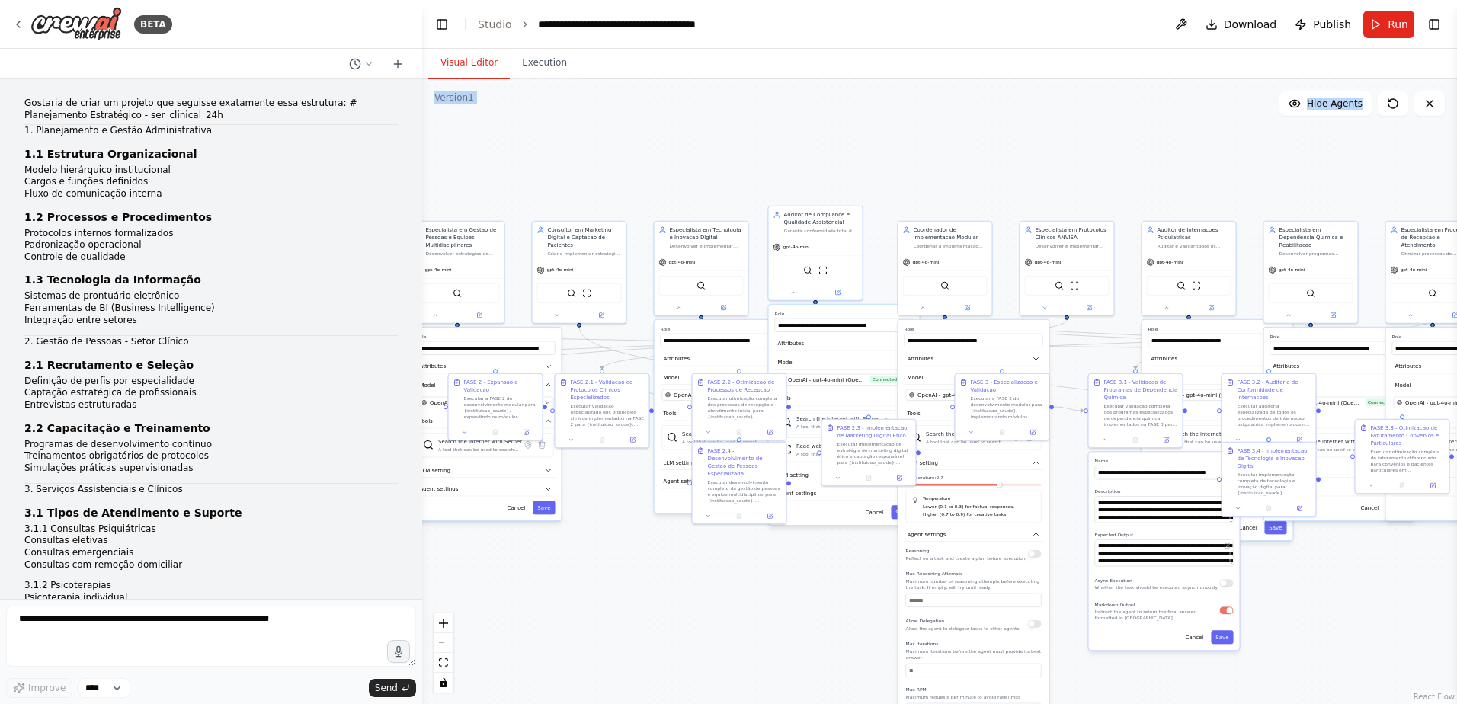
scroll to position [76, 0]
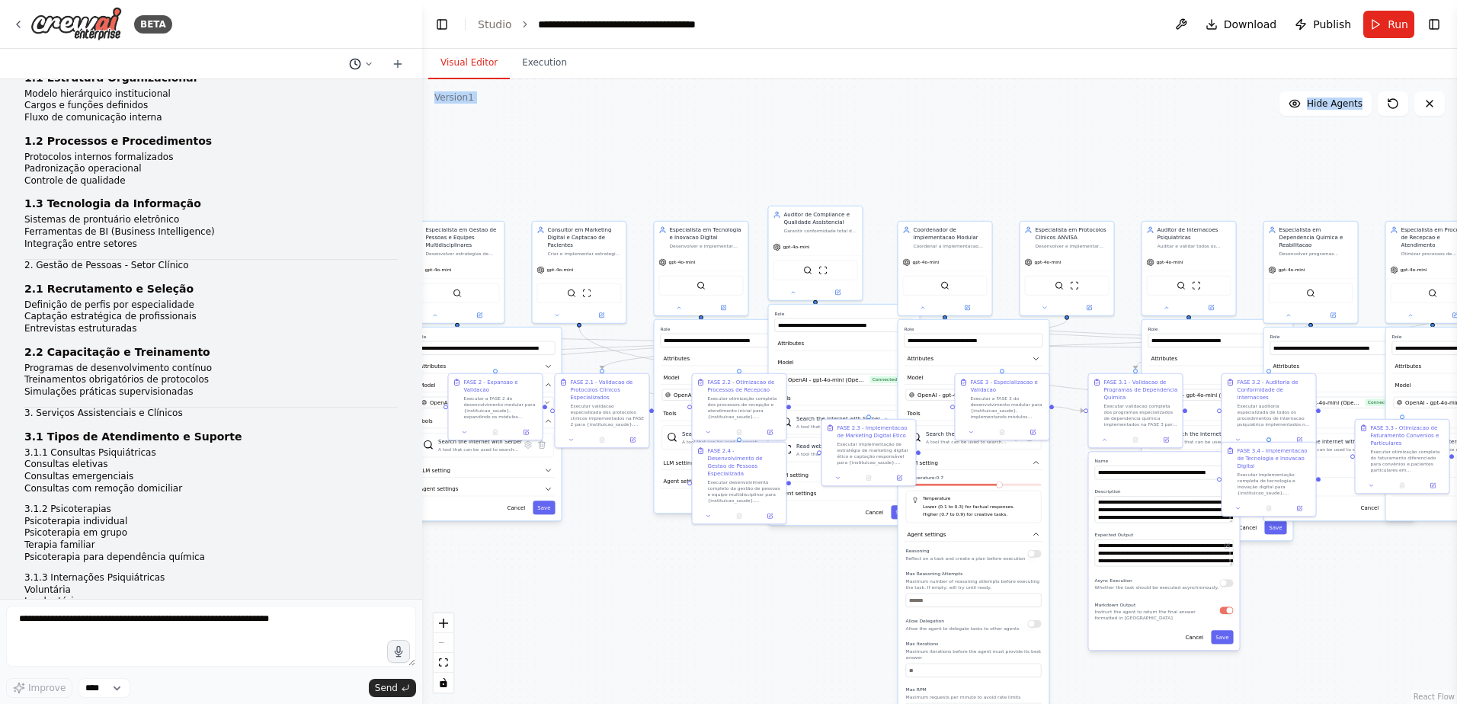
click at [369, 63] on icon at bounding box center [368, 63] width 9 height 9
click at [276, 197] on div at bounding box center [211, 352] width 422 height 704
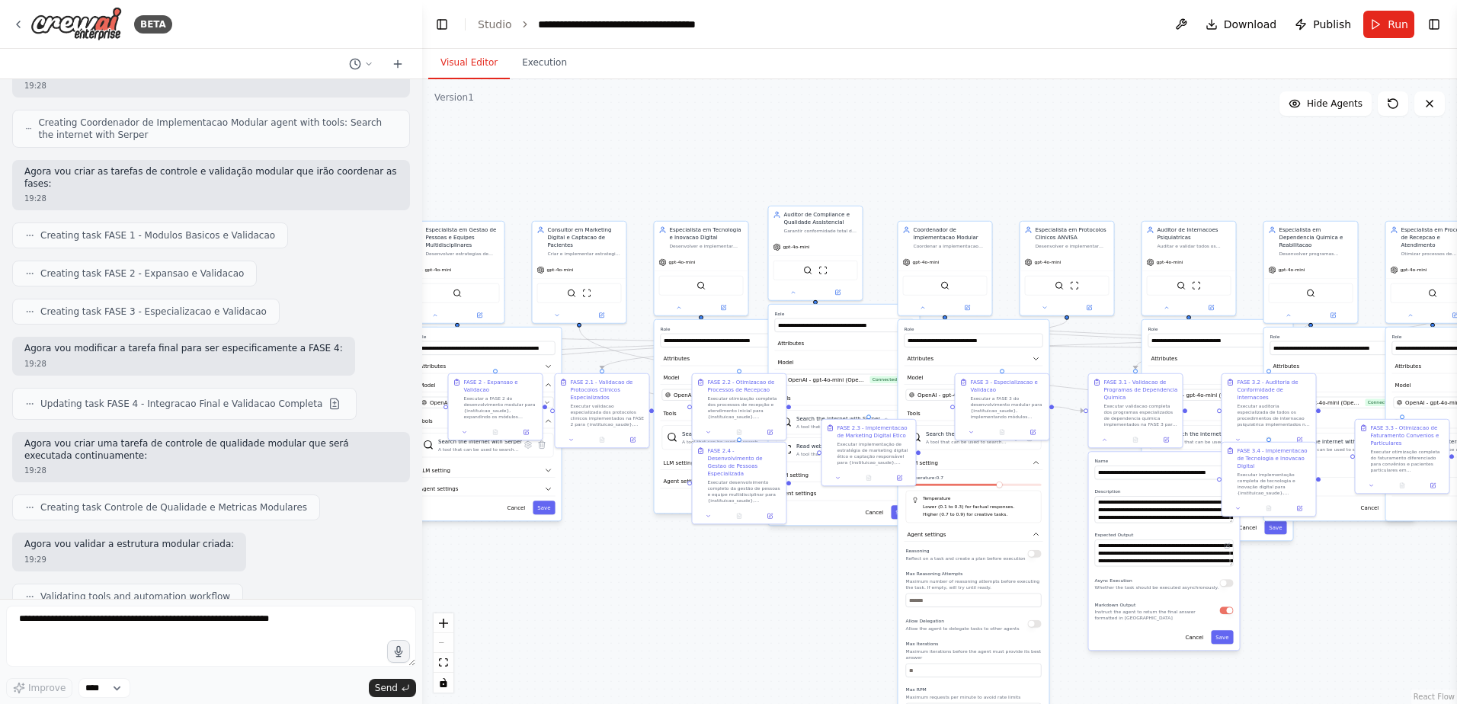
scroll to position [6628, 0]
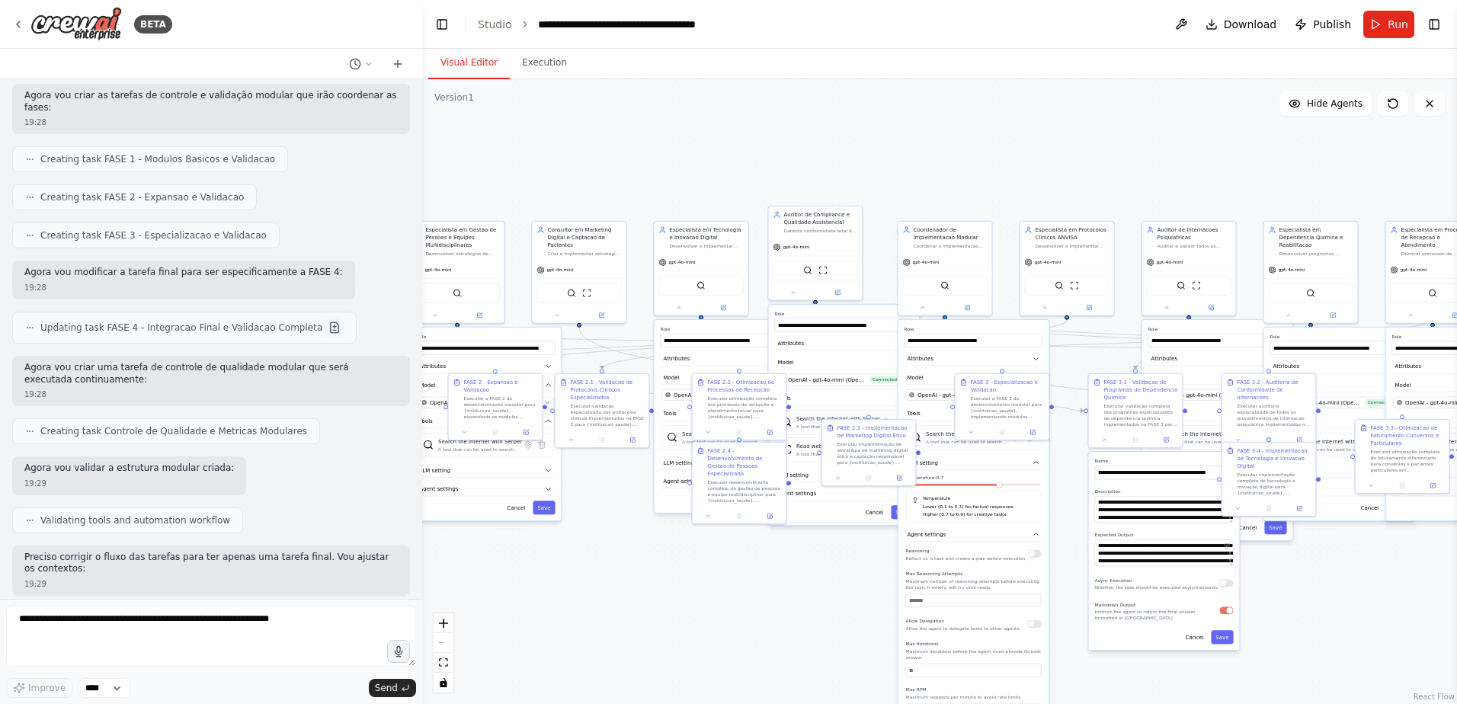
click at [325, 318] on button at bounding box center [334, 327] width 18 height 18
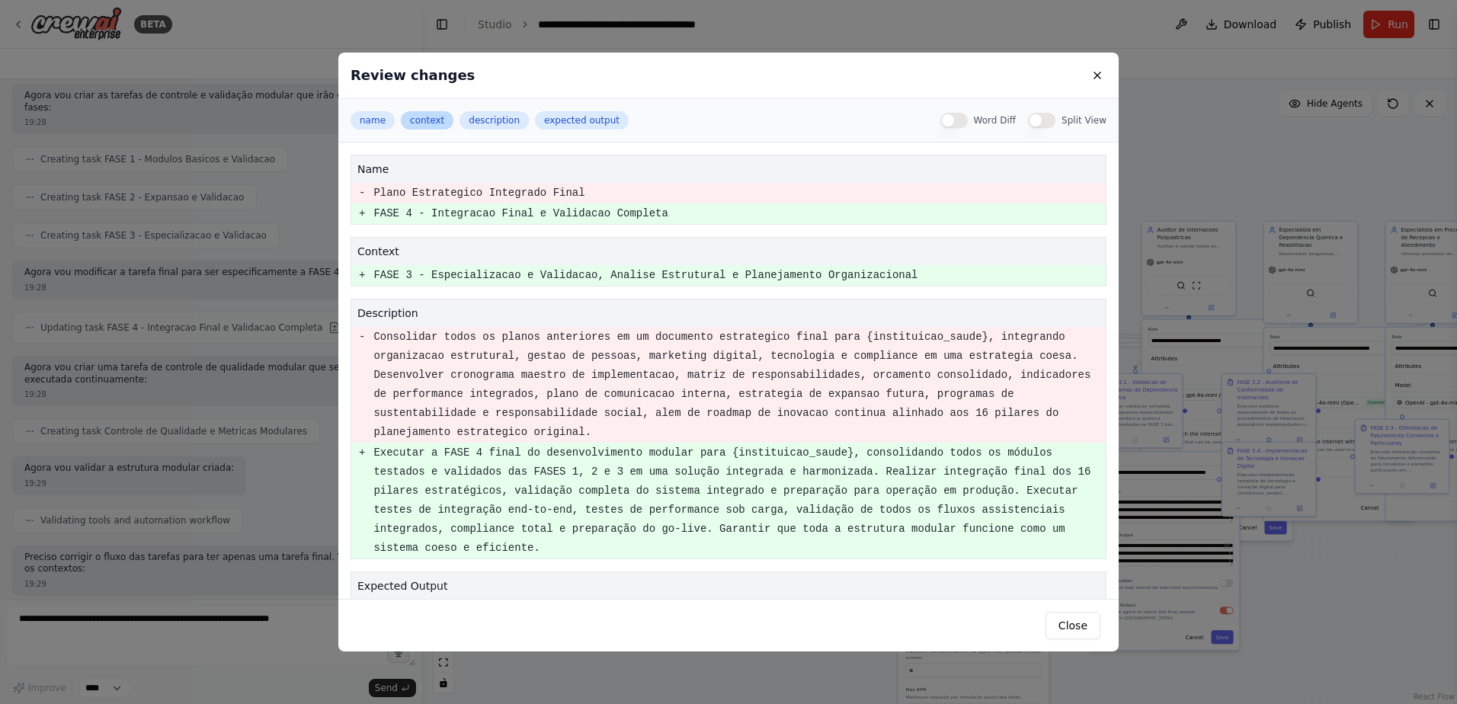
click at [421, 119] on button "context" at bounding box center [427, 120] width 53 height 18
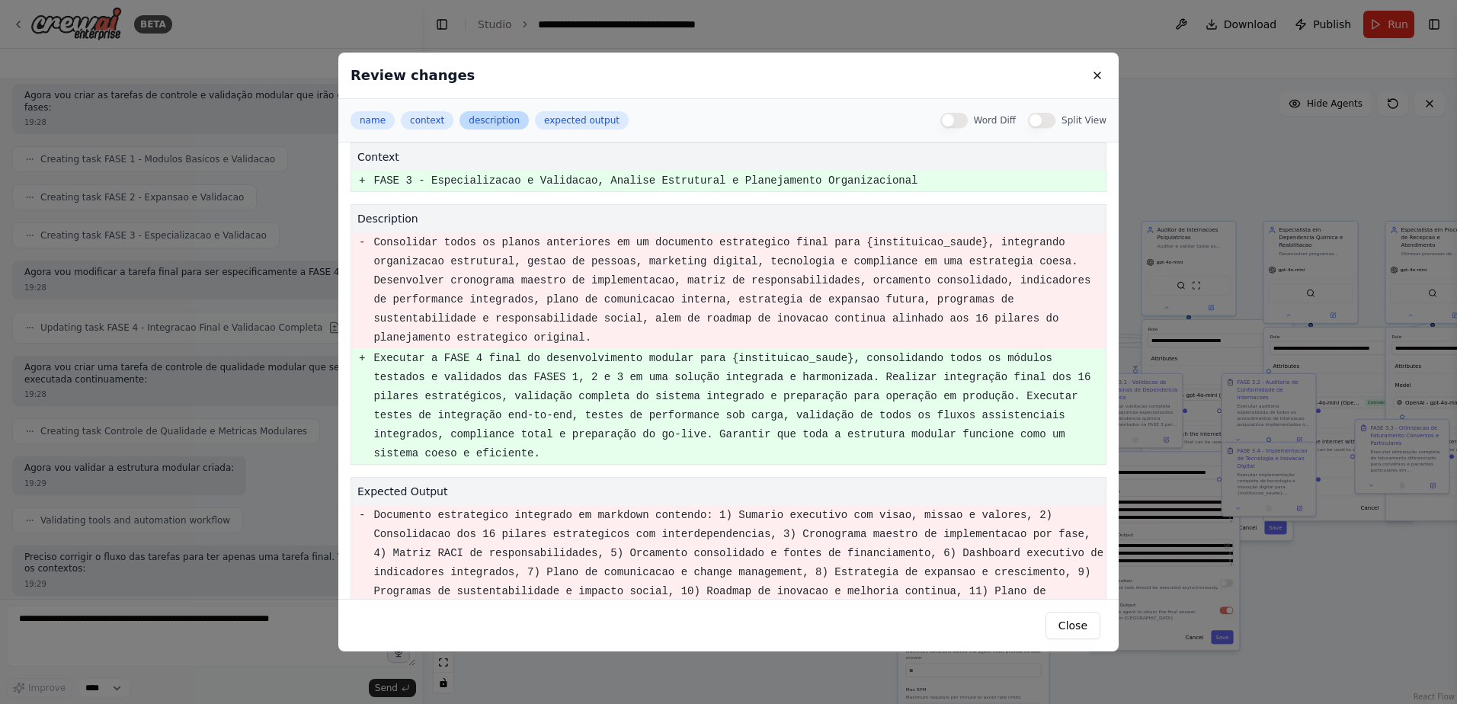
click at [491, 120] on button "description" at bounding box center [493, 120] width 69 height 18
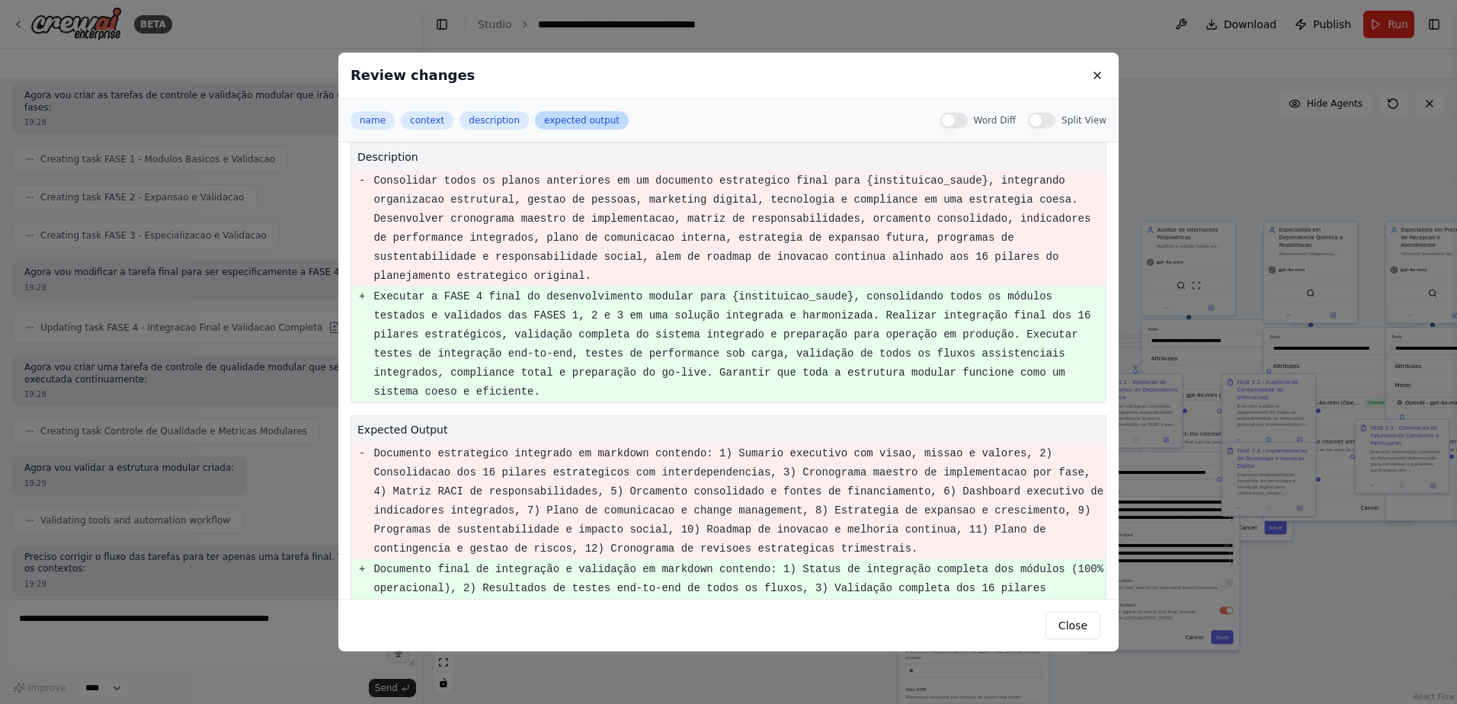
click at [548, 120] on button "expected output" at bounding box center [582, 120] width 94 height 18
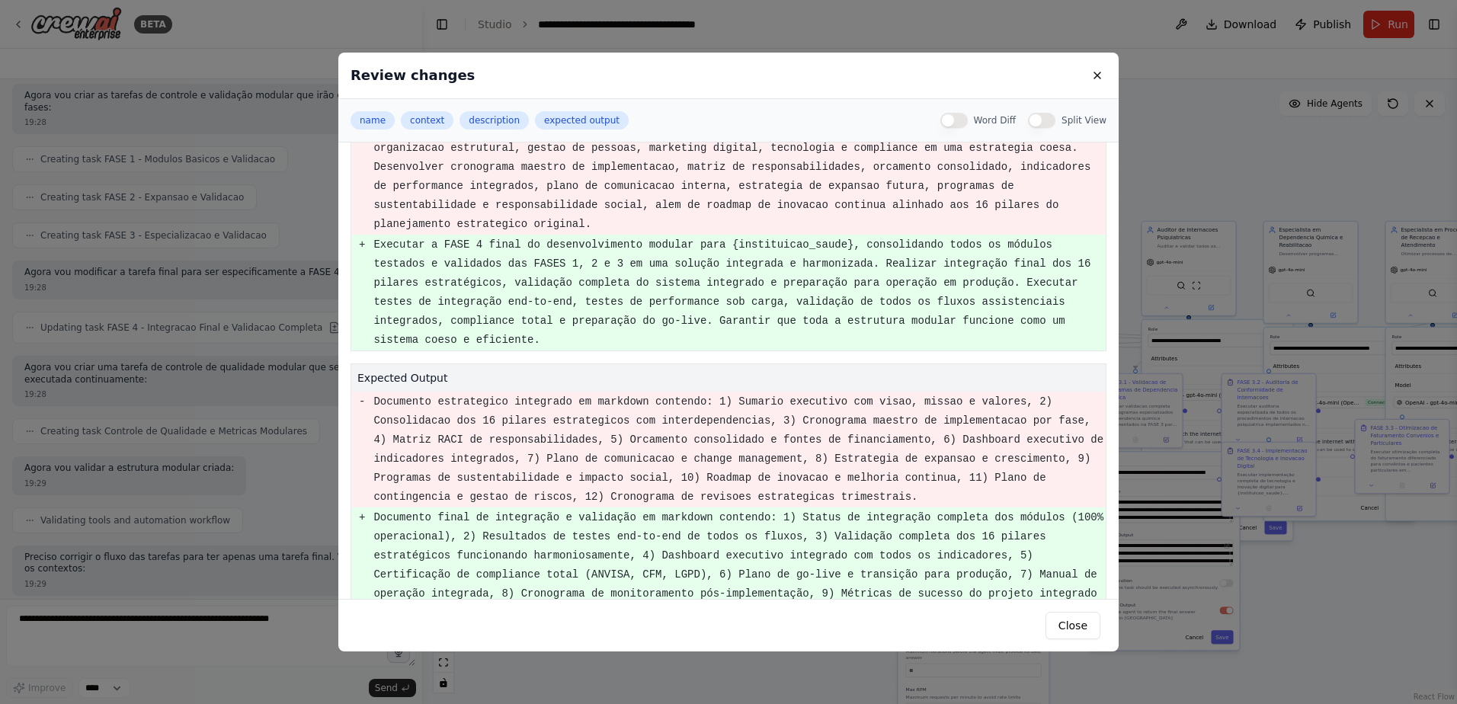
click at [663, 235] on pre "Executar a FASE 4 final do desenvolvimento modular para {instituicao_saude}, co…" at bounding box center [738, 292] width 731 height 114
click at [1092, 71] on button at bounding box center [1097, 75] width 18 height 18
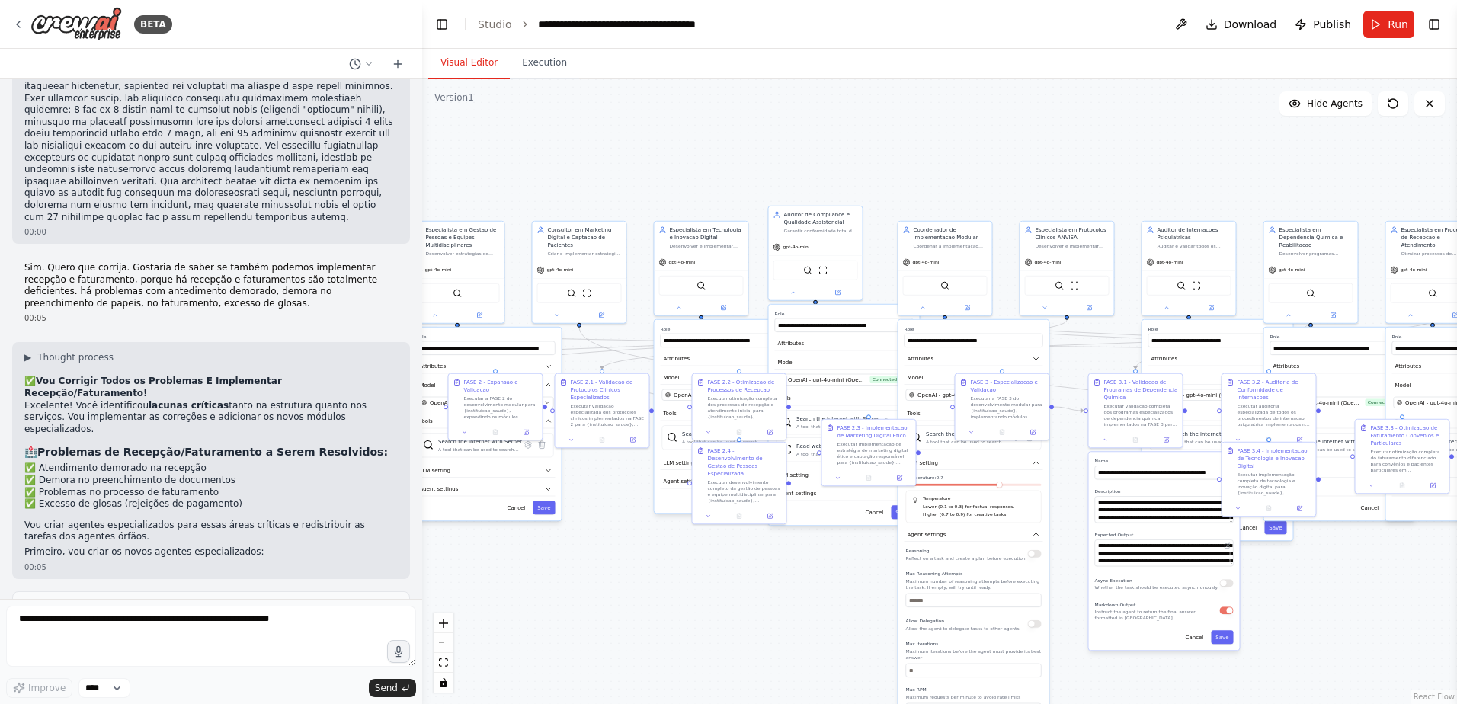
scroll to position [18283, 0]
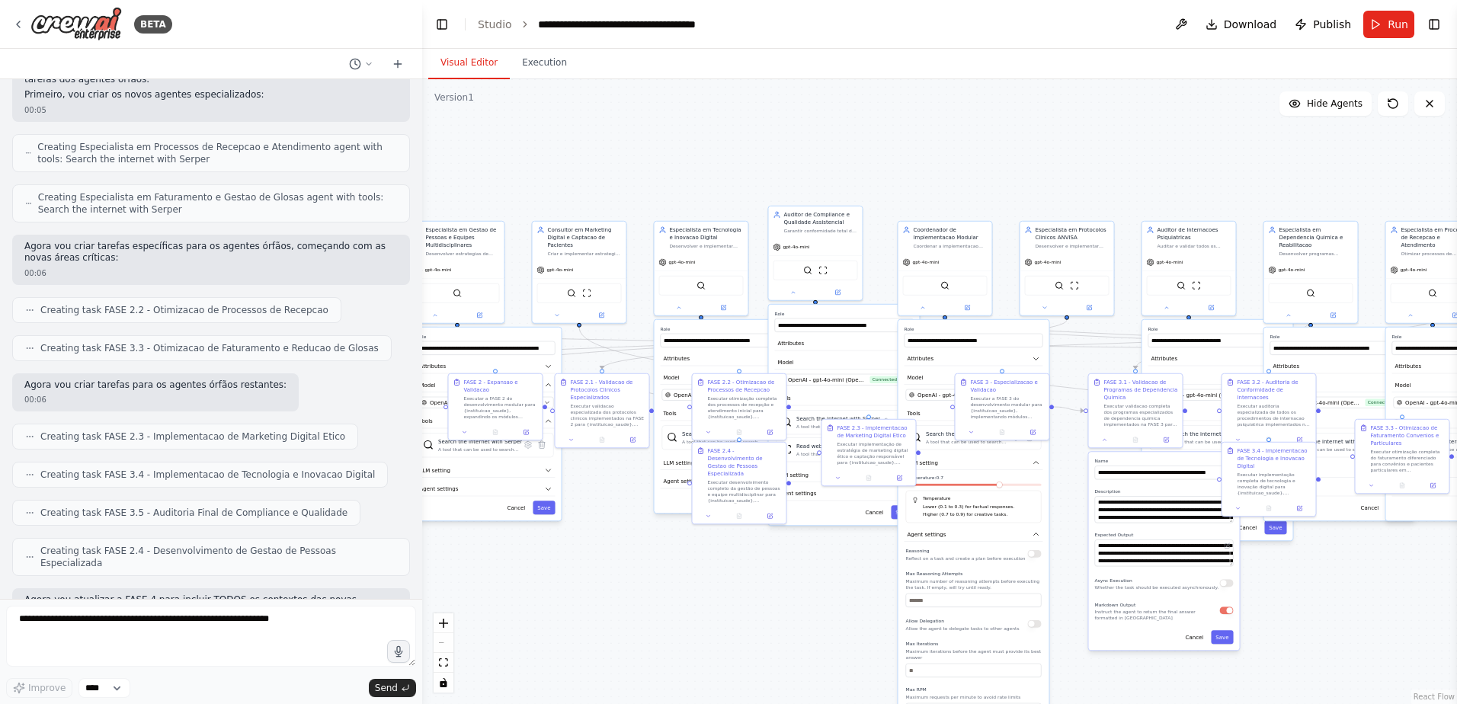
click at [325, 658] on button at bounding box center [334, 667] width 18 height 18
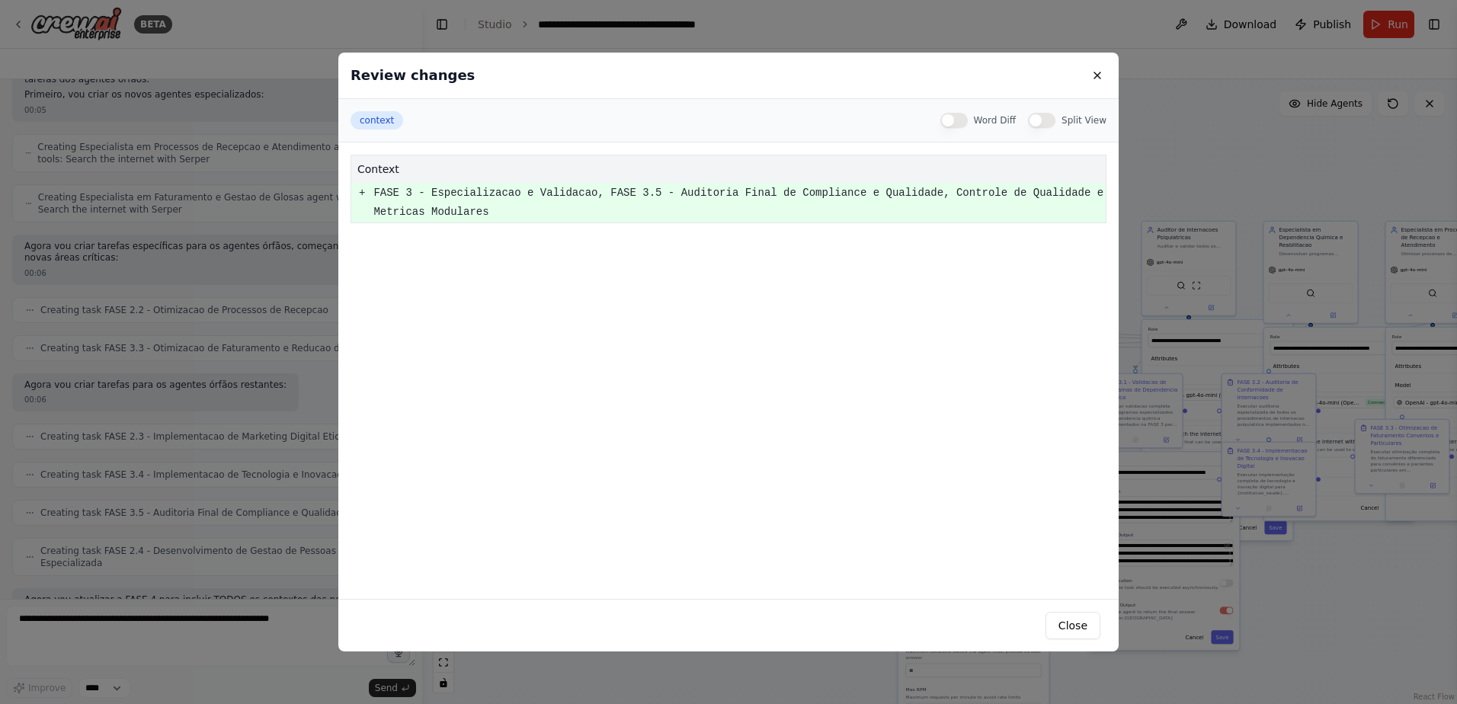
click at [965, 121] on button "Word Diff" at bounding box center [953, 120] width 27 height 15
click at [1049, 120] on button "Split View" at bounding box center [1041, 120] width 27 height 15
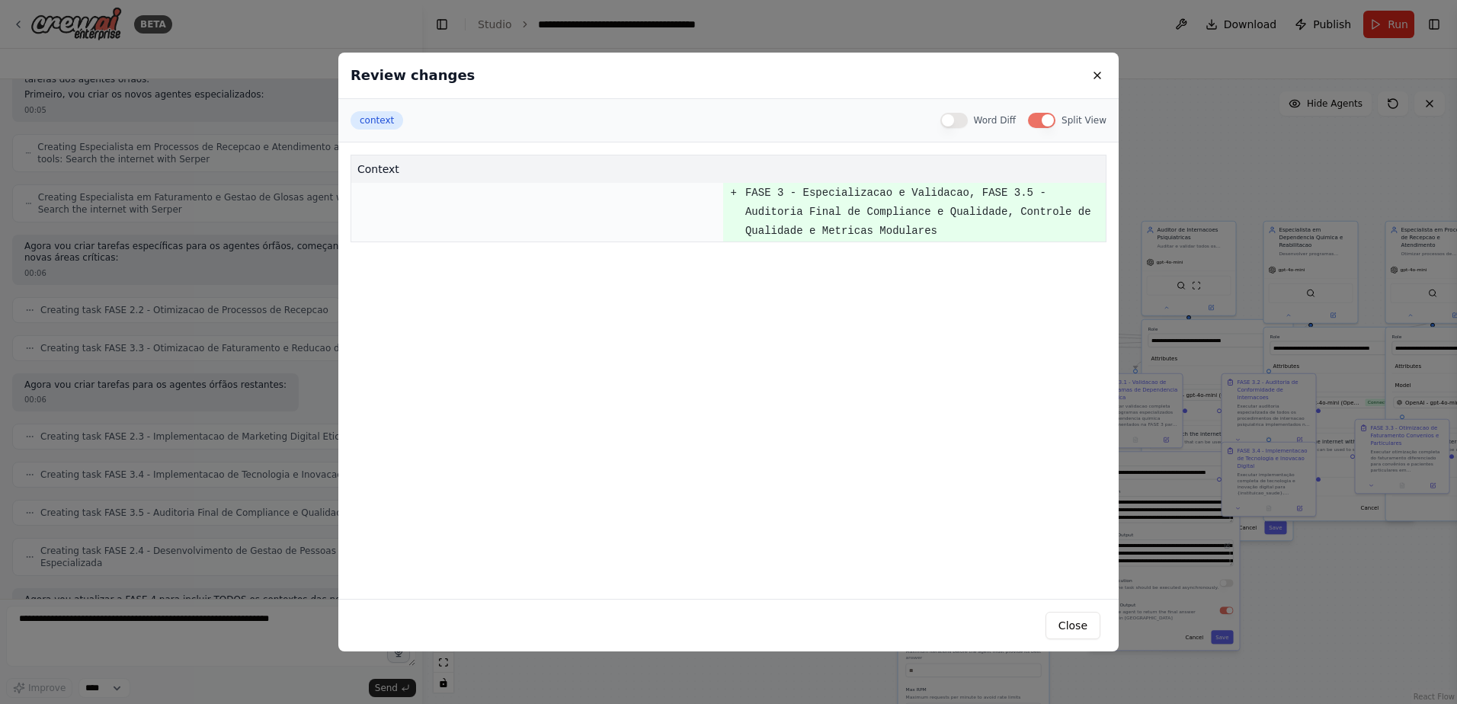
click at [1044, 120] on button "Split View" at bounding box center [1041, 120] width 27 height 15
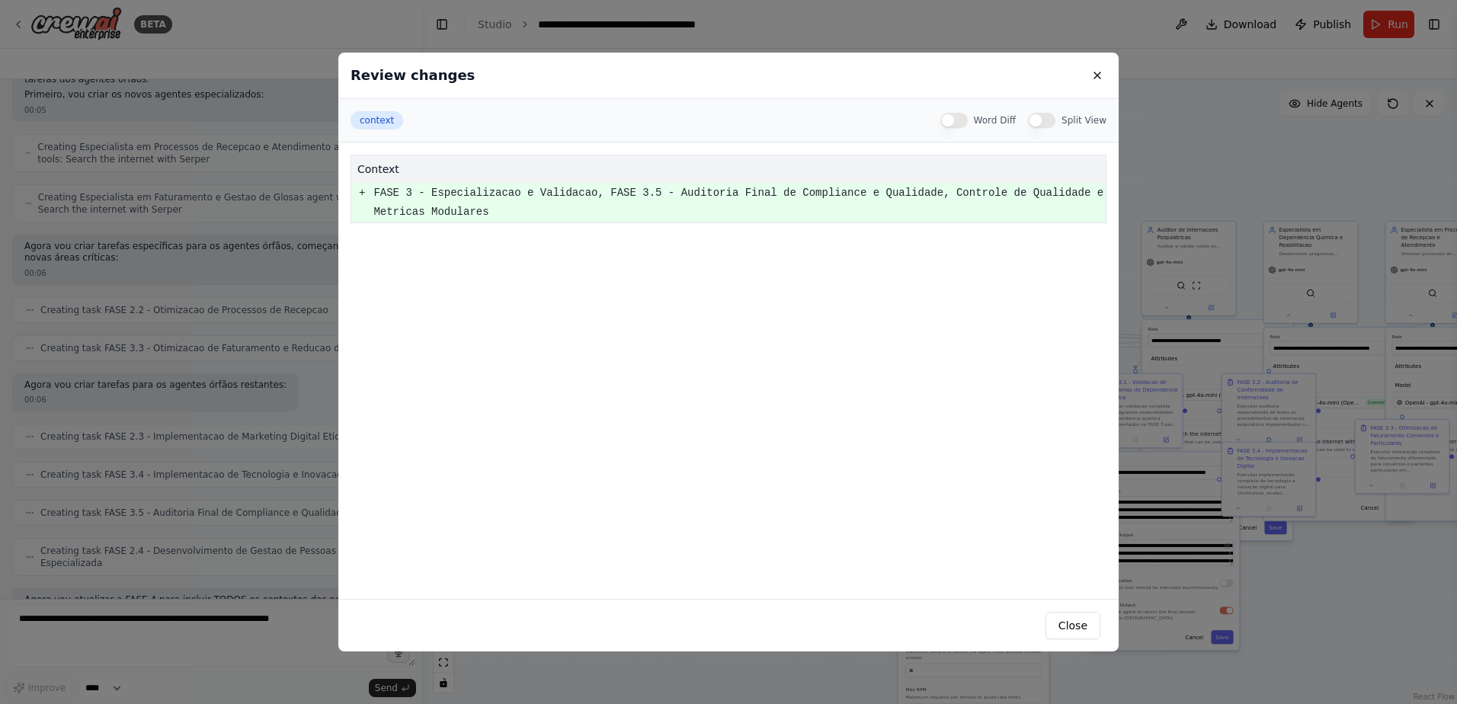
click at [1086, 71] on div "Review changes" at bounding box center [728, 76] width 780 height 46
click at [1094, 78] on button at bounding box center [1097, 75] width 18 height 18
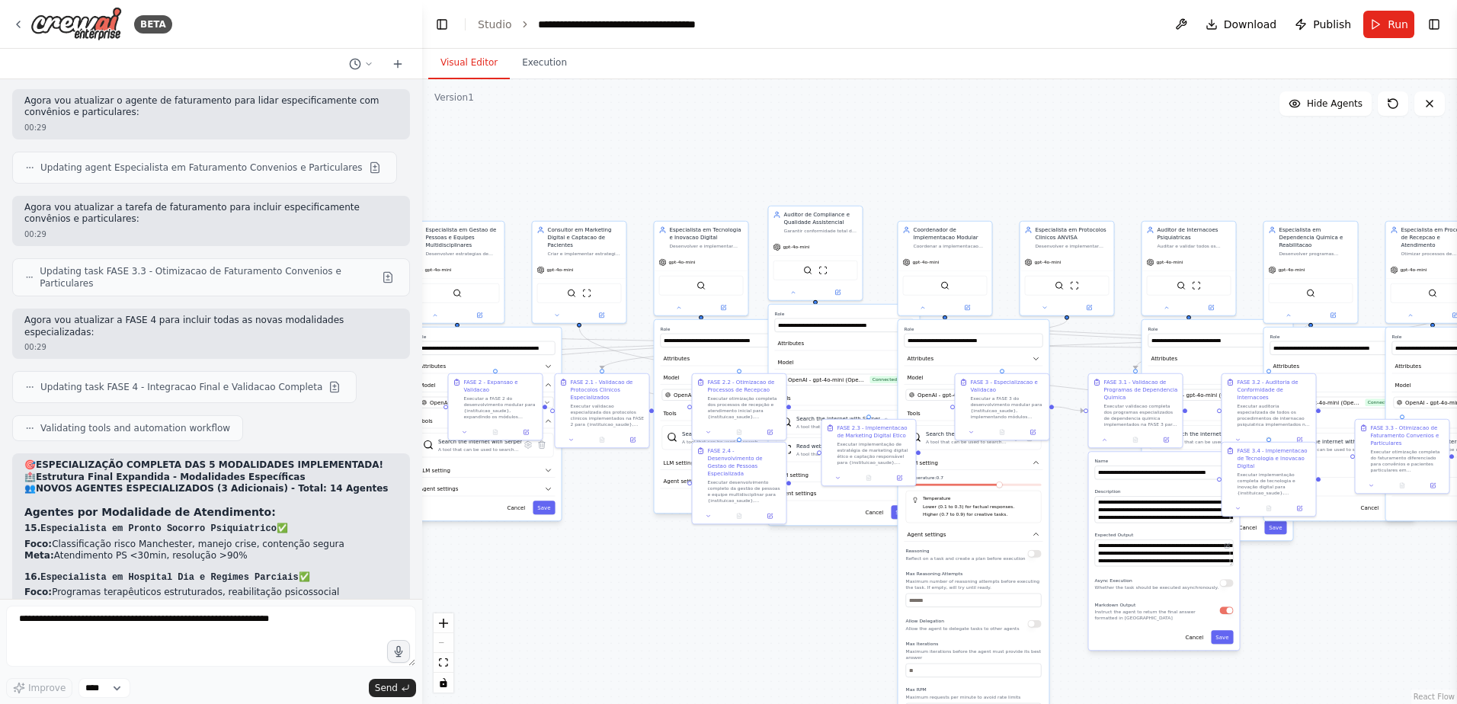
scroll to position [22974, 0]
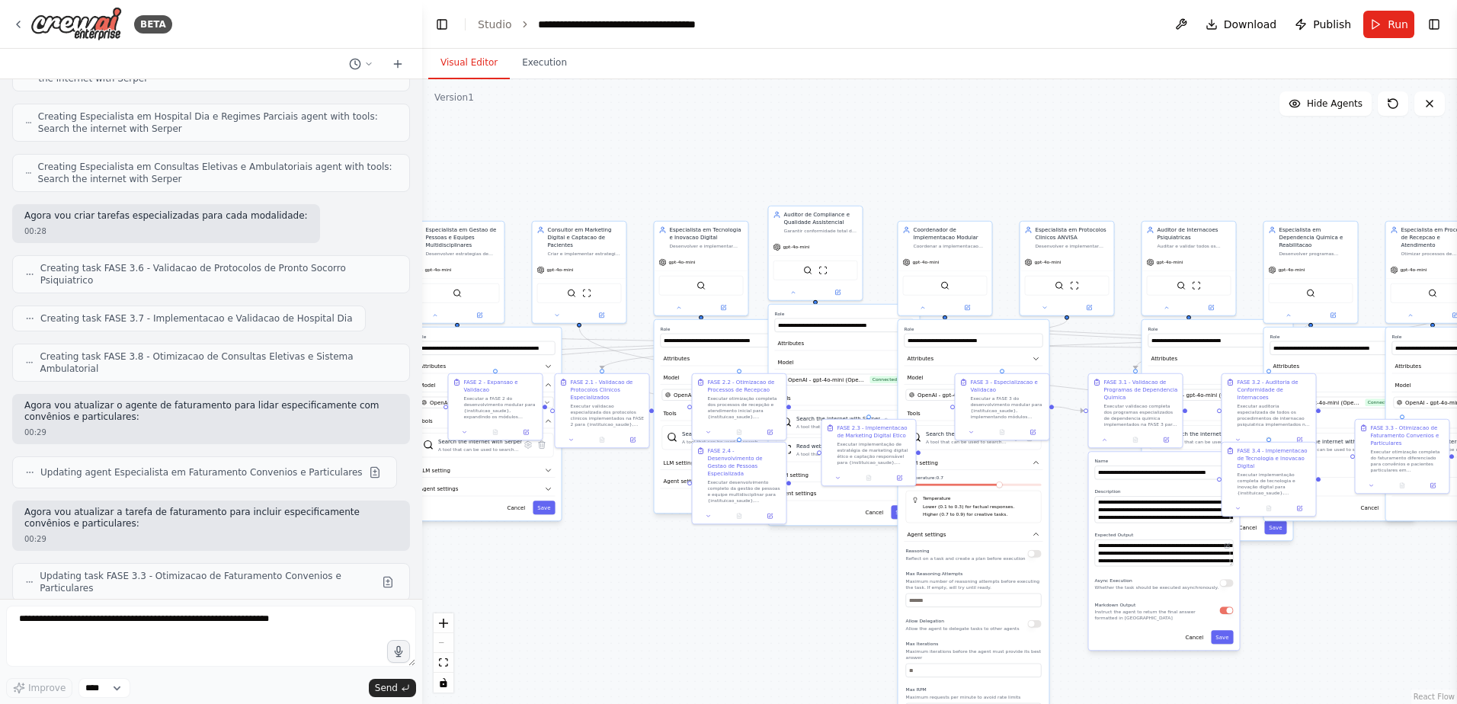
click at [325, 683] on button at bounding box center [334, 692] width 18 height 18
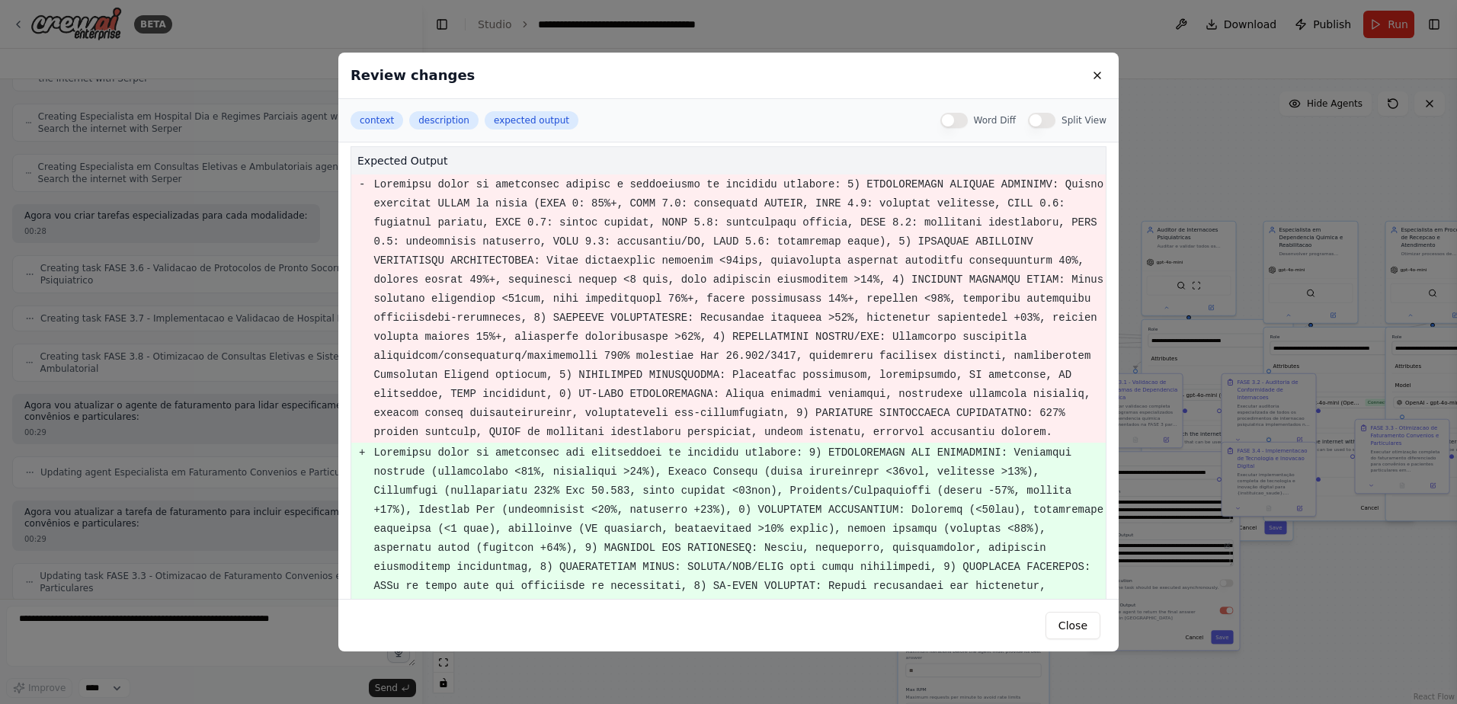
scroll to position [468, 0]
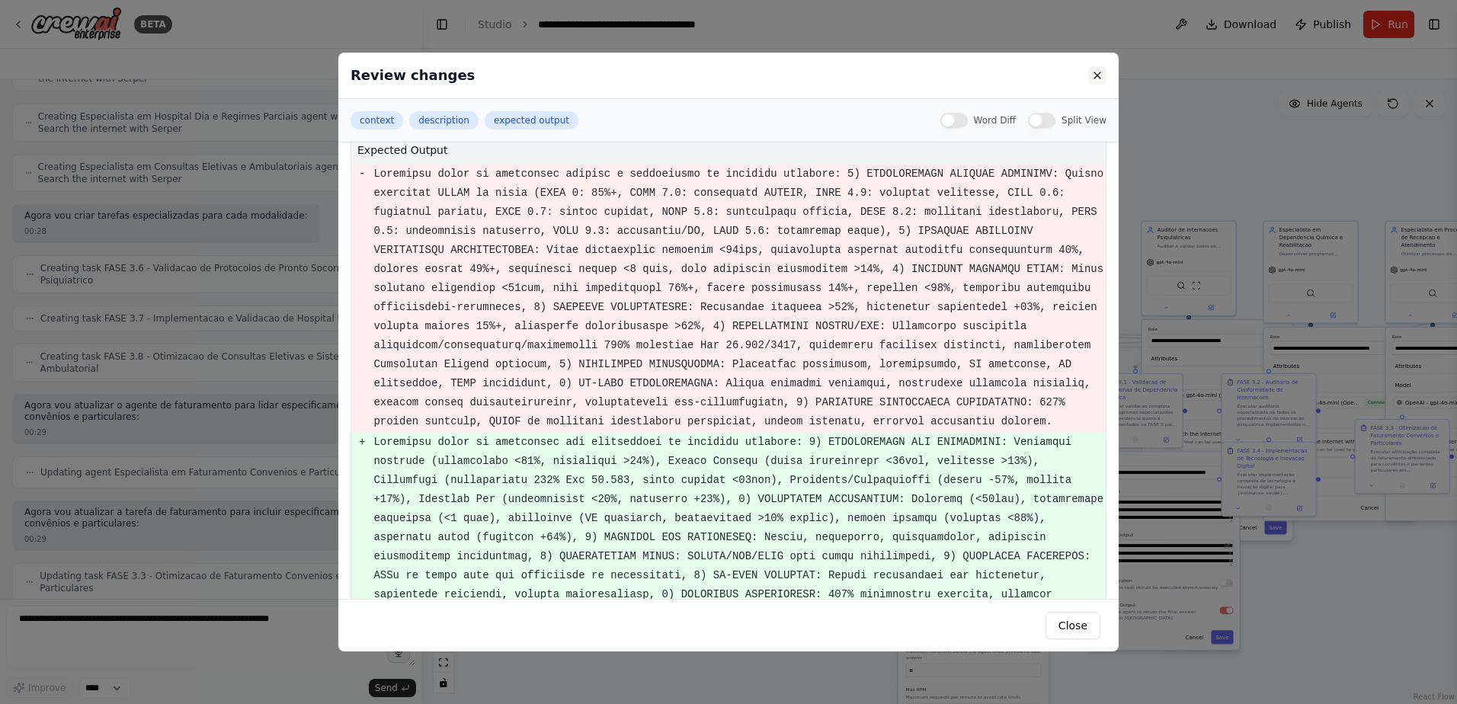
click at [1092, 78] on button at bounding box center [1097, 75] width 18 height 18
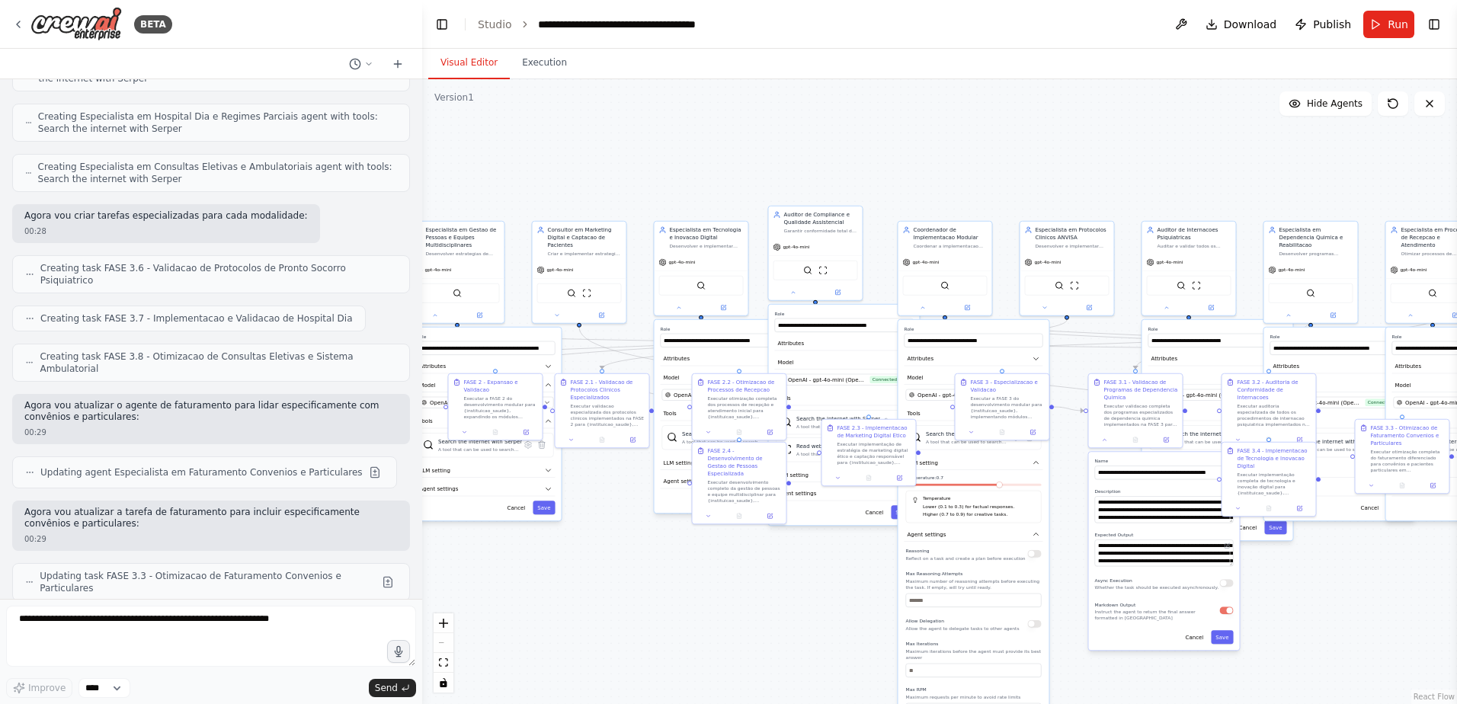
click at [555, 197] on div ".deletable-edge-delete-btn { width: 20px; height: 20px; border: 0px solid #ffff…" at bounding box center [939, 391] width 1035 height 625
click at [443, 23] on button "Toggle Left Sidebar" at bounding box center [441, 24] width 21 height 21
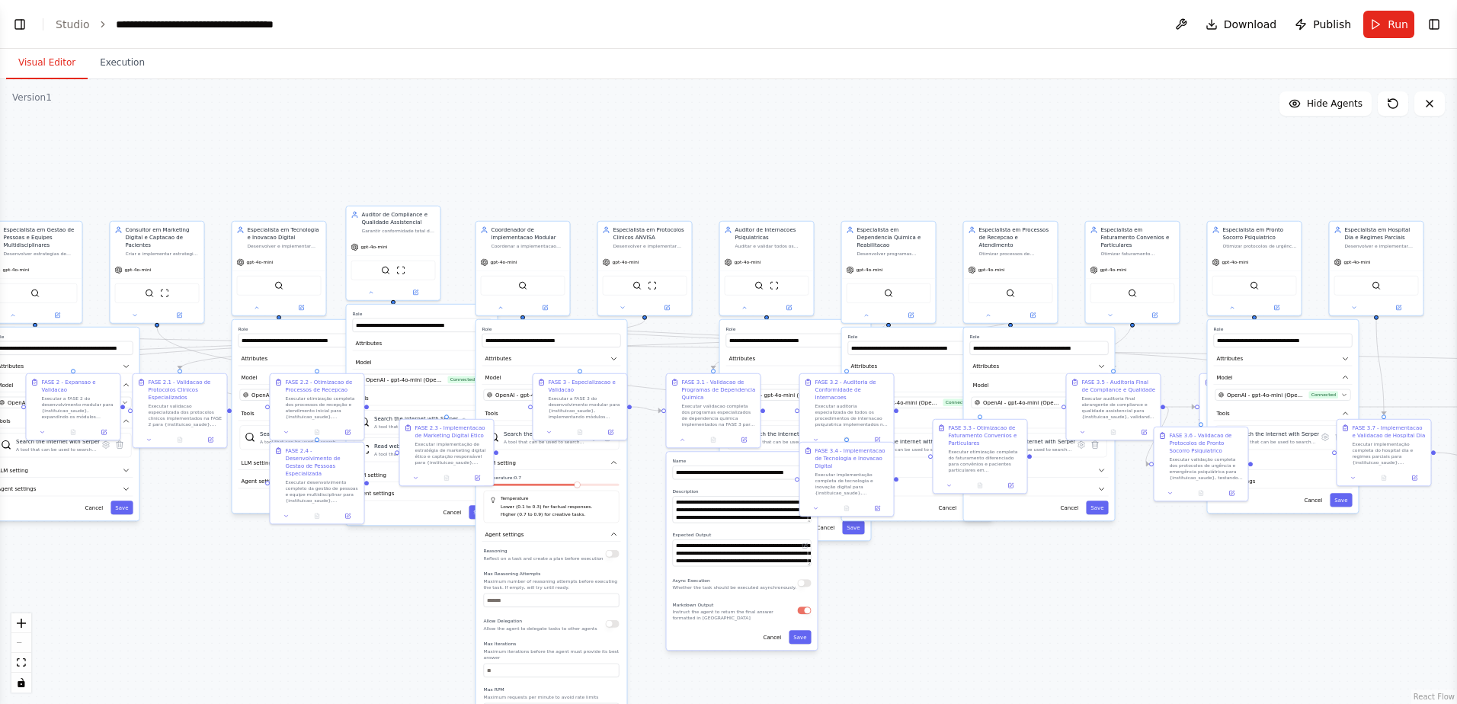
click at [526, 157] on div ".deletable-edge-delete-btn { width: 20px; height: 20px; border: 0px solid #ffff…" at bounding box center [728, 391] width 1457 height 625
click at [213, 577] on div ".deletable-edge-delete-btn { width: 20px; height: 20px; border: 0px solid #ffff…" at bounding box center [728, 391] width 1457 height 625
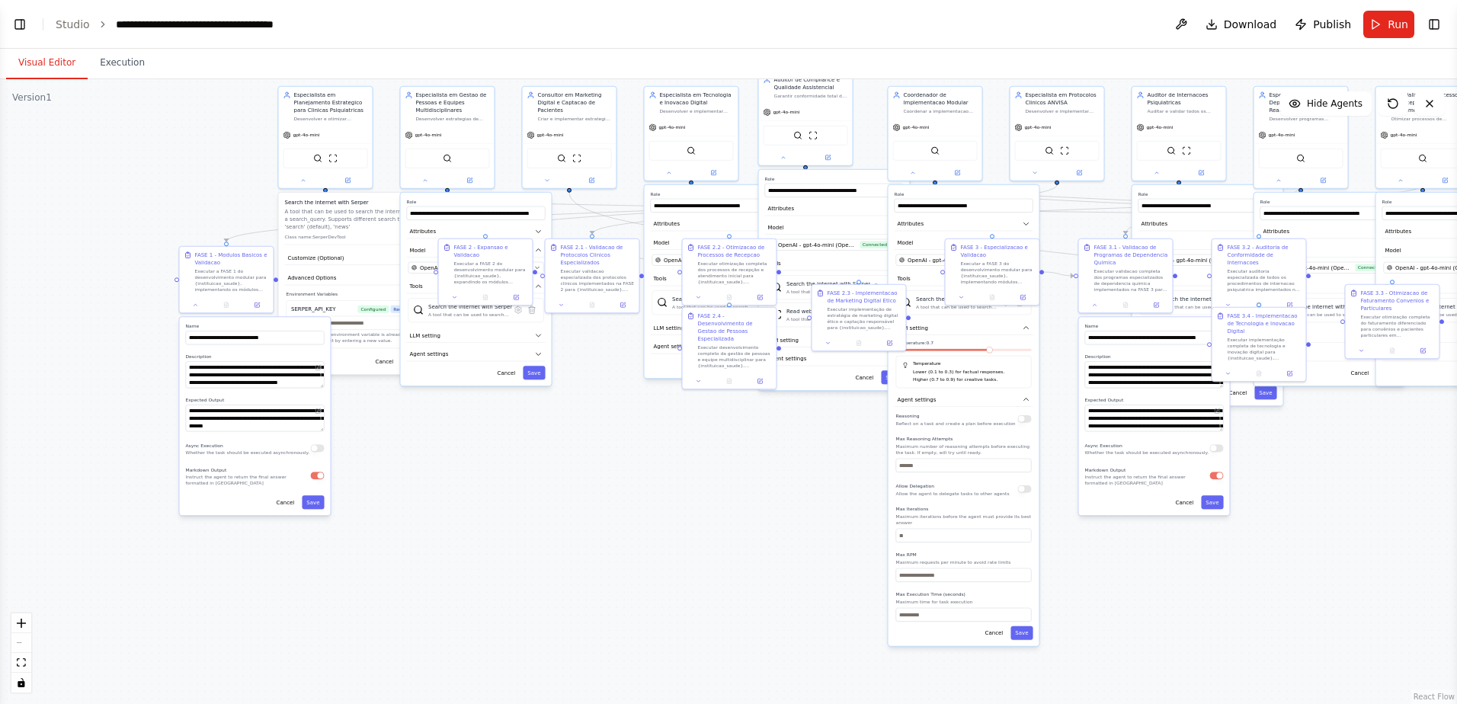
drag, startPoint x: 196, startPoint y: 594, endPoint x: 608, endPoint y: 459, distance: 433.6
click at [608, 459] on div ".deletable-edge-delete-btn { width: 20px; height: 20px; border: 0px solid #ffff…" at bounding box center [728, 391] width 1457 height 625
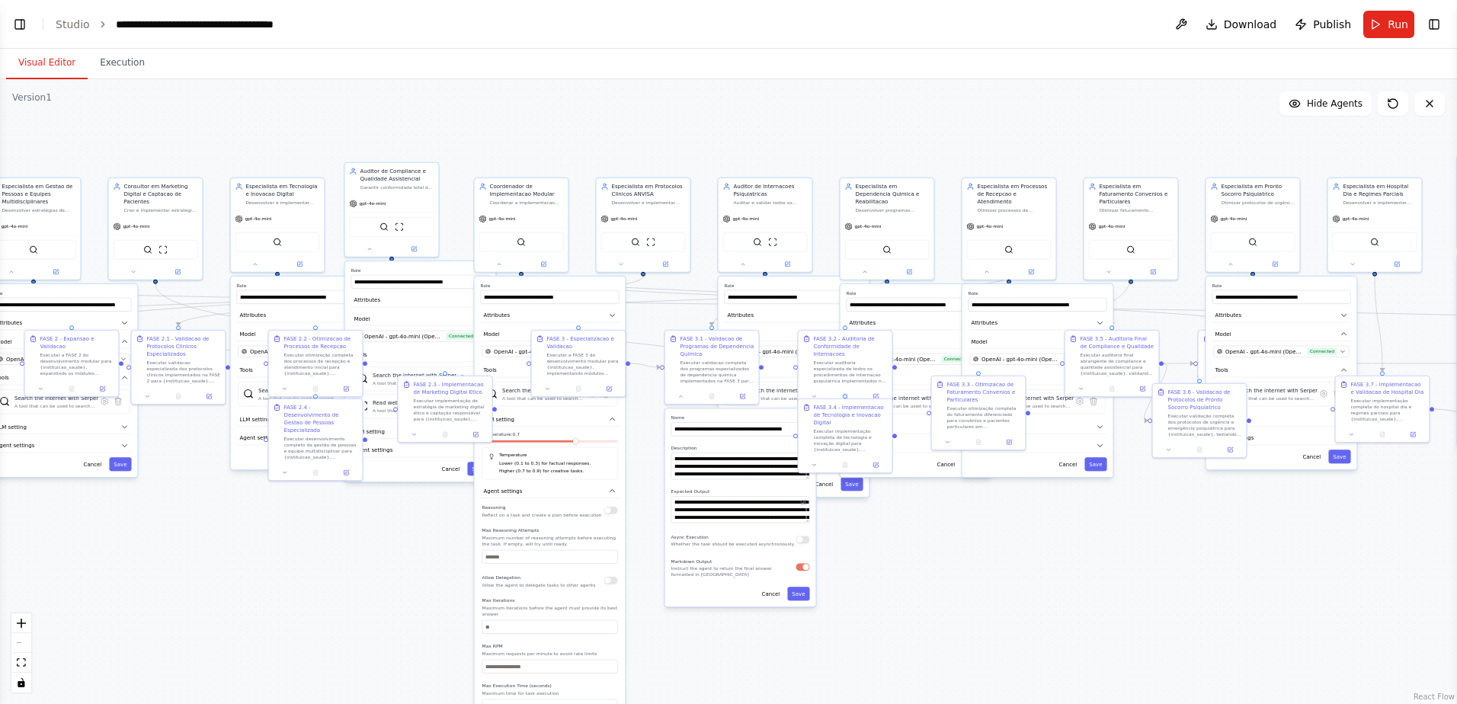
drag, startPoint x: 1348, startPoint y: 523, endPoint x: 934, endPoint y: 614, distance: 423.6
click at [934, 614] on div ".deletable-edge-delete-btn { width: 20px; height: 20px; border: 0px solid #ffff…" at bounding box center [728, 391] width 1457 height 625
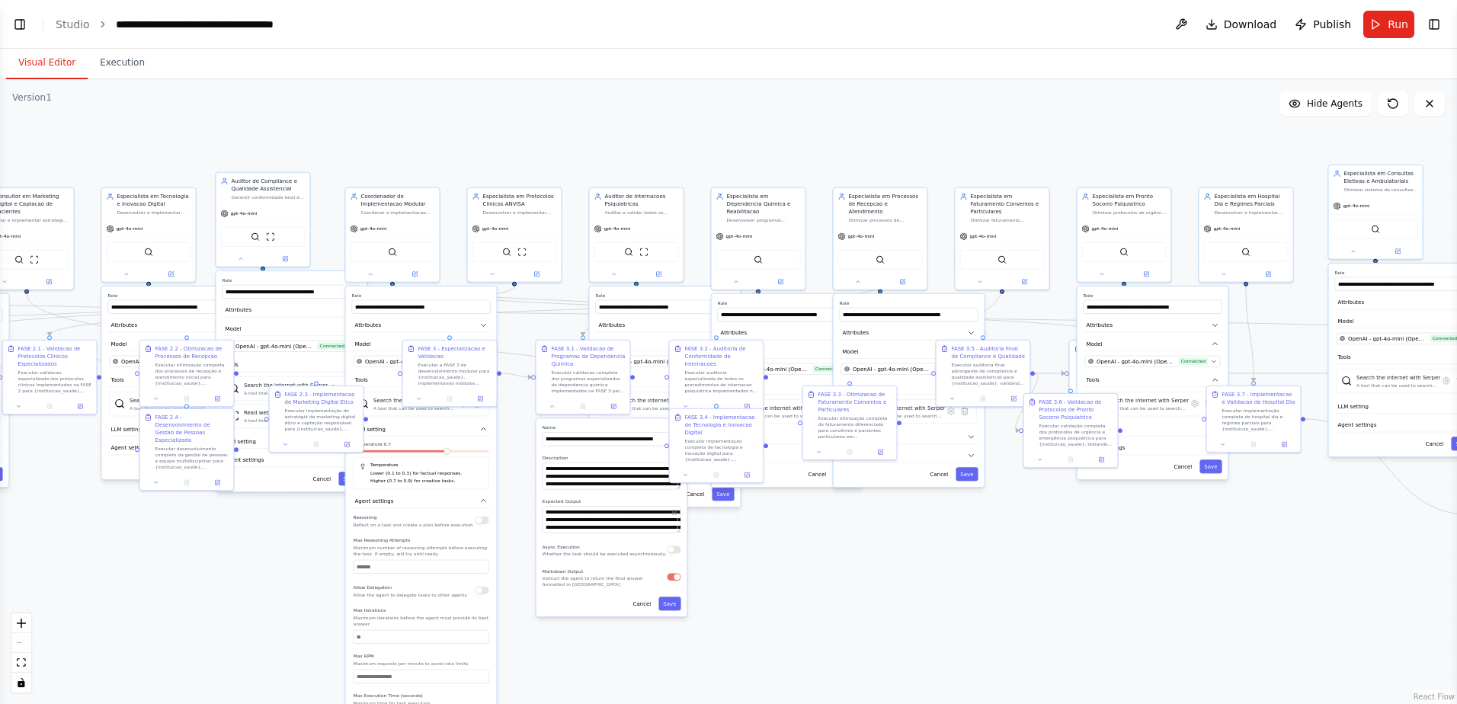
drag, startPoint x: 989, startPoint y: 142, endPoint x: 833, endPoint y: 155, distance: 155.9
click at [833, 155] on div ".deletable-edge-delete-btn { width: 20px; height: 20px; border: 0px solid #ffff…" at bounding box center [728, 391] width 1457 height 625
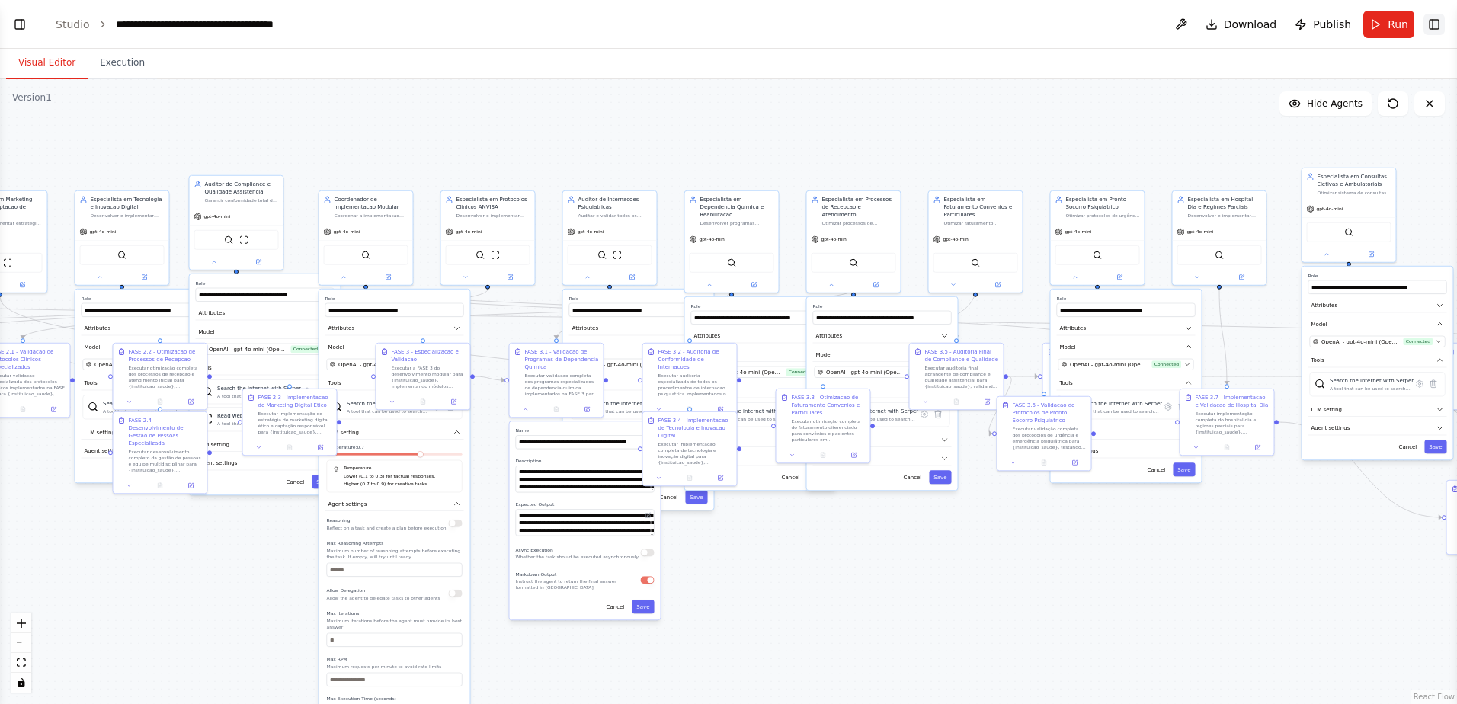
click at [1429, 24] on button "Toggle Right Sidebar" at bounding box center [1433, 24] width 21 height 21
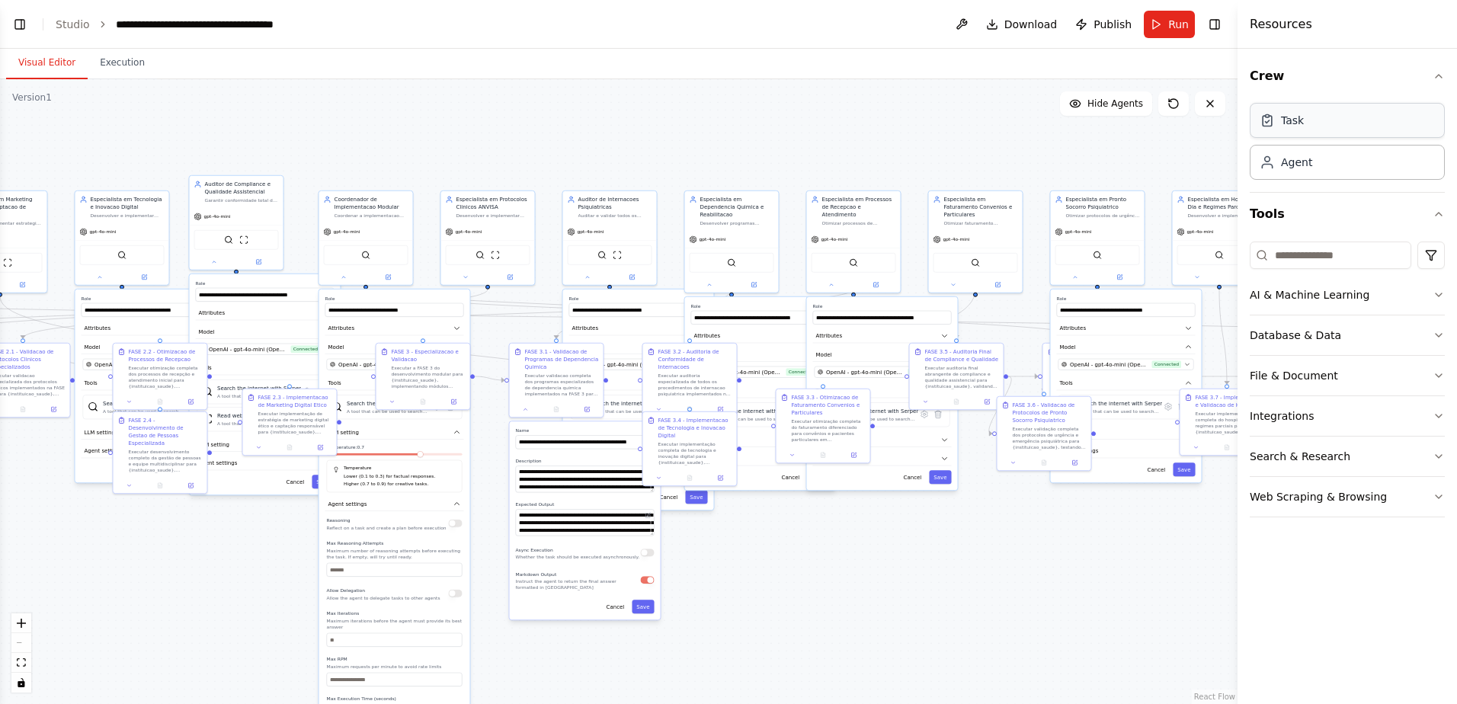
click at [1327, 126] on div "Task" at bounding box center [1346, 120] width 195 height 35
click at [1306, 167] on div "Agent" at bounding box center [1296, 161] width 31 height 15
click at [1298, 295] on div "AI & Machine Learning" at bounding box center [1309, 294] width 120 height 15
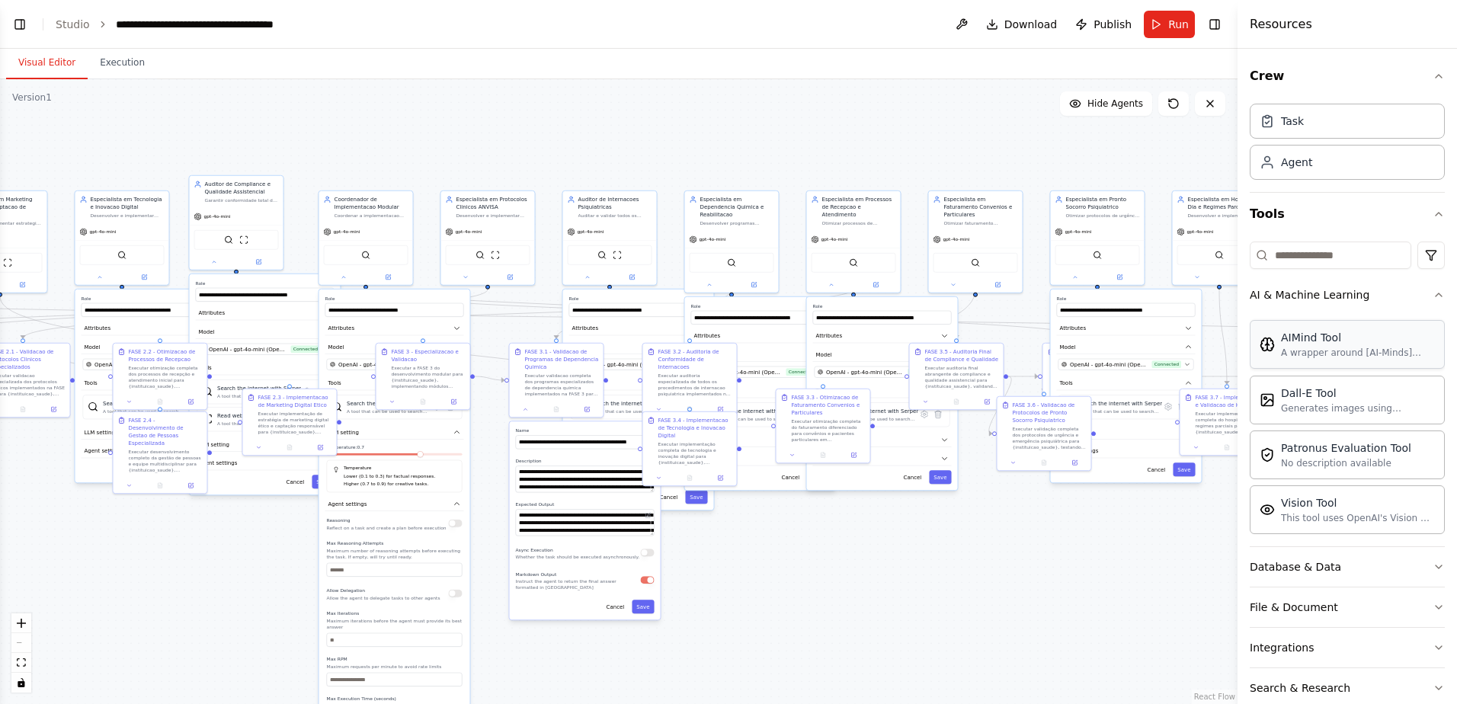
scroll to position [69, 0]
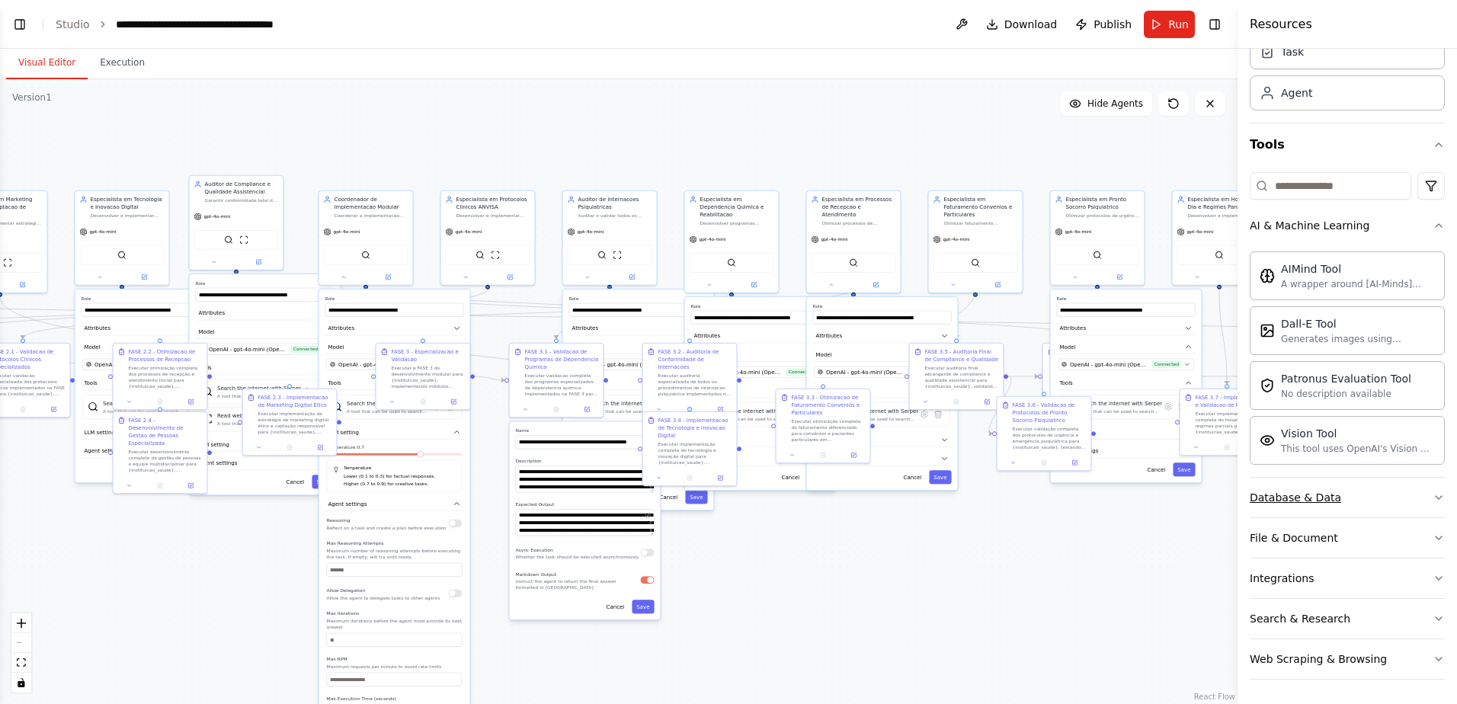
click at [1286, 500] on div "Database & Data" at bounding box center [1294, 497] width 91 height 15
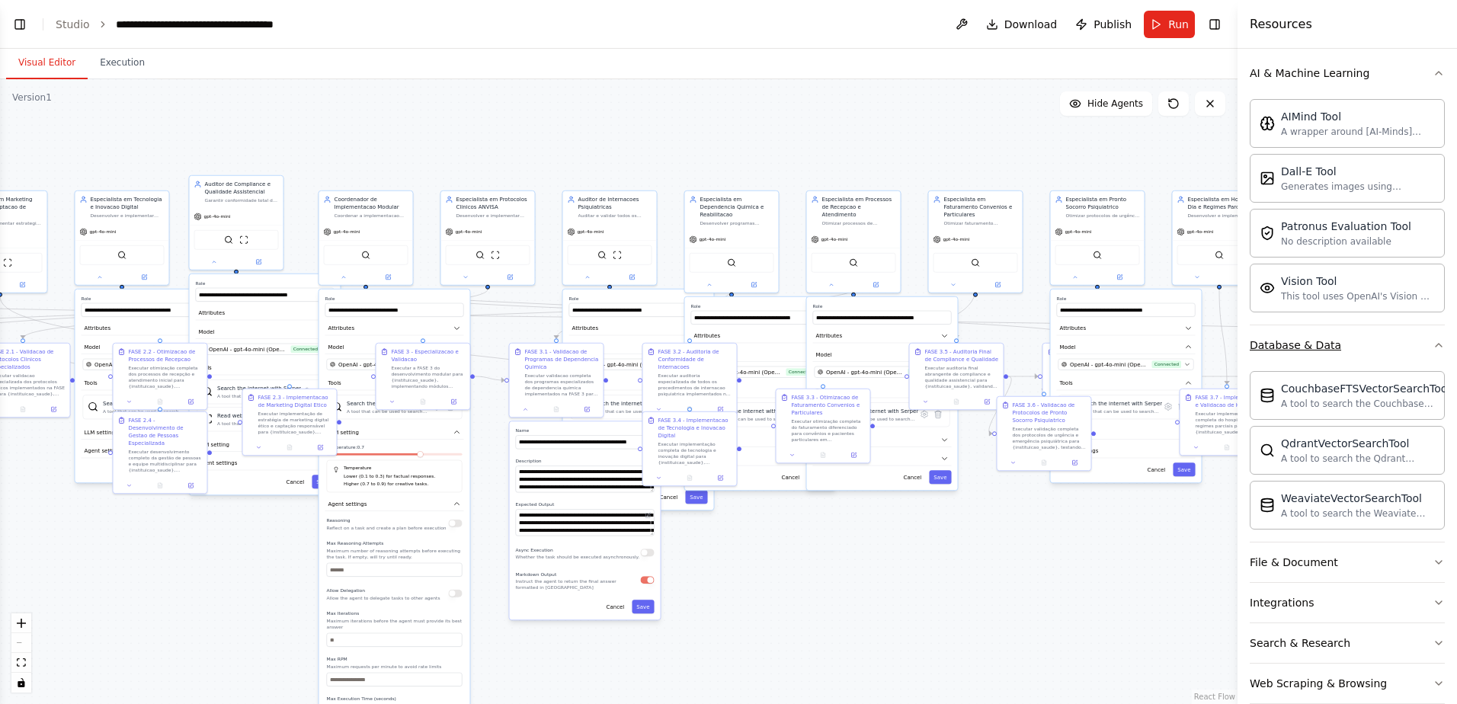
scroll to position [246, 0]
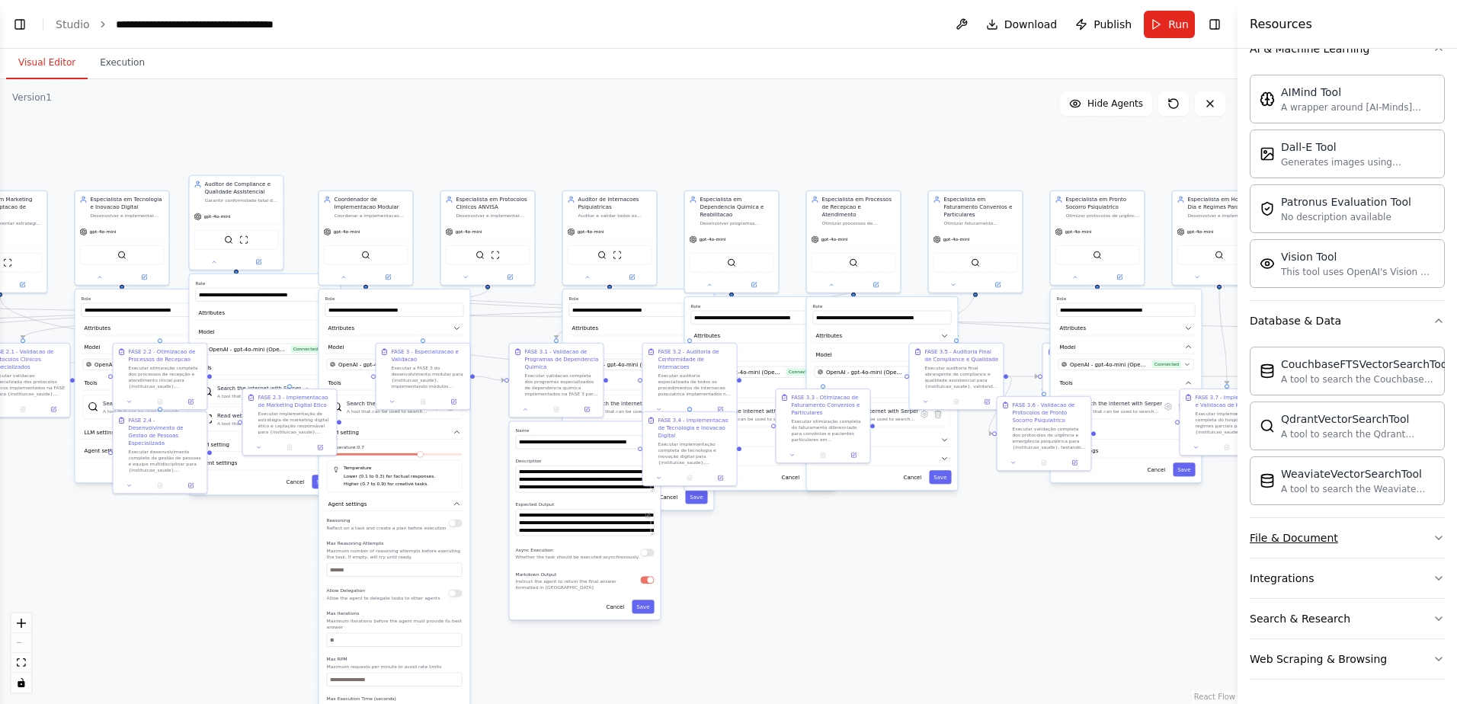
click at [1287, 542] on div "File & Document" at bounding box center [1293, 537] width 88 height 15
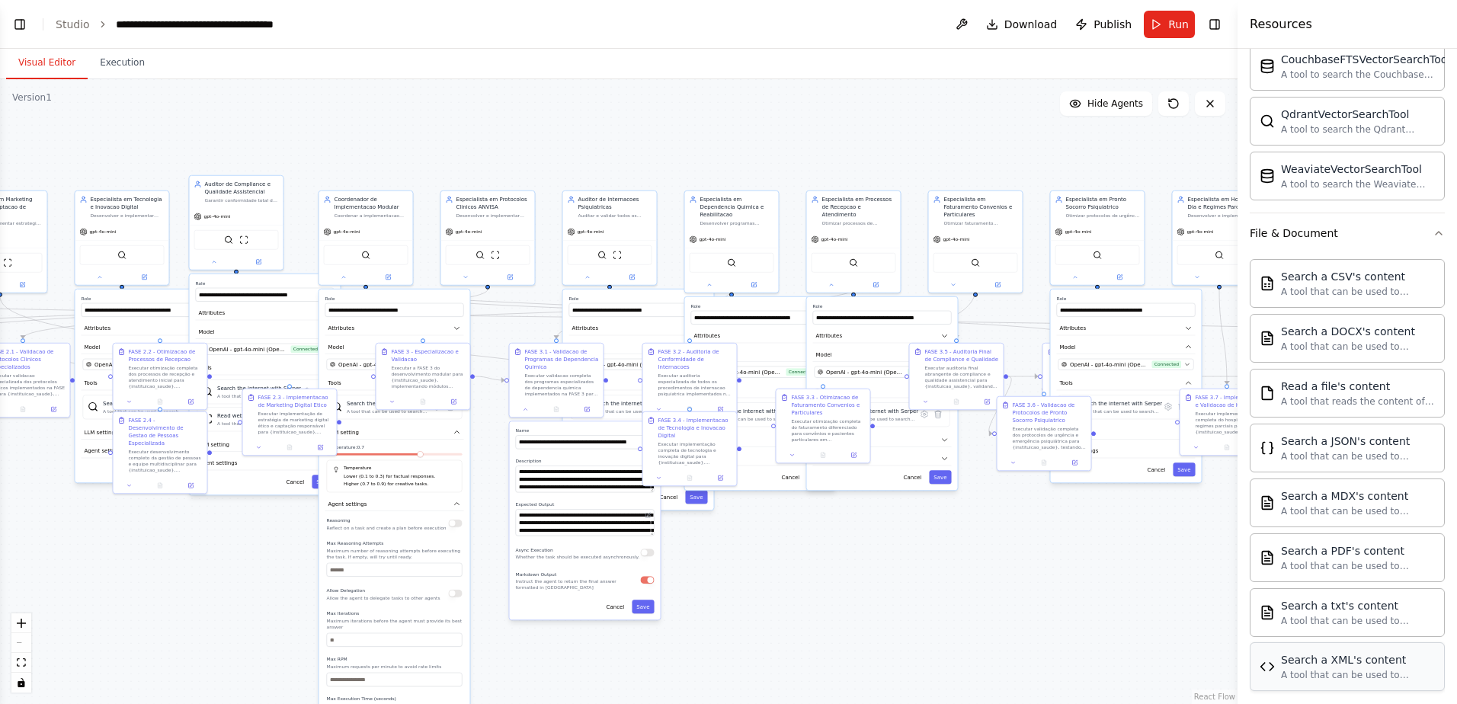
scroll to position [697, 0]
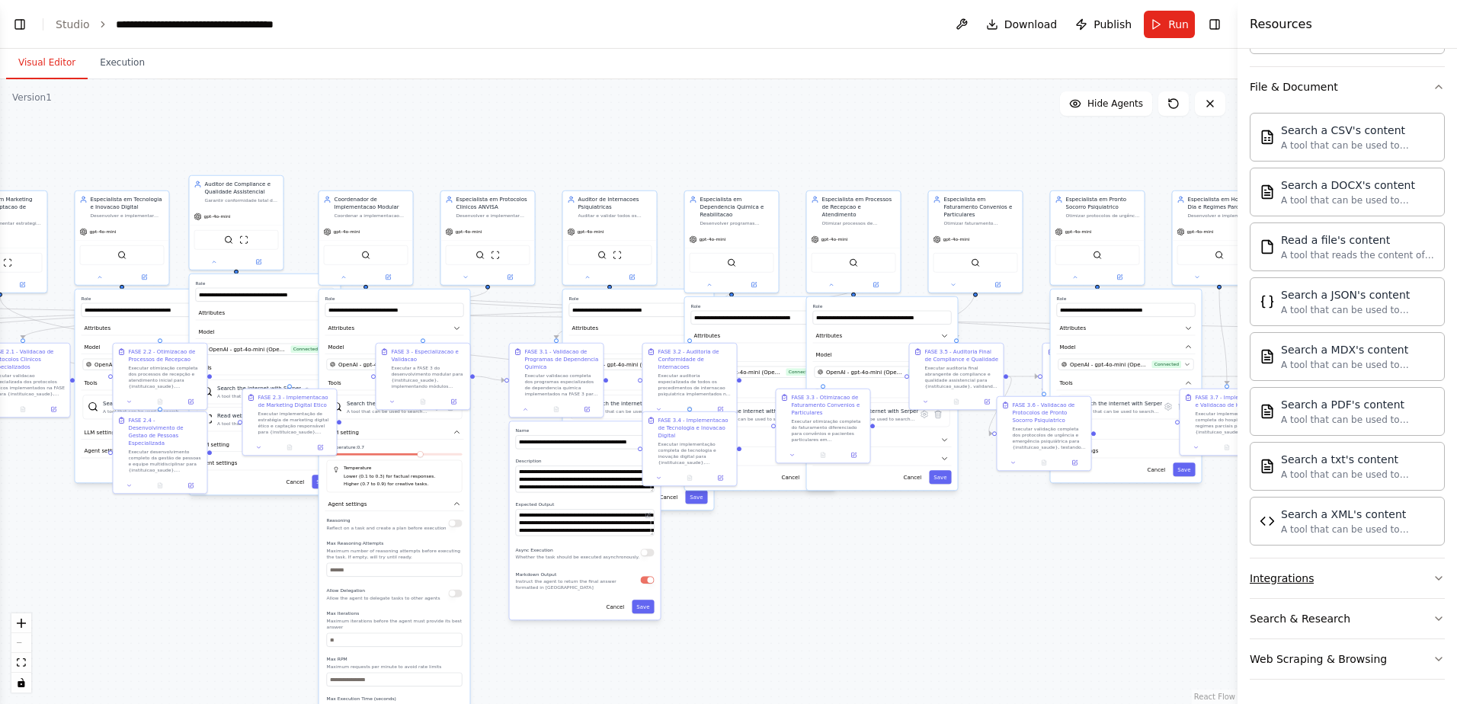
click at [1287, 580] on div "Integrations" at bounding box center [1281, 578] width 64 height 15
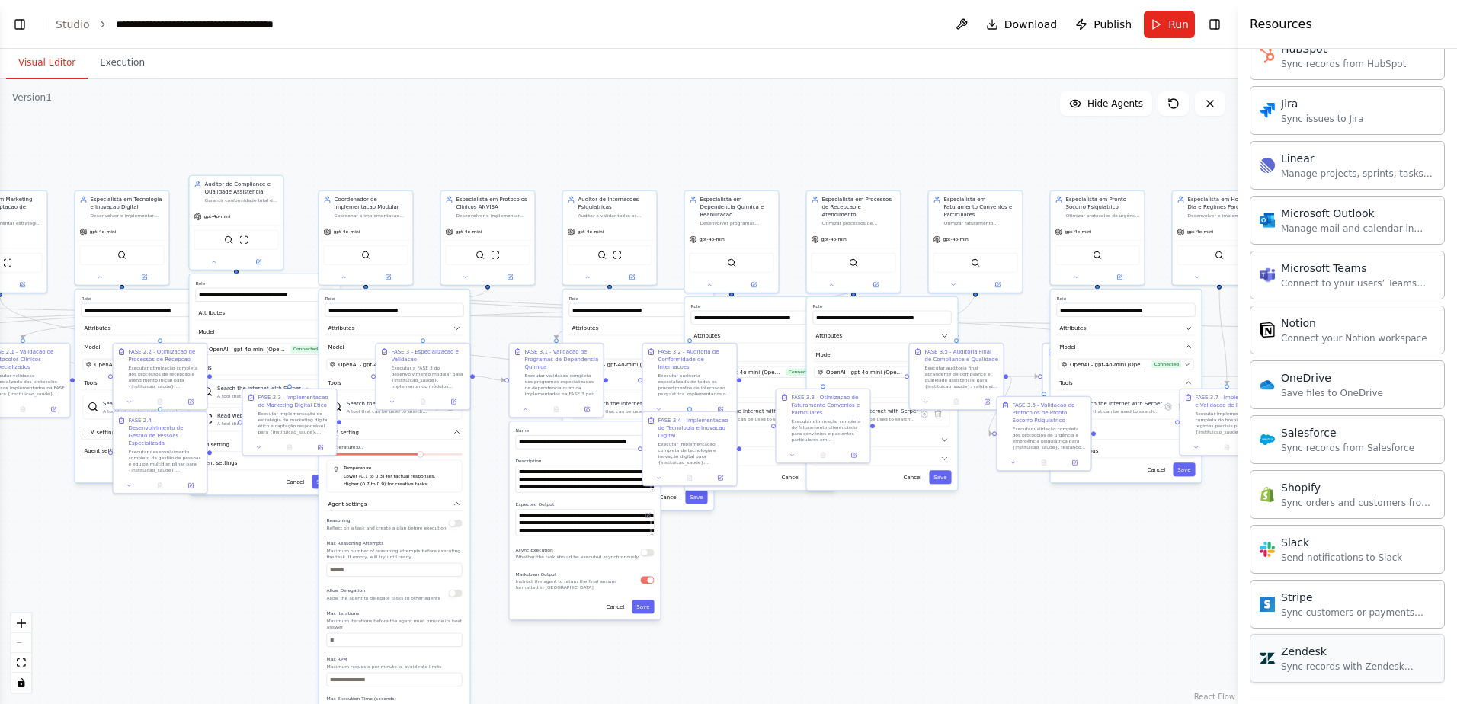
scroll to position [1861, 0]
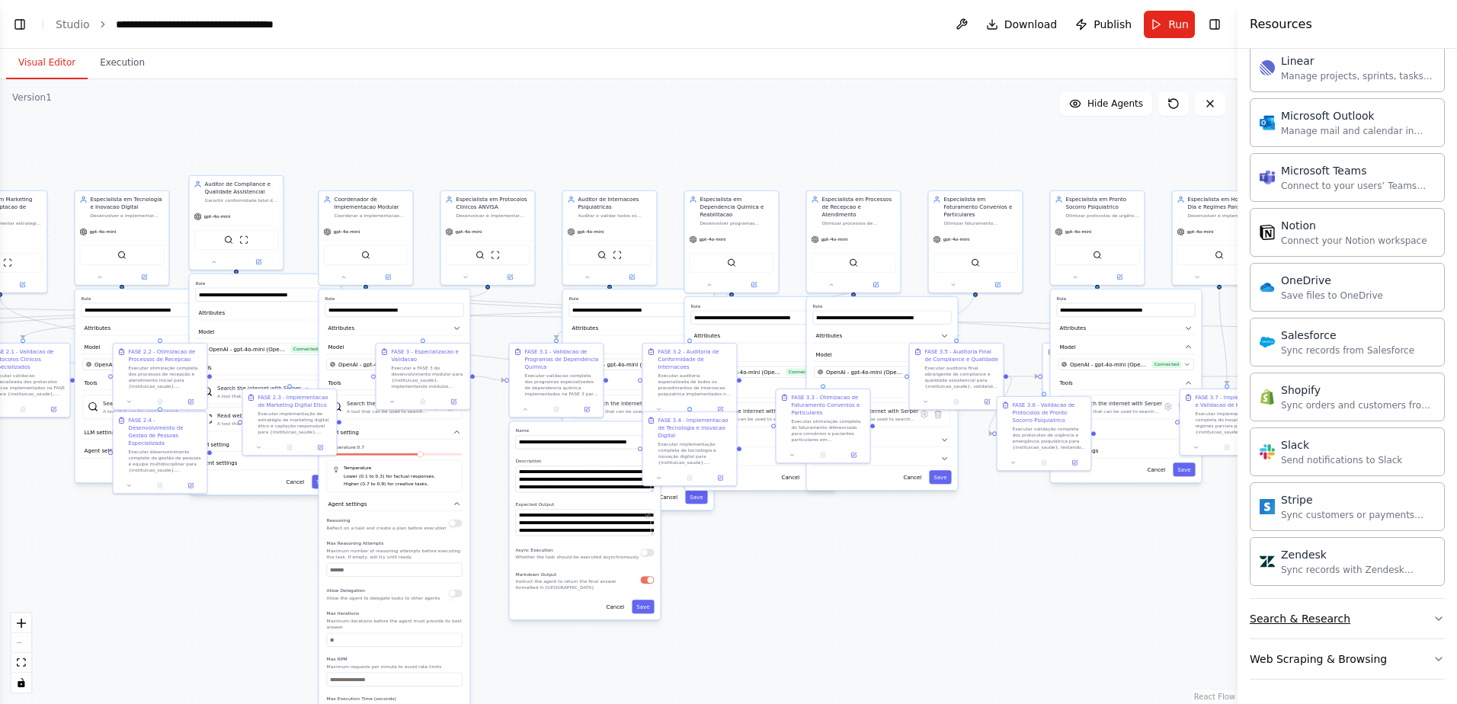
click at [1284, 616] on div "Search & Research" at bounding box center [1299, 618] width 101 height 15
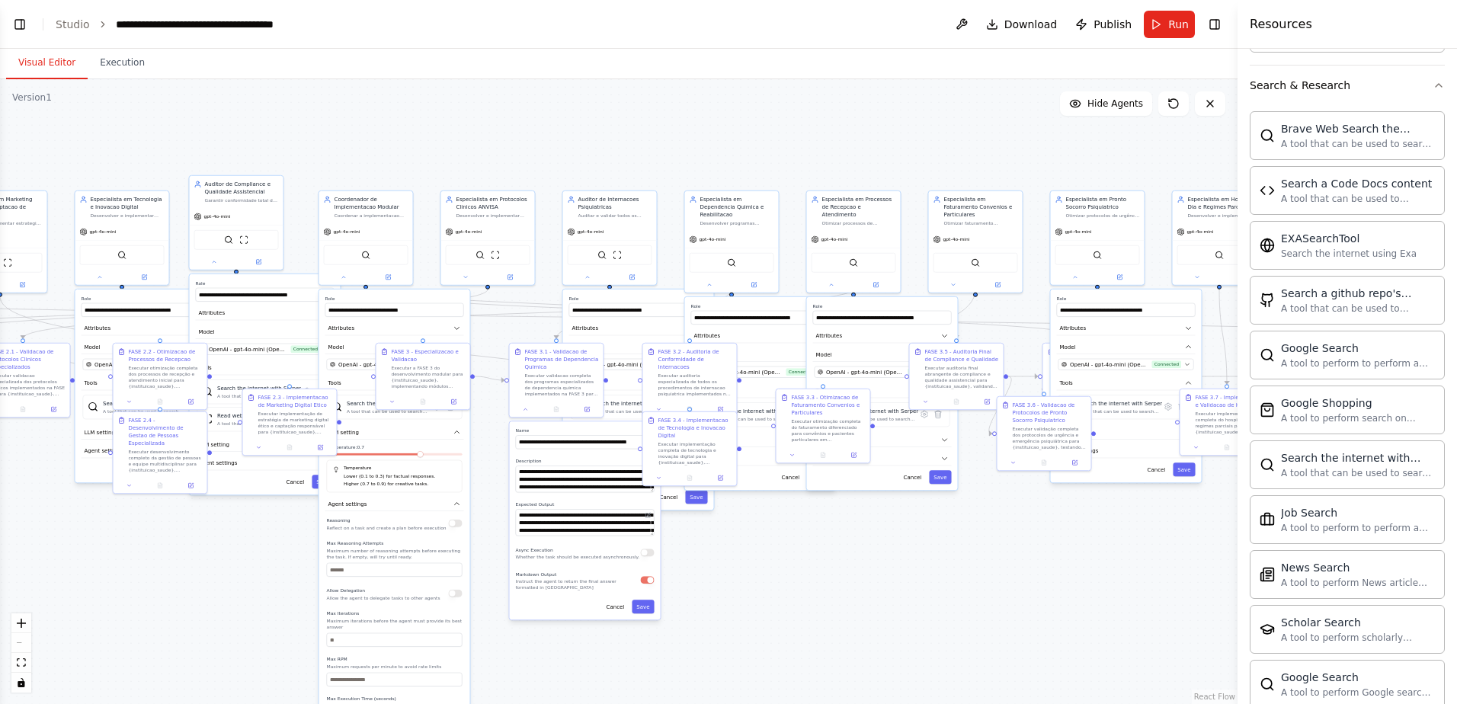
scroll to position [2641, 0]
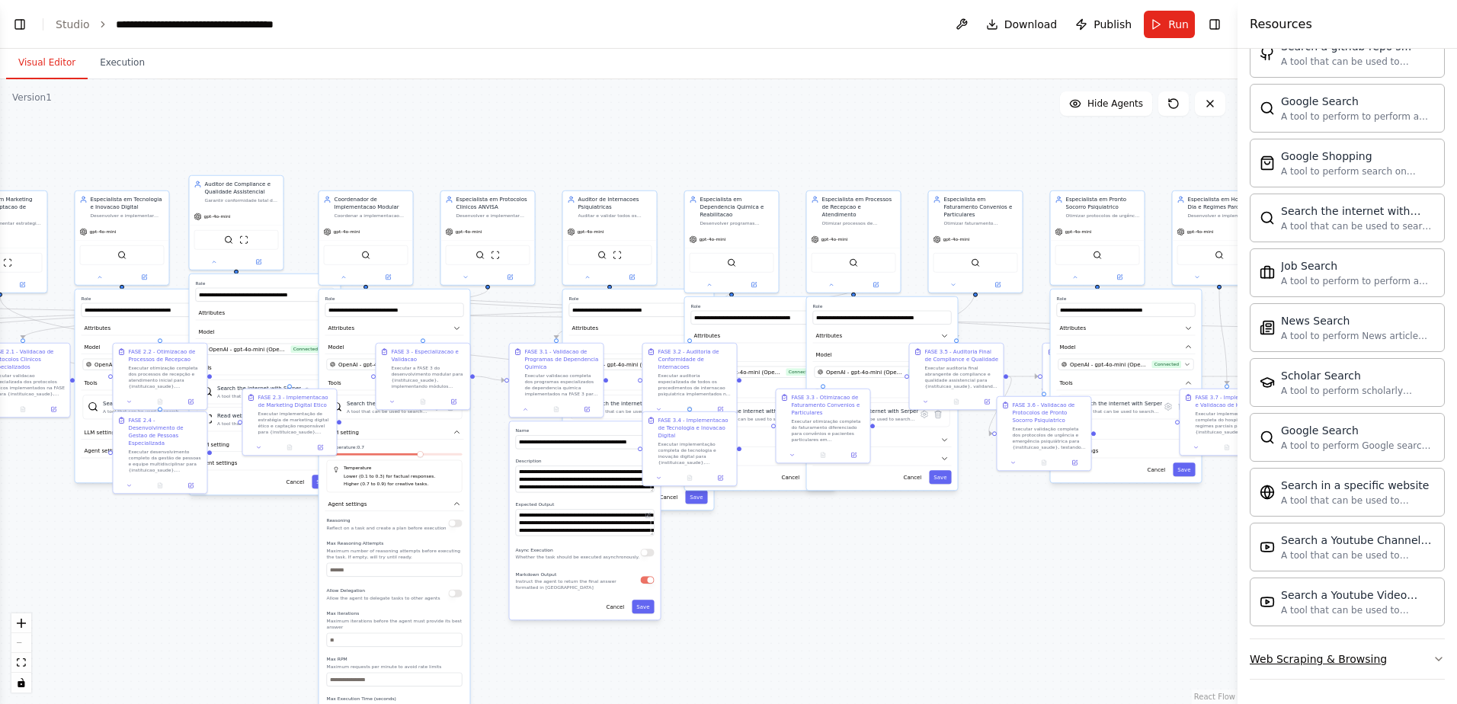
click at [1298, 657] on div "Web Scraping & Browsing" at bounding box center [1317, 658] width 137 height 15
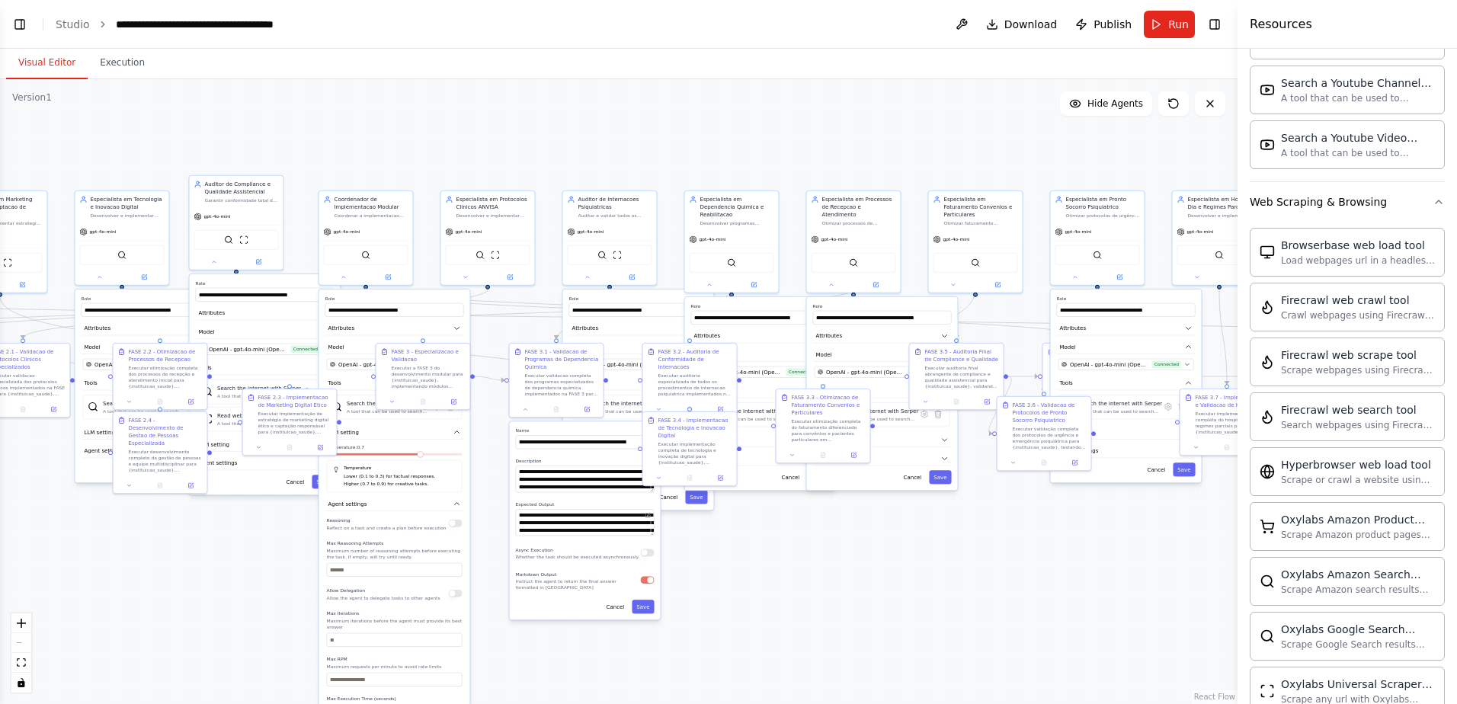
scroll to position [3476, 0]
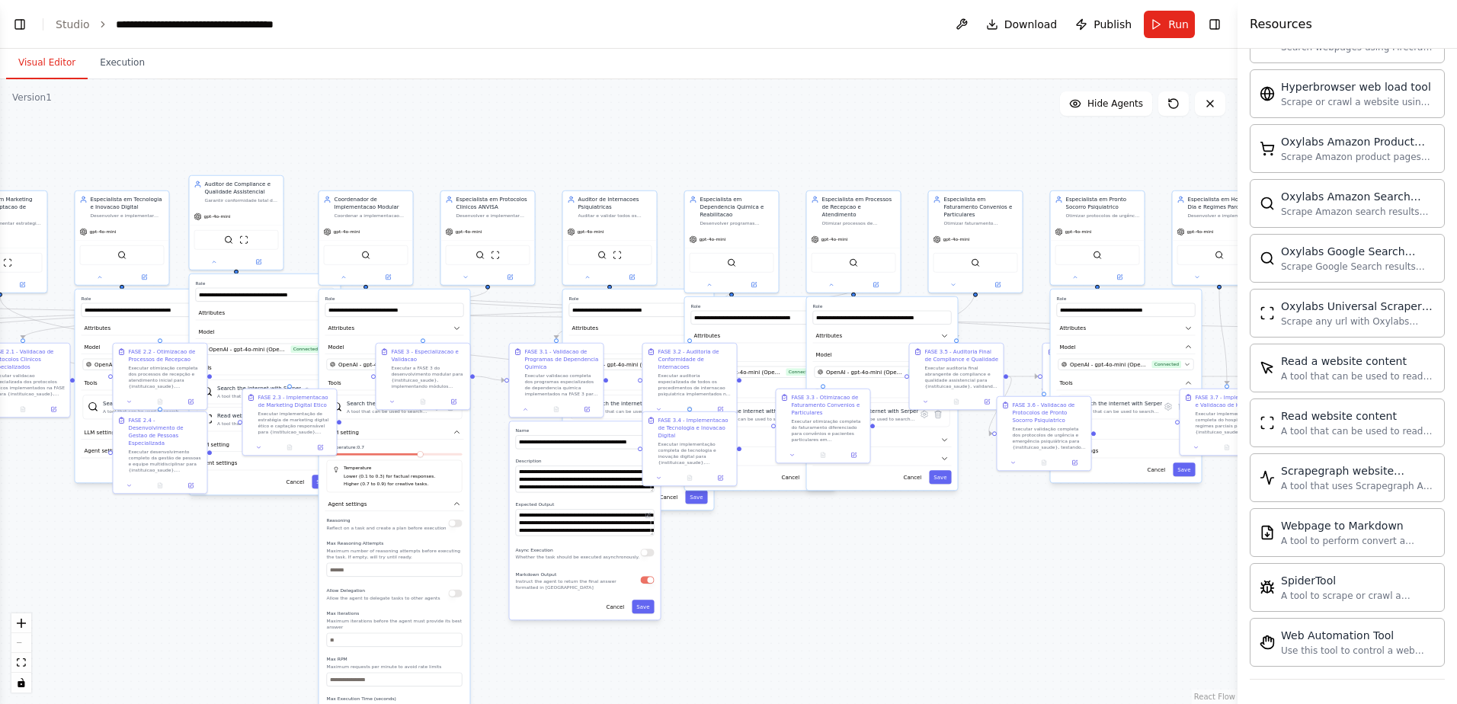
click at [758, 110] on div ".deletable-edge-delete-btn { width: 20px; height: 20px; border: 0px solid #ffff…" at bounding box center [618, 391] width 1237 height 625
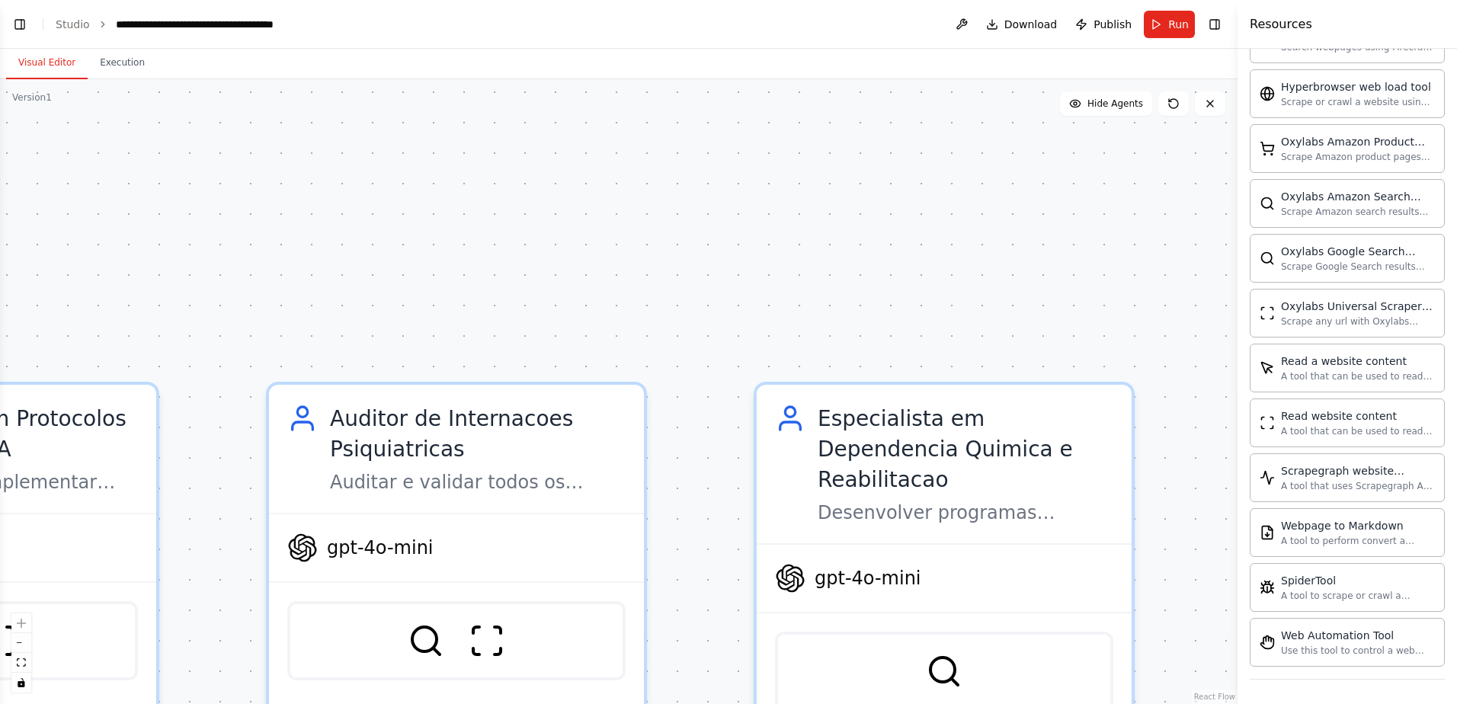
click at [171, 184] on div ".deletable-edge-delete-btn { width: 20px; height: 20px; border: 0px solid #ffff…" at bounding box center [618, 391] width 1237 height 625
